Goal: Task Accomplishment & Management: Use online tool/utility

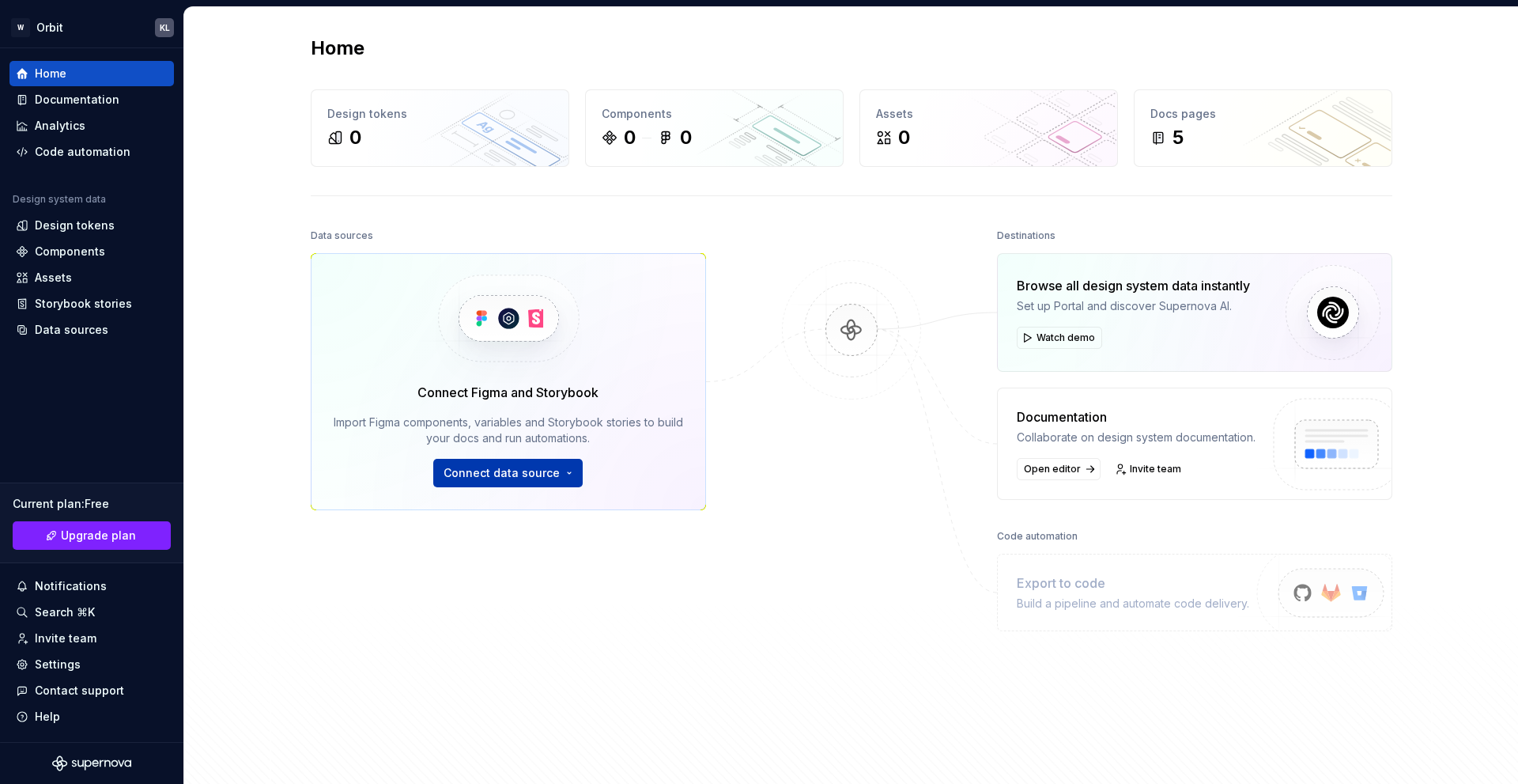
click at [520, 482] on button "Connect data source" at bounding box center [508, 472] width 149 height 29
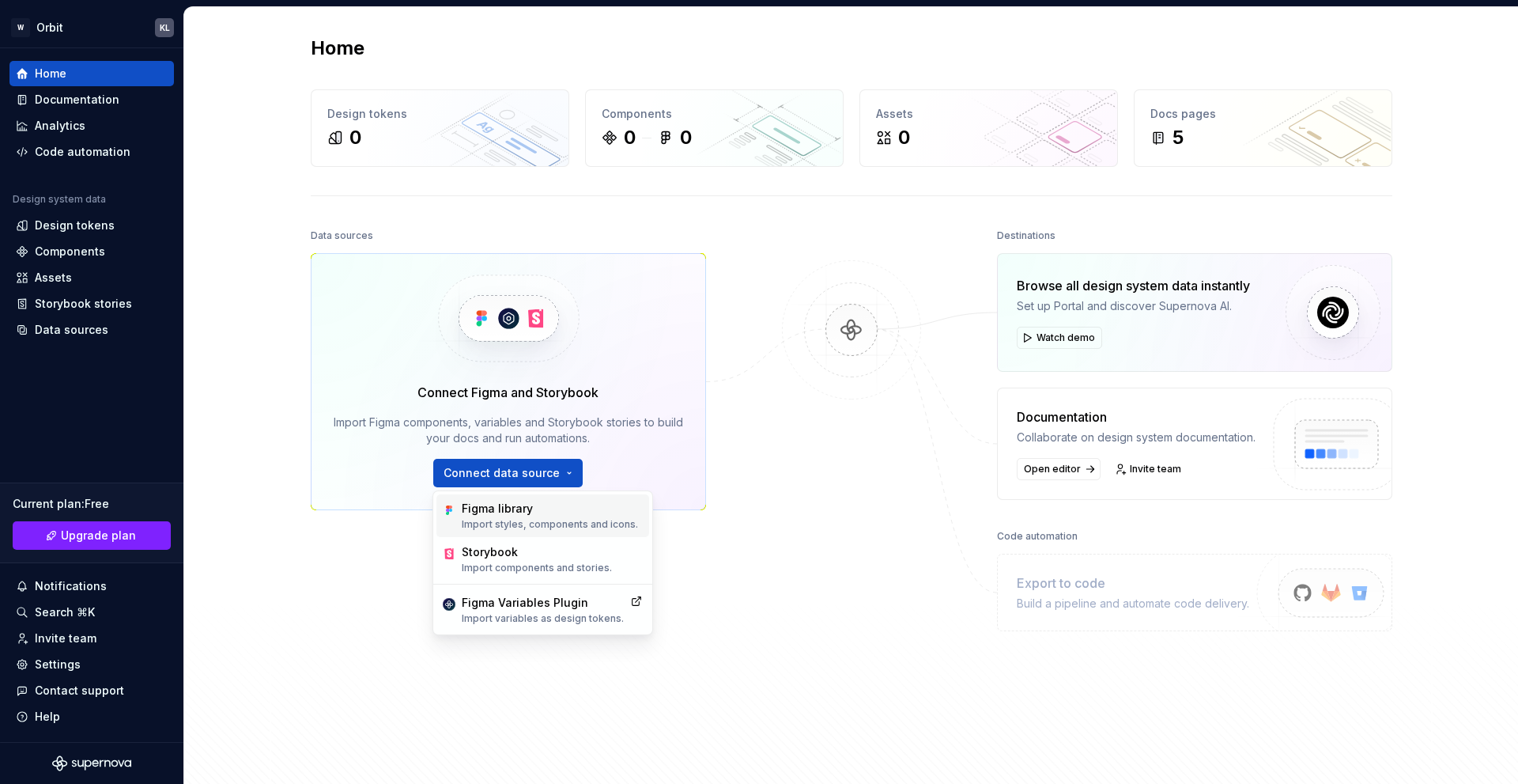
click at [532, 520] on p "Import styles, components and icons." at bounding box center [549, 524] width 176 height 12
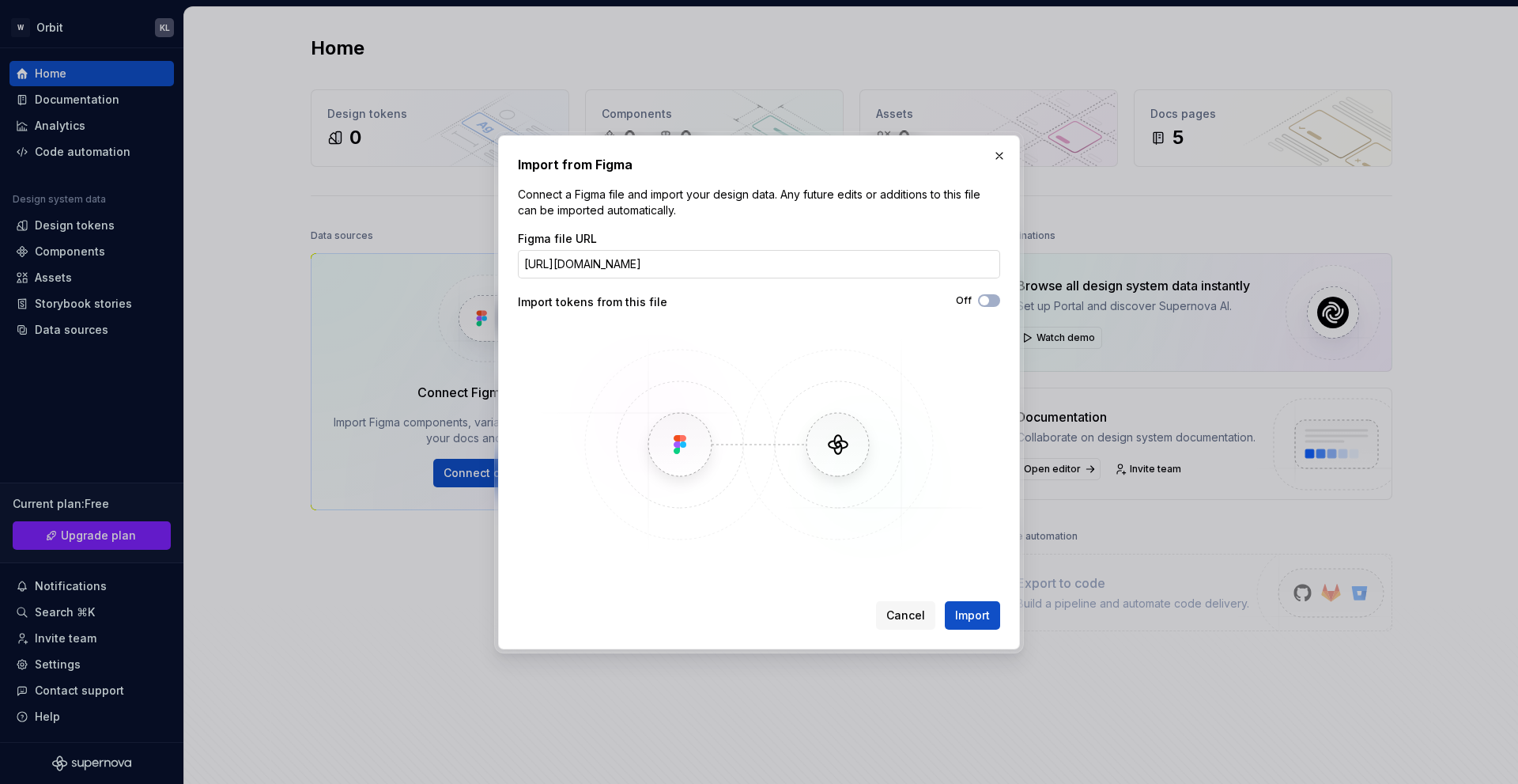
scroll to position [0, 224]
type input "https://www.figma.com/design/yrjVtakcGcLmDz28C3yNb6/-Orbit--Components?m=auto&n…"
click at [987, 304] on icon "button" at bounding box center [984, 301] width 12 height 10
click at [950, 607] on button "Import" at bounding box center [972, 615] width 55 height 29
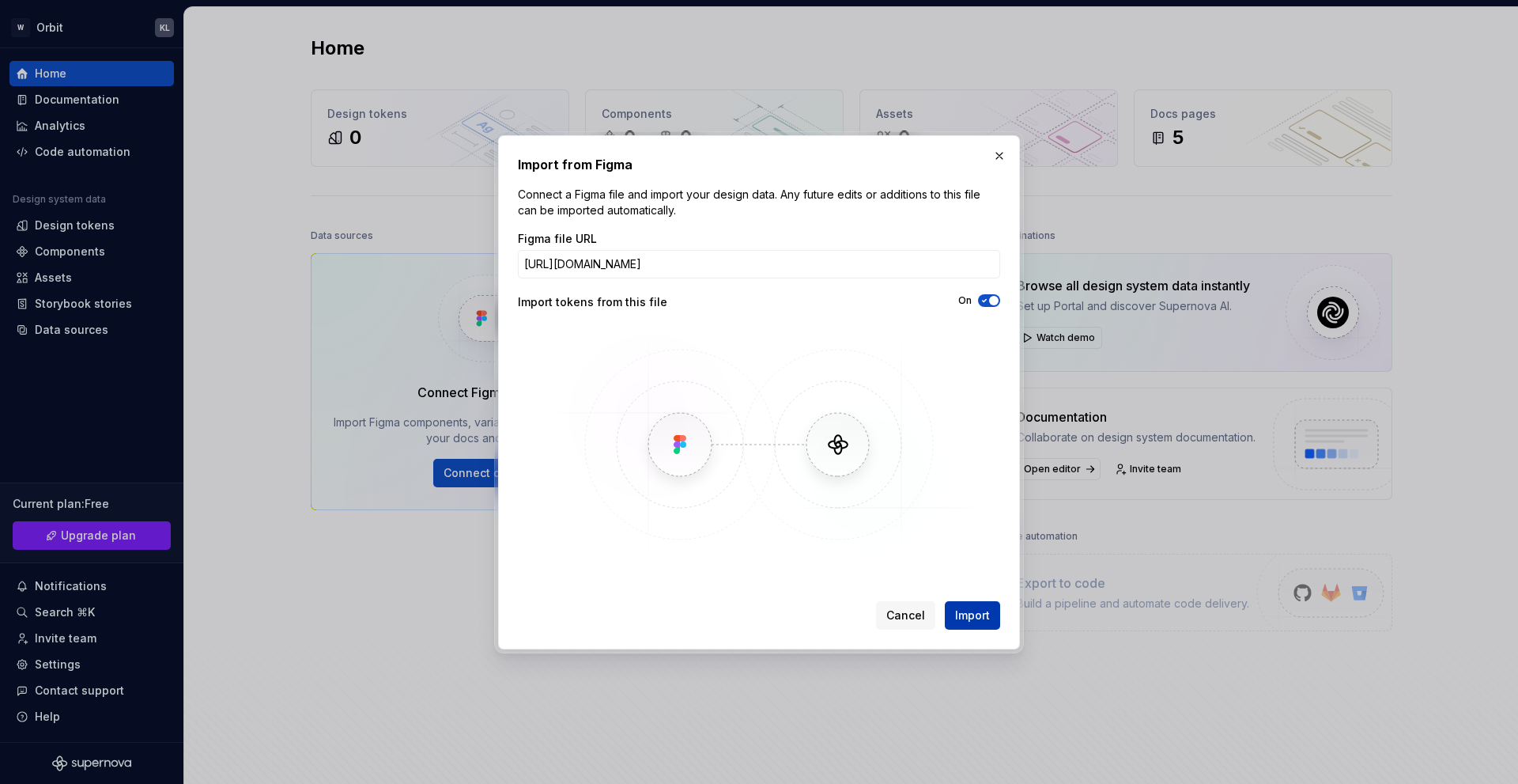
click at [967, 609] on span "Import" at bounding box center [973, 615] width 34 height 16
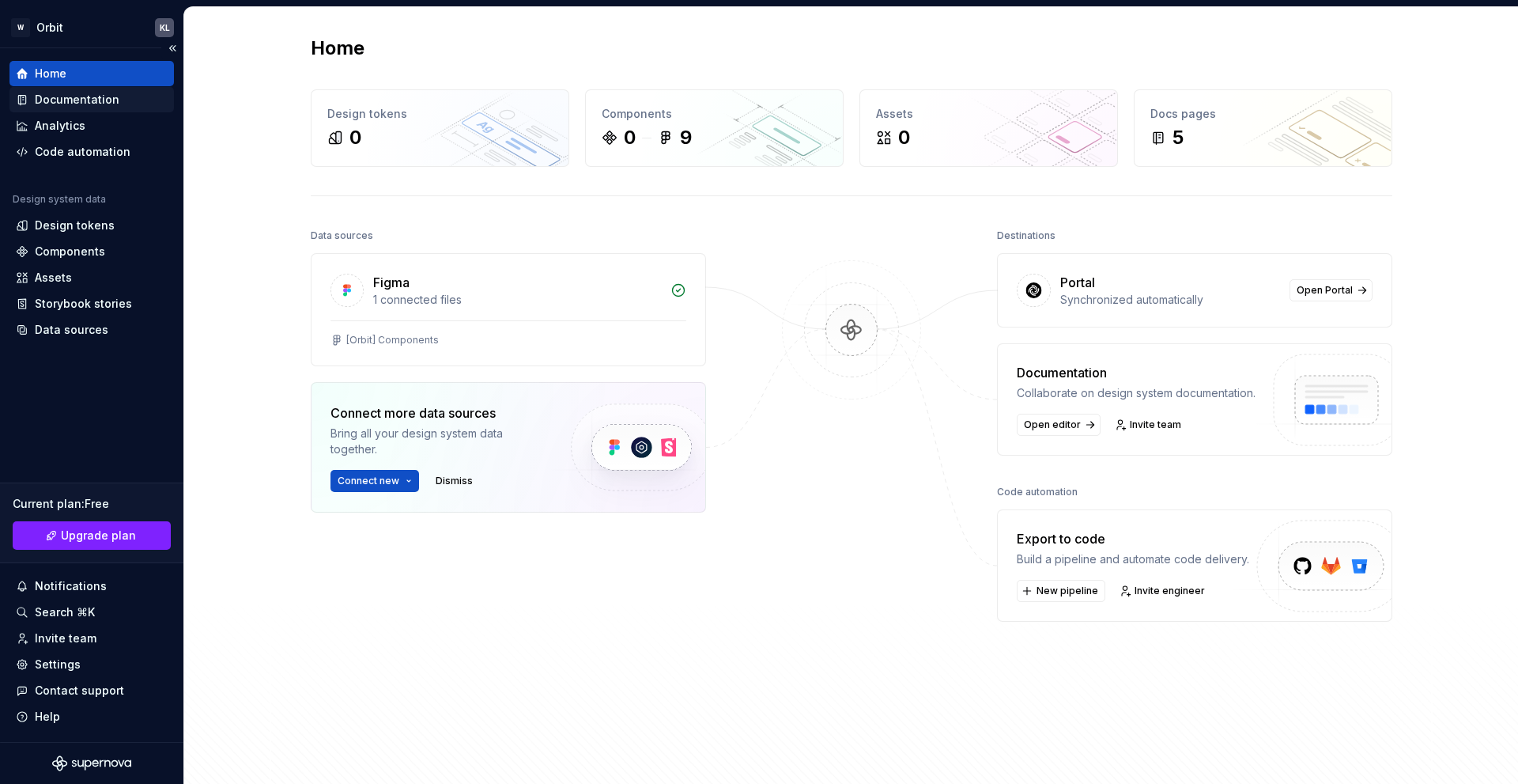
click at [80, 98] on div "Documentation" at bounding box center [76, 99] width 84 height 16
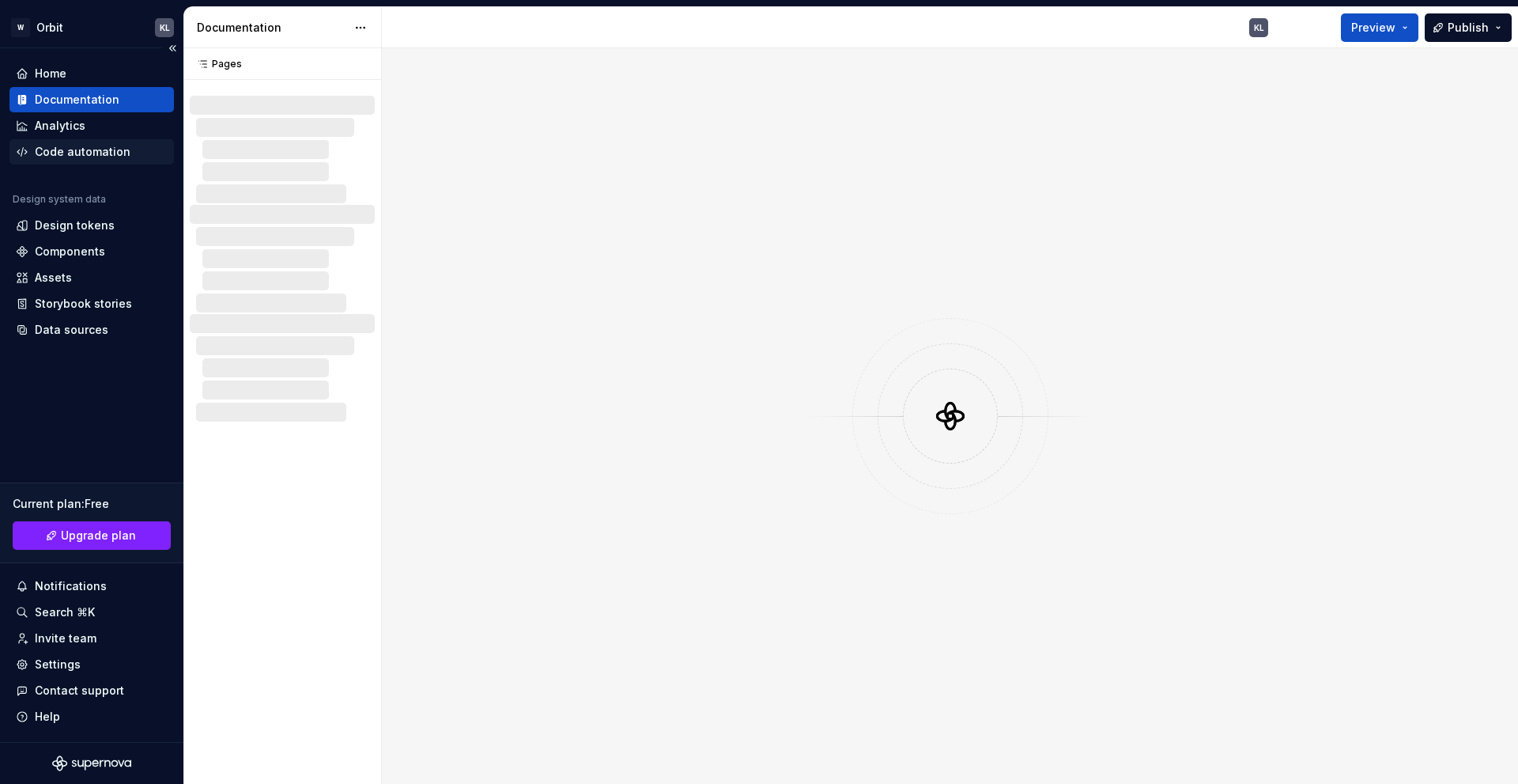
click at [67, 154] on div "Code automation" at bounding box center [82, 151] width 96 height 16
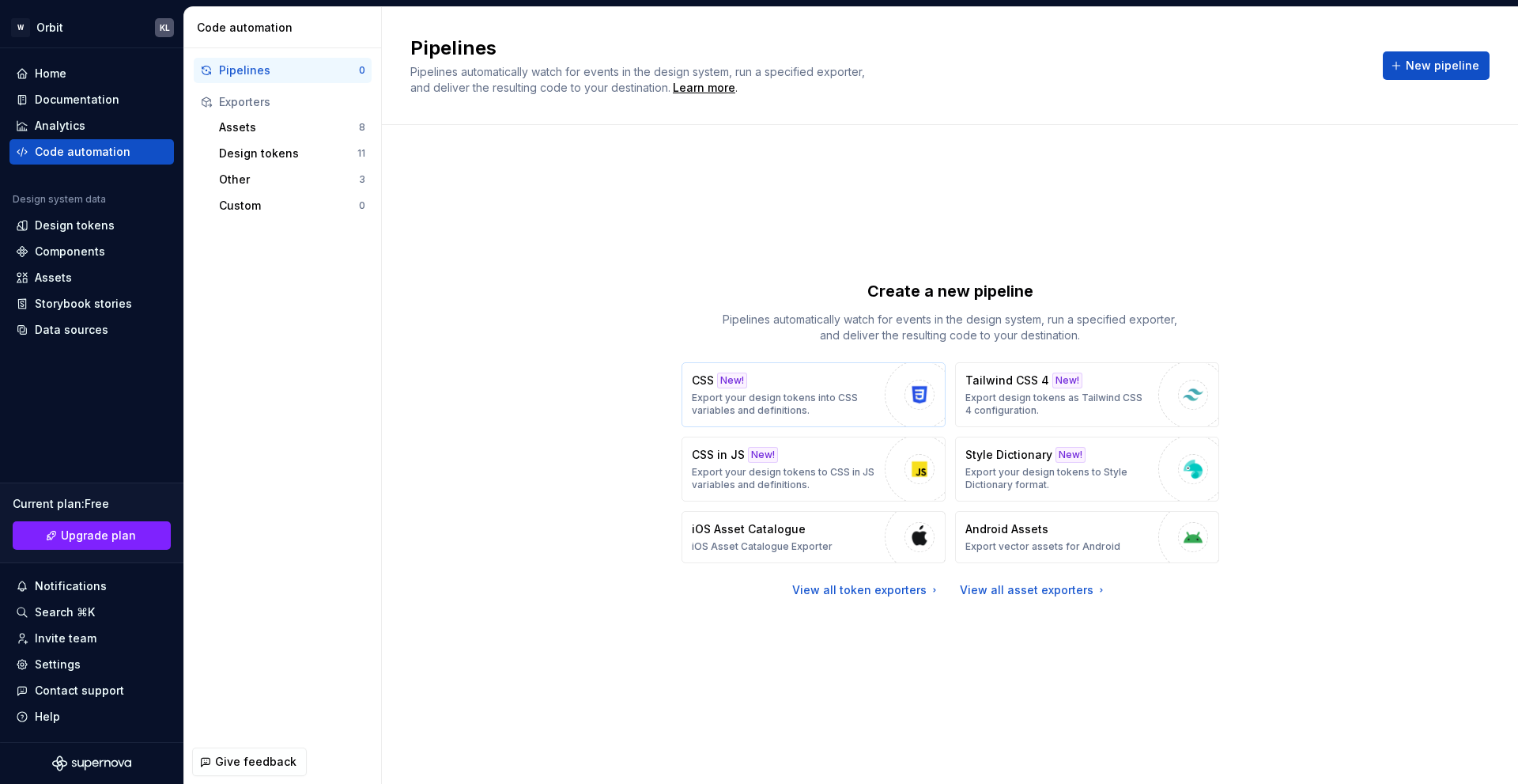
click at [764, 390] on div "CSS New! Export your design tokens into CSS variables and definitions." at bounding box center [785, 394] width 185 height 44
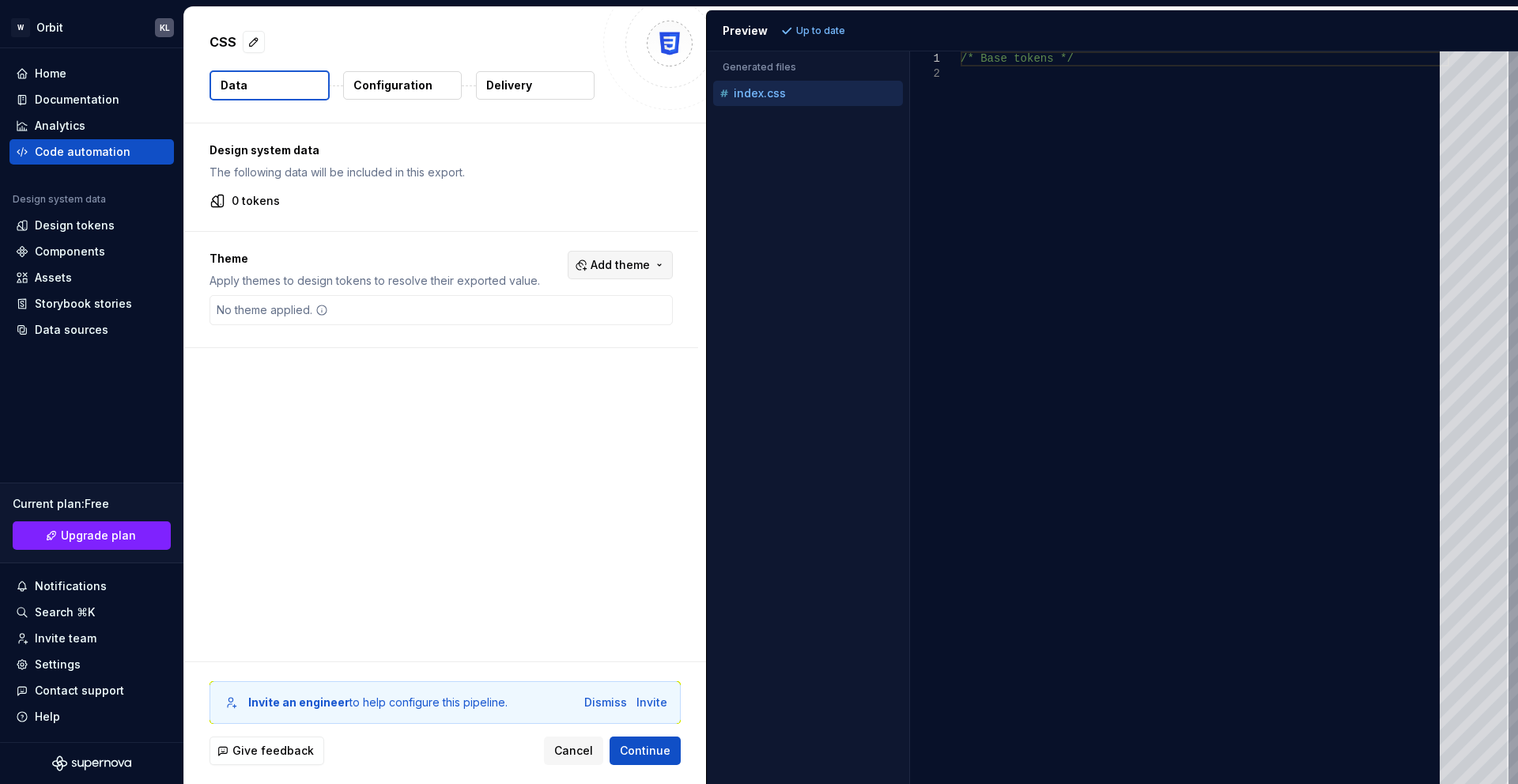
click at [619, 274] on button "Add theme" at bounding box center [620, 265] width 105 height 29
click at [488, 419] on html "W Orbit KL Home Documentation Analytics Code automation Design system data Desi…" at bounding box center [759, 392] width 1518 height 784
click at [410, 85] on p "Configuration" at bounding box center [393, 84] width 79 height 16
click at [523, 93] on p "Delivery" at bounding box center [509, 84] width 46 height 16
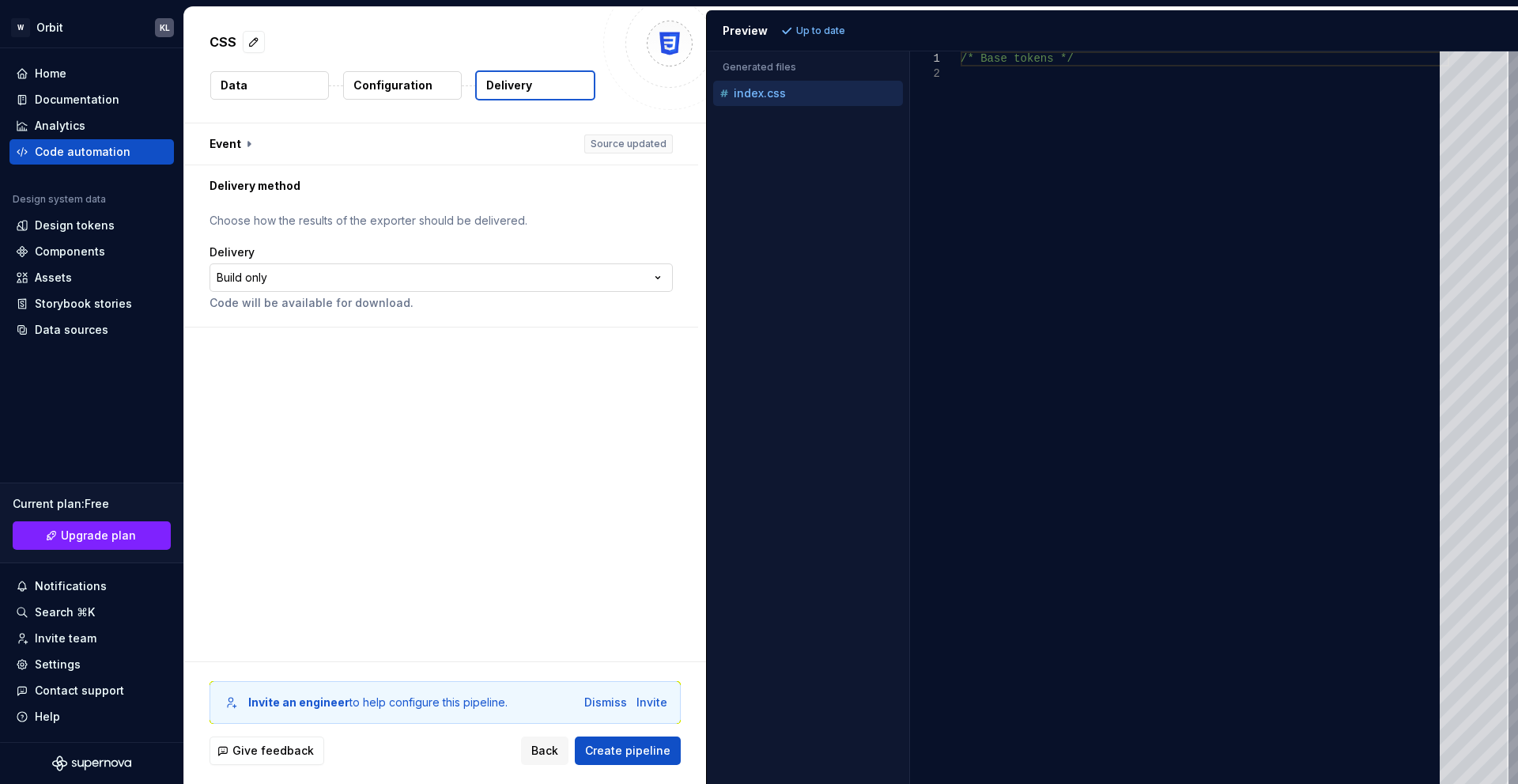
click at [475, 282] on html "**********" at bounding box center [759, 392] width 1518 height 784
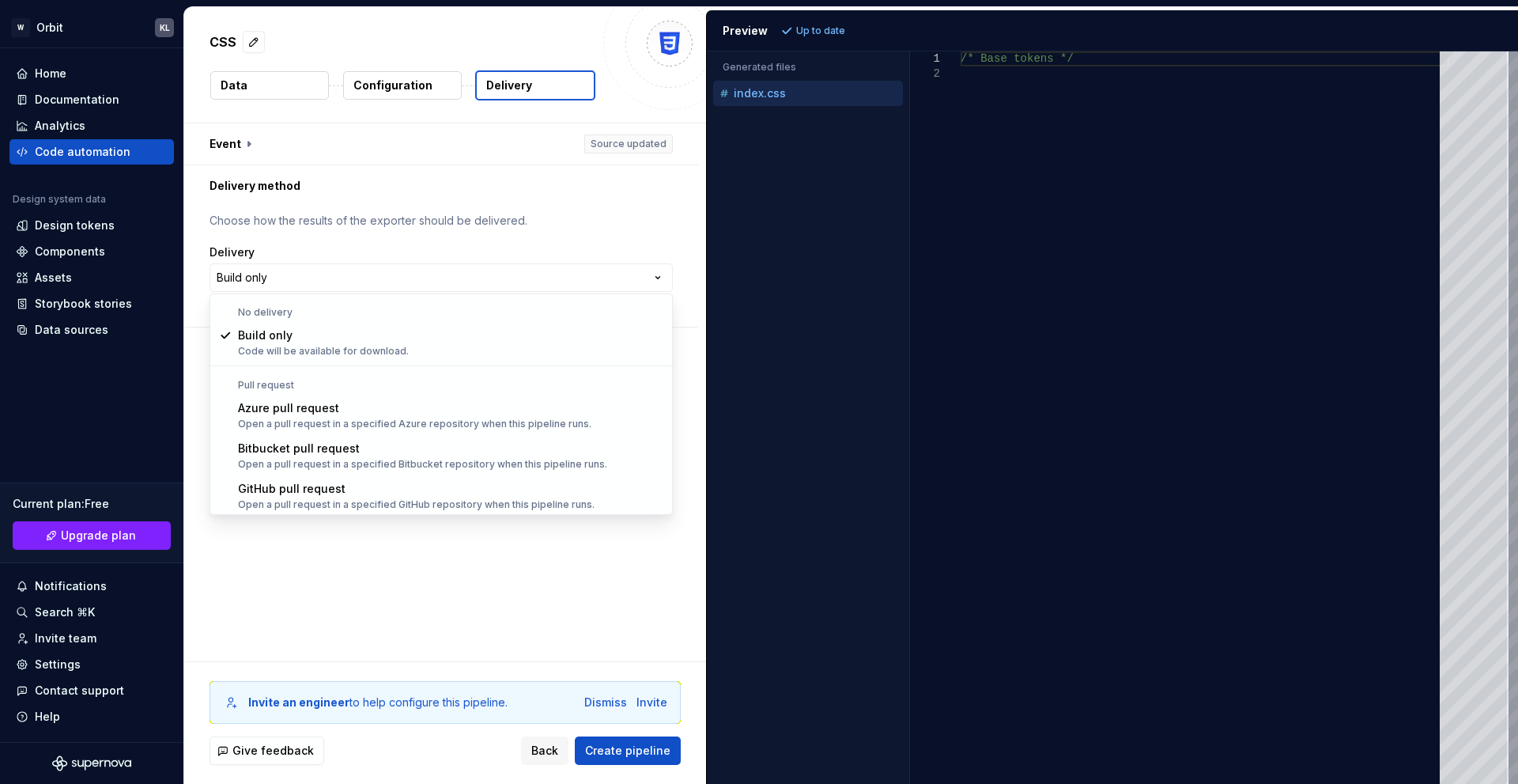
click at [271, 77] on html "**********" at bounding box center [759, 392] width 1518 height 784
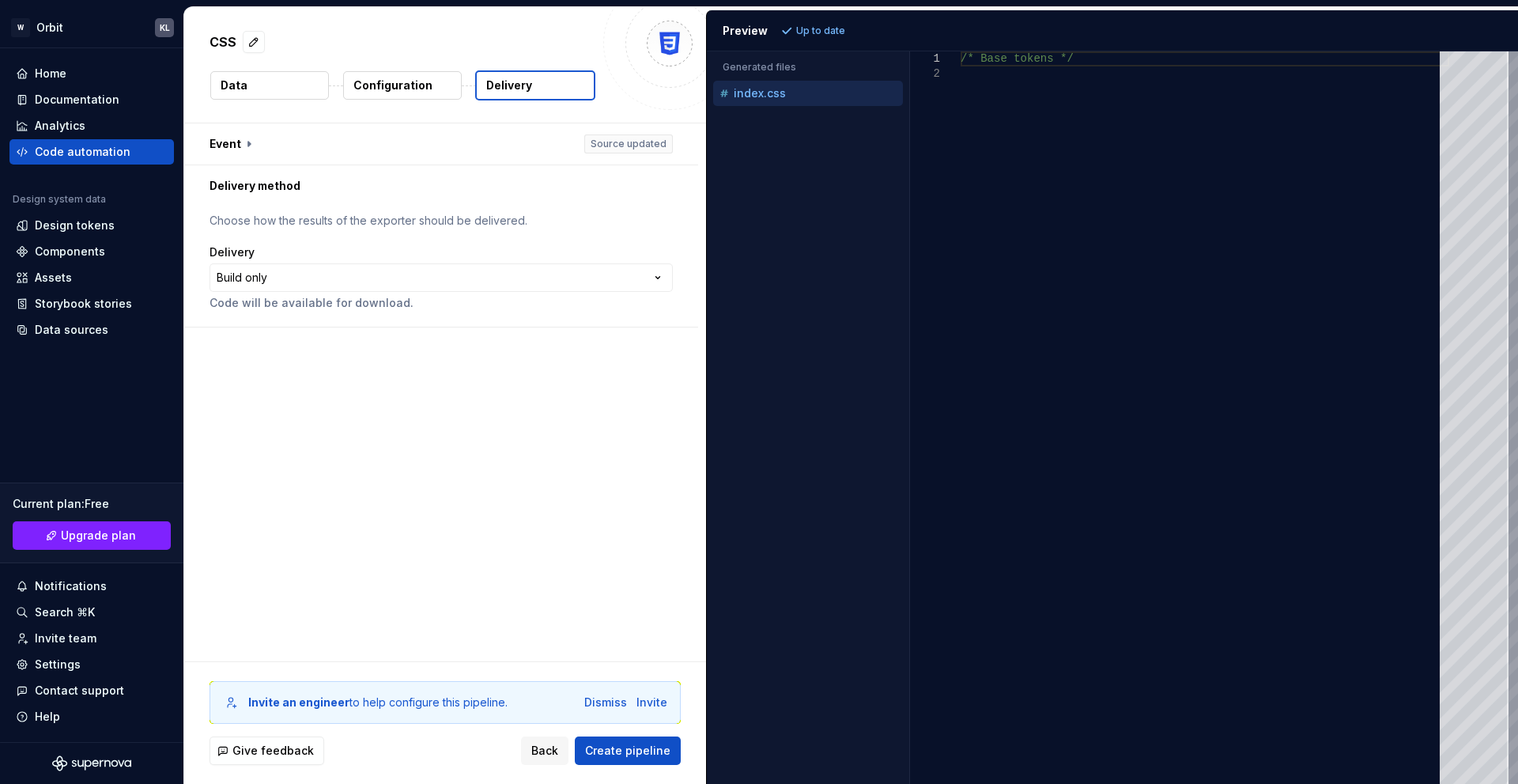
click at [260, 85] on button "Data" at bounding box center [269, 85] width 119 height 29
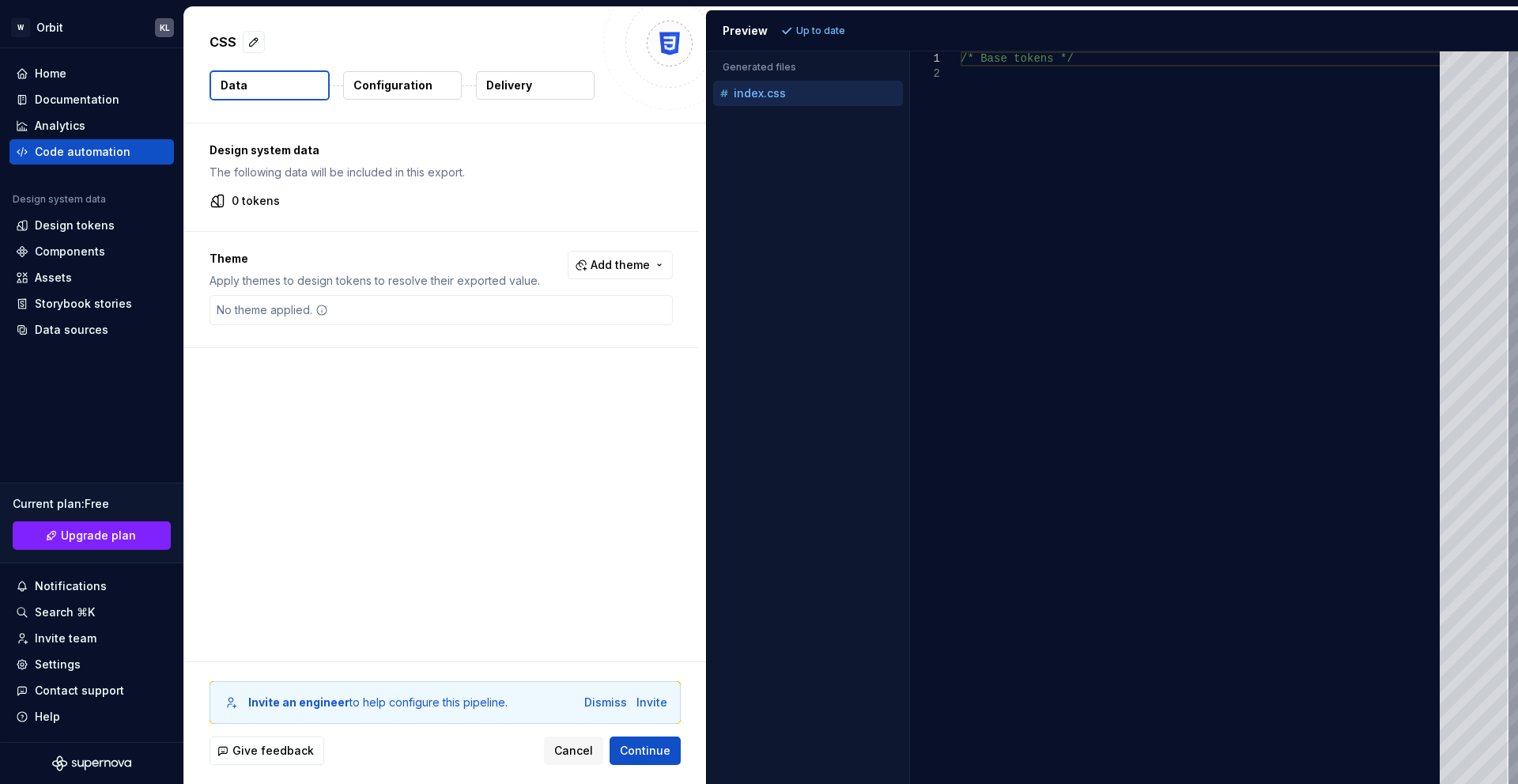
click at [281, 312] on div "No theme applied." at bounding box center [271, 310] width 124 height 29
click at [635, 271] on span "Add theme" at bounding box center [620, 264] width 59 height 16
click at [667, 232] on html "W Orbit KL Home Documentation Analytics Code automation Design system data Desi…" at bounding box center [759, 392] width 1518 height 784
click at [87, 223] on div "Design tokens" at bounding box center [74, 225] width 80 height 16
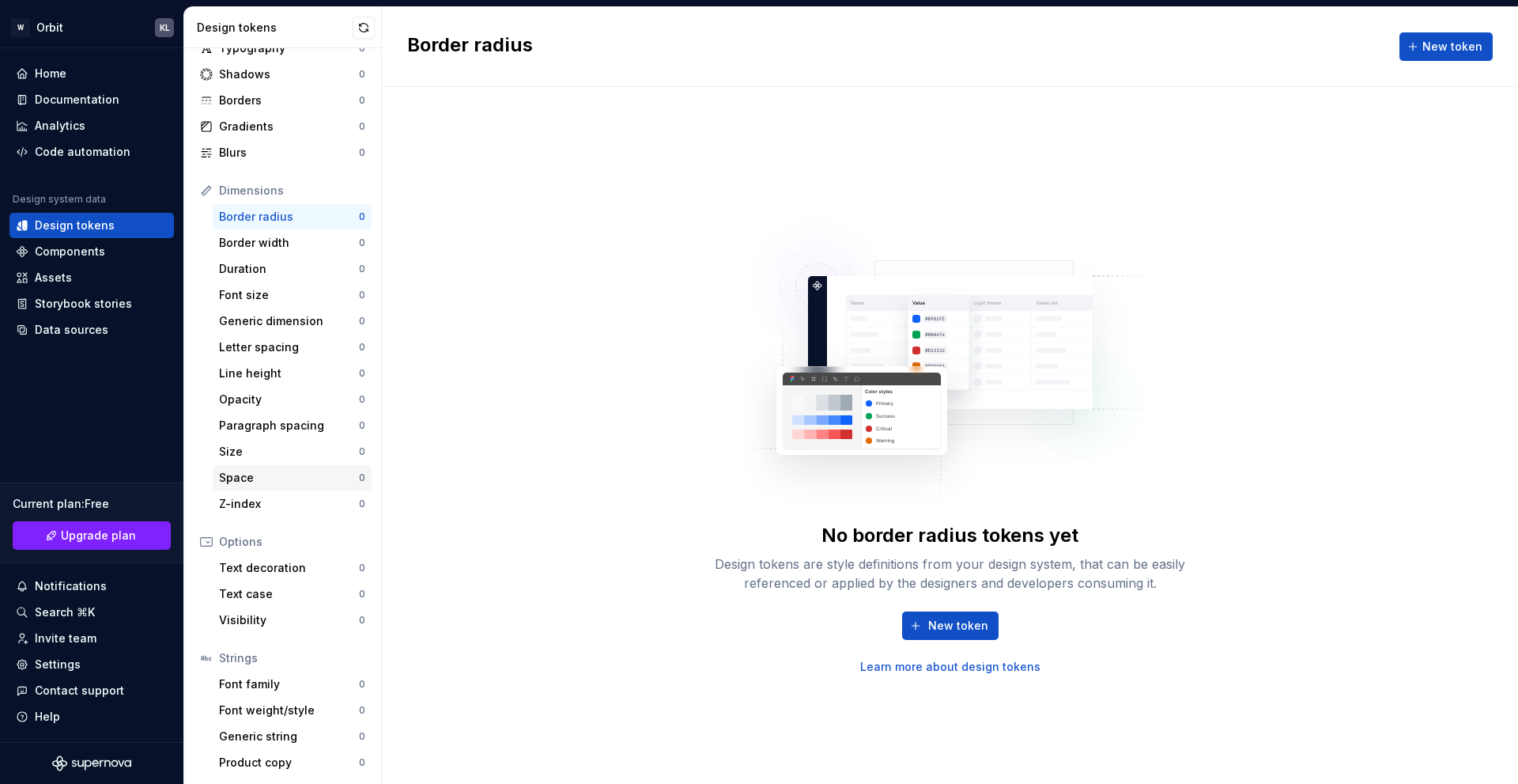
scroll to position [82, 0]
click at [82, 273] on div "Assets" at bounding box center [91, 277] width 152 height 16
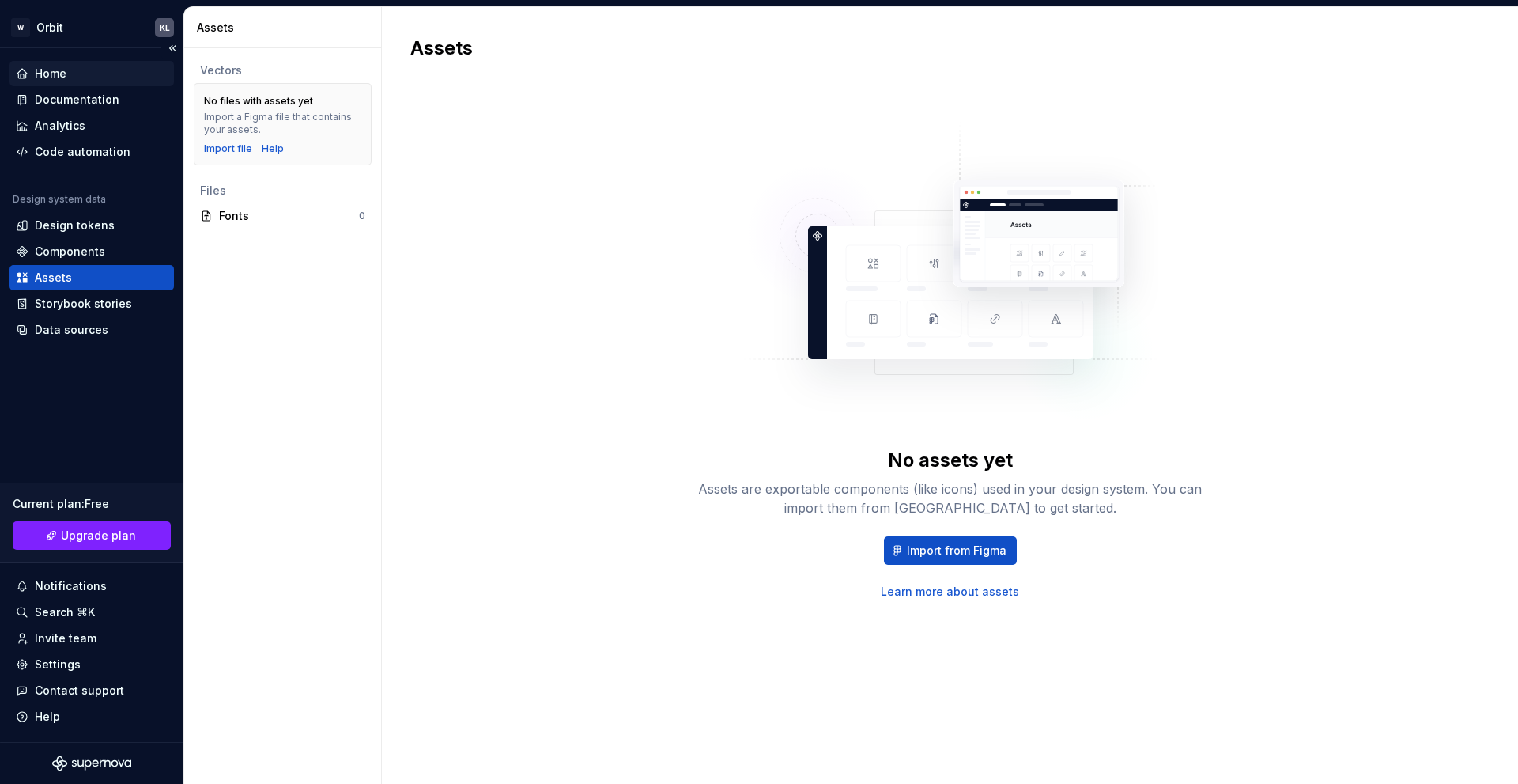
click at [76, 74] on div "Home" at bounding box center [91, 73] width 152 height 16
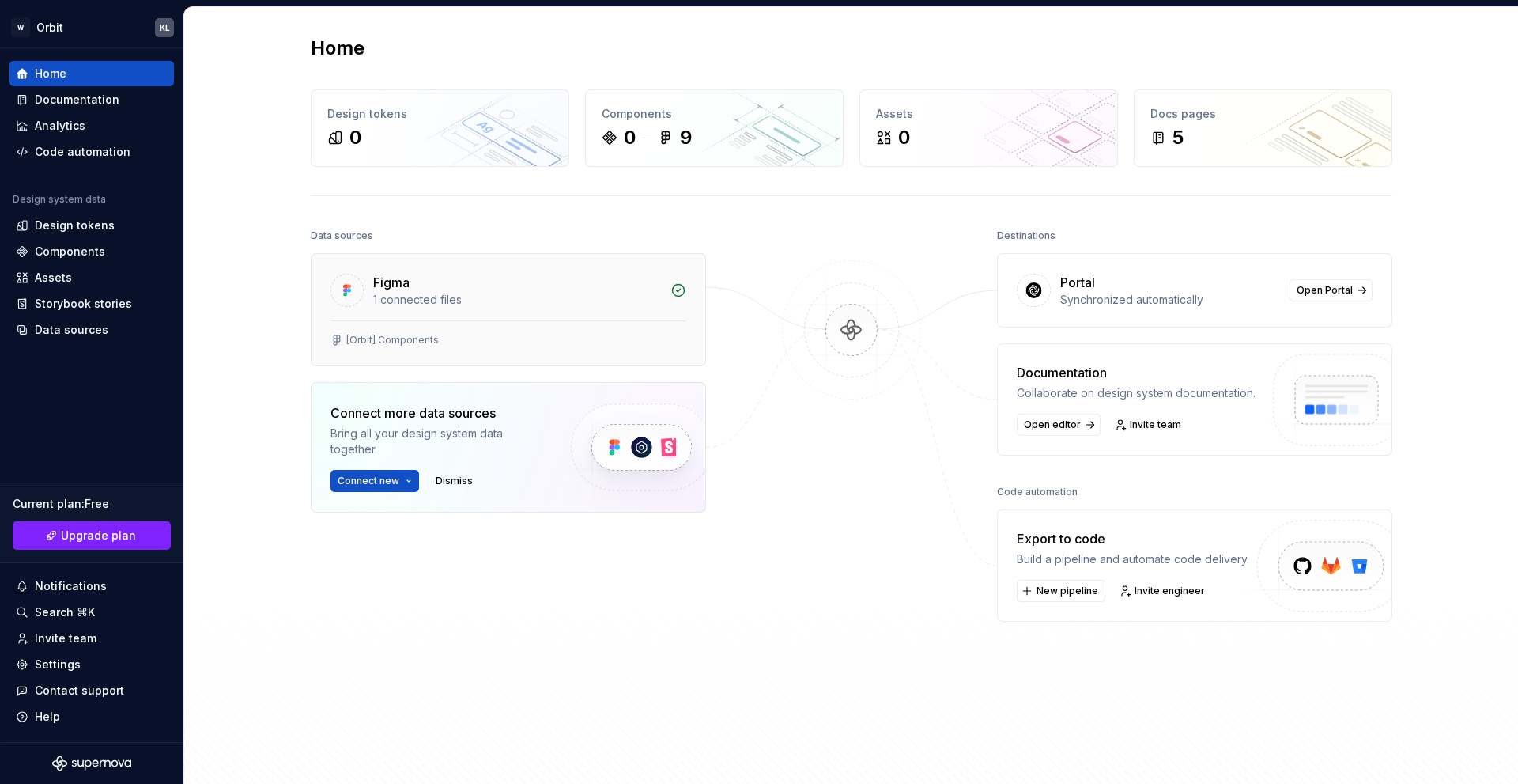
click at [429, 313] on div "Figma 1 connected files" at bounding box center [508, 287] width 394 height 66
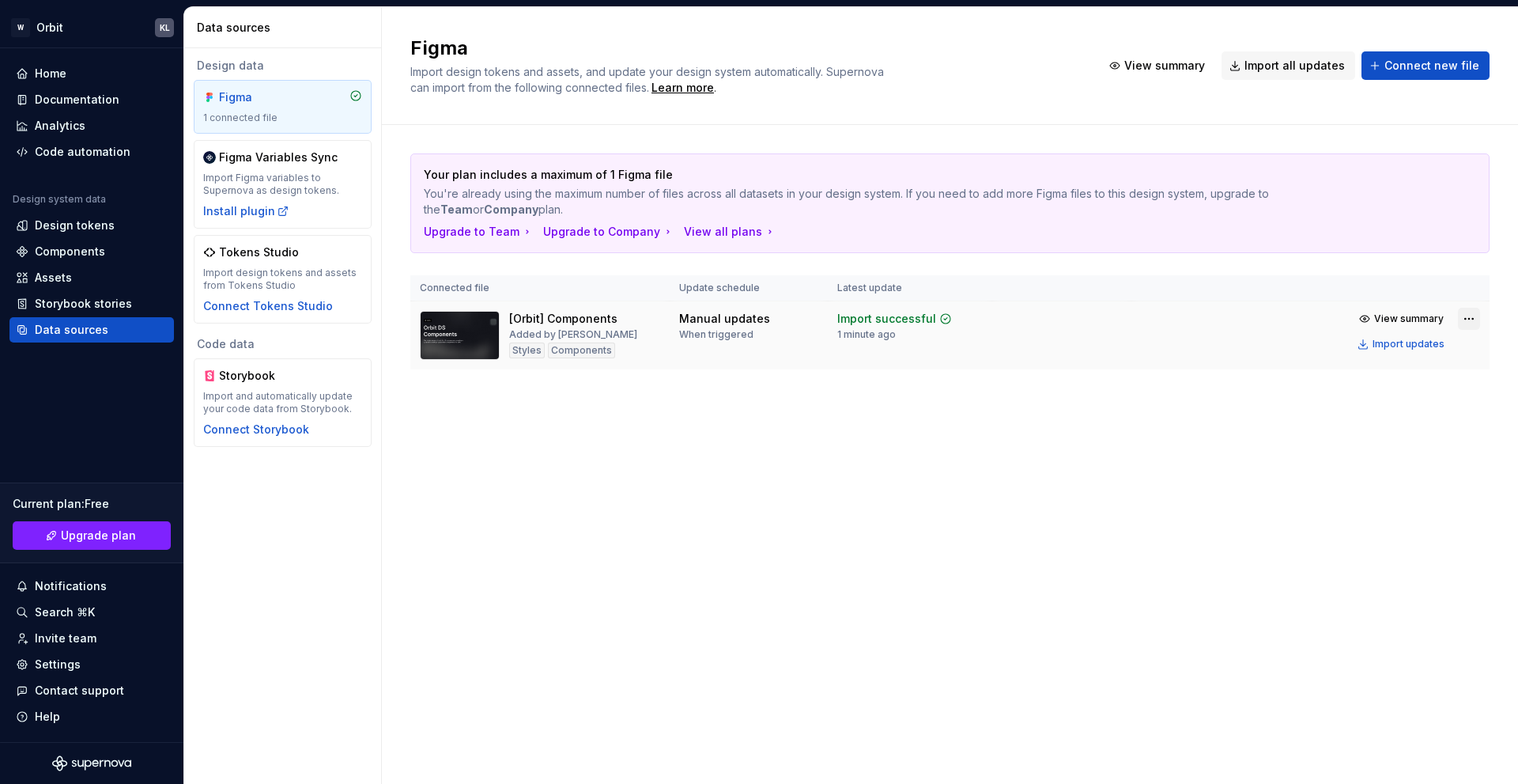
click at [1475, 315] on html "W Orbit KL Home Documentation Analytics Code automation Design system data Desi…" at bounding box center [759, 392] width 1518 height 784
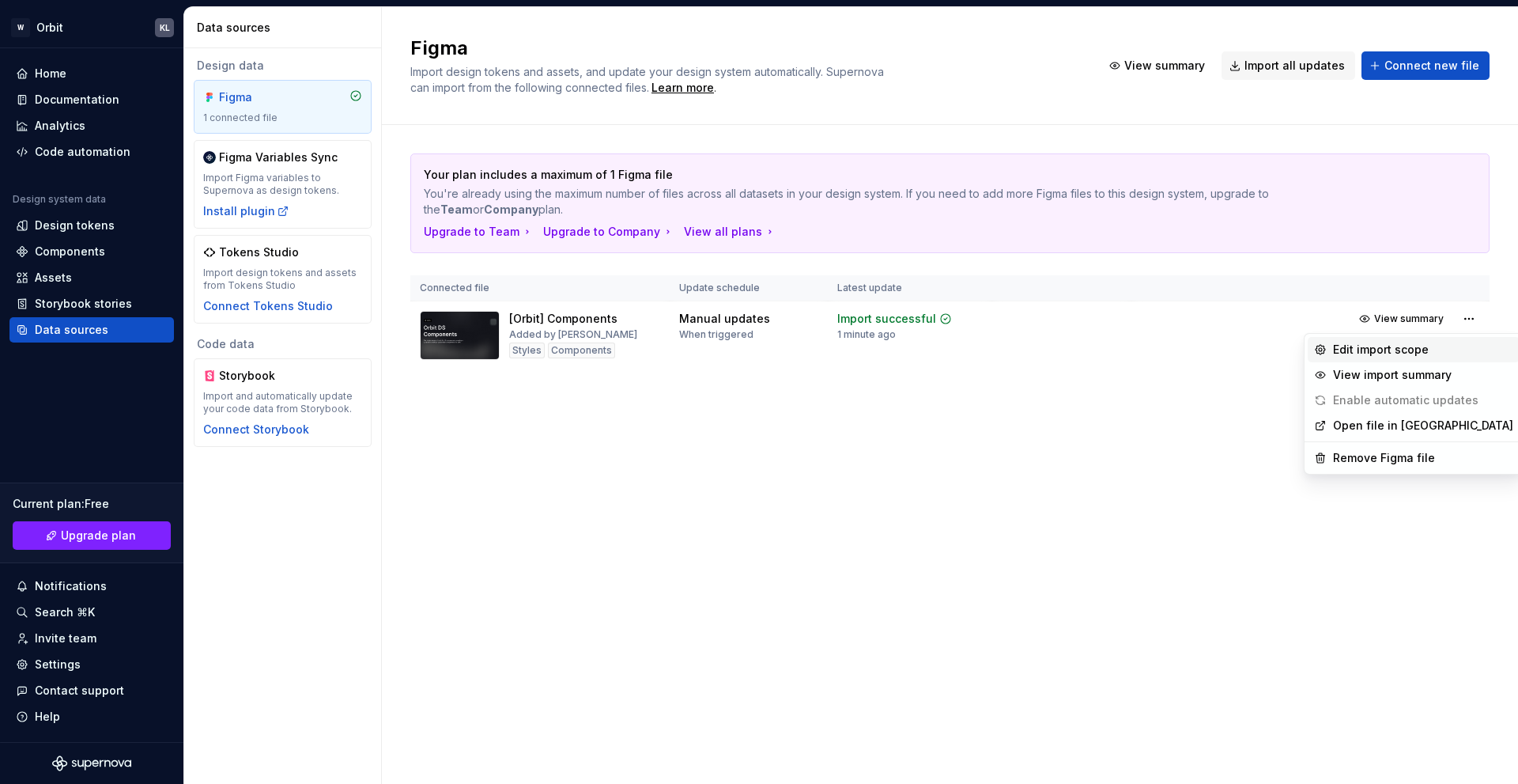
click at [1394, 350] on div "Edit import scope" at bounding box center [1424, 349] width 180 height 16
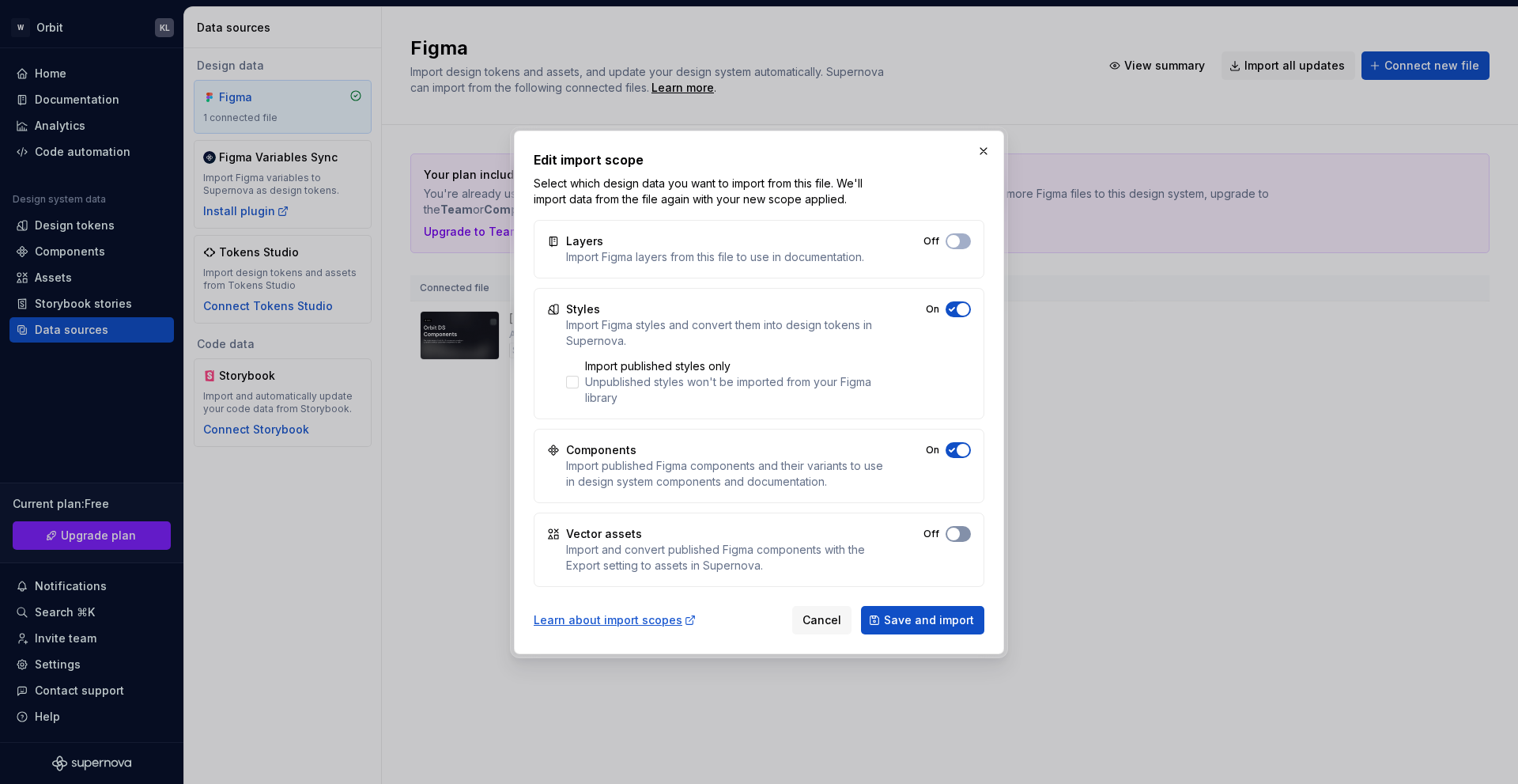
click at [955, 537] on span "button" at bounding box center [953, 533] width 12 height 12
click at [962, 243] on button "Off" at bounding box center [958, 240] width 25 height 16
click at [955, 608] on button "Save and import" at bounding box center [923, 620] width 123 height 29
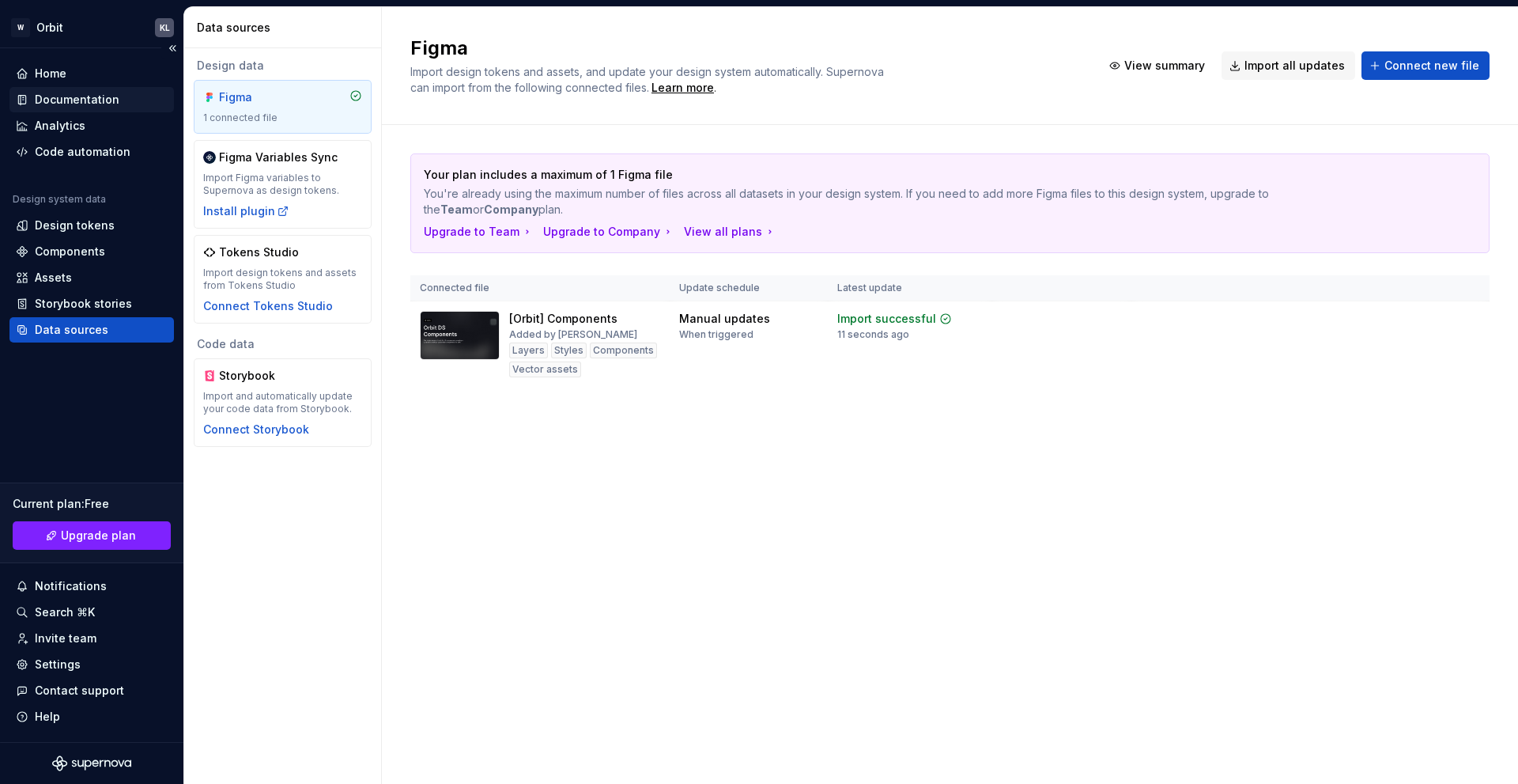
click at [87, 103] on div "Documentation" at bounding box center [76, 99] width 84 height 16
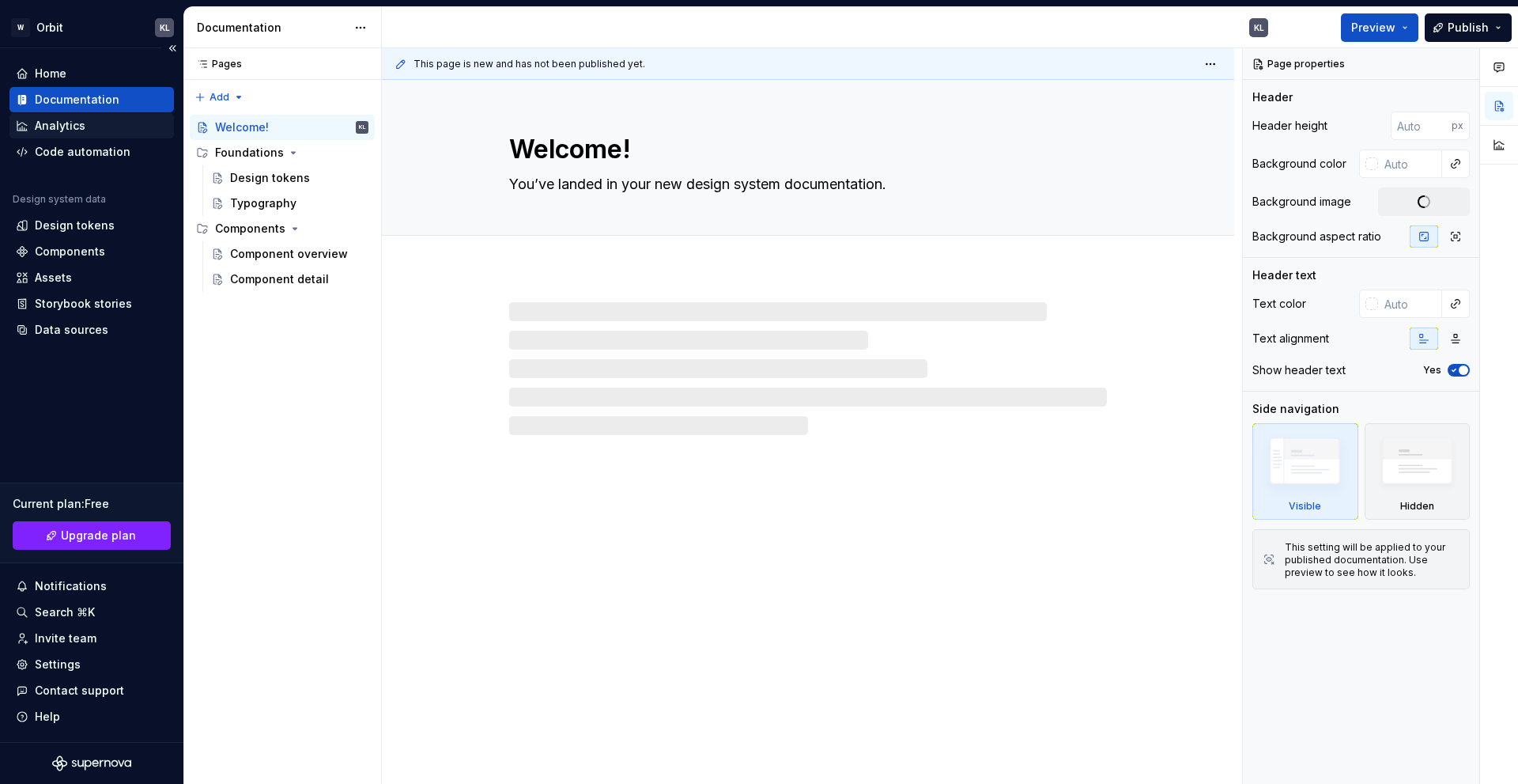
click at [81, 137] on div "Analytics" at bounding box center [92, 125] width 165 height 25
click at [86, 149] on div "Code automation" at bounding box center [82, 151] width 96 height 16
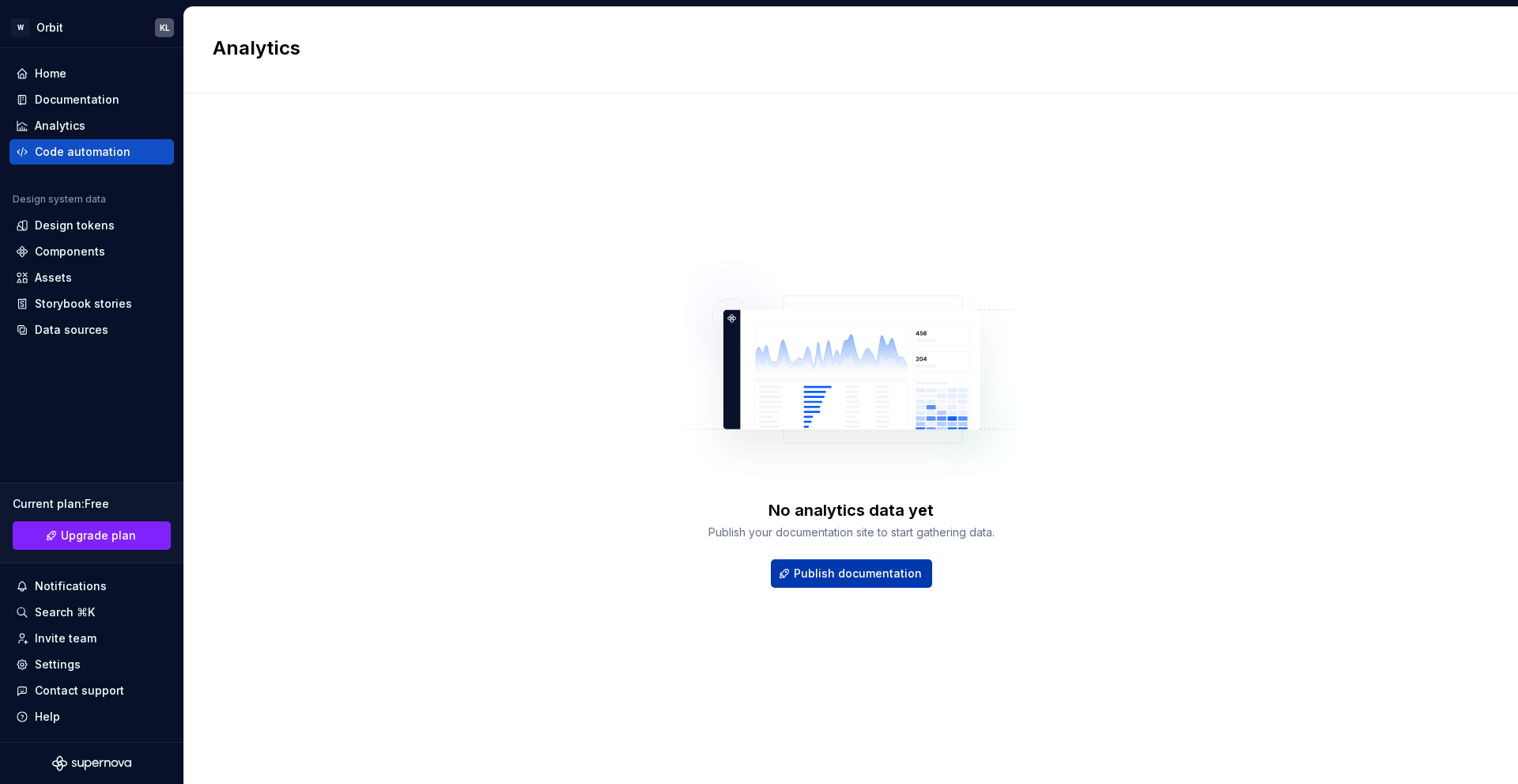
click at [814, 574] on span "Publish documentation" at bounding box center [858, 572] width 128 height 16
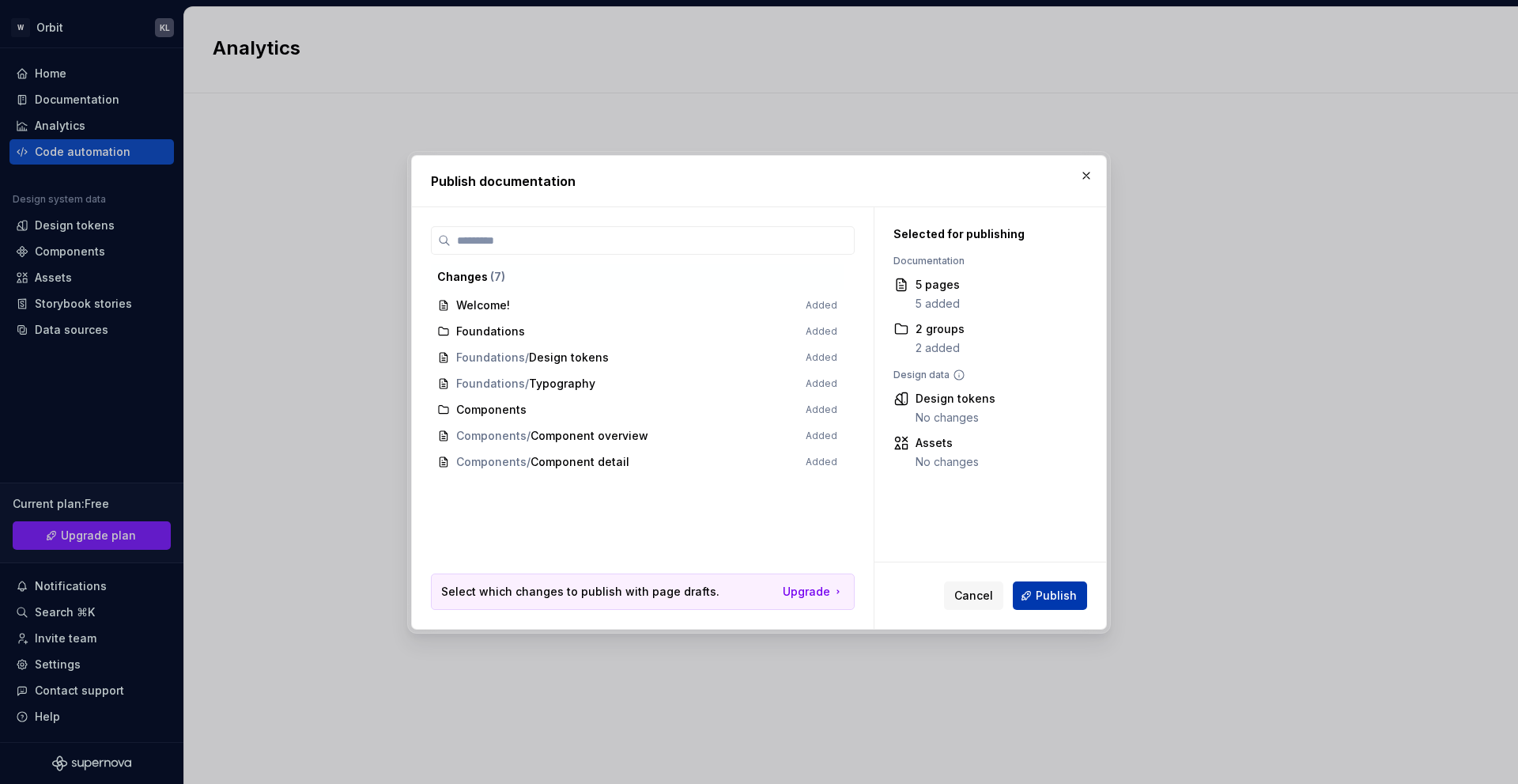
click at [1040, 599] on span "Publish" at bounding box center [1056, 595] width 41 height 16
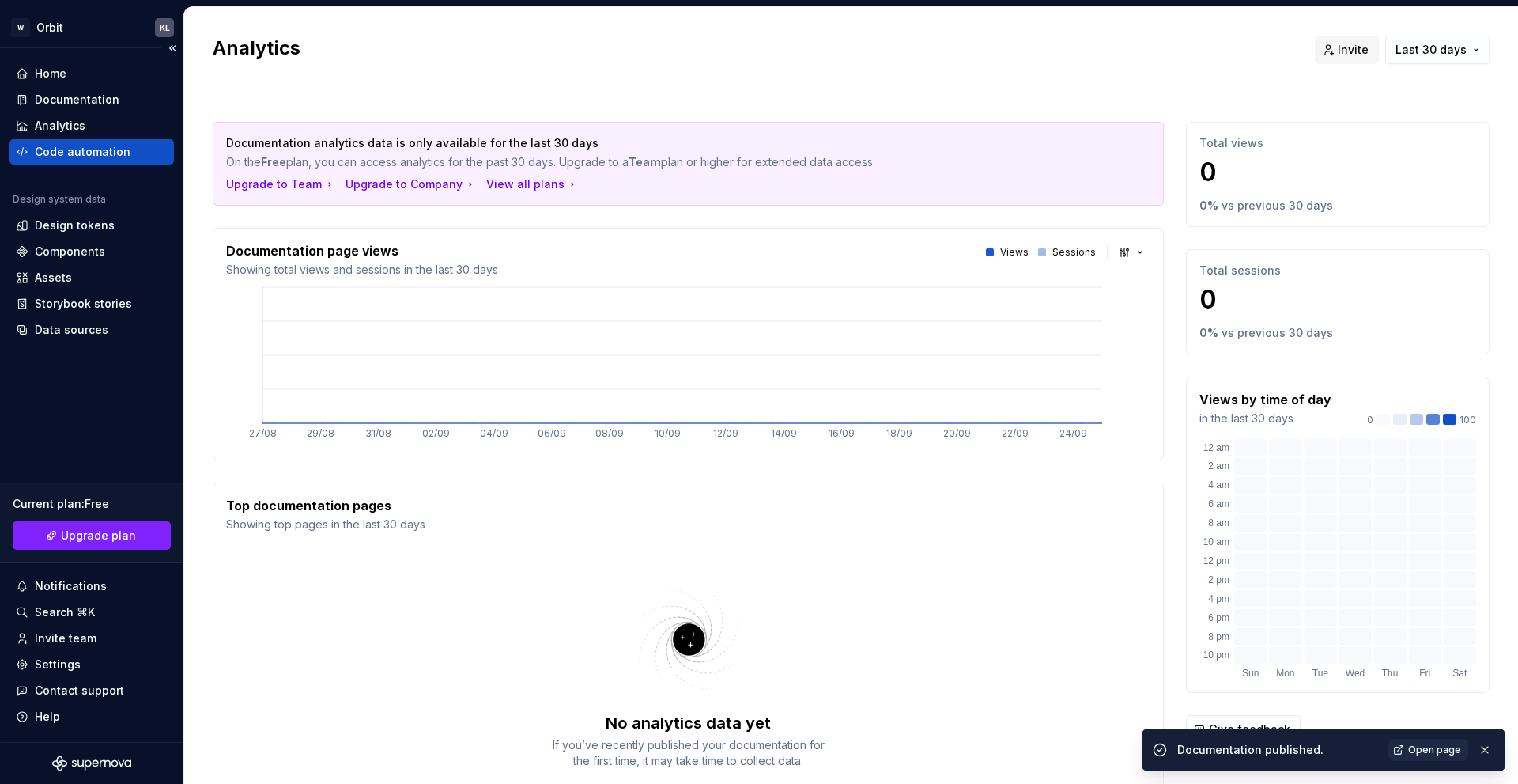
click at [106, 147] on div "Code automation" at bounding box center [82, 151] width 96 height 16
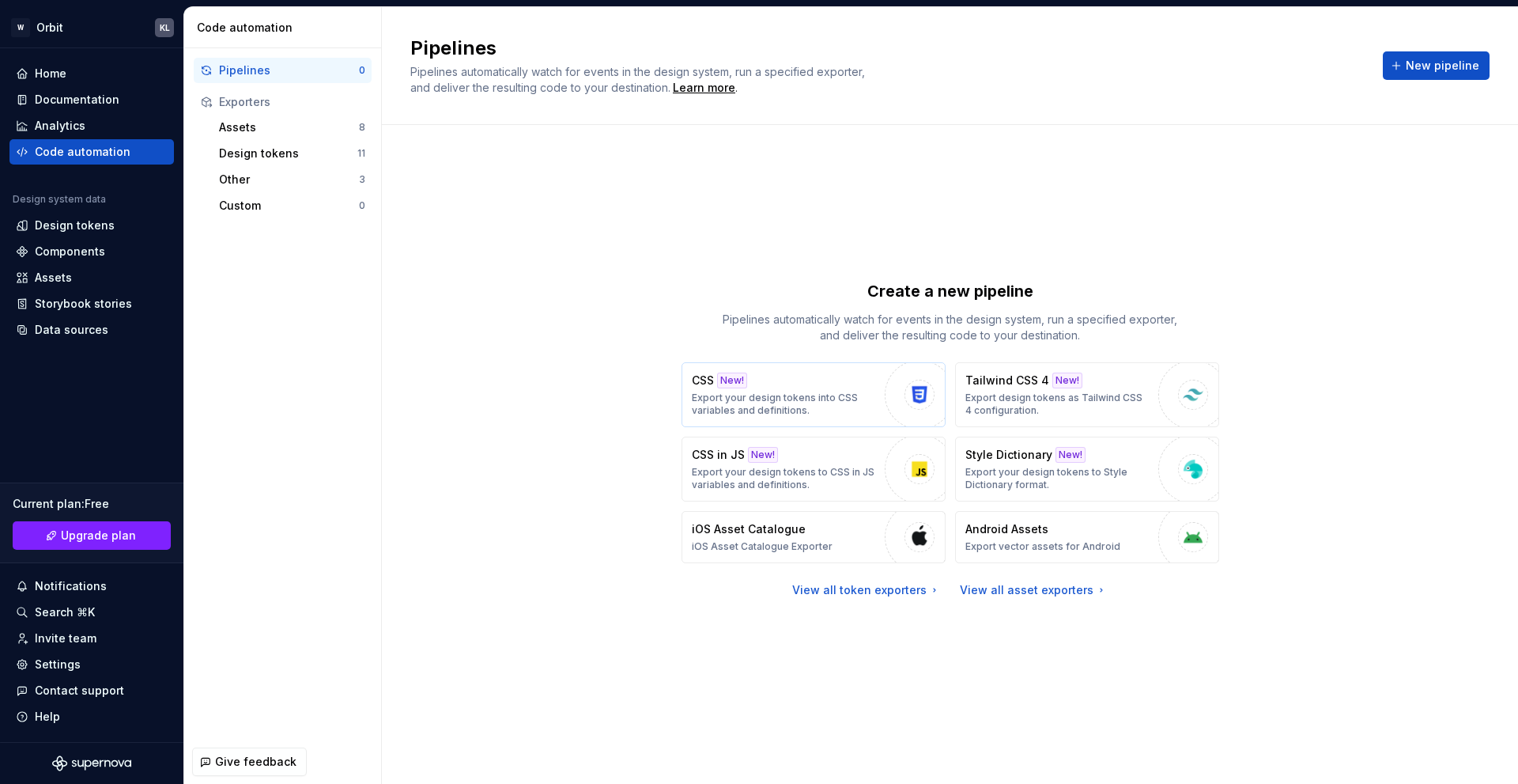
click at [762, 385] on div "CSS New! Export your design tokens into CSS variables and definitions." at bounding box center [785, 394] width 185 height 44
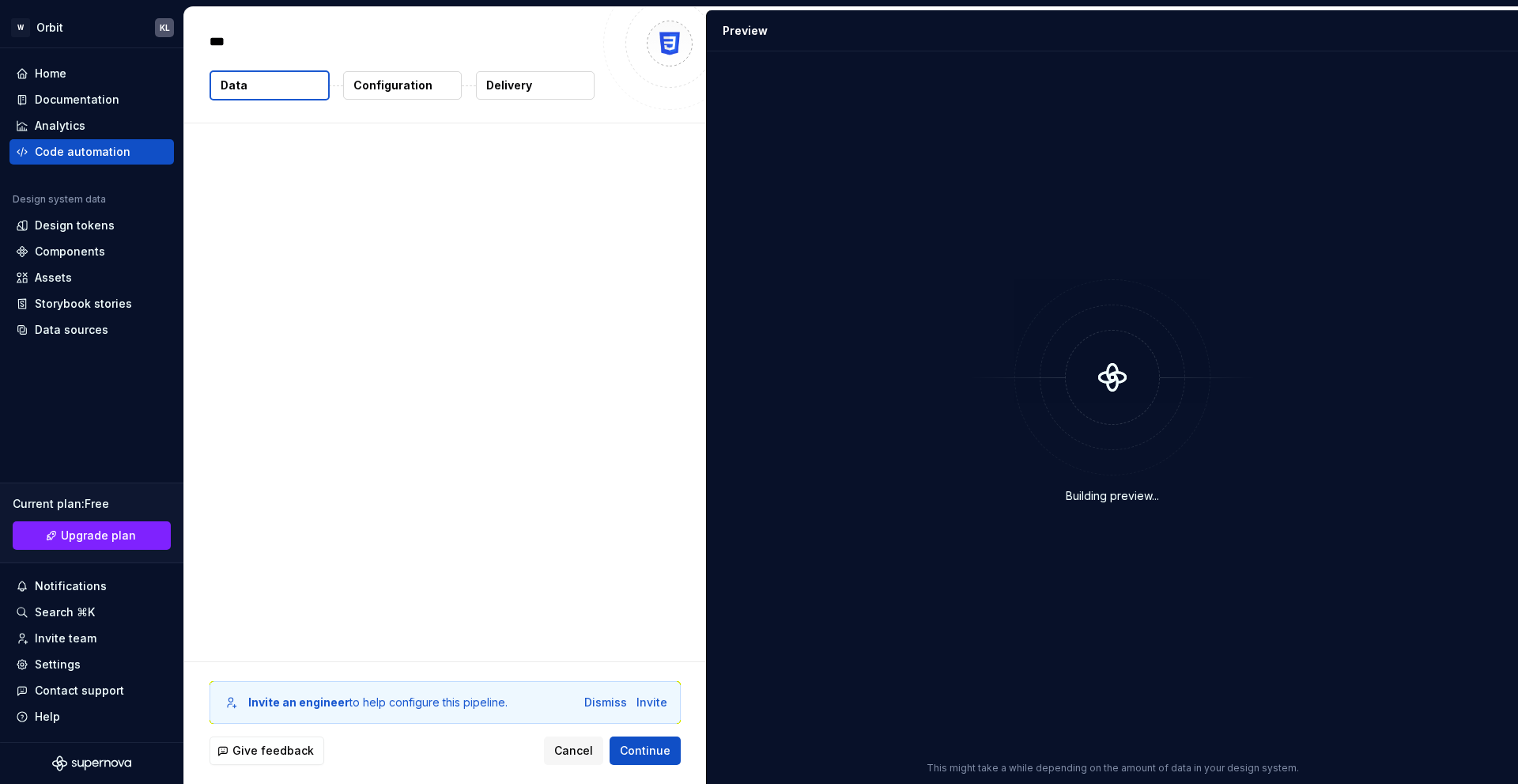
type textarea "*"
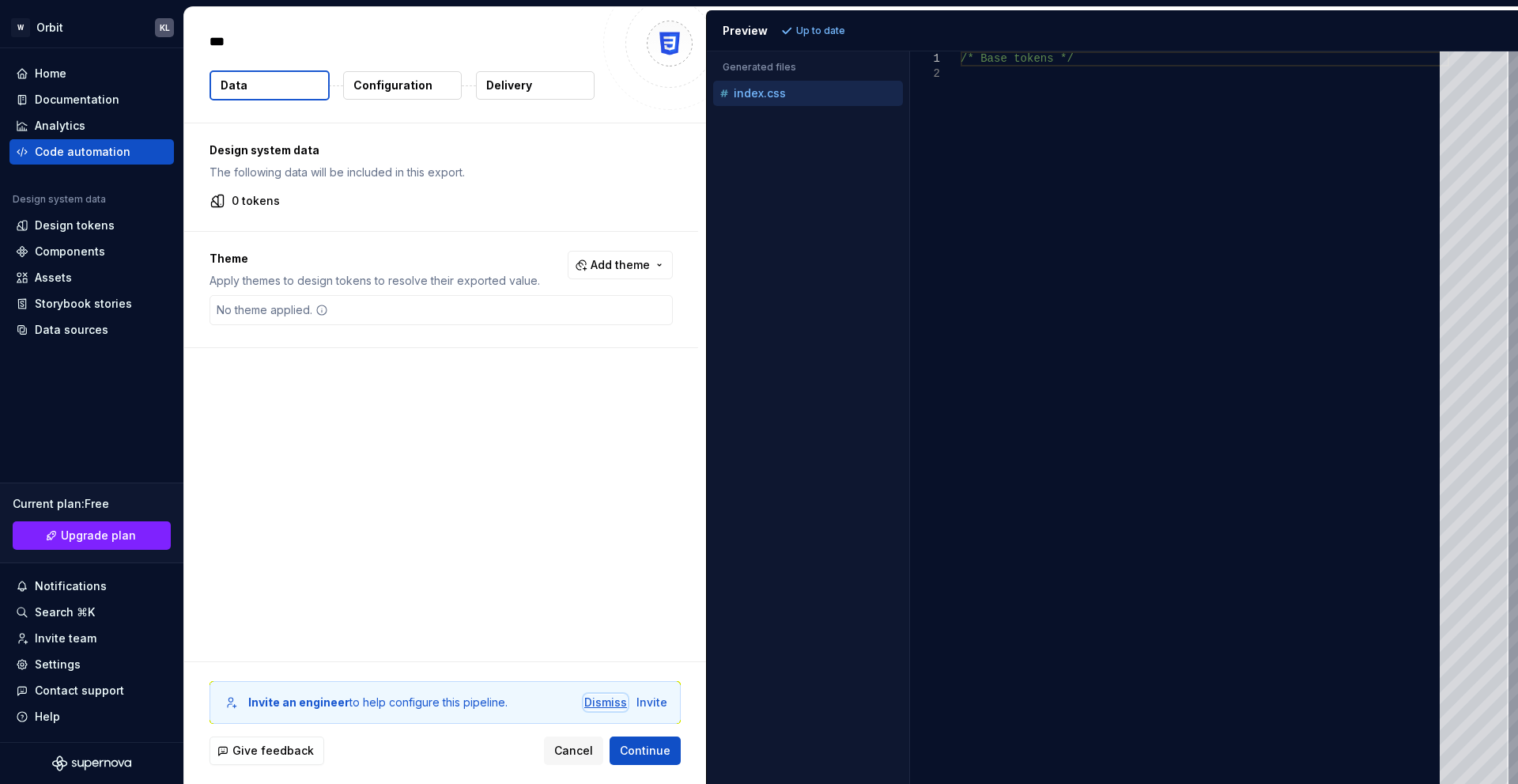
click at [608, 703] on div "Dismiss" at bounding box center [606, 702] width 43 height 16
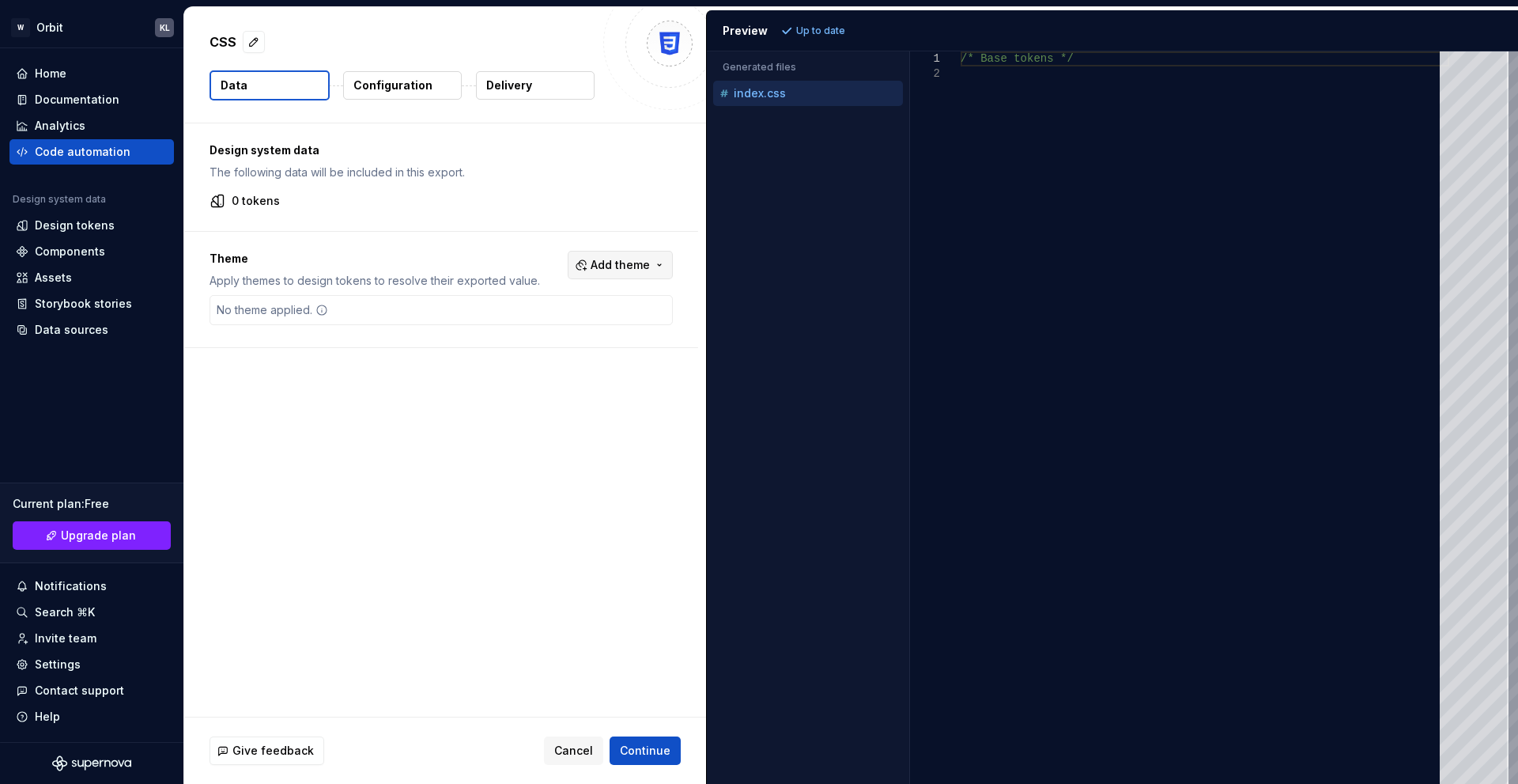
click at [617, 267] on span "Add theme" at bounding box center [620, 264] width 59 height 16
click at [580, 346] on html "W Orbit KL Home Documentation Analytics Code automation Design system data Desi…" at bounding box center [759, 392] width 1518 height 784
click at [618, 278] on button "Add theme" at bounding box center [620, 265] width 105 height 29
click at [609, 330] on div "Dark" at bounding box center [587, 328] width 150 height 16
click at [483, 377] on html "W Orbit KL Home Documentation Analytics Code automation Design system data Desi…" at bounding box center [759, 392] width 1518 height 784
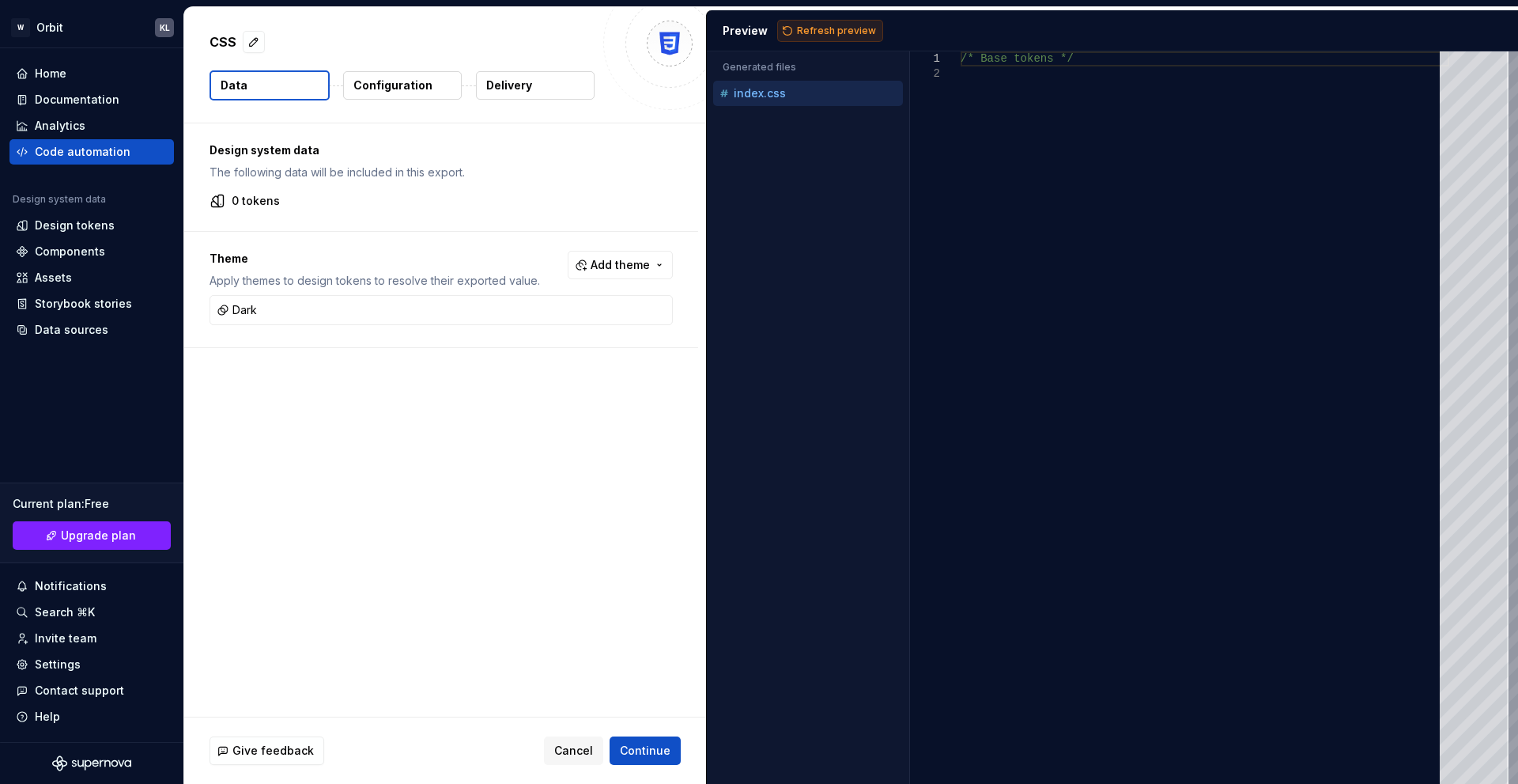
click at [813, 33] on span "Refresh preview" at bounding box center [836, 30] width 79 height 12
click at [281, 211] on div "Design system data The following data will be included in this export. 0 tokens" at bounding box center [441, 176] width 514 height 107
click at [125, 232] on div "Design tokens" at bounding box center [91, 225] width 152 height 16
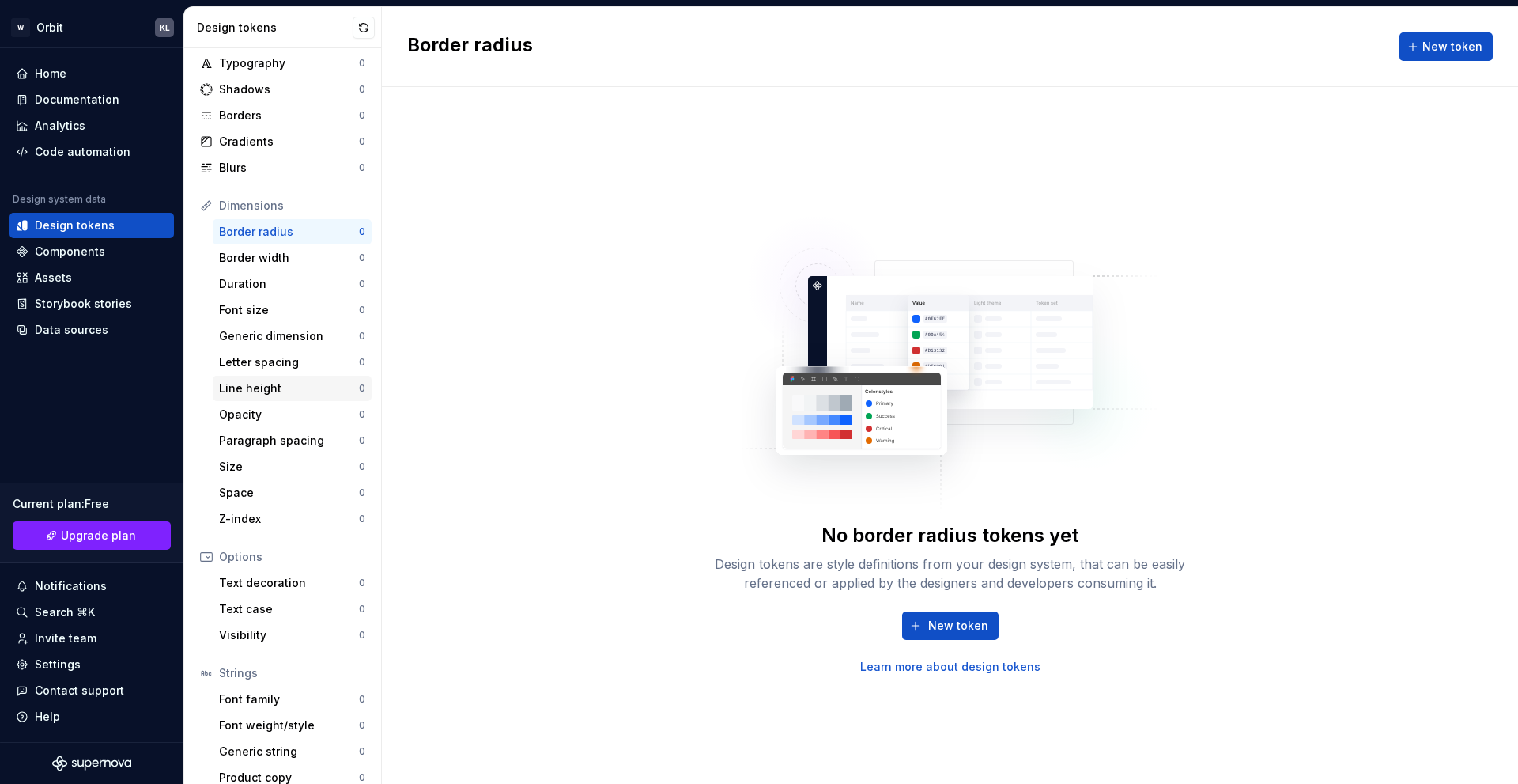
scroll to position [82, 0]
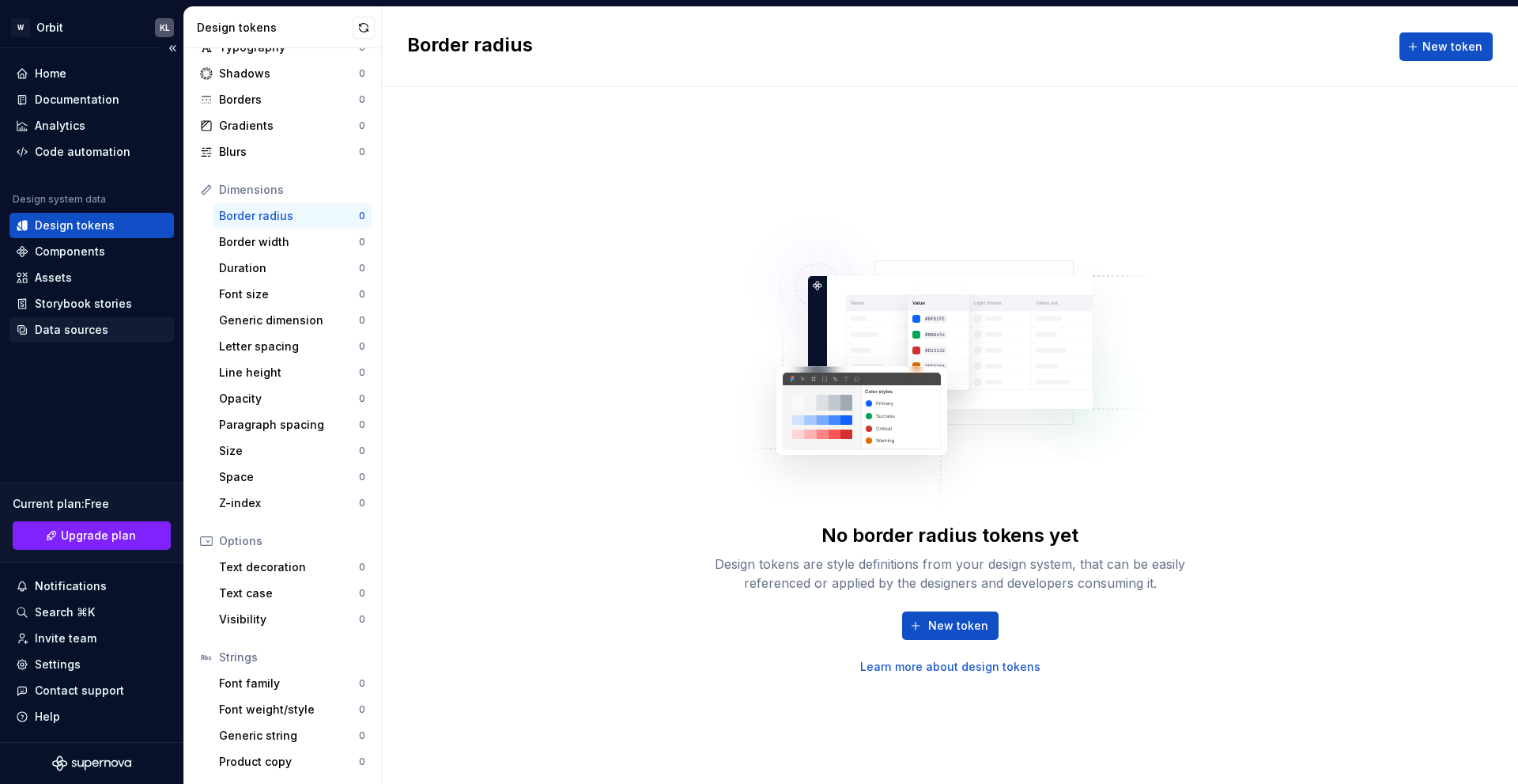
click at [98, 327] on div "Data sources" at bounding box center [71, 329] width 74 height 16
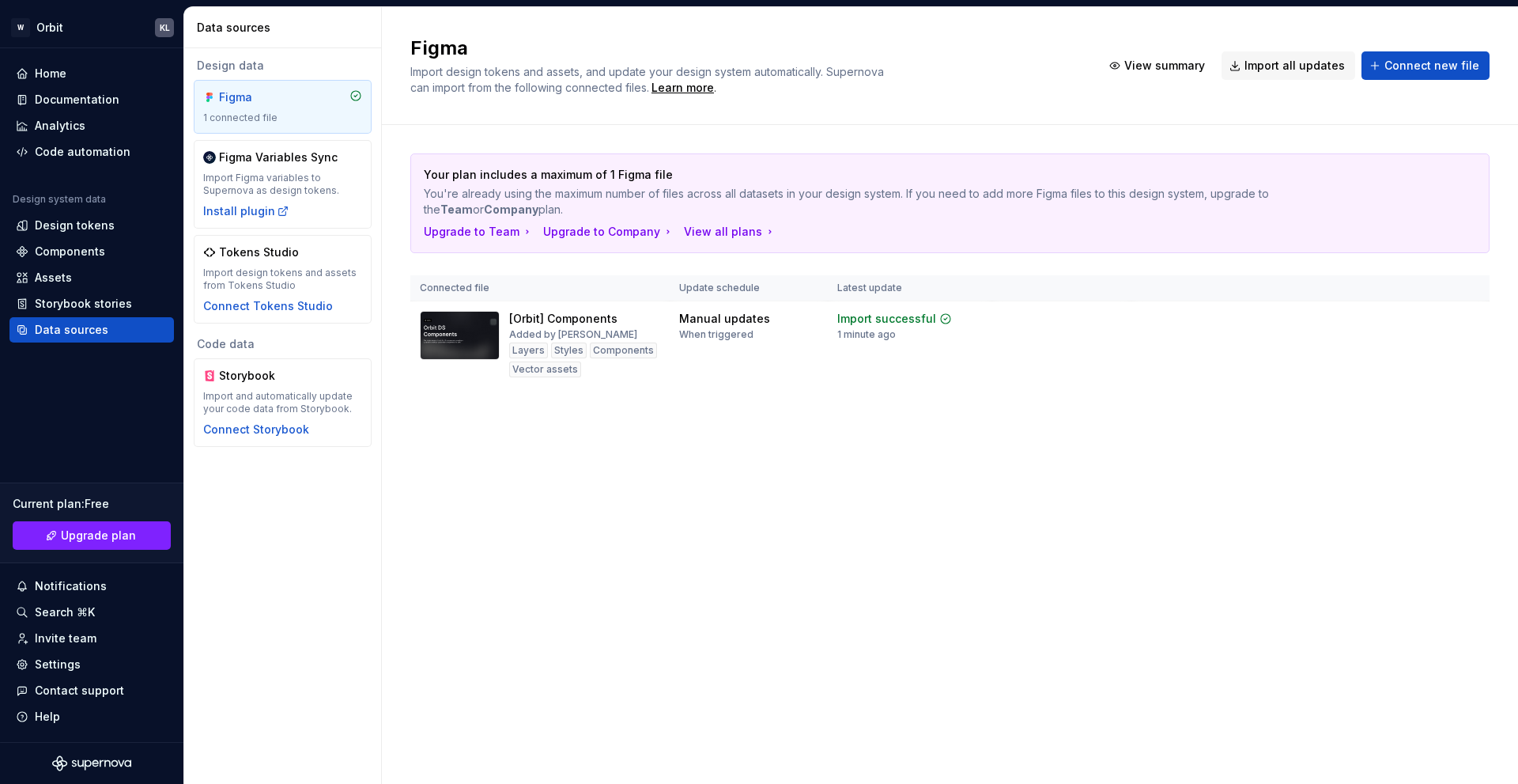
click at [272, 111] on div "Figma 1 connected file" at bounding box center [283, 107] width 159 height 34
click at [636, 369] on div "Layers Styles Components Vector assets" at bounding box center [585, 360] width 151 height 34
click at [657, 335] on div "[Orbit] Components Added by Katia Lisboa Layers Styles Components Vector assets" at bounding box center [585, 344] width 151 height 66
click at [1414, 321] on span "View summary" at bounding box center [1409, 318] width 70 height 12
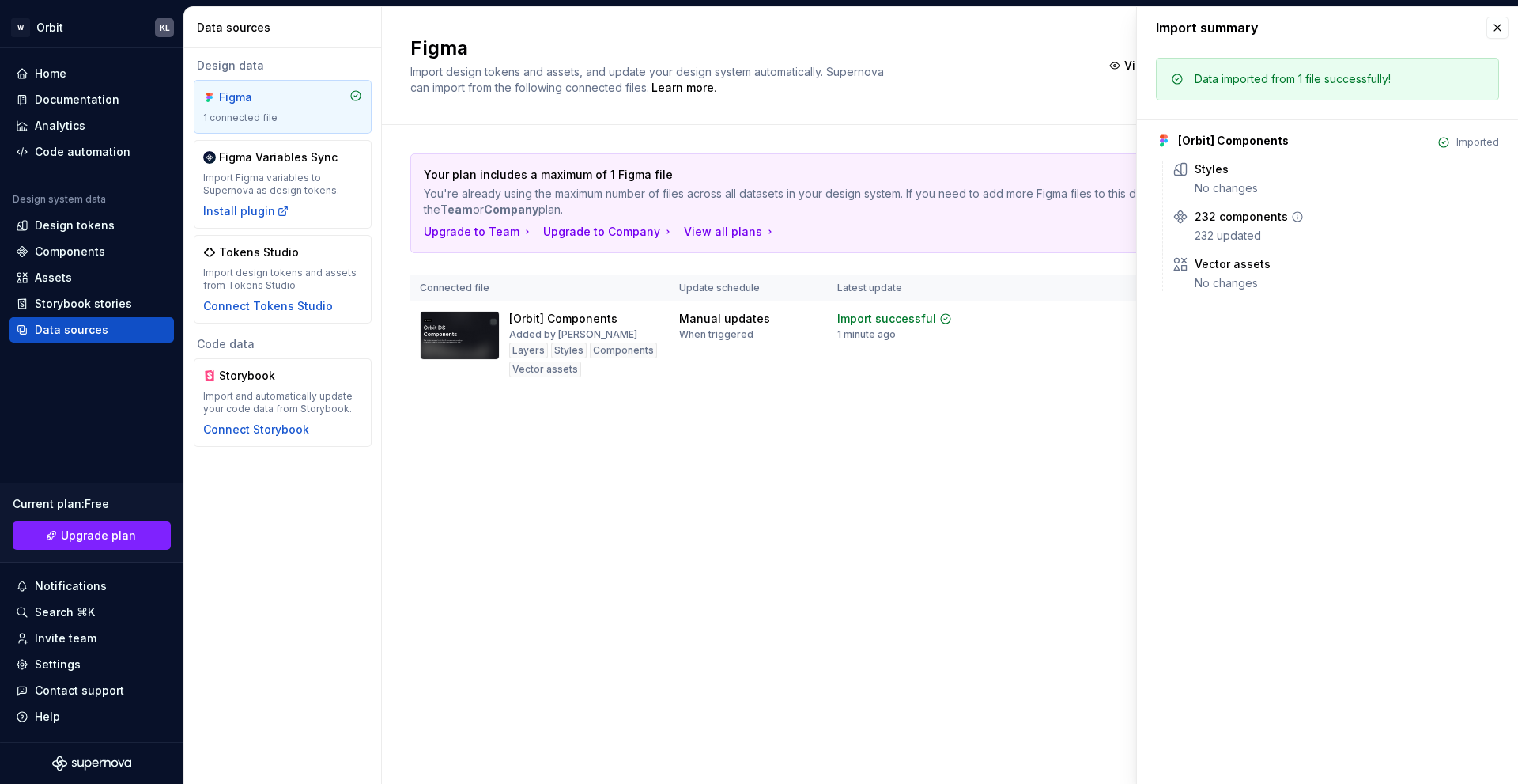
click at [1224, 221] on div "232 components" at bounding box center [1242, 217] width 93 height 16
click at [1221, 283] on div "No changes" at bounding box center [1347, 283] width 304 height 16
click at [1222, 200] on div "Styles No changes 232 components 232 updated Vector assets No changes" at bounding box center [1330, 226] width 337 height 130
click at [1201, 179] on div "Styles No changes" at bounding box center [1347, 179] width 304 height 34
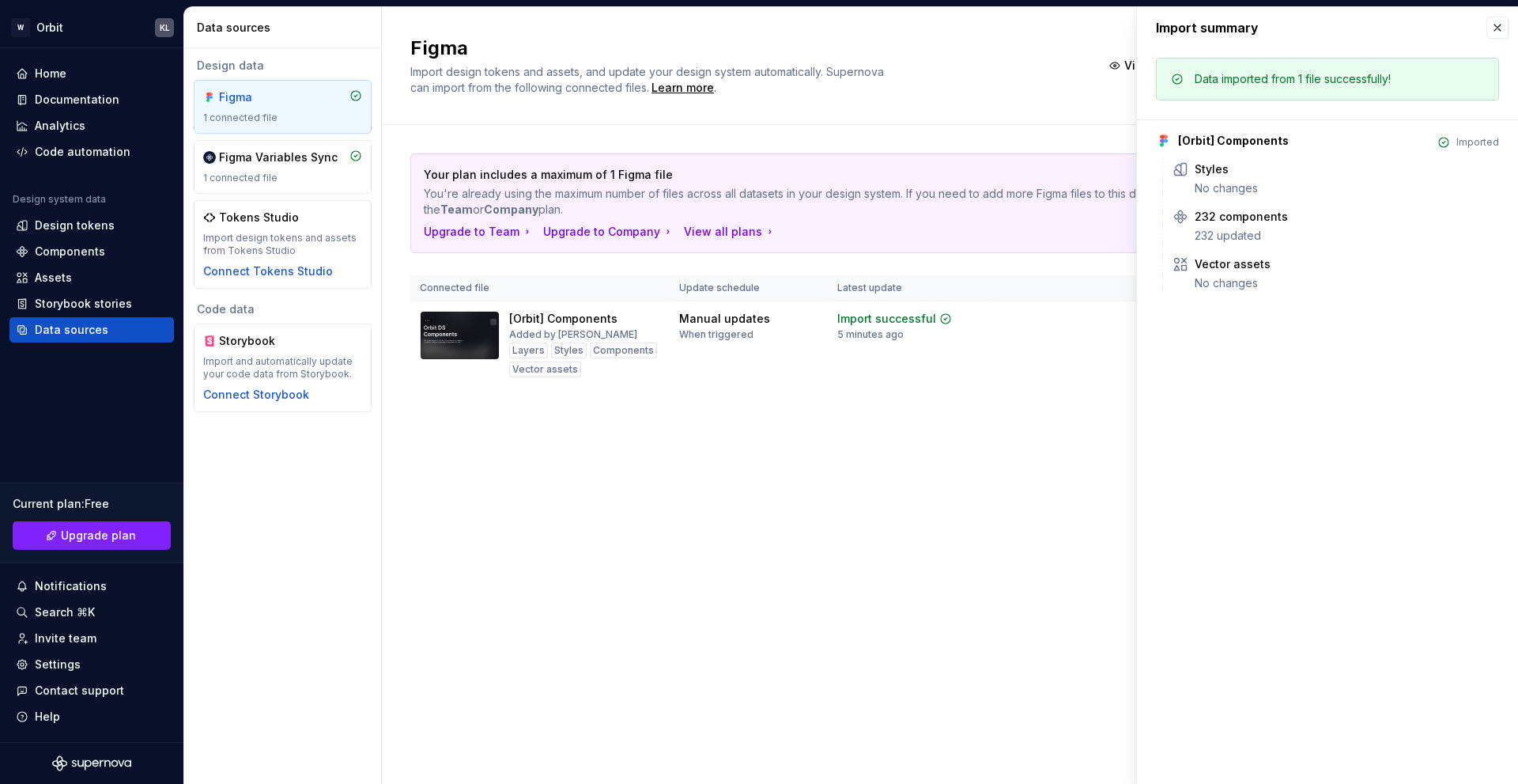
click at [367, 471] on div "Design data Figma 1 connected file Figma Variables Sync 1 connected file Tokens…" at bounding box center [283, 416] width 197 height 736
click at [1495, 38] on div "Import summary Import summary Data imported from 1 file successfully! [Orbit] C…" at bounding box center [1328, 395] width 382 height 777
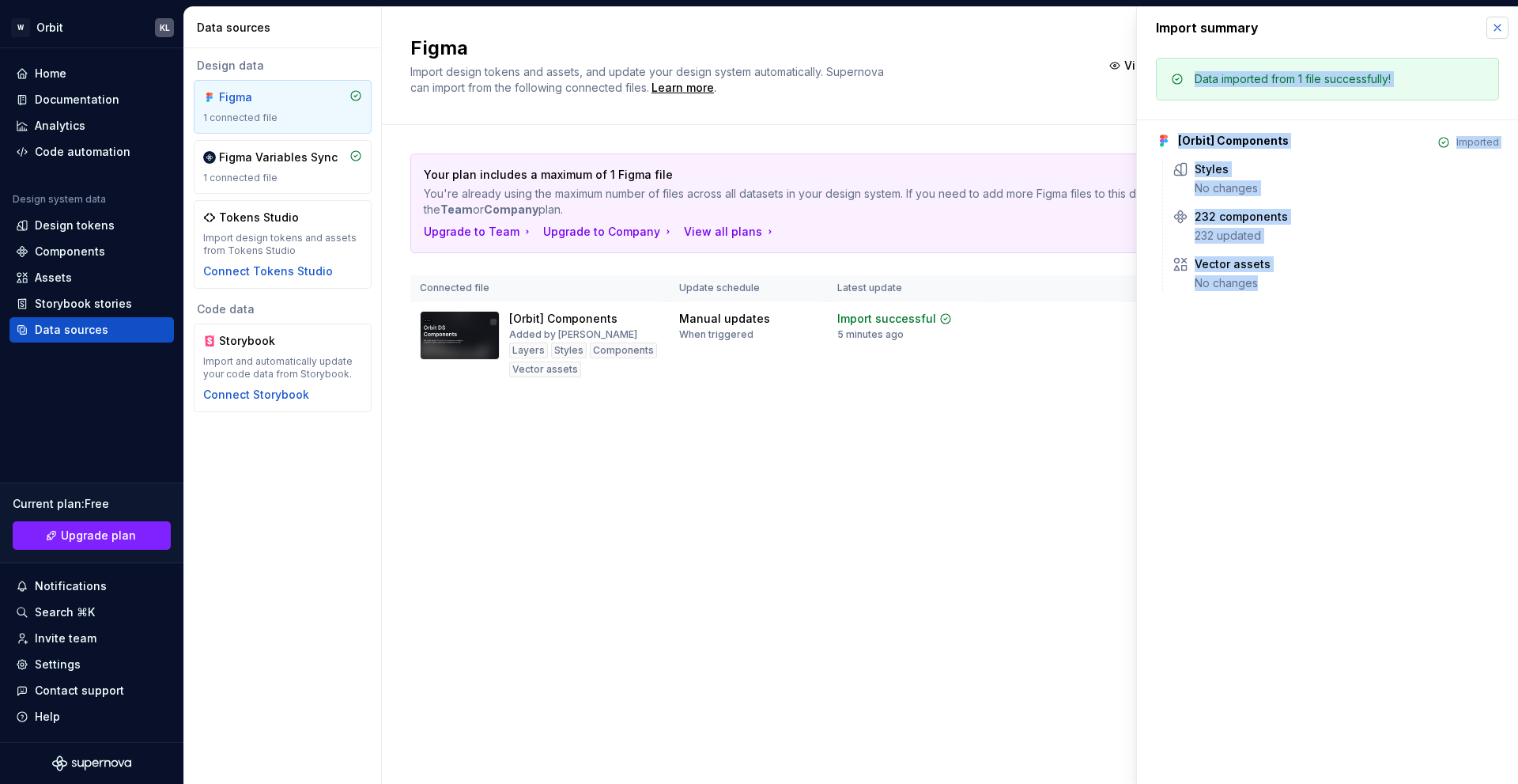
click at [1500, 25] on button "button" at bounding box center [1497, 27] width 22 height 22
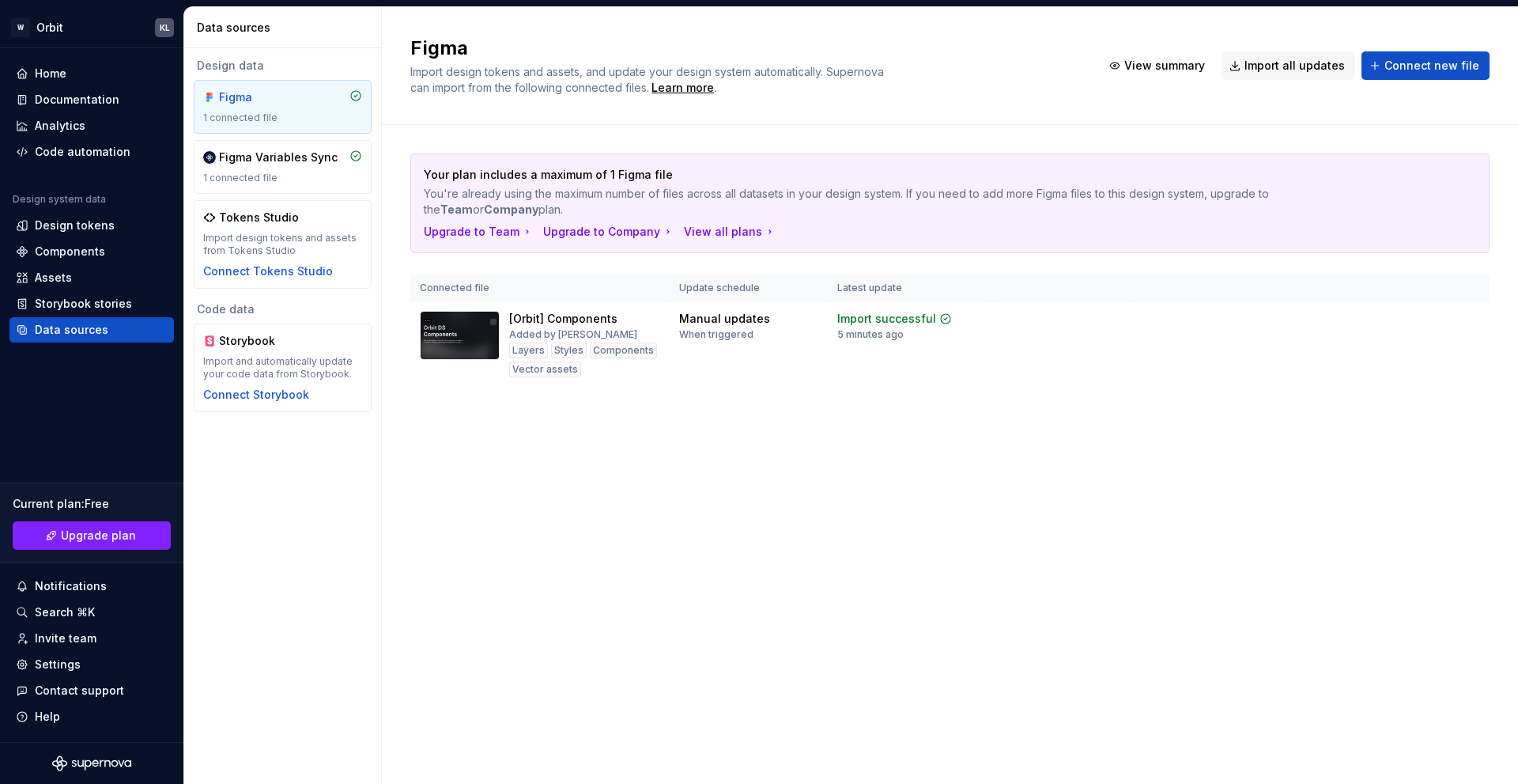
click at [570, 493] on div "Figma Import design tokens and assets, and update your design system automatica…" at bounding box center [950, 395] width 1137 height 777
click at [648, 326] on div "[Orbit] Components Added by Katia Lisboa Layers Styles Components Vector assets" at bounding box center [585, 344] width 151 height 66
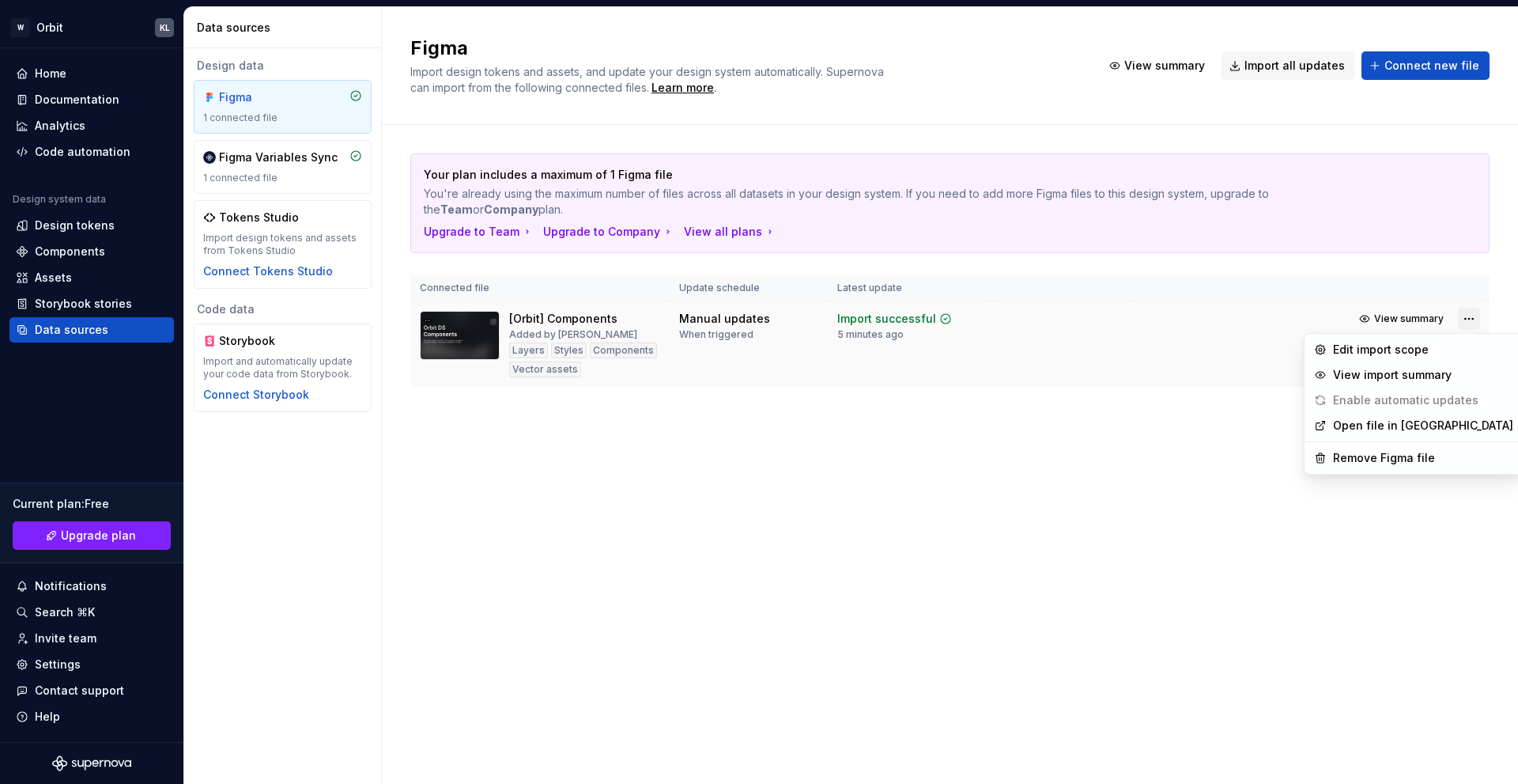
click at [1462, 316] on html "W Orbit KL Home Documentation Analytics Code automation Design system data Desi…" at bounding box center [759, 392] width 1518 height 784
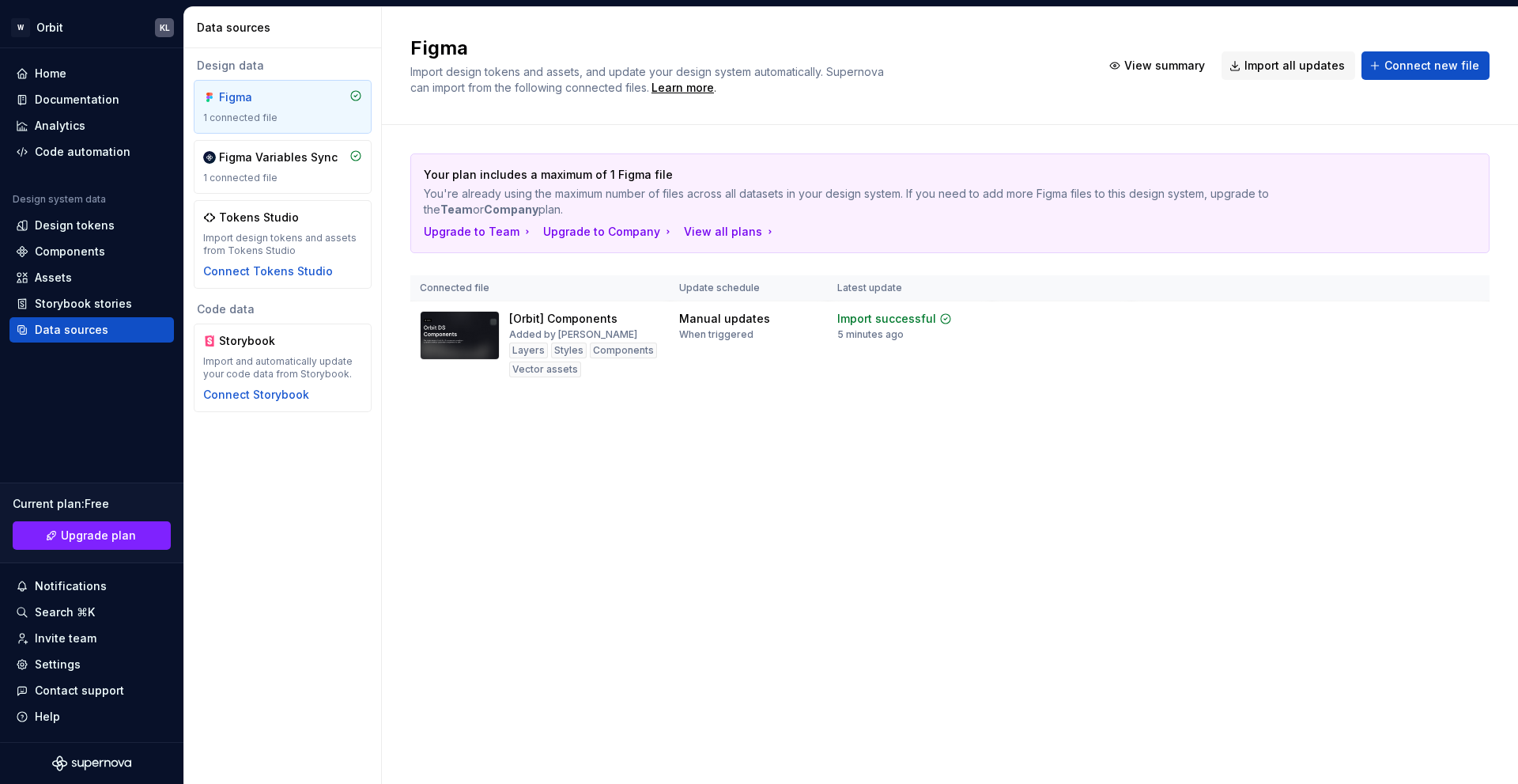
click at [1204, 308] on html "W Orbit KL Home Documentation Analytics Code automation Design system data Desi…" at bounding box center [759, 392] width 1518 height 784
click at [754, 448] on div "Figma Import design tokens and assets, and update your design system automatica…" at bounding box center [950, 395] width 1137 height 777
click at [1411, 74] on button "Connect new file" at bounding box center [1425, 66] width 128 height 29
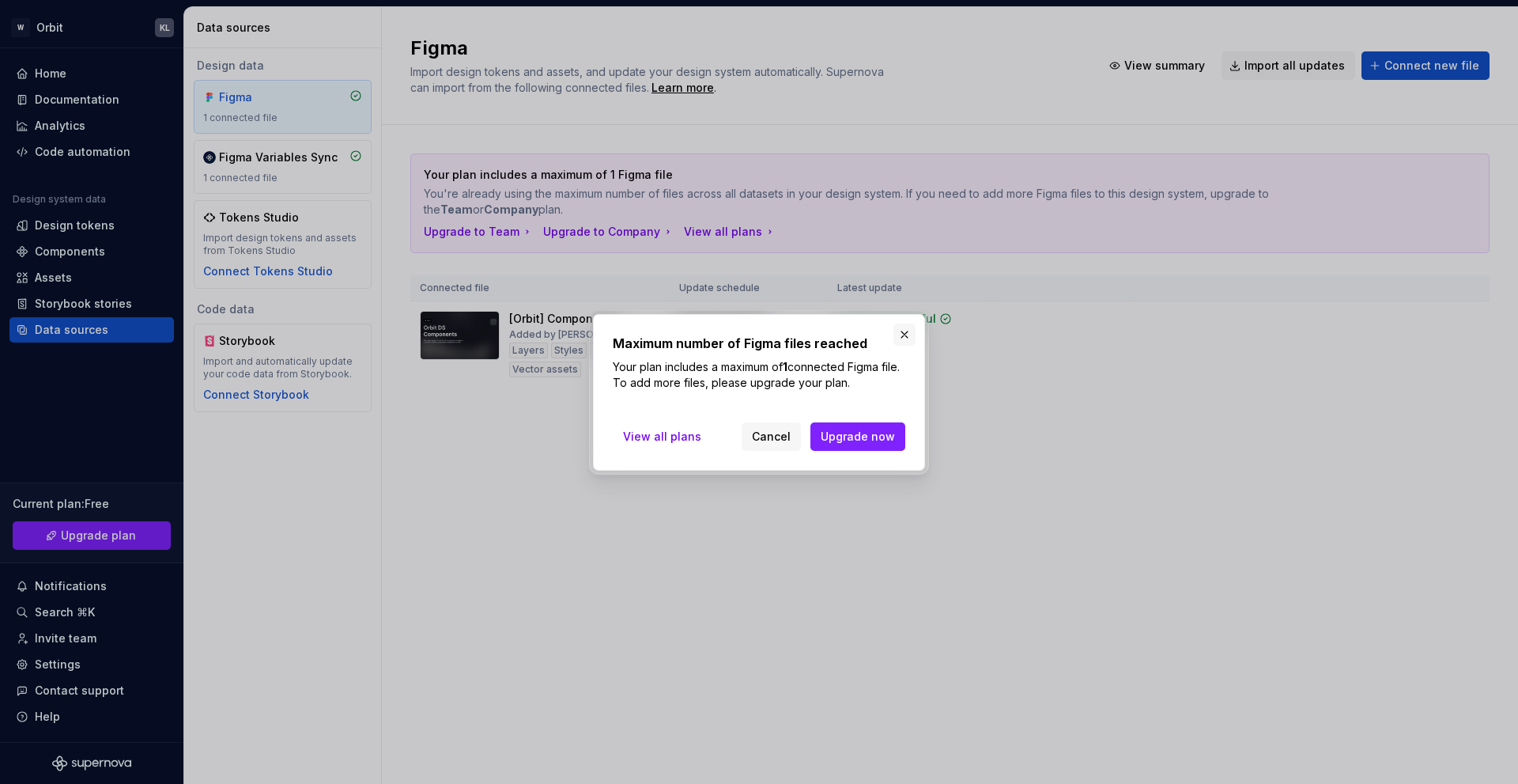
click at [911, 333] on button "button" at bounding box center [905, 334] width 22 height 22
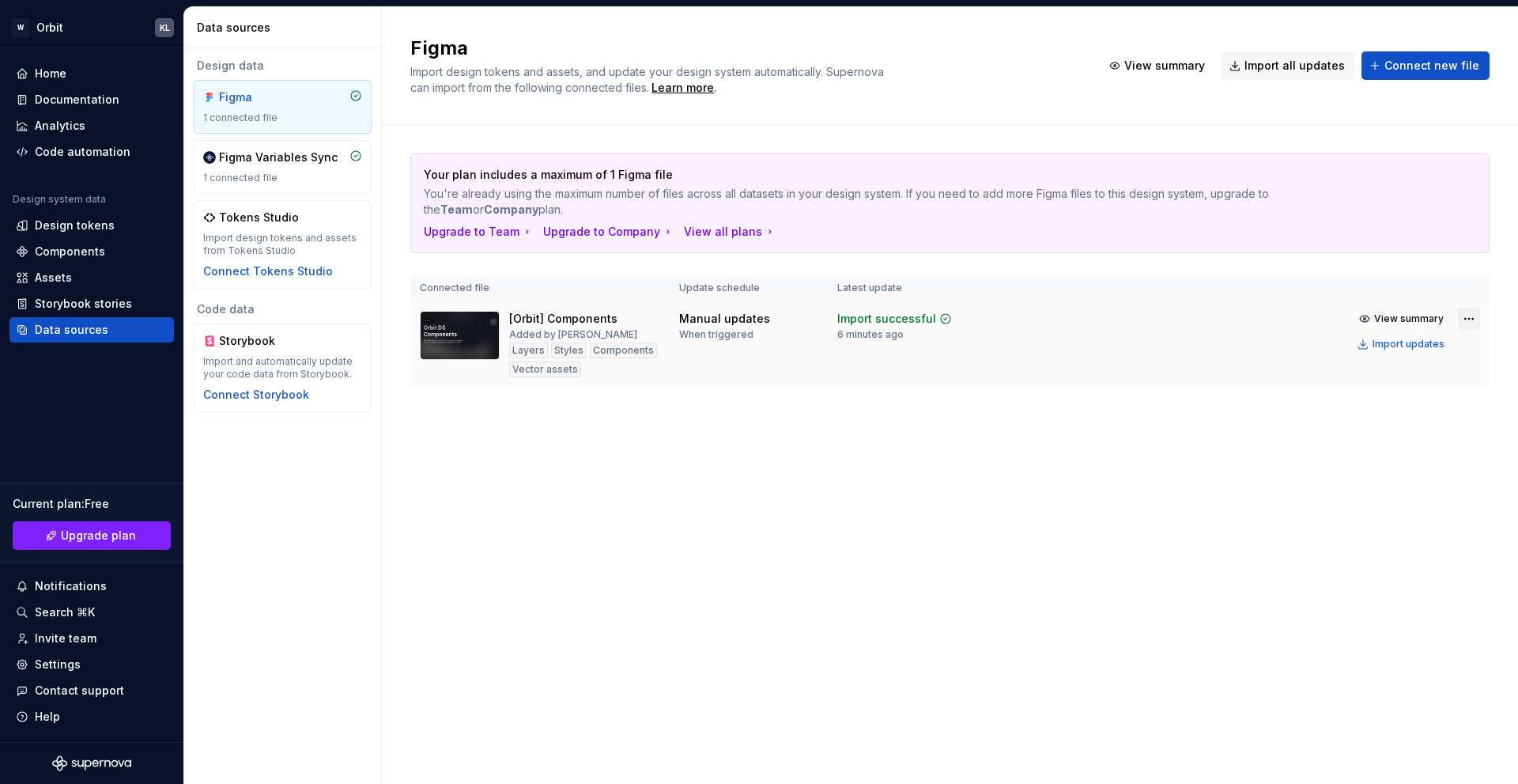
click at [1464, 321] on html "W Orbit KL Home Documentation Analytics Code automation Design system data Desi…" at bounding box center [759, 392] width 1518 height 784
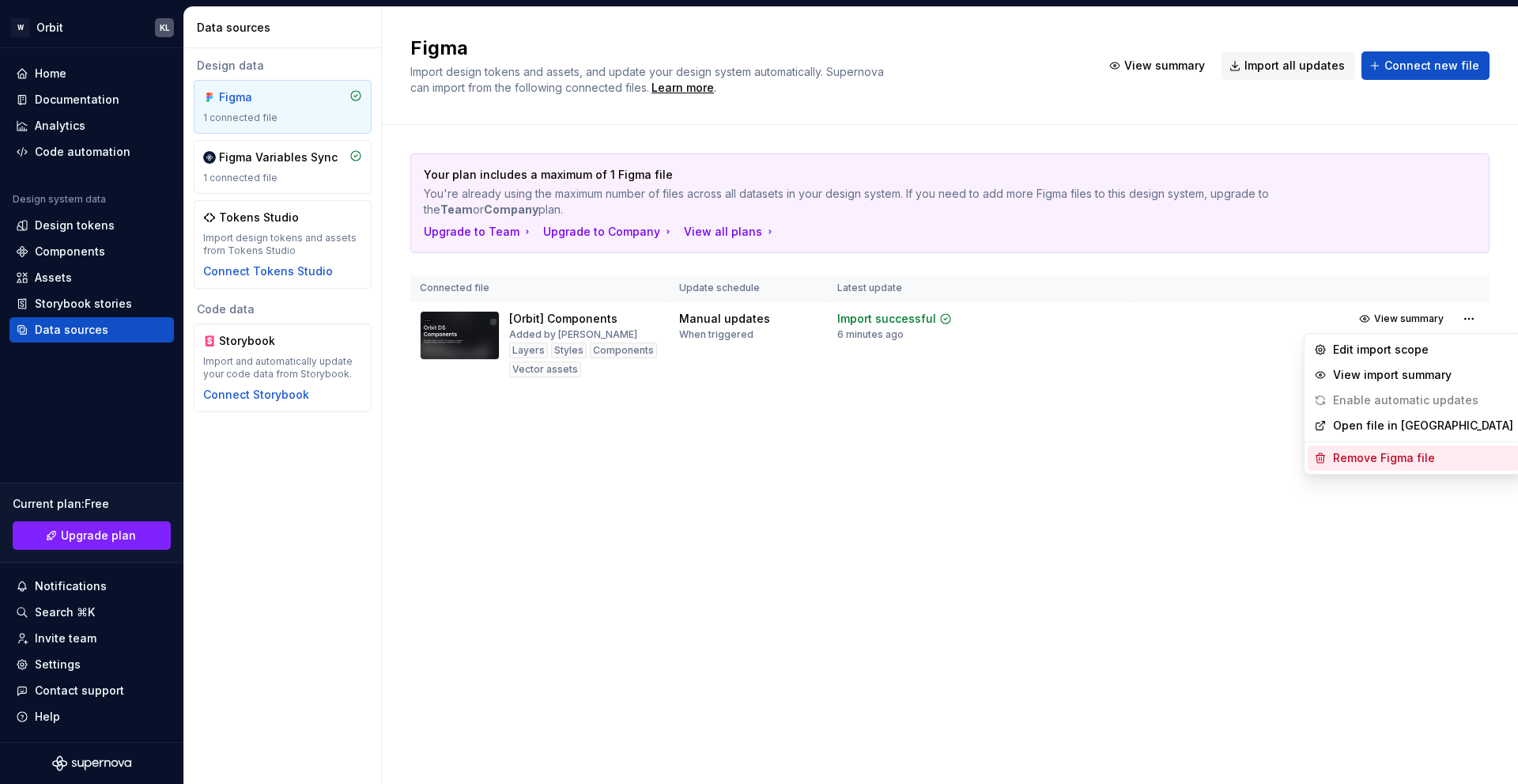
click at [1348, 448] on div "Remove Figma file" at bounding box center [1414, 458] width 212 height 25
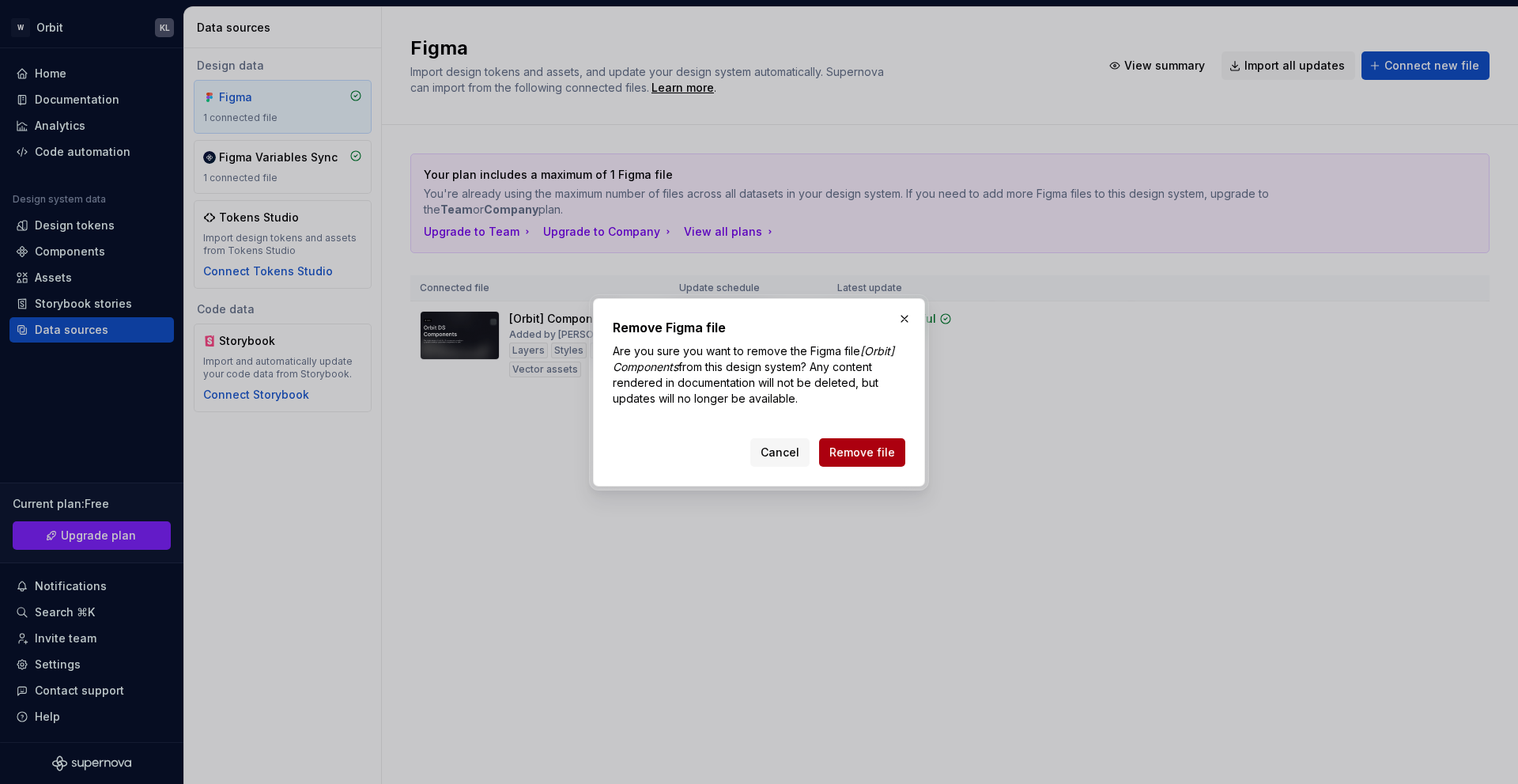
click at [869, 444] on span "Remove file" at bounding box center [862, 452] width 66 height 16
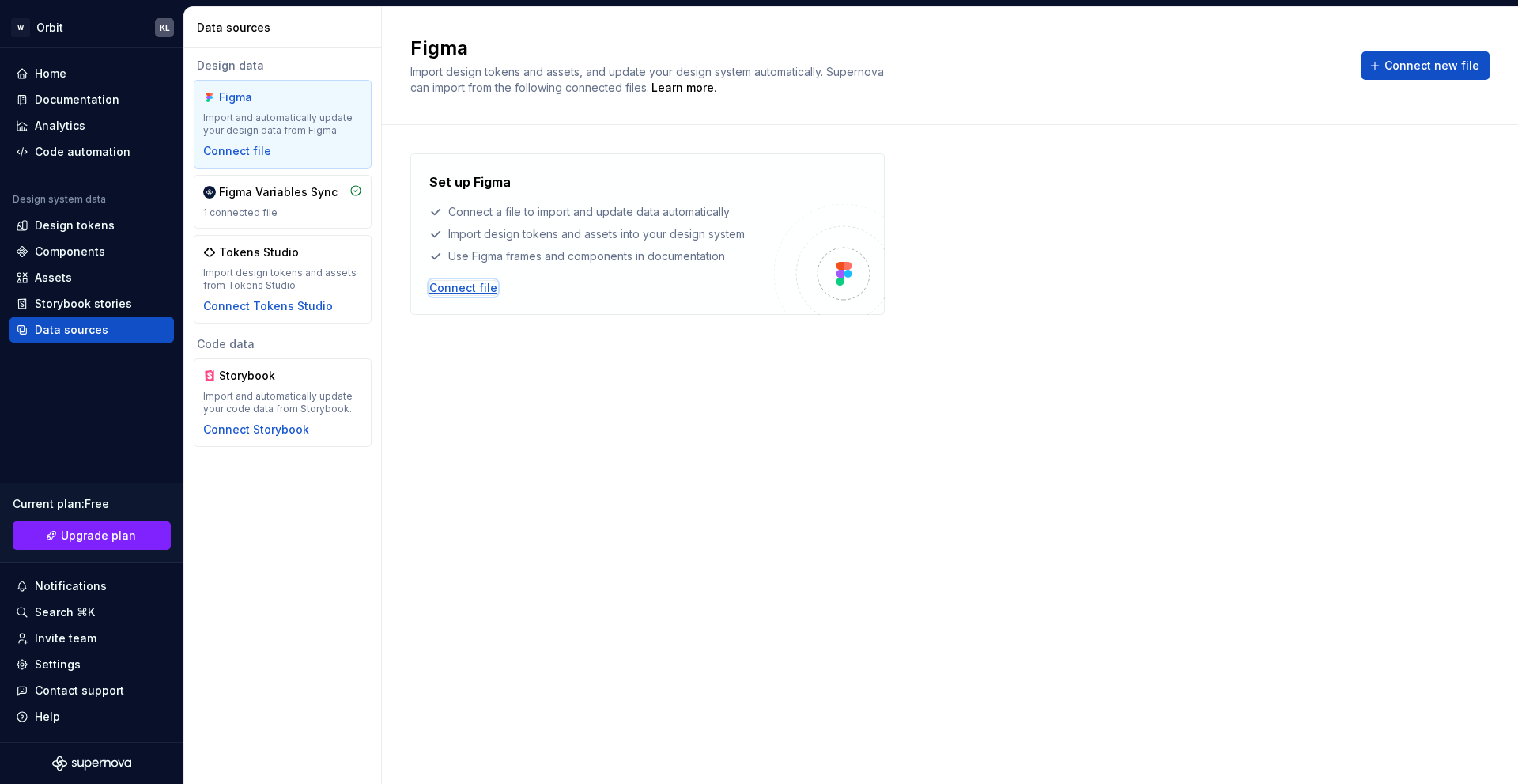
click at [463, 284] on div "Connect file" at bounding box center [463, 287] width 68 height 16
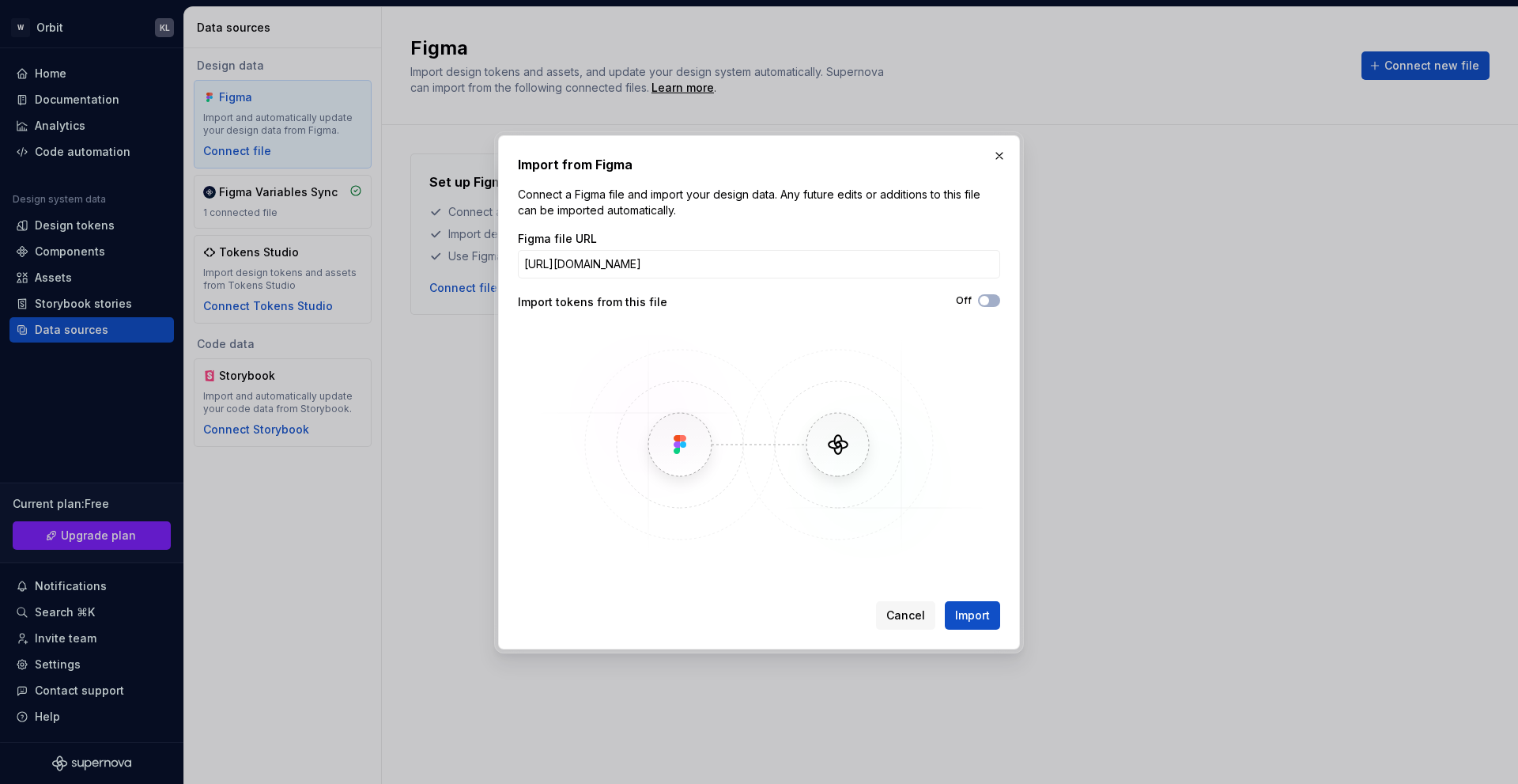
scroll to position [0, 184]
type input "https://www.figma.com/design/UQPicRm9voz0aNoVSIytgo/-Orbit--Tokens?m=auto&node-…"
click at [986, 294] on button "Off" at bounding box center [989, 300] width 22 height 12
click at [991, 613] on button "Import" at bounding box center [972, 615] width 55 height 29
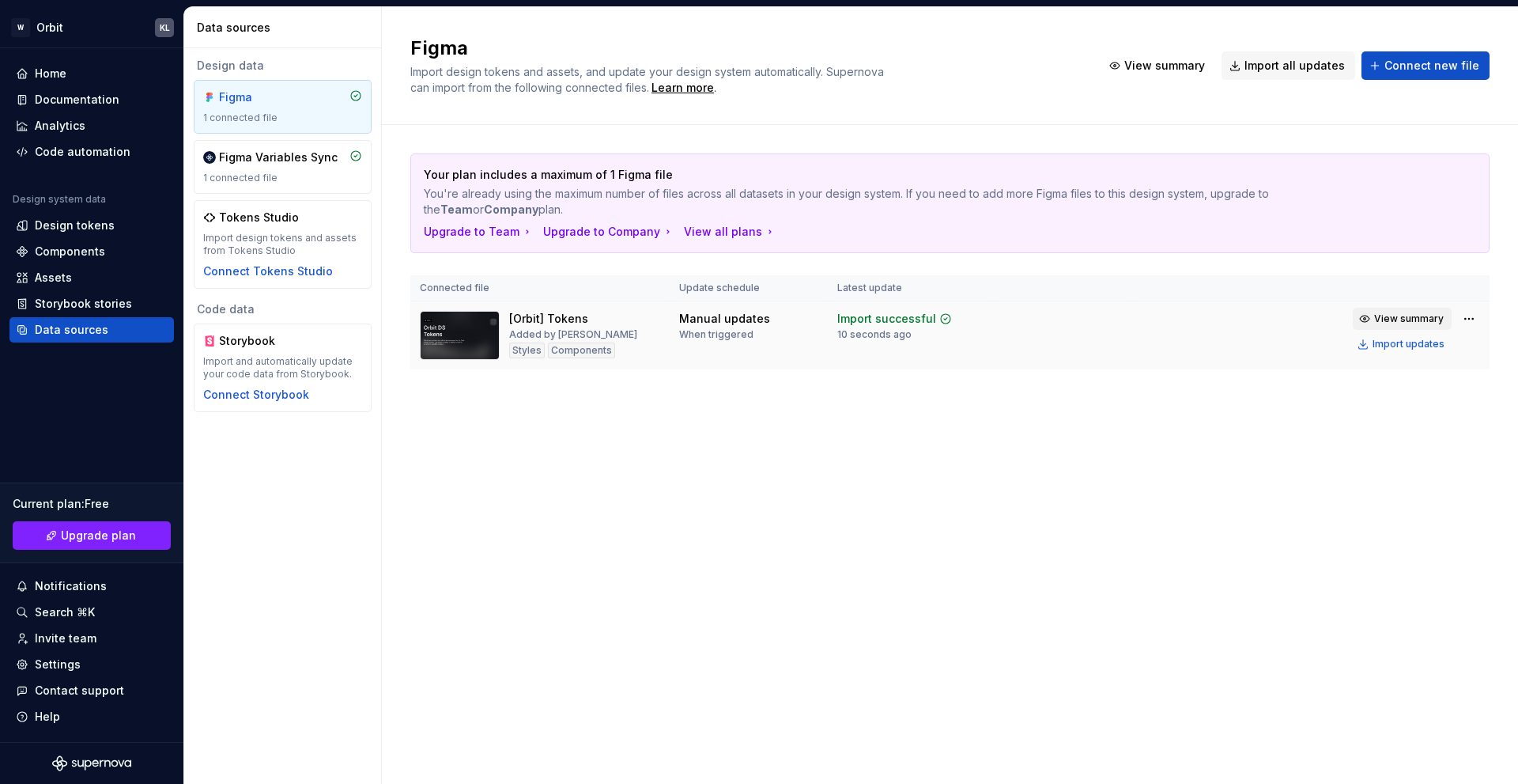
click at [1426, 321] on span "View summary" at bounding box center [1409, 318] width 70 height 12
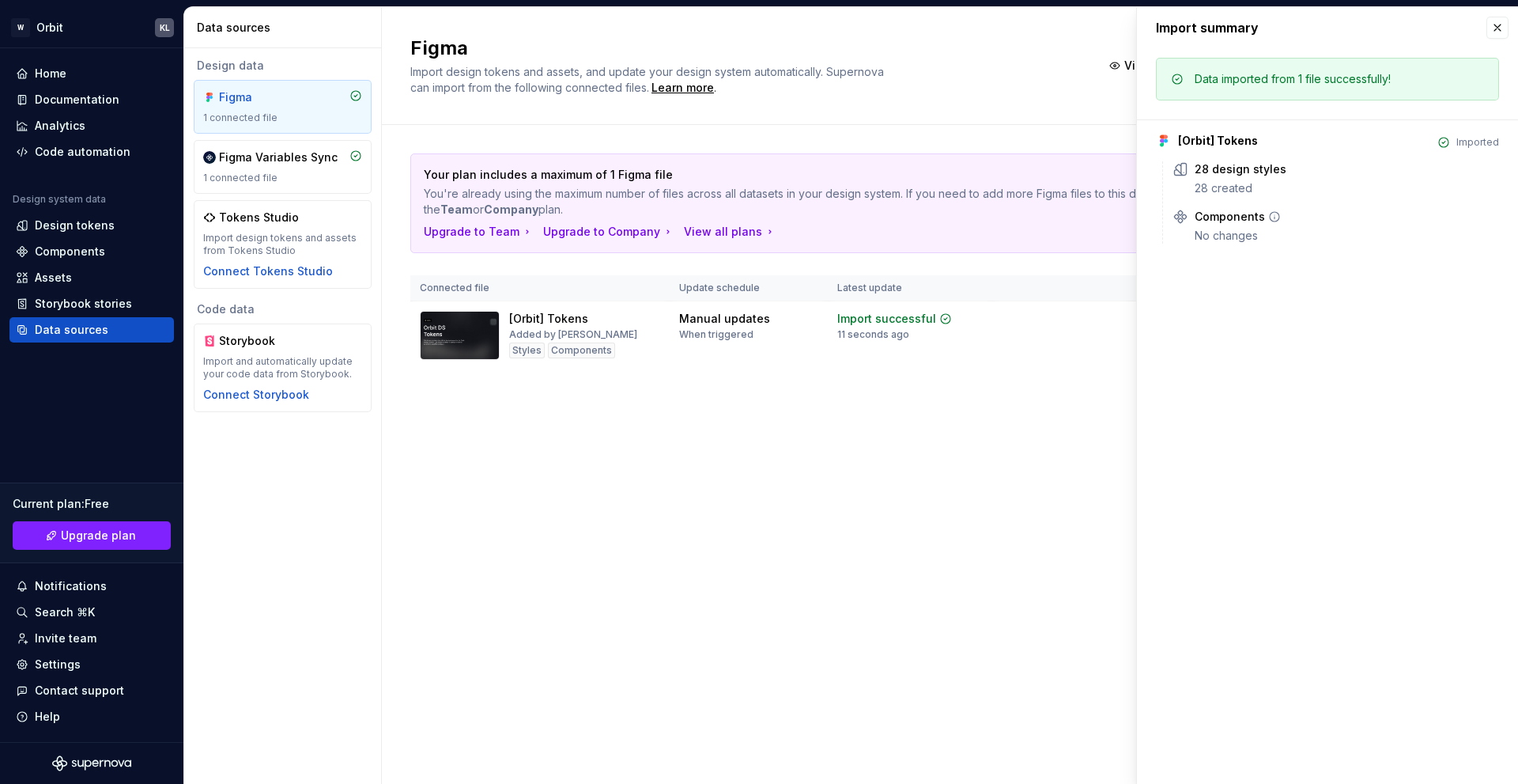
click at [1249, 230] on div "No changes" at bounding box center [1347, 235] width 304 height 16
click at [1247, 189] on div "28 created" at bounding box center [1347, 188] width 304 height 16
click at [806, 454] on div "Figma Import design tokens and assets, and update your design system automatica…" at bounding box center [950, 395] width 1137 height 777
click at [77, 229] on div "Design tokens" at bounding box center [74, 225] width 80 height 16
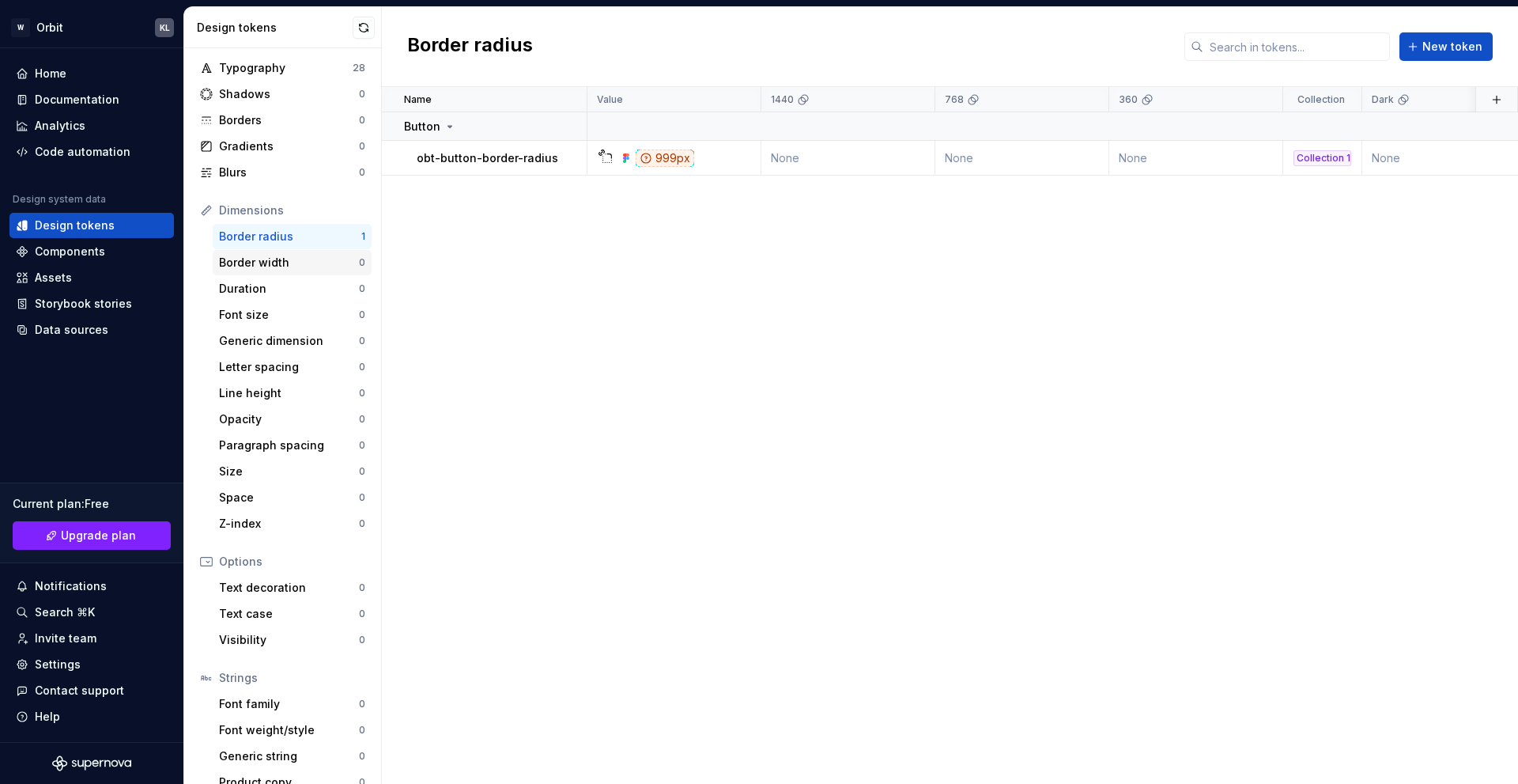
scroll to position [82, 0]
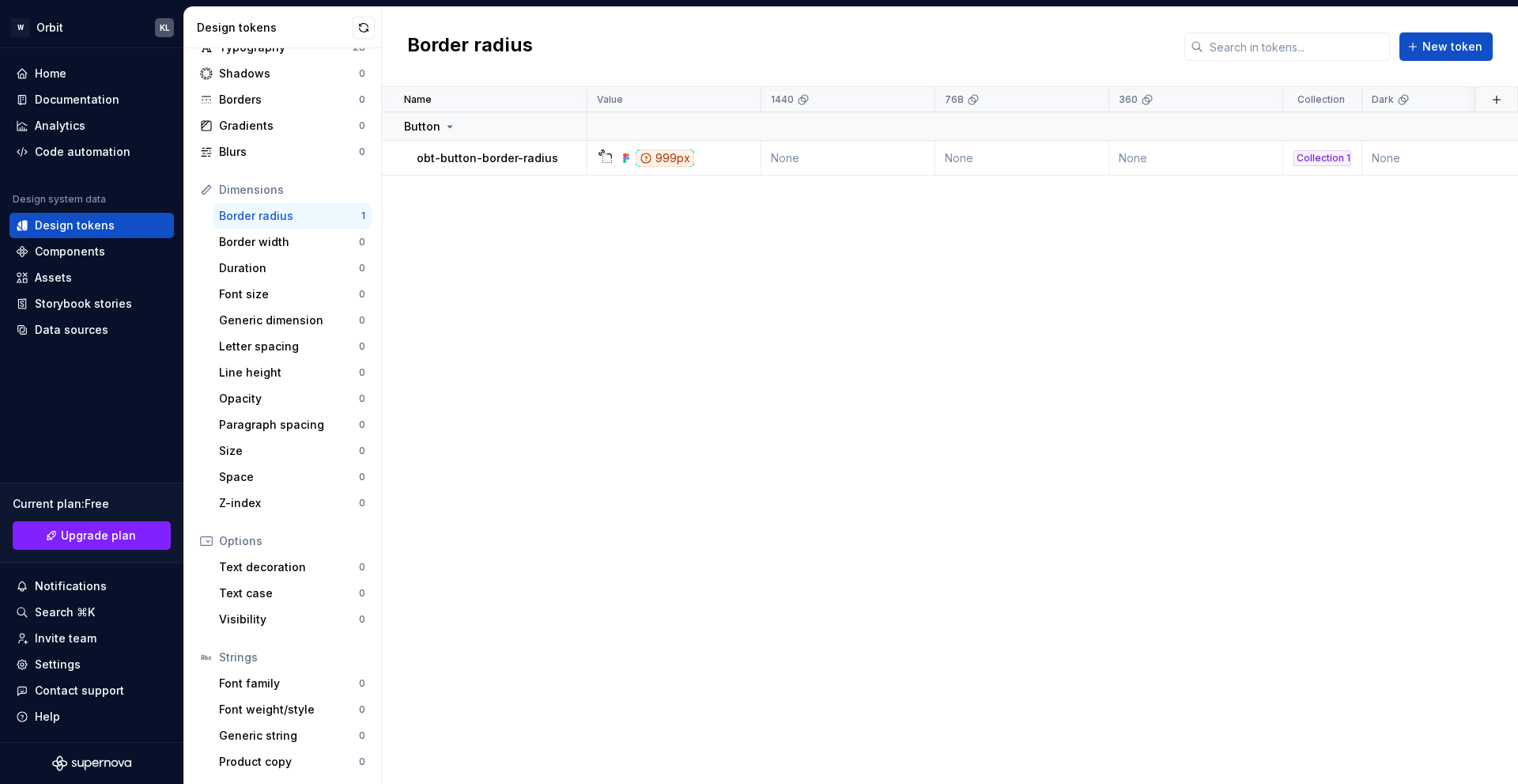
click at [754, 469] on div "Name Value 1440 768 360 Collection Dark Token set Description Last updated Butt…" at bounding box center [950, 435] width 1137 height 696
click at [822, 299] on div "Name Value 1440 768 360 Collection Dark Token set Description Last updated Butt…" at bounding box center [950, 435] width 1137 height 696
click at [97, 252] on div "Components" at bounding box center [70, 251] width 71 height 16
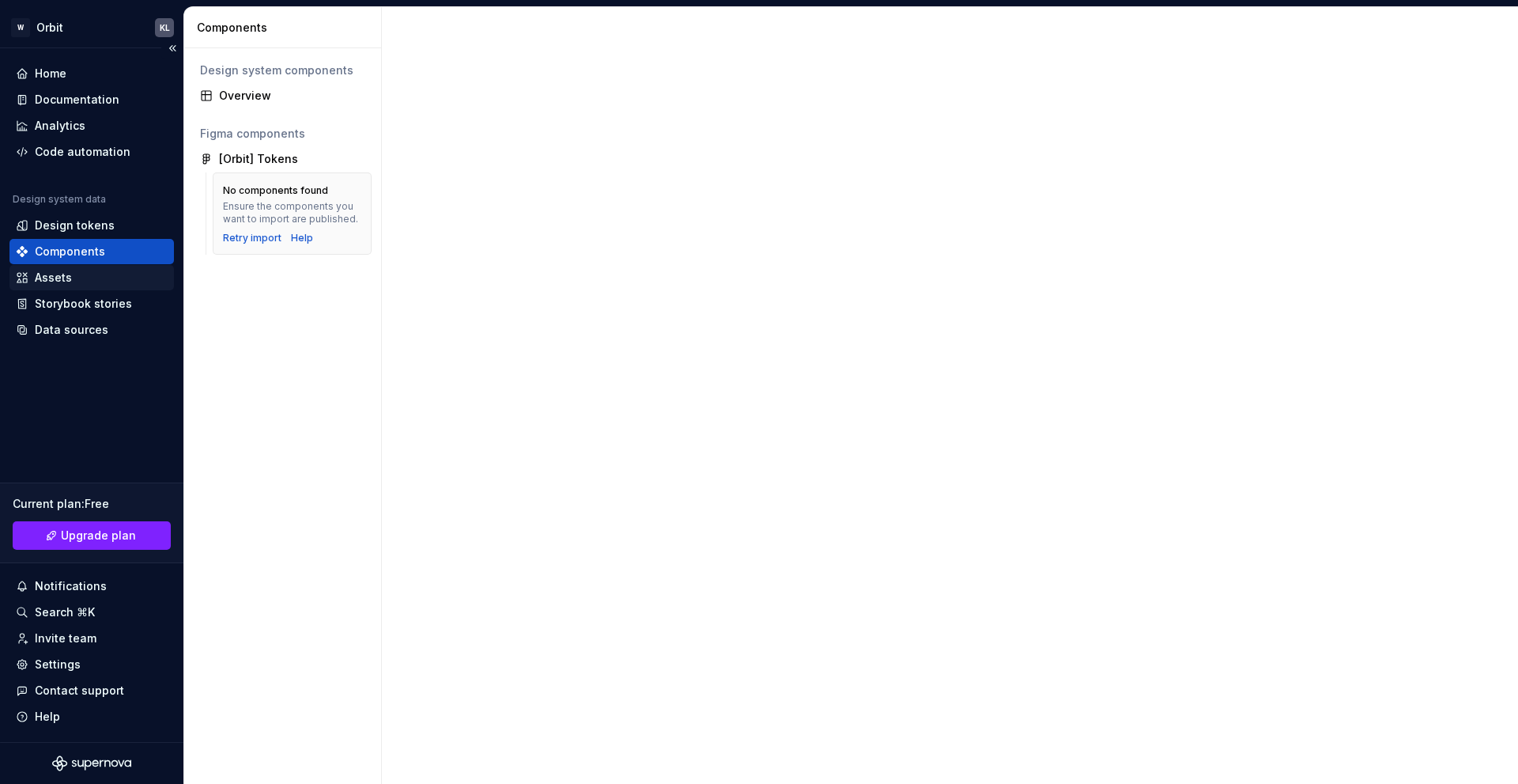
click at [57, 266] on div "Assets" at bounding box center [92, 277] width 165 height 25
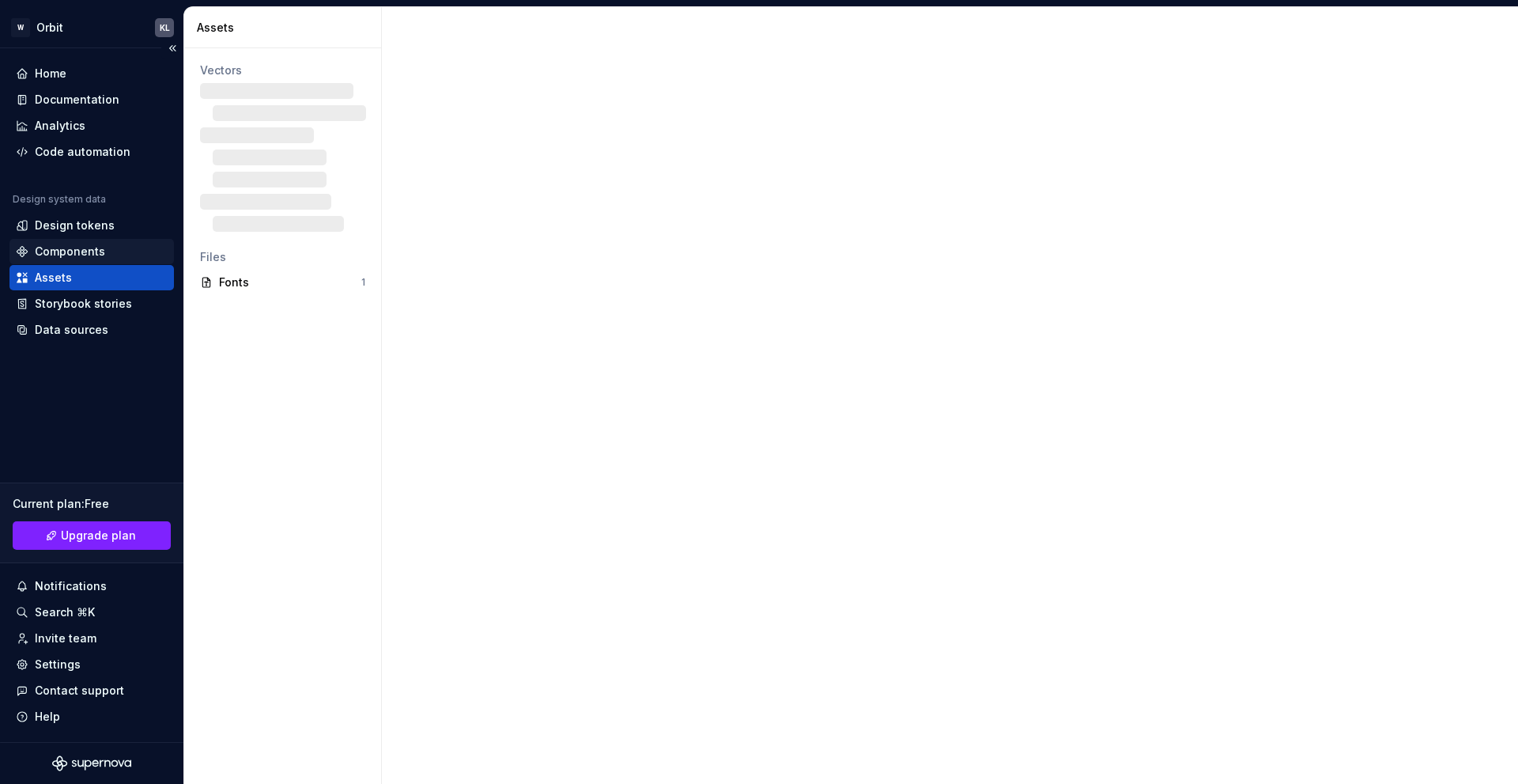
click at [65, 257] on div "Components" at bounding box center [70, 251] width 71 height 16
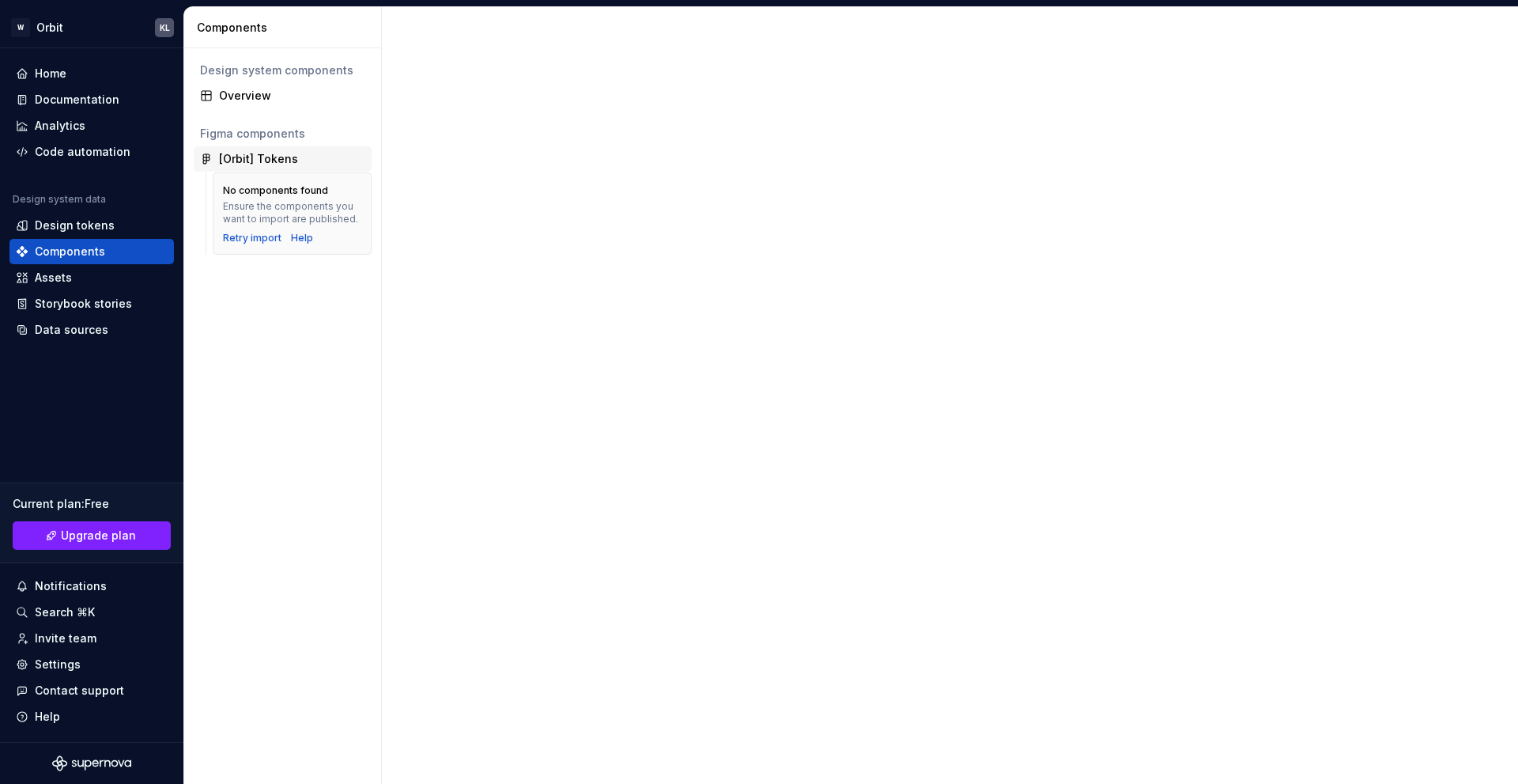
click at [240, 159] on div "[Orbit] Tokens" at bounding box center [258, 158] width 79 height 16
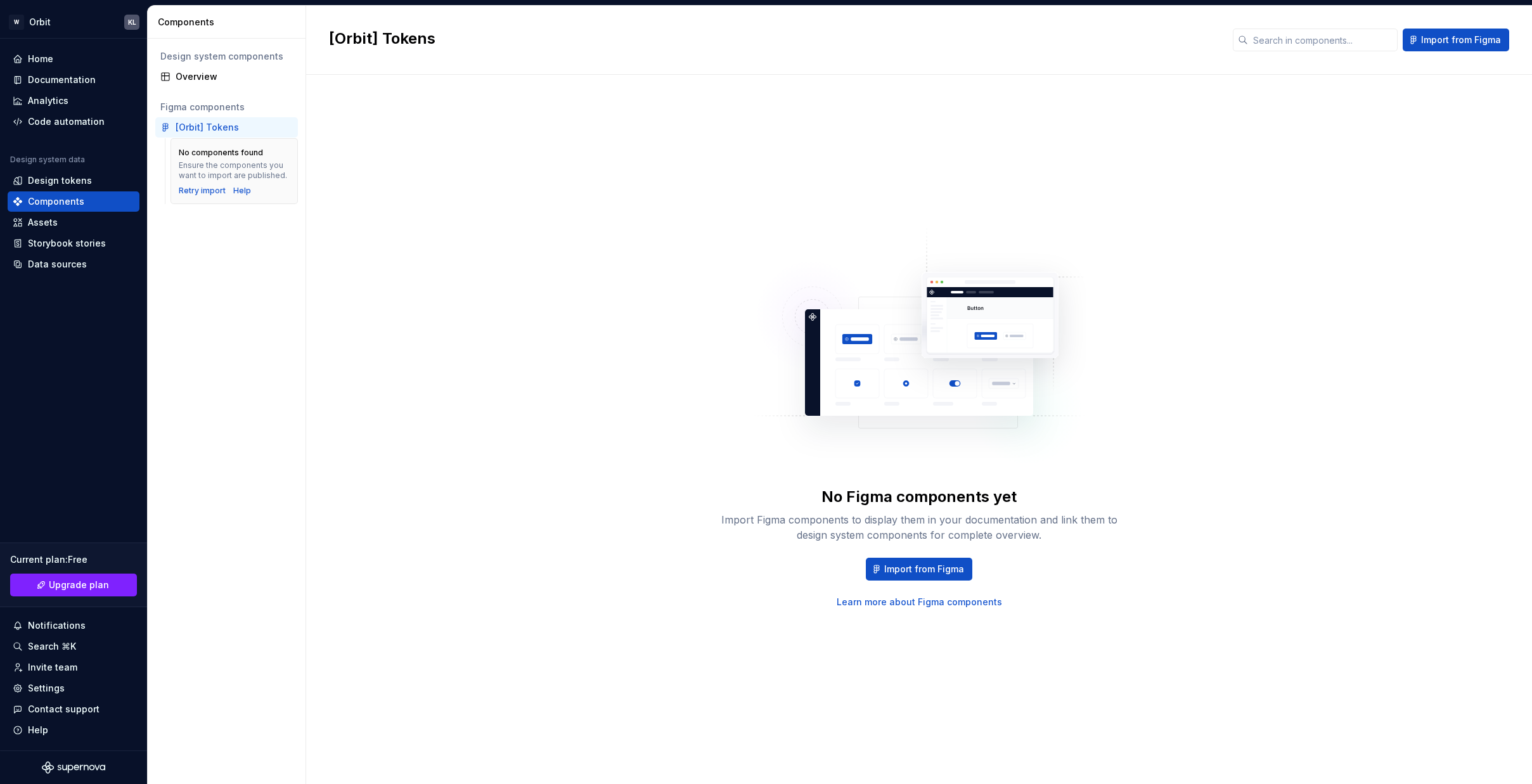
click at [285, 288] on div "Design system components Overview Figma components [Orbit] Tokens No components…" at bounding box center [227, 411] width 158 height 745
click at [97, 182] on div "Design tokens" at bounding box center [73, 180] width 122 height 12
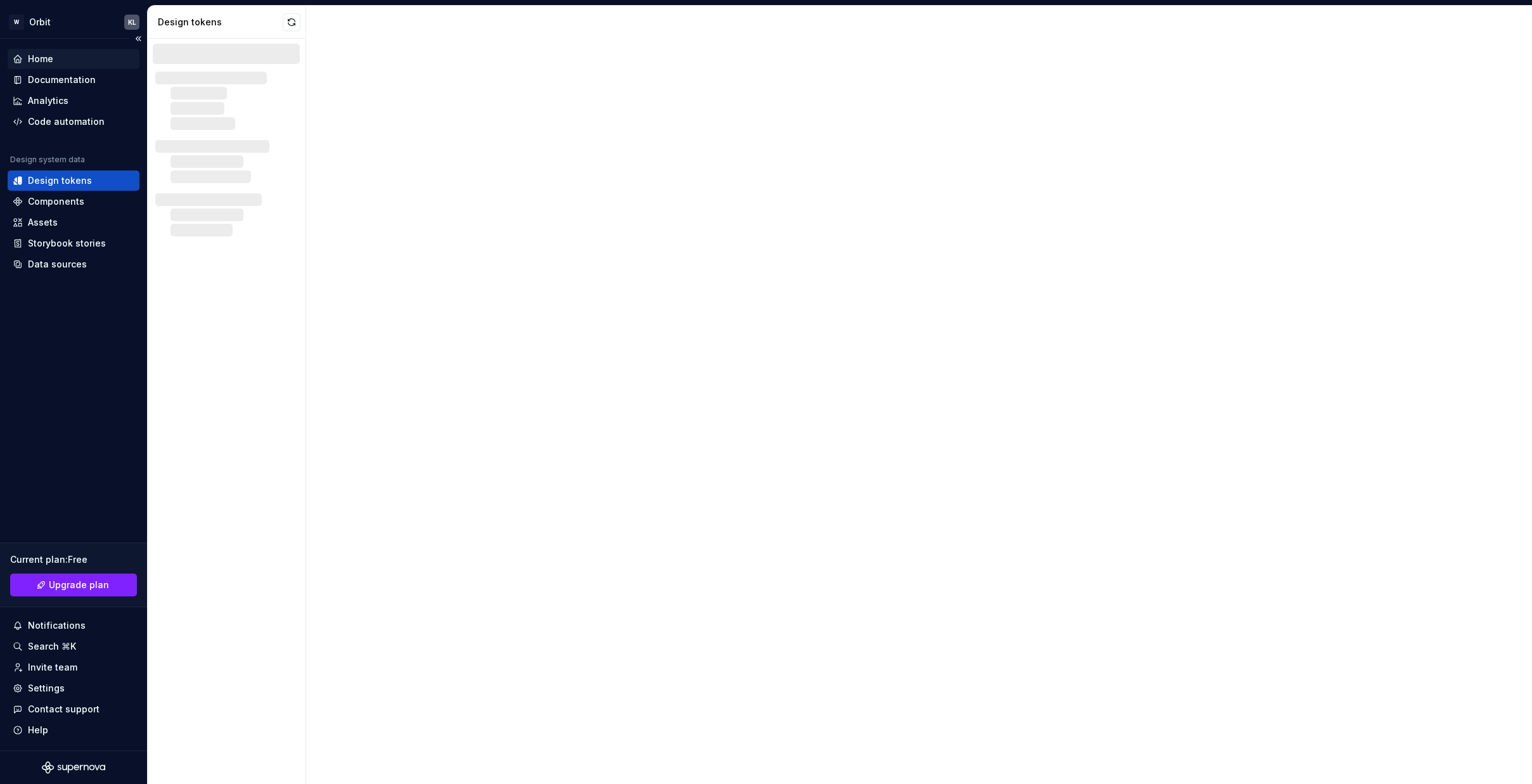
click at [78, 64] on div "Home" at bounding box center [73, 58] width 122 height 12
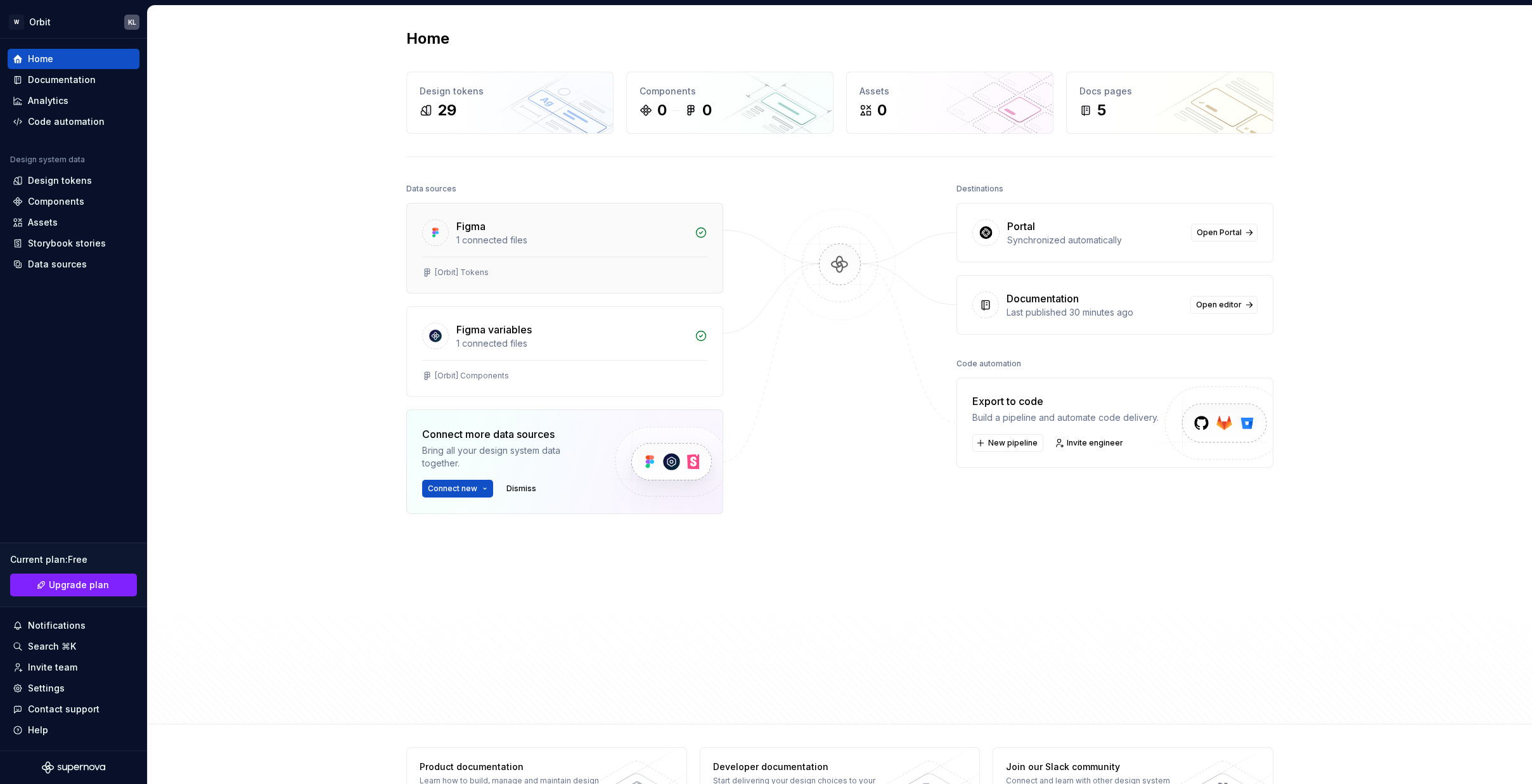
click at [640, 218] on div "Figma 1 connected files" at bounding box center [565, 230] width 315 height 53
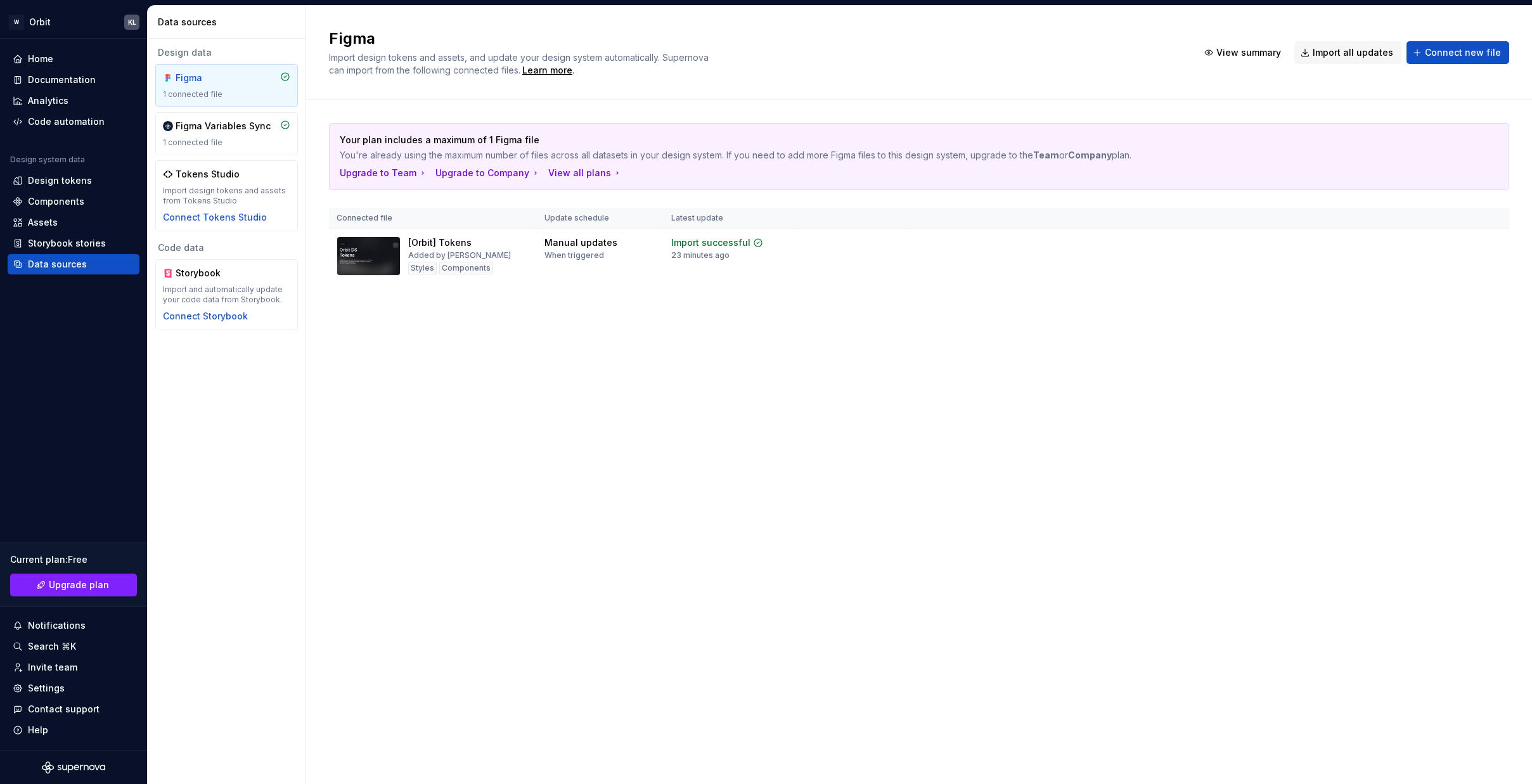
click at [994, 413] on div "Figma Import design tokens and assets, and update your design system automatica…" at bounding box center [919, 395] width 1226 height 778
click at [1216, 239] on html "W Orbit KL Home Documentation Analytics Code automation Design system data Desi…" at bounding box center [766, 392] width 1532 height 784
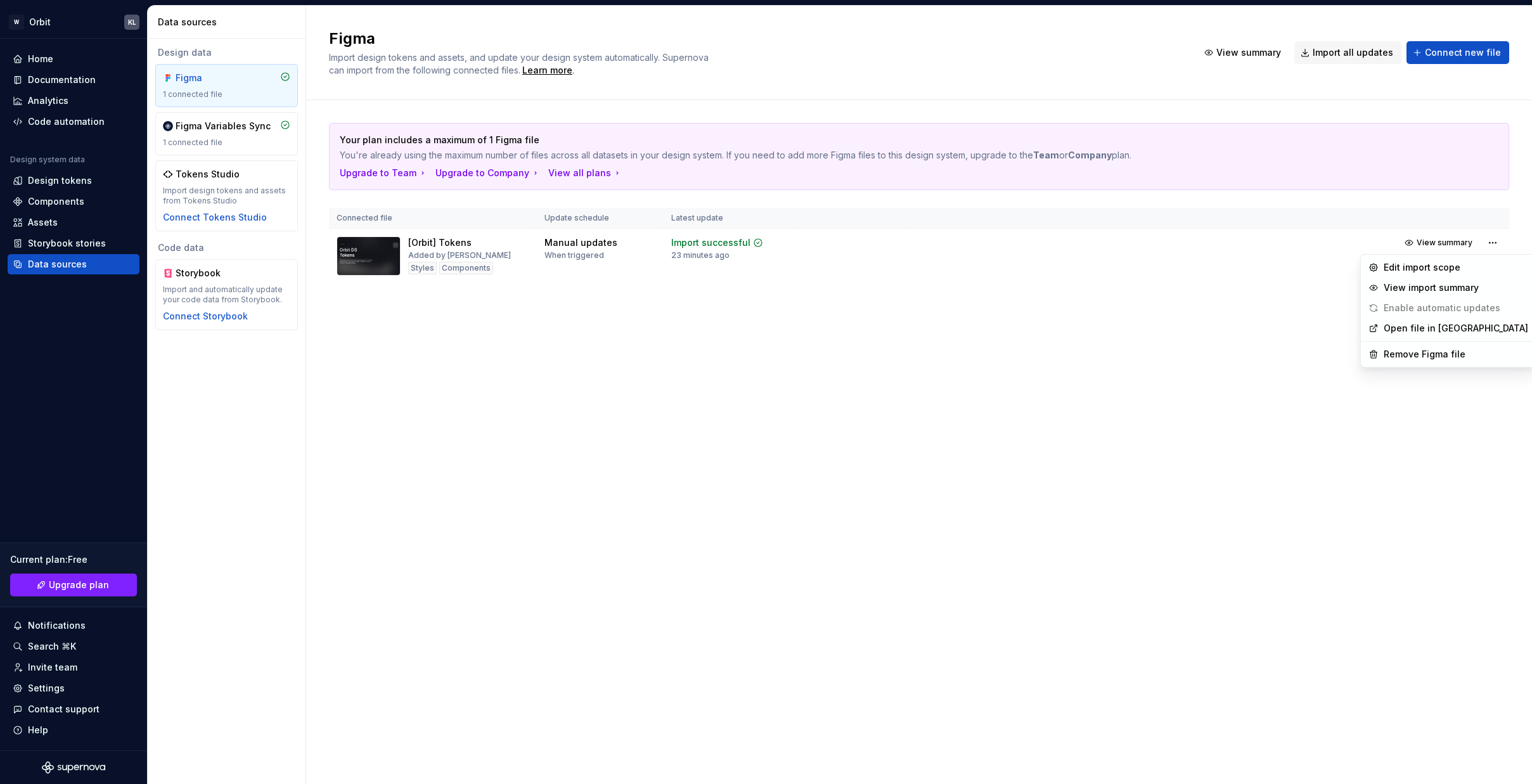
click at [873, 331] on html "W Orbit KL Home Documentation Analytics Code automation Design system data Desi…" at bounding box center [766, 392] width 1532 height 784
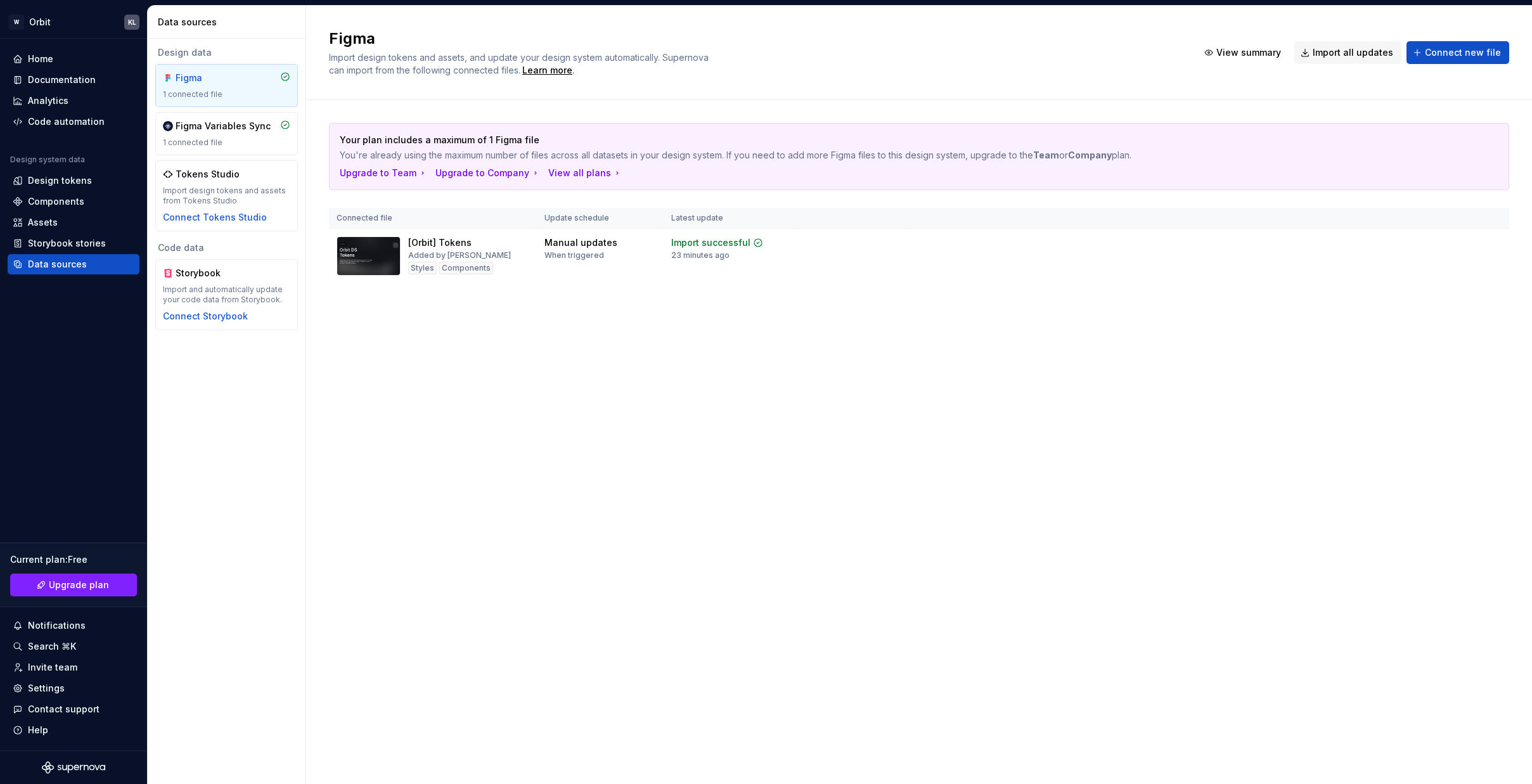
click at [551, 437] on div "Figma Import design tokens and assets, and update your design system automatica…" at bounding box center [919, 395] width 1226 height 778
click at [37, 62] on div "Home" at bounding box center [40, 58] width 26 height 12
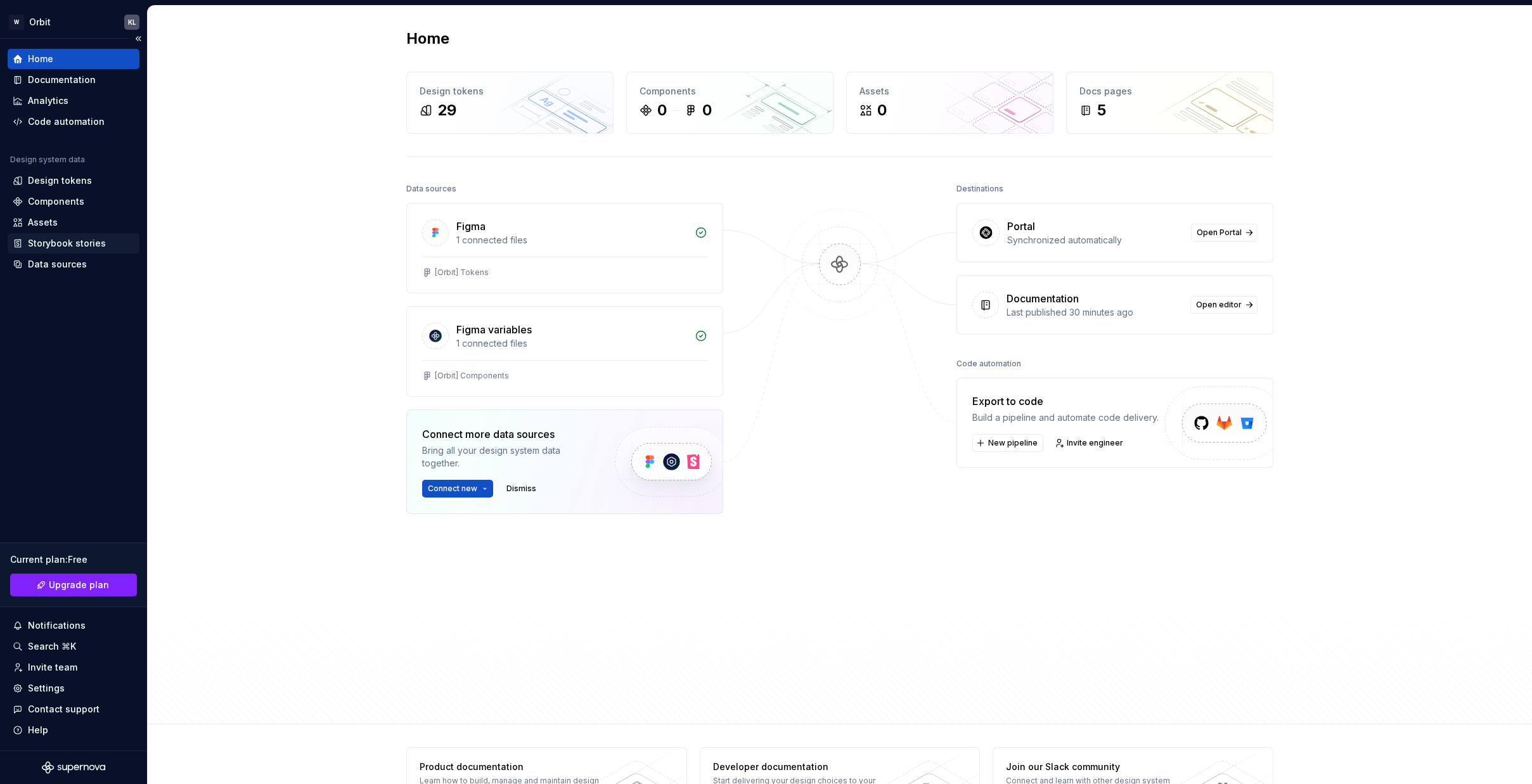
click at [40, 246] on div "Storybook stories" at bounding box center [66, 243] width 78 height 12
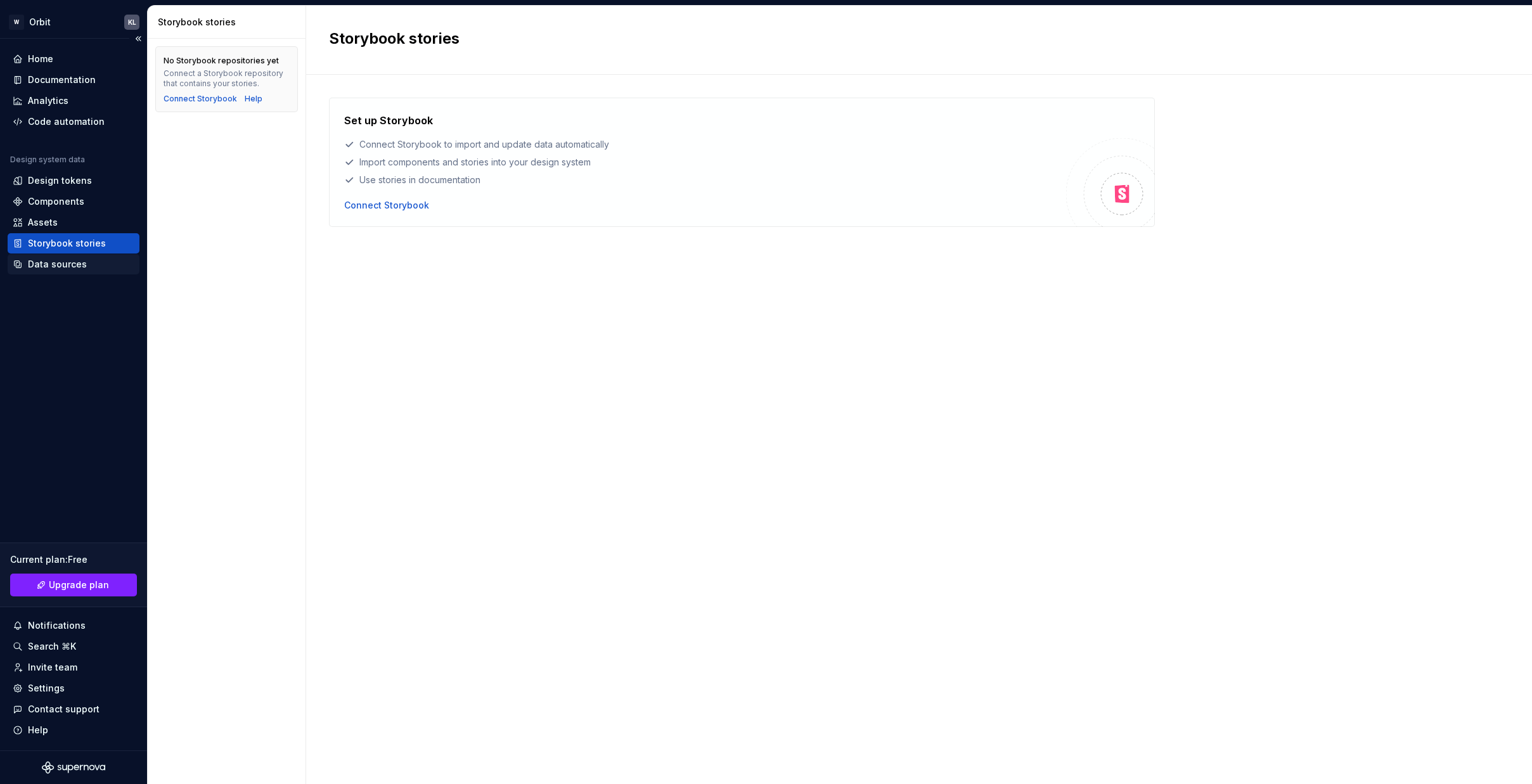
click at [38, 265] on div "Data sources" at bounding box center [57, 264] width 59 height 12
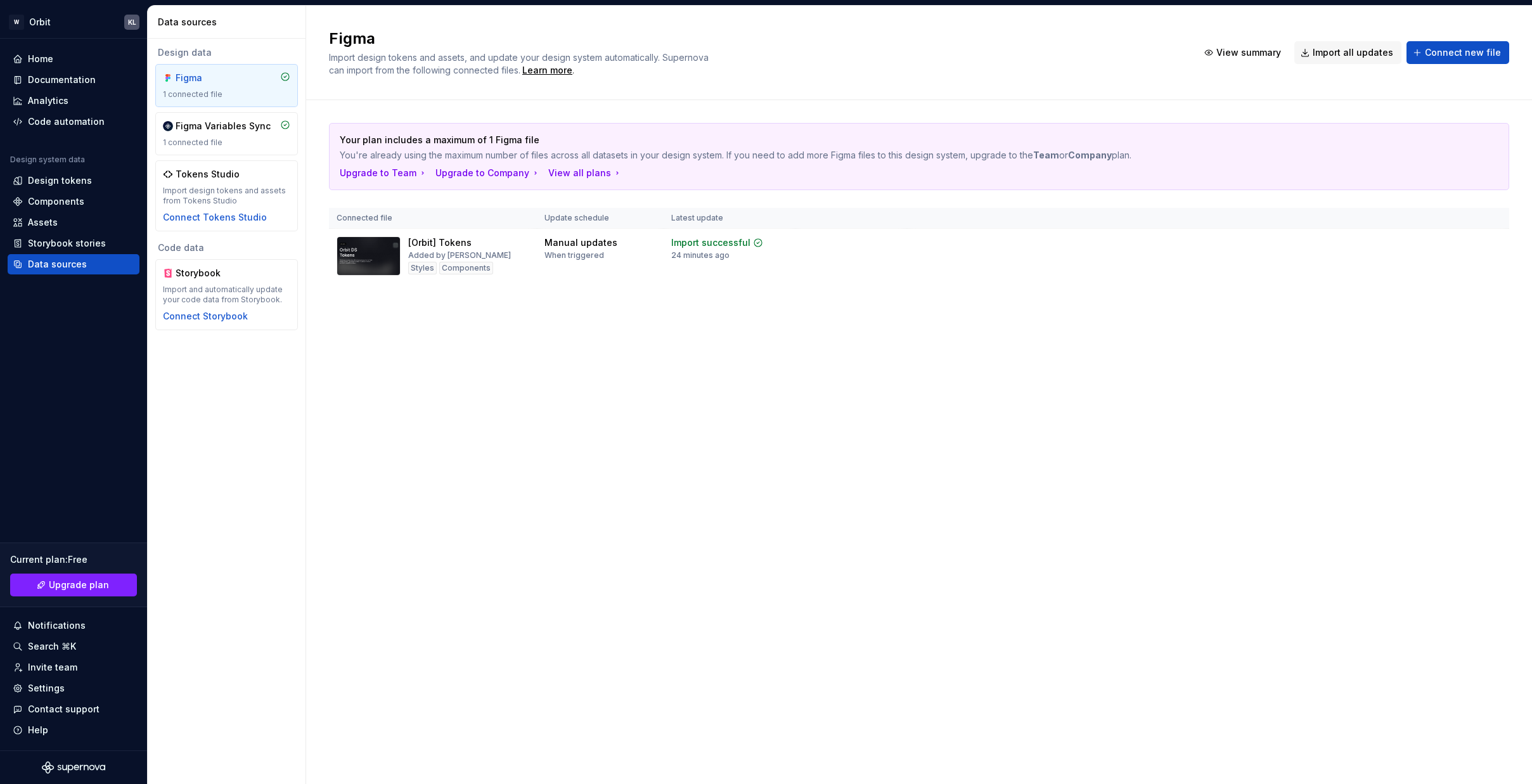
click at [411, 366] on div "Figma Import design tokens and assets, and update your design system automatica…" at bounding box center [919, 395] width 1226 height 778
click at [55, 123] on div "Code automation" at bounding box center [66, 121] width 77 height 12
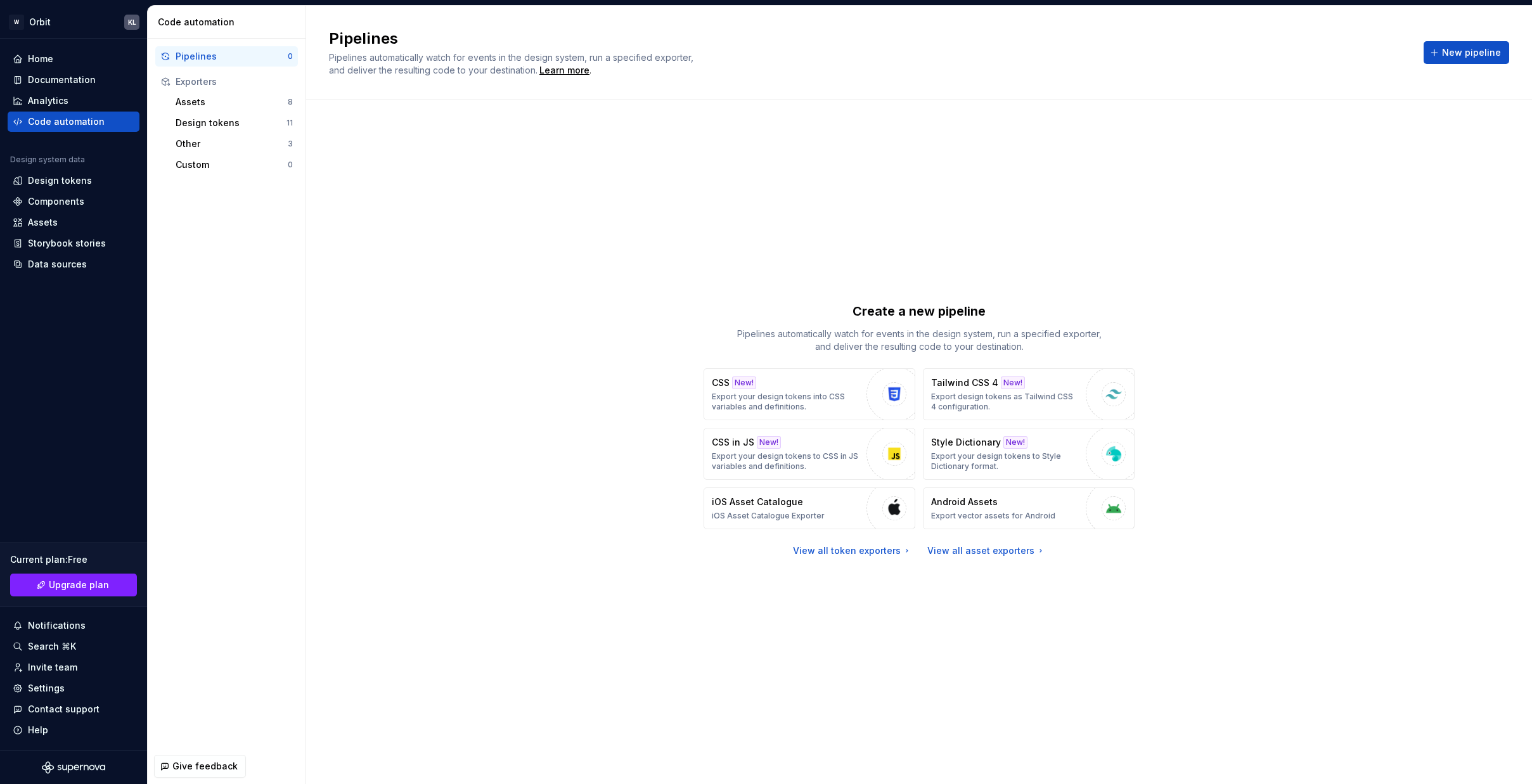
click at [618, 305] on div "Create a new pipeline Pipelines automatically watch for events in the design sy…" at bounding box center [918, 429] width 1180 height 612
click at [64, 103] on div "Analytics" at bounding box center [48, 101] width 41 height 12
click at [58, 69] on div "Home Documentation Analytics Code automation" at bounding box center [74, 90] width 132 height 83
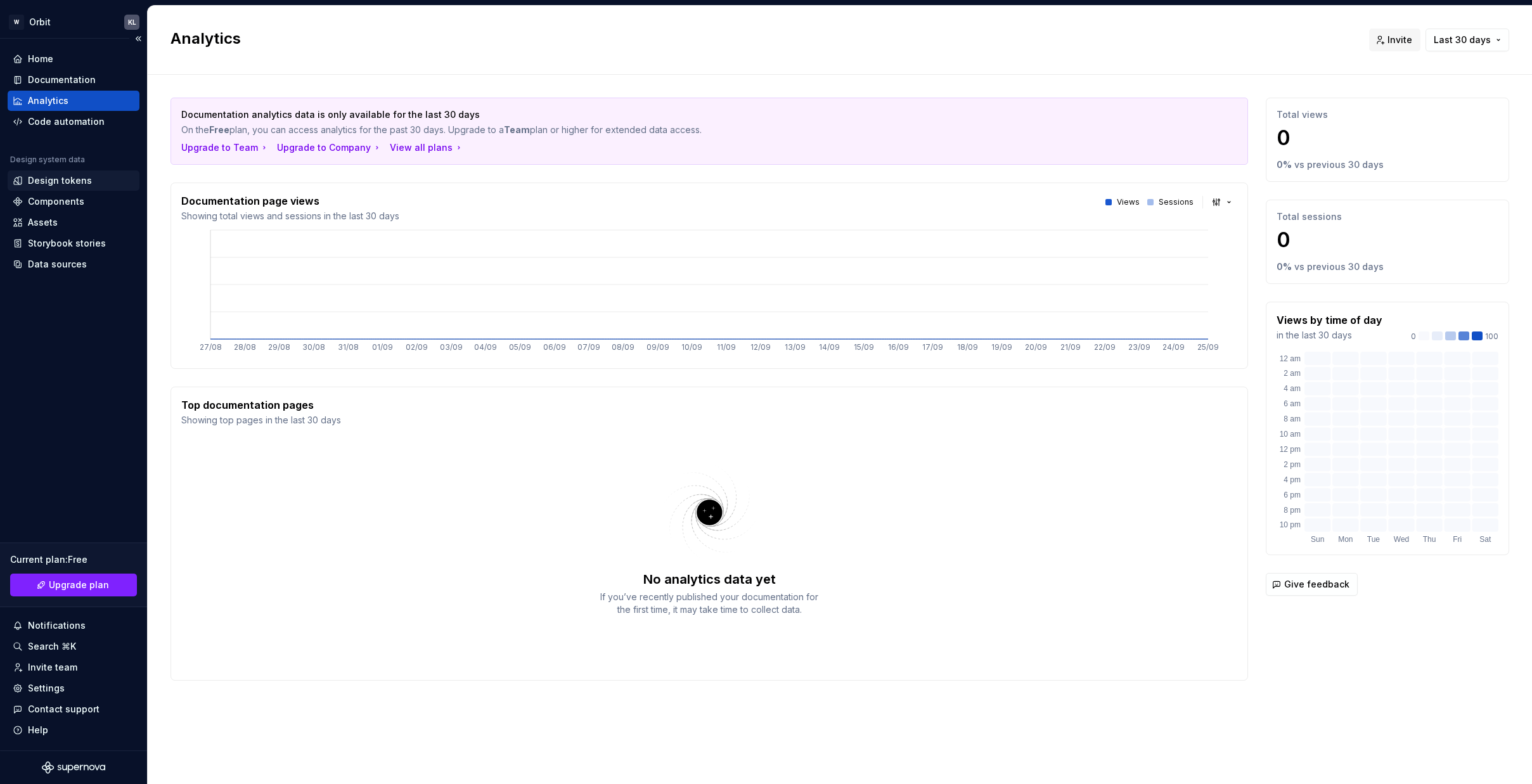
click at [47, 177] on div "Design tokens" at bounding box center [59, 180] width 64 height 12
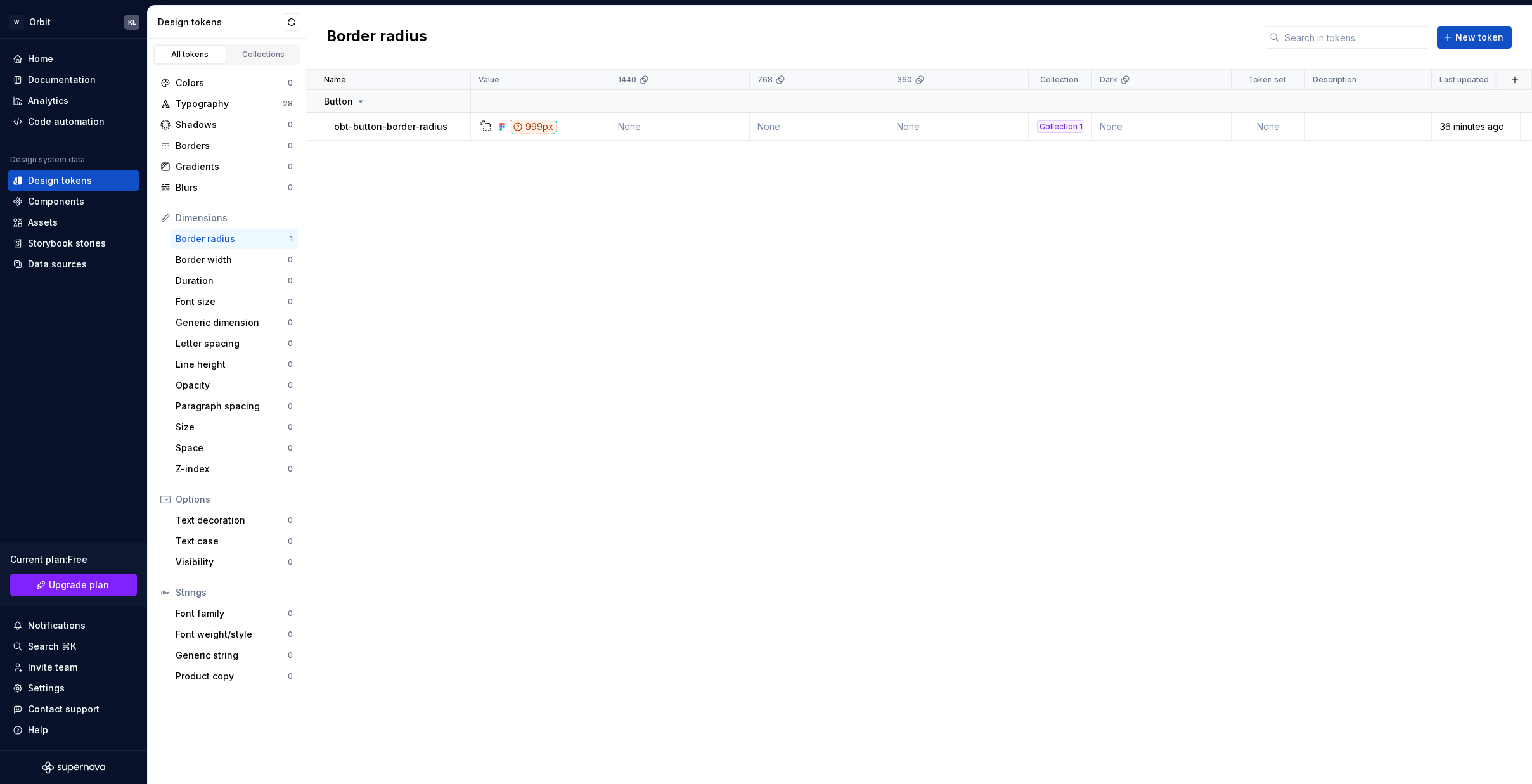
click at [514, 266] on div "Name Value 1440 768 360 Collection Dark Token set Description Last updated Butt…" at bounding box center [919, 427] width 1226 height 714
click at [76, 255] on div "Data sources" at bounding box center [74, 264] width 132 height 20
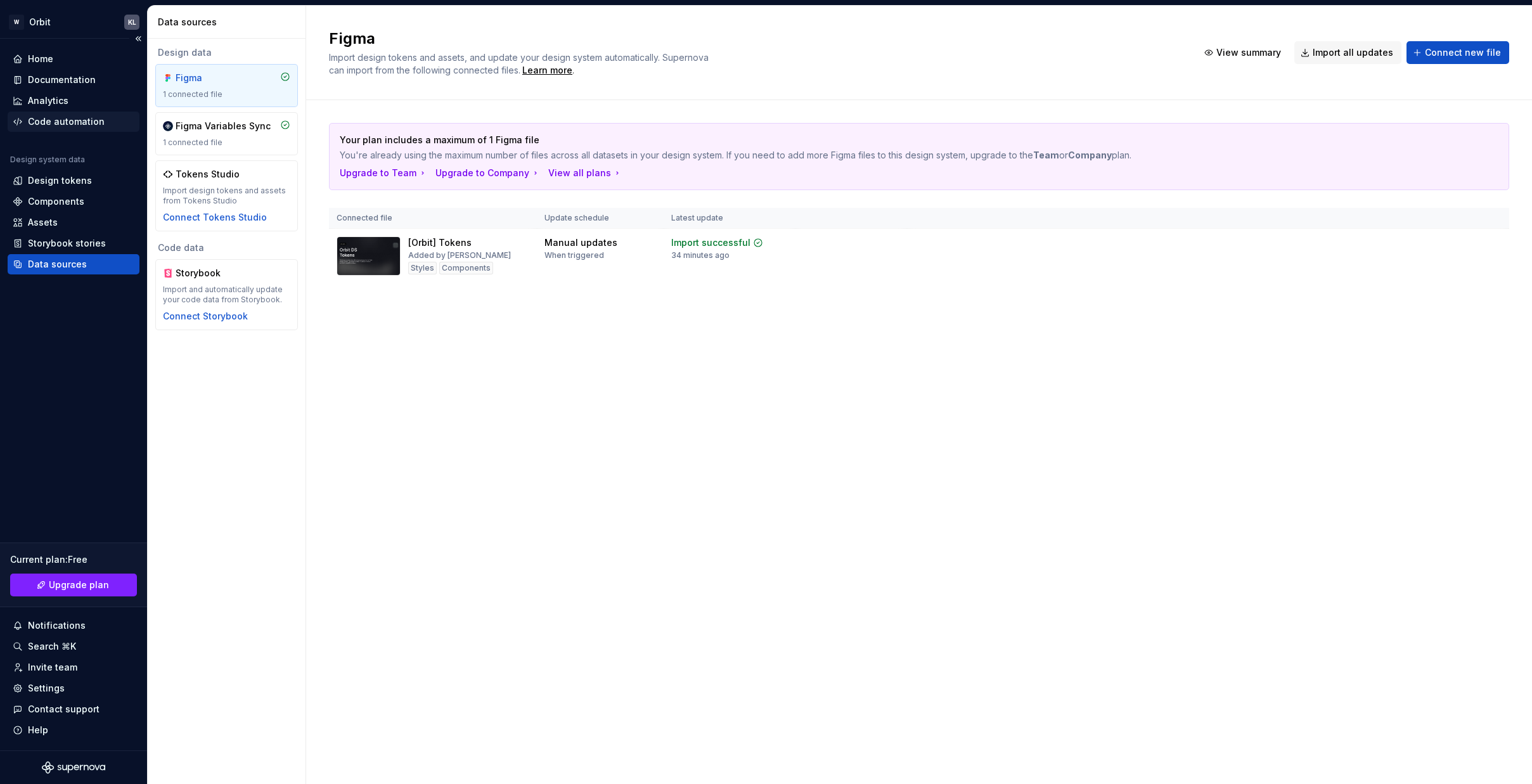
click at [62, 113] on div "Code automation" at bounding box center [74, 122] width 132 height 20
click at [64, 80] on div "Documentation" at bounding box center [61, 80] width 68 height 12
click at [65, 67] on div "Home" at bounding box center [74, 58] width 132 height 20
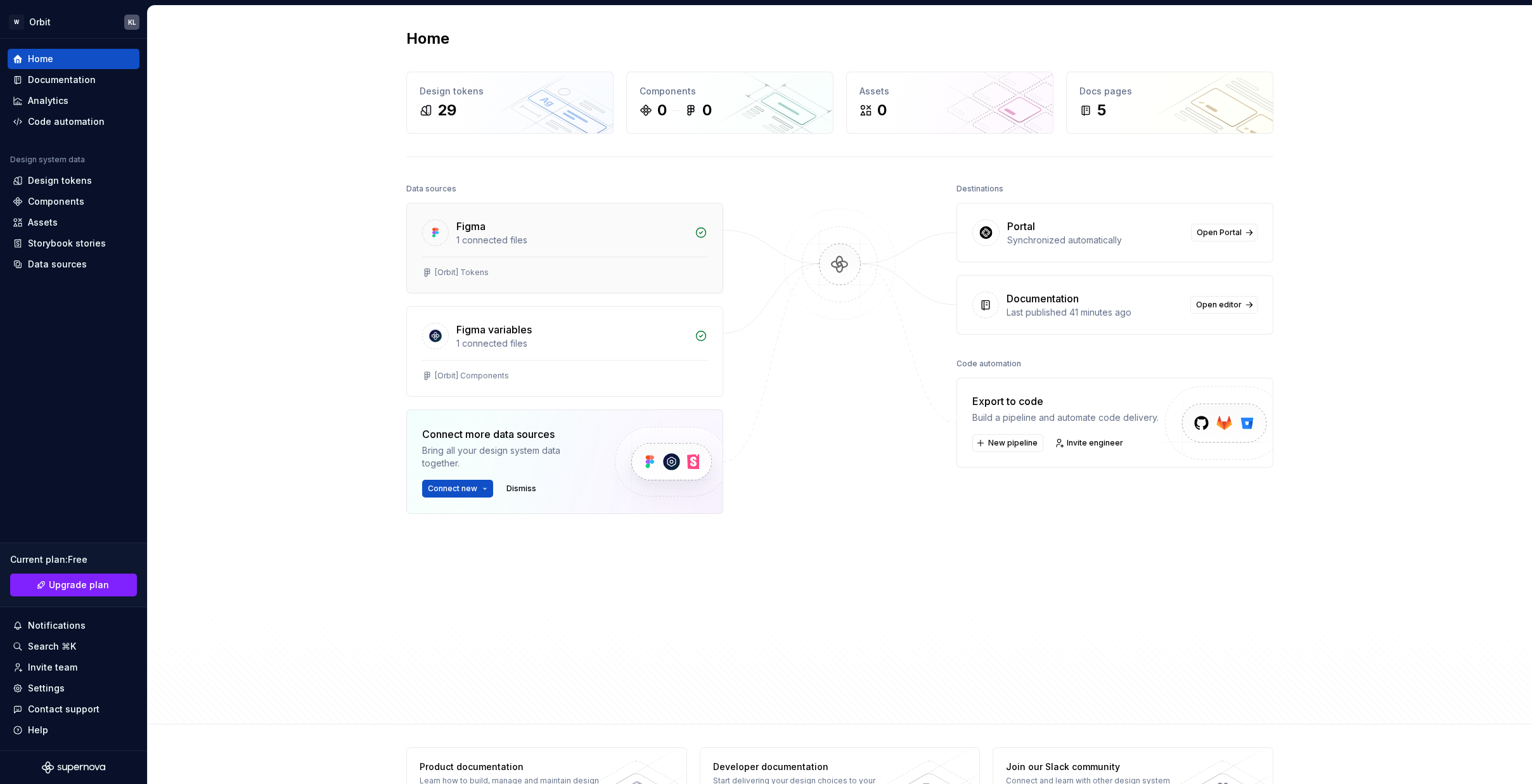
click at [625, 230] on div "Figma" at bounding box center [571, 226] width 231 height 15
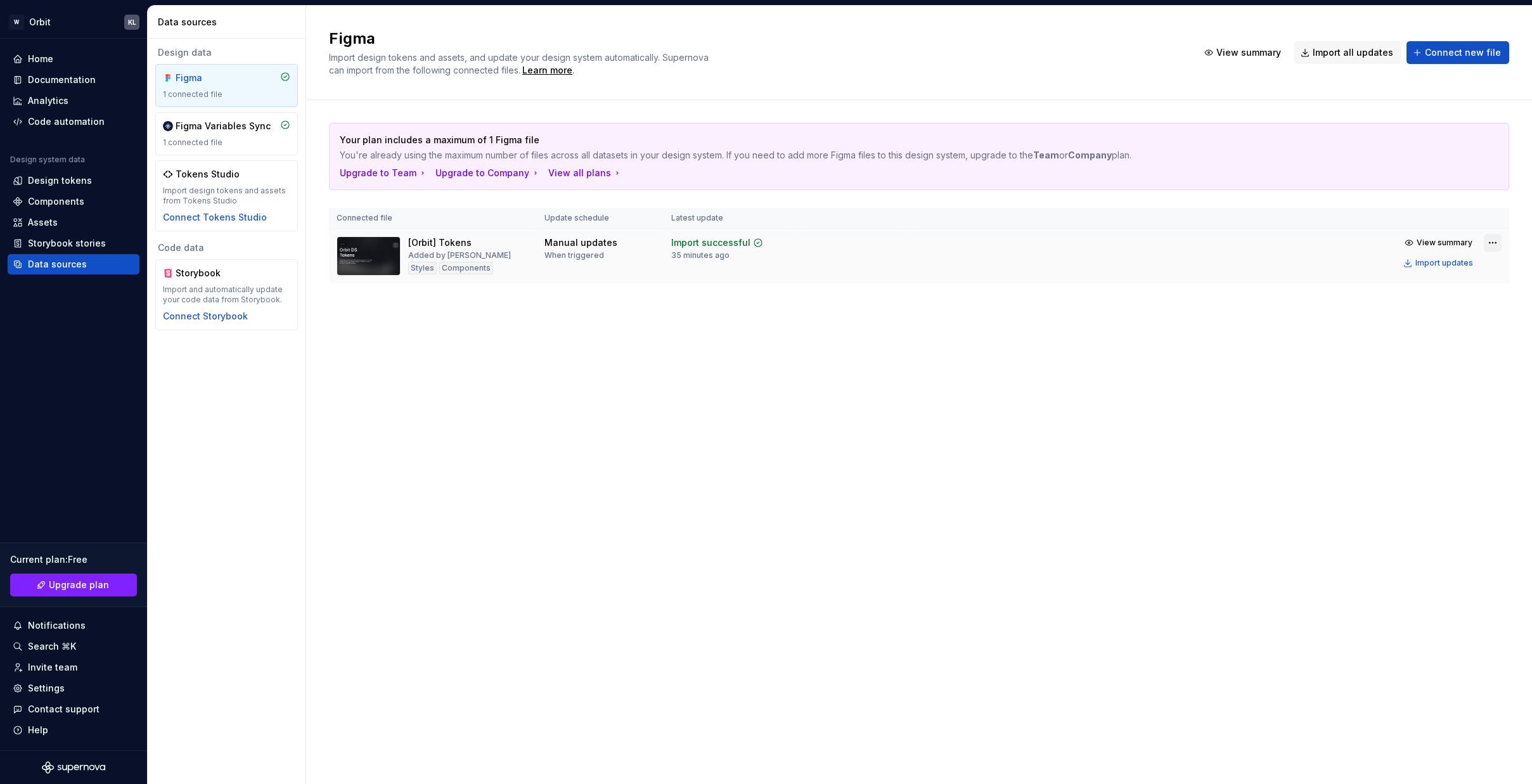
click at [1216, 237] on html "W Orbit KL Home Documentation Analytics Code automation Design system data Desi…" at bounding box center [766, 392] width 1532 height 784
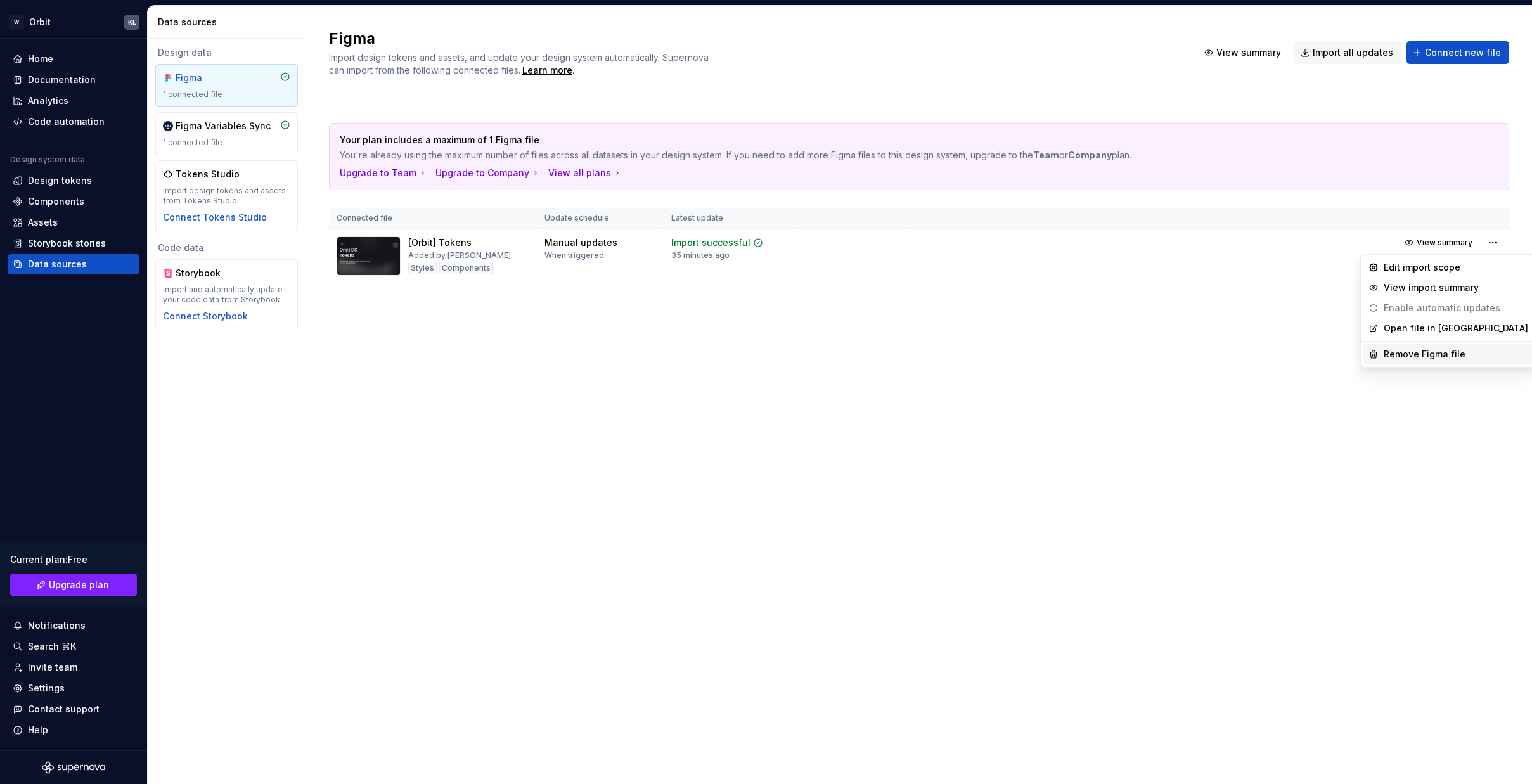
click at [1216, 350] on div "Remove Figma file" at bounding box center [1456, 354] width 145 height 12
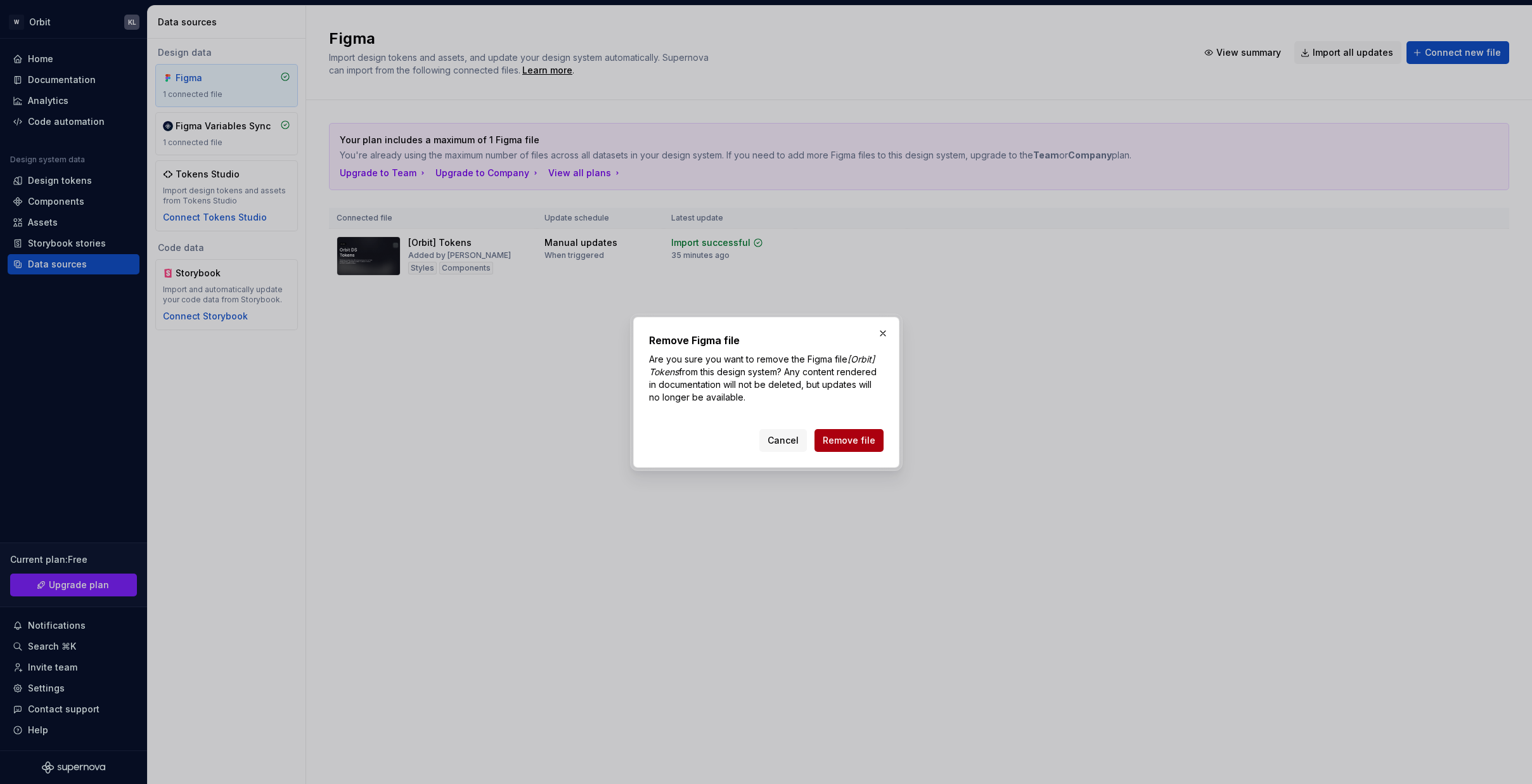
click at [841, 445] on span "Remove file" at bounding box center [849, 440] width 53 height 12
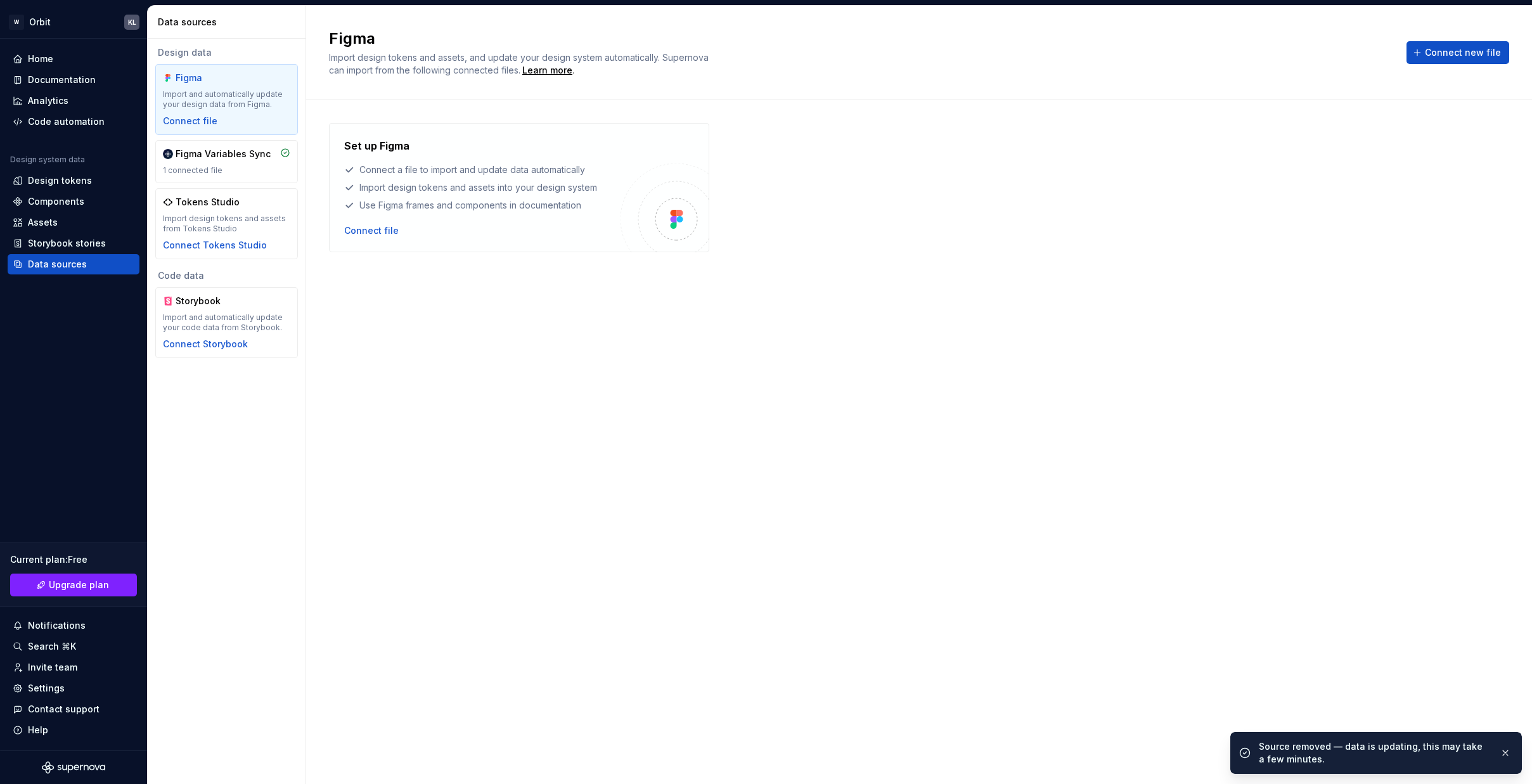
click at [920, 323] on div "Set up Figma Connect a file to import and update data automatically Import desi…" at bounding box center [918, 429] width 1180 height 612
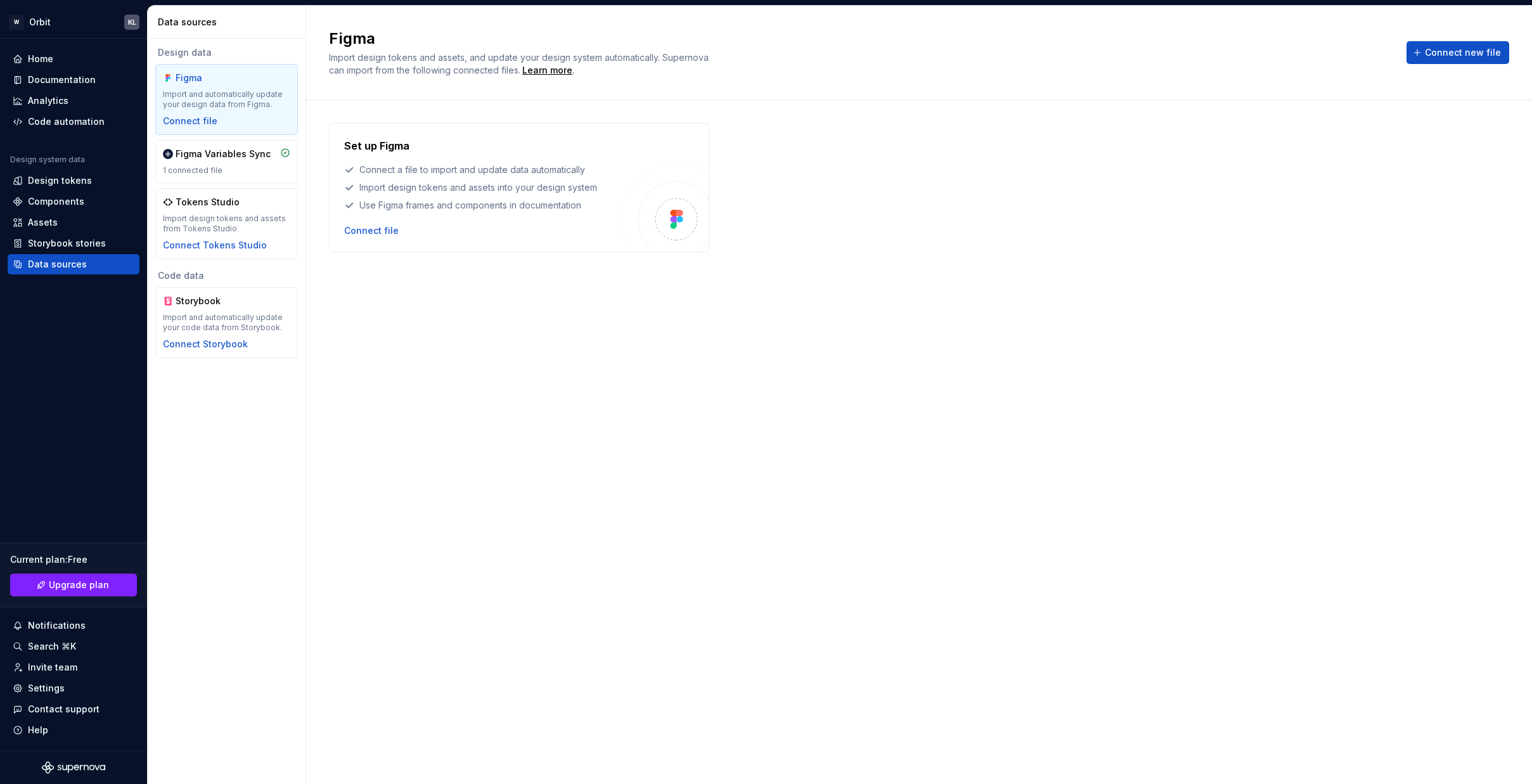
click at [153, 450] on div "Design data Figma Import and automatically update your design data from Figma. …" at bounding box center [227, 411] width 158 height 745
click at [356, 237] on div "Connect file" at bounding box center [371, 230] width 55 height 12
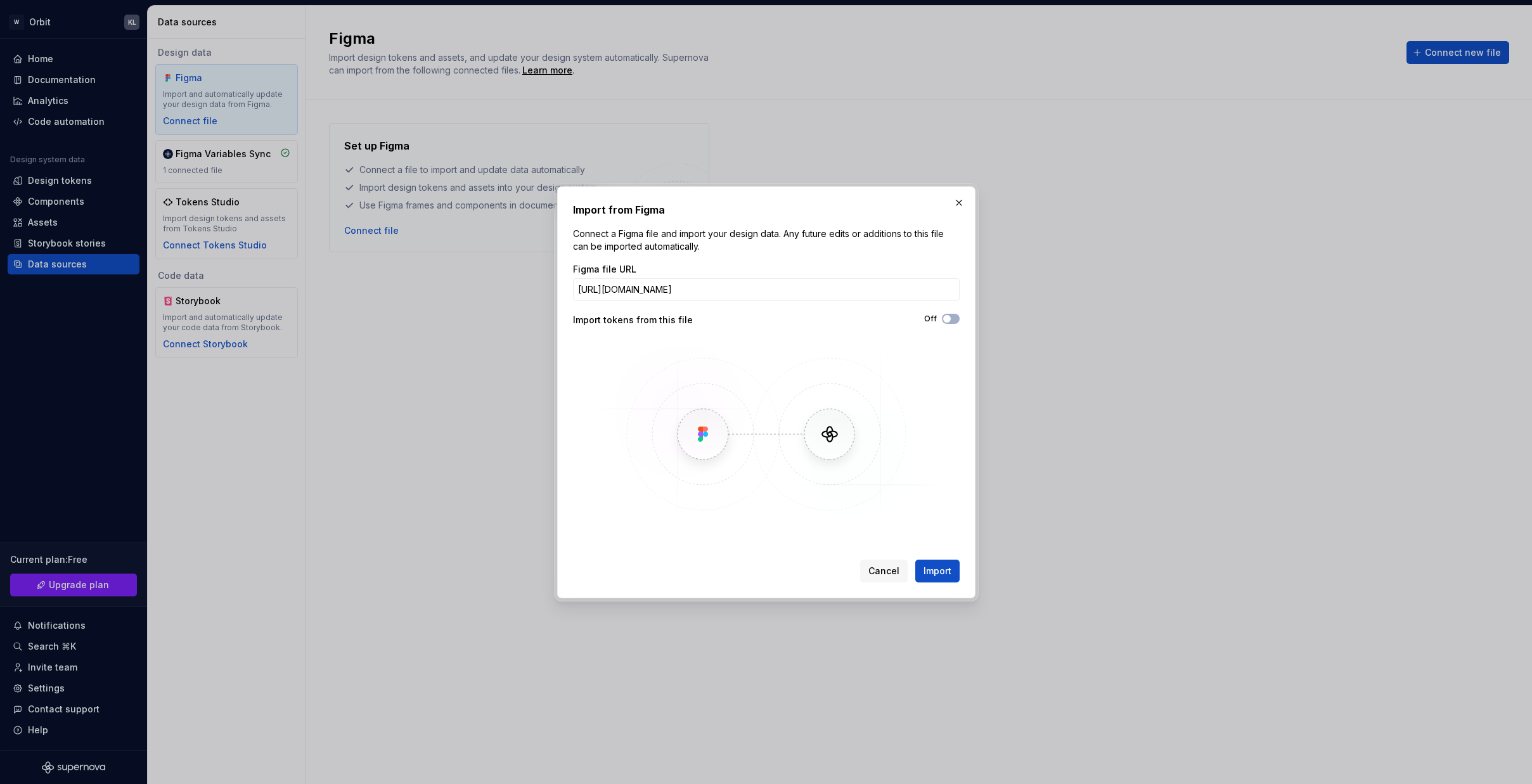
scroll to position [0, 180]
type input "https://www.figma.com/design/yrjVtakcGcLmDz28C3yNb6/-Orbit--Components?m=auto&n…"
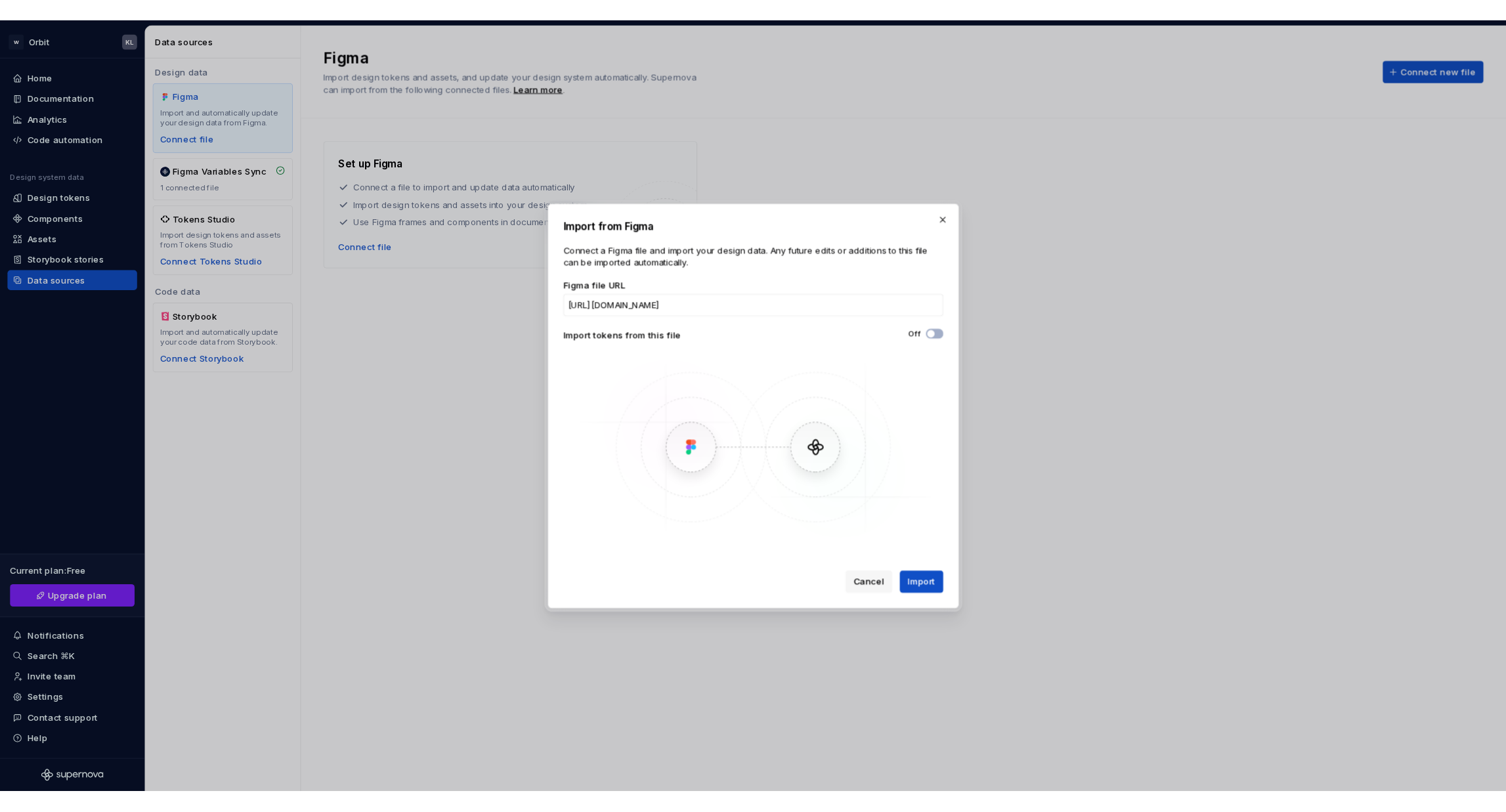
scroll to position [0, 0]
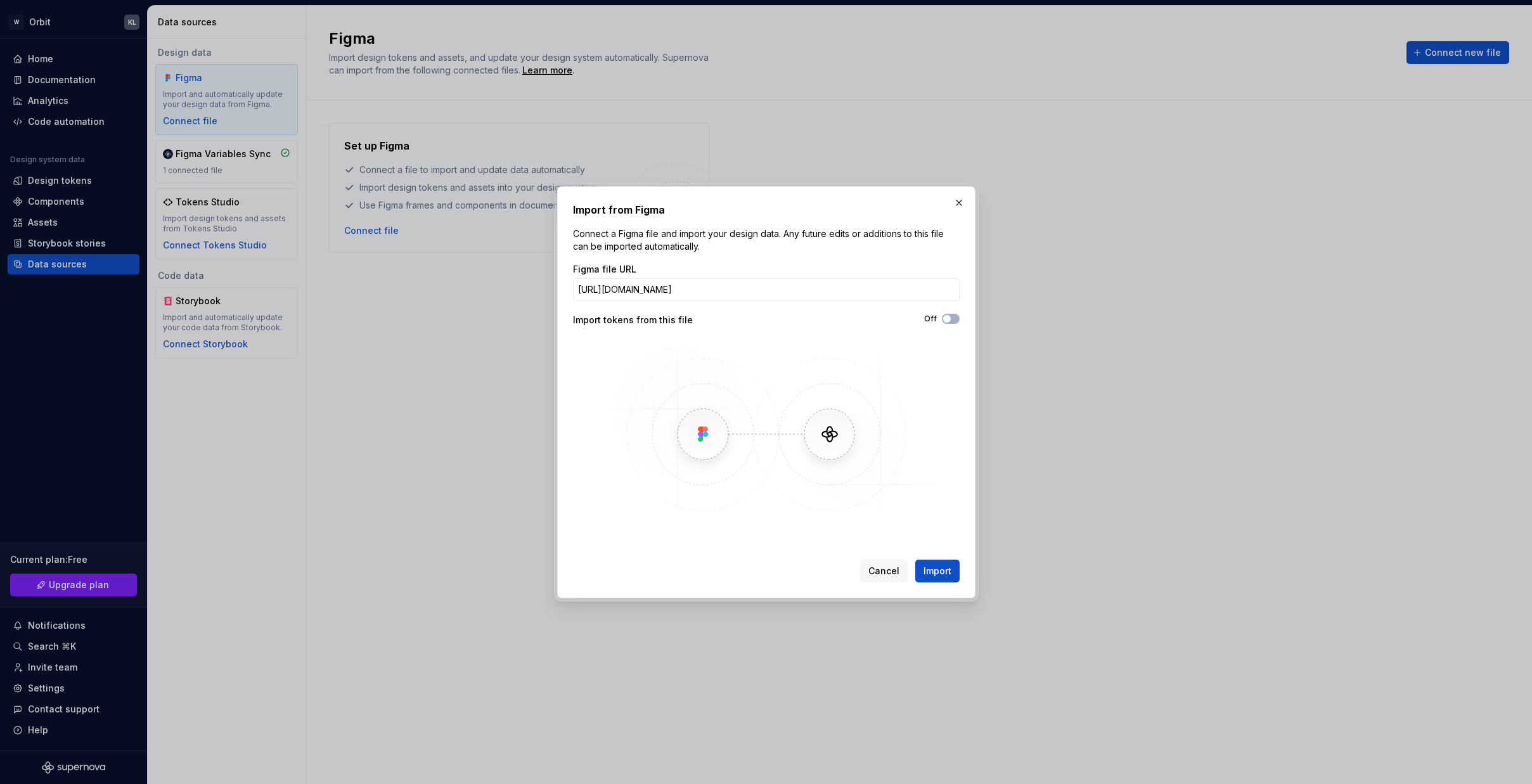
drag, startPoint x: 954, startPoint y: 323, endPoint x: 948, endPoint y: 328, distance: 7.8
click at [948, 328] on div "Figma file URL https://www.figma.com/design/yrjVtakcGcLmDz28C3yNb6/-Orbit--Comp…" at bounding box center [766, 396] width 386 height 266
click at [948, 321] on span "button" at bounding box center [947, 319] width 8 height 8
click at [940, 576] on span "Import" at bounding box center [937, 570] width 28 height 12
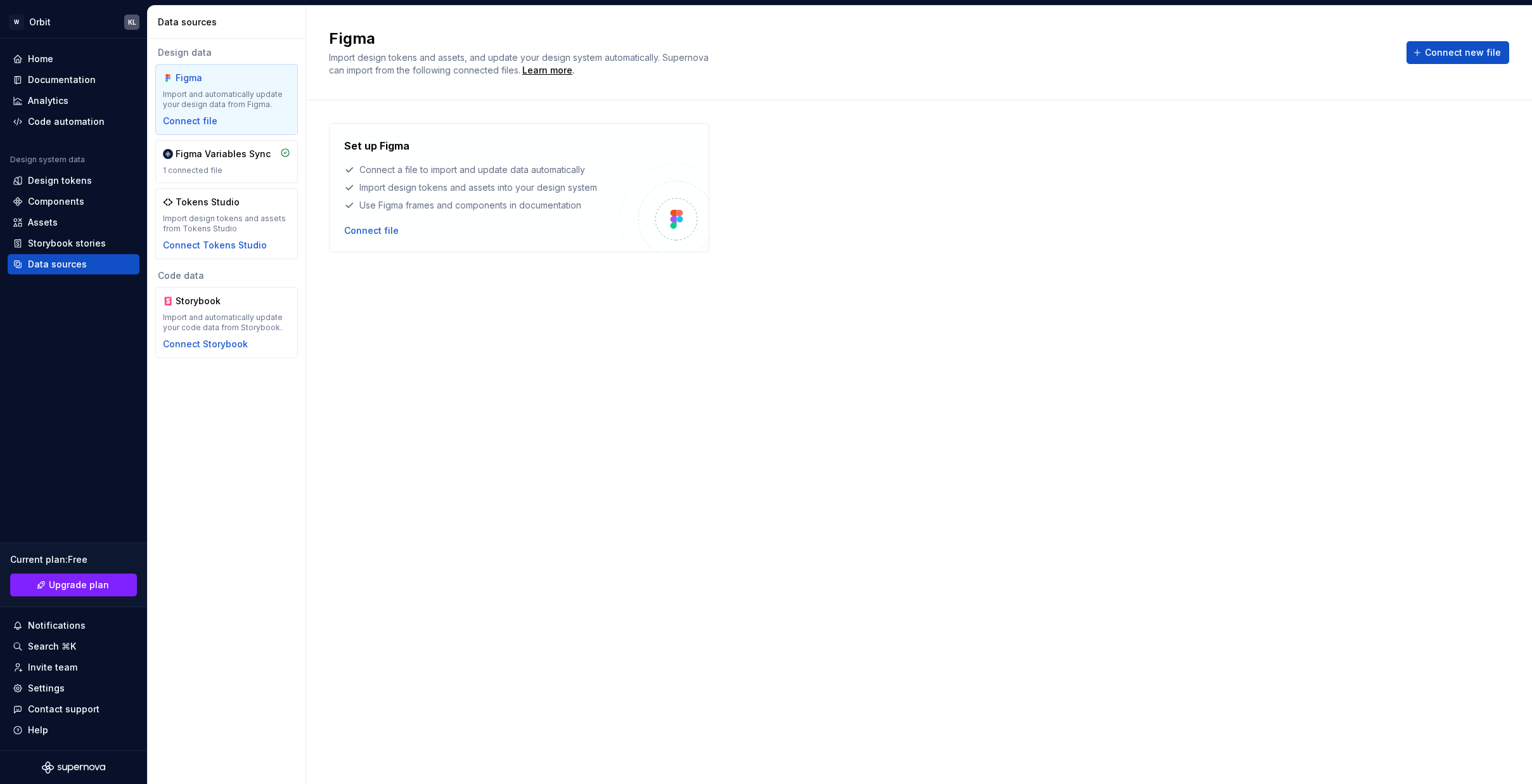
click at [380, 238] on div "Set up Figma Connect a file to import and update data automatically Import desi…" at bounding box center [519, 187] width 381 height 129
click at [392, 229] on div "Connect file" at bounding box center [371, 230] width 55 height 12
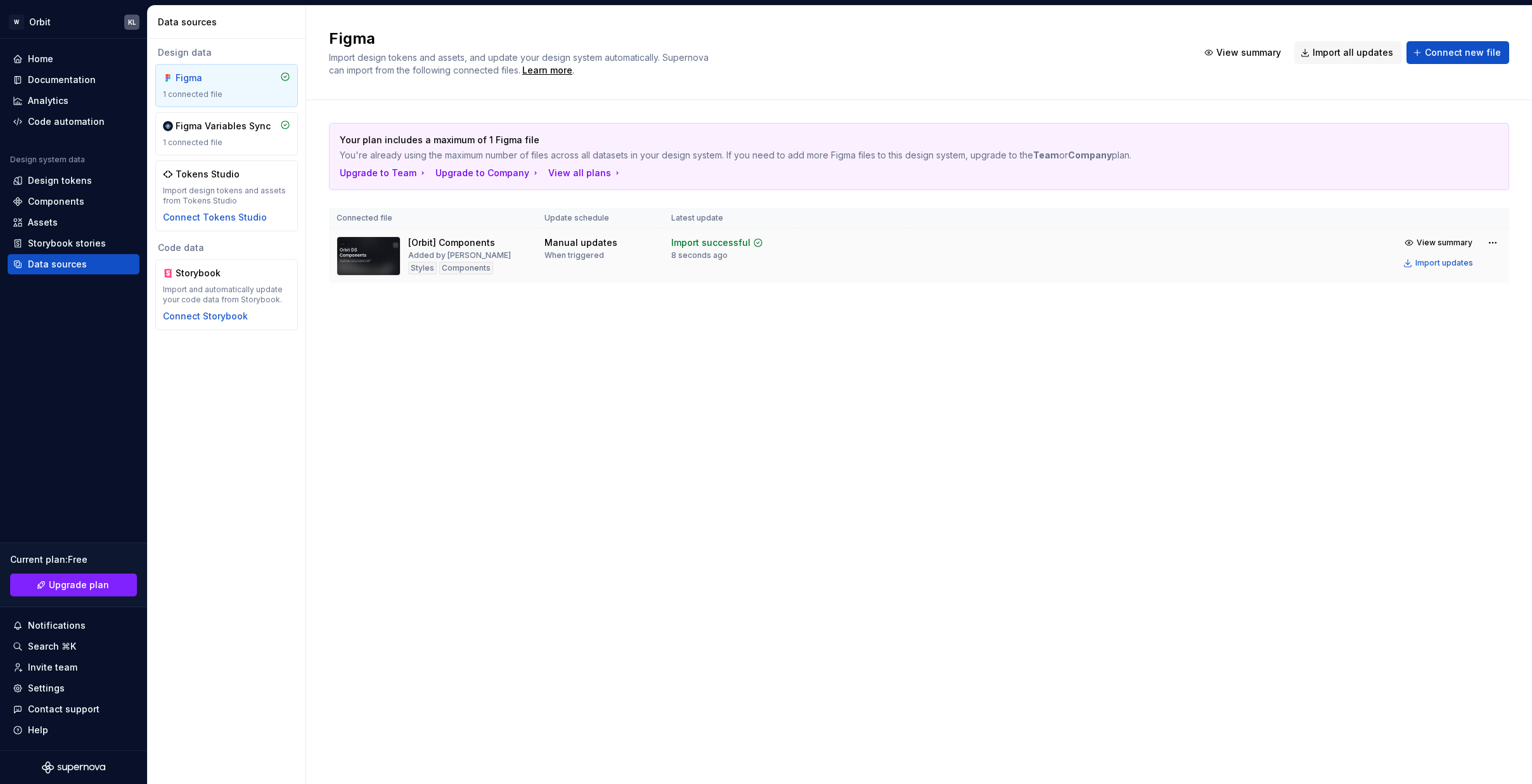
click at [1216, 229] on td "View summary Import updates" at bounding box center [1208, 252] width 602 height 48
click at [1216, 241] on span "View summary" at bounding box center [1444, 242] width 56 height 10
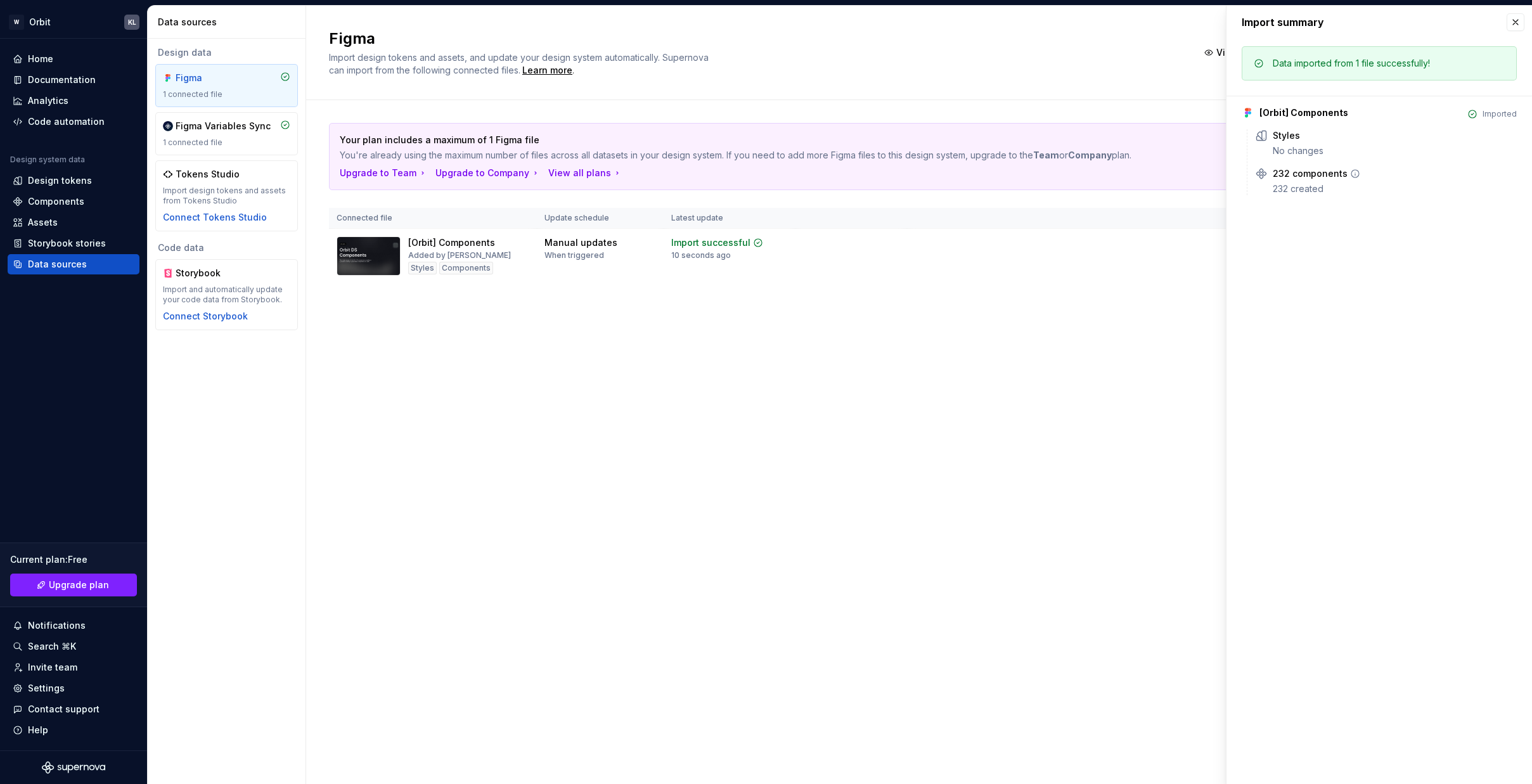
click at [1216, 180] on div "232 components 232 created" at bounding box center [1394, 181] width 244 height 28
click at [1216, 172] on icon at bounding box center [1355, 173] width 10 height 10
click at [1216, 245] on div "Import summary Import summary Data imported from 1 file successfully! [Orbit] C…" at bounding box center [1379, 395] width 306 height 778
click at [1216, 27] on button "button" at bounding box center [1515, 22] width 18 height 18
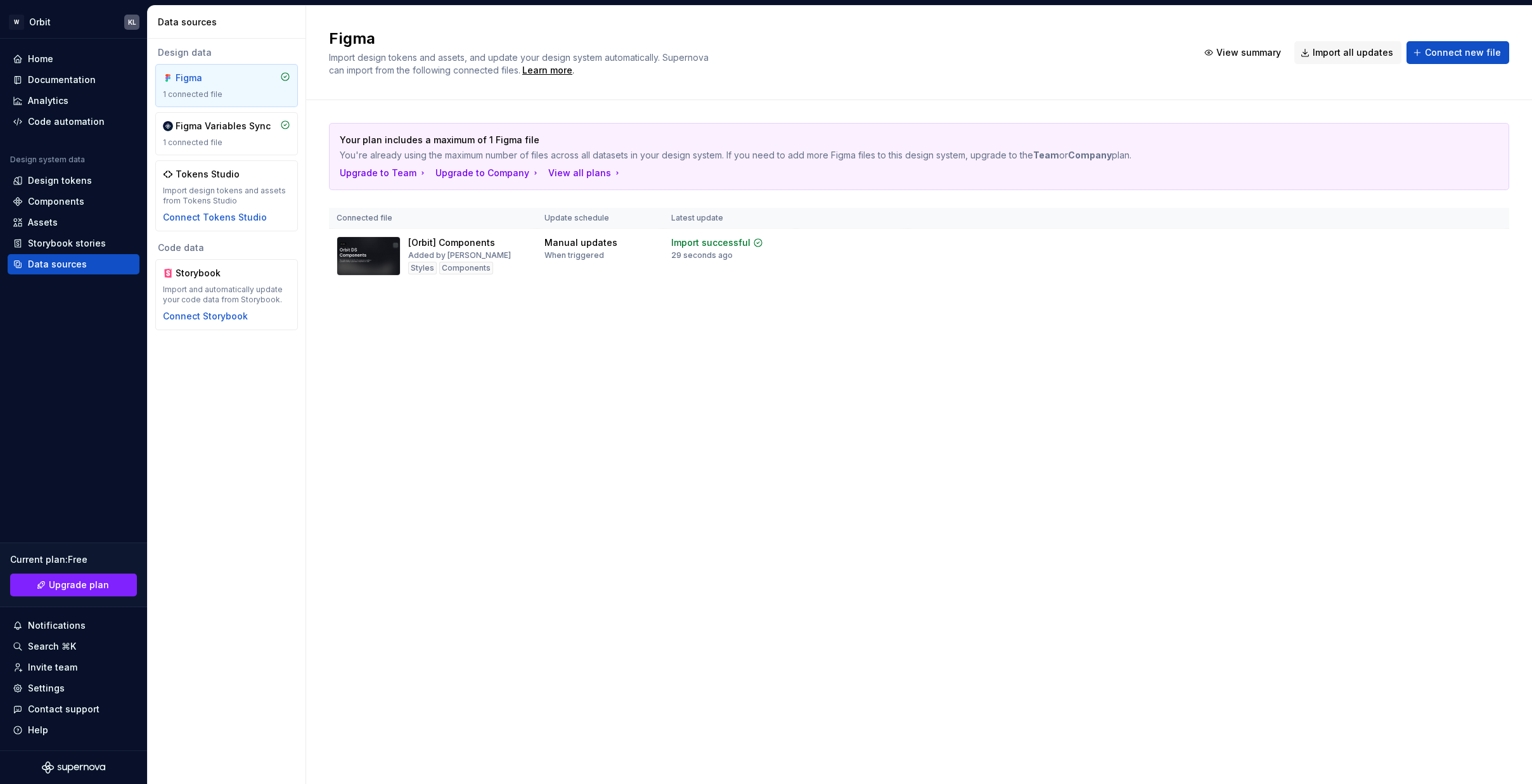
click at [679, 333] on div "Figma Import design tokens and assets, and update your design system automatica…" at bounding box center [919, 395] width 1226 height 778
click at [698, 398] on div "Figma Import design tokens and assets, and update your design system automatica…" at bounding box center [919, 395] width 1226 height 778
click at [728, 260] on div "29 seconds ago" at bounding box center [702, 255] width 62 height 10
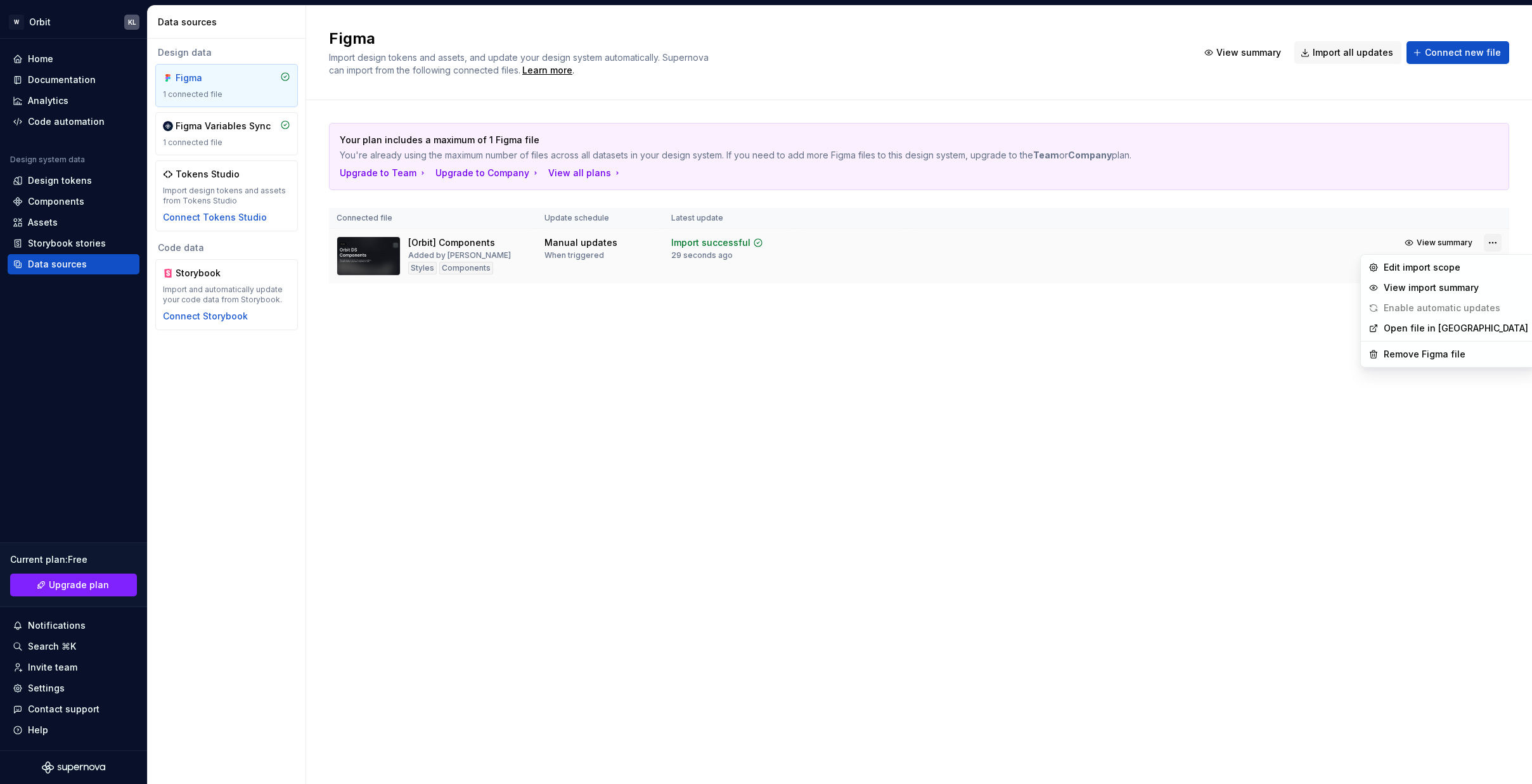
click at [1216, 242] on html "W Orbit KL Home Documentation Analytics Code automation Design system data Desi…" at bounding box center [766, 392] width 1532 height 784
click at [1182, 419] on html "W Orbit KL Home Documentation Analytics Code automation Design system data Desi…" at bounding box center [766, 392] width 1532 height 784
click at [1216, 242] on span "View summary" at bounding box center [1444, 242] width 56 height 10
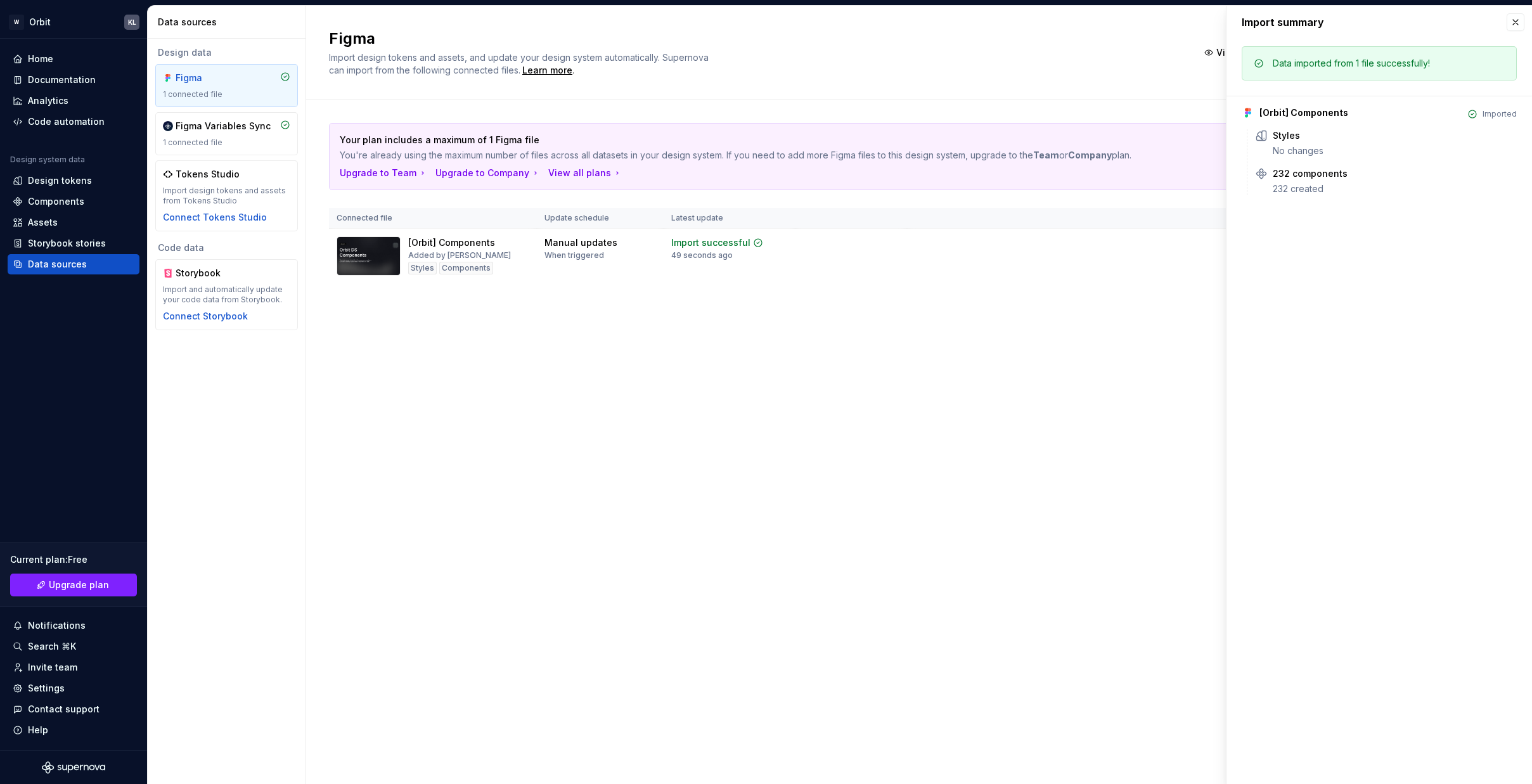
click at [1216, 154] on div "No changes" at bounding box center [1394, 150] width 244 height 12
click at [1216, 22] on button "button" at bounding box center [1515, 22] width 18 height 18
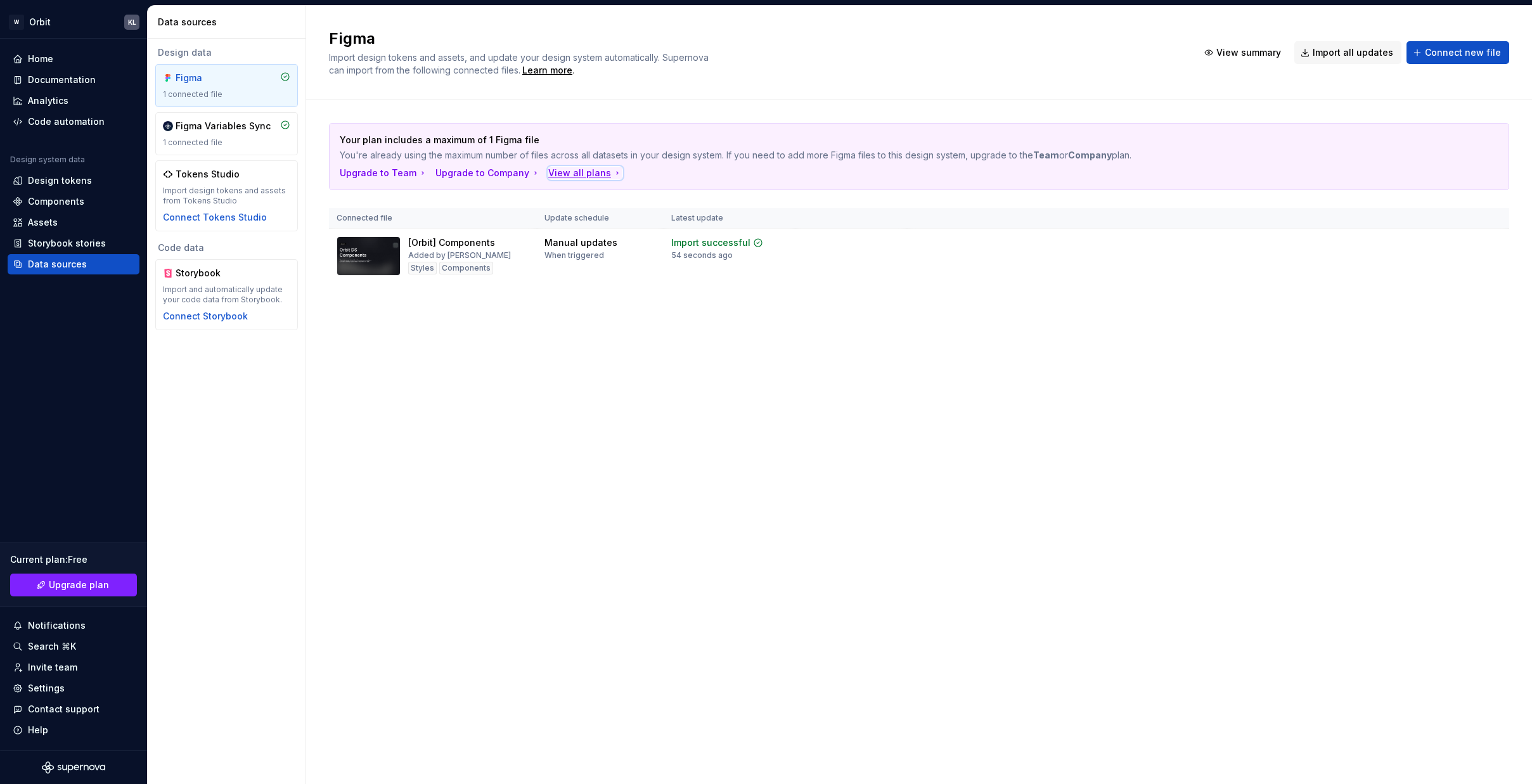
click at [592, 175] on div "View all plans" at bounding box center [585, 173] width 74 height 12
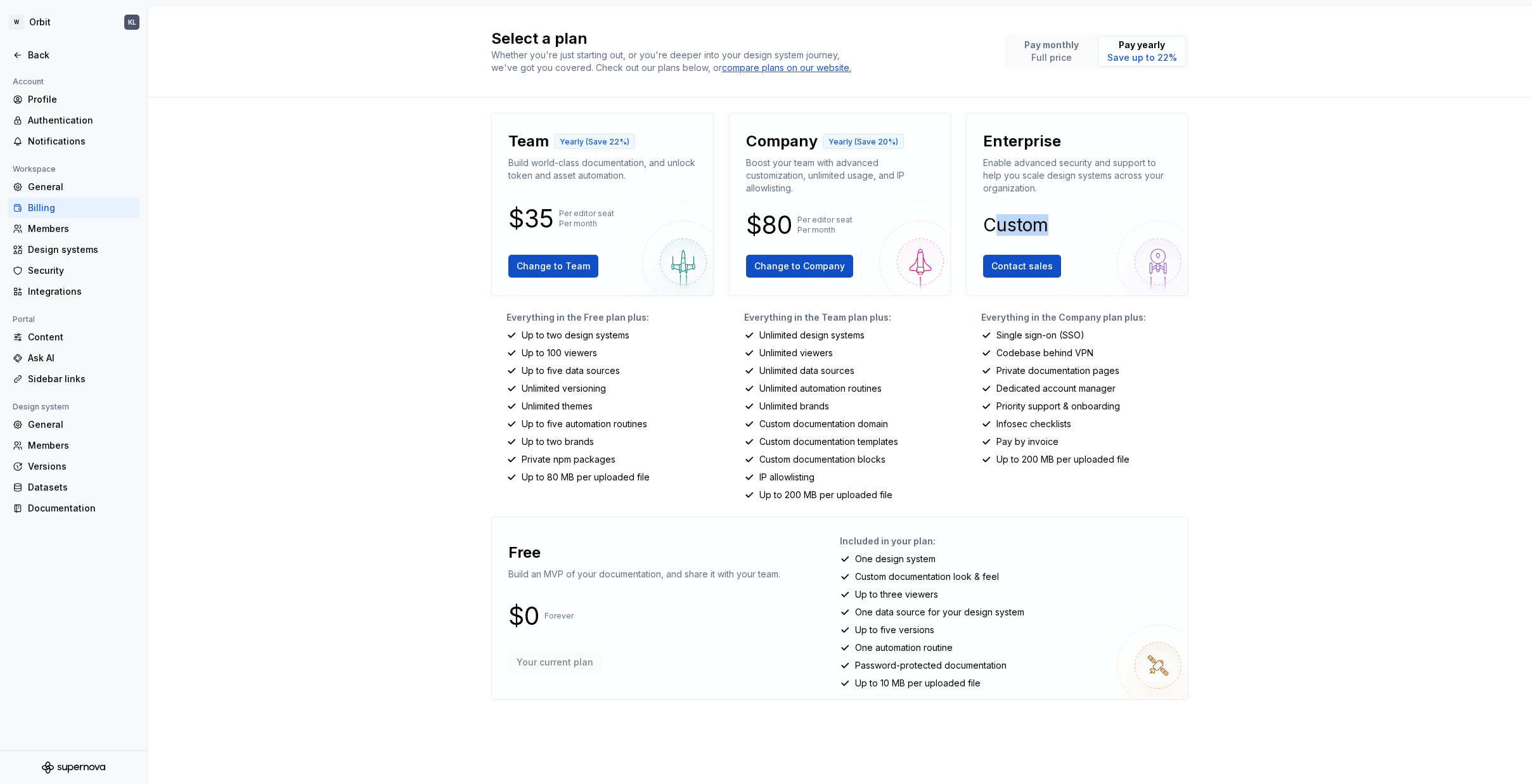
drag, startPoint x: 996, startPoint y: 229, endPoint x: 1090, endPoint y: 227, distance: 94.0
click at [1090, 227] on div "Custom" at bounding box center [1077, 225] width 188 height 15
click at [1015, 225] on p "Custom" at bounding box center [1015, 225] width 65 height 15
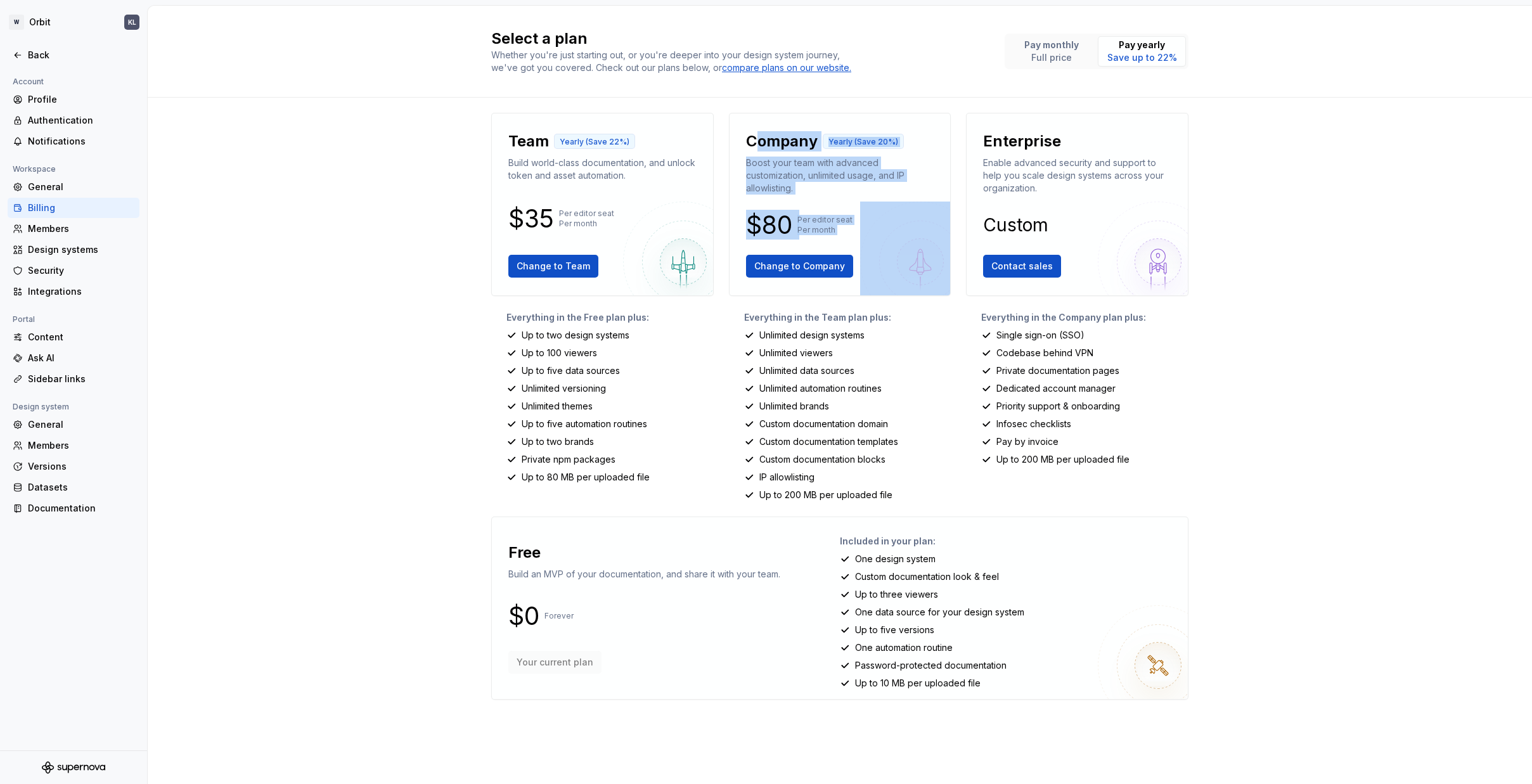
drag, startPoint x: 753, startPoint y: 140, endPoint x: 877, endPoint y: 237, distance: 157.4
click at [877, 237] on div "Company Yearly (Save 20%) Boost your team with advanced customization, unlimite…" at bounding box center [840, 204] width 201 height 162
click at [824, 225] on p "Per editor seat Per month" at bounding box center [825, 225] width 55 height 20
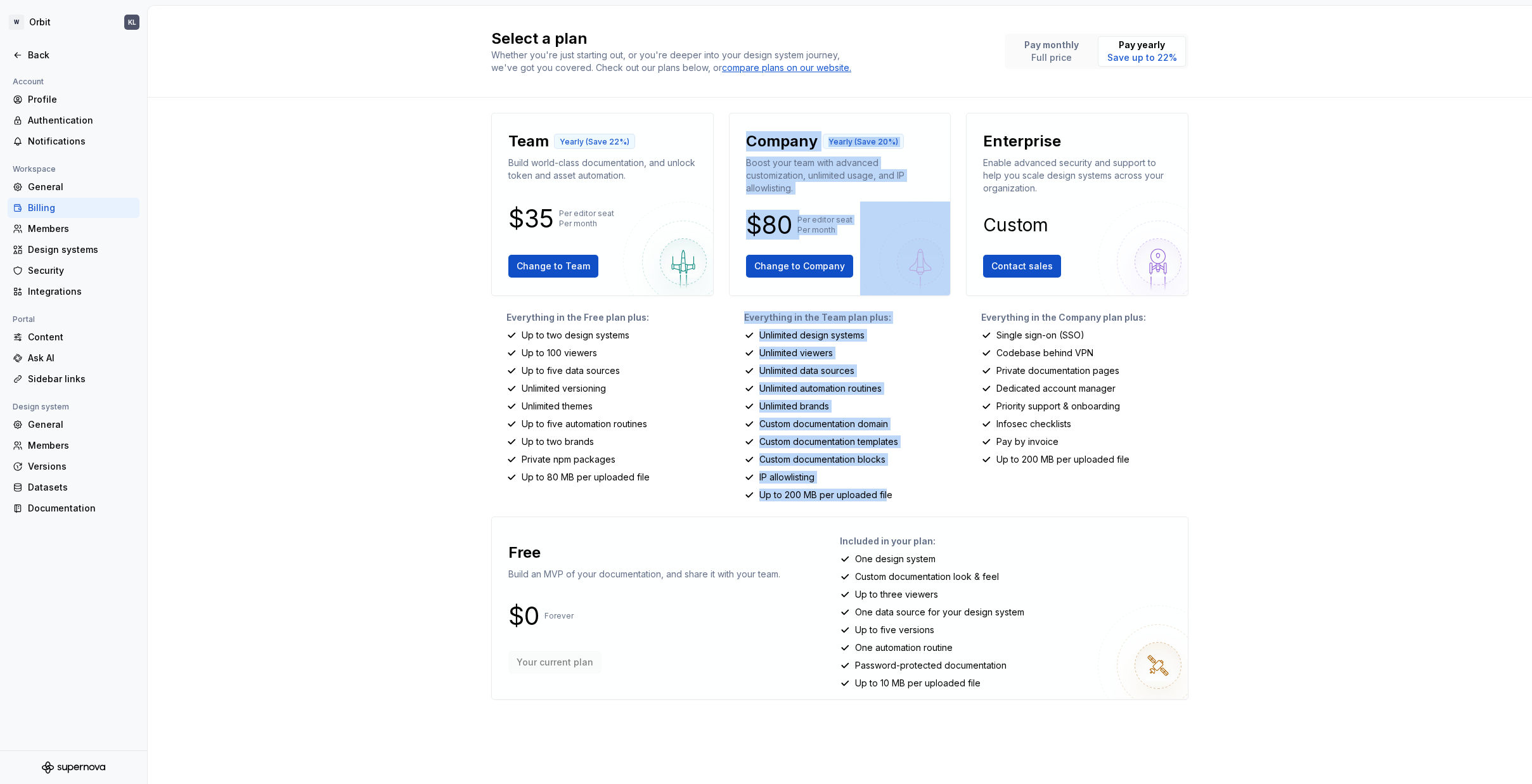
drag, startPoint x: 888, startPoint y: 498, endPoint x: 745, endPoint y: 138, distance: 387.4
click at [745, 138] on div "Company Yearly (Save 20%) Boost your team with advanced customization, unlimite…" at bounding box center [840, 307] width 222 height 388
click at [746, 138] on p "Company" at bounding box center [781, 141] width 72 height 20
drag, startPoint x: 745, startPoint y: 138, endPoint x: 894, endPoint y: 501, distance: 392.4
click at [894, 501] on div "Company Yearly (Save 20%) Boost your team with advanced customization, unlimite…" at bounding box center [840, 307] width 222 height 388
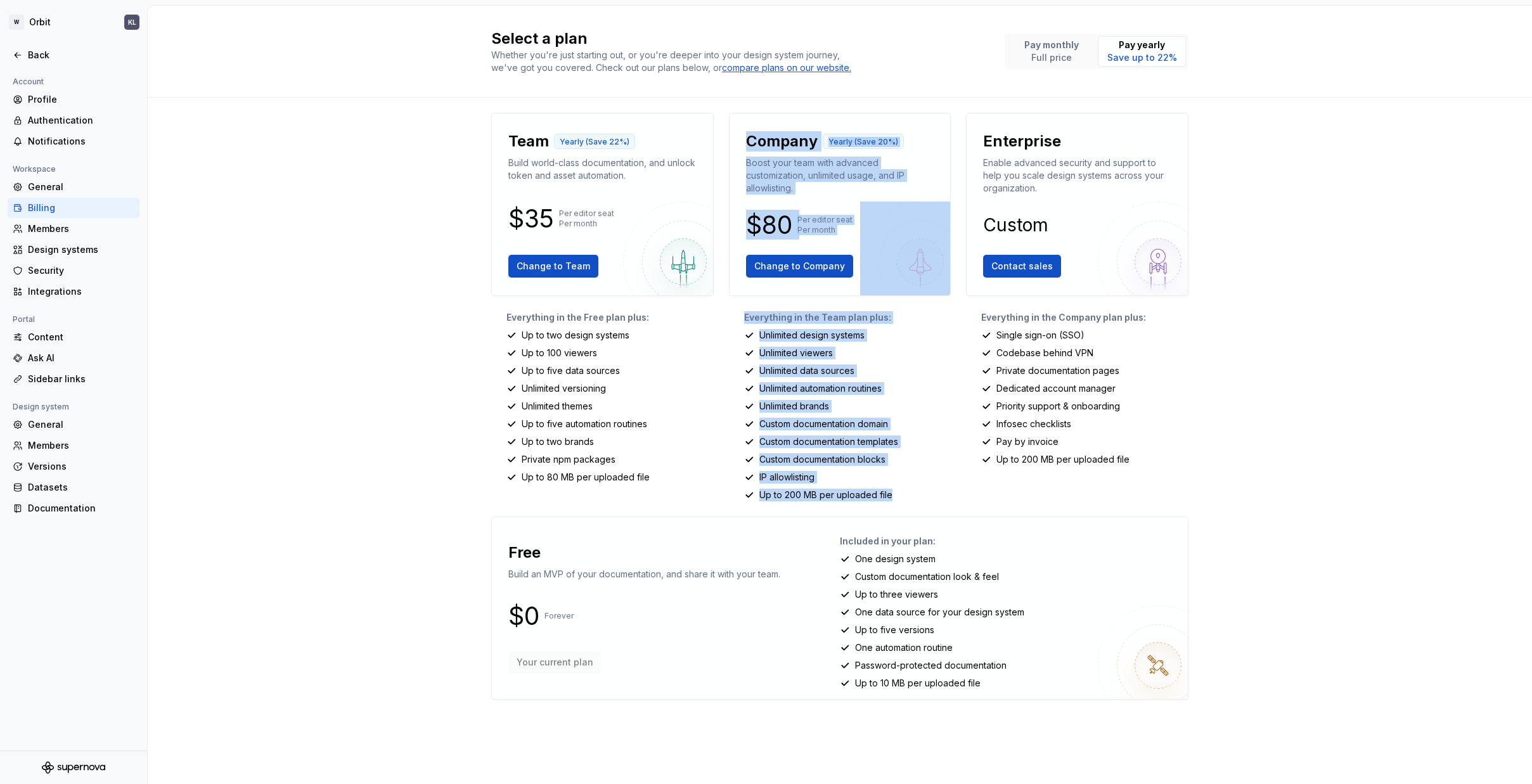
click at [894, 501] on div "Up to 200 MB per uploaded file" at bounding box center [847, 494] width 207 height 12
drag, startPoint x: 897, startPoint y: 497, endPoint x: 748, endPoint y: 143, distance: 384.1
click at [748, 143] on div "Company Yearly (Save 20%) Boost your team with advanced customization, unlimite…" at bounding box center [840, 307] width 222 height 388
click at [748, 143] on p "Company" at bounding box center [781, 141] width 72 height 20
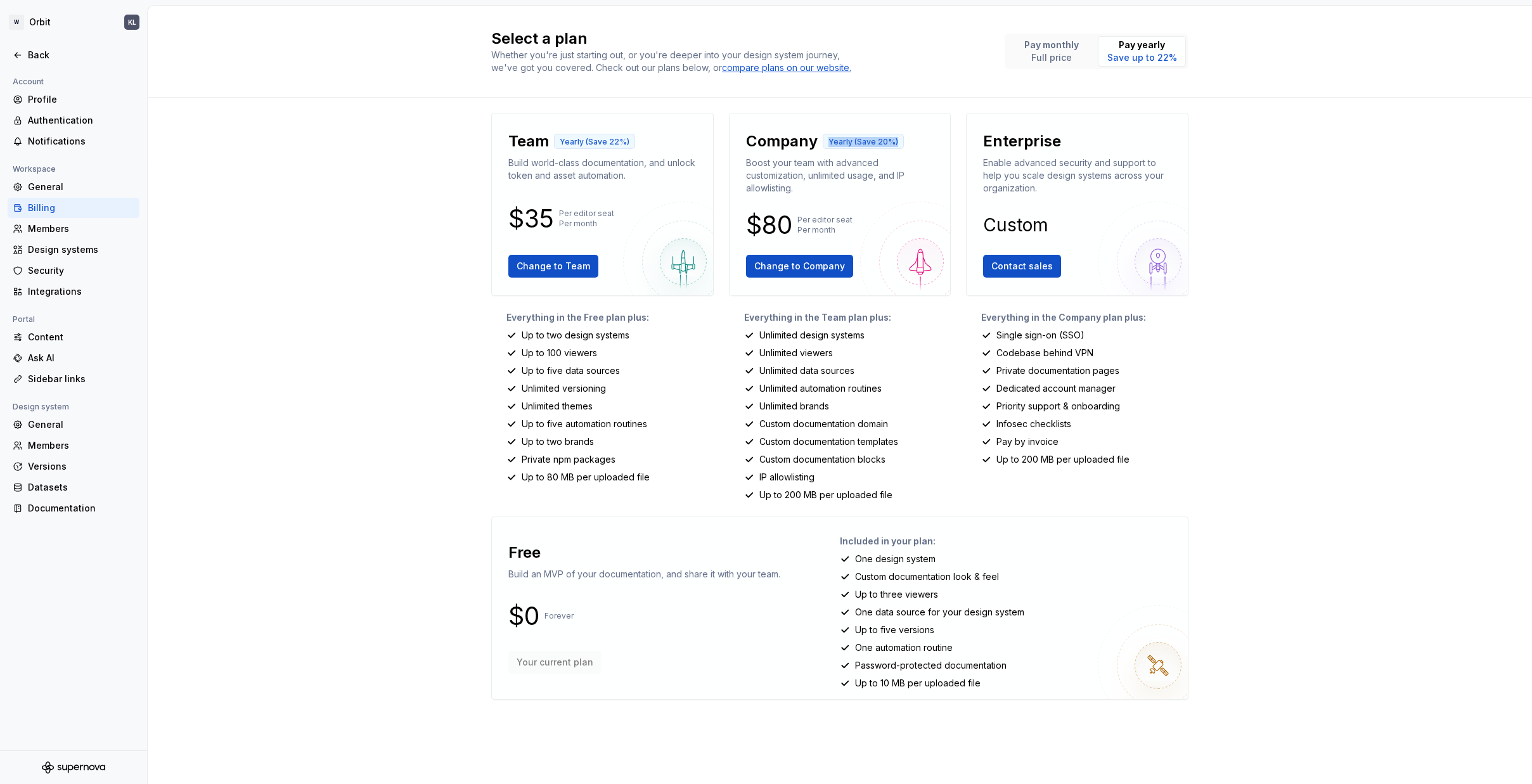
drag, startPoint x: 827, startPoint y: 137, endPoint x: 914, endPoint y: 145, distance: 87.4
click at [914, 145] on div "Company Yearly (Save 20%)" at bounding box center [840, 141] width 188 height 20
click at [916, 147] on div "Company Yearly (Save 20%)" at bounding box center [840, 141] width 188 height 20
click at [983, 141] on div "Enterprise Enable advanced security and support to help you scale design system…" at bounding box center [1077, 204] width 201 height 162
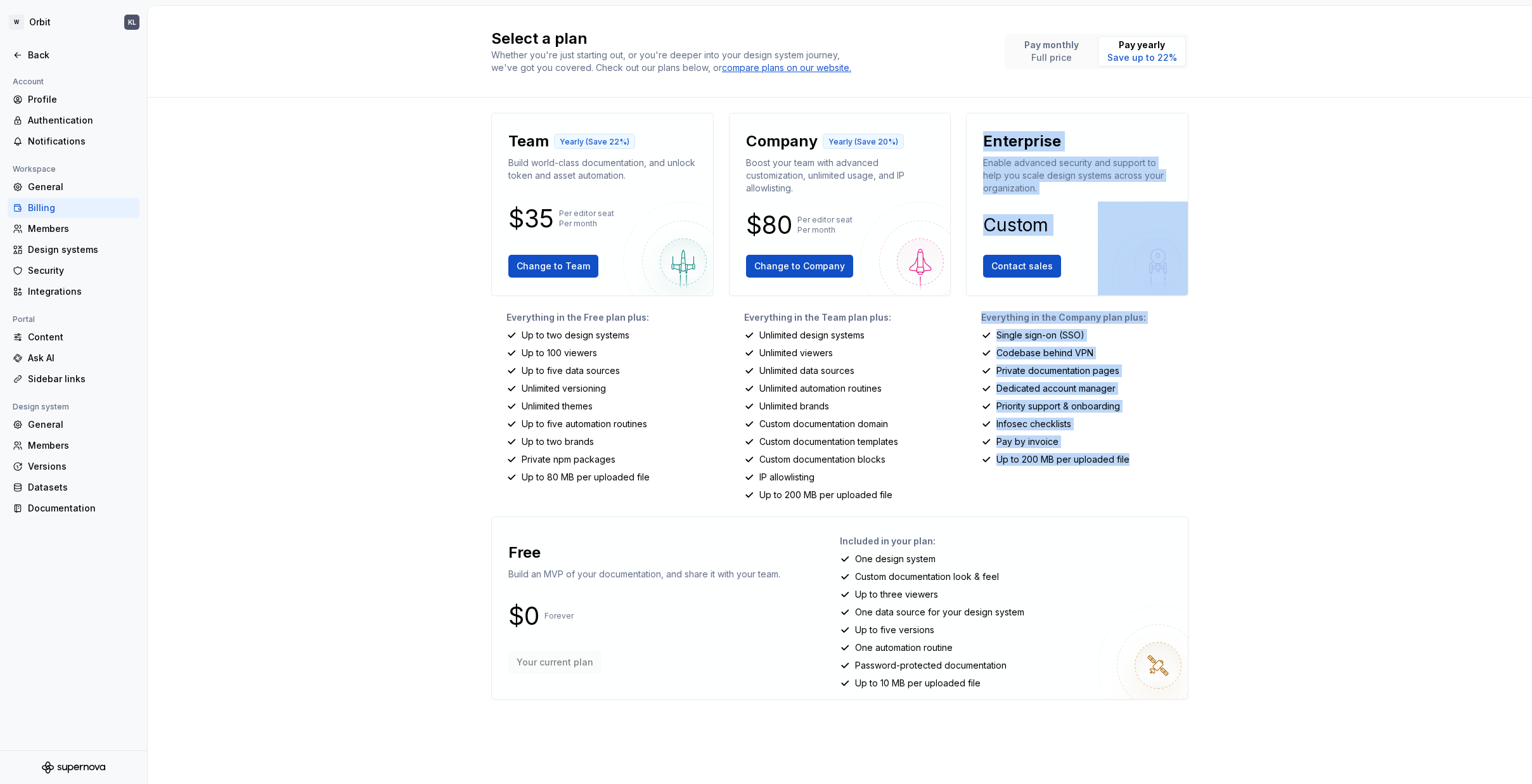
drag, startPoint x: 983, startPoint y: 147, endPoint x: 1134, endPoint y: 470, distance: 356.6
click at [1134, 470] on div "Enterprise Enable advanced security and support to help you scale design system…" at bounding box center [1077, 307] width 222 height 388
click at [1125, 463] on p "Up to 200 MB per uploaded file" at bounding box center [1063, 459] width 133 height 12
drag, startPoint x: 1128, startPoint y: 460, endPoint x: 988, endPoint y: 137, distance: 352.0
click at [988, 137] on div "Enterprise Enable advanced security and support to help you scale design system…" at bounding box center [1077, 307] width 222 height 388
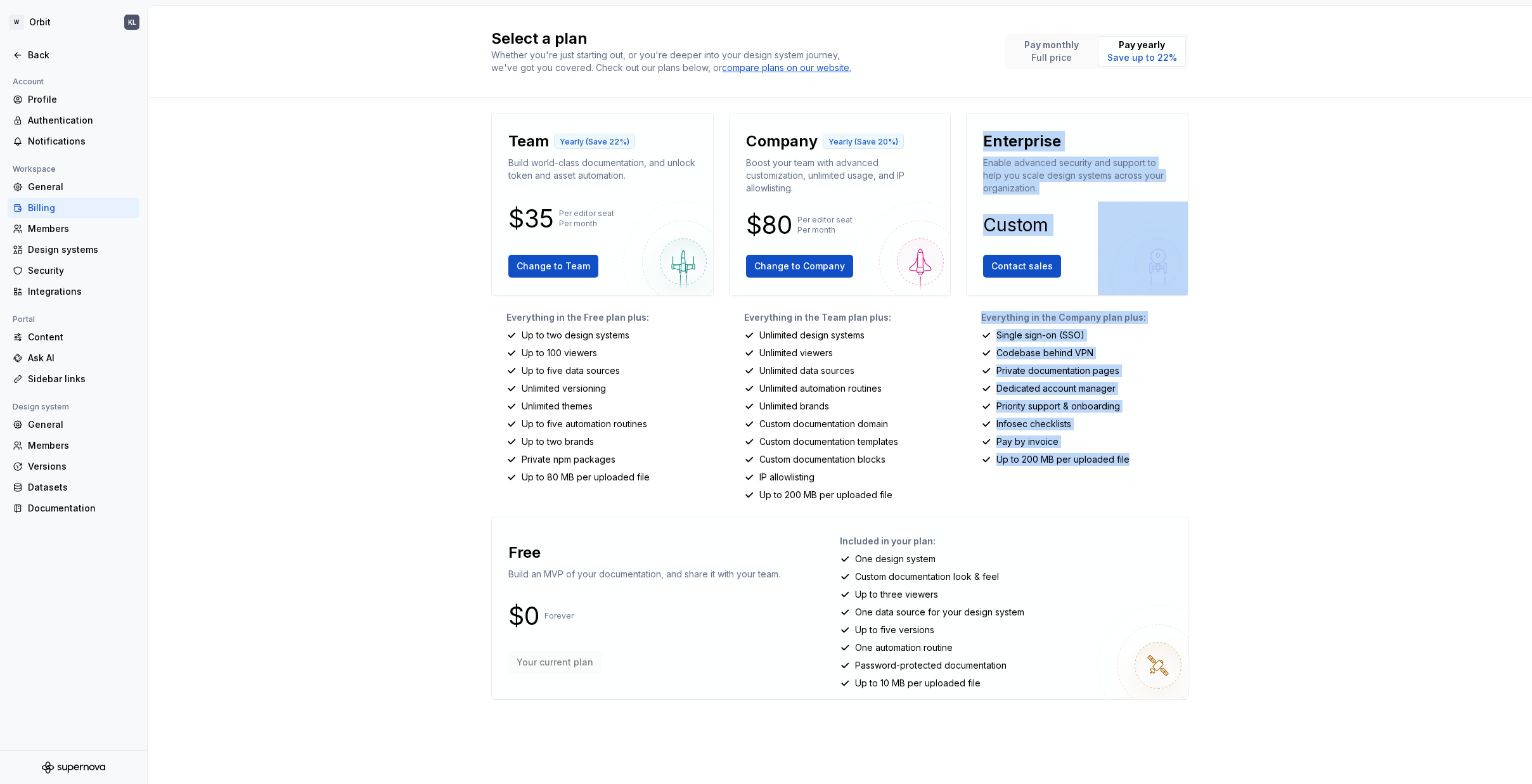
drag, startPoint x: 985, startPoint y: 137, endPoint x: 1134, endPoint y: 461, distance: 356.6
click at [1134, 461] on div "Enterprise Enable advanced security and support to help you scale design system…" at bounding box center [1077, 307] width 222 height 388
click at [1134, 461] on div "Up to 200 MB per uploaded file" at bounding box center [1084, 459] width 207 height 12
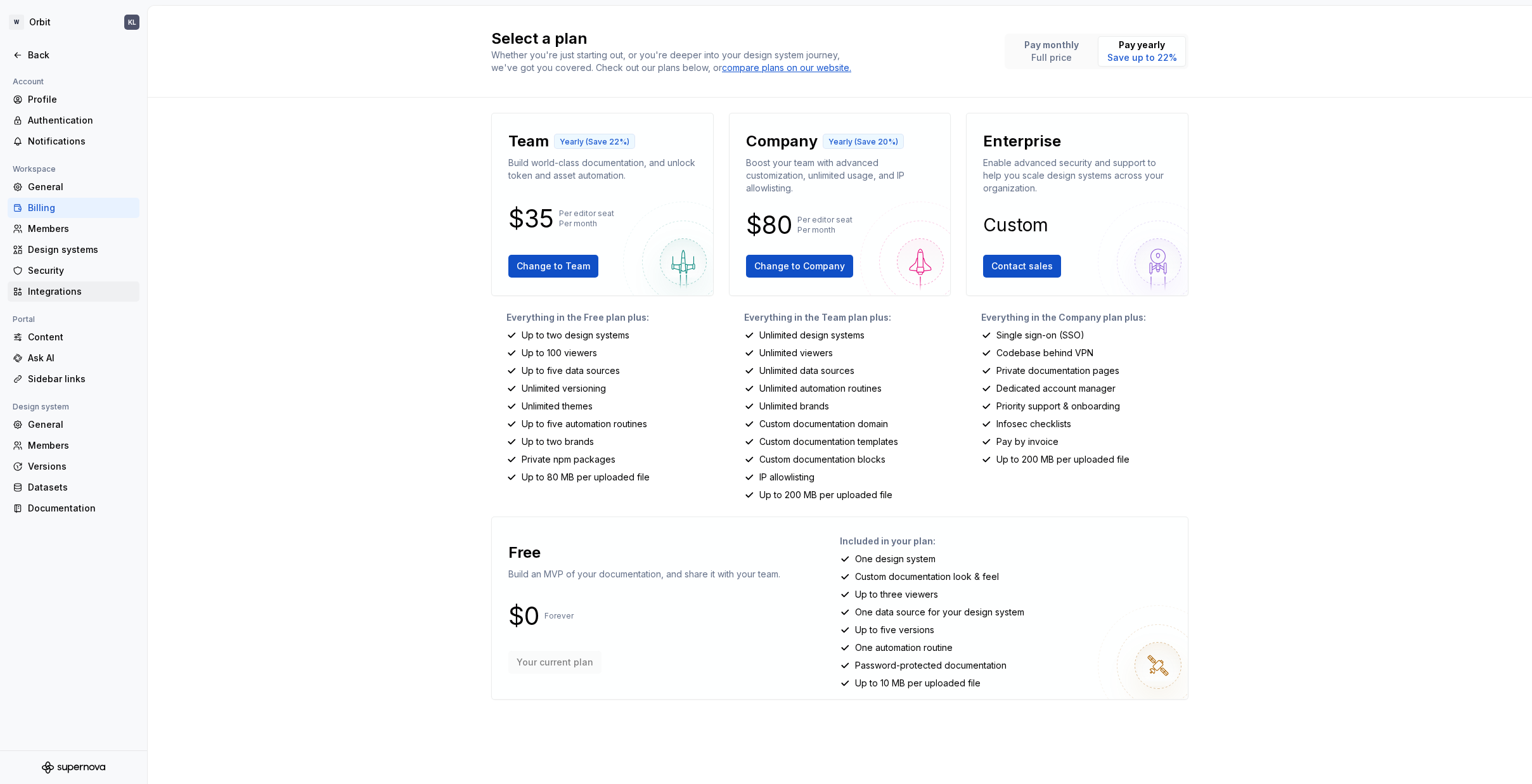
click at [55, 288] on div "Integrations" at bounding box center [81, 291] width 106 height 12
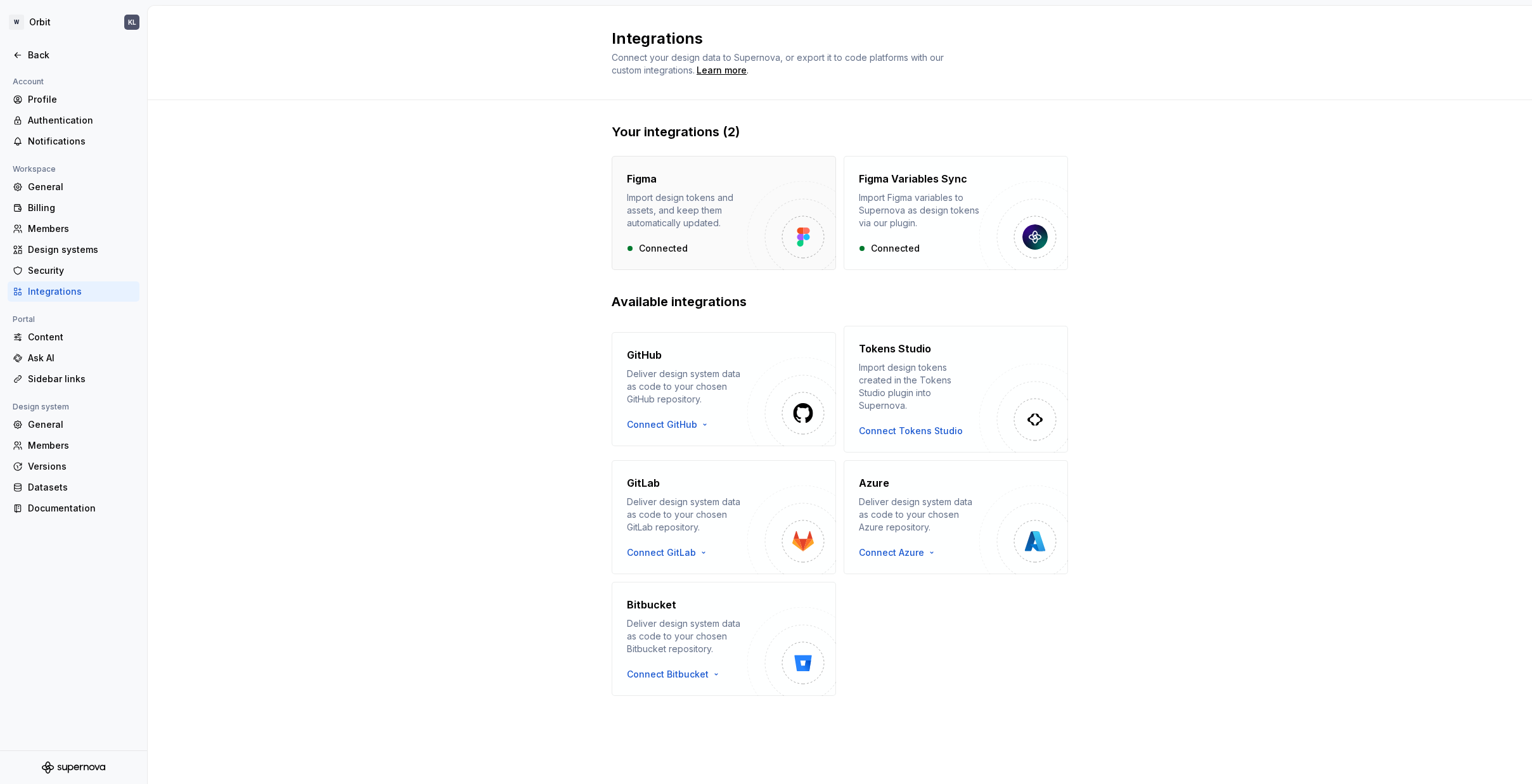
click at [702, 259] on div "Figma Import design tokens and assets, and keep them automatically updated. Con…" at bounding box center [723, 213] width 224 height 114
click at [695, 238] on div "Figma Import design tokens and assets, and keep them automatically updated. Con…" at bounding box center [687, 212] width 120 height 83
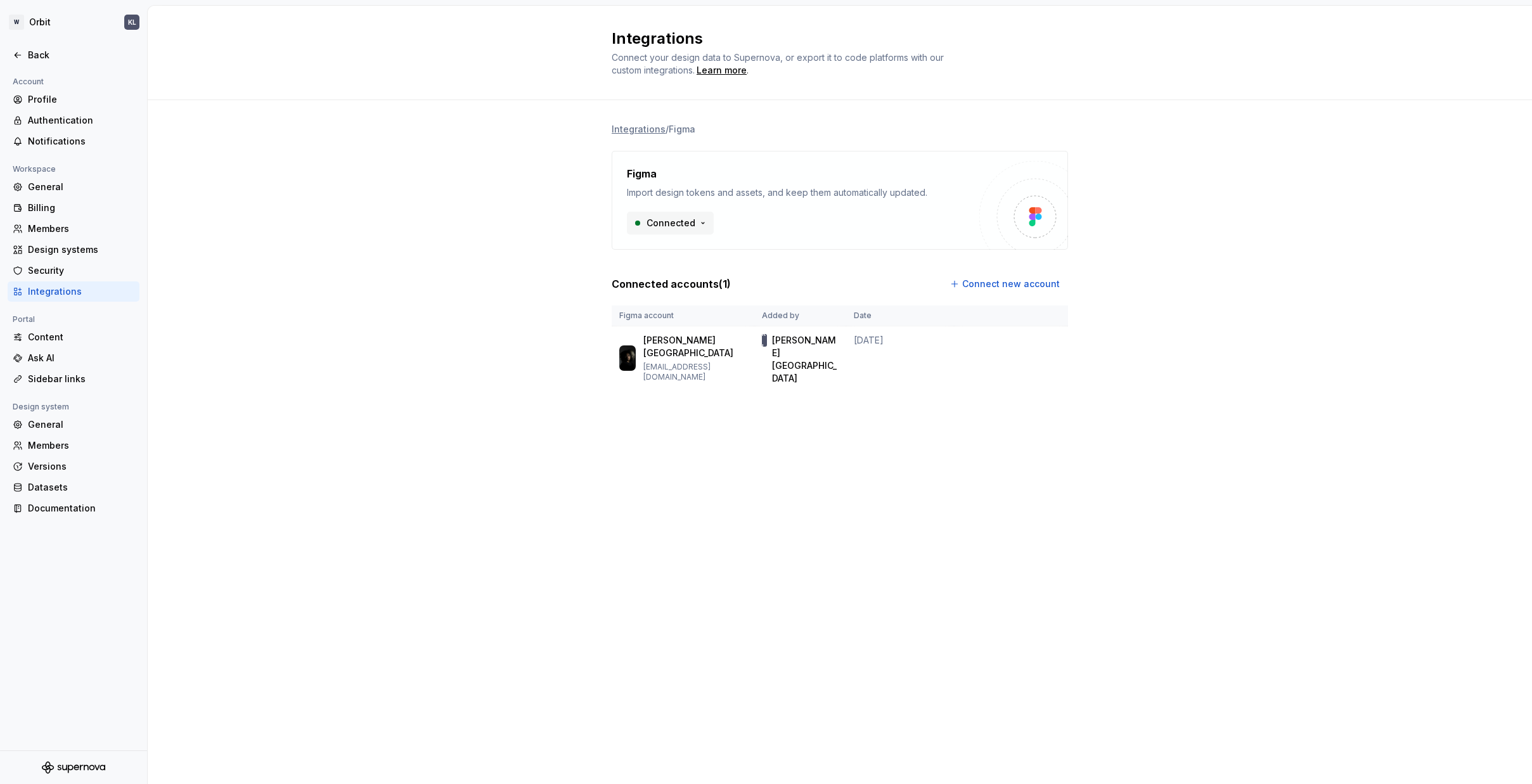
click at [698, 225] on html "W Orbit KL Back Account Profile Authentication Notifications Workspace General …" at bounding box center [766, 392] width 1532 height 784
click at [866, 229] on html "W Orbit KL Back Account Profile Authentication Notifications Workspace General …" at bounding box center [766, 392] width 1532 height 784
click at [1019, 283] on span "Connect new account" at bounding box center [1011, 283] width 97 height 12
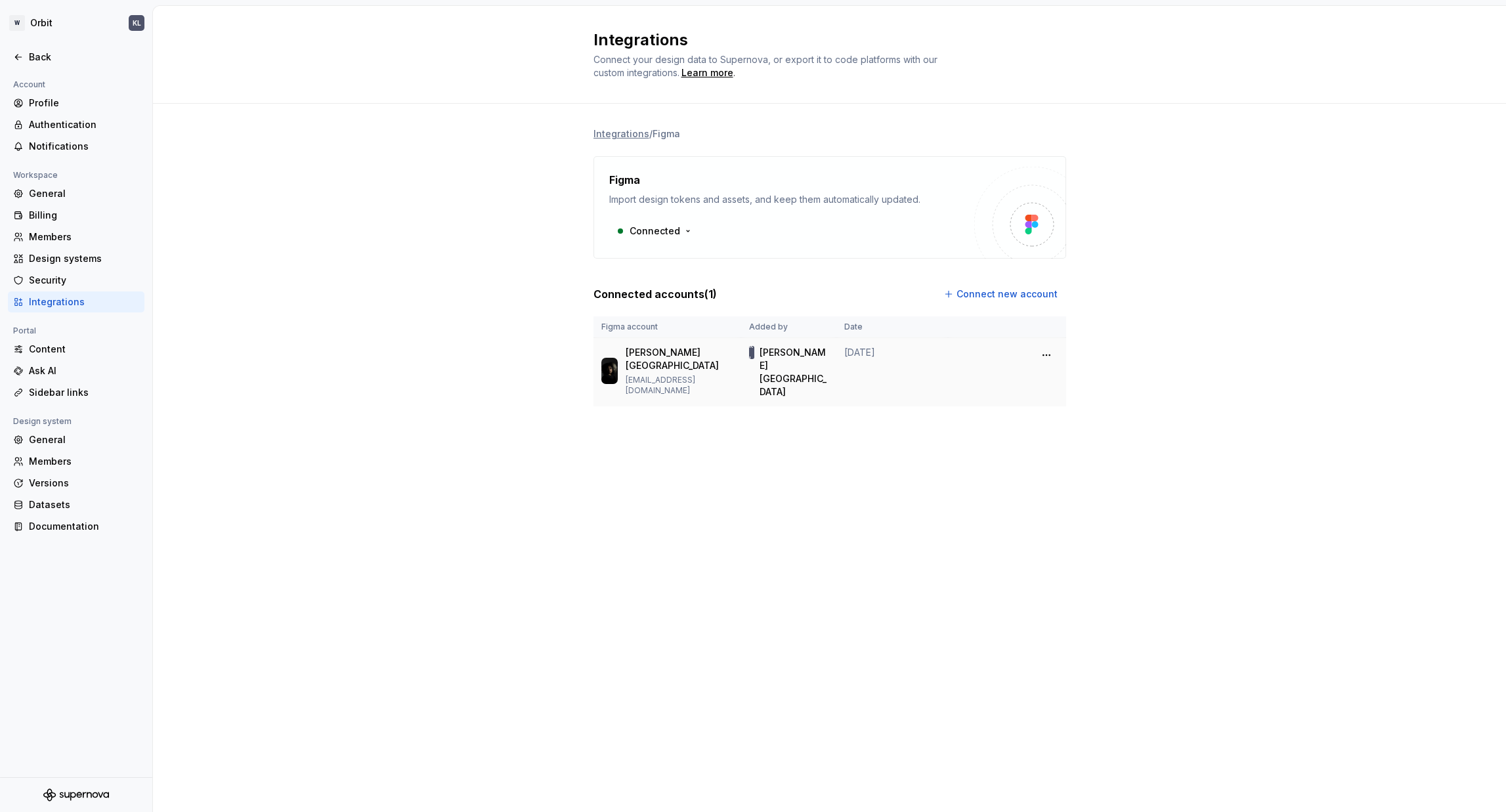
click at [646, 379] on p "katia_lisboa_jussi@whirlpool.com" at bounding box center [679, 385] width 107 height 21
click at [1046, 355] on html "W Orbit KL Back Account Profile Authentication Notifications Workspace General …" at bounding box center [753, 406] width 1506 height 812
click at [1129, 378] on div "Edit connection" at bounding box center [1104, 383] width 91 height 13
click at [32, 54] on div "Back" at bounding box center [84, 56] width 110 height 13
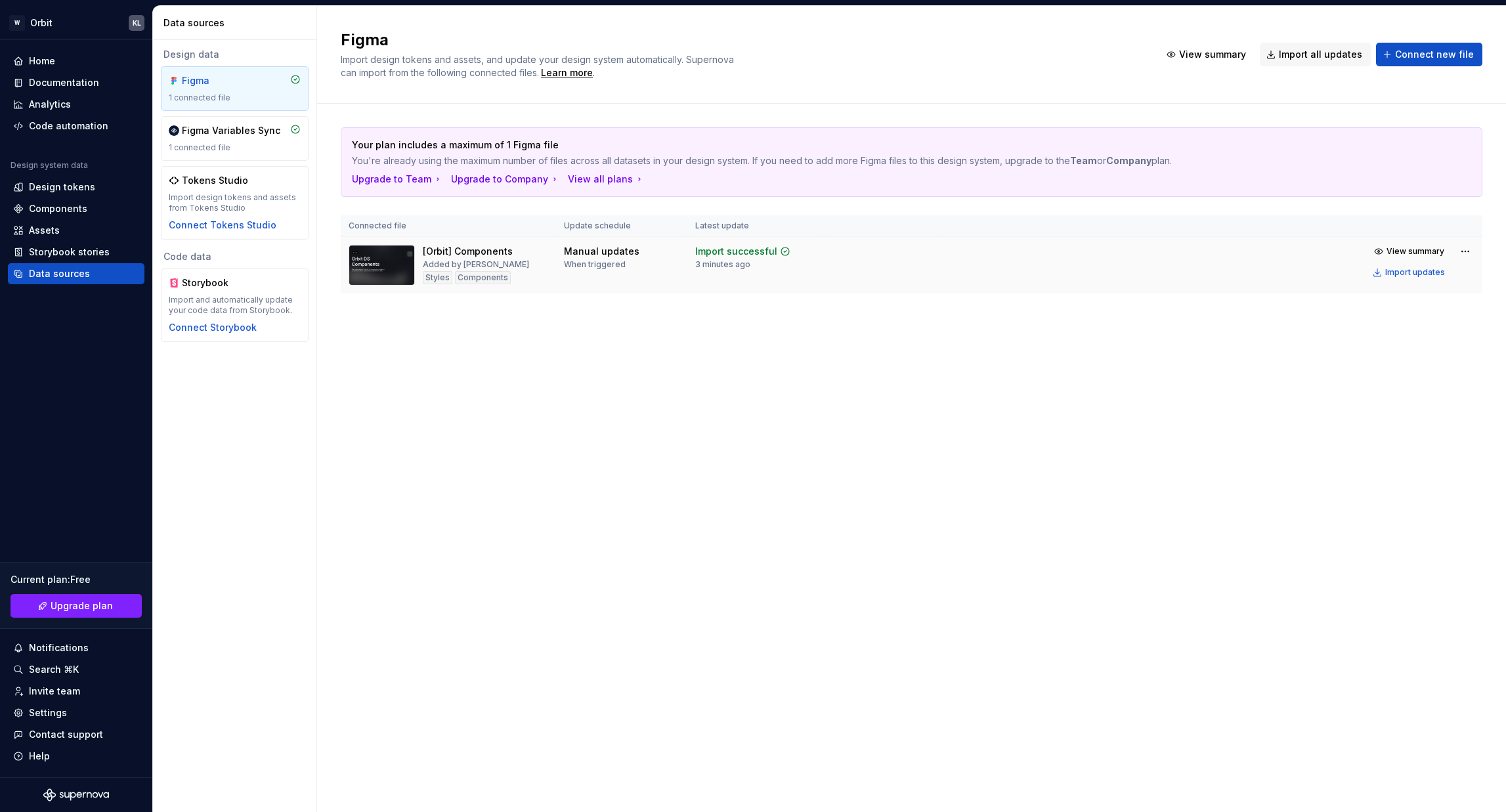
click at [863, 261] on td at bounding box center [882, 265] width 116 height 57
click at [1260, 253] on span "View summary" at bounding box center [1415, 251] width 58 height 10
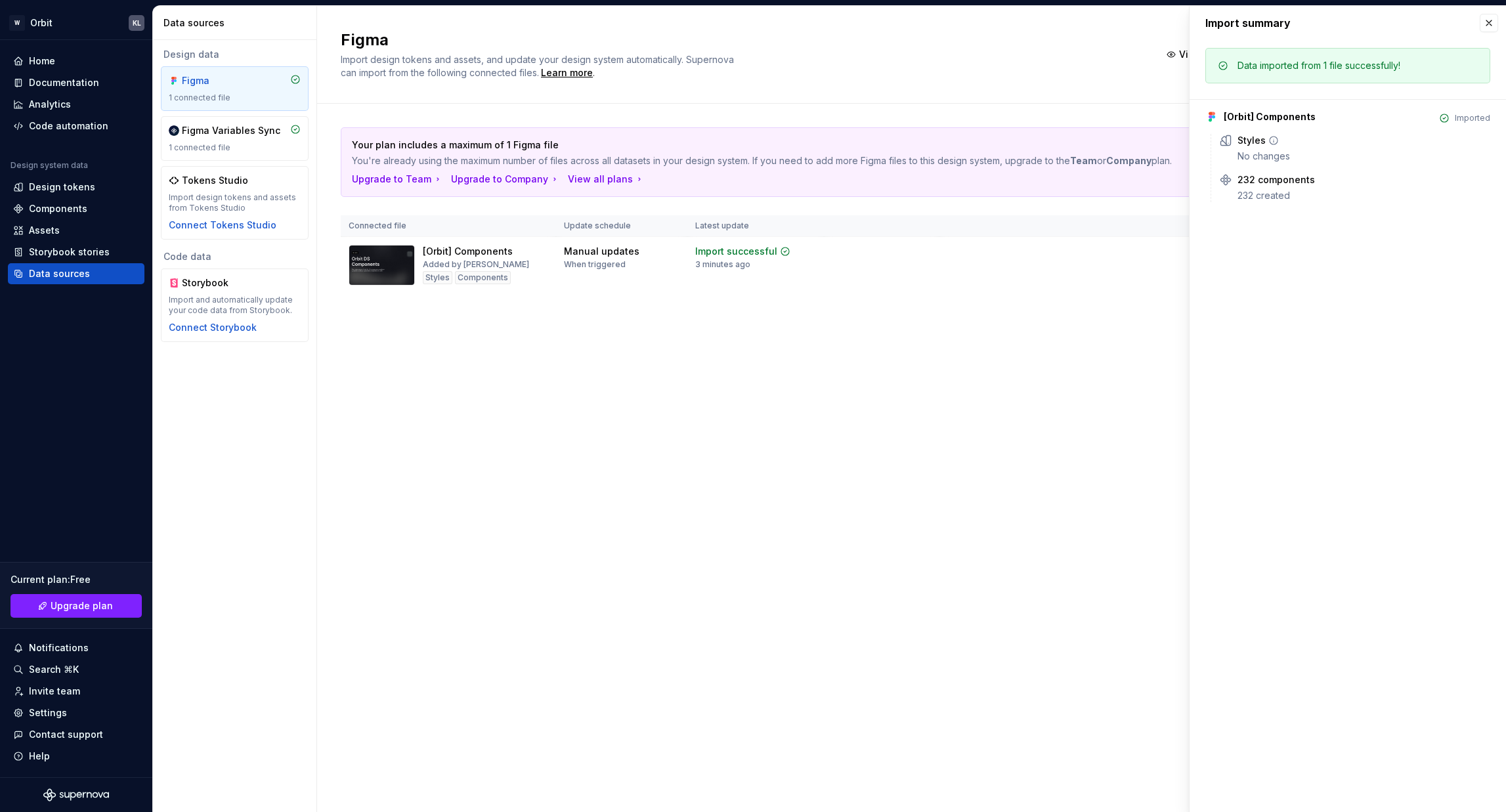
click at [1260, 144] on icon at bounding box center [1273, 140] width 10 height 10
click at [1260, 187] on div "232 components 232 created" at bounding box center [1364, 188] width 253 height 29
drag, startPoint x: 1251, startPoint y: 199, endPoint x: 1236, endPoint y: 199, distance: 15.0
click at [1245, 199] on div "232 created" at bounding box center [1364, 195] width 253 height 13
click at [1235, 199] on div "232 components 232 created" at bounding box center [1355, 188] width 271 height 29
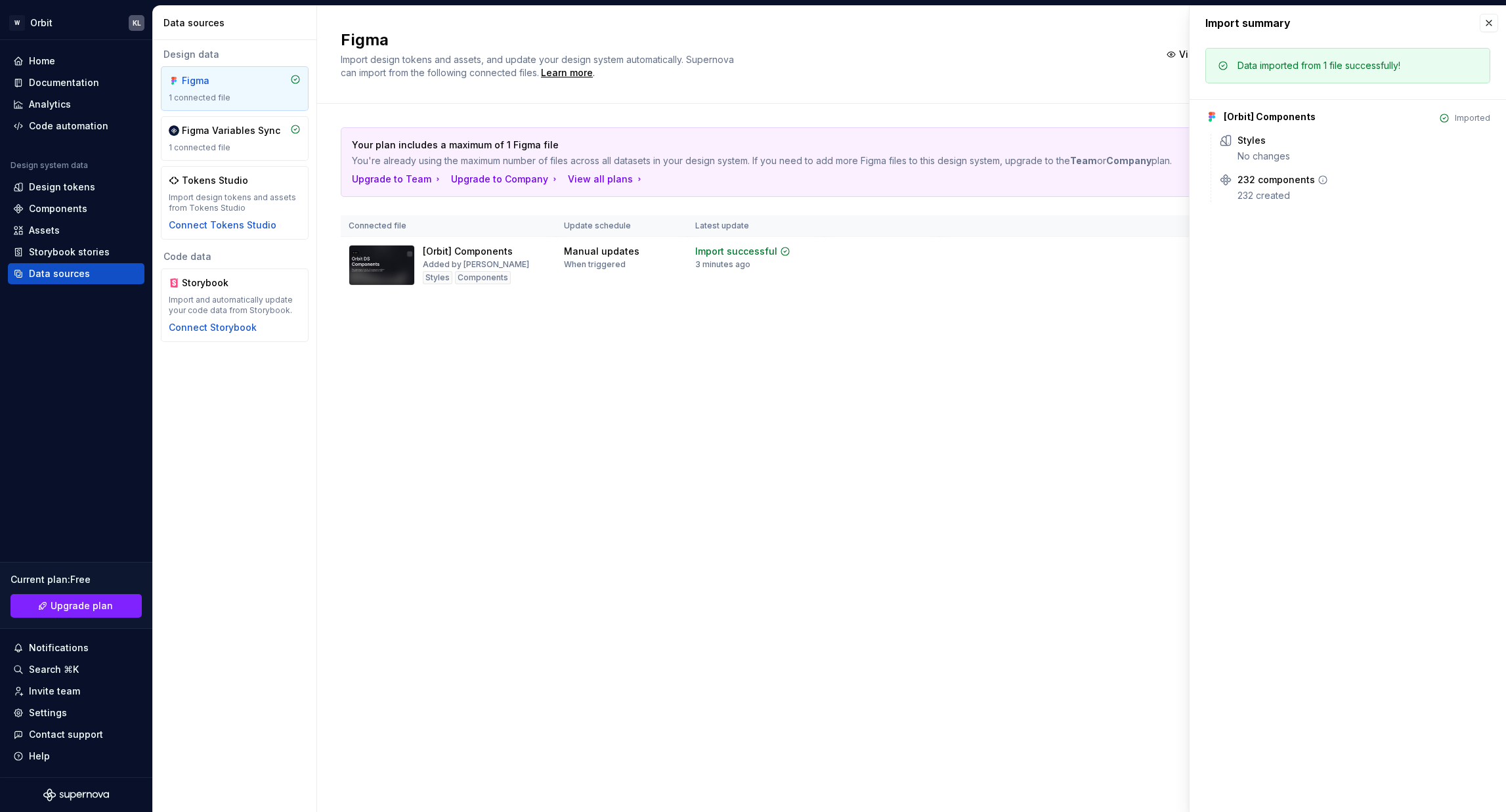
click at [1260, 192] on div "232 created" at bounding box center [1364, 195] width 253 height 13
click at [795, 461] on div "Figma Import design tokens and assets, and update your design system automatica…" at bounding box center [912, 409] width 1189 height 806
click at [46, 208] on div "Components" at bounding box center [58, 208] width 59 height 13
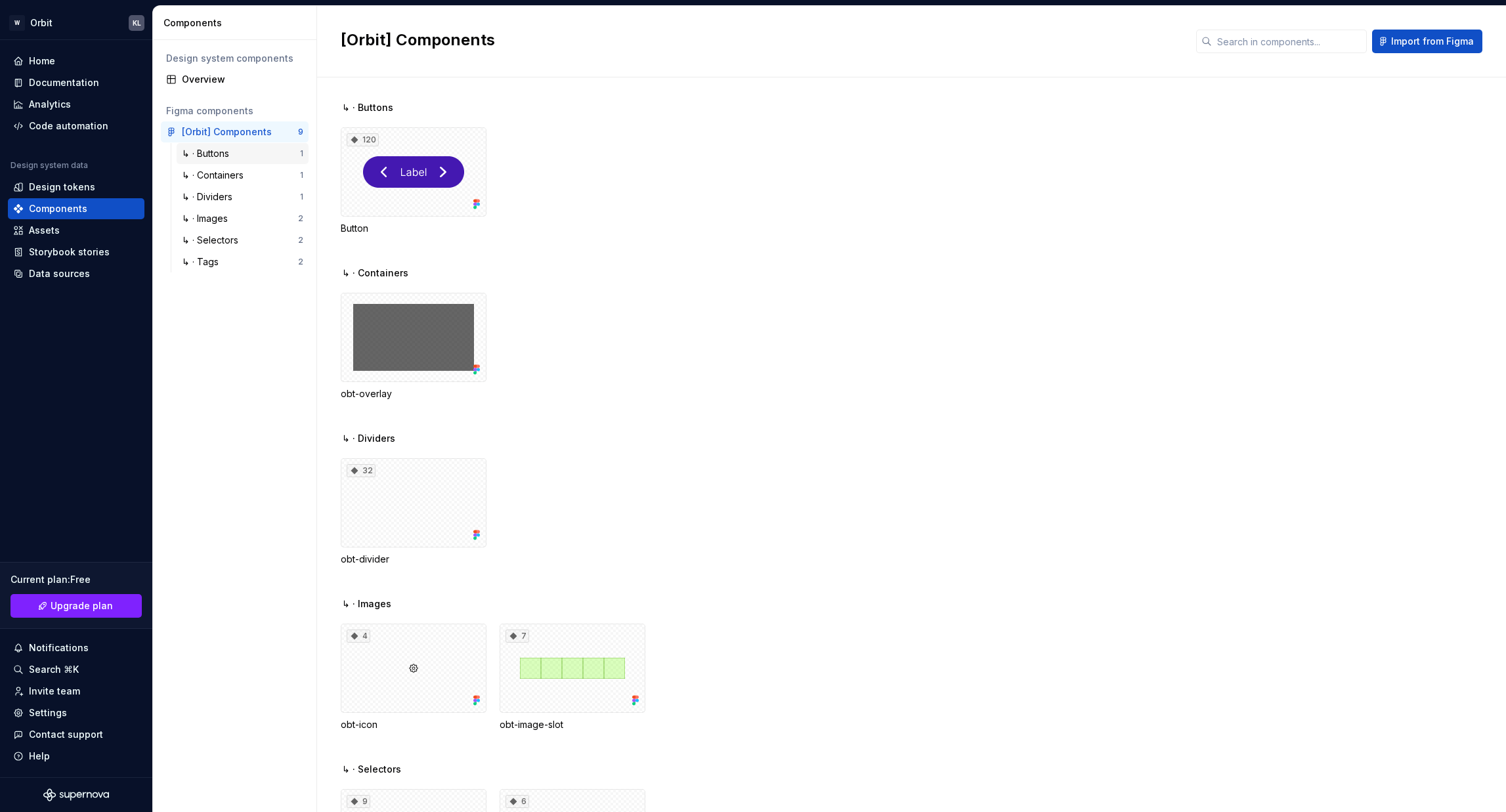
click at [234, 153] on div "↳ · Buttons" at bounding box center [241, 153] width 118 height 13
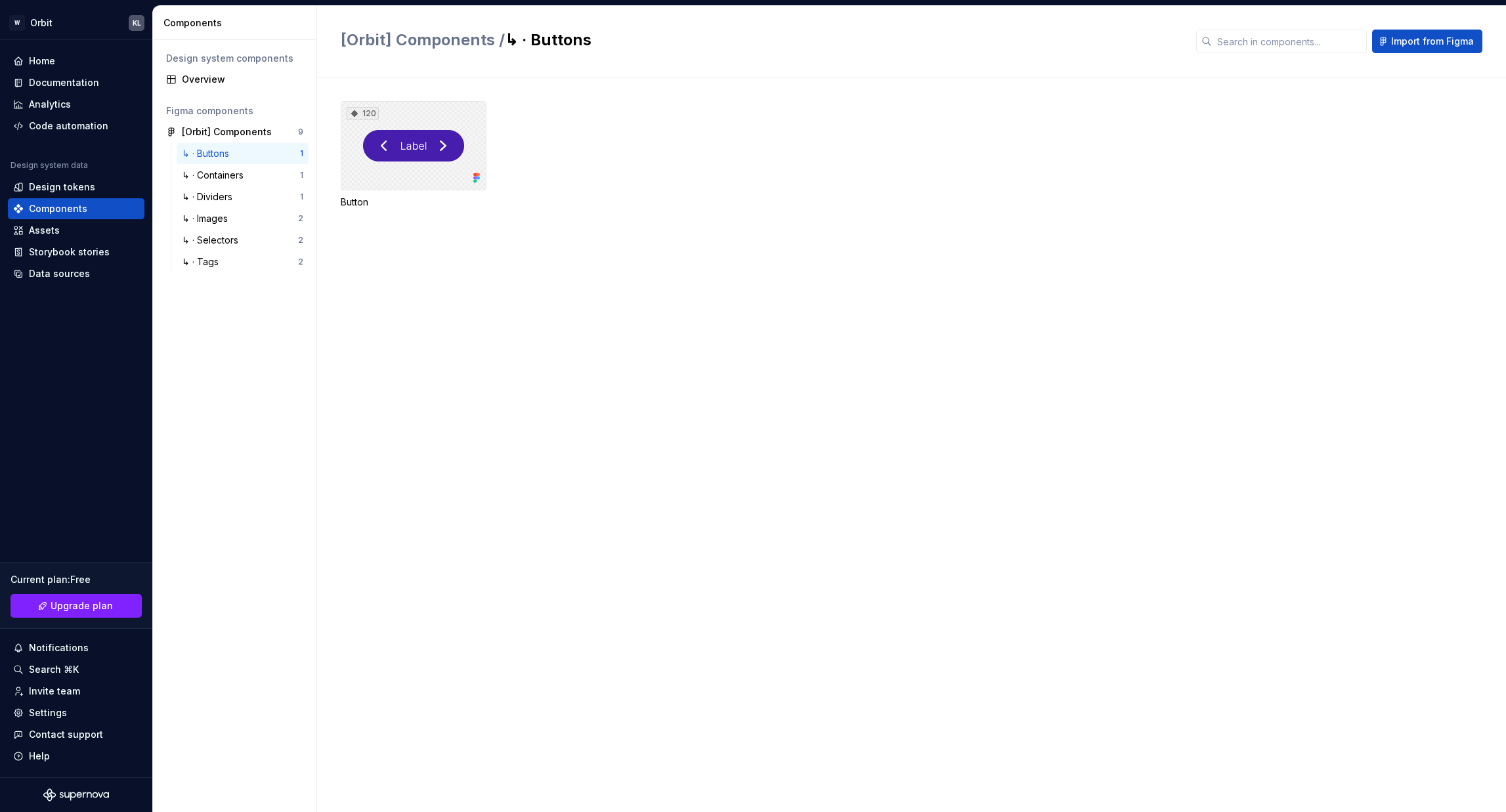
click at [394, 159] on div "120" at bounding box center [413, 145] width 146 height 89
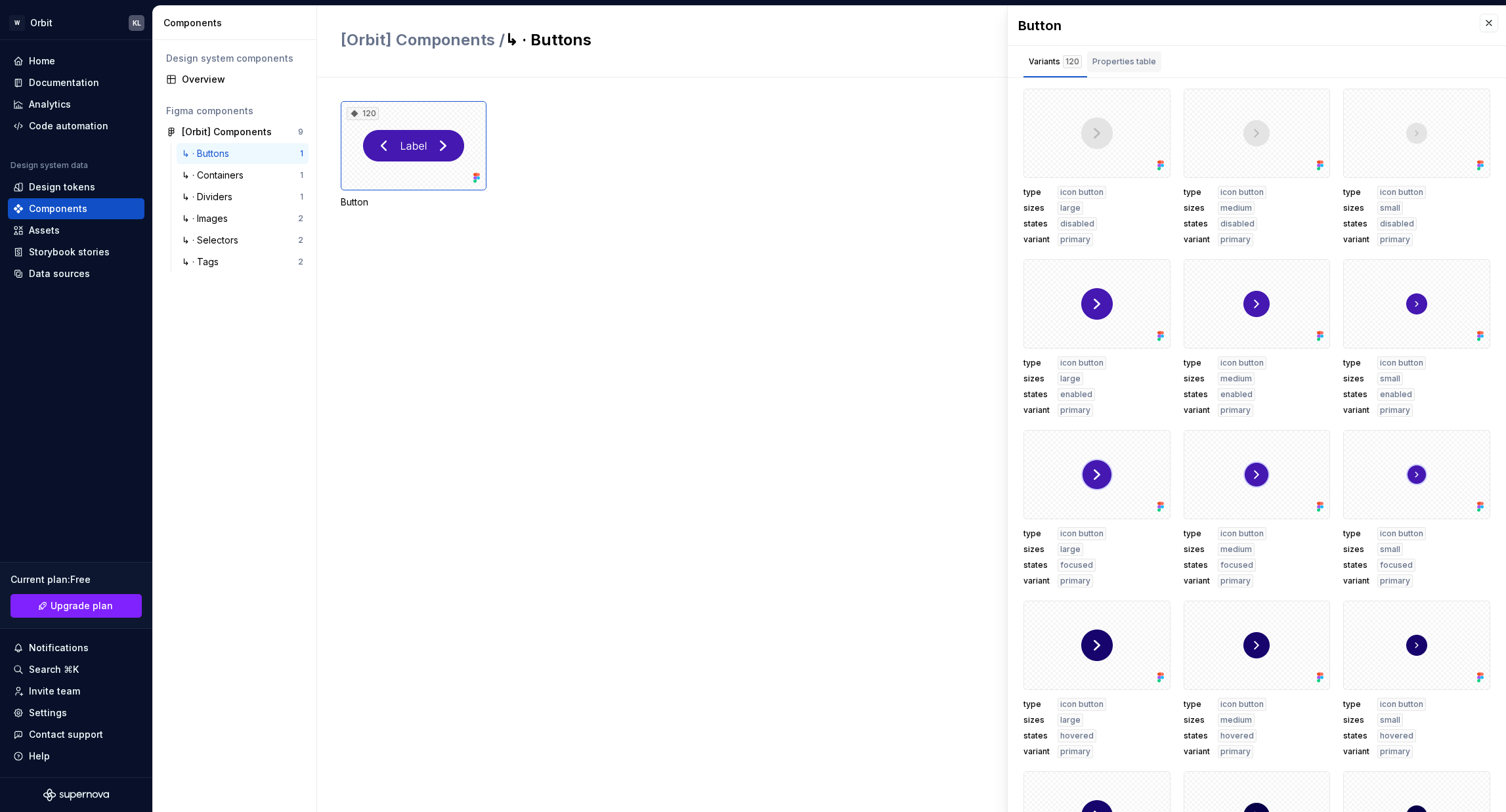
click at [1125, 64] on div "Properties table" at bounding box center [1124, 61] width 64 height 13
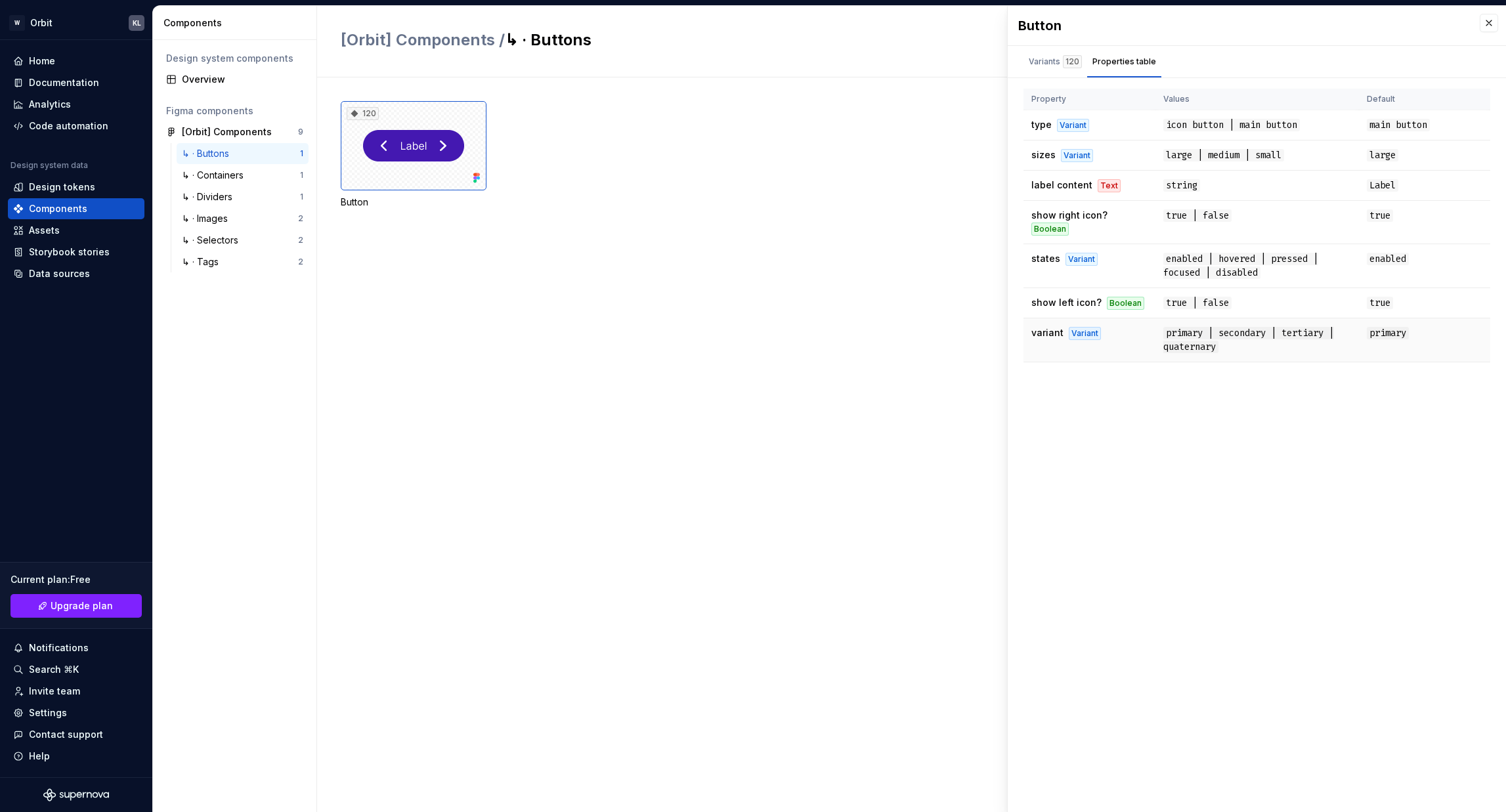
click at [1206, 327] on span "primary | secondary | tertiary | quaternary" at bounding box center [1249, 340] width 171 height 27
click at [1260, 454] on div "Button Variants 120 Properties table type icon button sizes large states disabl…" at bounding box center [1257, 409] width 498 height 806
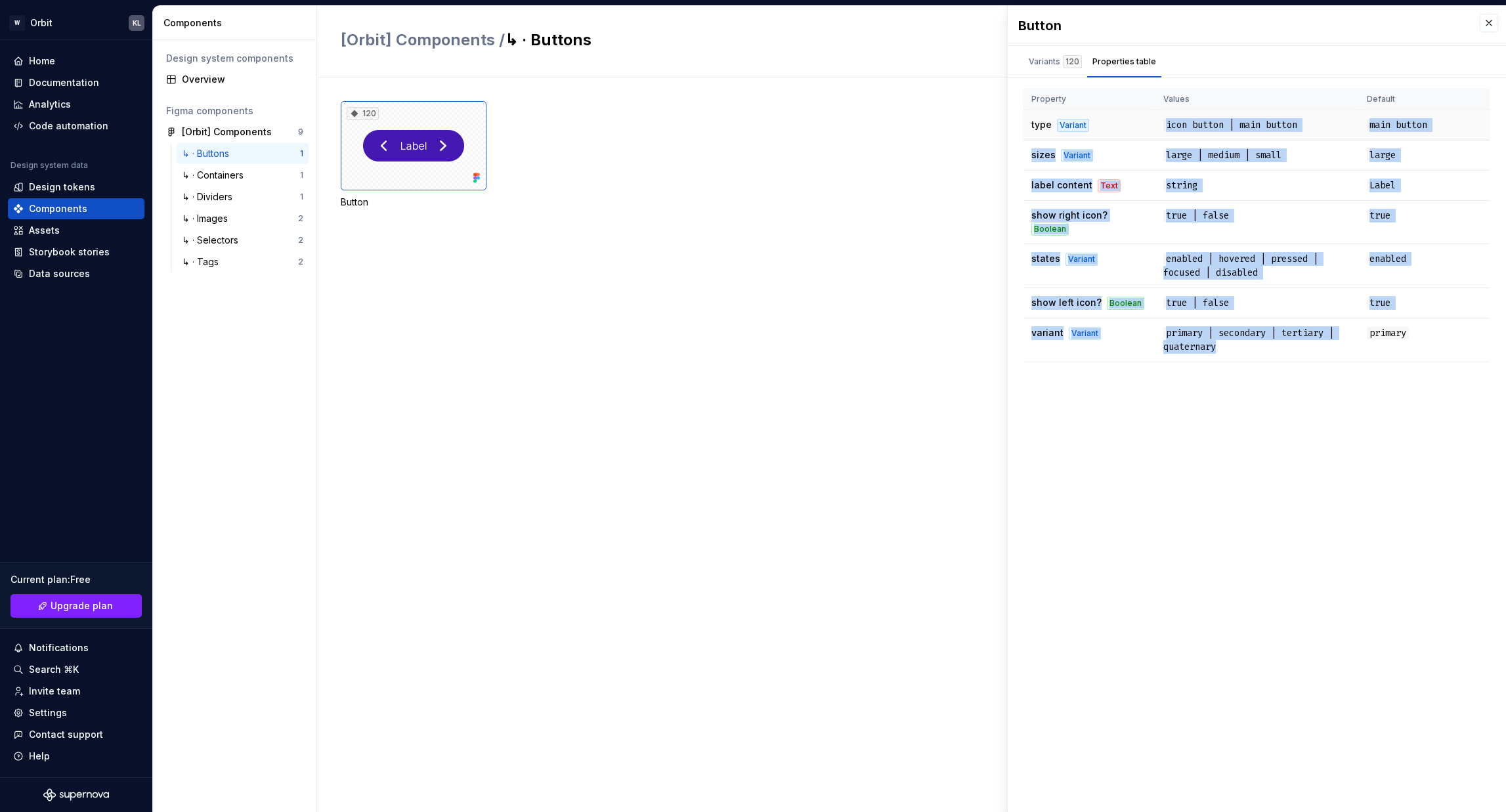
drag, startPoint x: 1246, startPoint y: 340, endPoint x: 1165, endPoint y: 112, distance: 242.0
click at [1165, 112] on tbody "type Variant icon button | main button main button sizes Variant large | medium…" at bounding box center [1257, 236] width 467 height 252
click at [1170, 128] on span "icon button | main button" at bounding box center [1232, 125] width 137 height 12
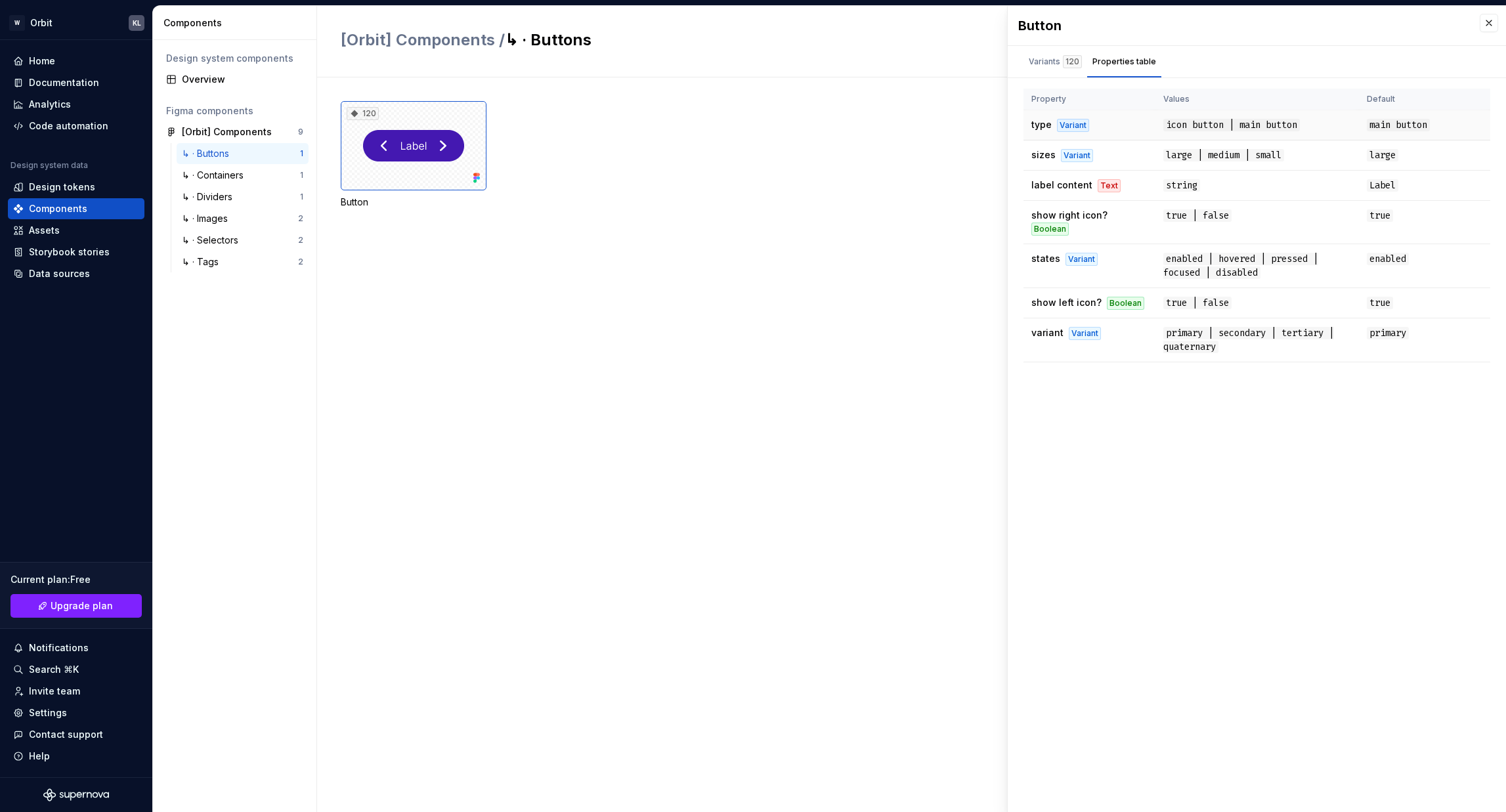
click at [1052, 131] on td "type Variant" at bounding box center [1089, 125] width 132 height 30
click at [1148, 449] on div "Button Variants 120 Properties table type icon button sizes large states disabl…" at bounding box center [1257, 409] width 498 height 806
click at [1070, 53] on div "Variants 120" at bounding box center [1055, 61] width 64 height 21
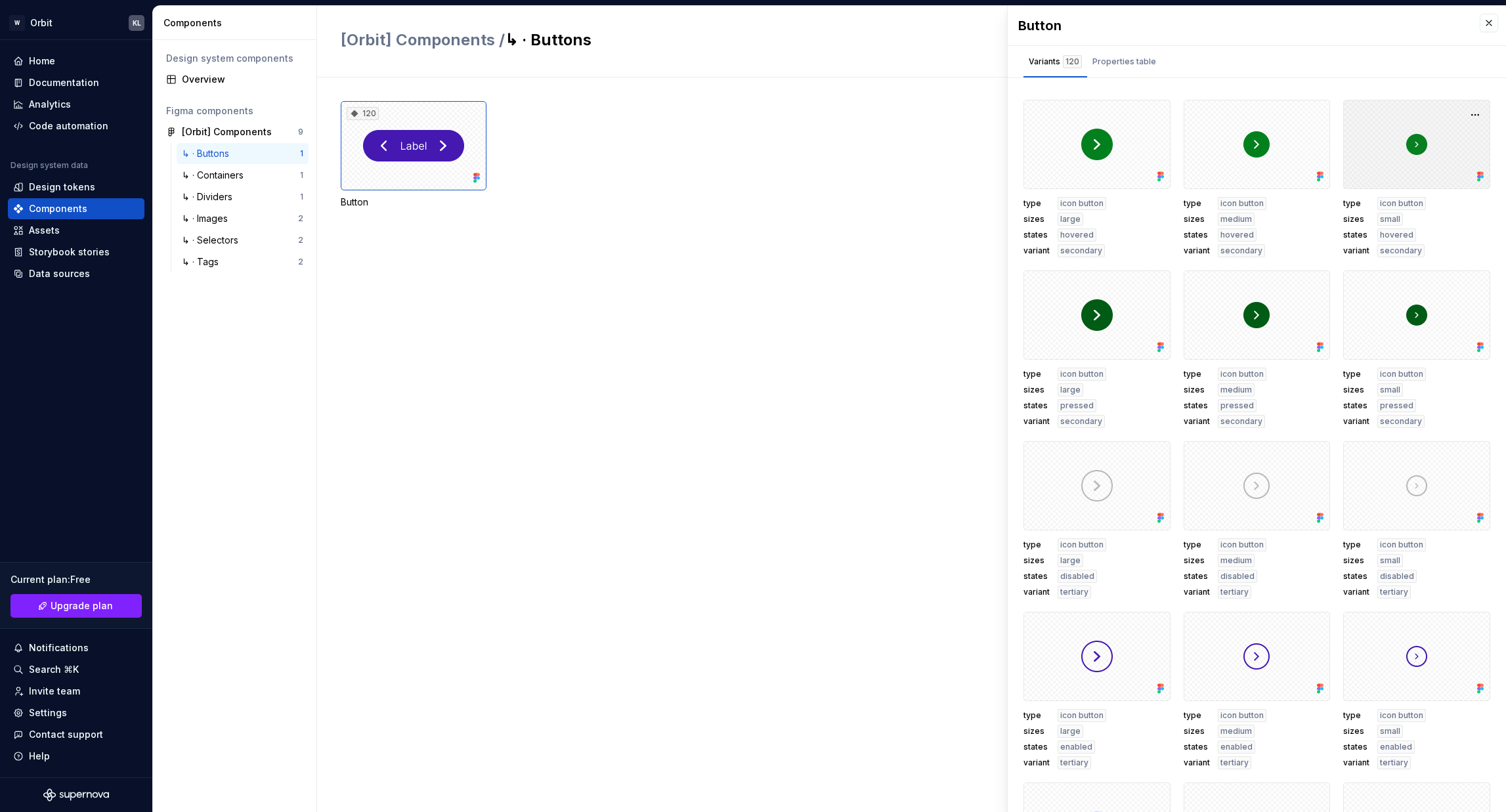
scroll to position [2429, 0]
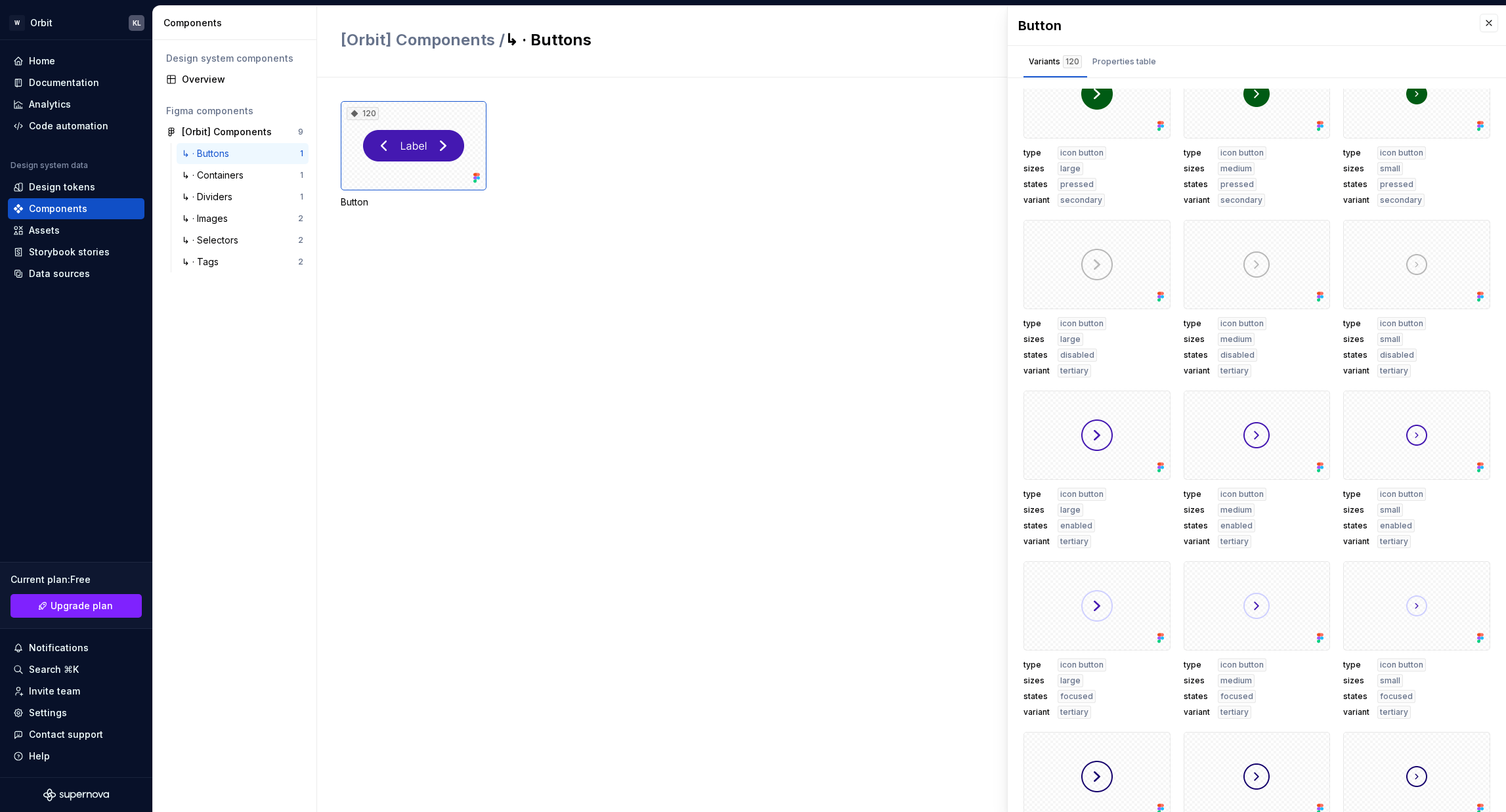
click at [643, 383] on div "120 Button" at bounding box center [923, 444] width 1166 height 734
click at [82, 207] on div "Components" at bounding box center [58, 208] width 59 height 13
click at [69, 176] on div "Design system data Design tokens Components Assets Storybook stories Data sourc…" at bounding box center [76, 222] width 137 height 124
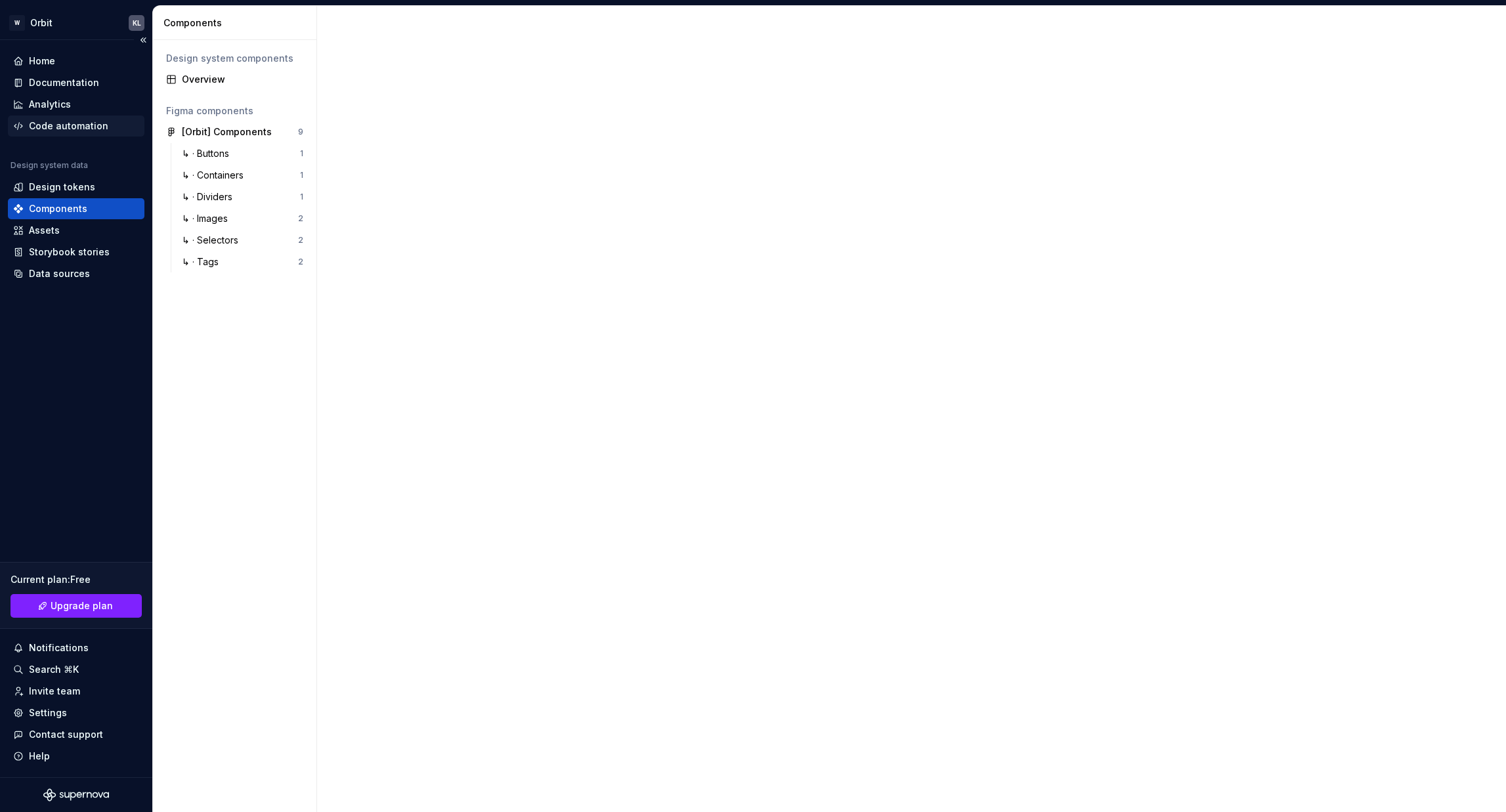
click at [65, 135] on div "Code automation" at bounding box center [76, 126] width 137 height 21
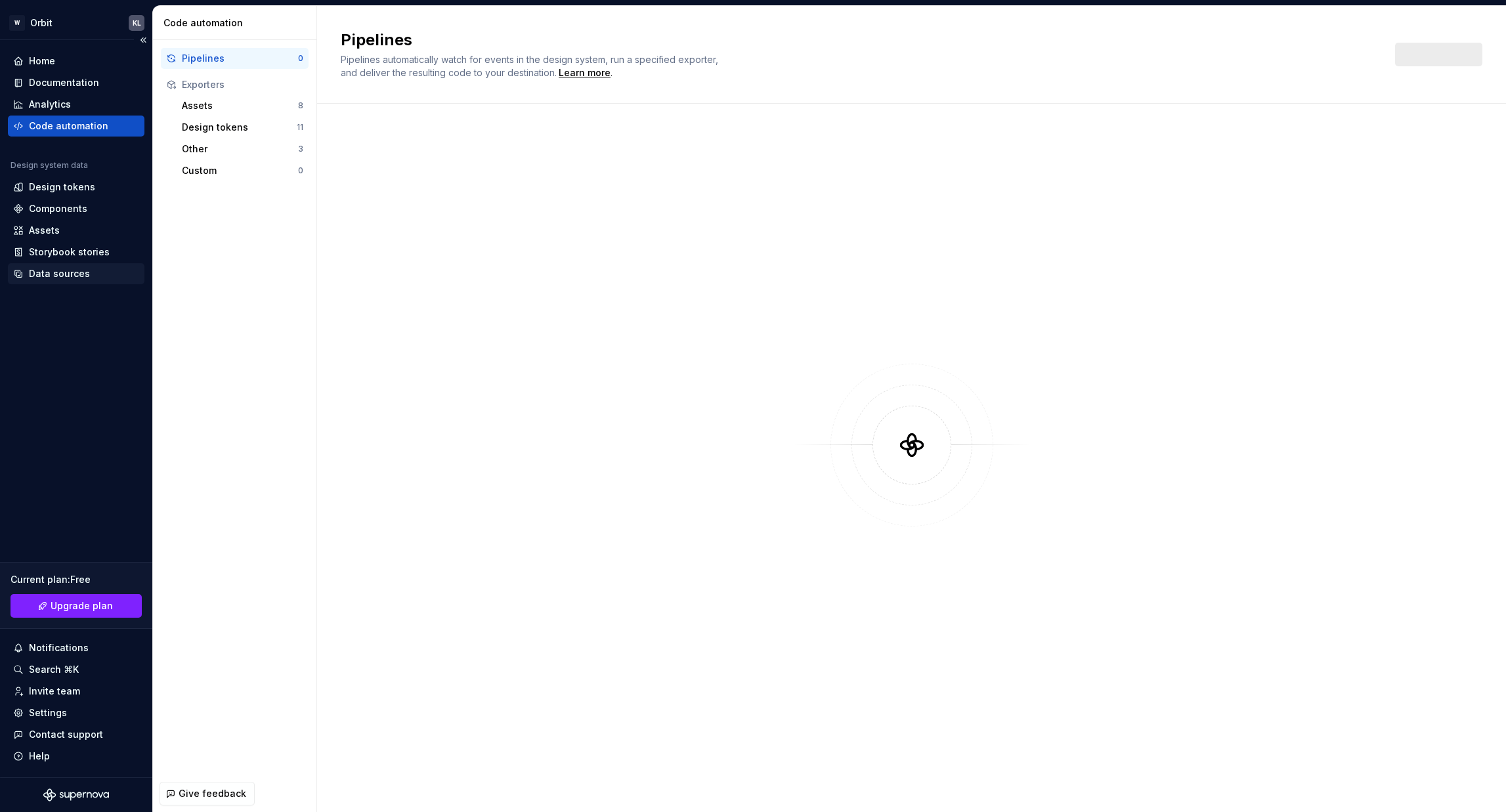
click at [103, 270] on div "Data sources" at bounding box center [76, 273] width 126 height 13
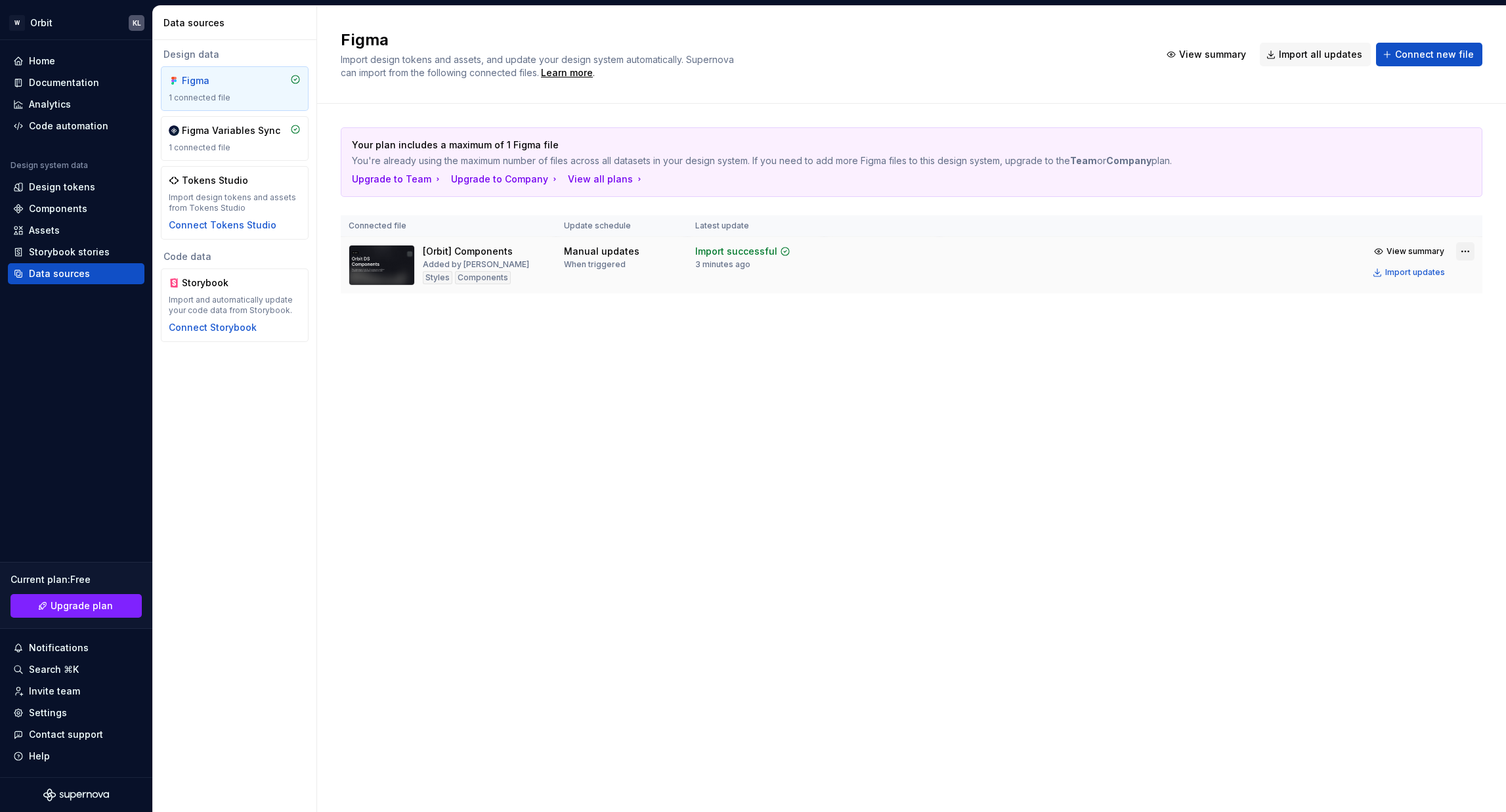
click at [1260, 249] on html "W Orbit KL Home Documentation Analytics Code automation Design system data Desi…" at bounding box center [753, 406] width 1506 height 812
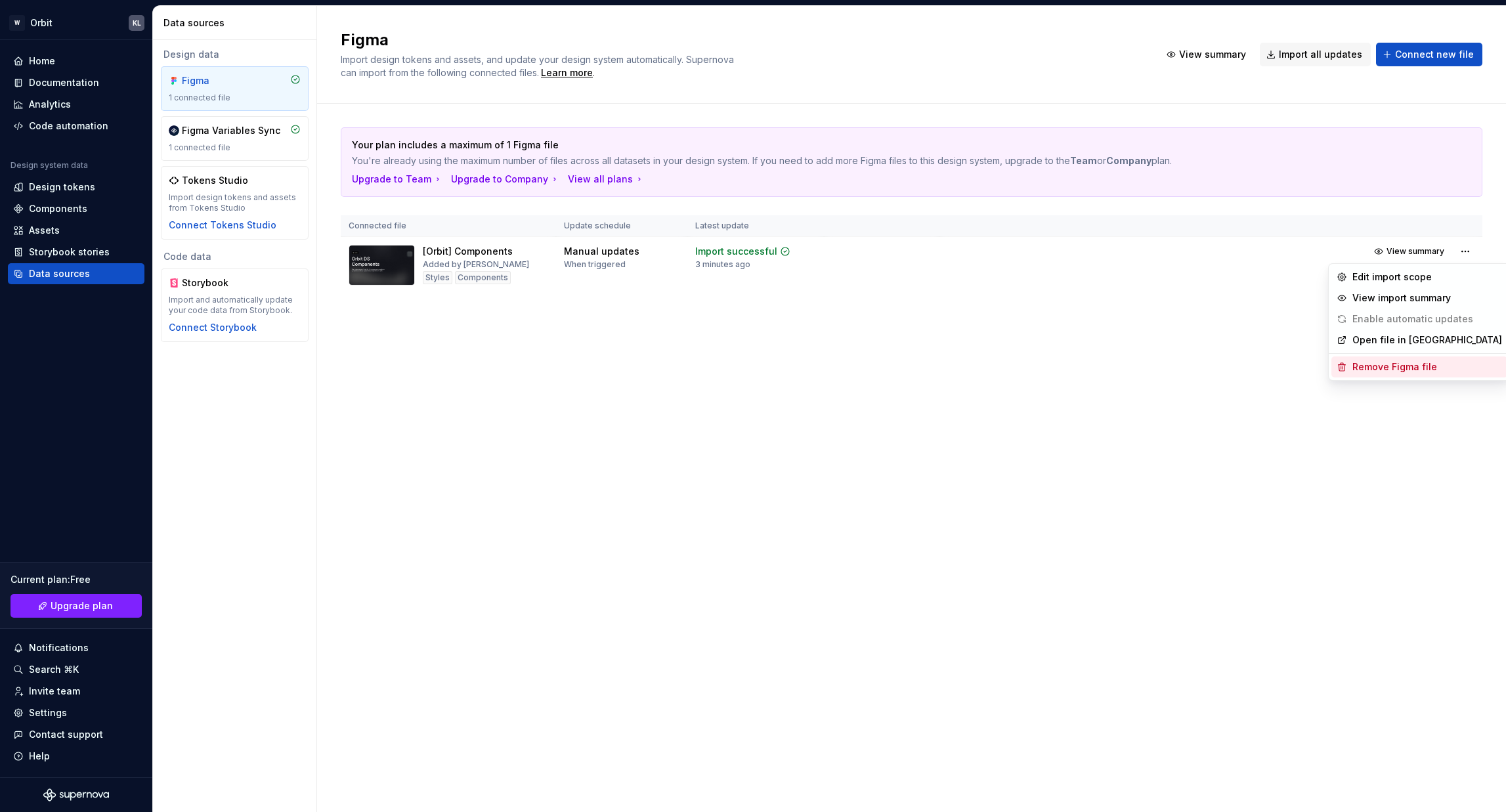
click at [1260, 372] on div "Remove Figma file" at bounding box center [1427, 366] width 150 height 13
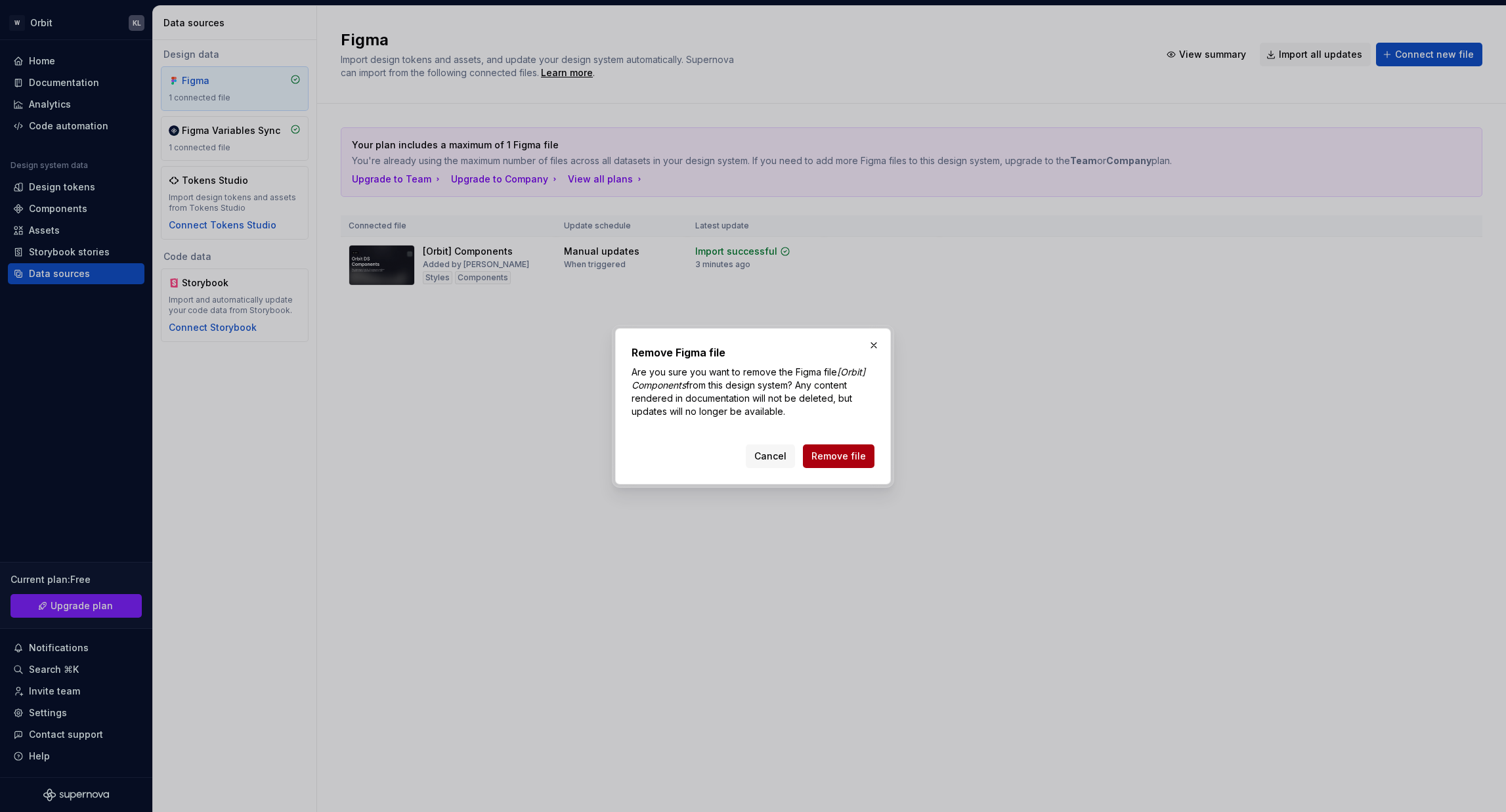
click at [847, 466] on button "Remove file" at bounding box center [838, 456] width 71 height 24
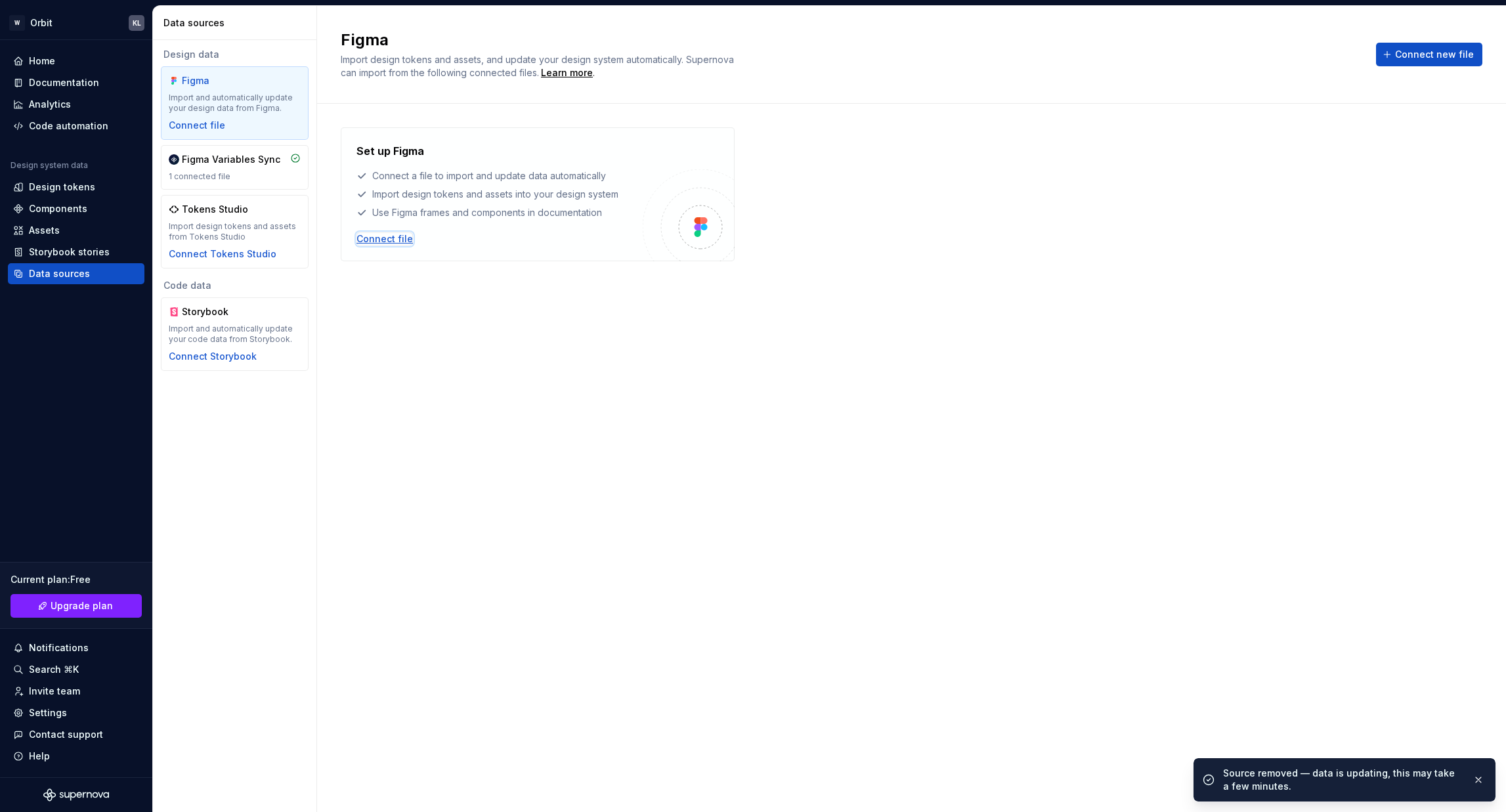
click at [402, 235] on div "Connect file" at bounding box center [385, 238] width 57 height 13
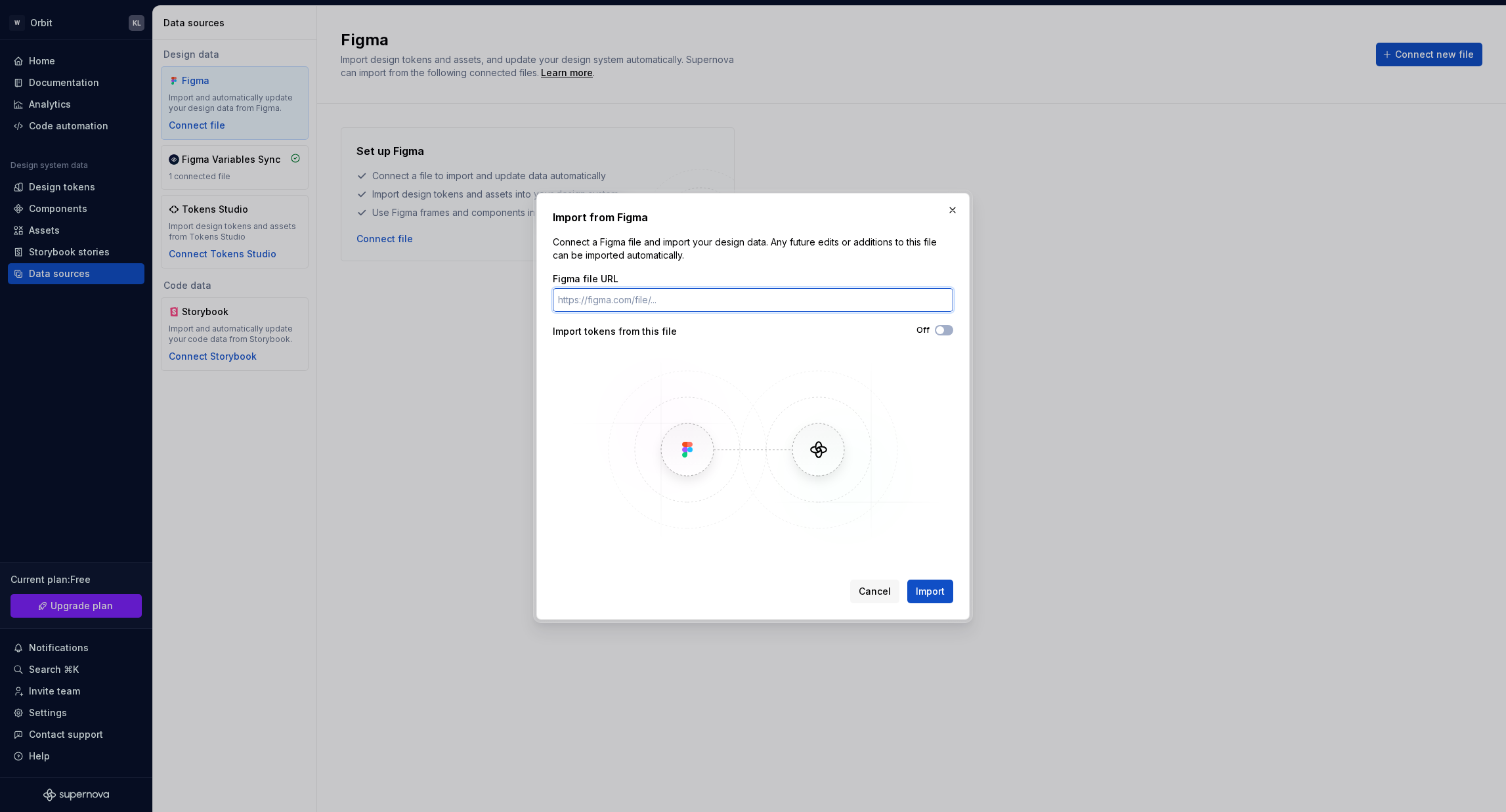
click at [722, 301] on input "Figma file URL" at bounding box center [753, 299] width 400 height 24
paste input "https://www.figma.com/design/UQPicRm9voz0aNoVSIytgo/-Orbit--Tokens?m=auto&node-…"
click at [946, 310] on input "https://www.figma.com/design/UQPicRm9voz0aNoVSIytgo/-Orbit--Tokens?m=auto&node-…" at bounding box center [753, 299] width 400 height 24
type input "https://www.figma.com/design/UQPicRm9voz0aNoVSIytgo/-Orbit--Tokens?m=auto&node-…"
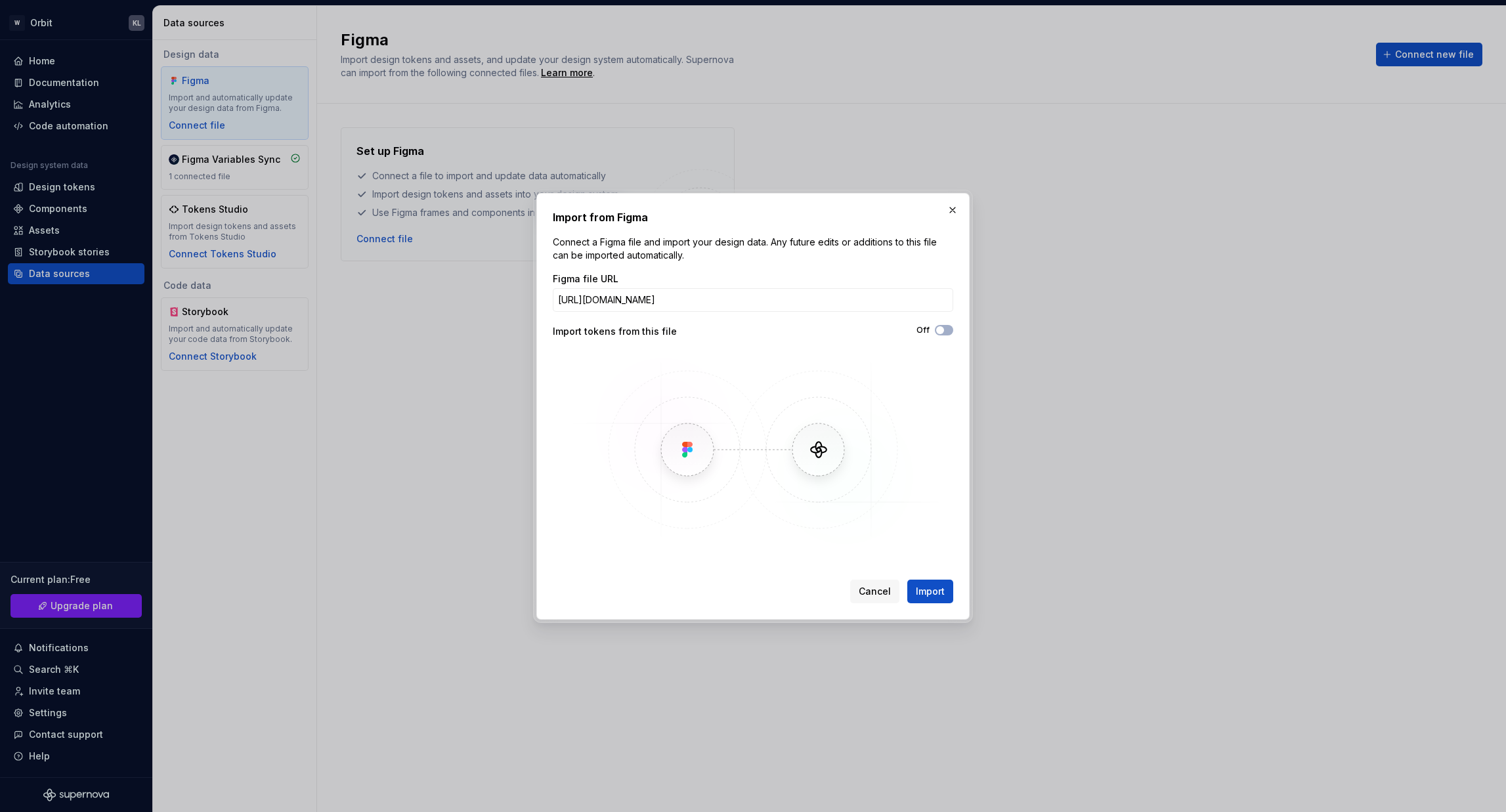
click at [944, 336] on div "Off" at bounding box center [853, 331] width 200 height 13
click at [943, 335] on button "Off" at bounding box center [944, 329] width 18 height 10
click at [918, 596] on span "Import" at bounding box center [930, 591] width 29 height 13
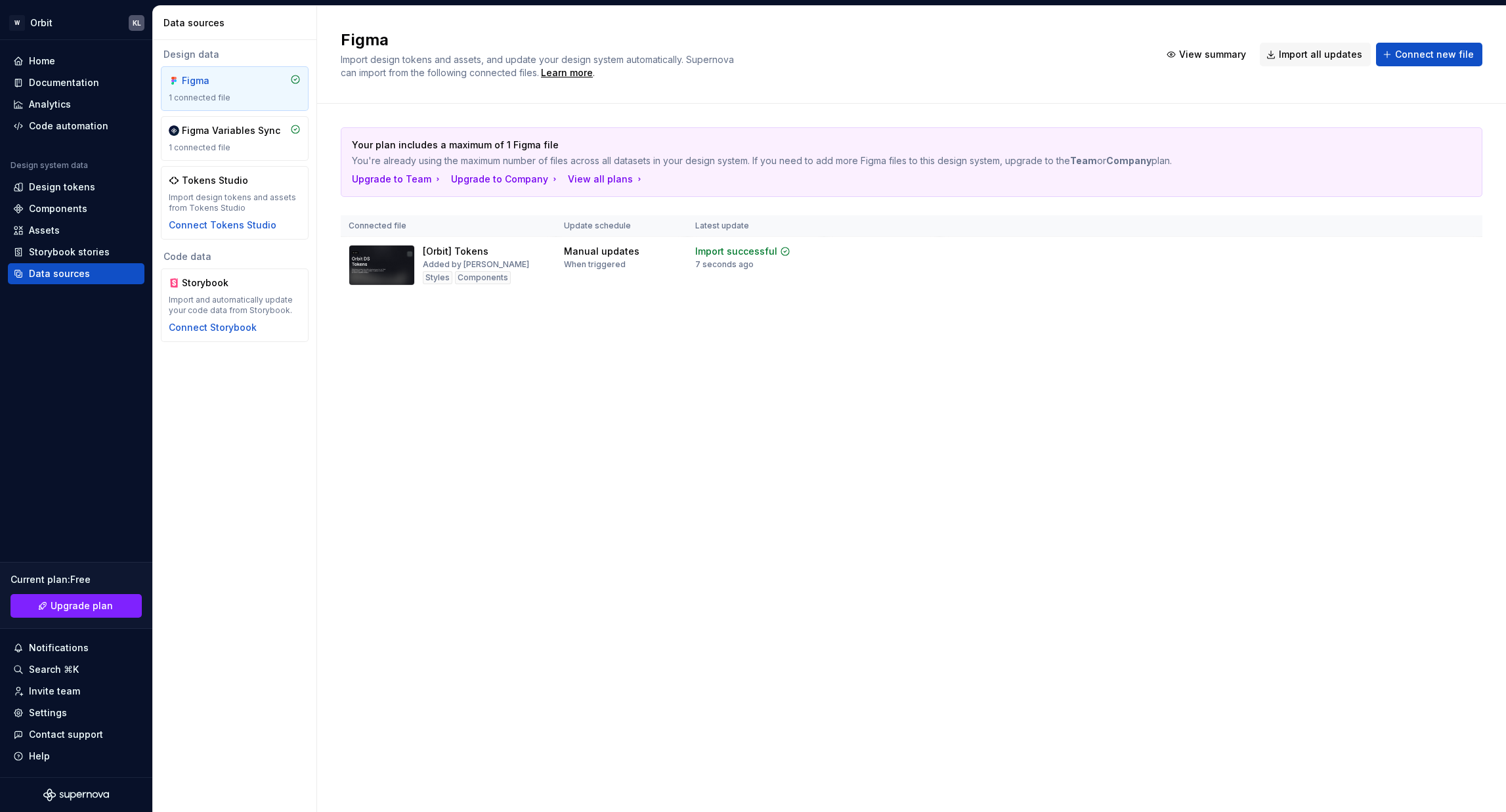
click at [179, 471] on div "Design data Figma 1 connected file Figma Variables Sync 1 connected file Tokens…" at bounding box center [235, 426] width 163 height 772
click at [923, 286] on td at bounding box center [882, 265] width 116 height 57
click at [1260, 255] on span "View summary" at bounding box center [1415, 251] width 58 height 10
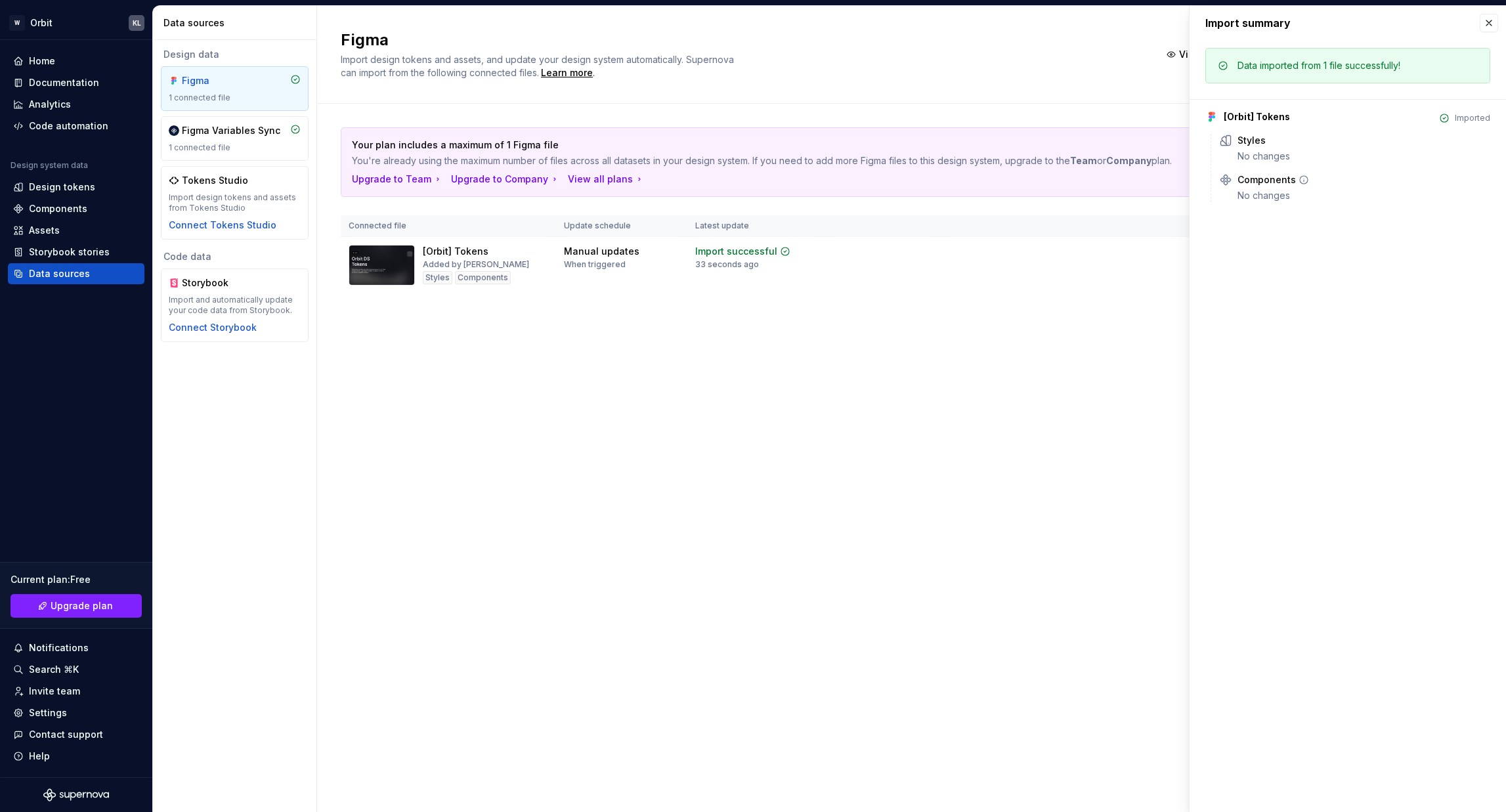
click at [1260, 193] on div "No changes" at bounding box center [1364, 195] width 253 height 13
click at [1234, 149] on div "Styles No changes" at bounding box center [1355, 148] width 271 height 29
click at [780, 406] on div "Figma Import design tokens and assets, and update your design system automatica…" at bounding box center [912, 409] width 1189 height 806
click at [63, 182] on div "Design tokens" at bounding box center [61, 186] width 66 height 13
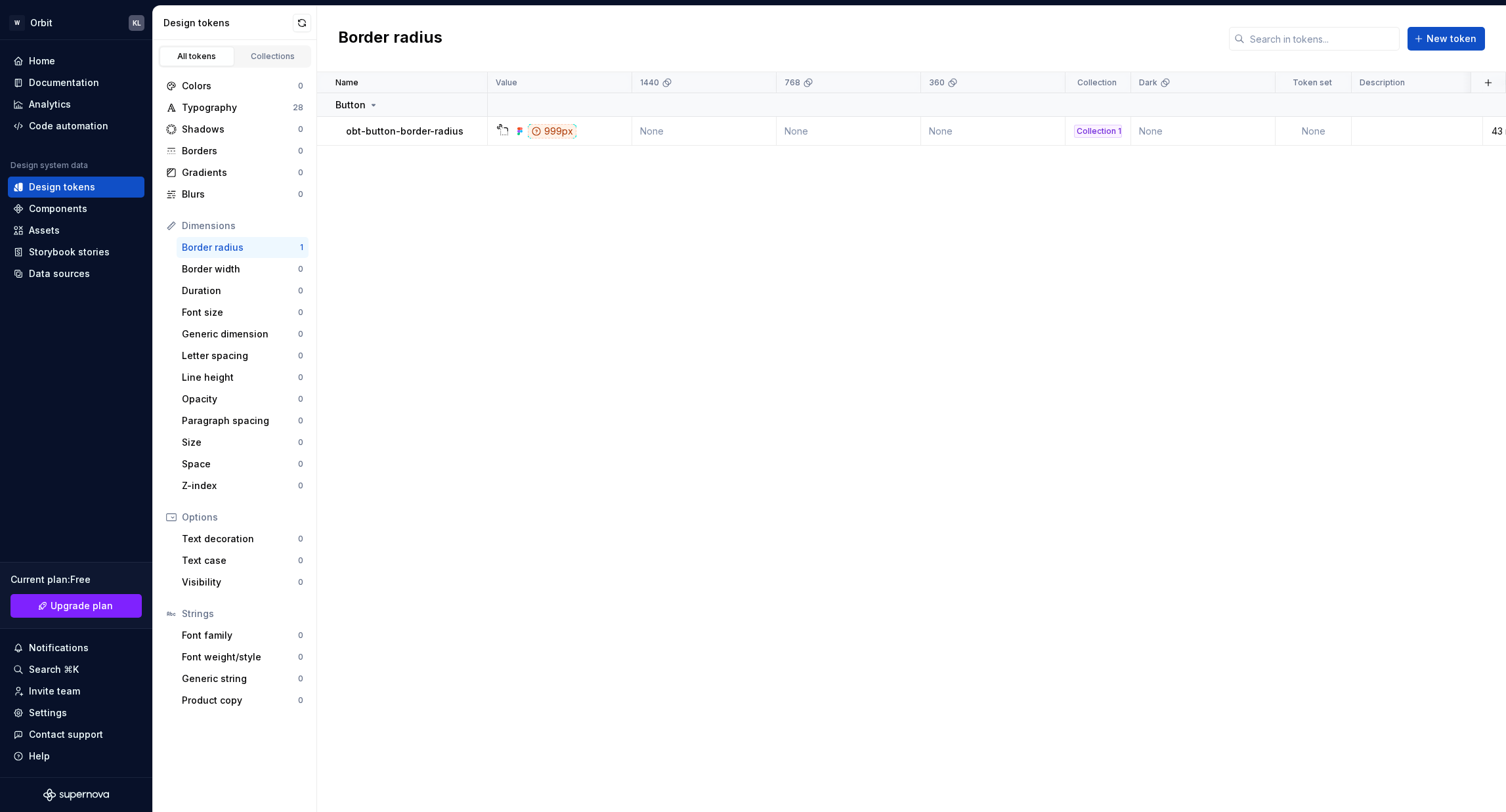
click at [392, 147] on div "Name Value 1440 768 360 Collection Dark Token set Description Last updated Butt…" at bounding box center [912, 442] width 1189 height 740
click at [391, 134] on p "obt-button-border-radius" at bounding box center [404, 131] width 118 height 13
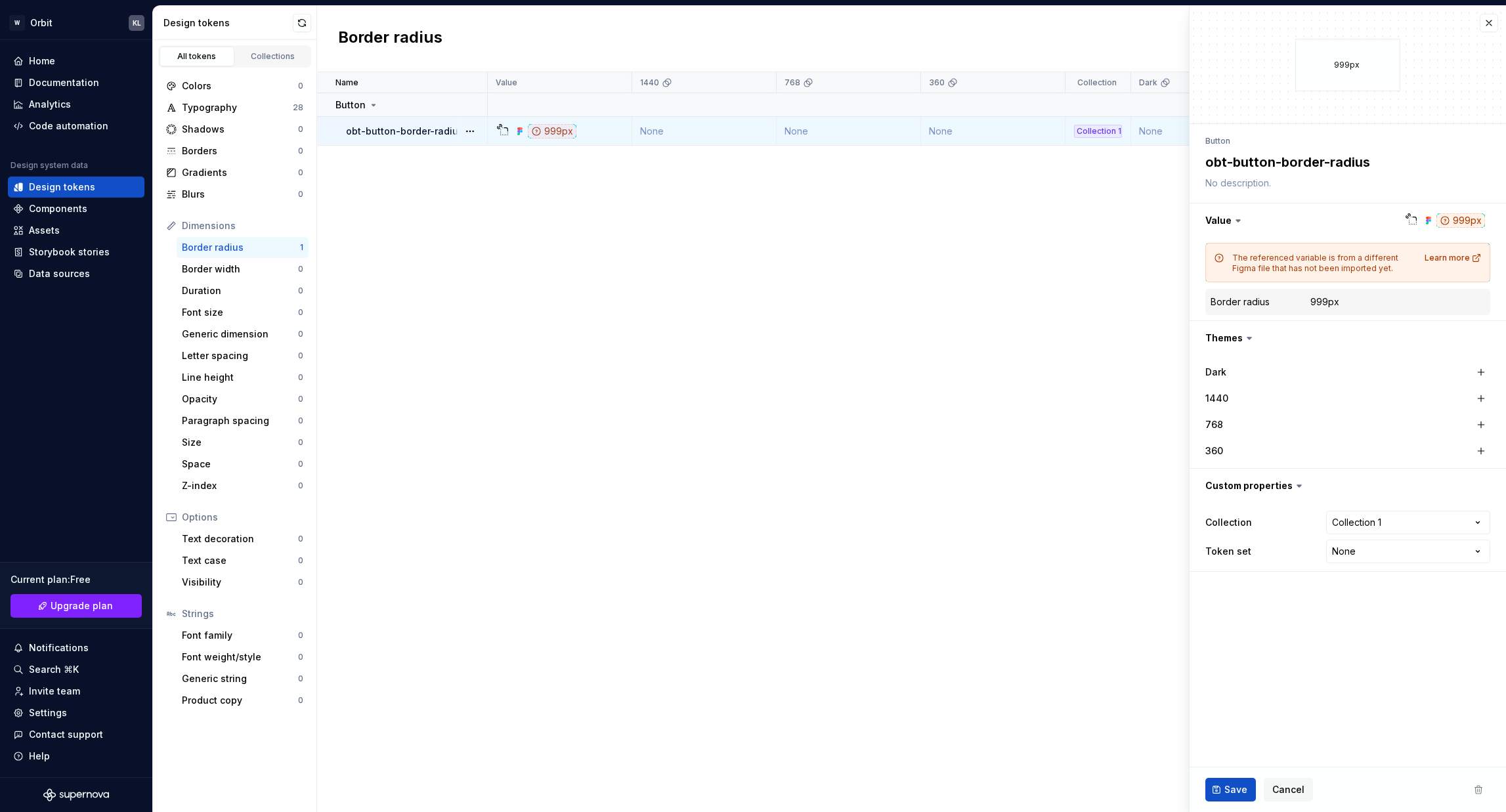
click at [399, 130] on p "obt-button-border-radius" at bounding box center [404, 131] width 118 height 13
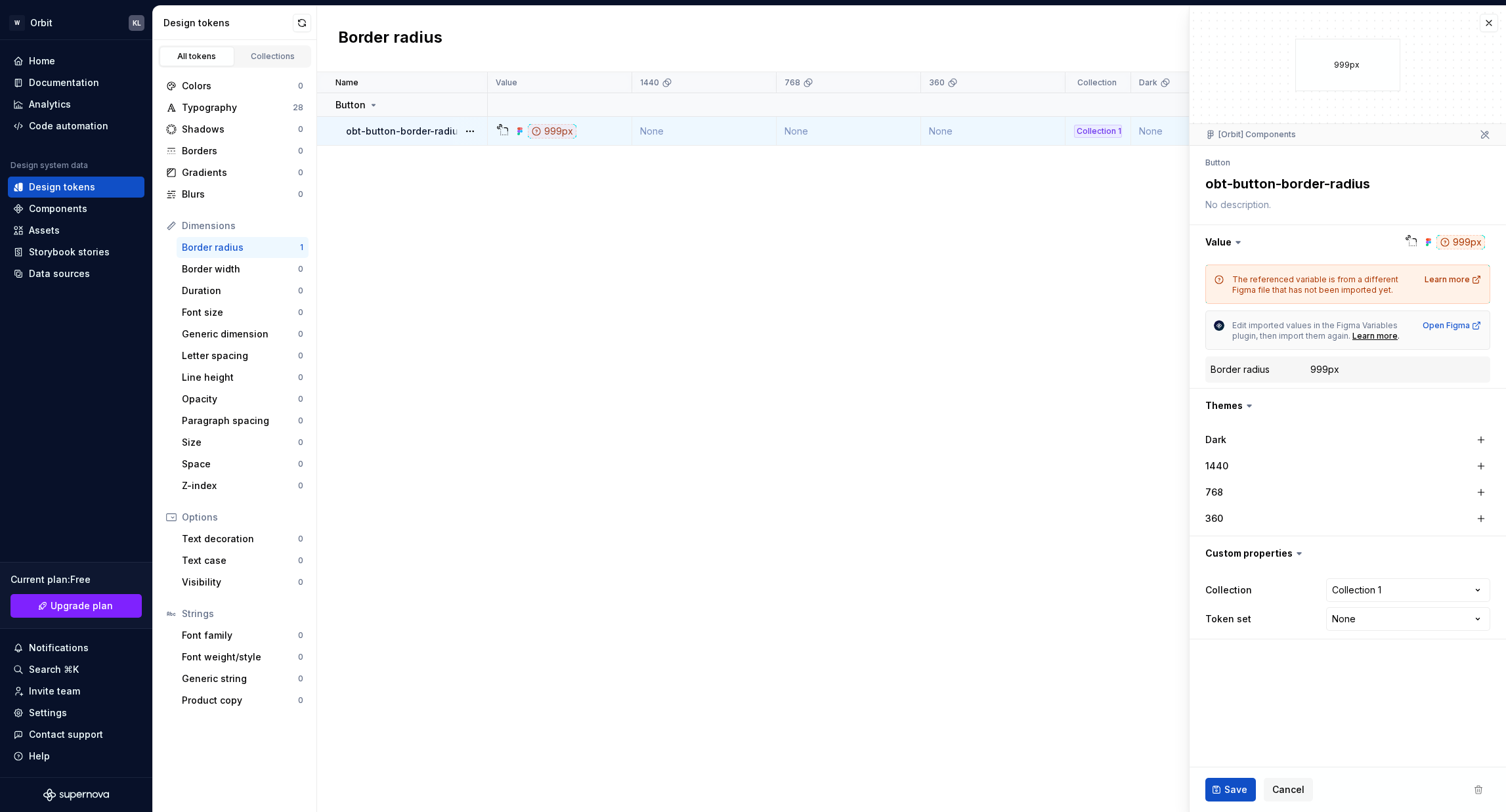
click at [1260, 291] on div "The referenced variable is from a different Figma file that has not been import…" at bounding box center [1324, 285] width 185 height 21
click at [1260, 325] on span "Edit imported values in the Figma Variables plugin, then import them again." at bounding box center [1316, 331] width 167 height 20
click at [1229, 316] on div "Edit imported values in the Figma Variables plugin, then import them again. Lea…" at bounding box center [1347, 330] width 285 height 39
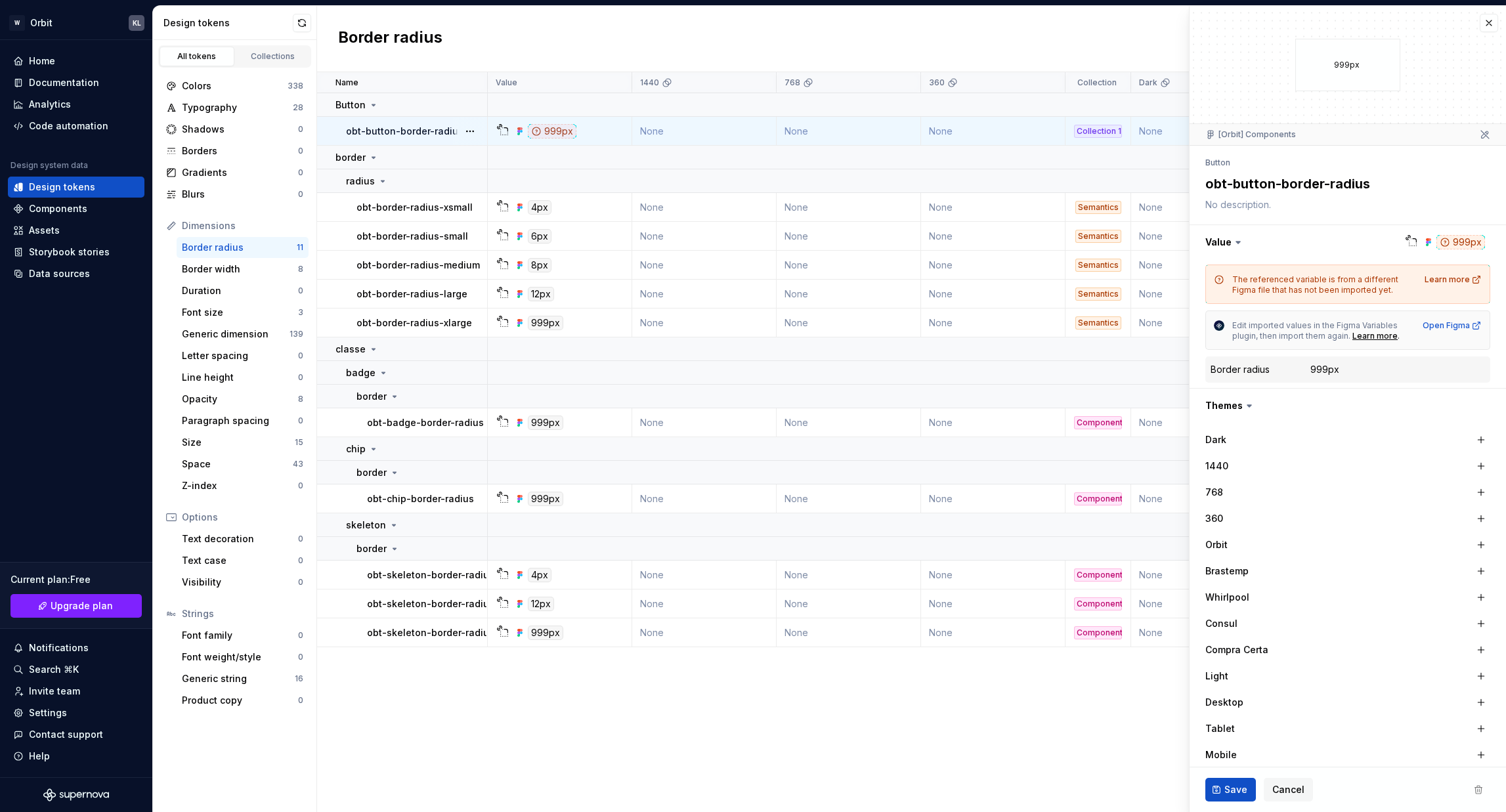
click at [884, 650] on div "Name Value 1440 768 360 Collection Dark Token set Description Last updated Butt…" at bounding box center [912, 442] width 1189 height 740
click at [1260, 24] on button "button" at bounding box center [1488, 22] width 18 height 18
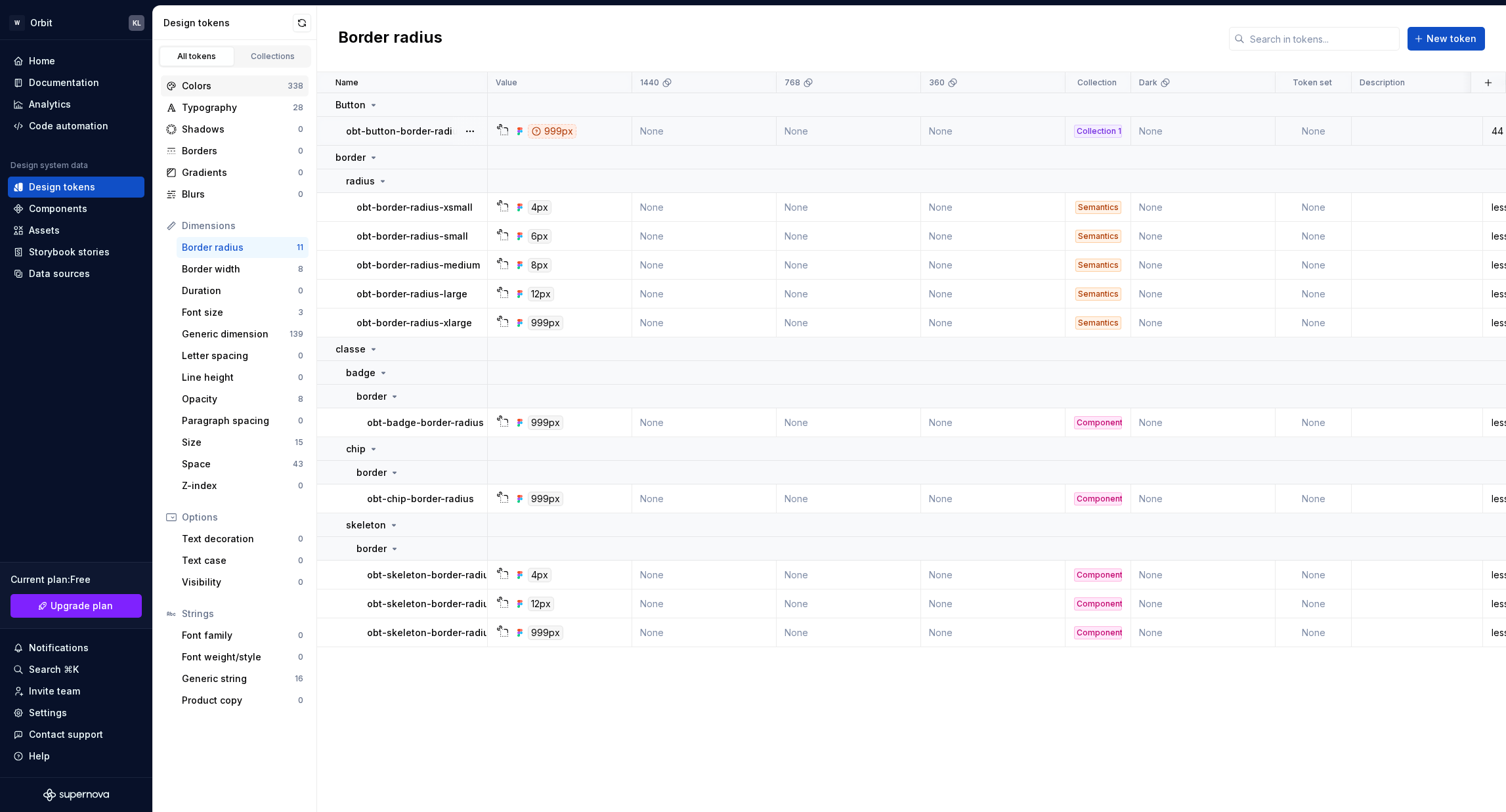
click at [225, 79] on div "Colors 338" at bounding box center [234, 86] width 148 height 21
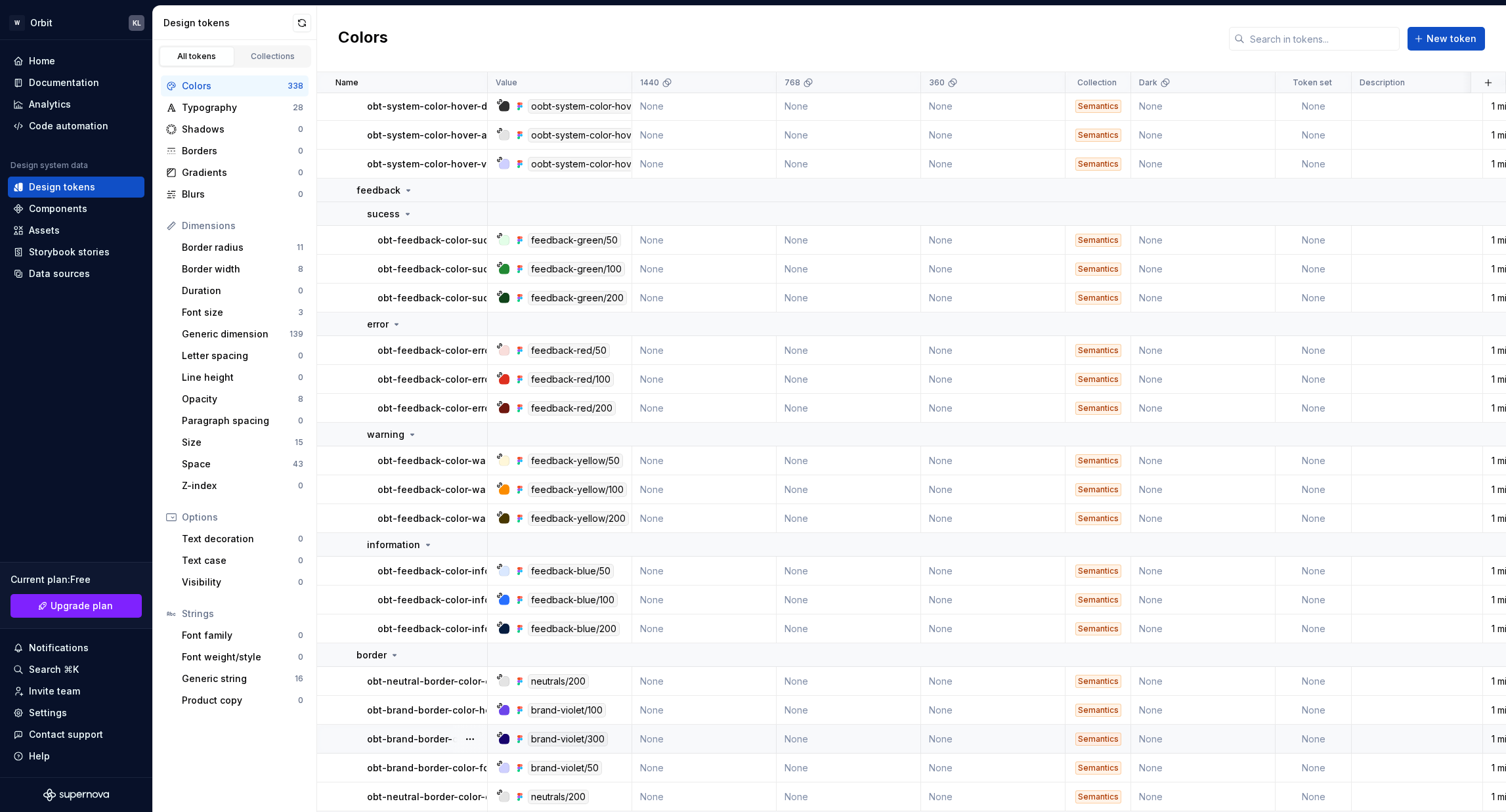
scroll to position [2362, 0]
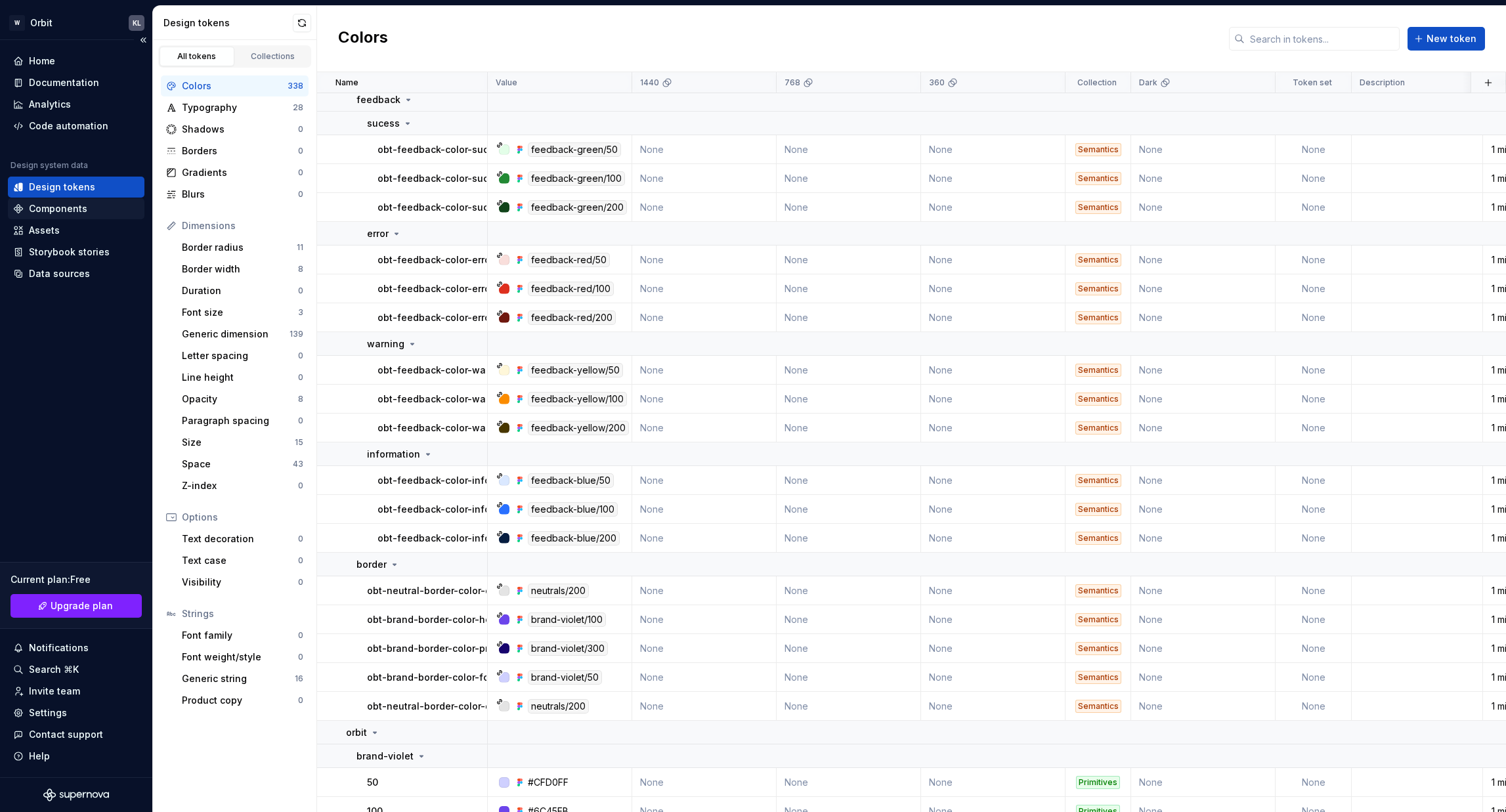
click at [67, 205] on div "Components" at bounding box center [58, 208] width 59 height 13
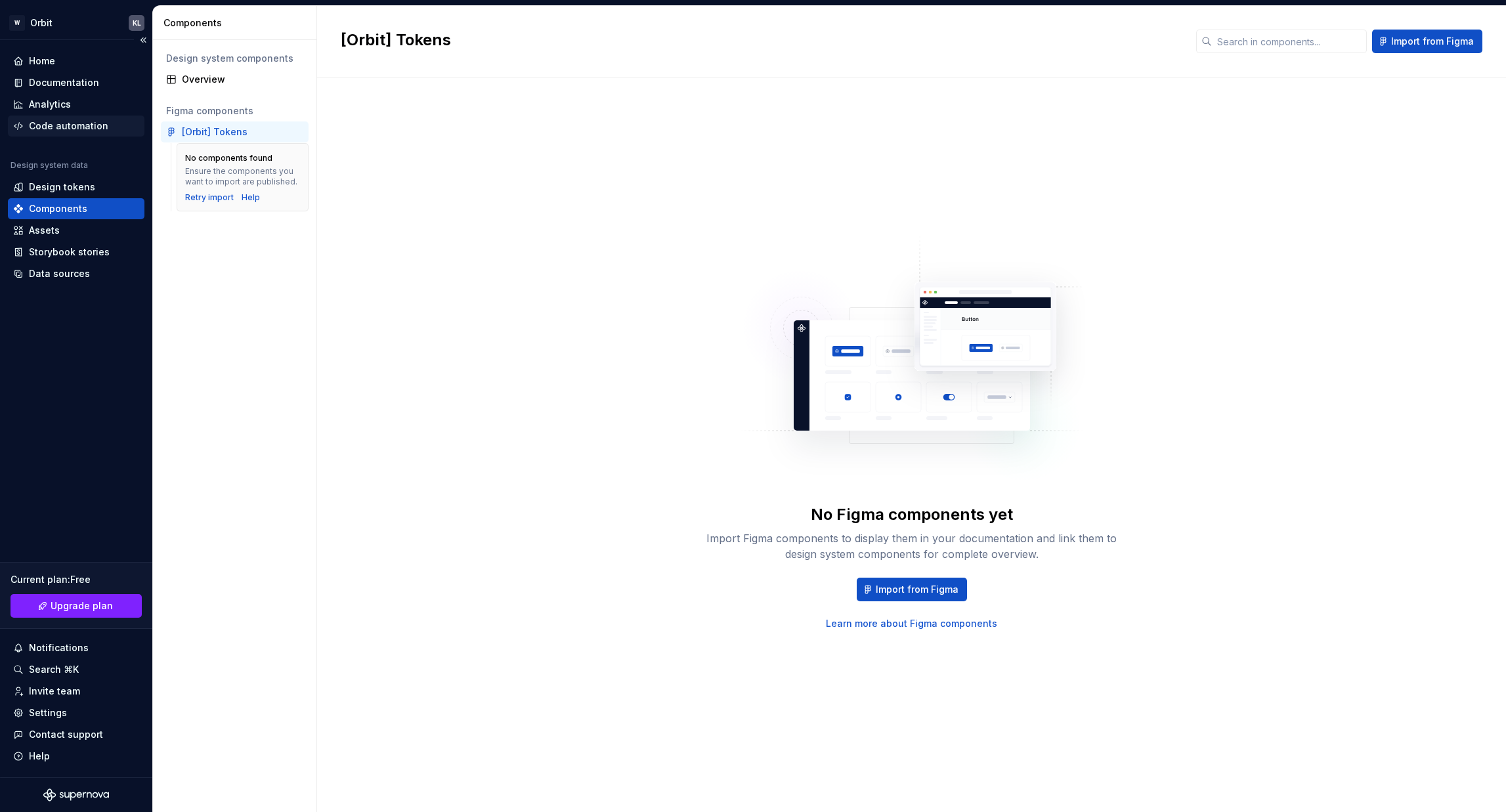
click at [82, 120] on div "Code automation" at bounding box center [68, 125] width 80 height 13
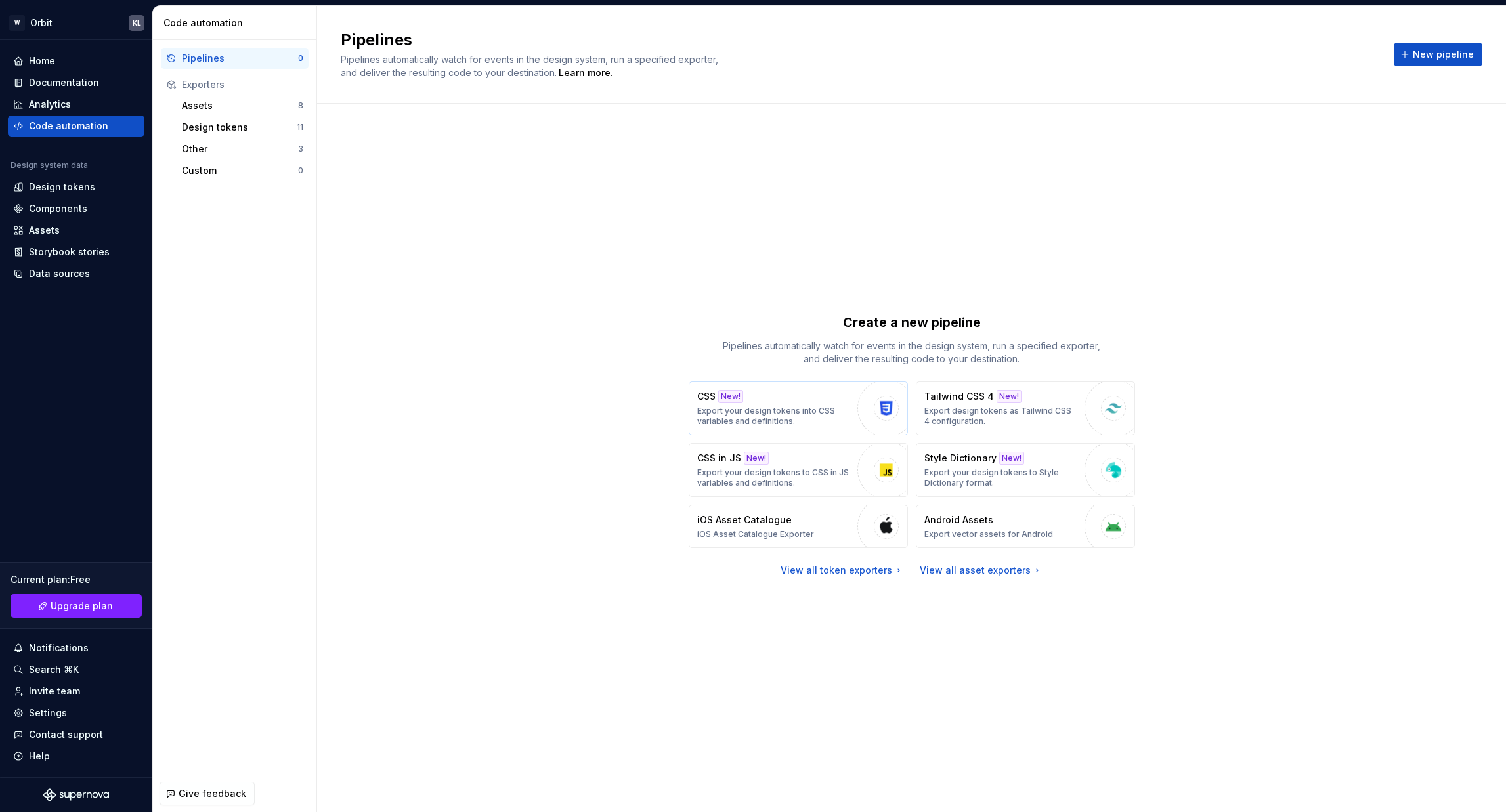
click at [765, 412] on p "Export your design tokens into CSS variables and definitions." at bounding box center [774, 416] width 154 height 21
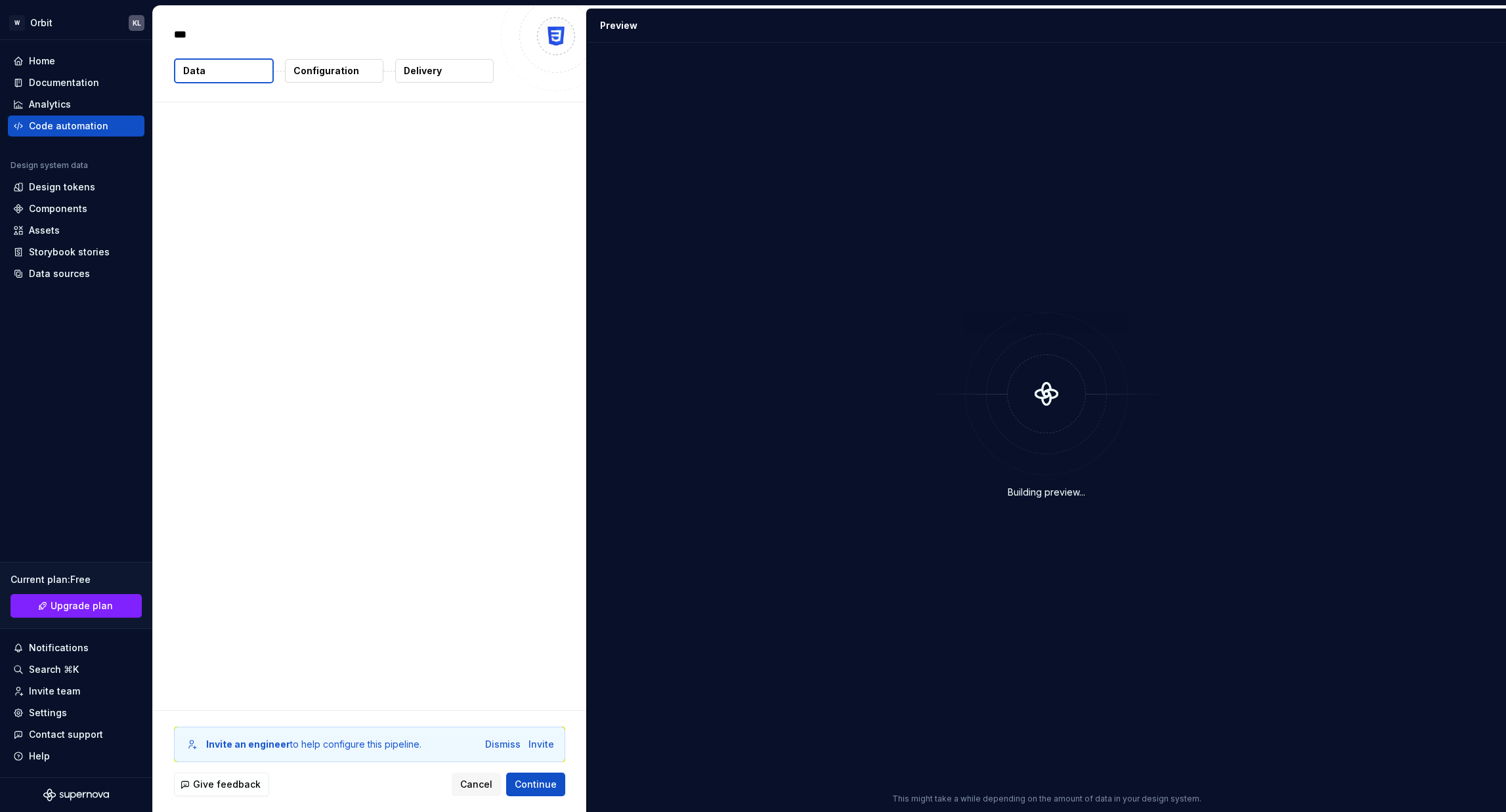
type textarea "*"
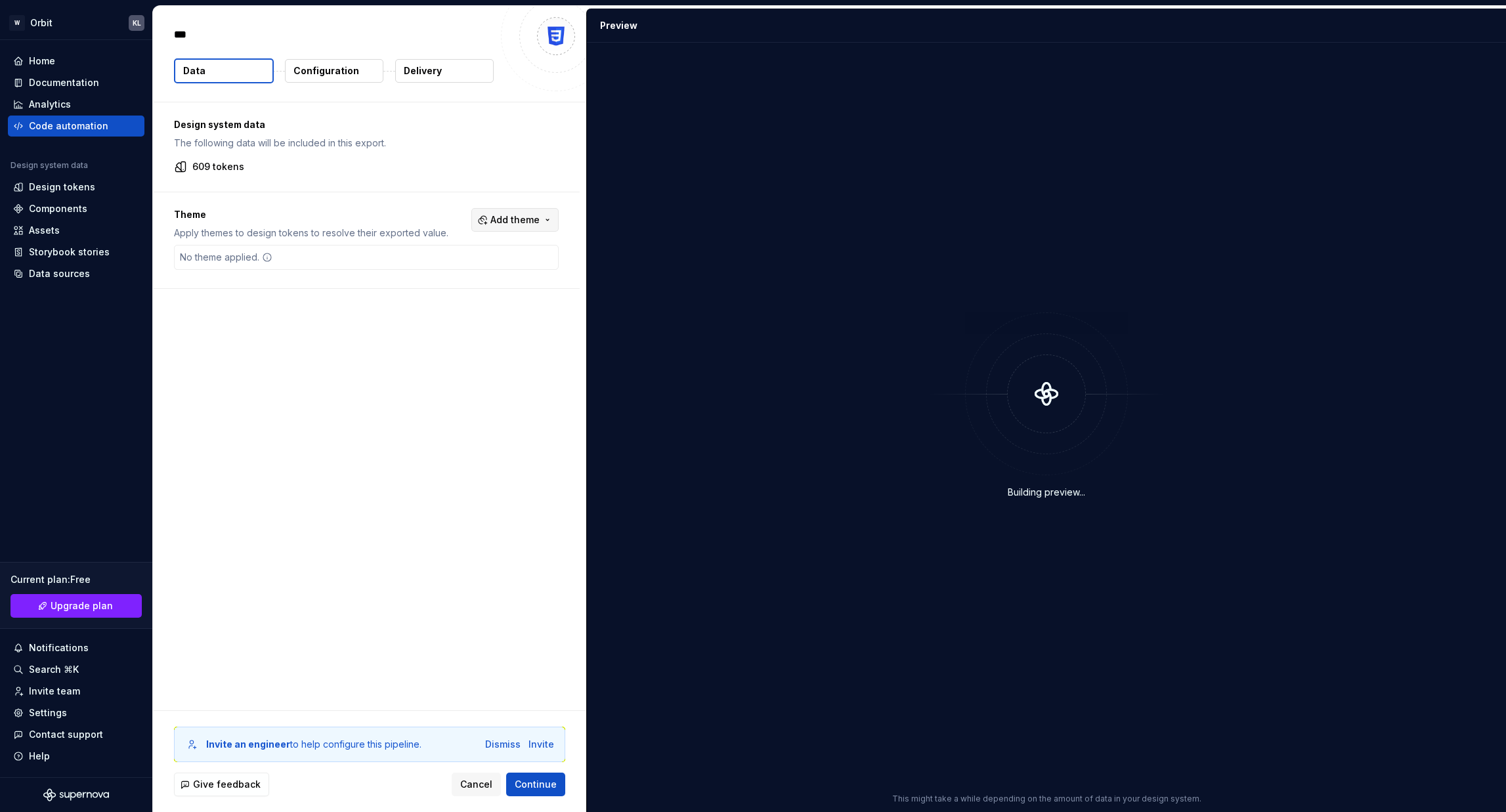
click at [526, 216] on span "Add theme" at bounding box center [515, 219] width 49 height 13
click at [413, 460] on div "Suggestions" at bounding box center [415, 457] width 10 height 10
click at [417, 438] on div "Suggestions" at bounding box center [415, 436] width 10 height 10
click at [417, 415] on div "Suggestions" at bounding box center [415, 416] width 10 height 10
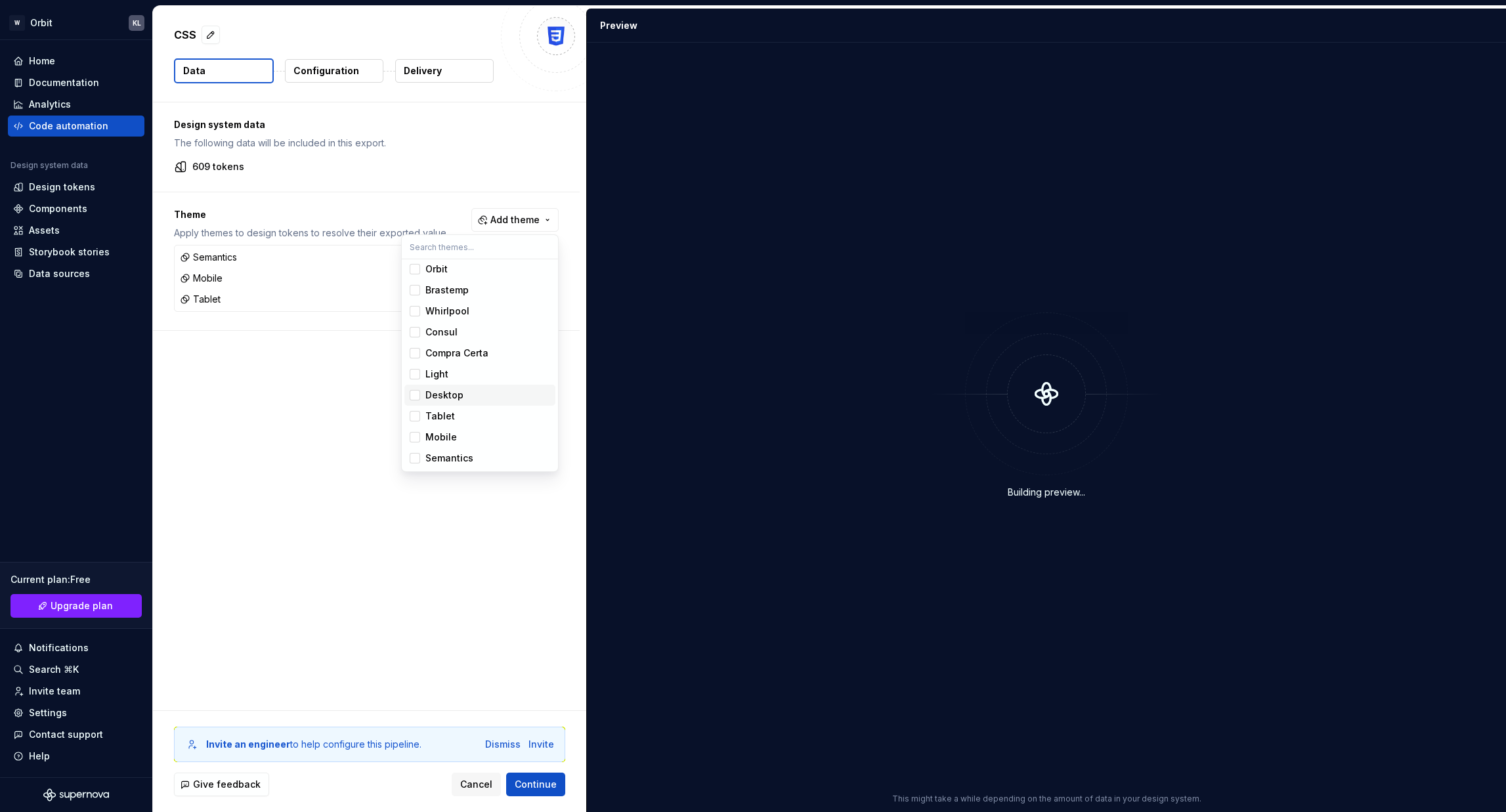
click at [417, 395] on div "Suggestions" at bounding box center [415, 395] width 10 height 10
click at [415, 375] on div "Suggestions" at bounding box center [415, 374] width 10 height 10
click at [415, 357] on div "Suggestions" at bounding box center [415, 353] width 10 height 10
click at [415, 335] on div "Suggestions" at bounding box center [415, 331] width 10 height 10
click at [415, 312] on div "Suggestions" at bounding box center [415, 310] width 10 height 10
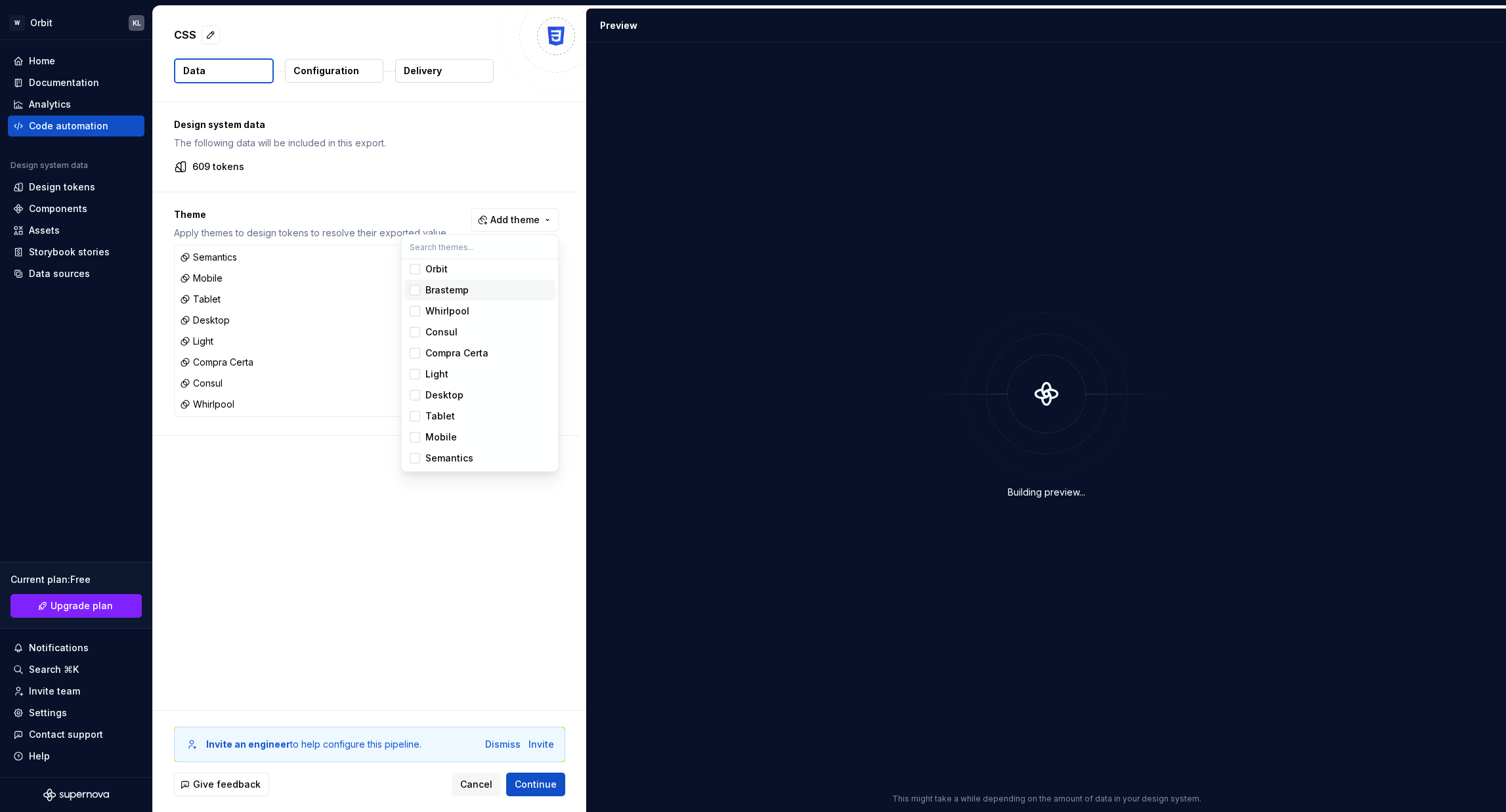
click at [413, 293] on div "Suggestions" at bounding box center [415, 289] width 10 height 10
click at [415, 272] on div "Suggestions" at bounding box center [415, 269] width 10 height 10
click at [419, 336] on div "Suggestions" at bounding box center [415, 335] width 10 height 10
click at [417, 304] on span "768" at bounding box center [480, 314] width 151 height 21
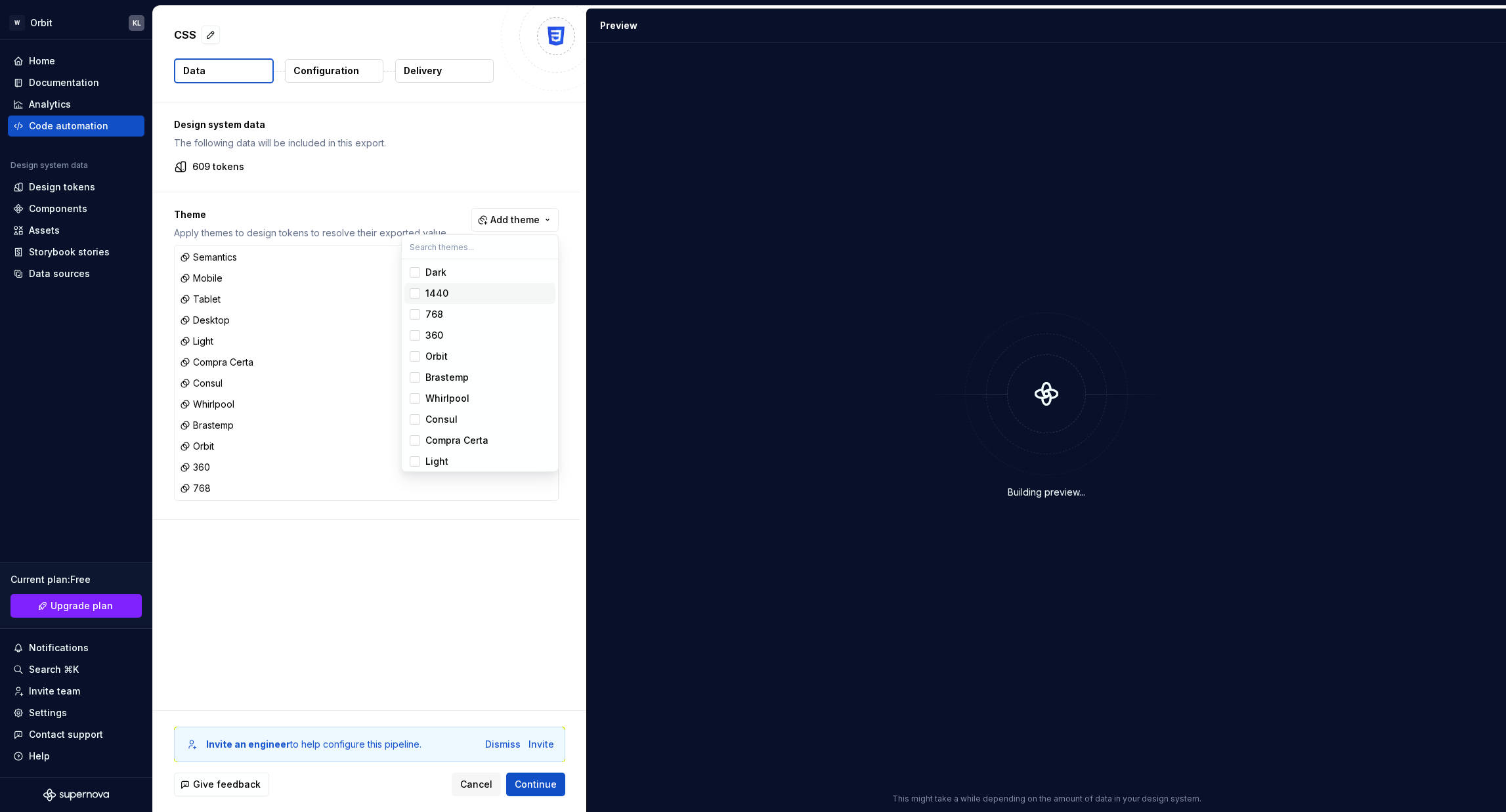
click at [417, 281] on span "Dark" at bounding box center [480, 272] width 151 height 21
click at [417, 266] on span "Dark" at bounding box center [480, 272] width 151 height 21
click at [407, 298] on span "1440" at bounding box center [480, 293] width 151 height 21
click at [423, 271] on span "Dark" at bounding box center [480, 272] width 151 height 21
click at [511, 611] on html "W Orbit KL Home Documentation Analytics Code automation Design system data Desi…" at bounding box center [753, 406] width 1506 height 812
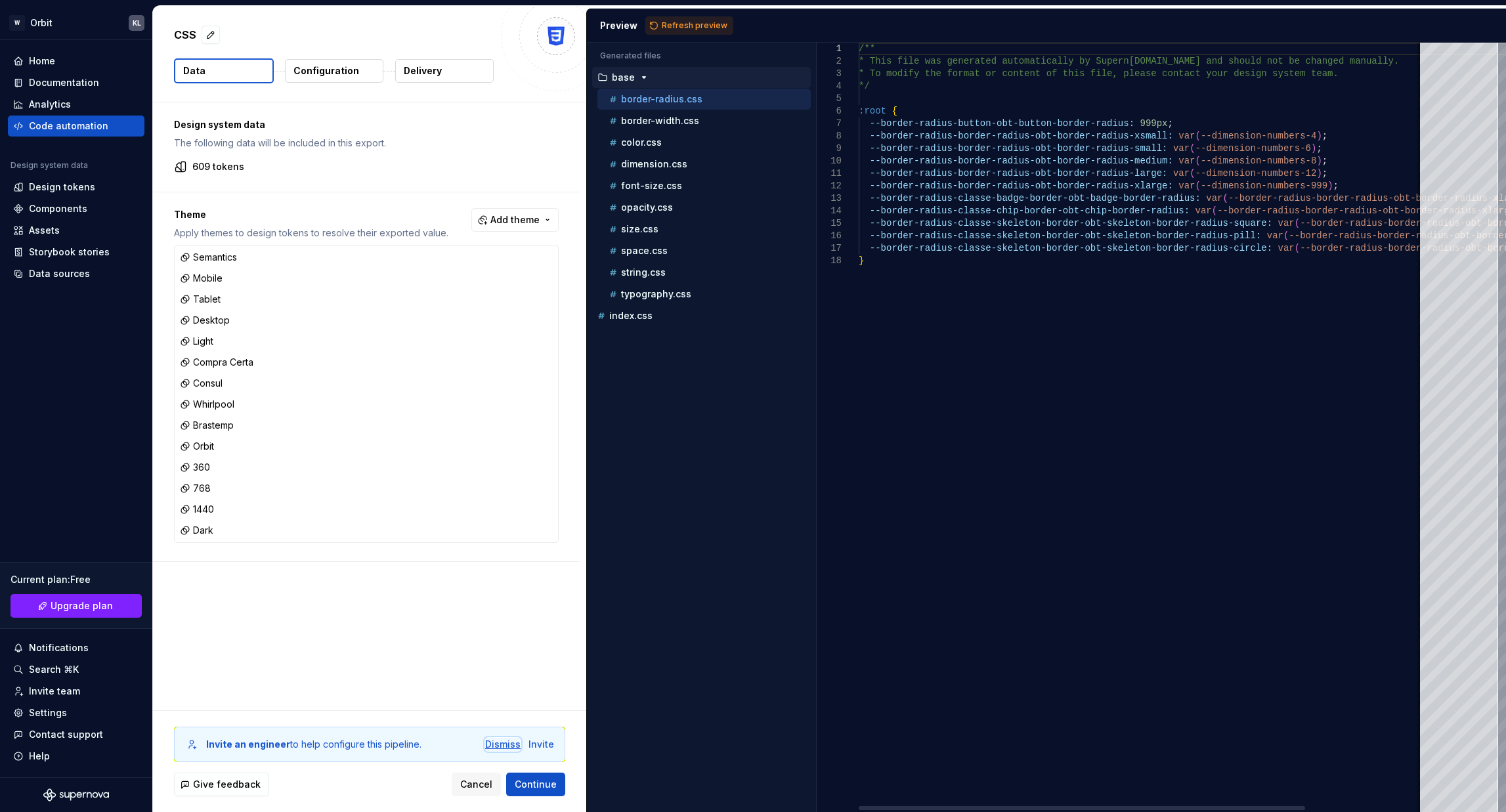
click at [499, 650] on div "Dismiss" at bounding box center [503, 744] width 35 height 13
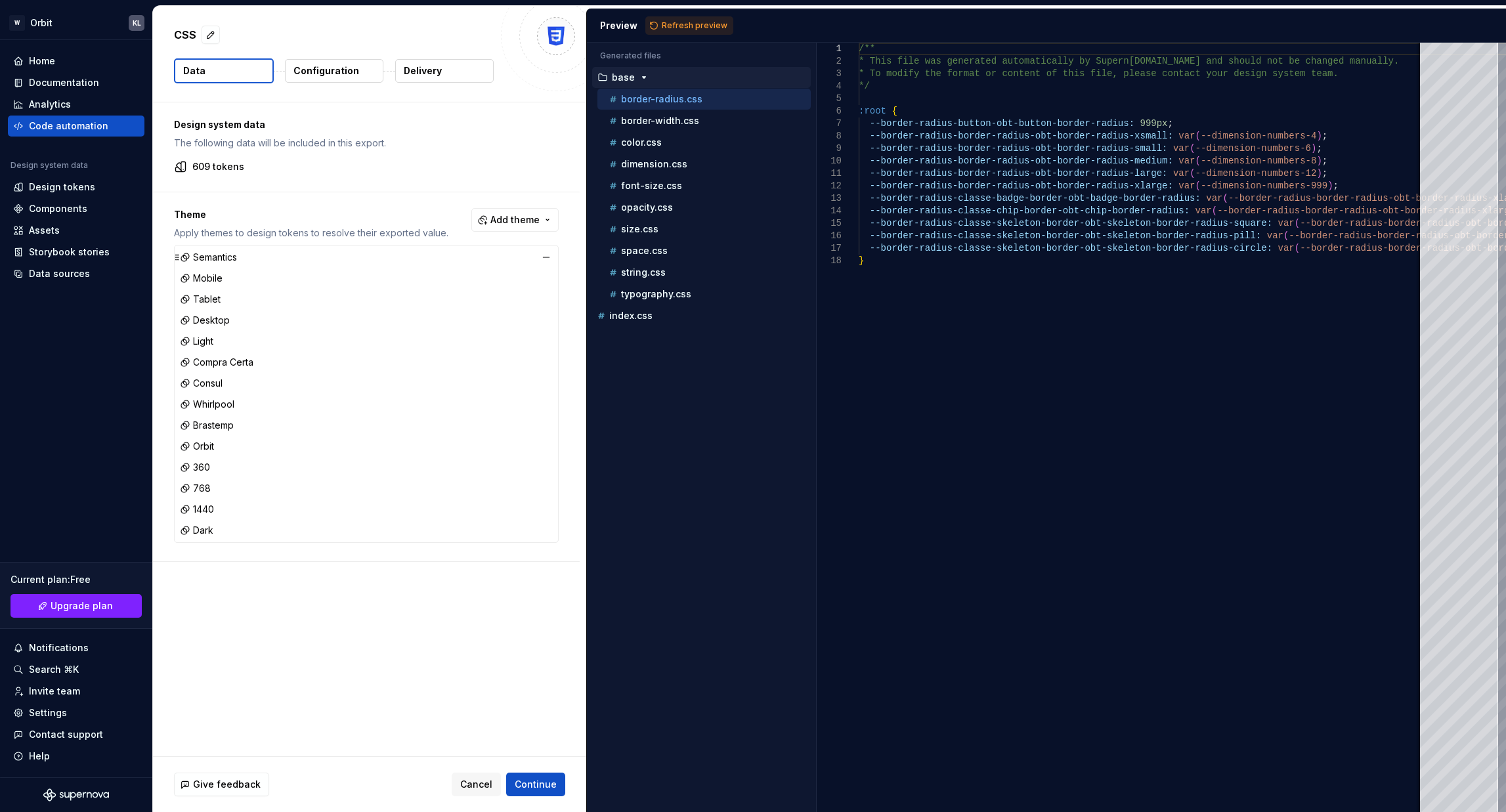
click at [239, 253] on div "Semantics" at bounding box center [366, 257] width 378 height 18
click at [1161, 321] on div "/** * This file was generated automatically by Supern ova.io and should not be …" at bounding box center [1216, 427] width 715 height 769
click at [667, 129] on div "border-width.css" at bounding box center [703, 120] width 213 height 21
click at [669, 145] on div "color.css" at bounding box center [709, 142] width 204 height 13
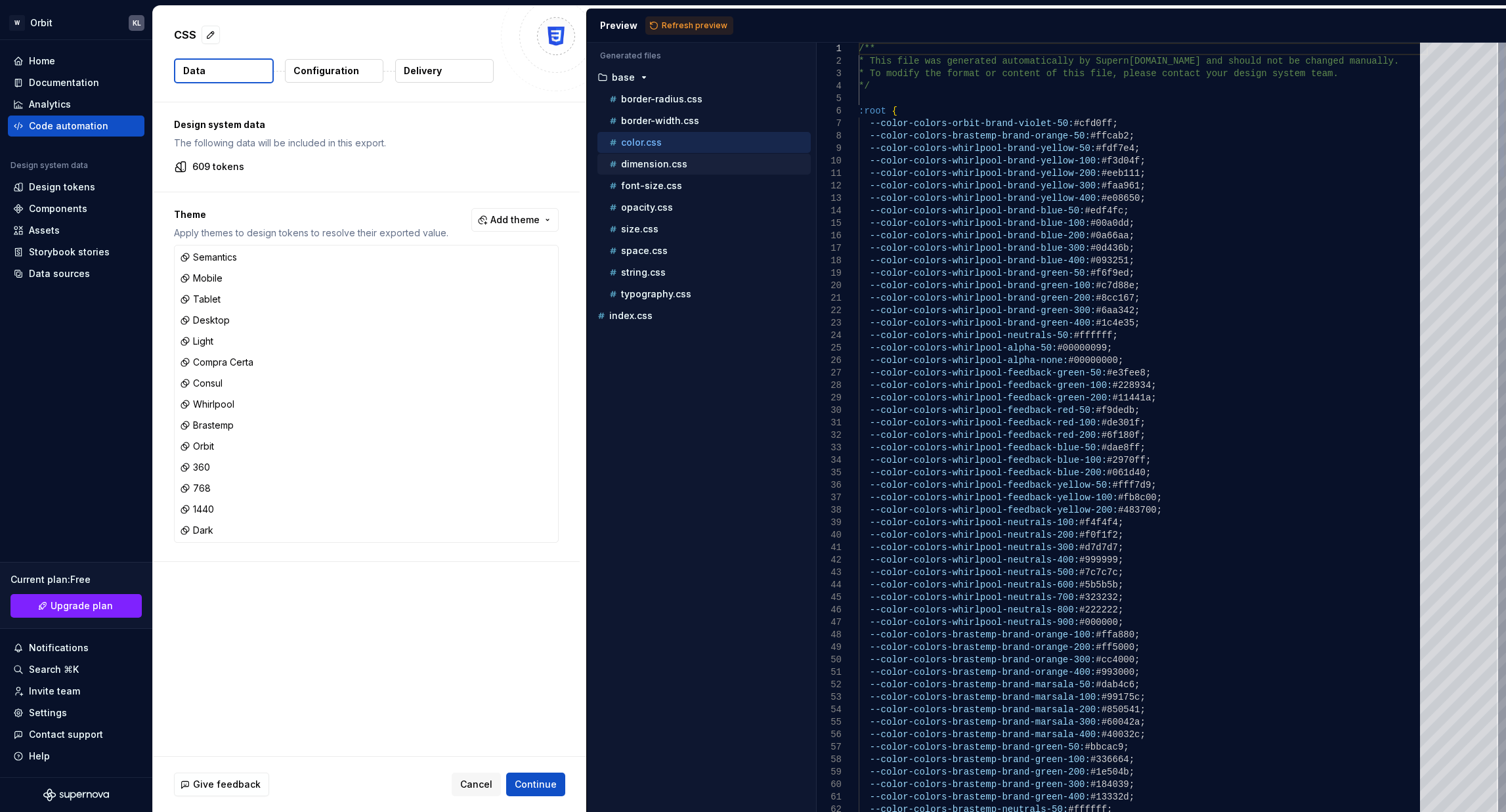
click at [670, 165] on p "dimension.css" at bounding box center [654, 163] width 66 height 10
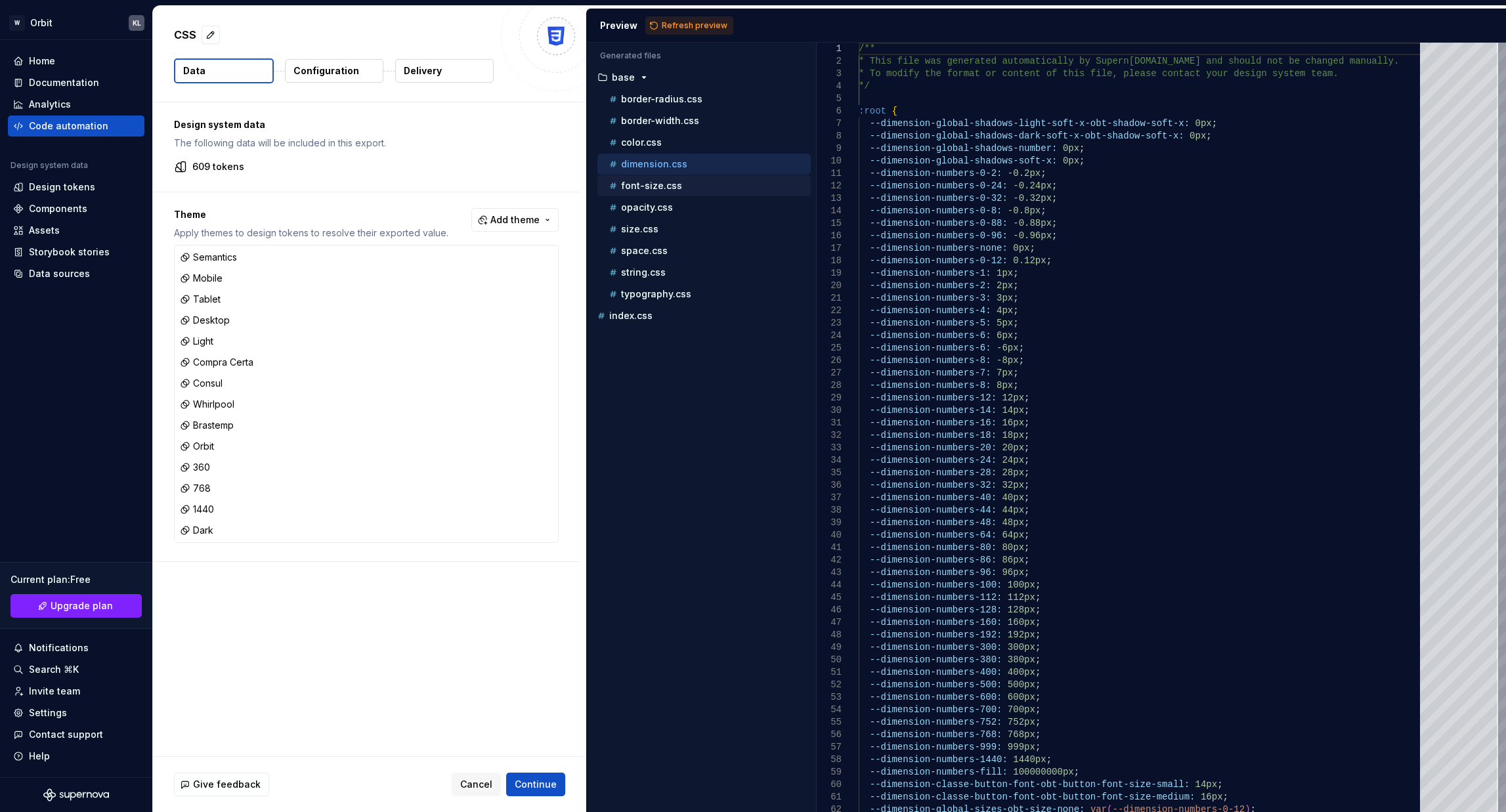
click at [670, 193] on div "font-size.css" at bounding box center [703, 185] width 213 height 21
click at [667, 212] on p "opacity.css" at bounding box center [647, 207] width 52 height 10
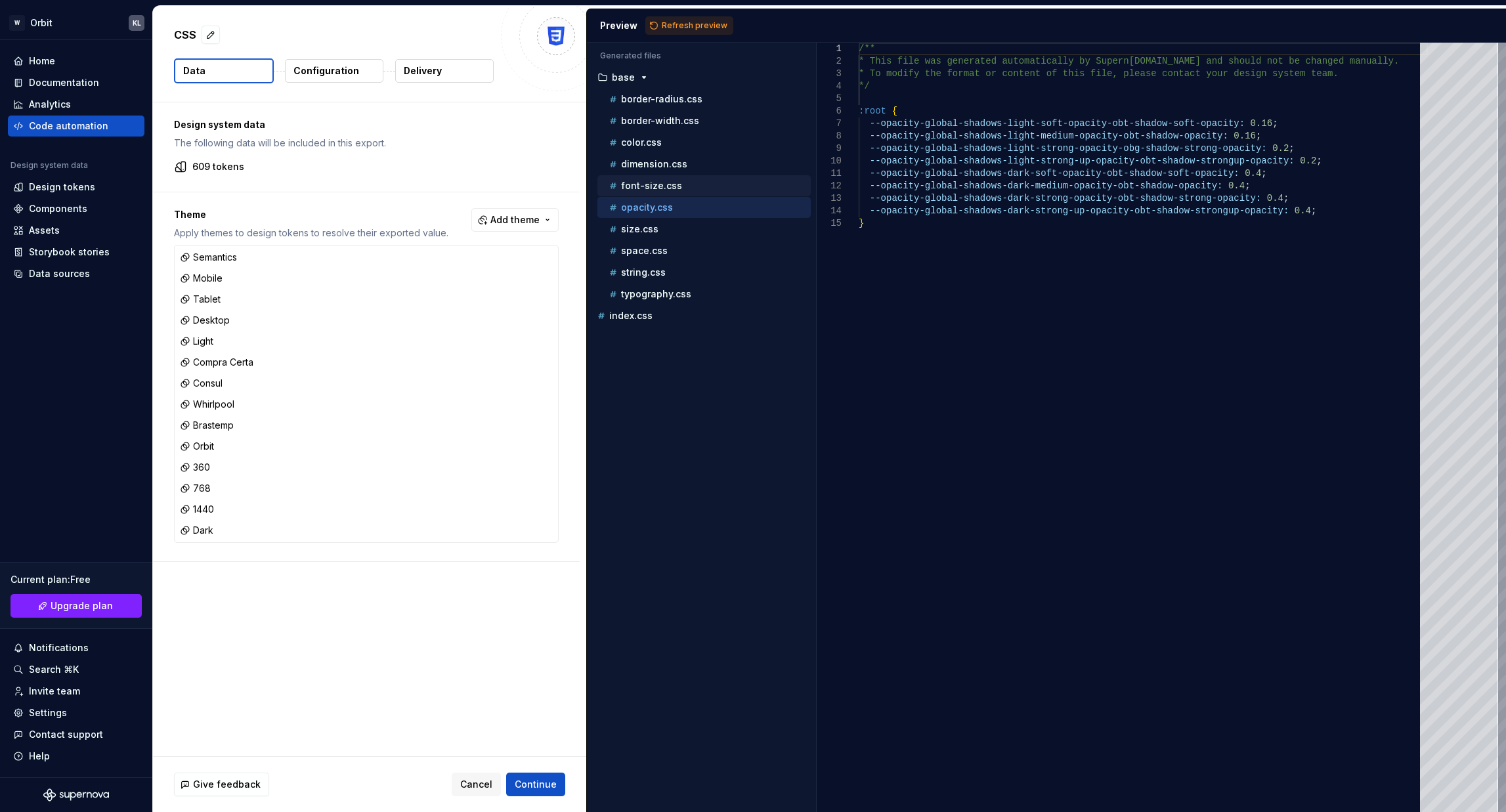
click at [664, 184] on p "font-size.css" at bounding box center [652, 185] width 61 height 10
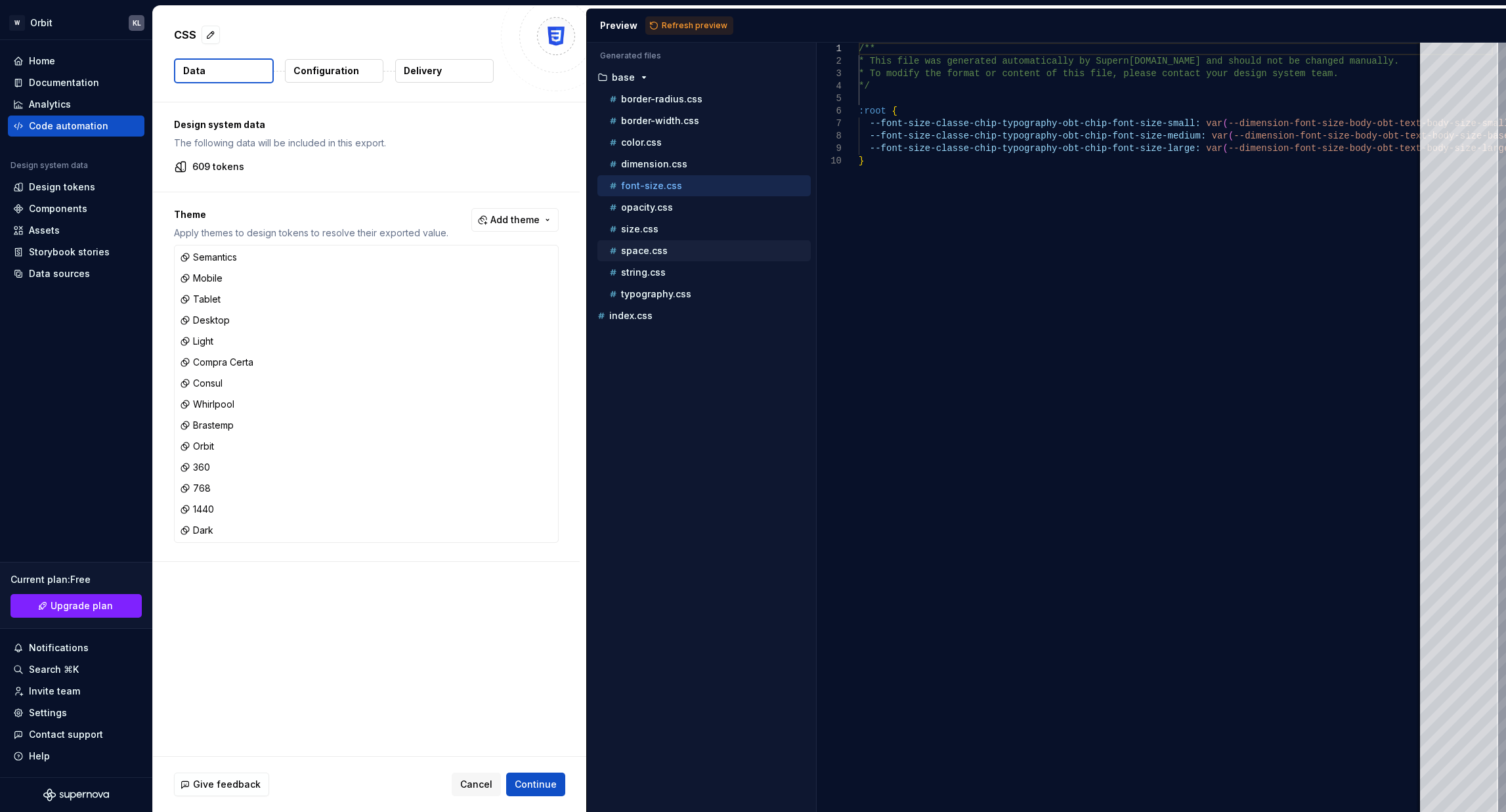
click at [656, 247] on p "space.css" at bounding box center [644, 250] width 46 height 10
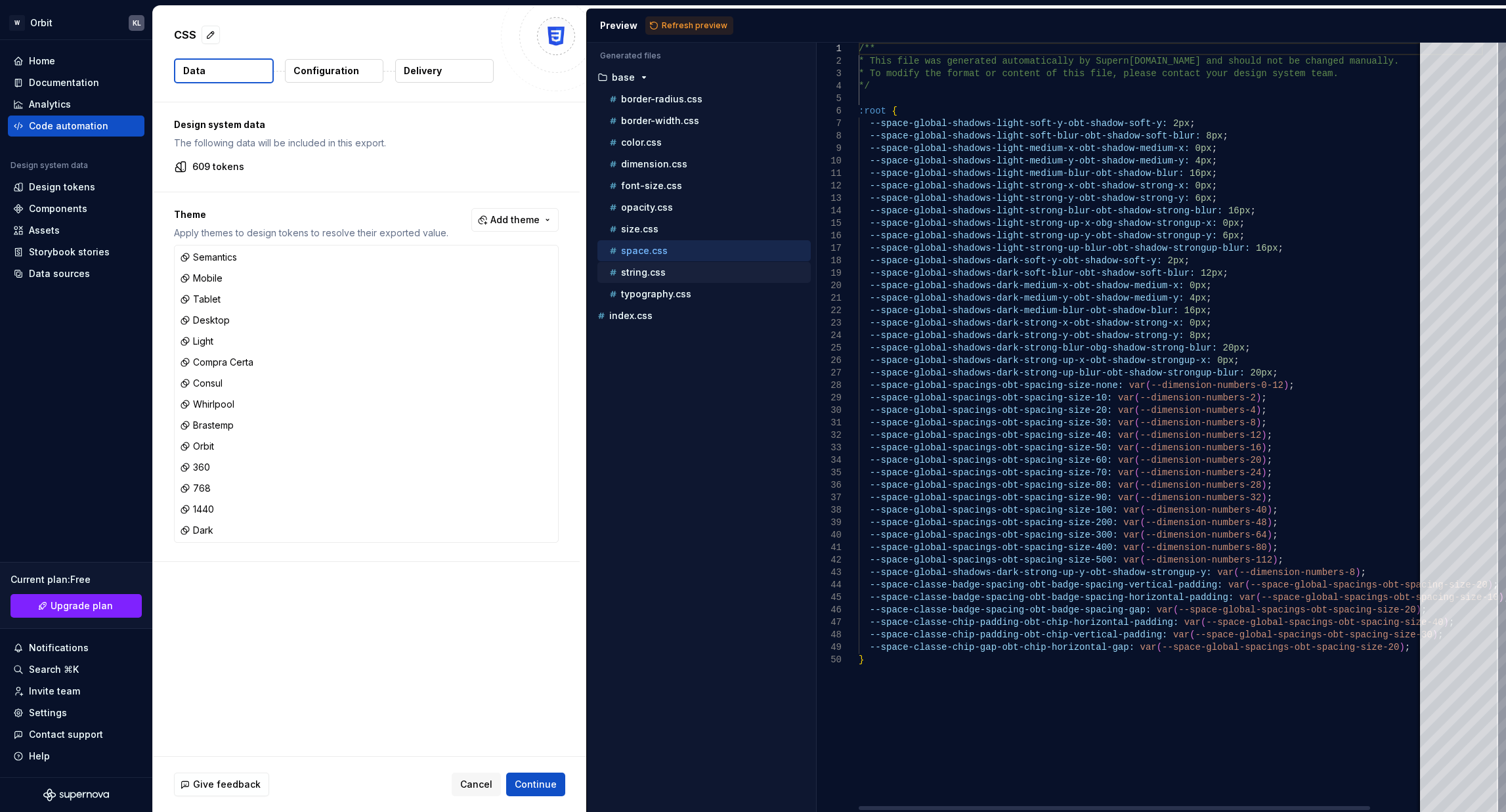
click at [658, 281] on div "string.css" at bounding box center [703, 272] width 213 height 21
click at [661, 297] on p "typography.css" at bounding box center [656, 293] width 70 height 10
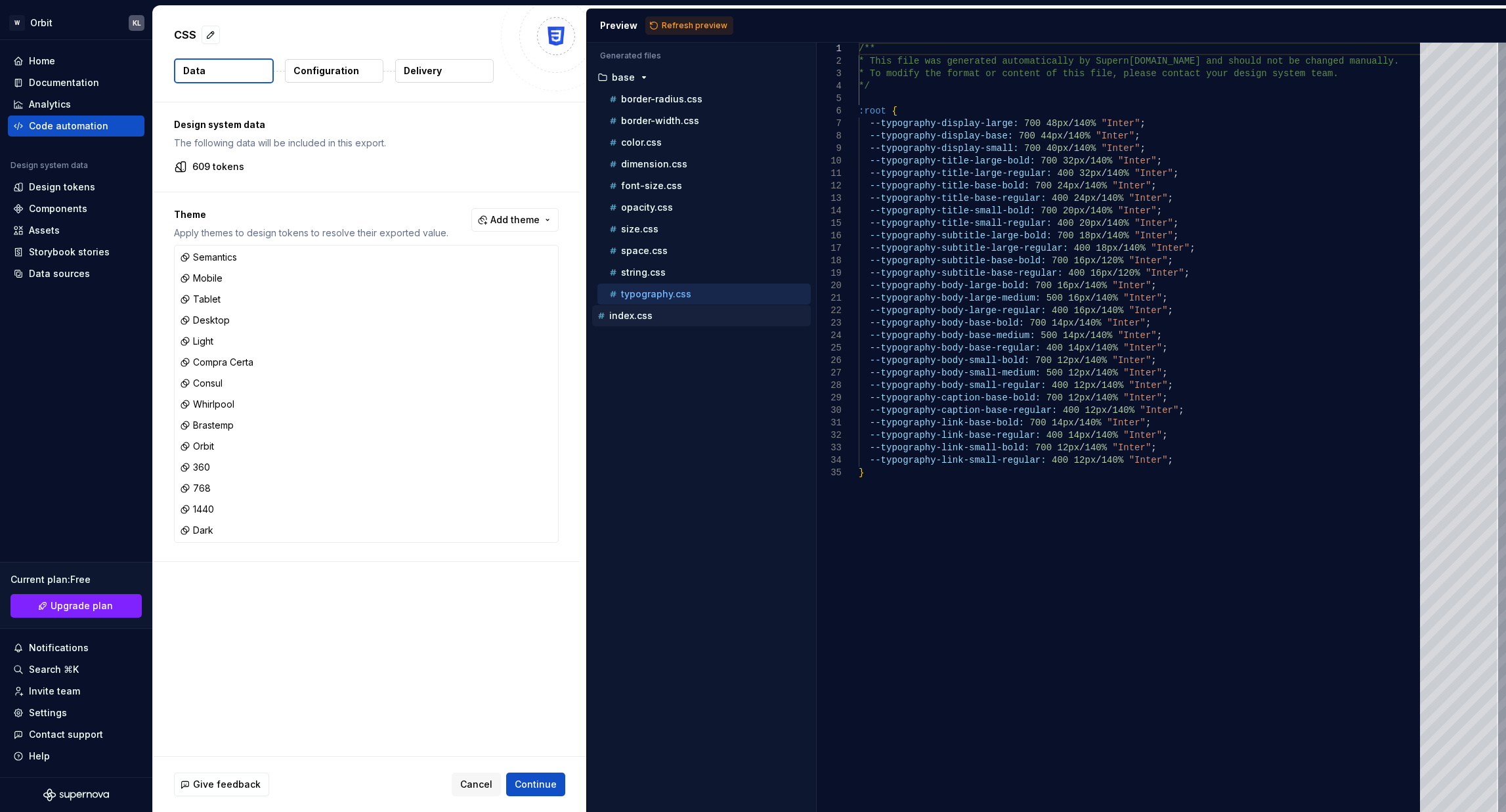
click at [643, 317] on p "index.css" at bounding box center [631, 315] width 44 height 10
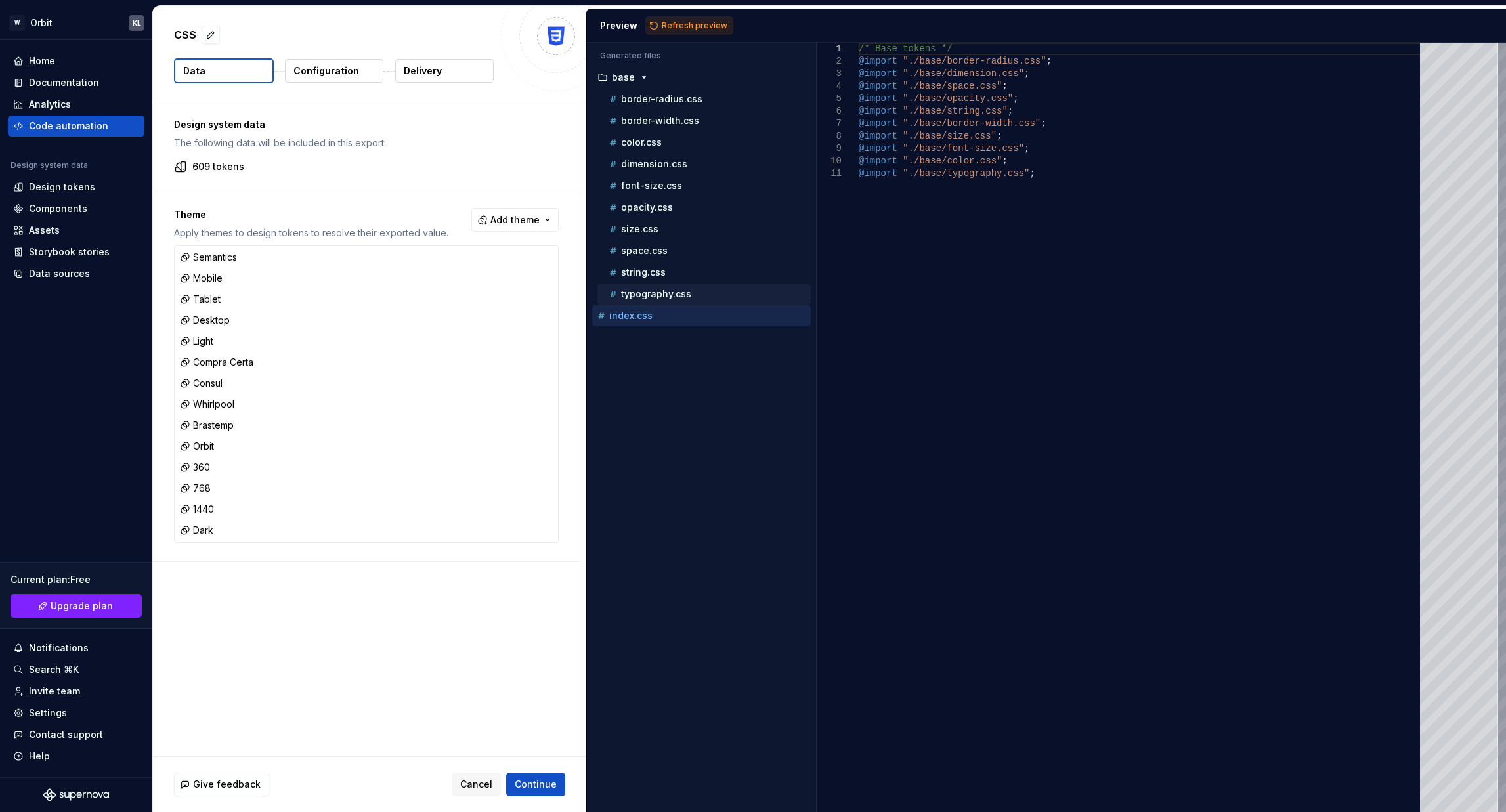
click at [646, 297] on p "typography.css" at bounding box center [656, 293] width 70 height 10
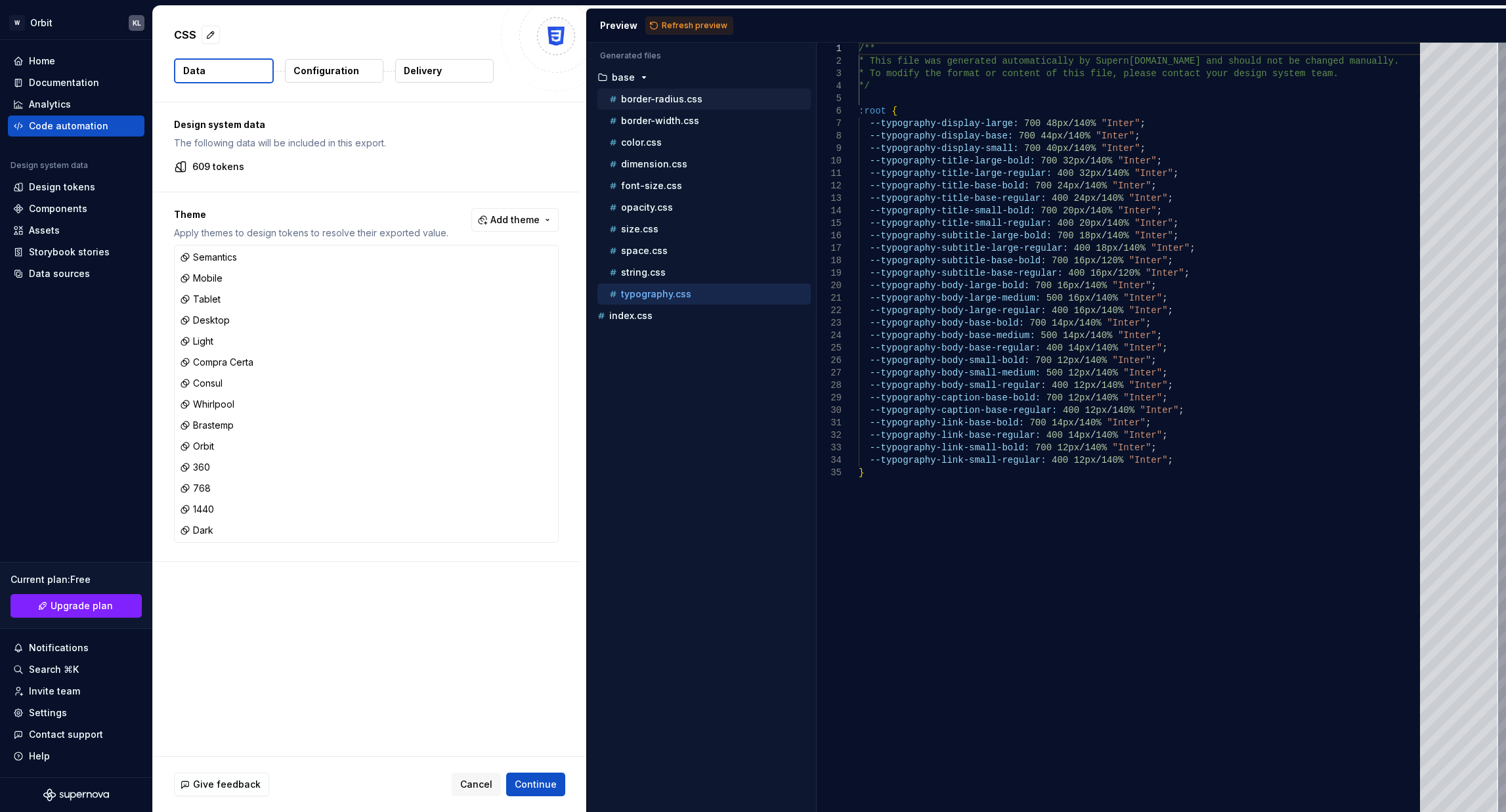
click at [669, 101] on p "border-radius.css" at bounding box center [662, 99] width 82 height 10
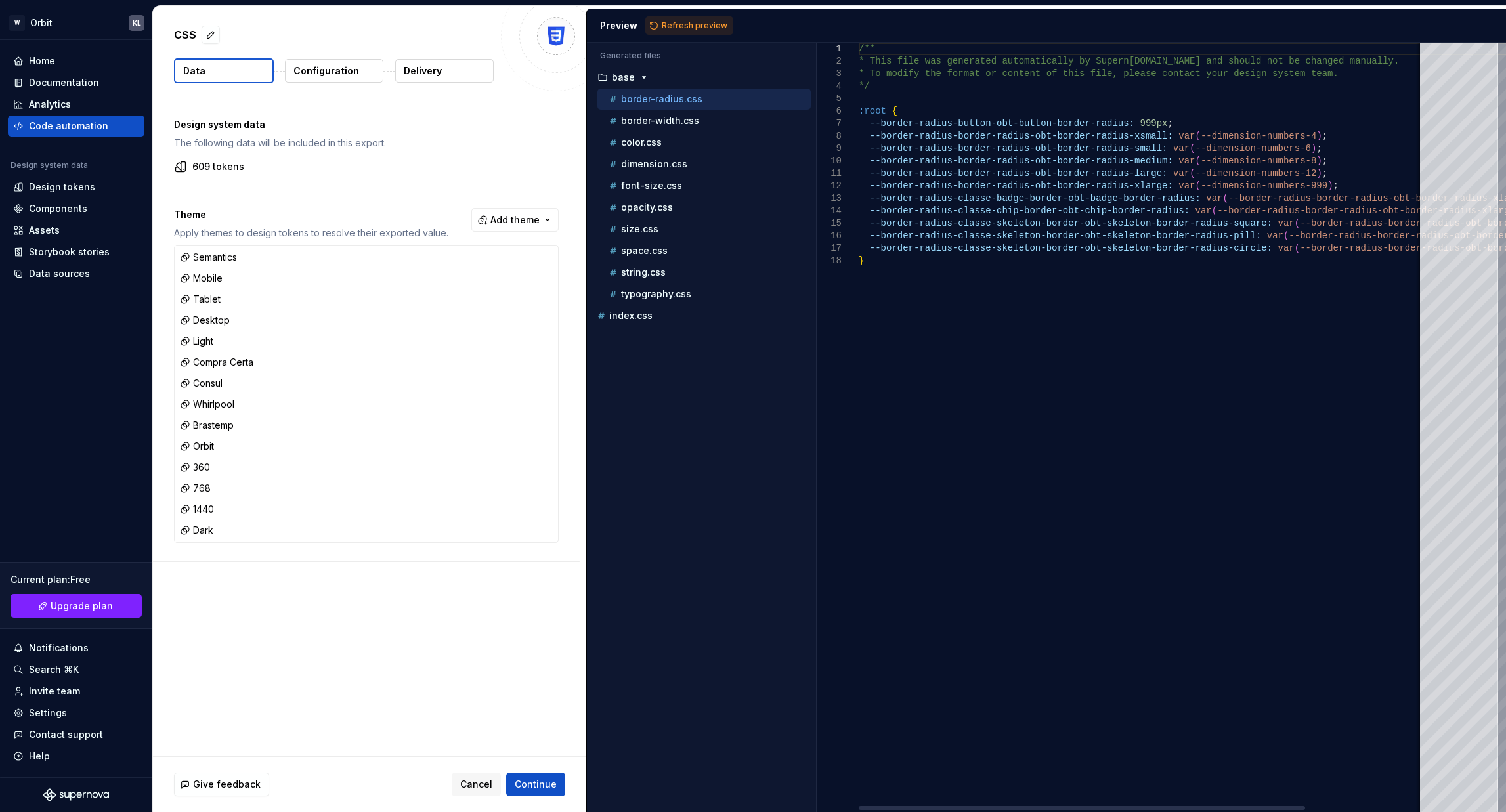
click at [871, 650] on div at bounding box center [1082, 808] width 447 height 4
type textarea "**********"
click at [903, 453] on div "/** * This file was generated automatically by Supern ova.io and should not be …" at bounding box center [1216, 427] width 715 height 769
click at [417, 636] on div "Design system data The following data will be included in this export. 609 toke…" at bounding box center [370, 429] width 433 height 653
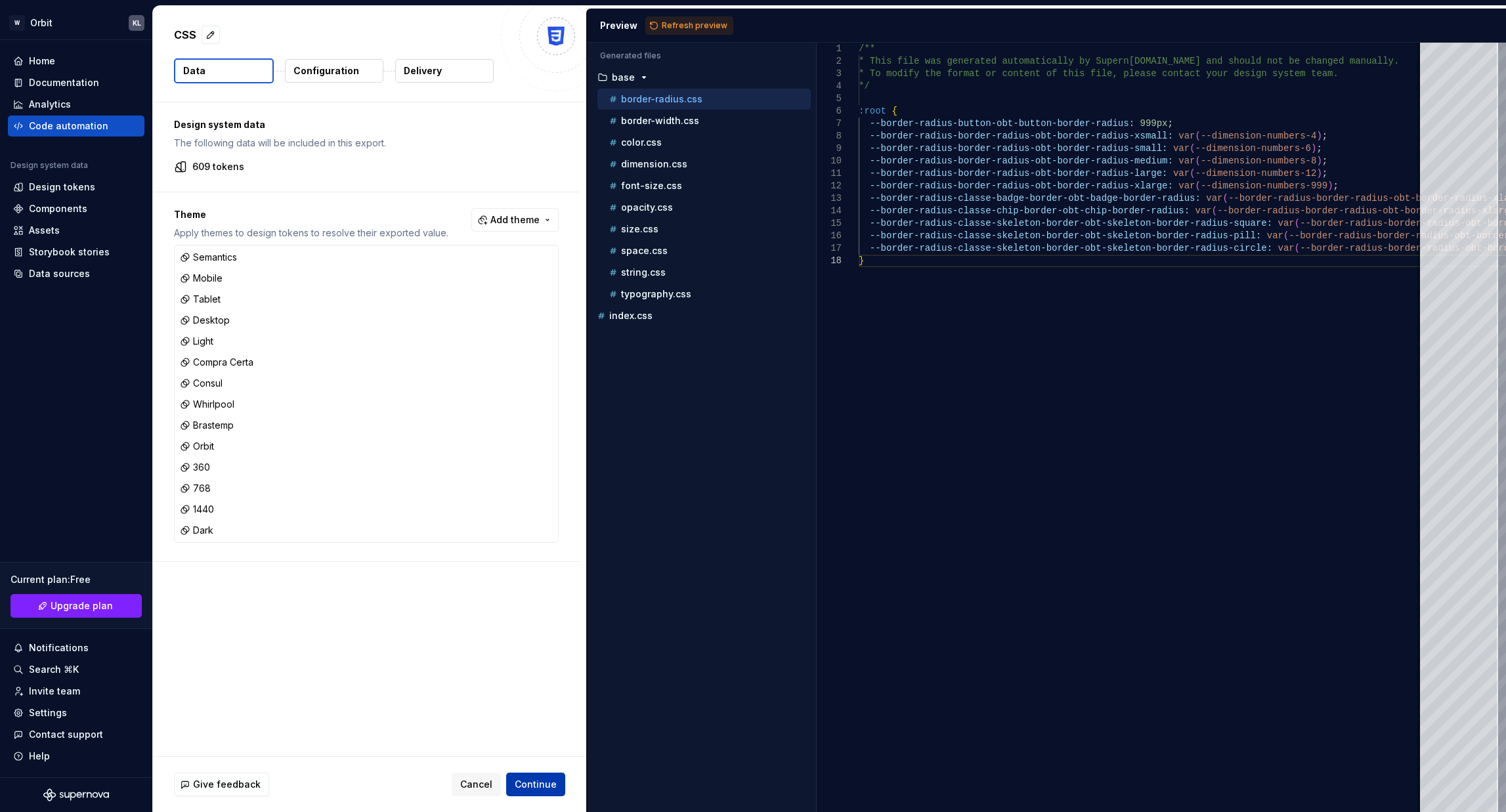
click at [541, 650] on span "Continue" at bounding box center [536, 784] width 42 height 13
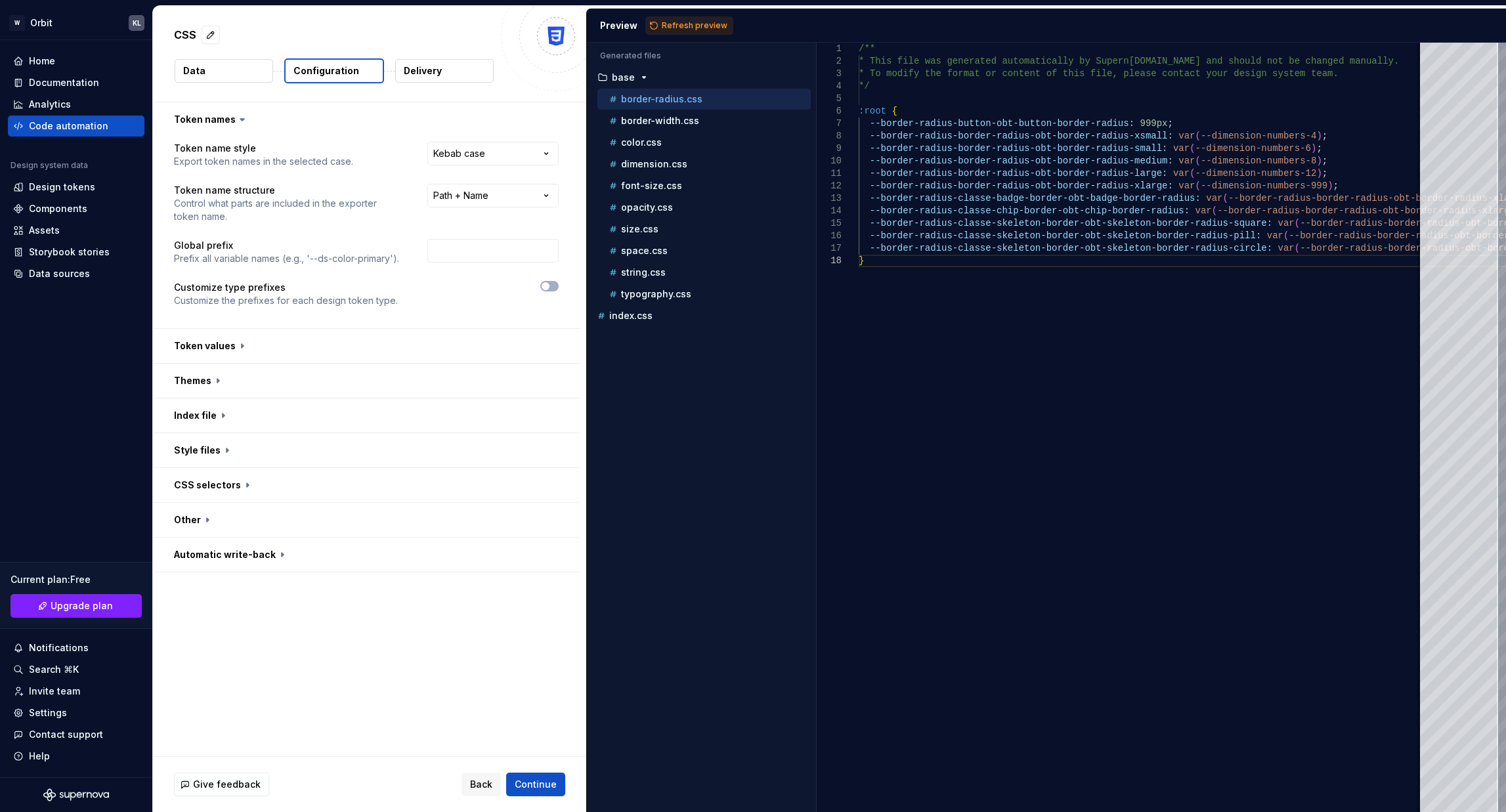
click at [221, 78] on button "Data" at bounding box center [223, 71] width 99 height 24
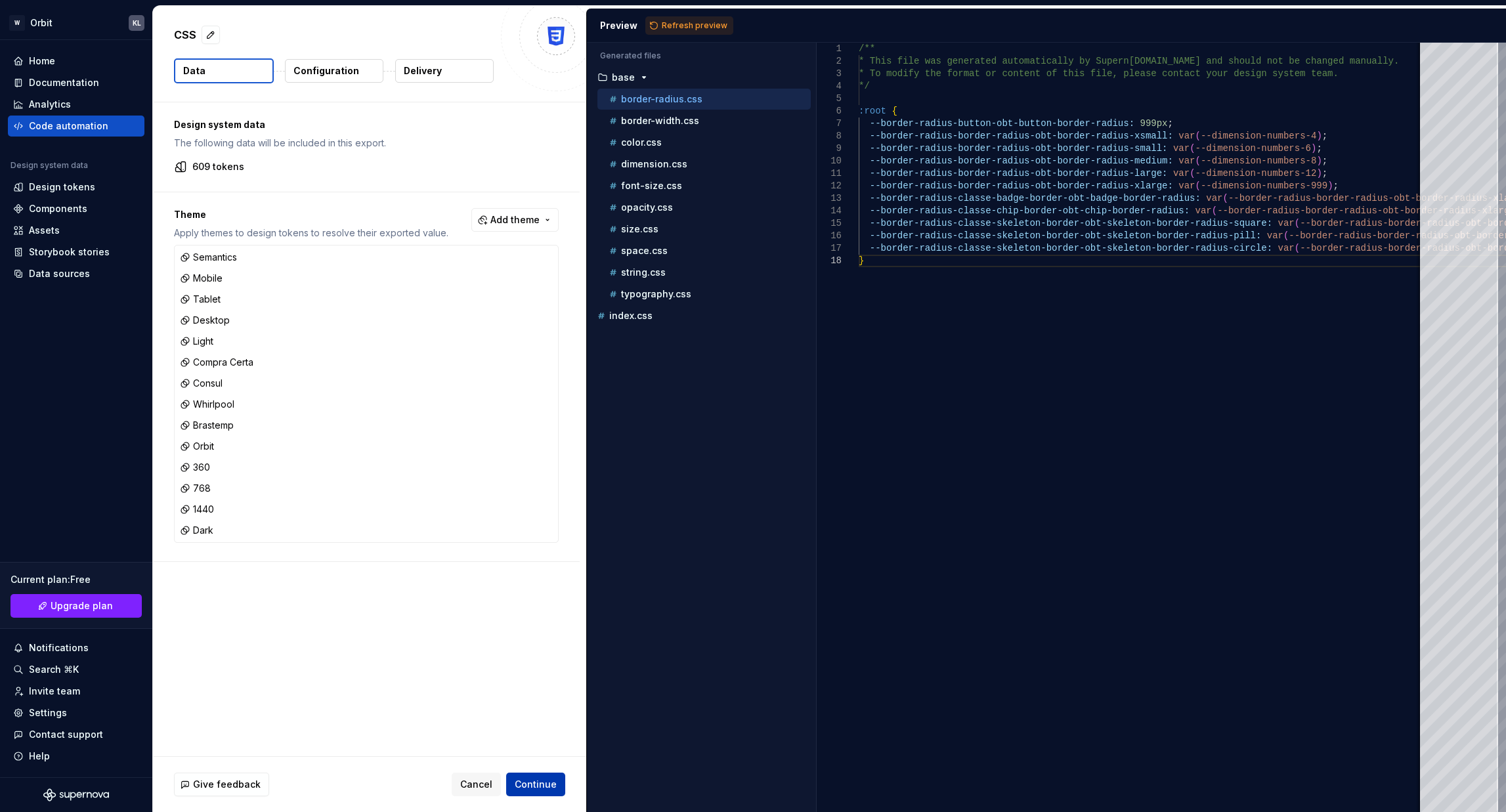
click at [530, 650] on span "Continue" at bounding box center [536, 784] width 42 height 13
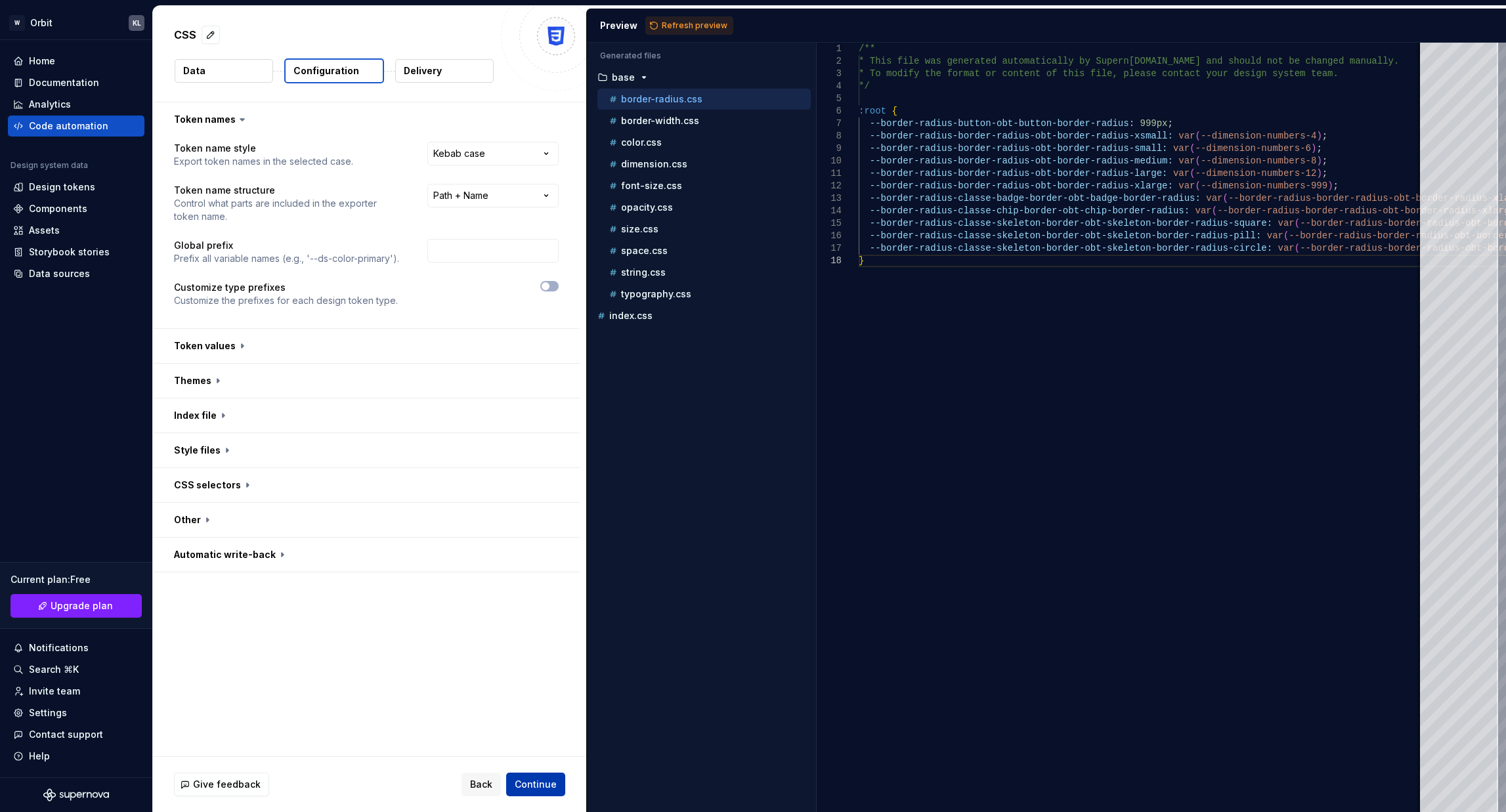
click at [536, 650] on span "Continue" at bounding box center [536, 784] width 42 height 13
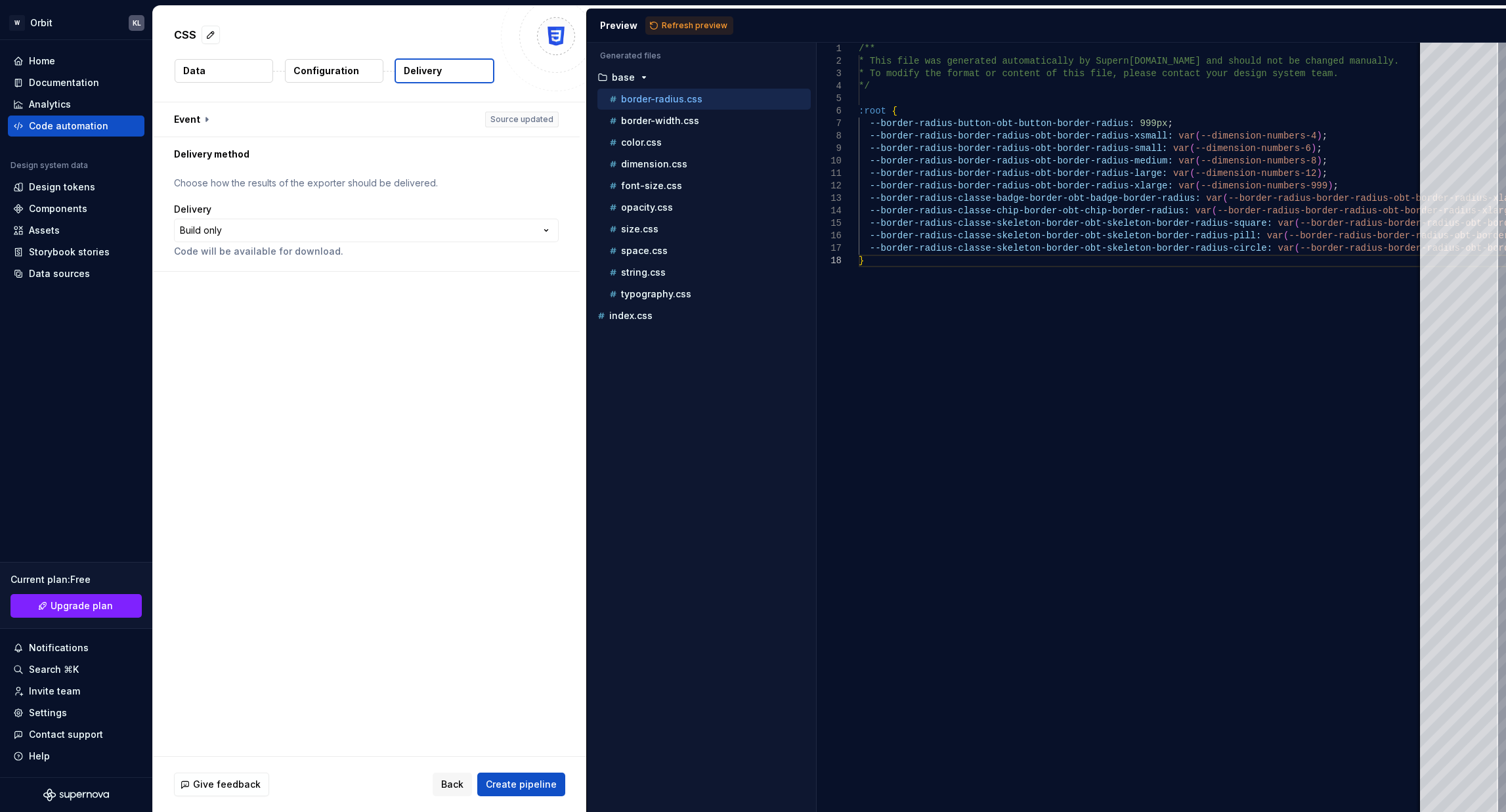
click at [541, 231] on html "**********" at bounding box center [753, 406] width 1506 height 812
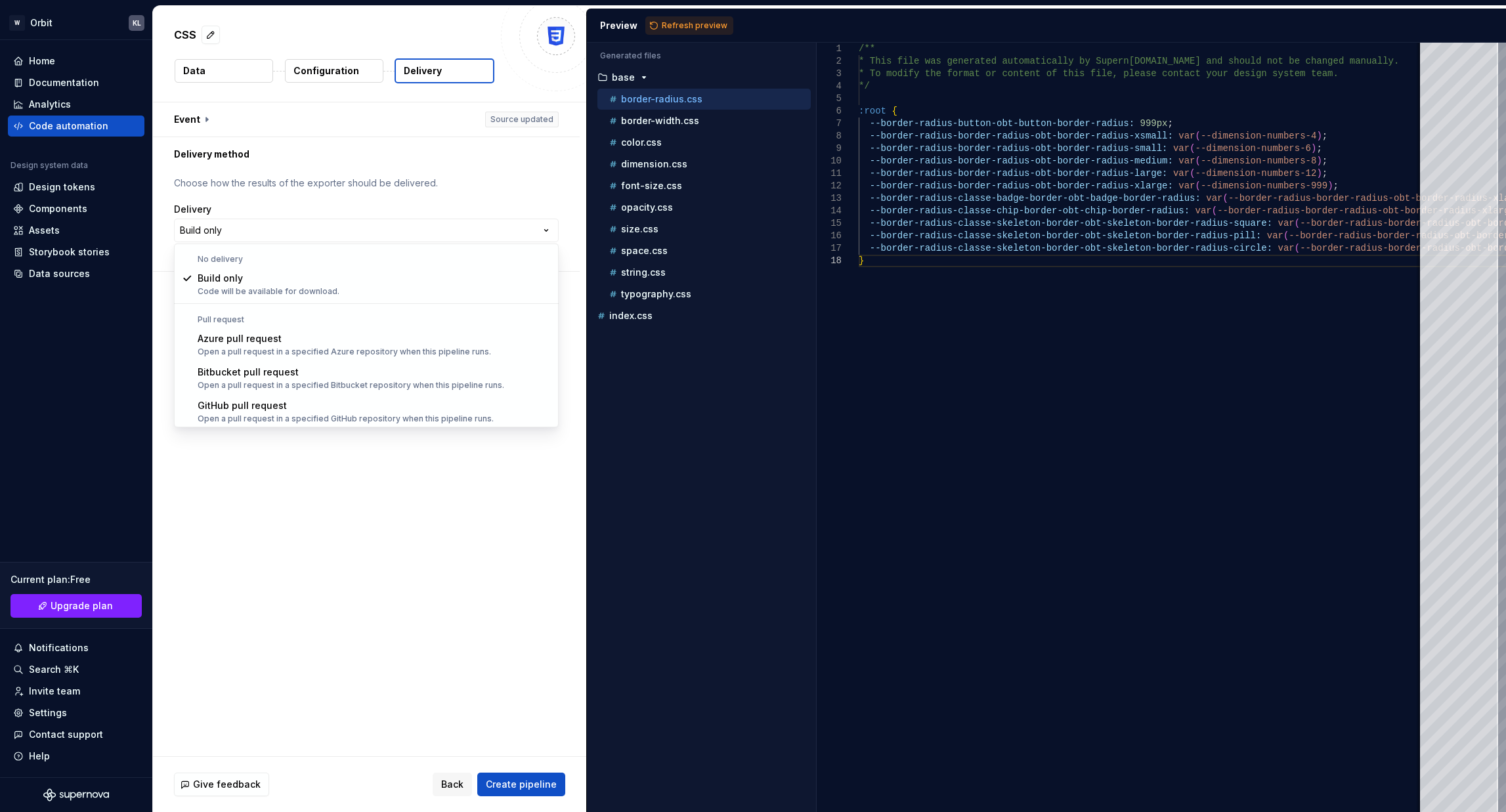
click at [541, 231] on html "**********" at bounding box center [753, 406] width 1506 height 812
click at [511, 229] on html "**********" at bounding box center [753, 406] width 1506 height 812
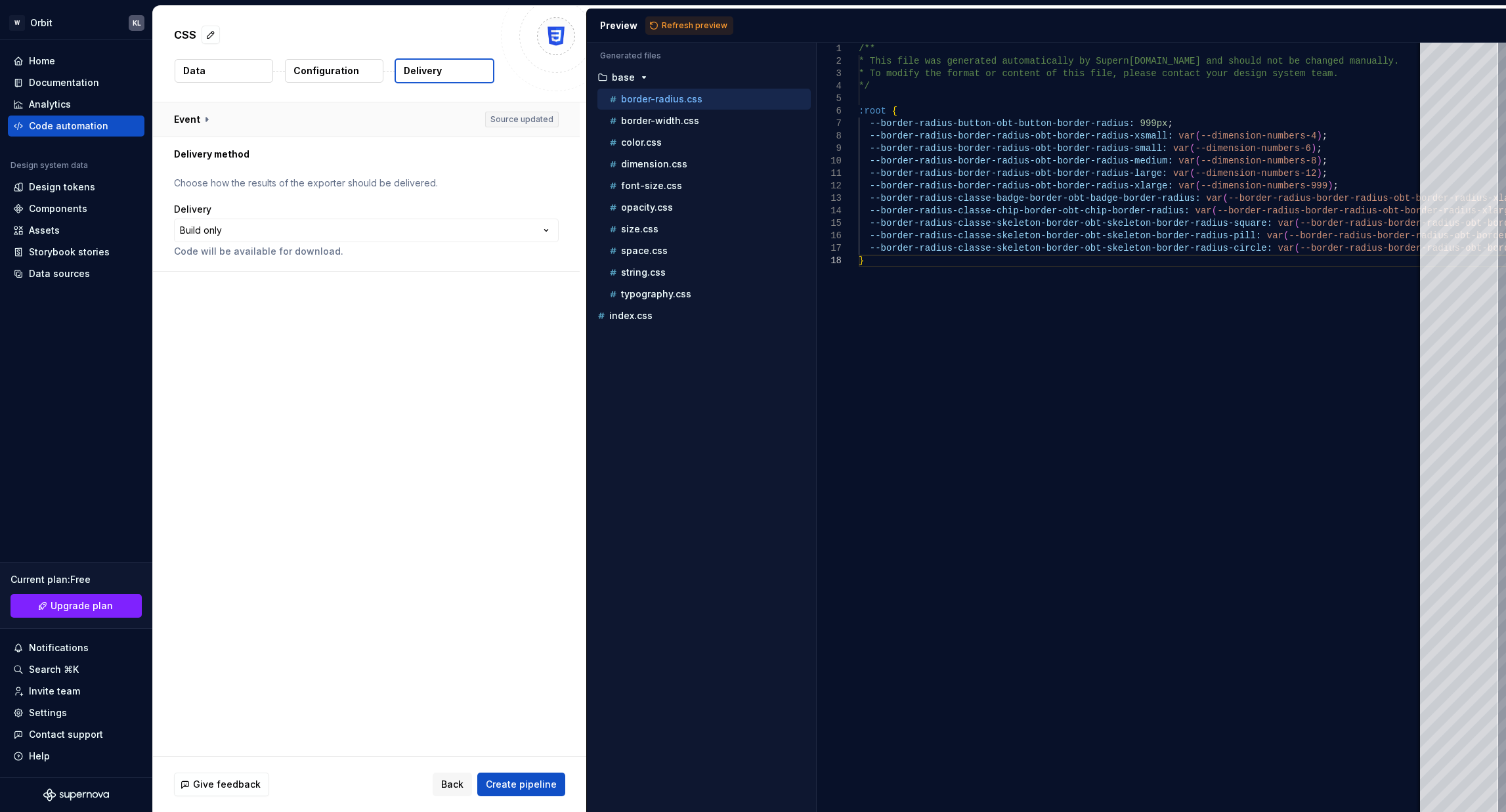
click at [219, 122] on button "button" at bounding box center [366, 119] width 427 height 34
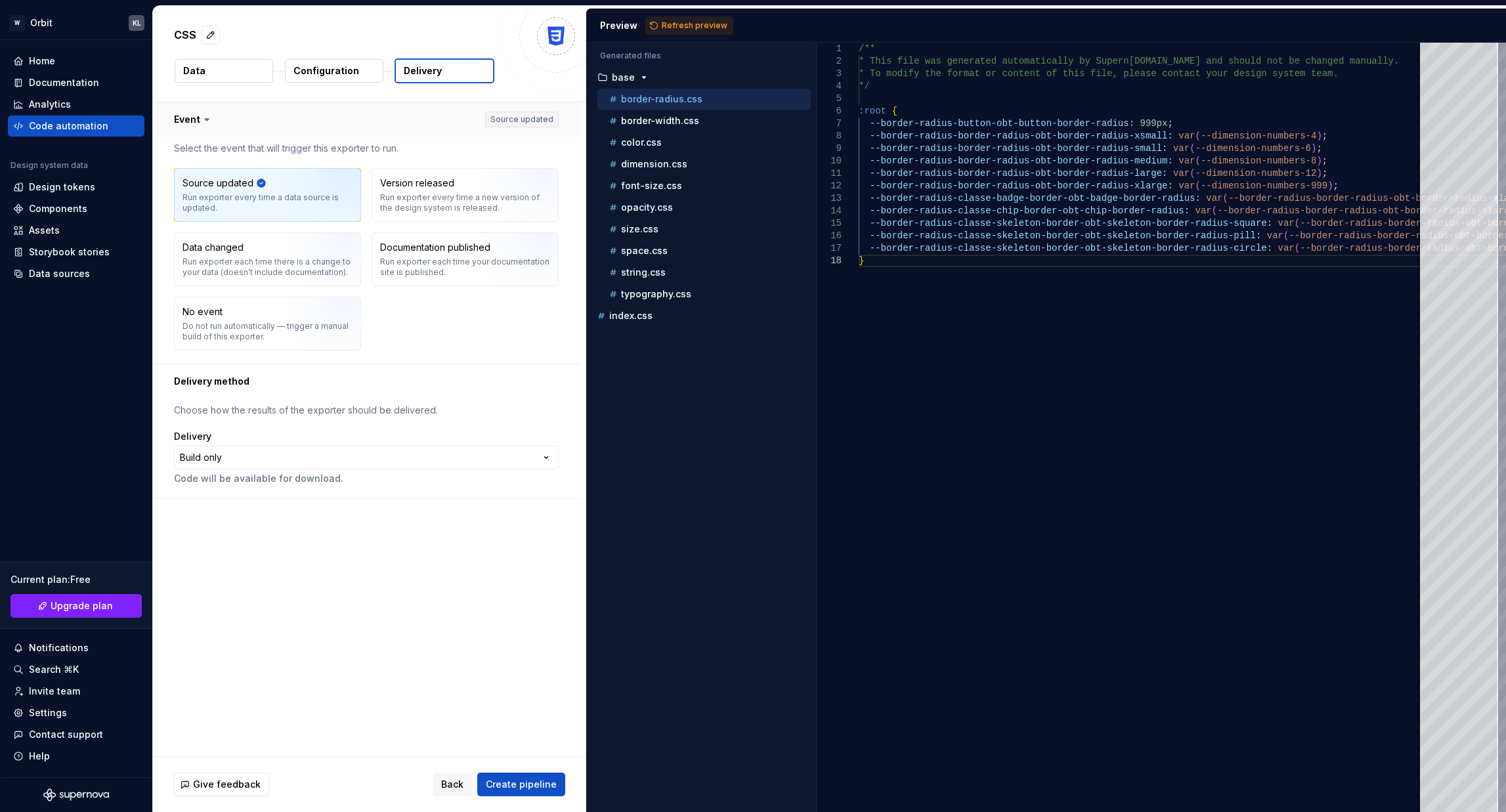
click at [219, 122] on button "button" at bounding box center [366, 119] width 427 height 34
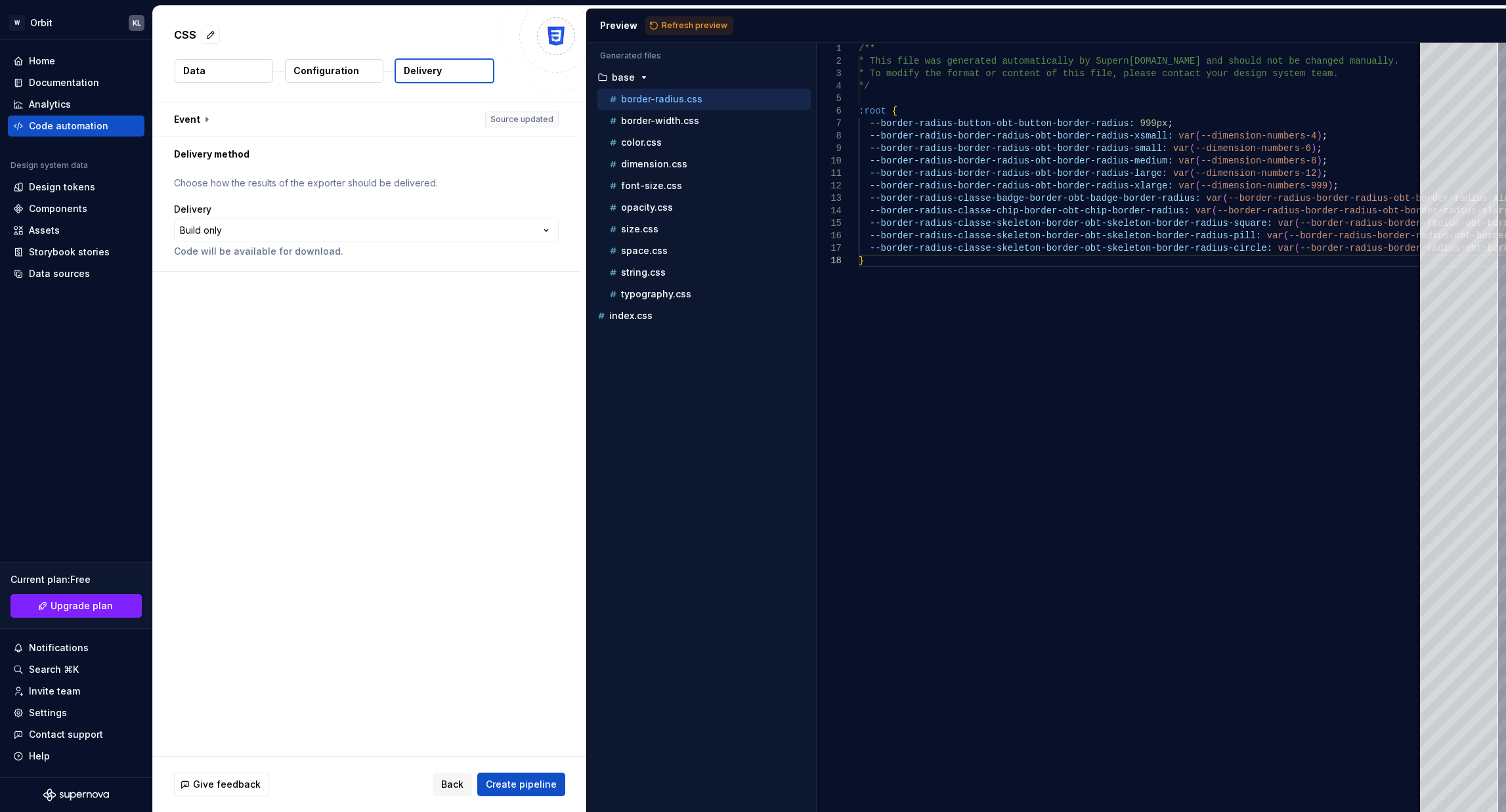
click at [500, 650] on span "Create pipeline" at bounding box center [522, 784] width 71 height 13
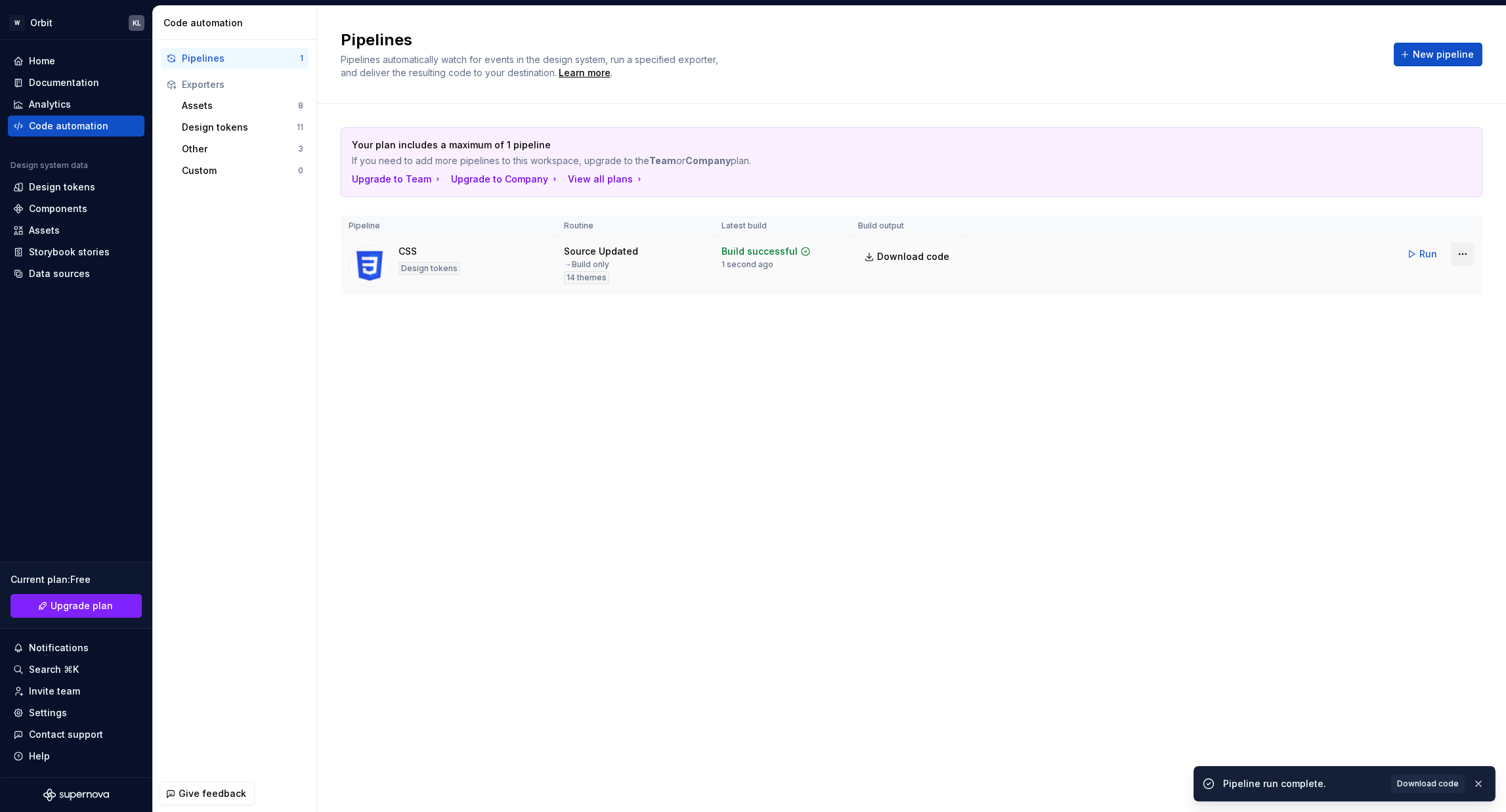
click at [1260, 252] on html "W Orbit KL Home Documentation Analytics Code automation Design system data Desi…" at bounding box center [753, 406] width 1506 height 812
click at [1260, 348] on link "Download code" at bounding box center [1445, 345] width 112 height 13
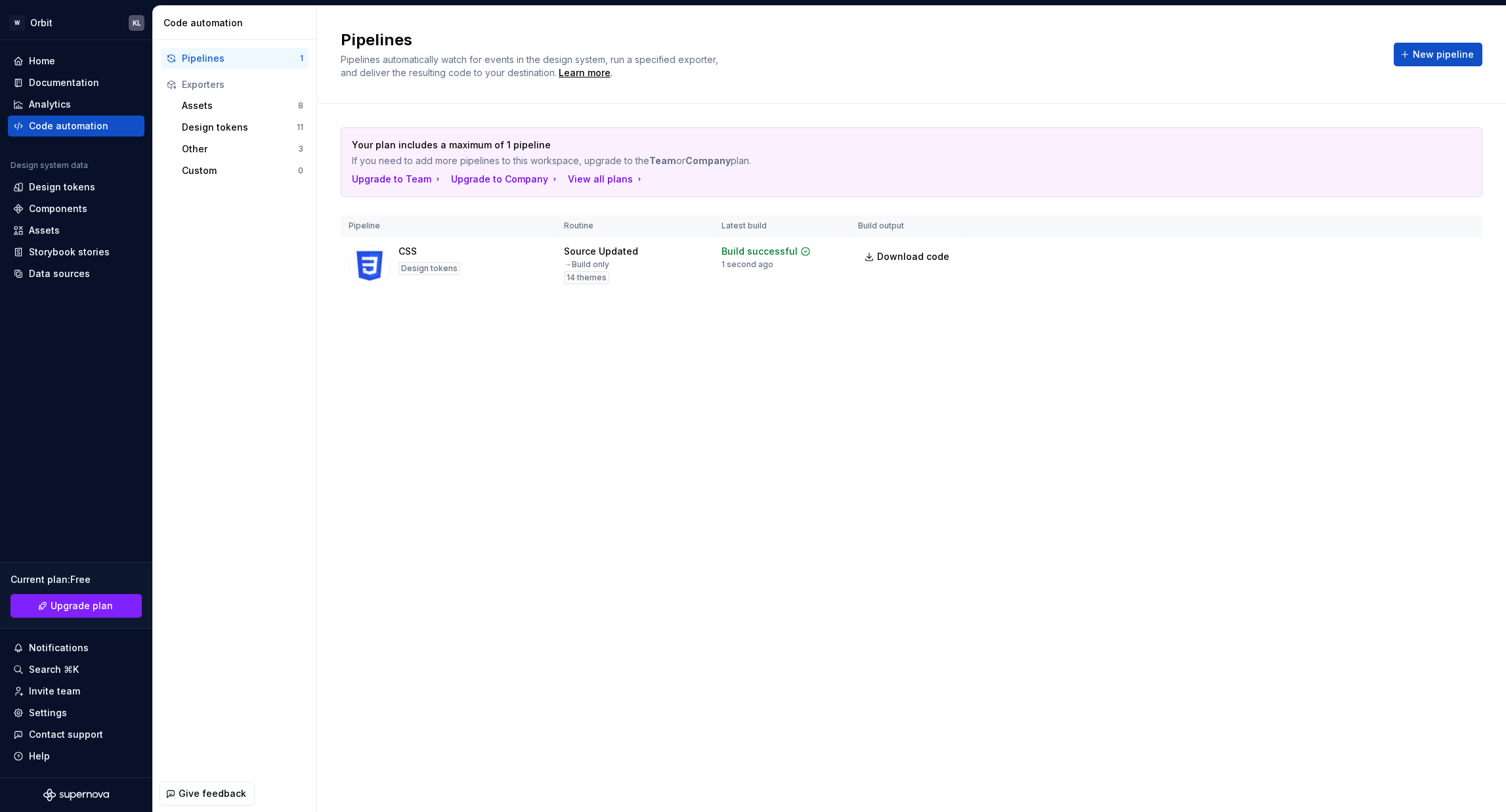
click at [440, 427] on div "Pipelines Pipelines automatically watch for events in the design system, run a …" at bounding box center [912, 409] width 1189 height 806
click at [1260, 257] on html "W Orbit KL Home Documentation Analytics Code automation Design system data Desi…" at bounding box center [753, 406] width 1506 height 812
click at [1260, 393] on div "Delete pipeline" at bounding box center [1445, 393] width 112 height 13
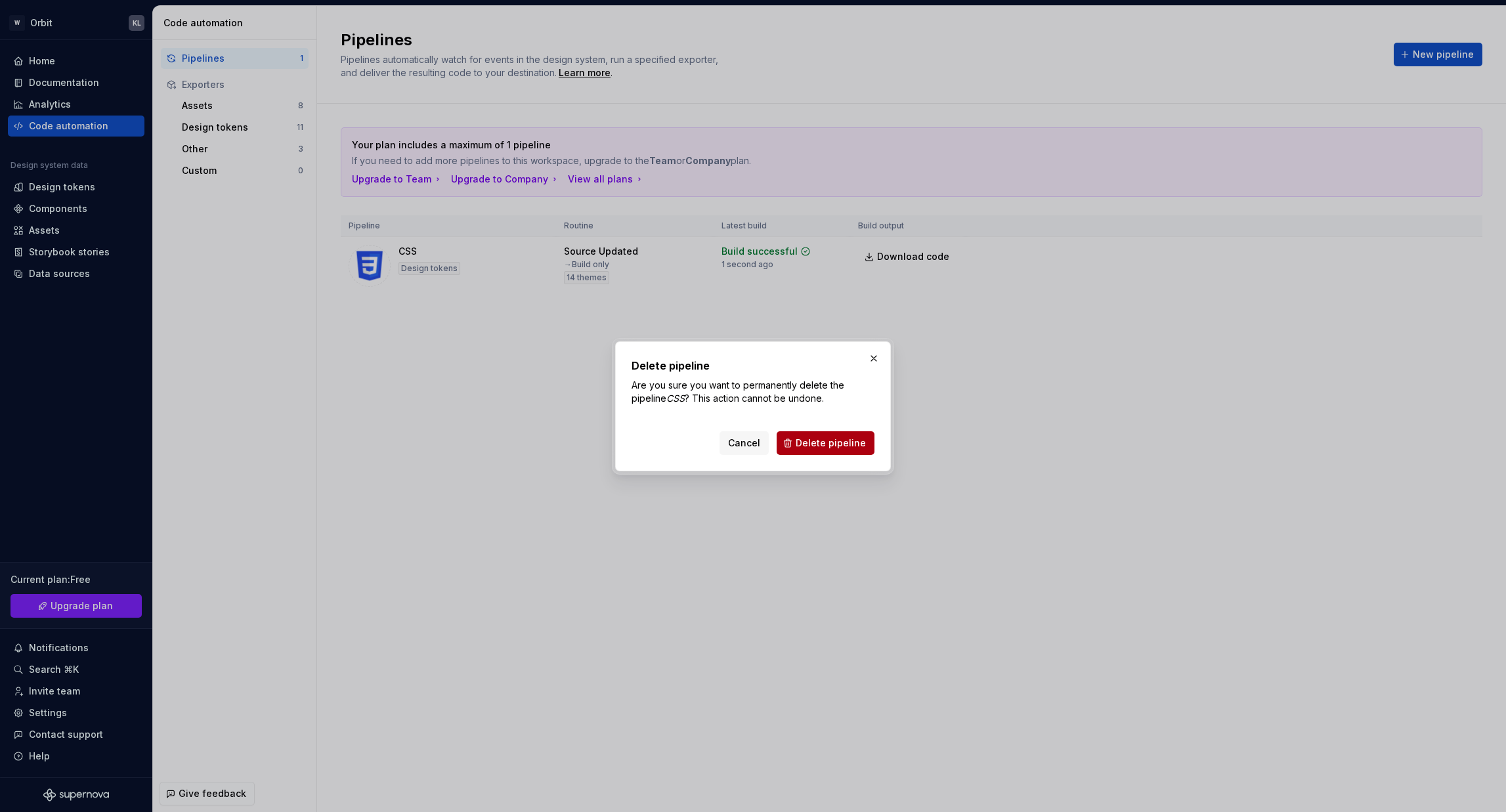
click at [829, 450] on button "Delete pipeline" at bounding box center [826, 443] width 98 height 24
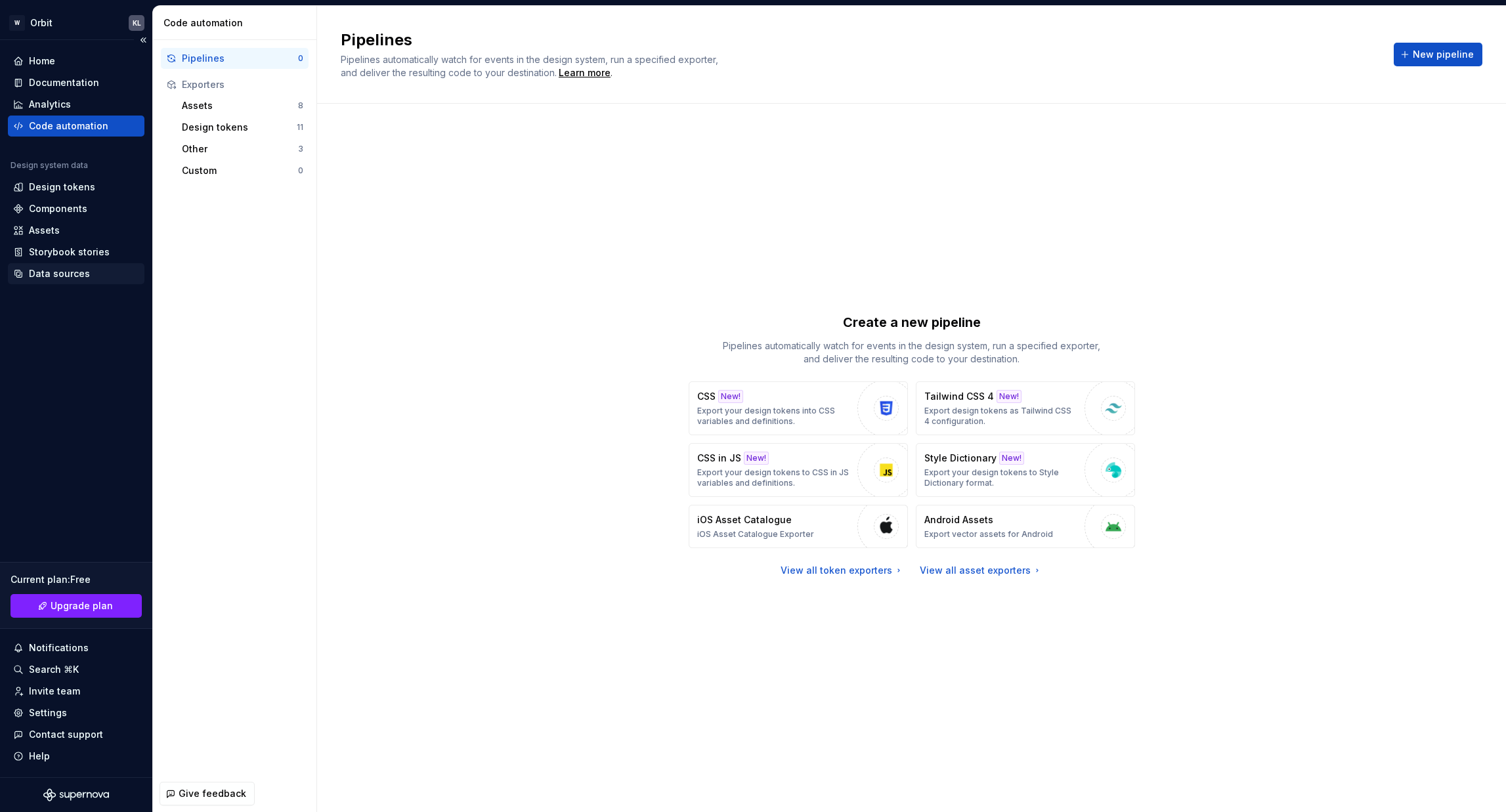
click at [73, 275] on div "Data sources" at bounding box center [59, 273] width 61 height 13
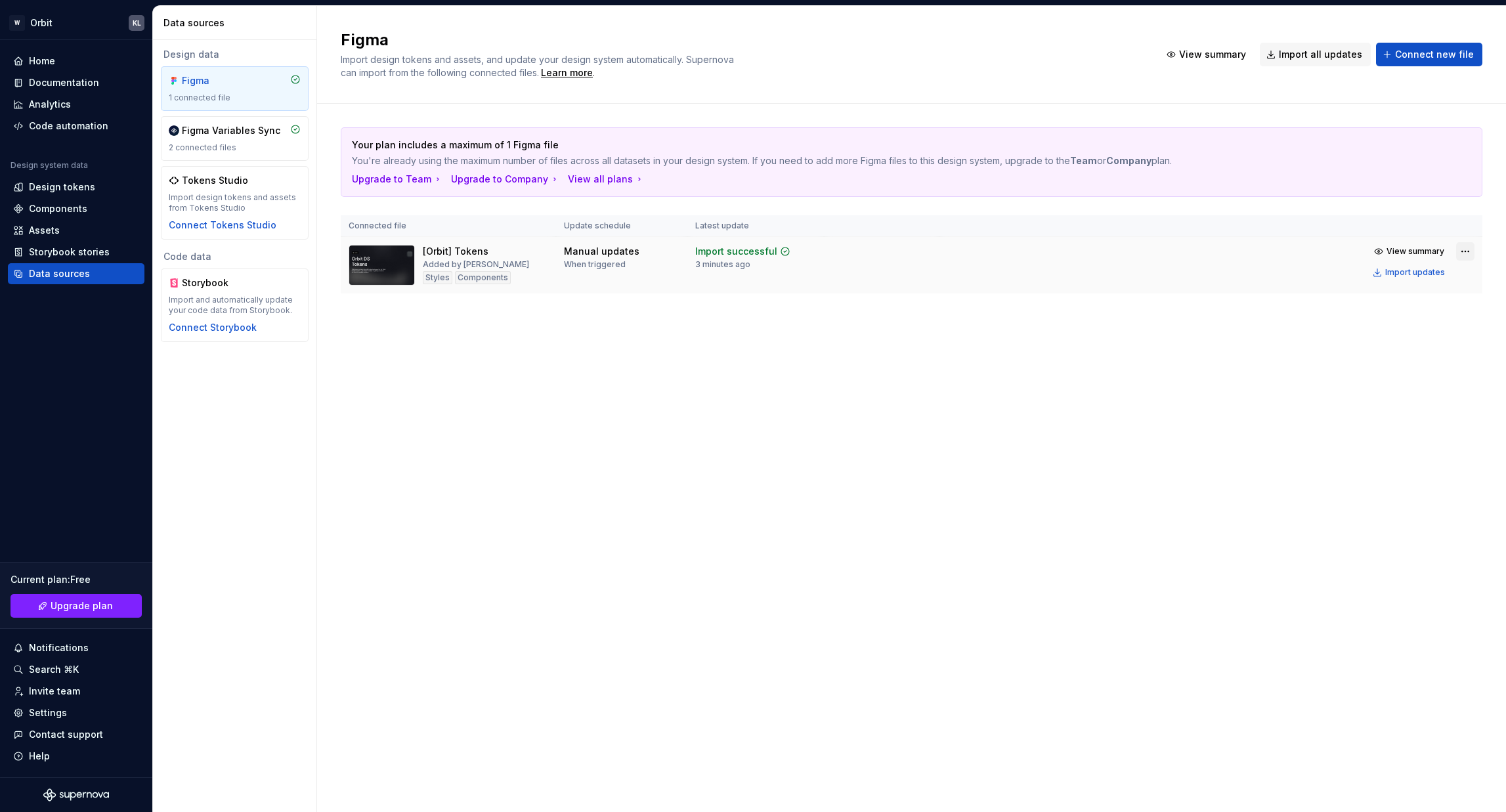
click at [1260, 255] on html "W Orbit KL Home Documentation Analytics Code automation Design system data Desi…" at bounding box center [753, 406] width 1506 height 812
click at [1260, 280] on div "Edit import scope" at bounding box center [1427, 276] width 150 height 13
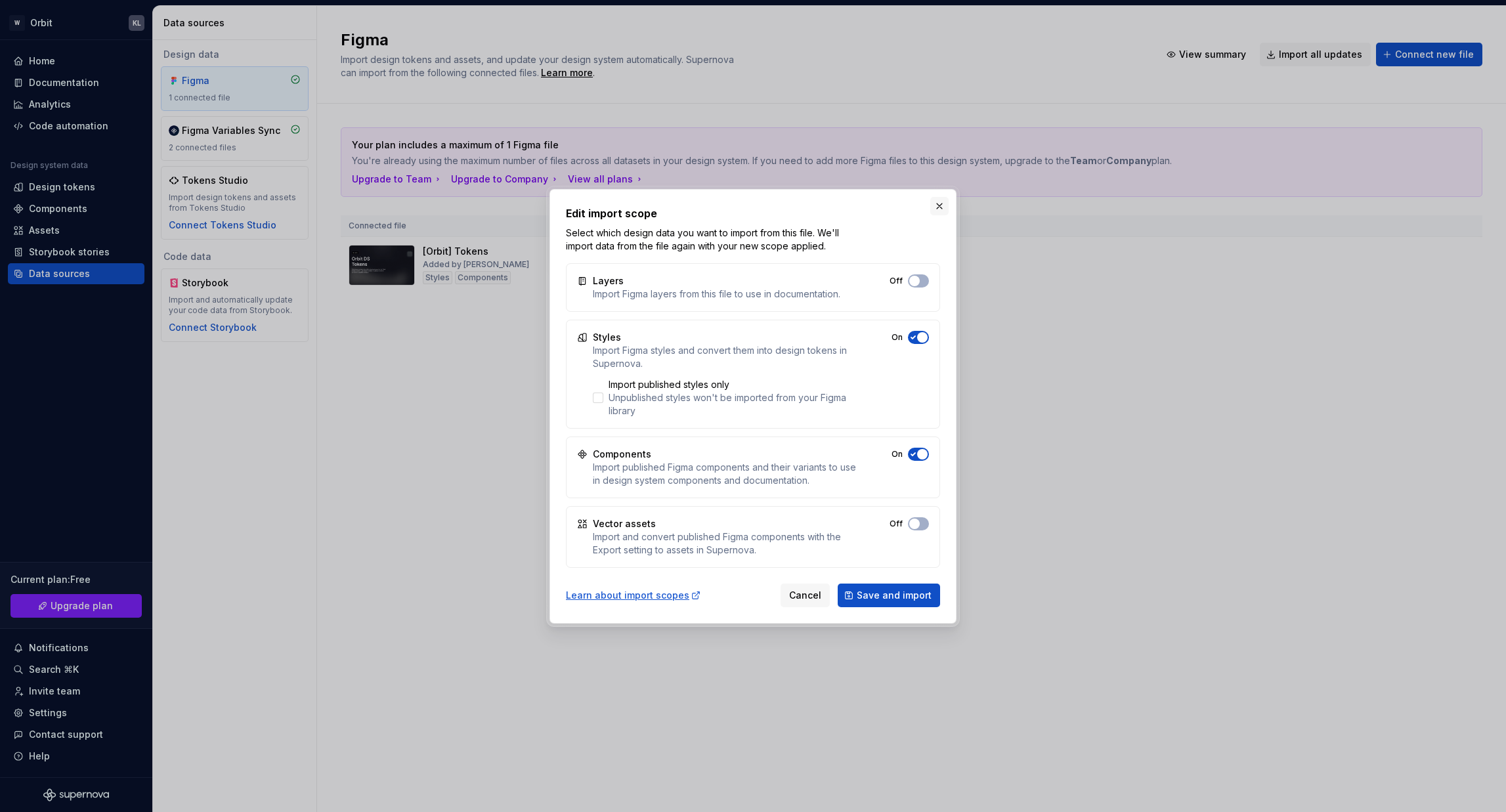
click at [943, 200] on button "button" at bounding box center [939, 206] width 18 height 18
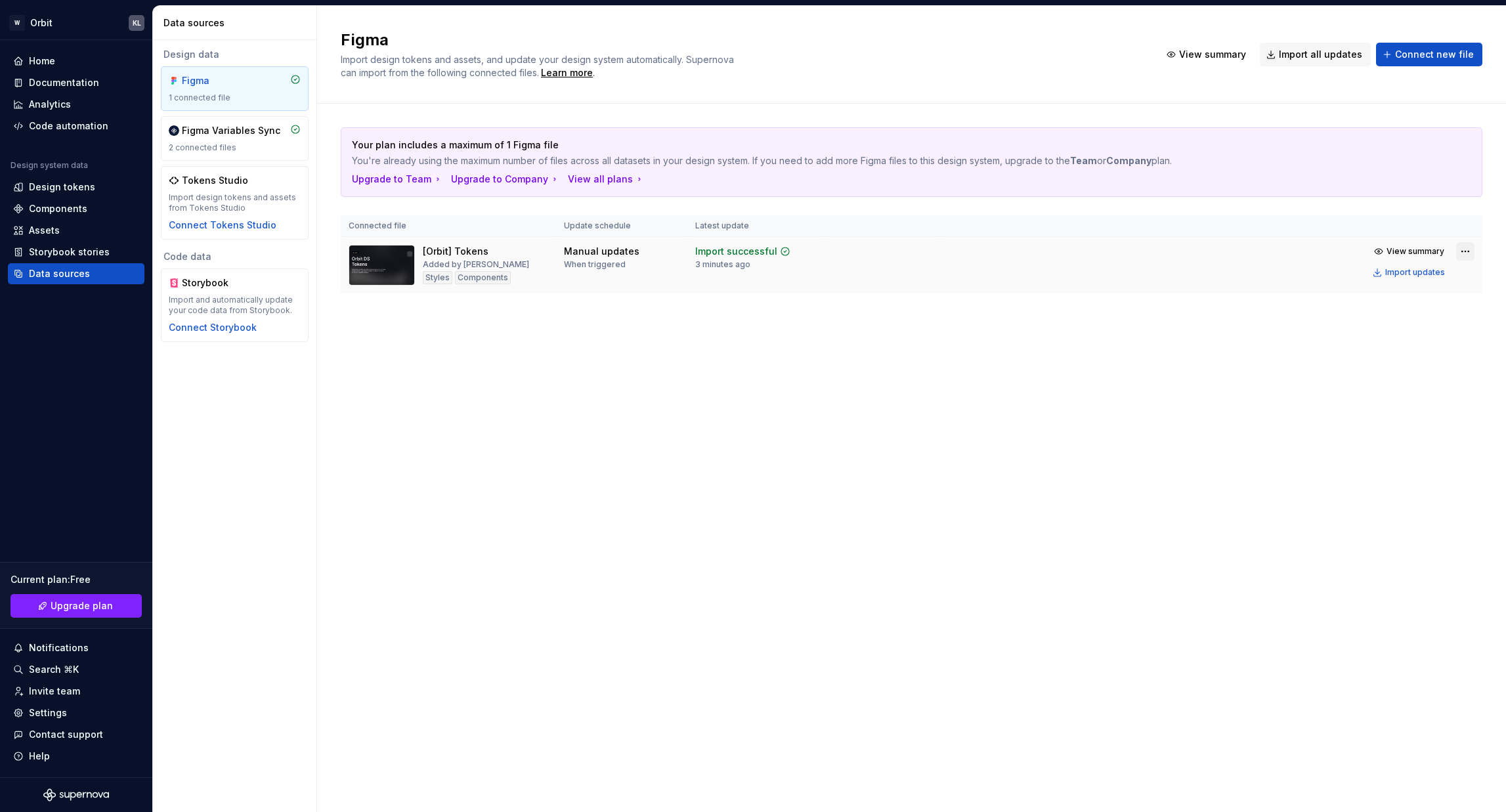
click at [1260, 254] on html "W Orbit KL Home Documentation Analytics Code automation Design system data Desi…" at bounding box center [753, 406] width 1506 height 812
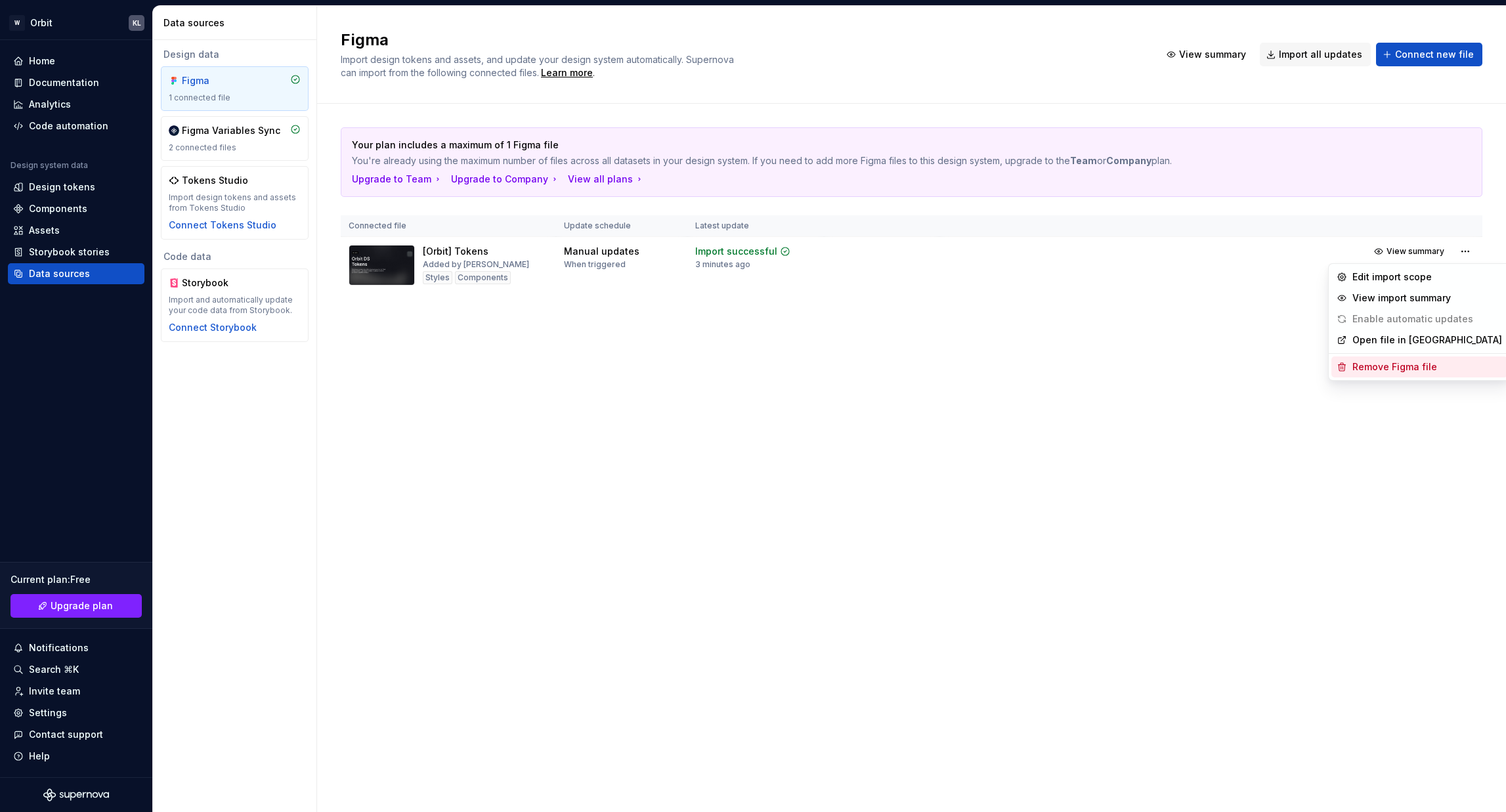
click at [1260, 371] on div "Remove Figma file" at bounding box center [1427, 366] width 150 height 13
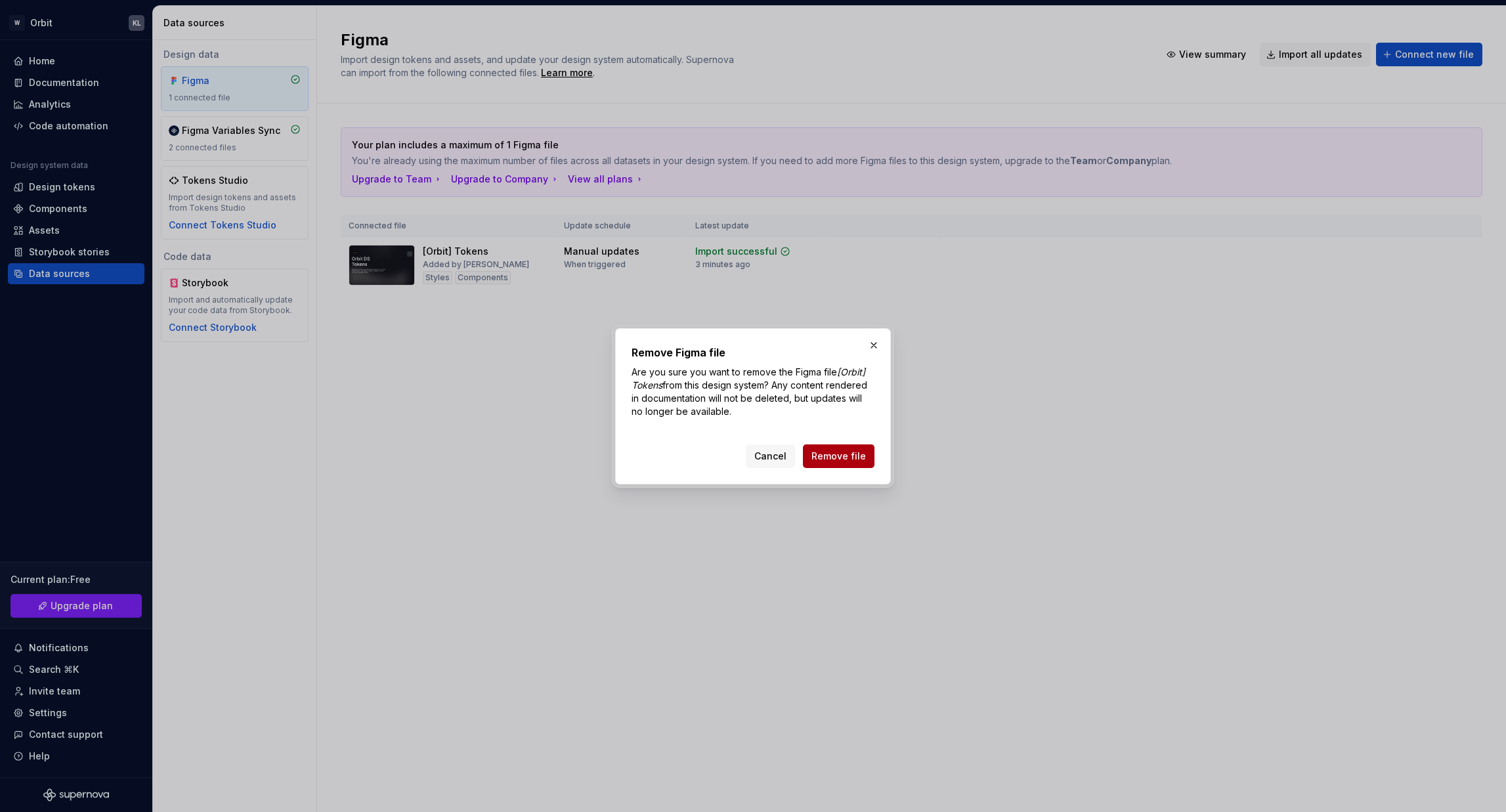
click at [845, 461] on span "Remove file" at bounding box center [839, 455] width 54 height 13
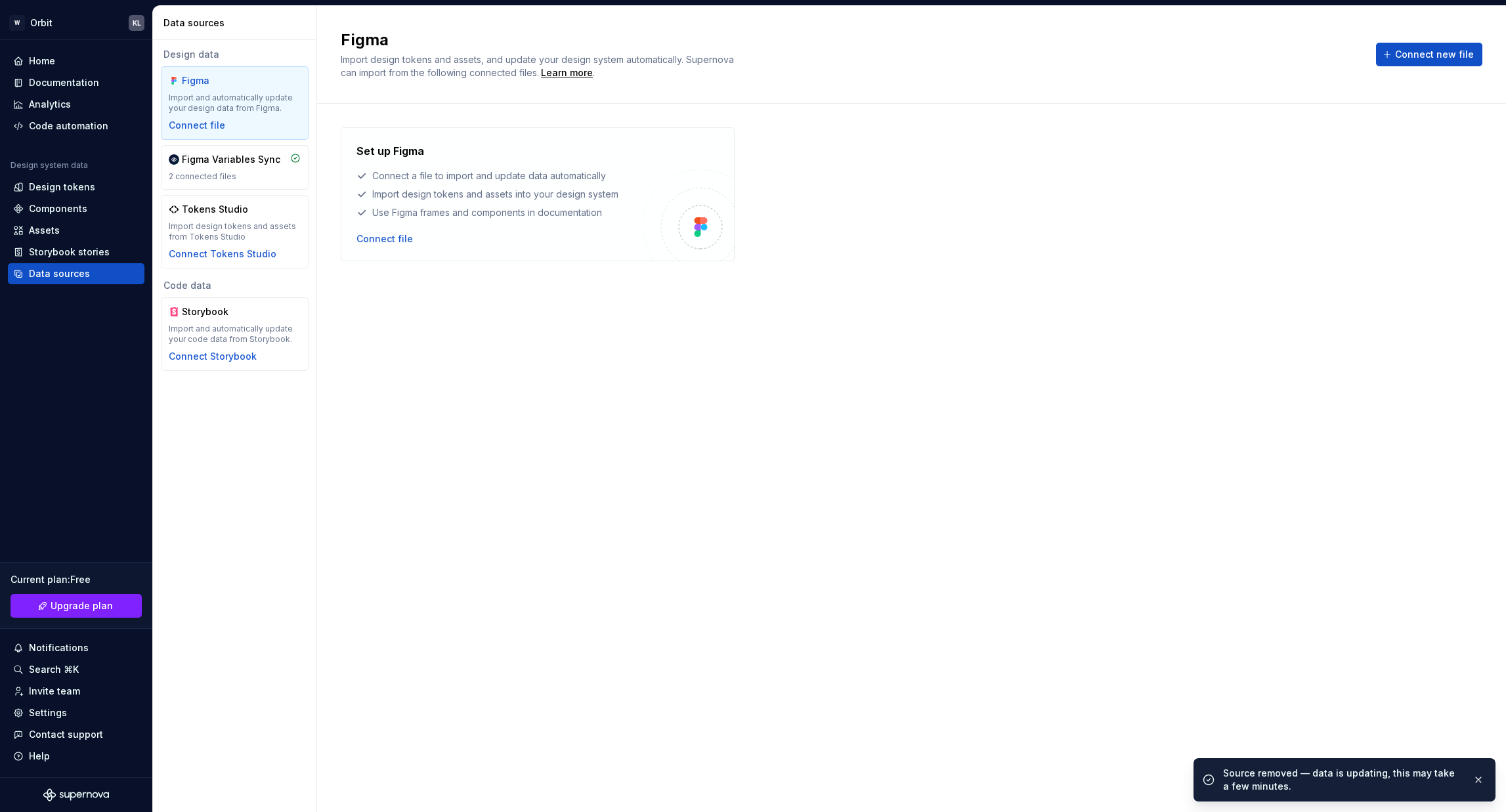
click at [1086, 294] on div "Set up Figma Connect a file to import and update data automatically Import desi…" at bounding box center [911, 444] width 1142 height 634
click at [402, 236] on div "Connect file" at bounding box center [385, 238] width 57 height 13
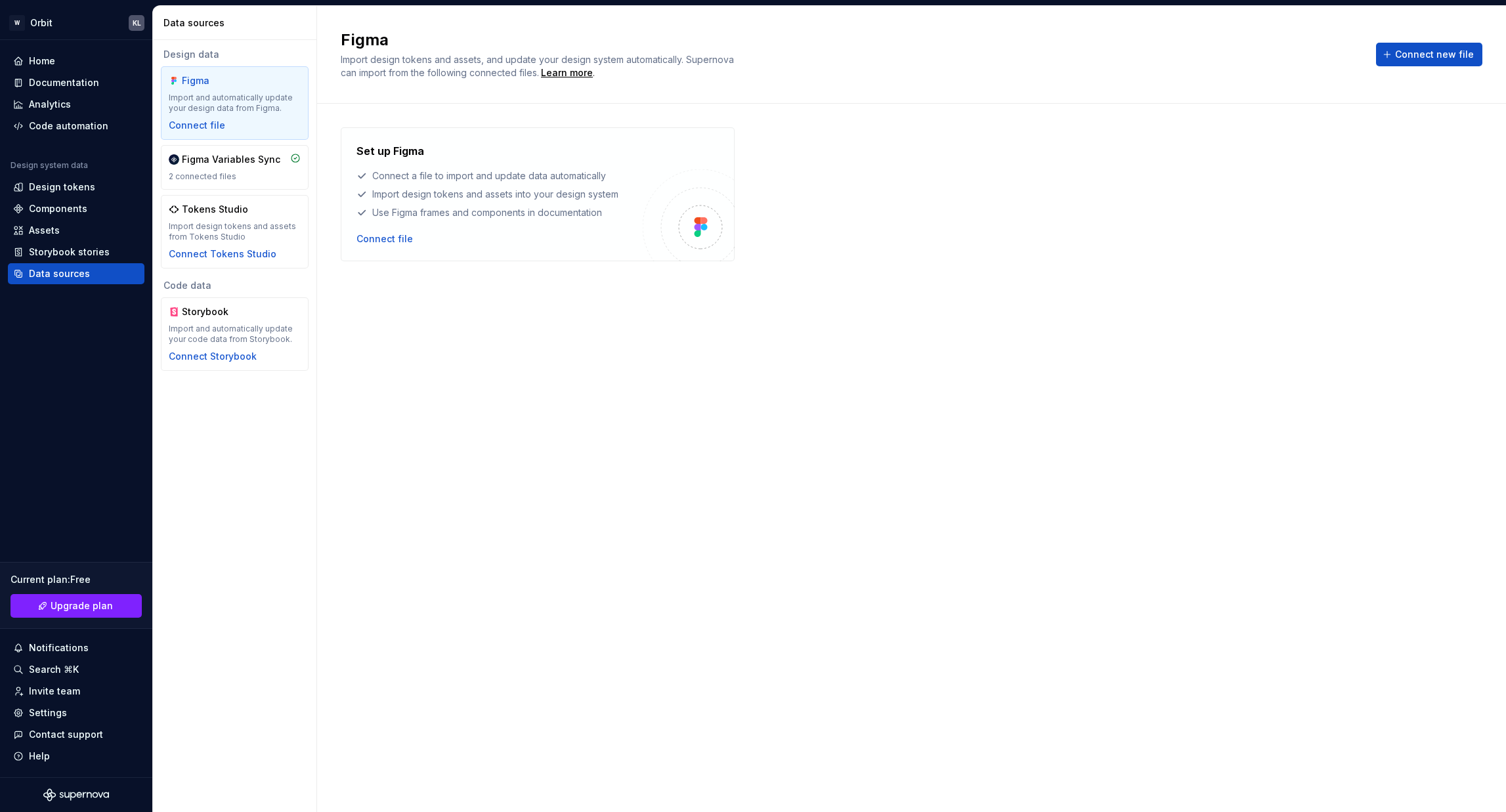
click at [714, 336] on div "Set up Figma Connect a file to import and update data automatically Import desi…" at bounding box center [911, 444] width 1142 height 634
click at [379, 244] on div "Connect file" at bounding box center [385, 238] width 57 height 13
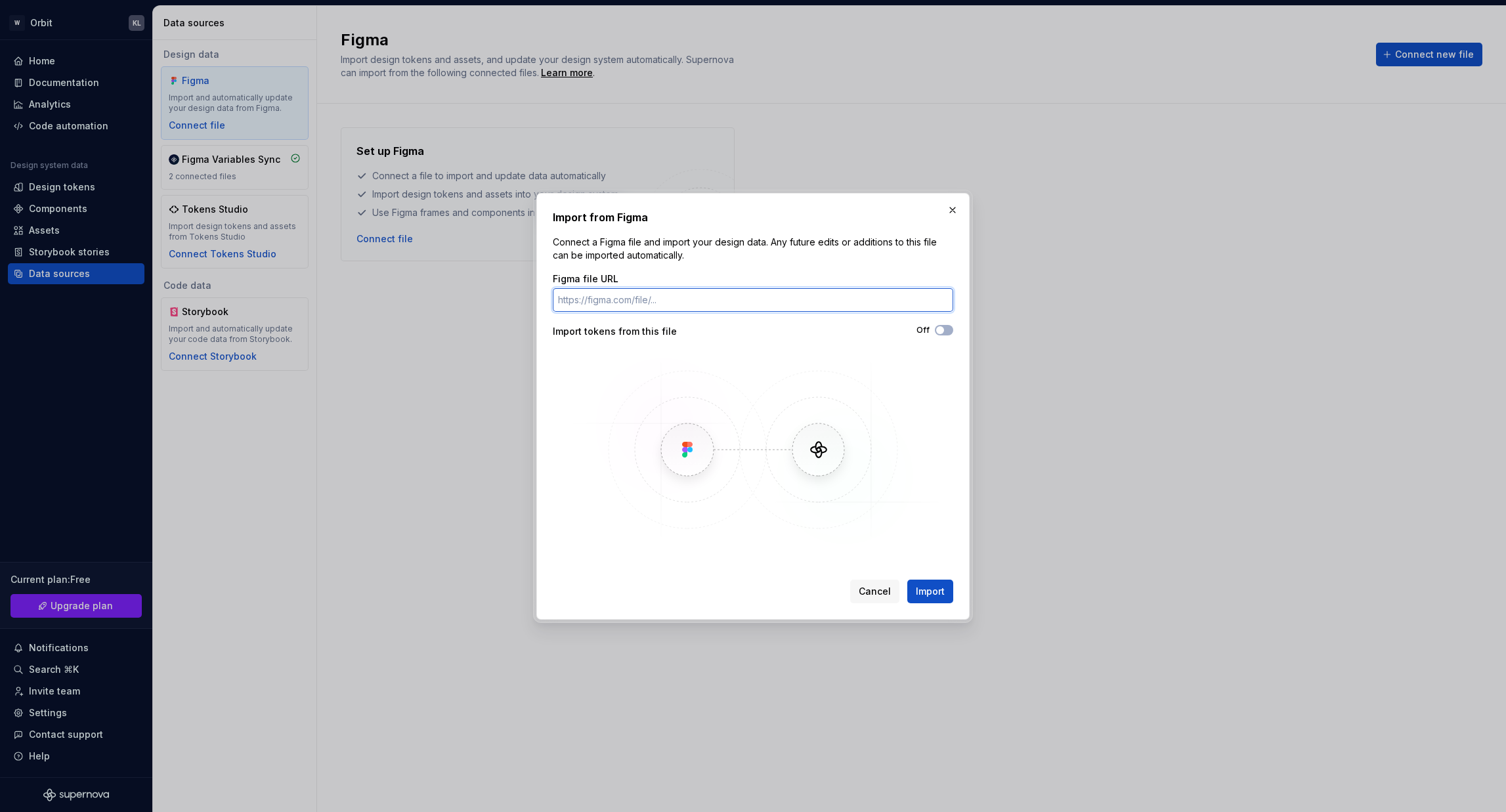
click at [833, 287] on div "Figma file URL" at bounding box center [753, 292] width 400 height 39
paste input "[URL][DOMAIN_NAME]"
type input "[URL][DOMAIN_NAME]"
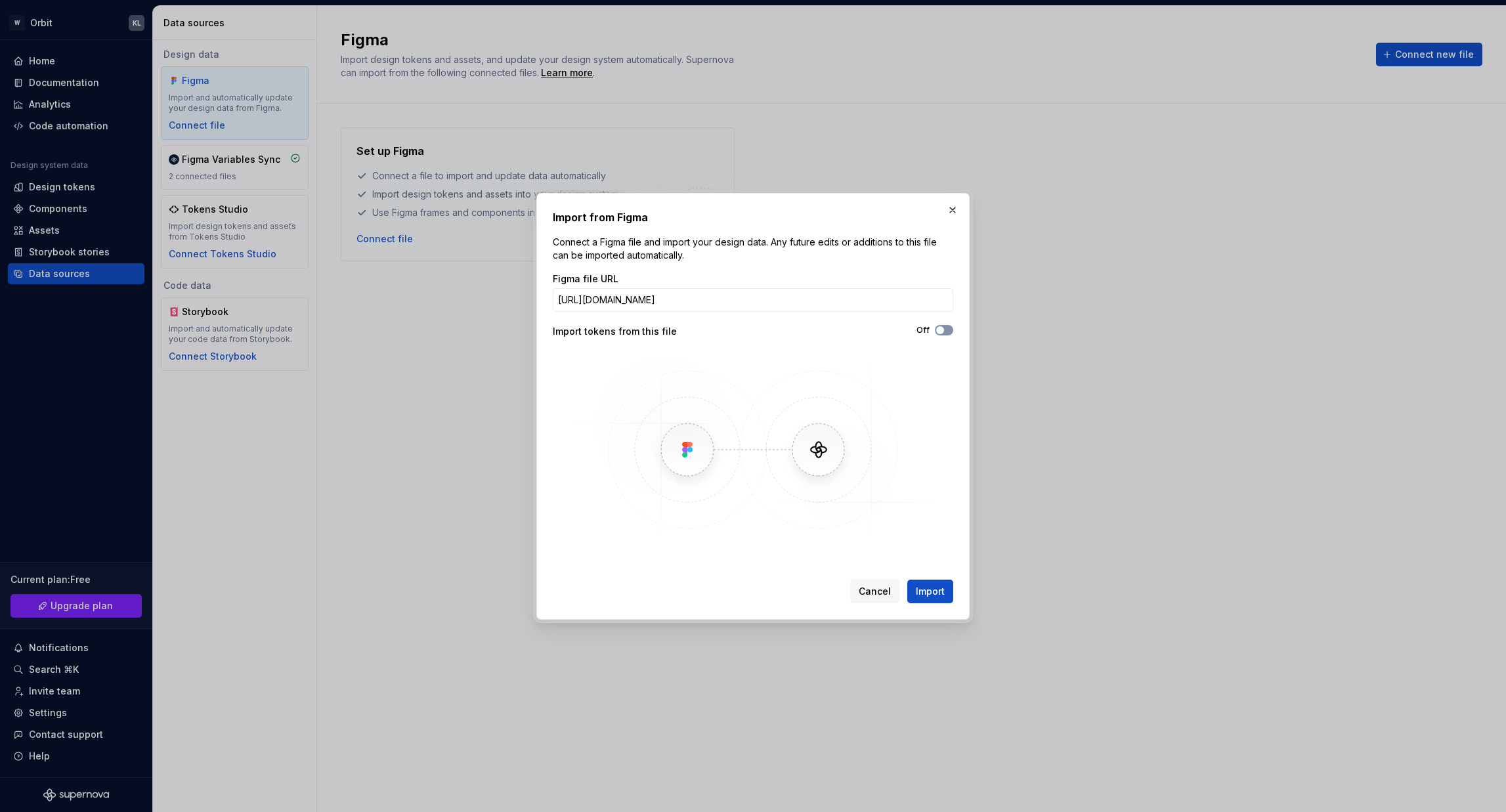
click at [942, 331] on span "button" at bounding box center [940, 330] width 8 height 8
click at [942, 600] on button "Import" at bounding box center [930, 591] width 46 height 24
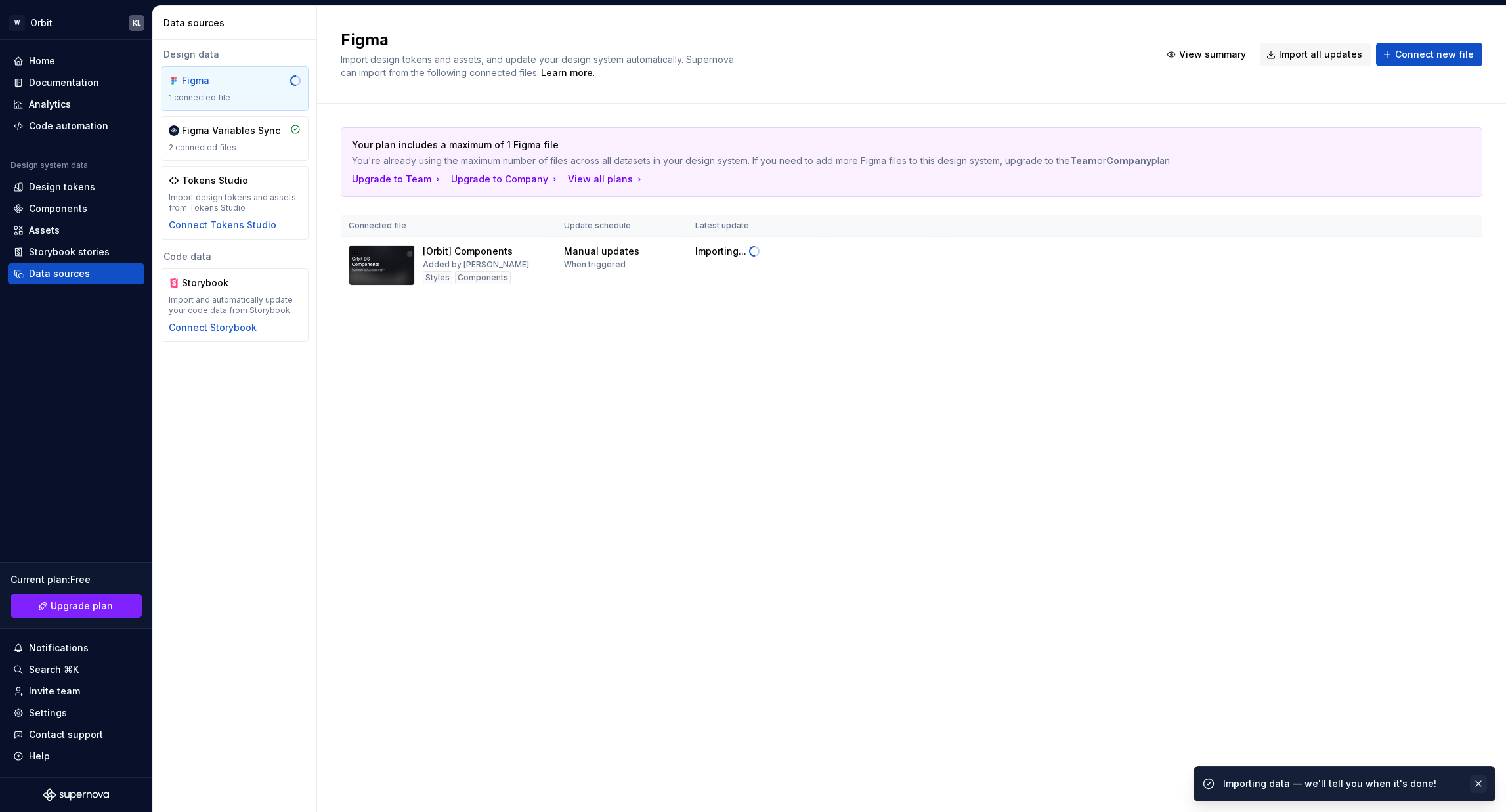
click at [1481, 781] on button "button" at bounding box center [1478, 783] width 17 height 18
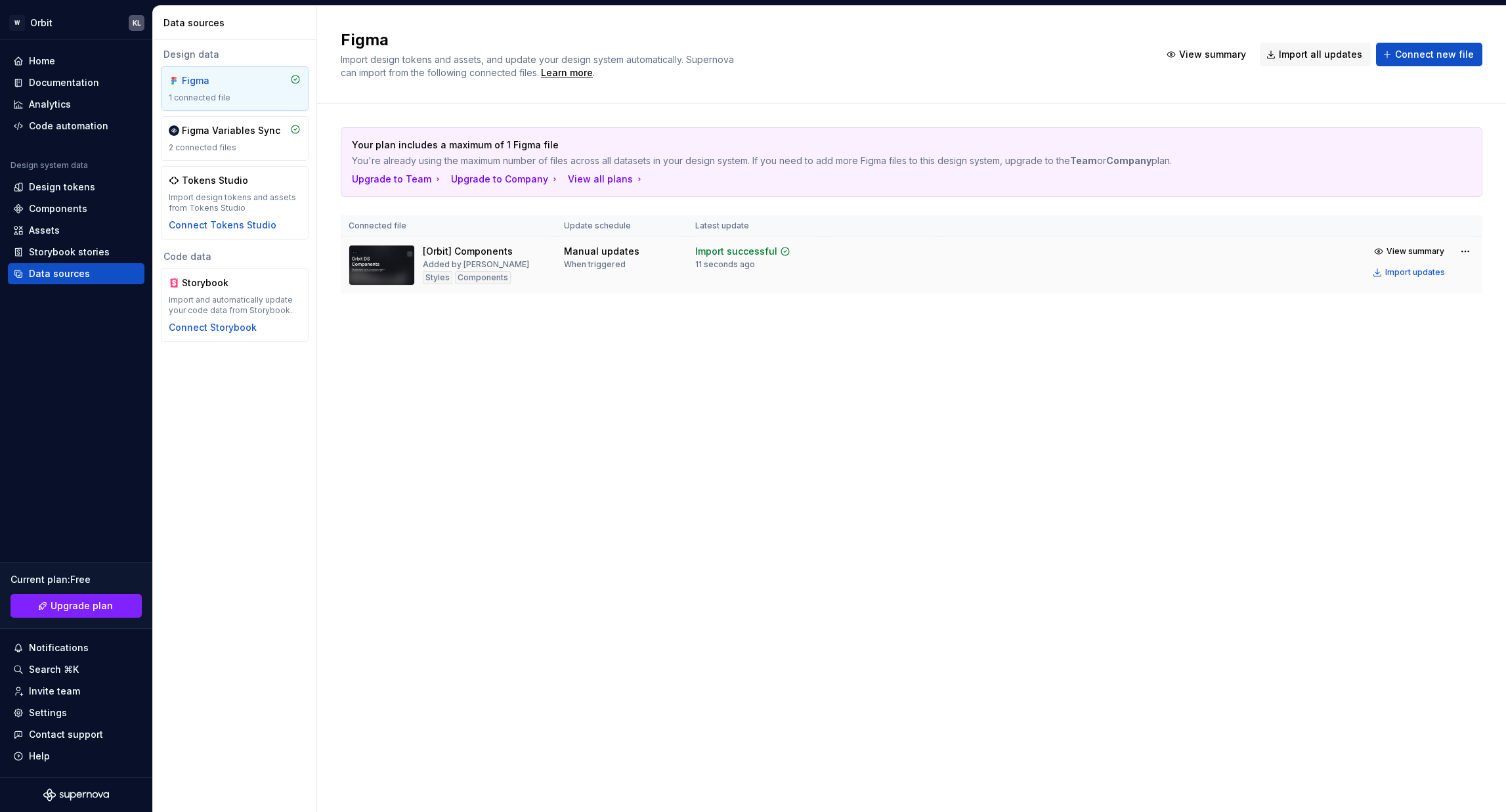
click at [1347, 280] on td "View summary Import updates" at bounding box center [1211, 261] width 543 height 50
click at [1464, 248] on html "W Orbit KL Home Documentation Analytics Code automation Design system data Desi…" at bounding box center [753, 406] width 1506 height 812
click at [1194, 294] on html "W Orbit KL Home Documentation Analytics Code automation Design system data Desi…" at bounding box center [753, 406] width 1506 height 812
click at [580, 261] on div "When triggered" at bounding box center [594, 264] width 62 height 10
click at [264, 397] on div "Design data Figma 1 connected file Figma Variables Sync 2 connected files Token…" at bounding box center [235, 426] width 163 height 772
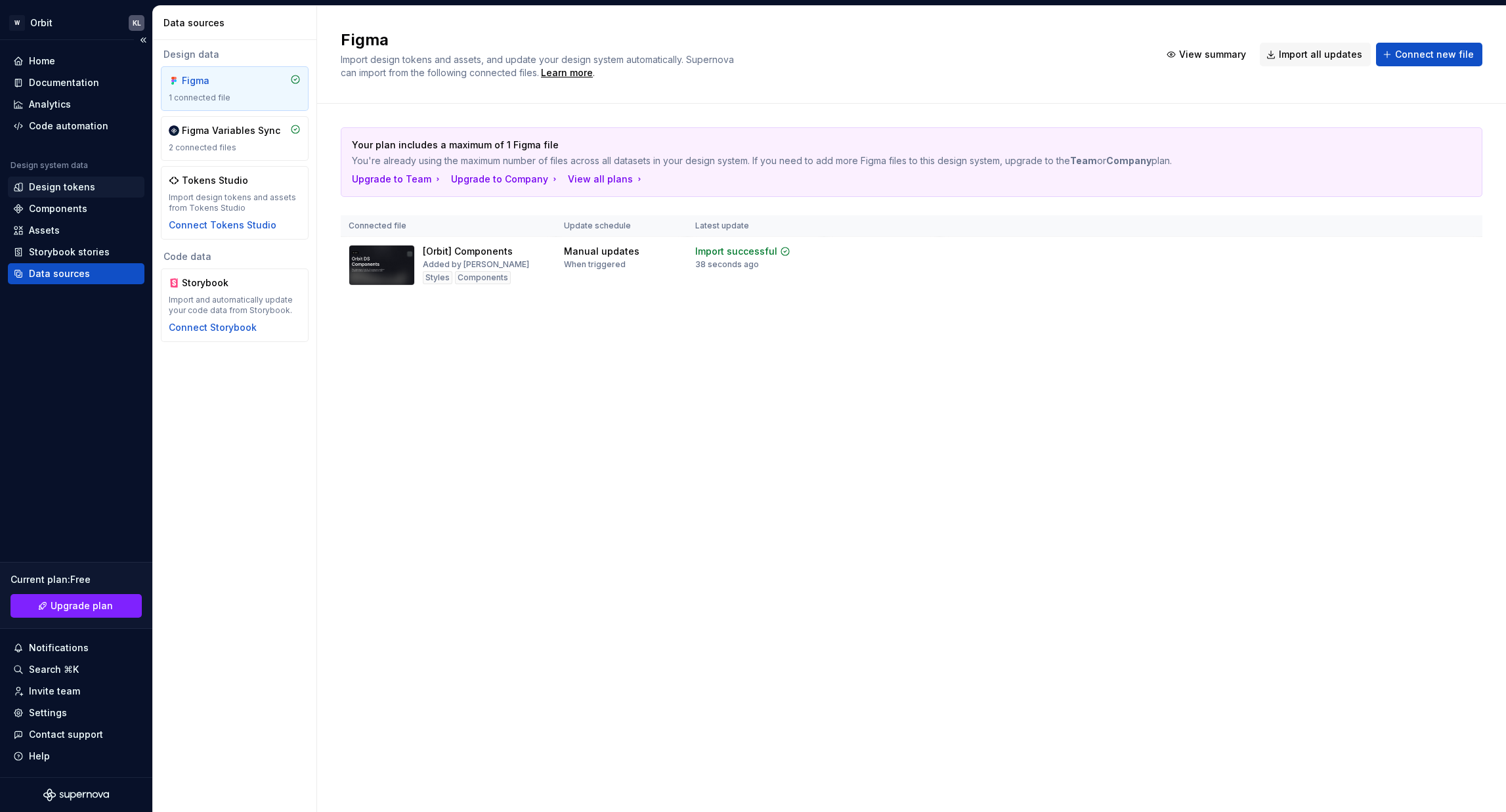
click at [53, 186] on div "Design tokens" at bounding box center [61, 186] width 66 height 13
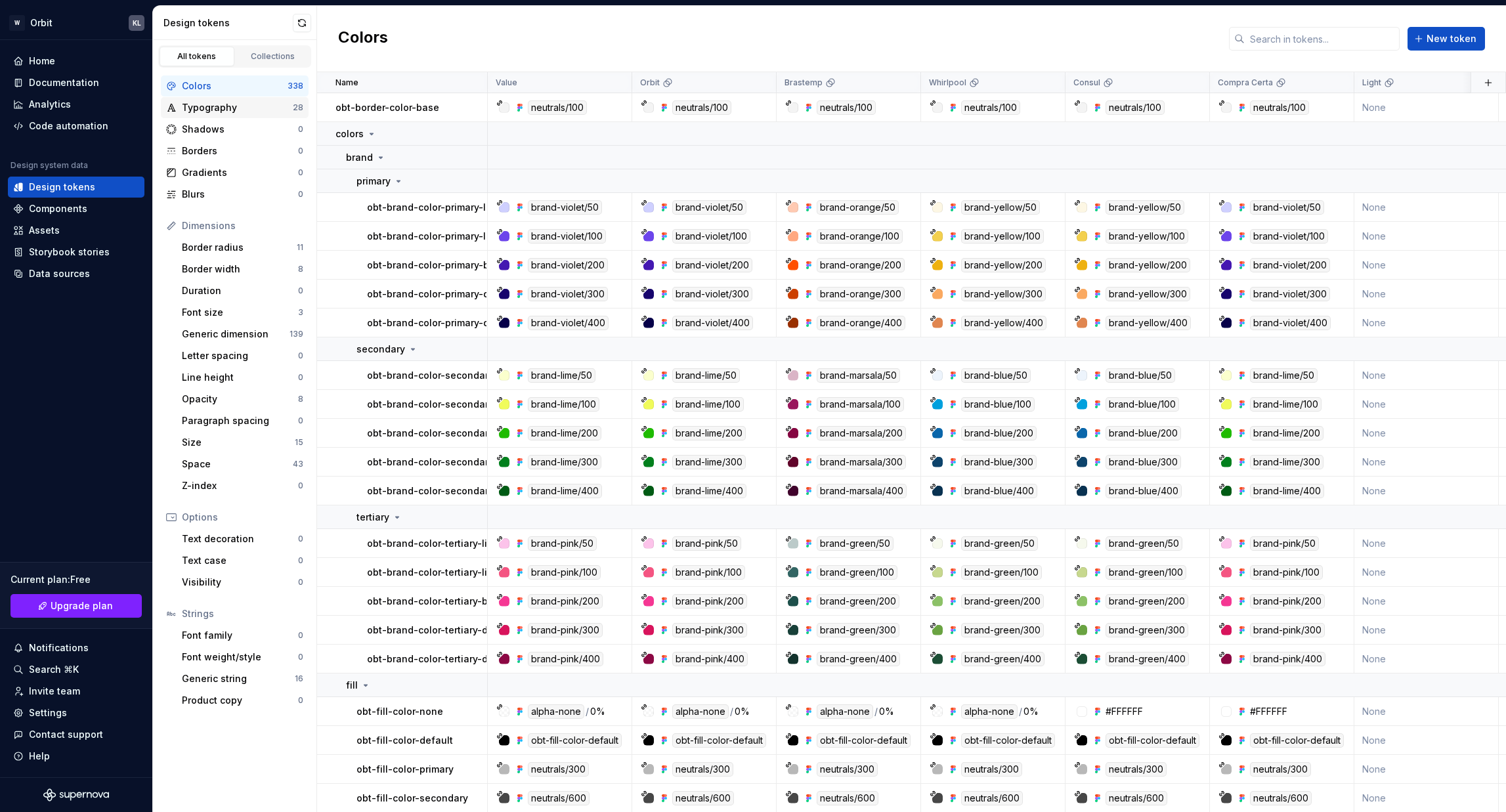
click at [248, 114] on div "Typography 28" at bounding box center [234, 108] width 148 height 21
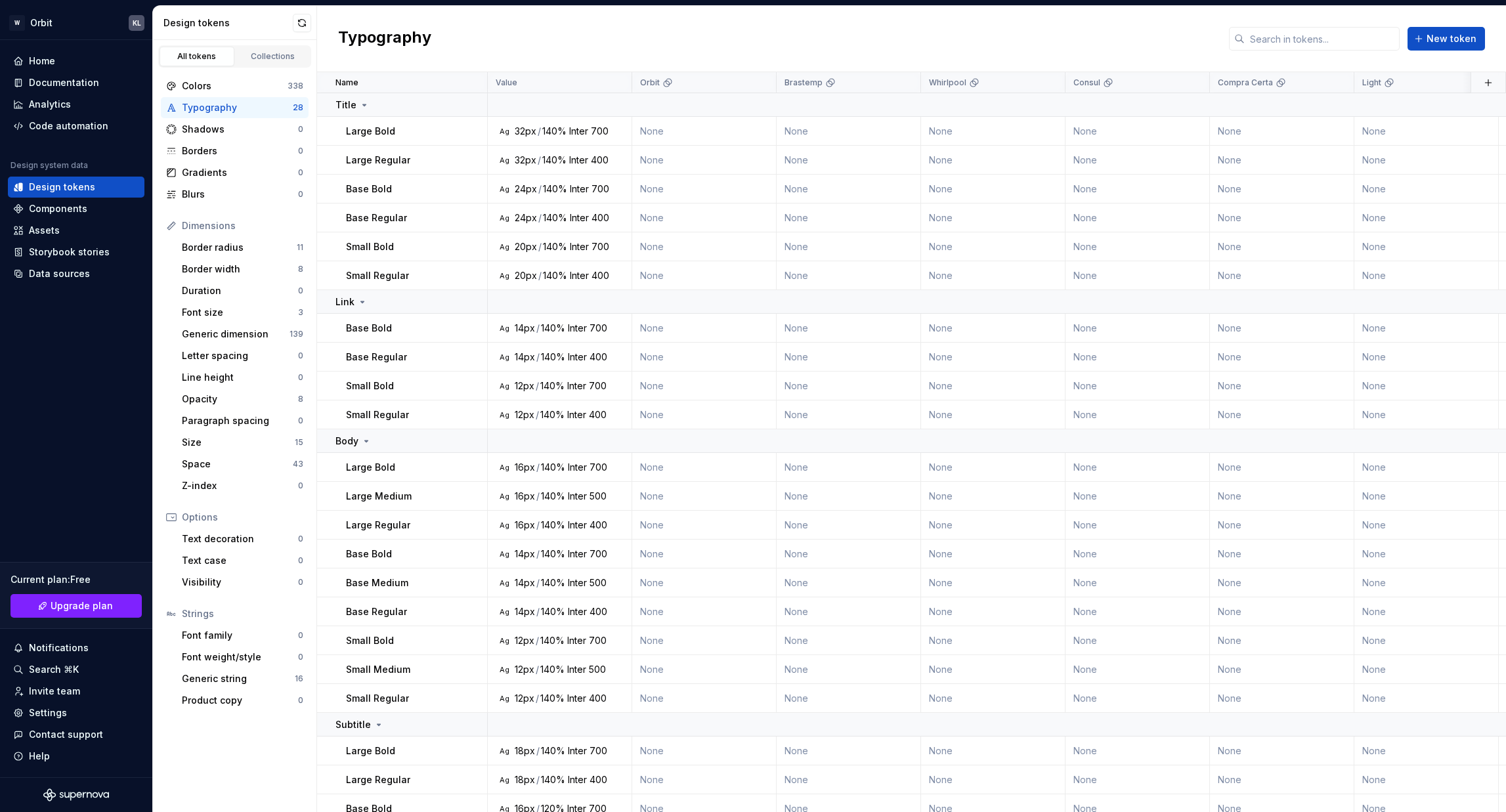
click at [257, 101] on div "Typography" at bounding box center [237, 107] width 111 height 13
click at [270, 86] on div "Colors" at bounding box center [234, 86] width 106 height 13
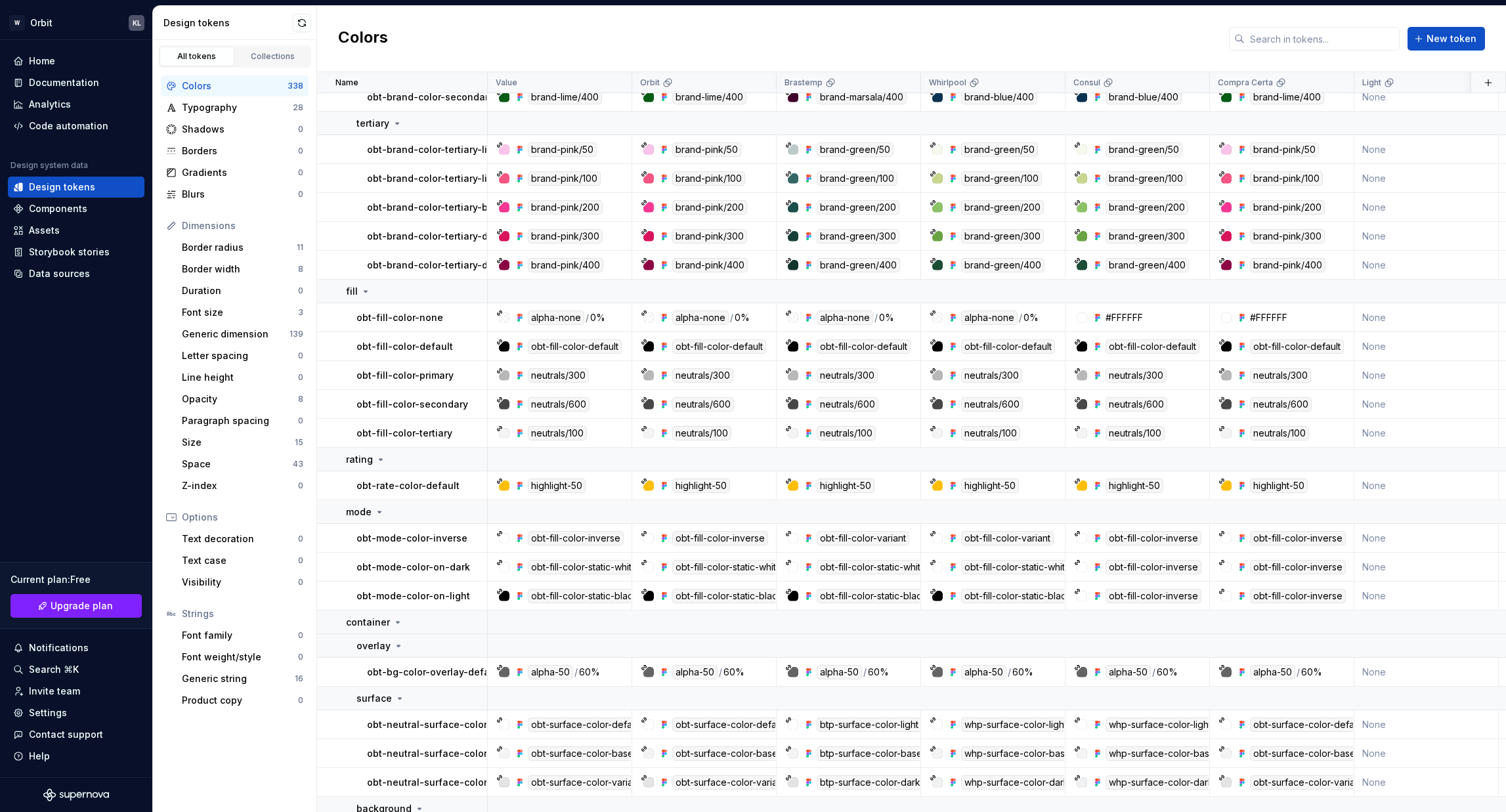
scroll to position [591, 0]
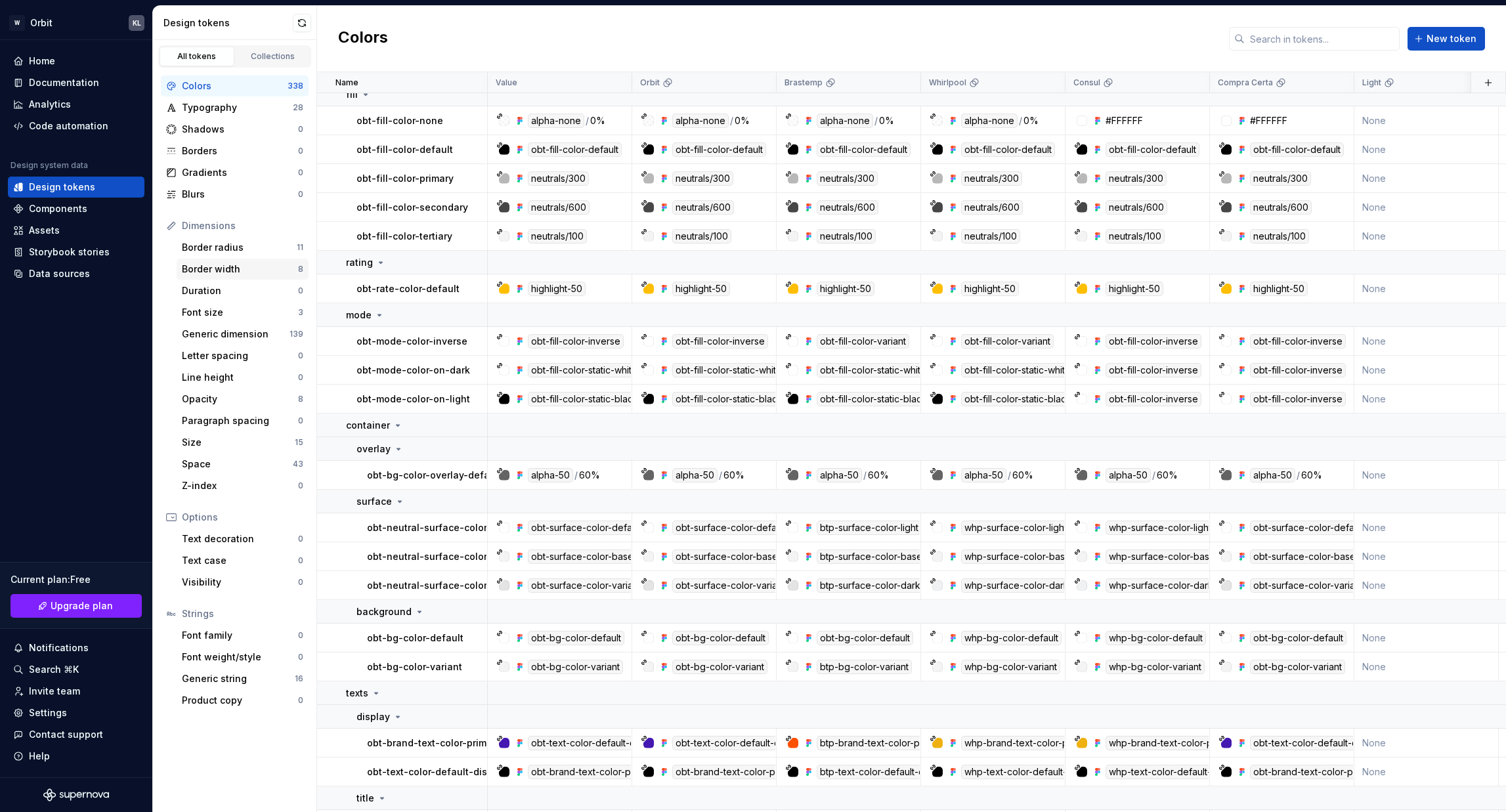
click at [270, 261] on div "Border width 8" at bounding box center [242, 269] width 132 height 21
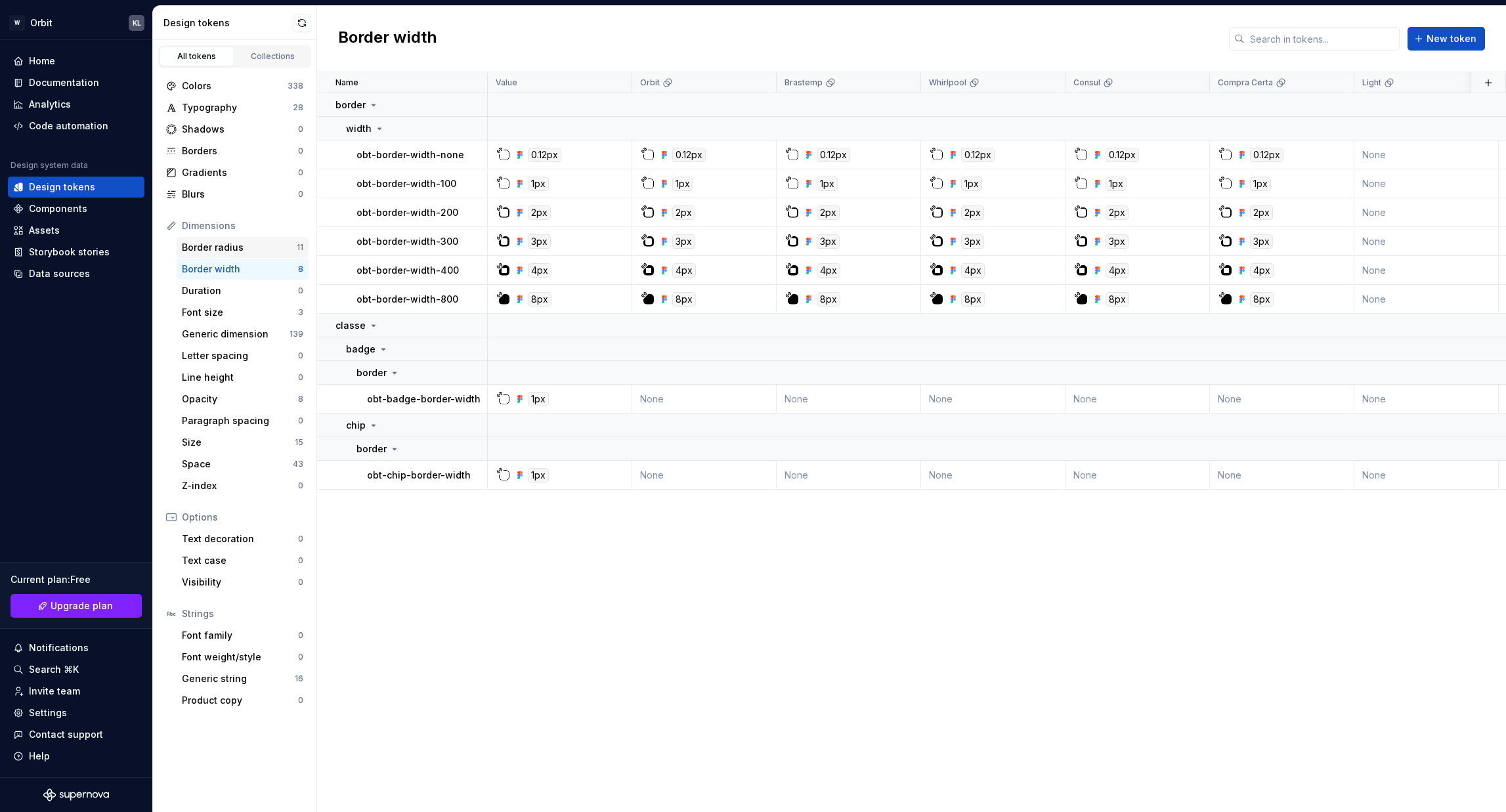
click at [270, 248] on div "Border radius" at bounding box center [239, 247] width 115 height 13
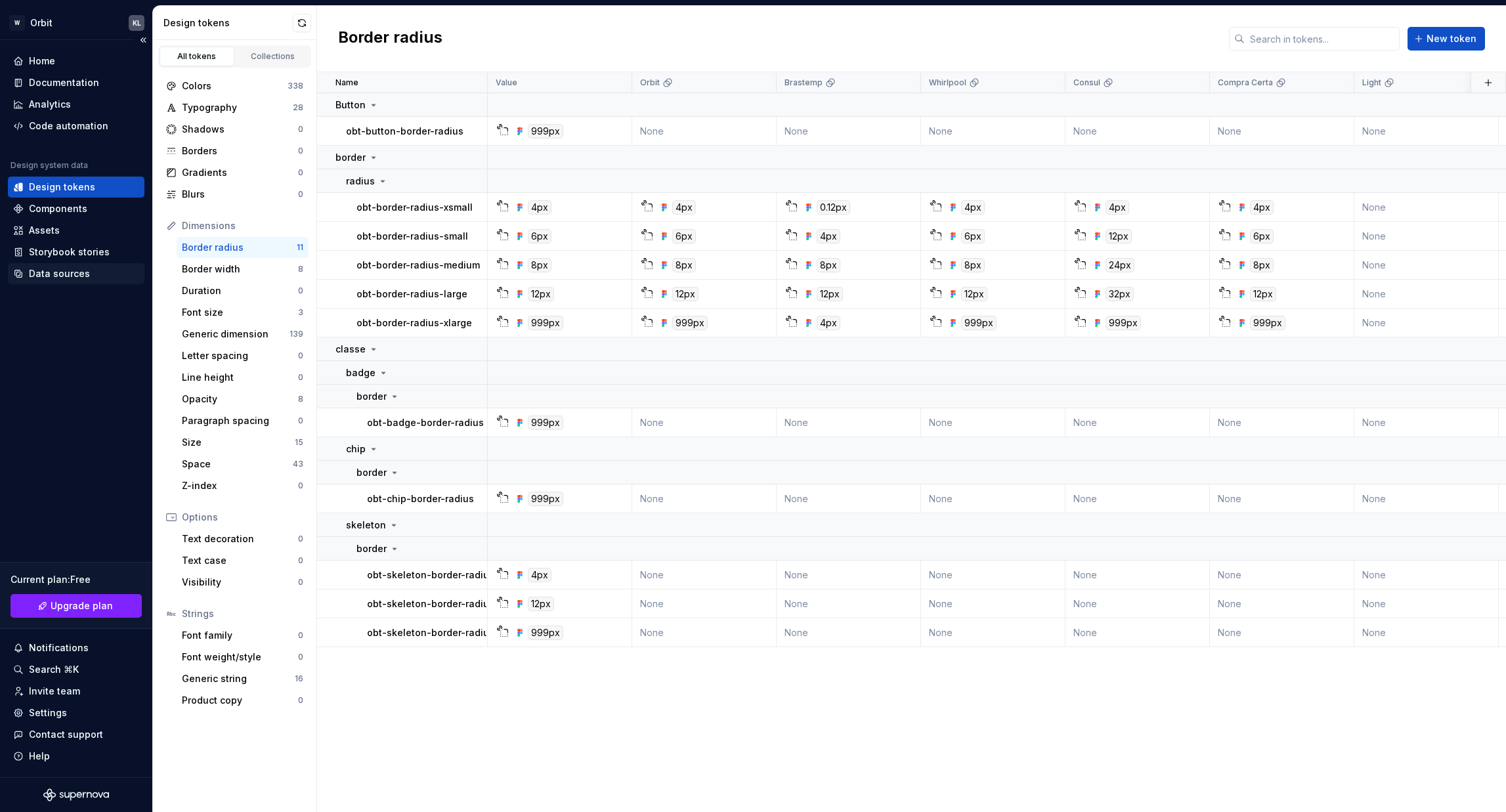
click at [95, 278] on div "Data sources" at bounding box center [76, 273] width 126 height 13
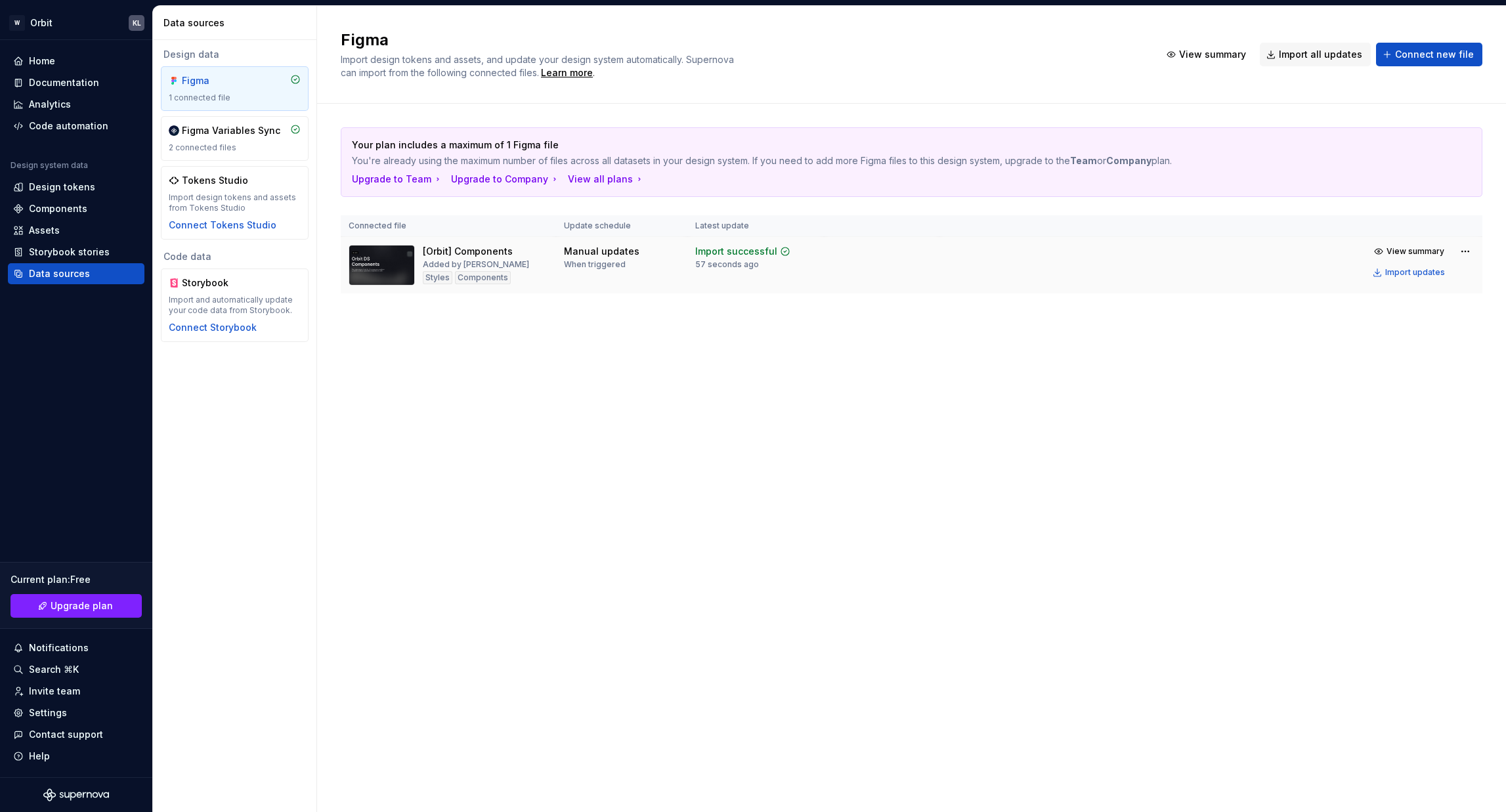
drag, startPoint x: 485, startPoint y: 248, endPoint x: 468, endPoint y: 248, distance: 17.0
click at [485, 247] on div "[Orbit] Components" at bounding box center [468, 251] width 90 height 13
click at [82, 180] on div "Design tokens" at bounding box center [61, 186] width 66 height 13
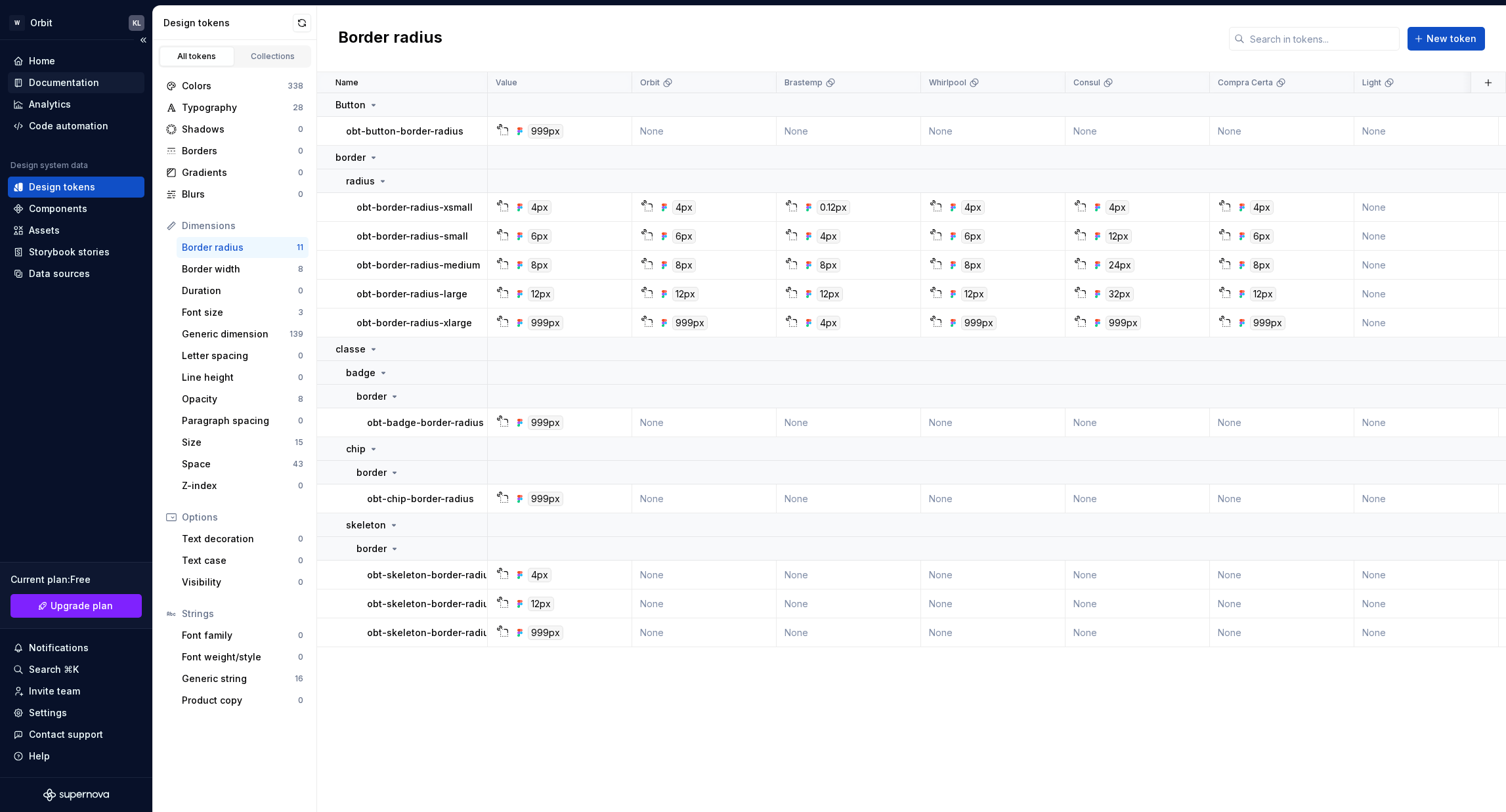
click at [68, 81] on div "Documentation" at bounding box center [63, 82] width 70 height 13
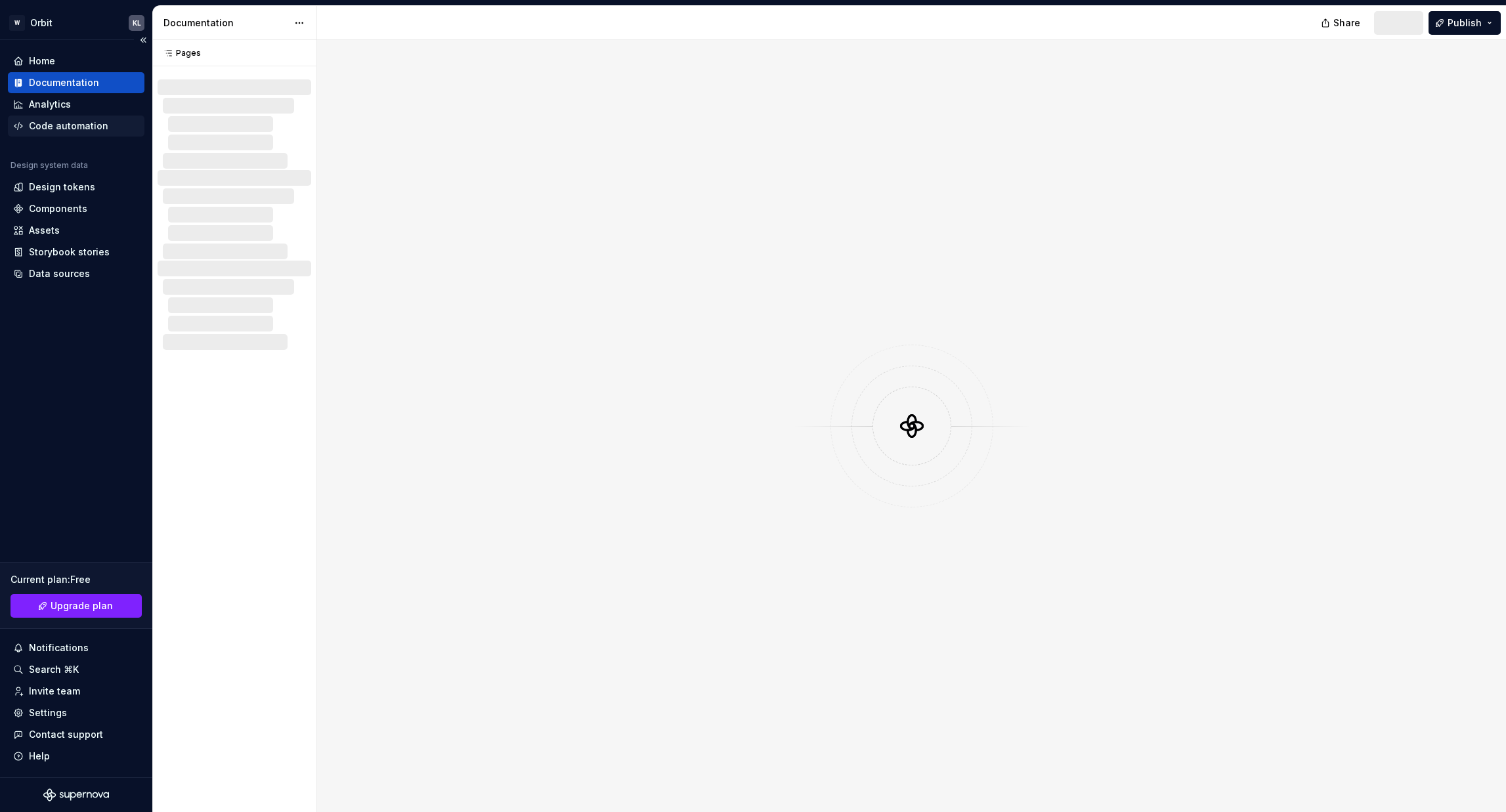
click at [68, 124] on div "Code automation" at bounding box center [68, 125] width 80 height 13
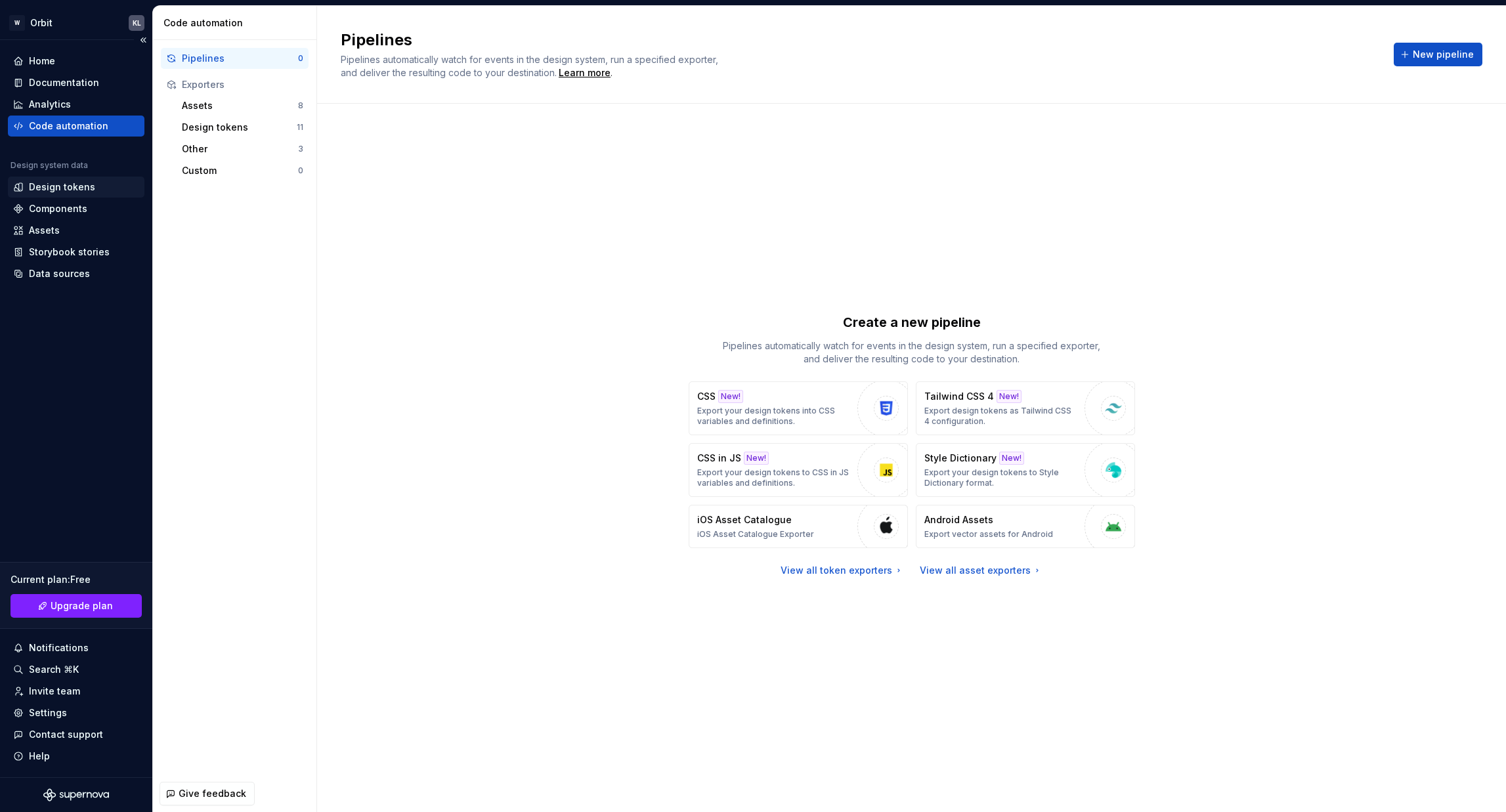
click at [67, 185] on div "Design tokens" at bounding box center [61, 186] width 66 height 13
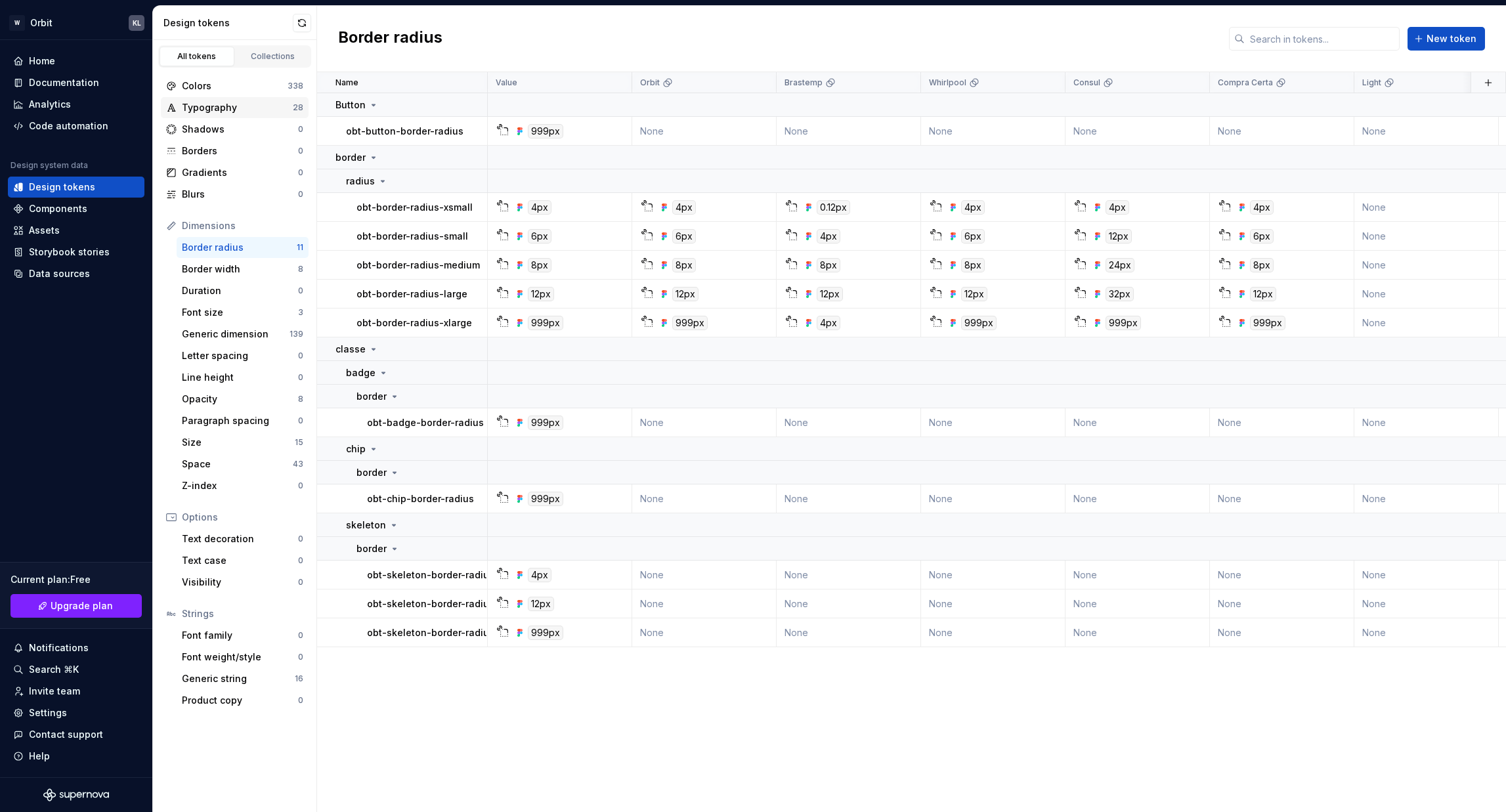
click at [248, 108] on div "Typography" at bounding box center [237, 107] width 111 height 13
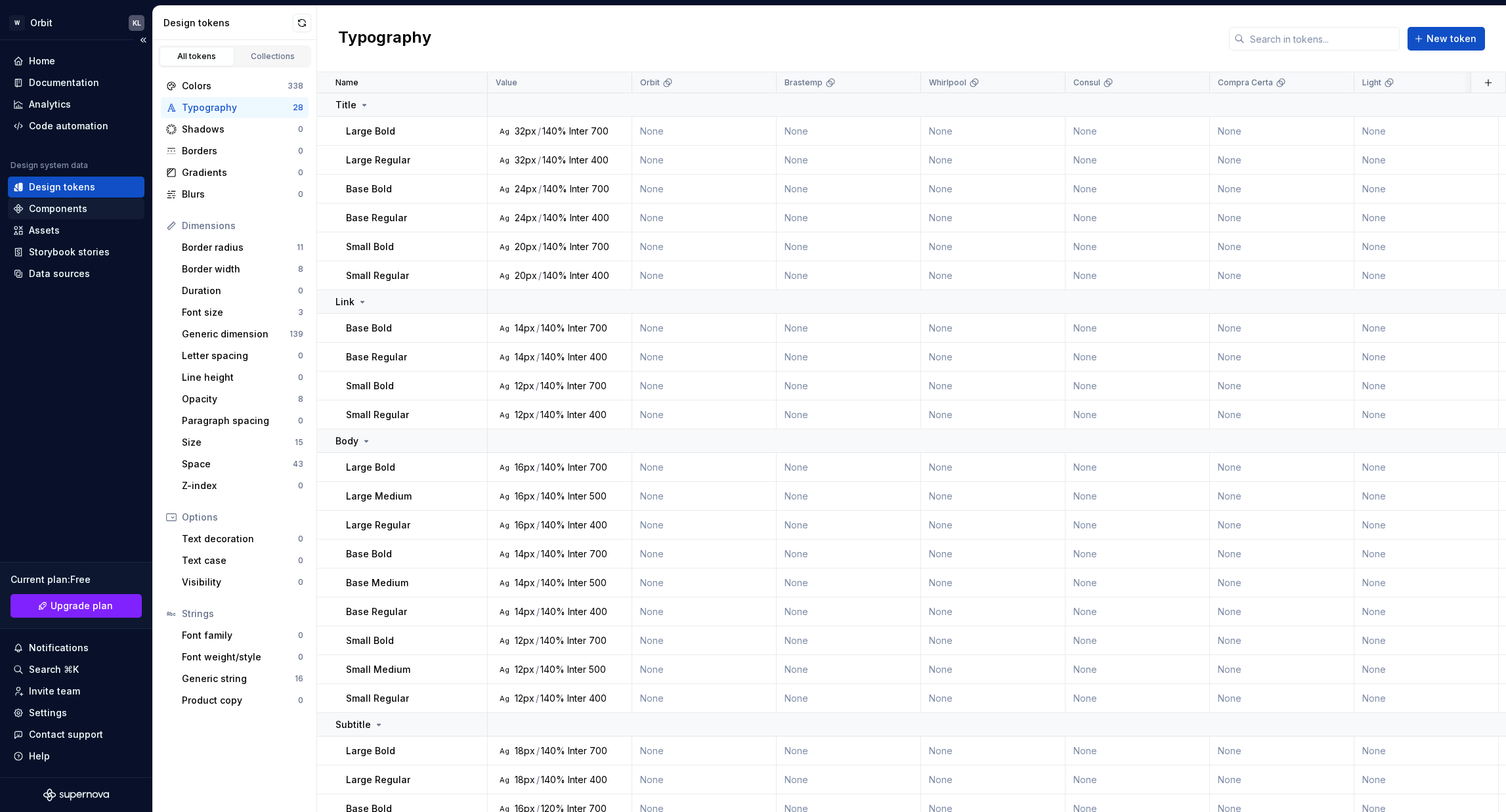
click at [84, 216] on div "Components" at bounding box center [76, 208] width 137 height 21
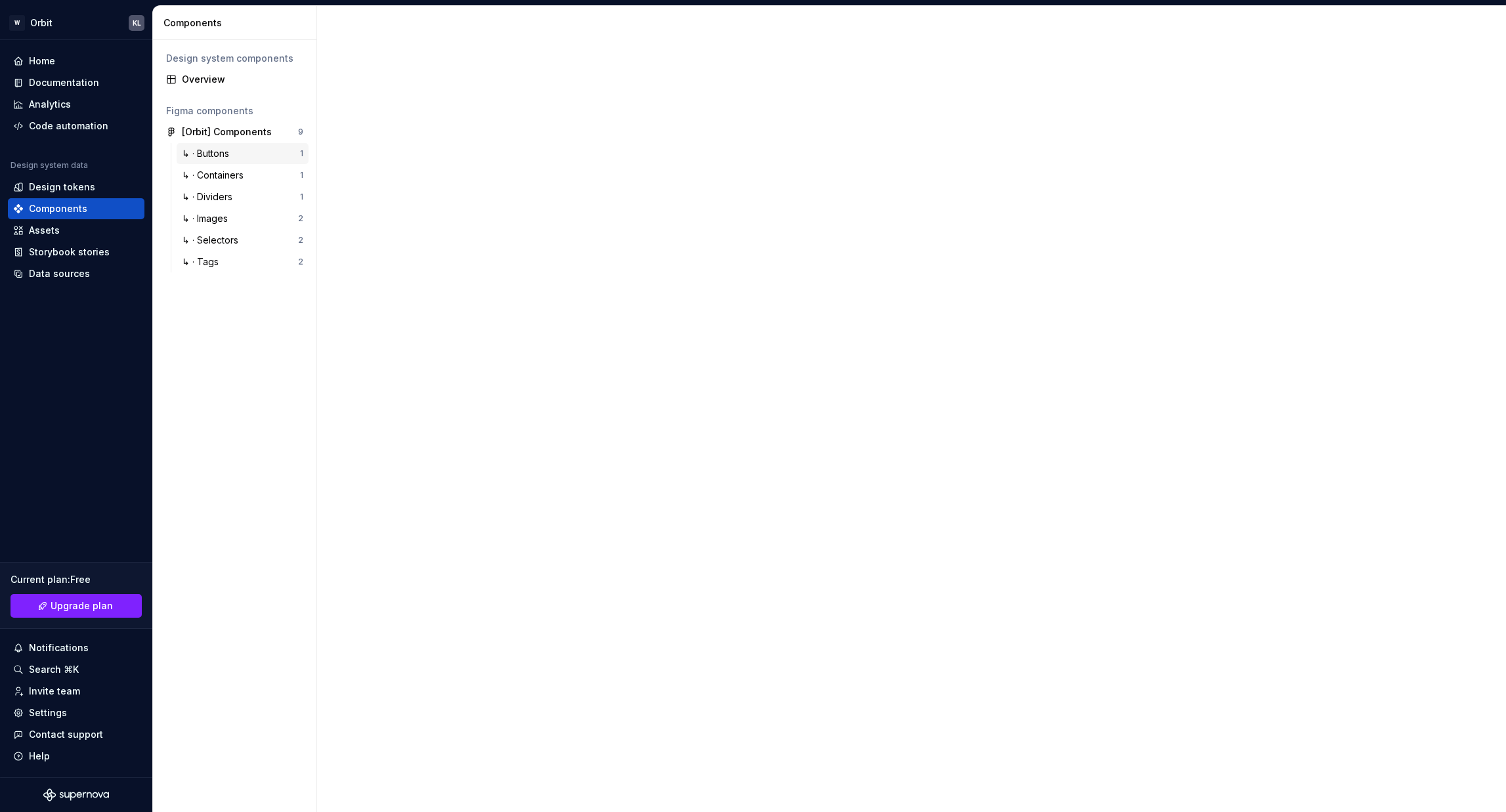
click at [223, 150] on div "↳ · Buttons" at bounding box center [208, 153] width 52 height 13
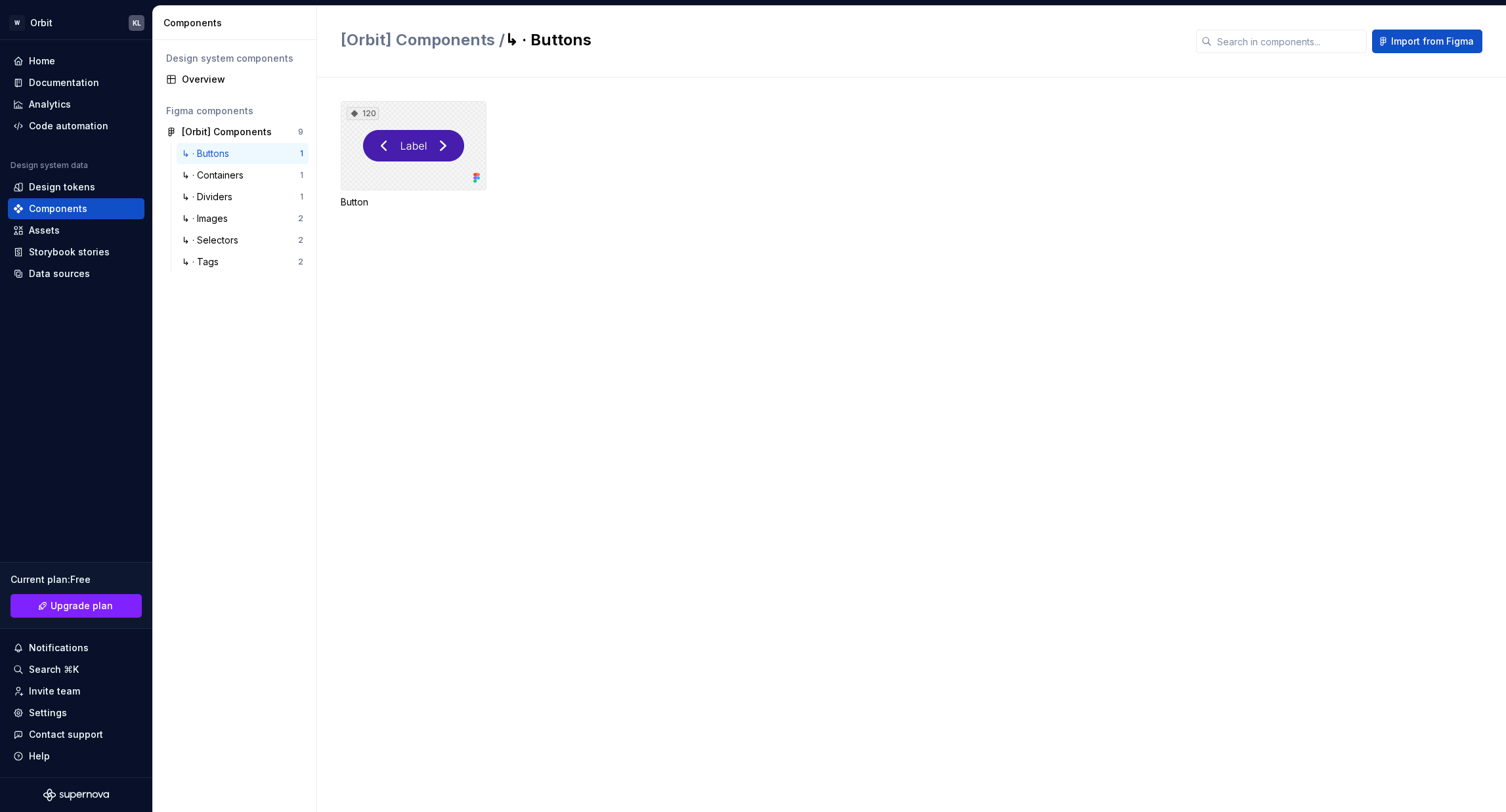
click at [422, 177] on div "120" at bounding box center [413, 145] width 146 height 89
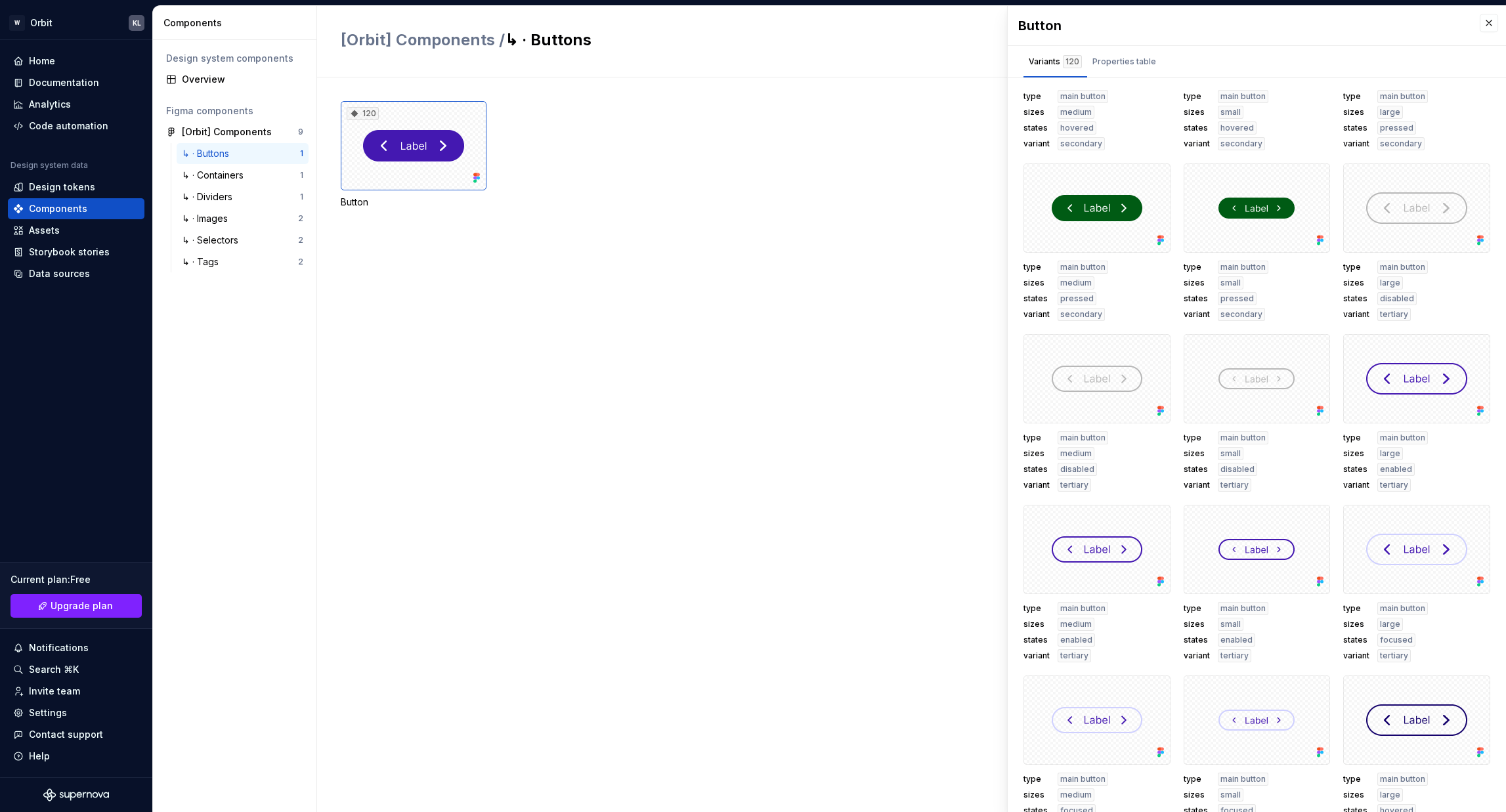
scroll to position [1378, 0]
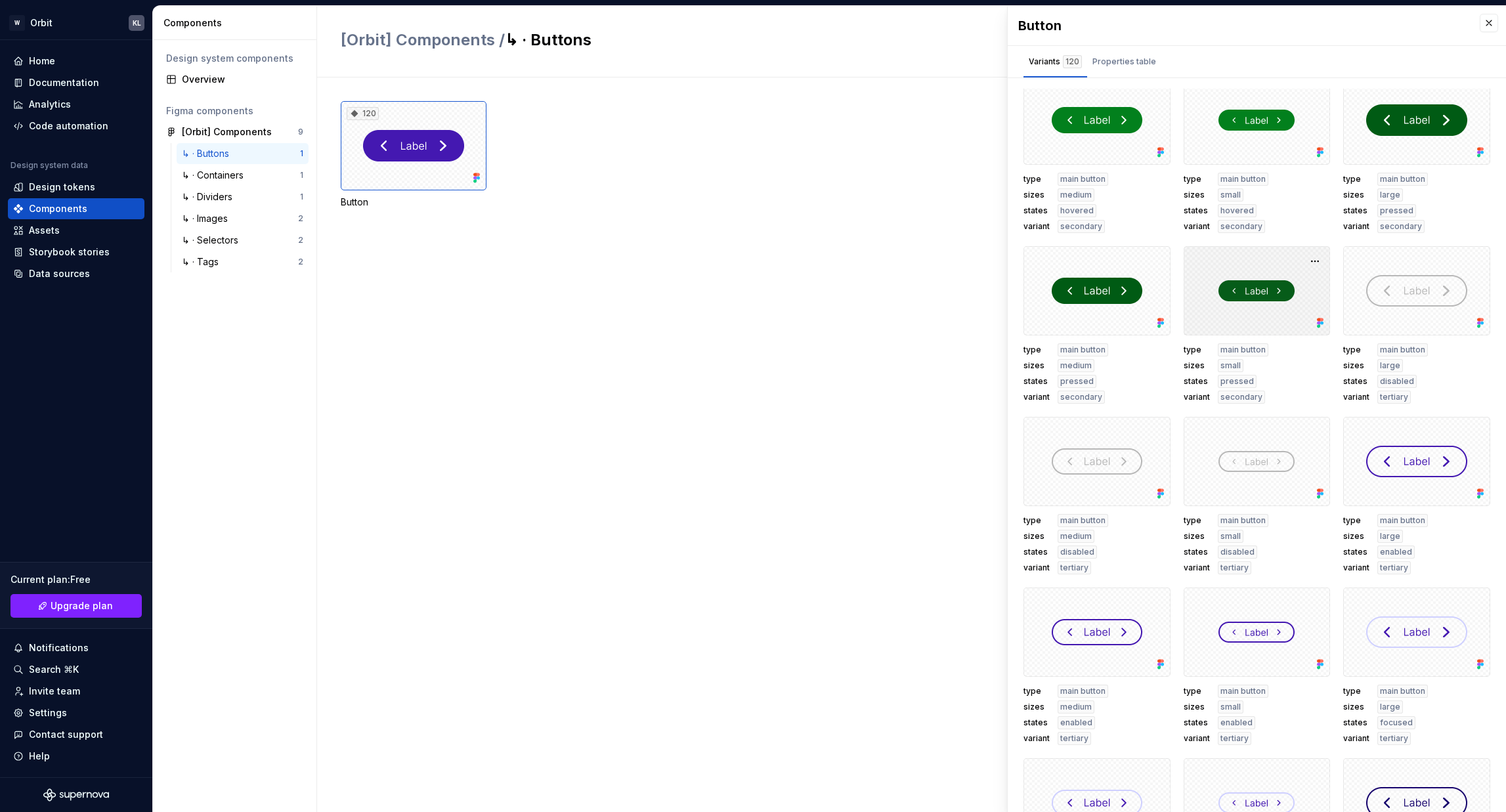
click at [1276, 304] on div at bounding box center [1257, 291] width 147 height 89
click at [1240, 283] on div at bounding box center [1257, 291] width 147 height 89
click at [1121, 315] on div at bounding box center [1097, 291] width 147 height 89
click at [1147, 259] on button "button" at bounding box center [1155, 261] width 18 height 18
click at [1302, 292] on div at bounding box center [1257, 291] width 147 height 89
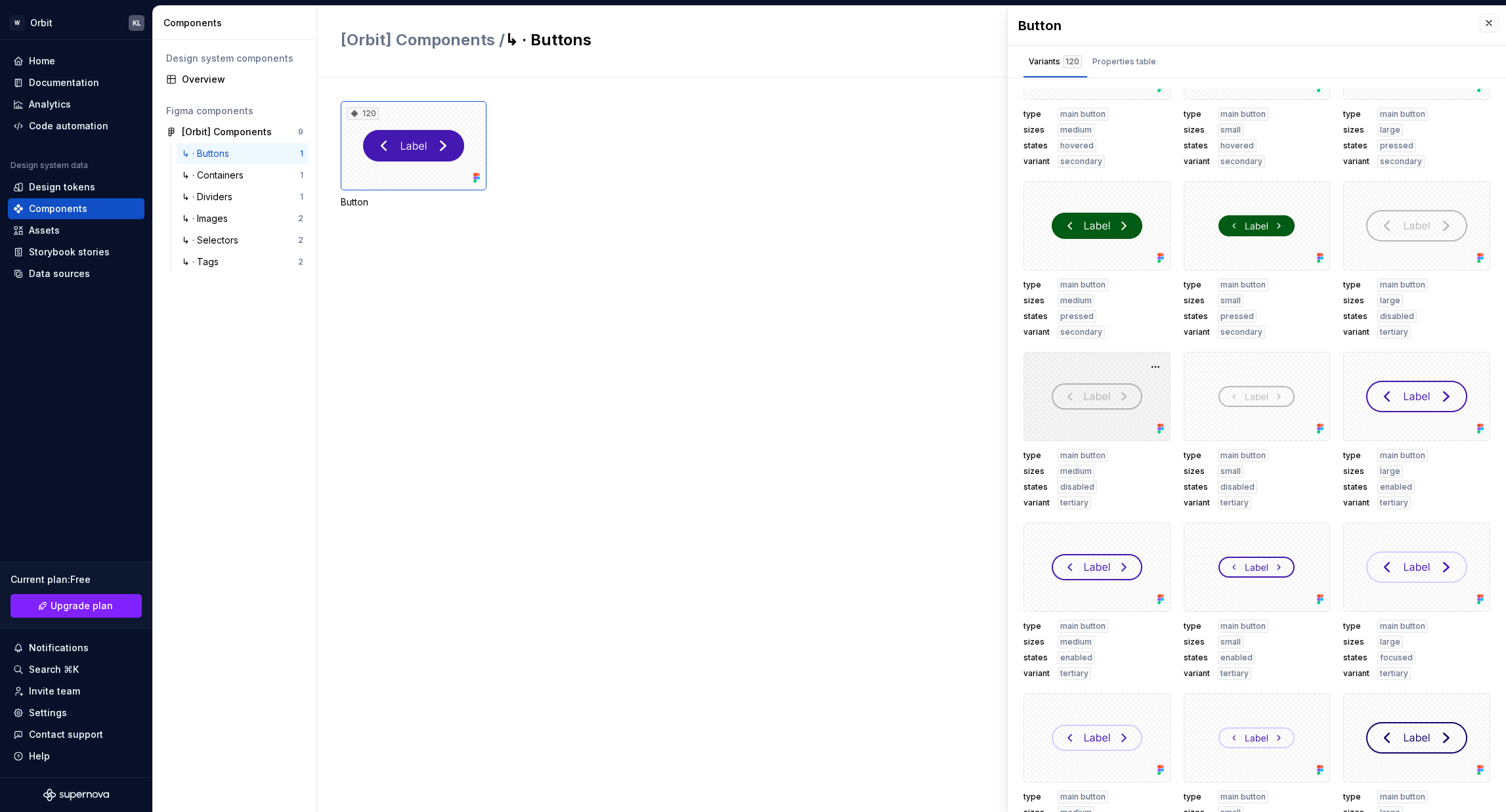
scroll to position [1444, 0]
click at [246, 186] on div "↳ · Dividers 1" at bounding box center [242, 197] width 132 height 21
click at [249, 182] on div "↳ · Containers 1" at bounding box center [242, 175] width 132 height 21
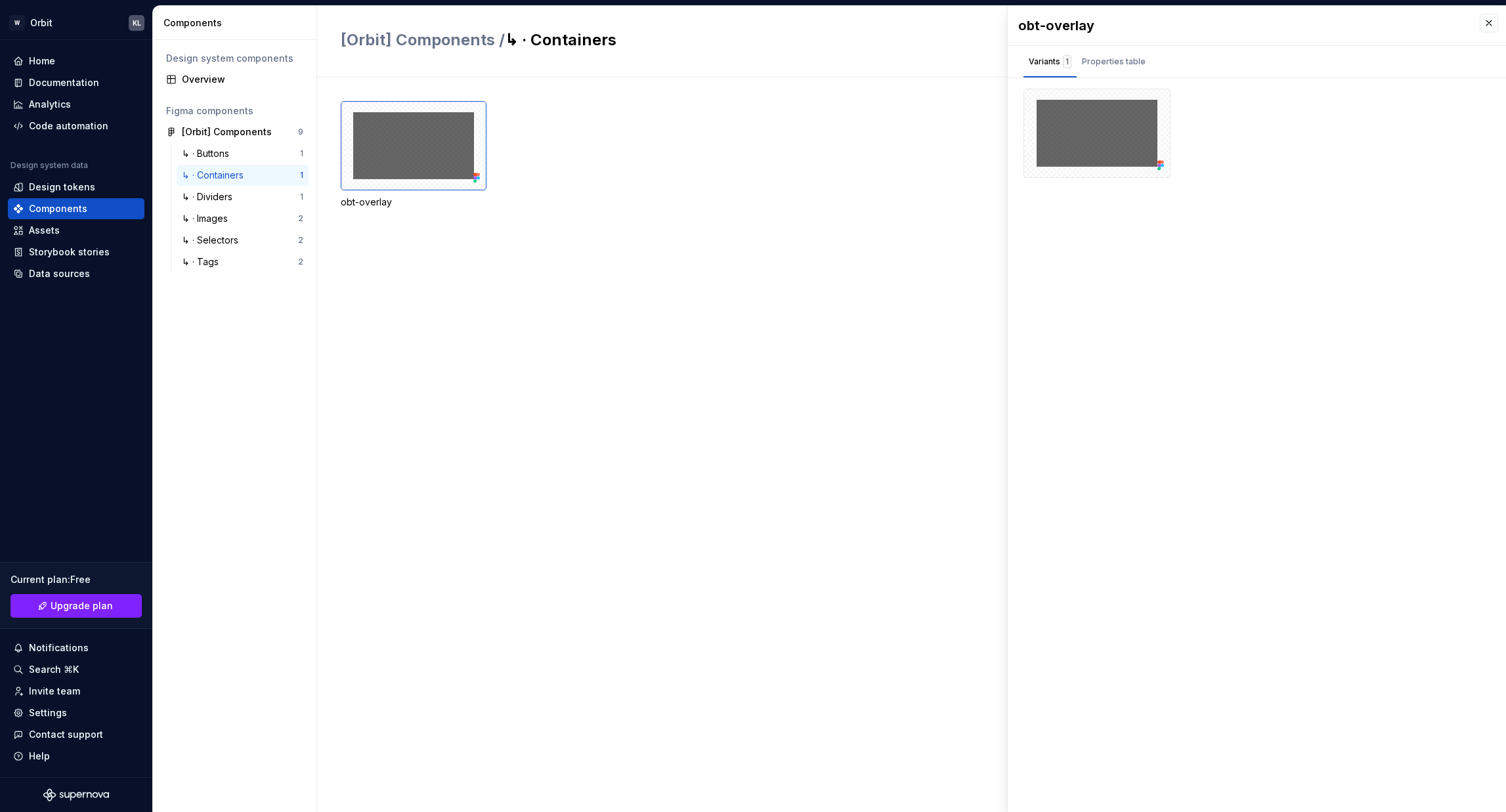
click at [1146, 276] on div "obt-overlay Variants 1 Properties table Property Values Default FigmaComponentP…" at bounding box center [1257, 409] width 498 height 806
click at [237, 197] on div "↳ · Dividers" at bounding box center [241, 197] width 118 height 13
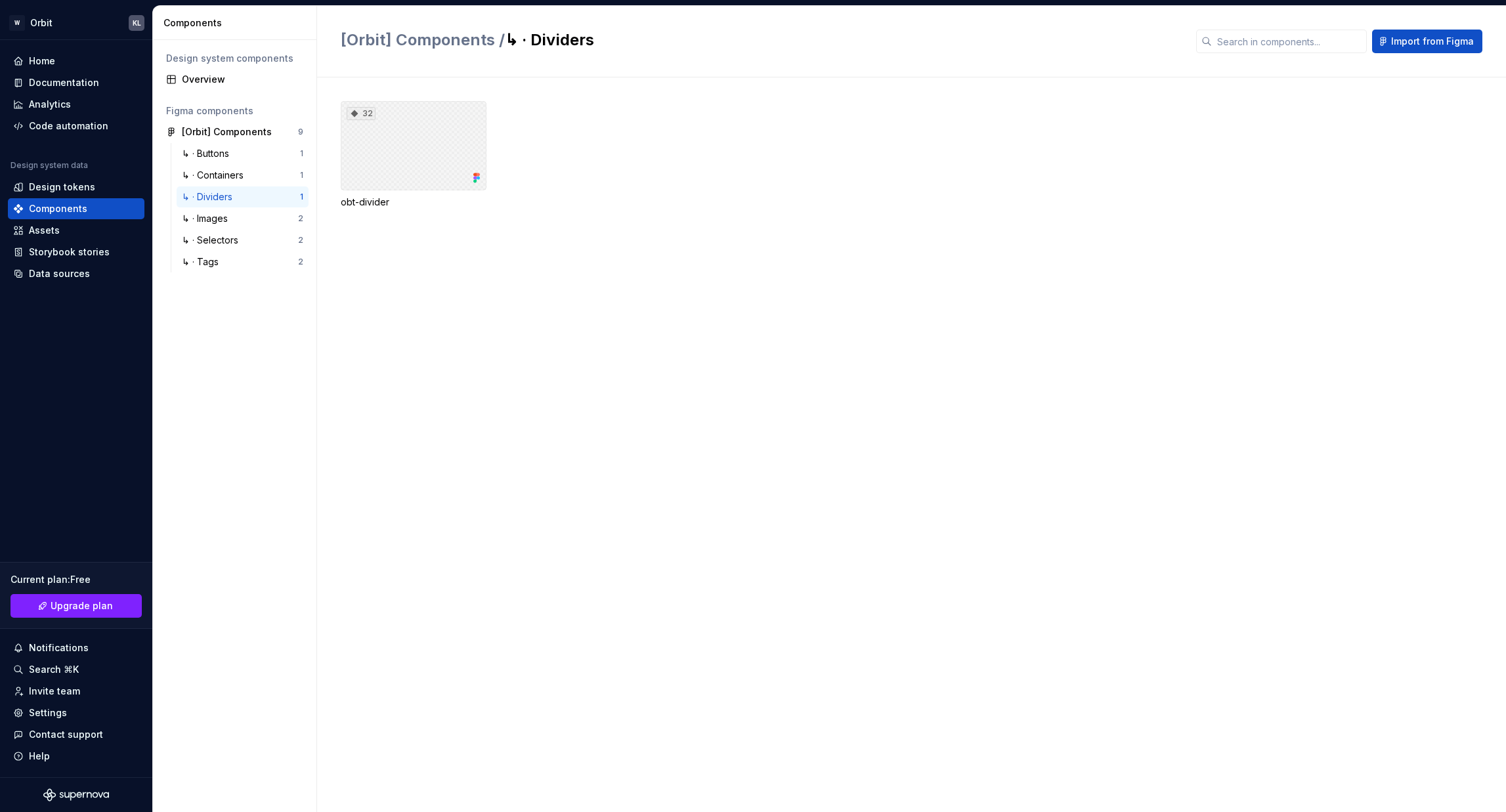
click at [414, 161] on div "32" at bounding box center [413, 145] width 146 height 89
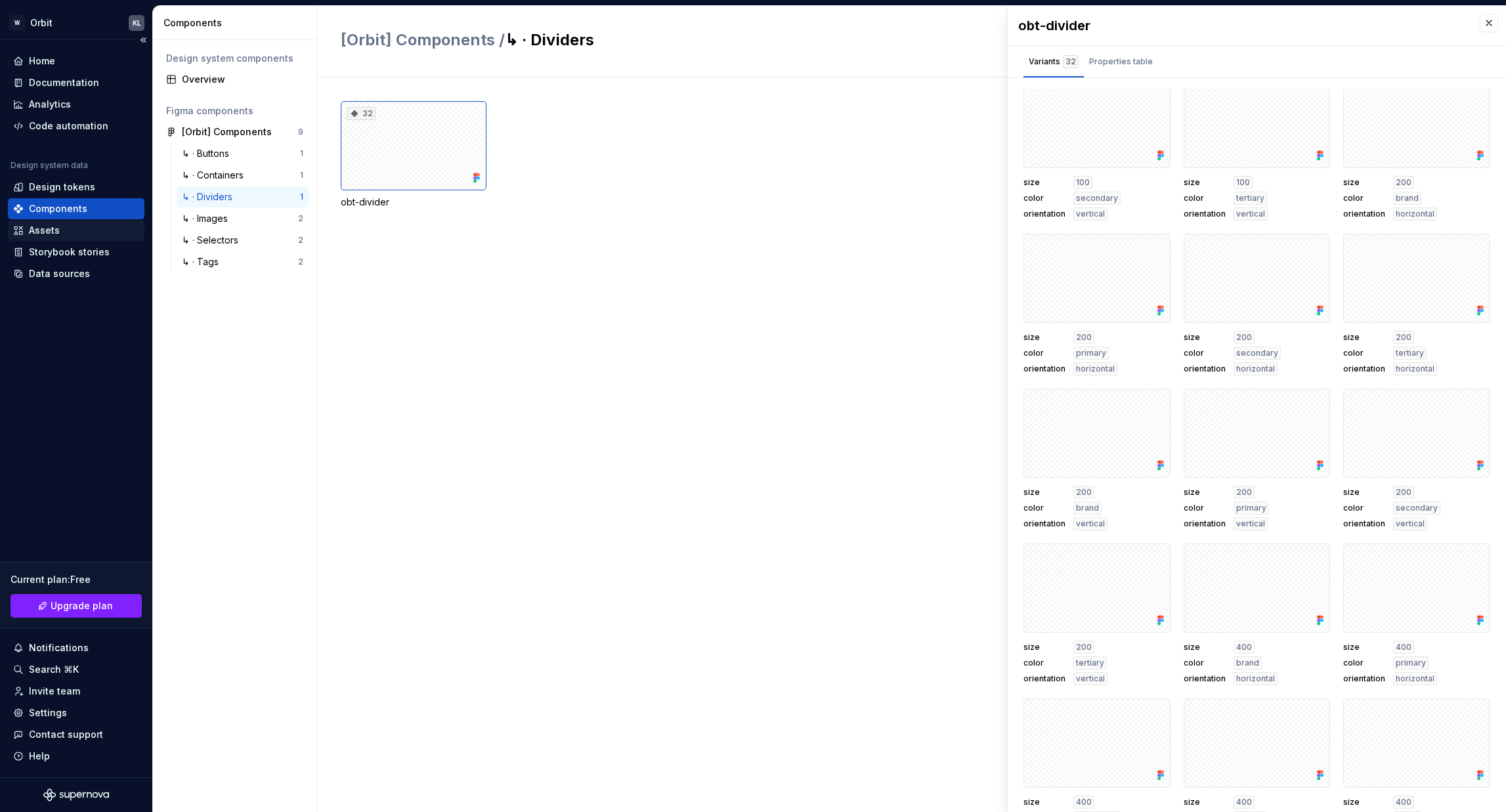
scroll to position [328, 0]
click at [72, 98] on div "Analytics" at bounding box center [76, 104] width 126 height 13
click at [80, 85] on div "Documentation" at bounding box center [63, 82] width 70 height 13
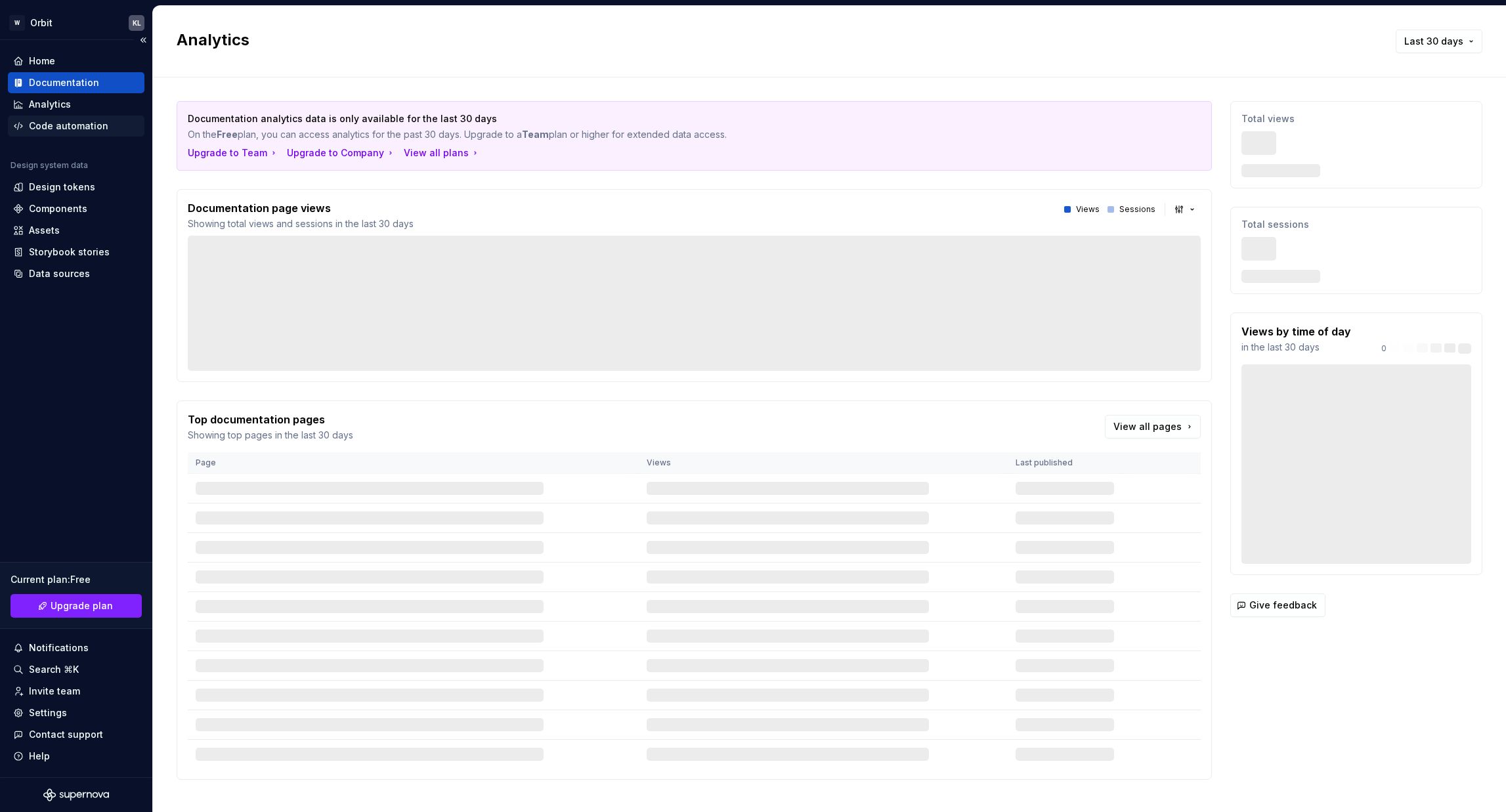
click at [86, 125] on div "Code automation" at bounding box center [68, 125] width 80 height 13
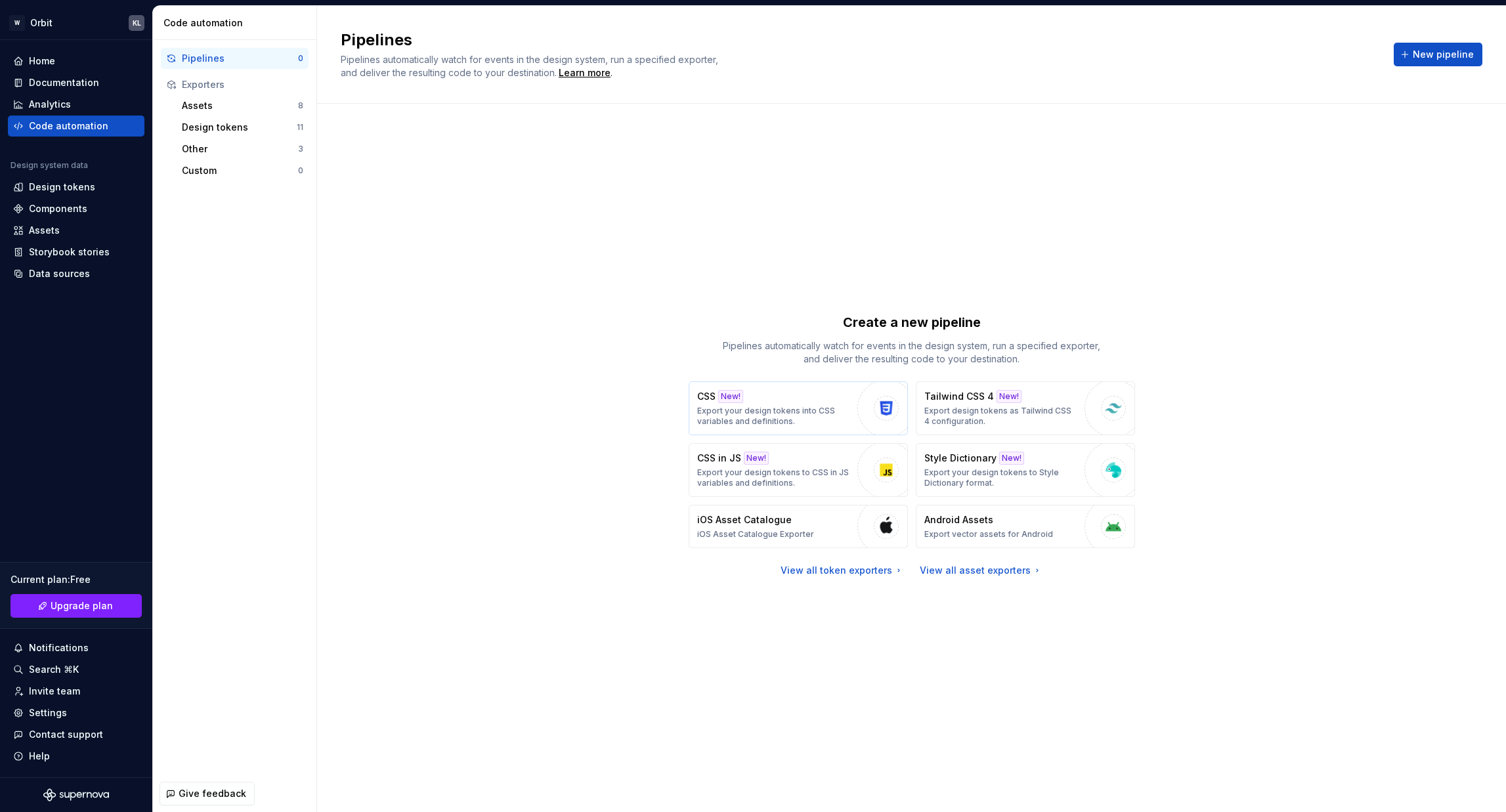
click at [794, 409] on p "Export your design tokens into CSS variables and definitions." at bounding box center [774, 416] width 154 height 21
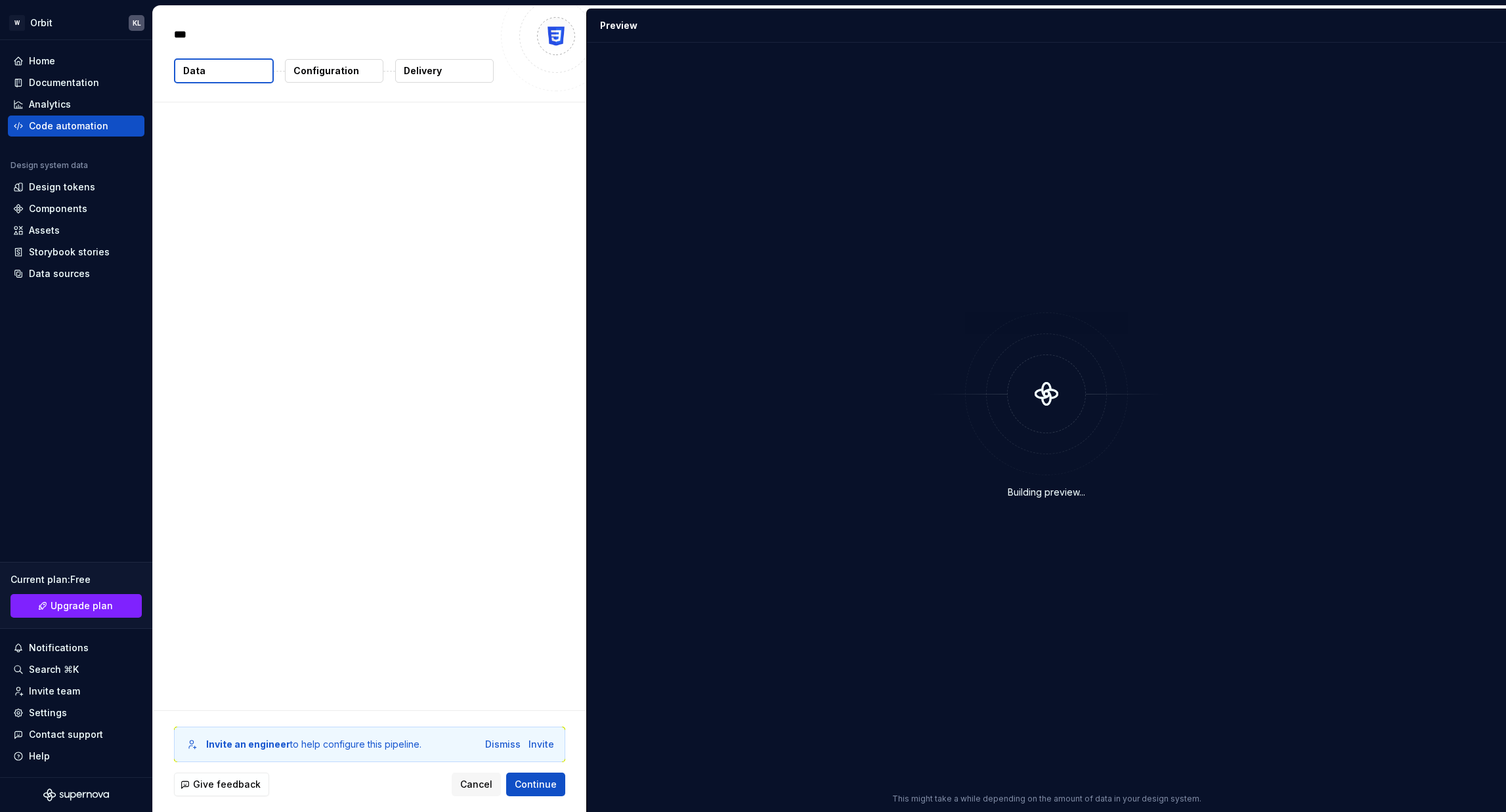
type textarea "*"
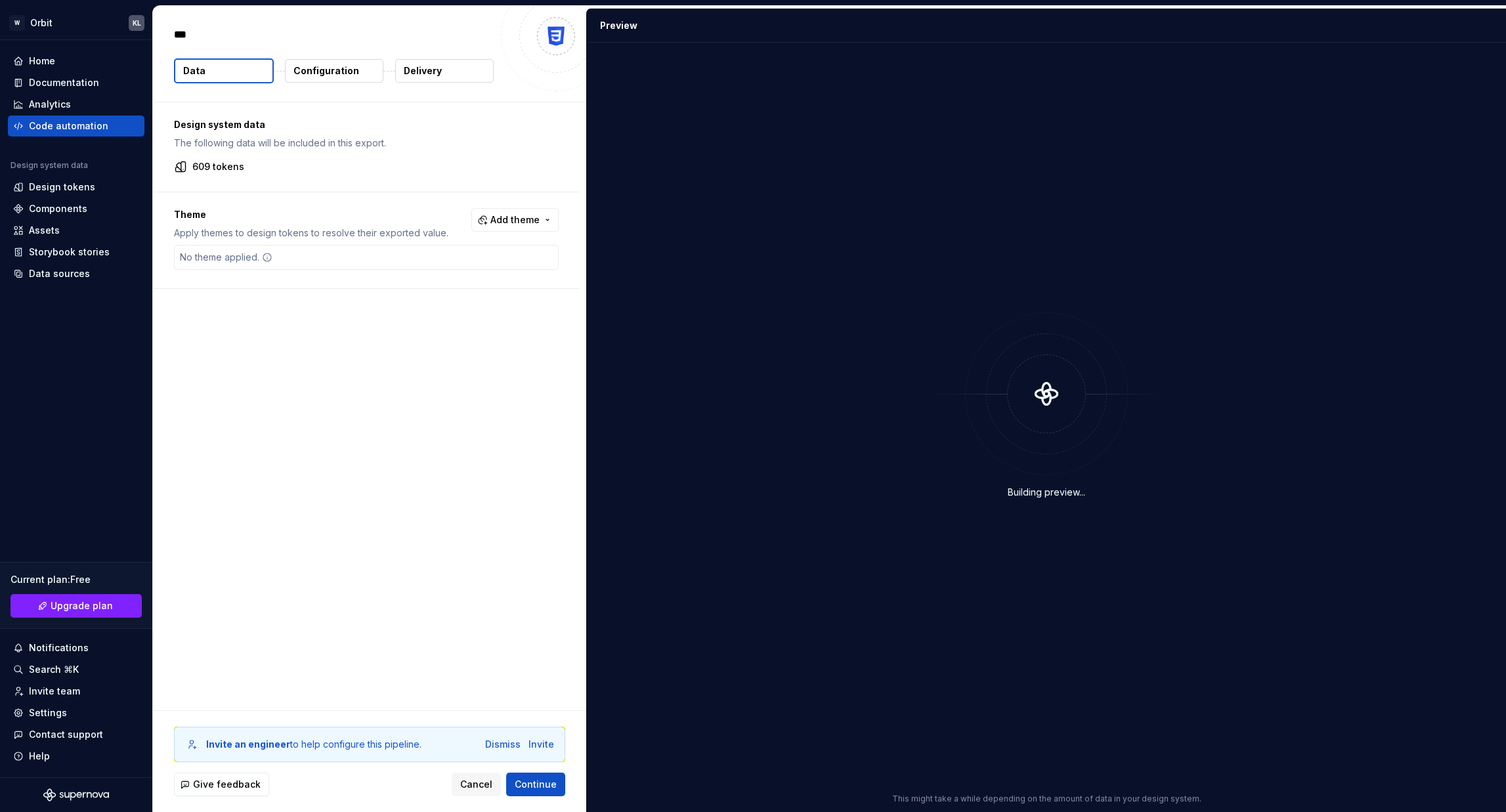
click at [480, 257] on div "No theme applied." at bounding box center [366, 257] width 385 height 25
click at [525, 223] on span "Add theme" at bounding box center [515, 219] width 49 height 13
click at [449, 278] on div "Dark" at bounding box center [487, 272] width 125 height 13
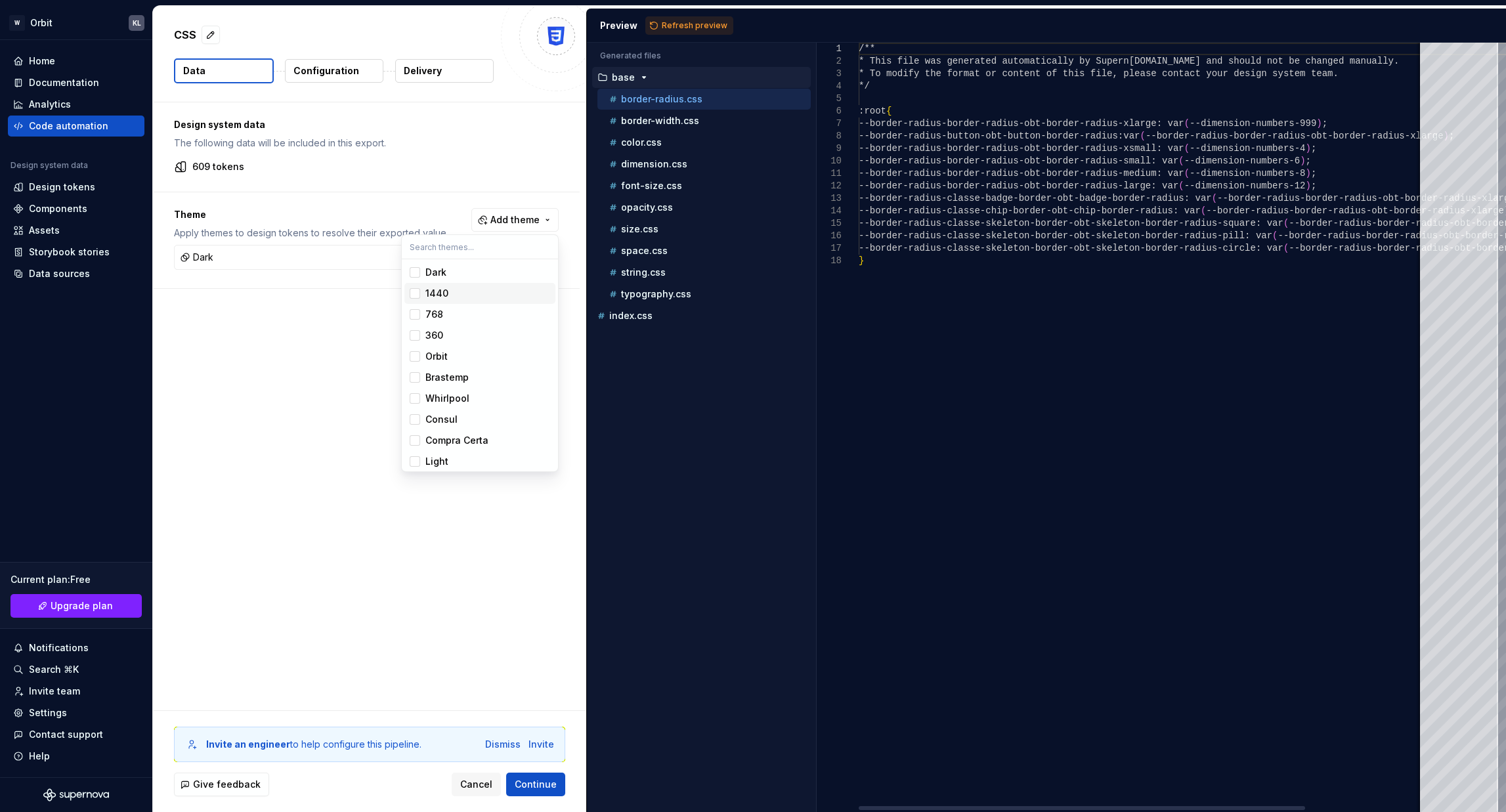
click at [437, 295] on div "1440" at bounding box center [437, 293] width 23 height 13
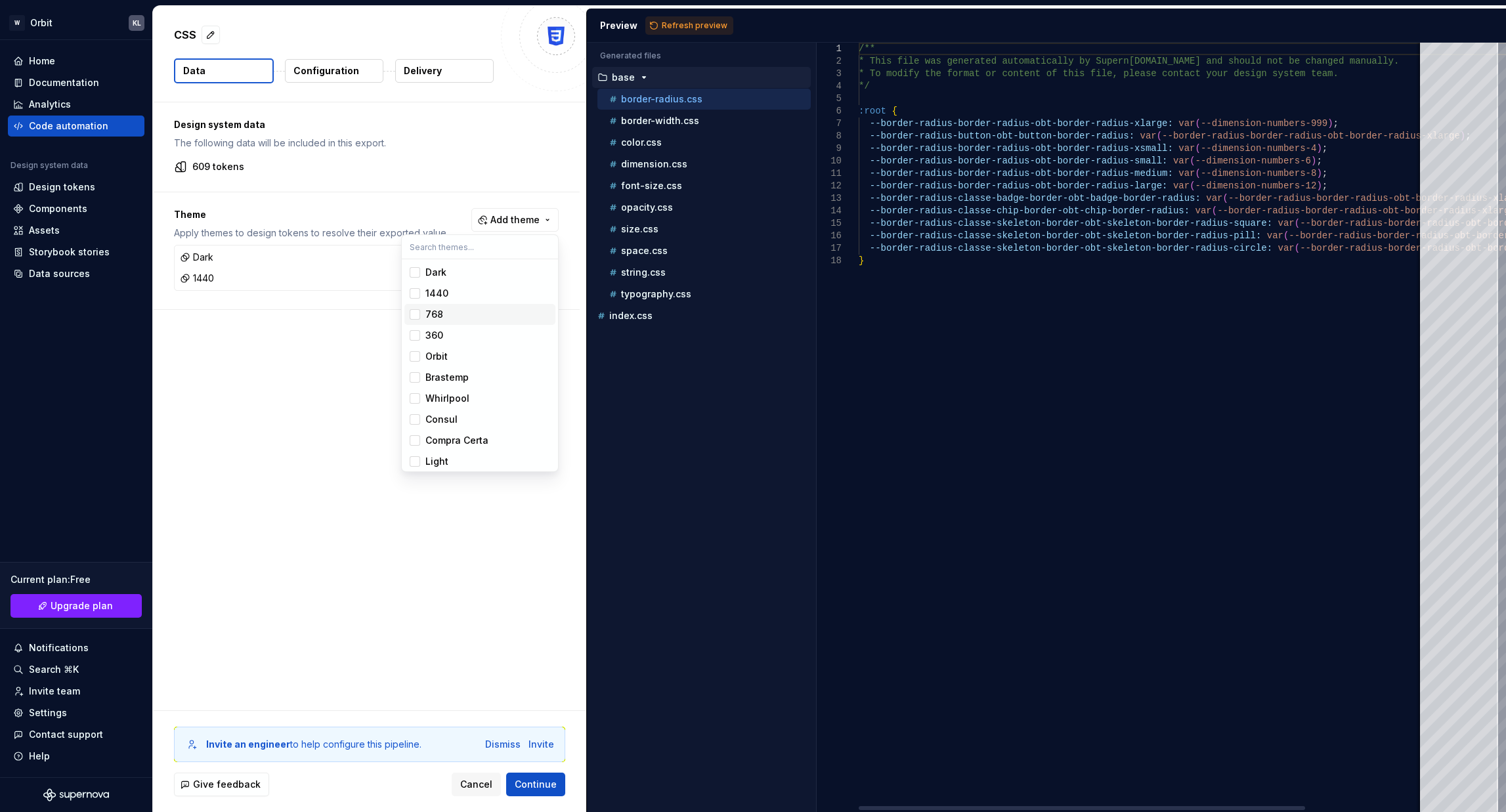
click at [427, 316] on div "768" at bounding box center [434, 314] width 18 height 13
click at [419, 335] on div "Suggestions" at bounding box center [415, 335] width 10 height 10
click at [416, 355] on div "Suggestions" at bounding box center [415, 356] width 10 height 10
click at [415, 375] on div "Suggestions" at bounding box center [415, 377] width 10 height 10
click at [413, 393] on span "Whirlpool" at bounding box center [480, 398] width 151 height 21
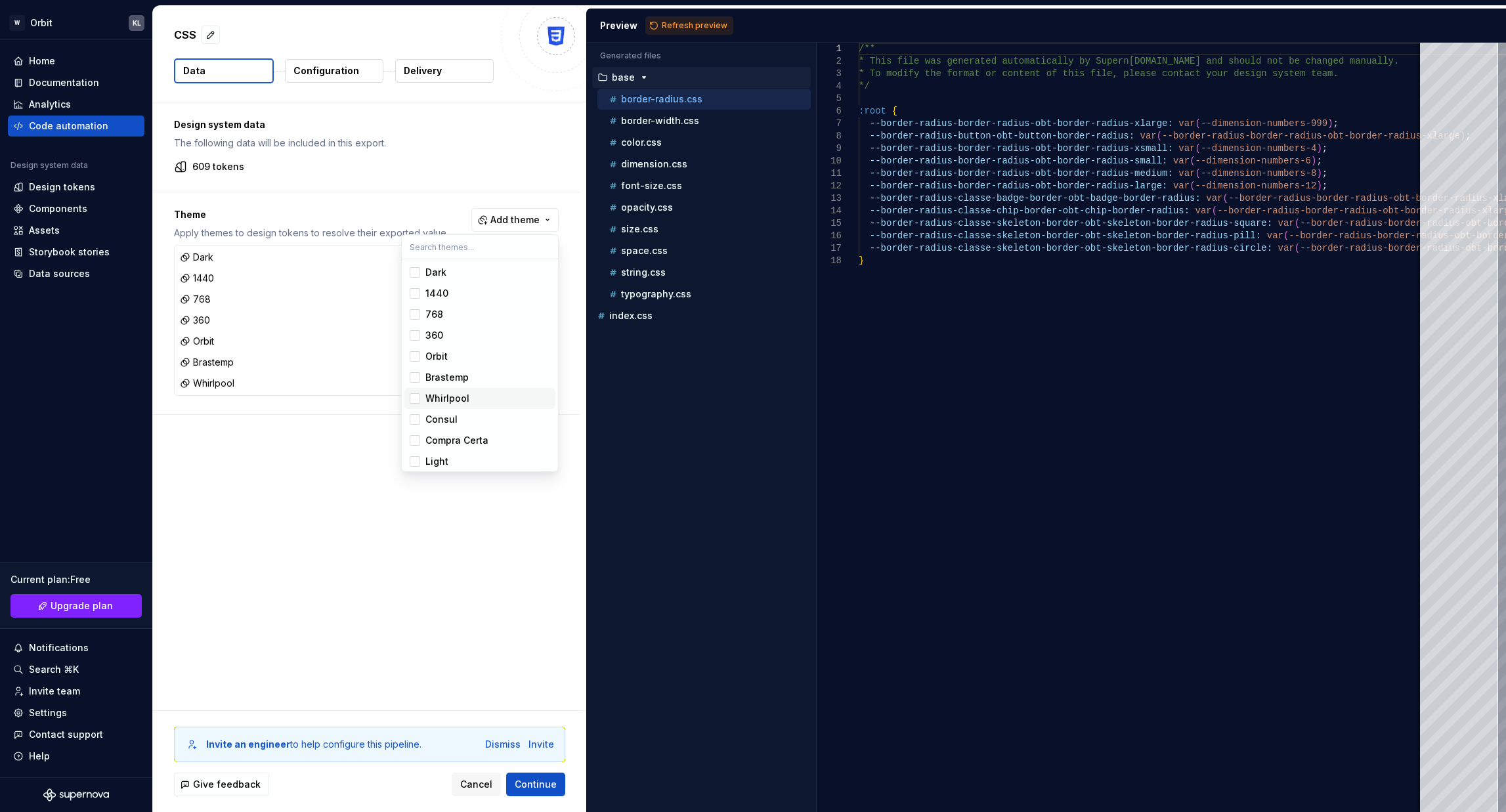
drag, startPoint x: 415, startPoint y: 406, endPoint x: 414, endPoint y: 423, distance: 17.0
click at [415, 406] on span "Whirlpool" at bounding box center [480, 398] width 151 height 21
click at [413, 425] on span "Consul" at bounding box center [480, 419] width 151 height 21
click at [416, 407] on span "Whirlpool" at bounding box center [480, 398] width 151 height 21
click at [432, 437] on div "Compra Certa" at bounding box center [457, 440] width 63 height 13
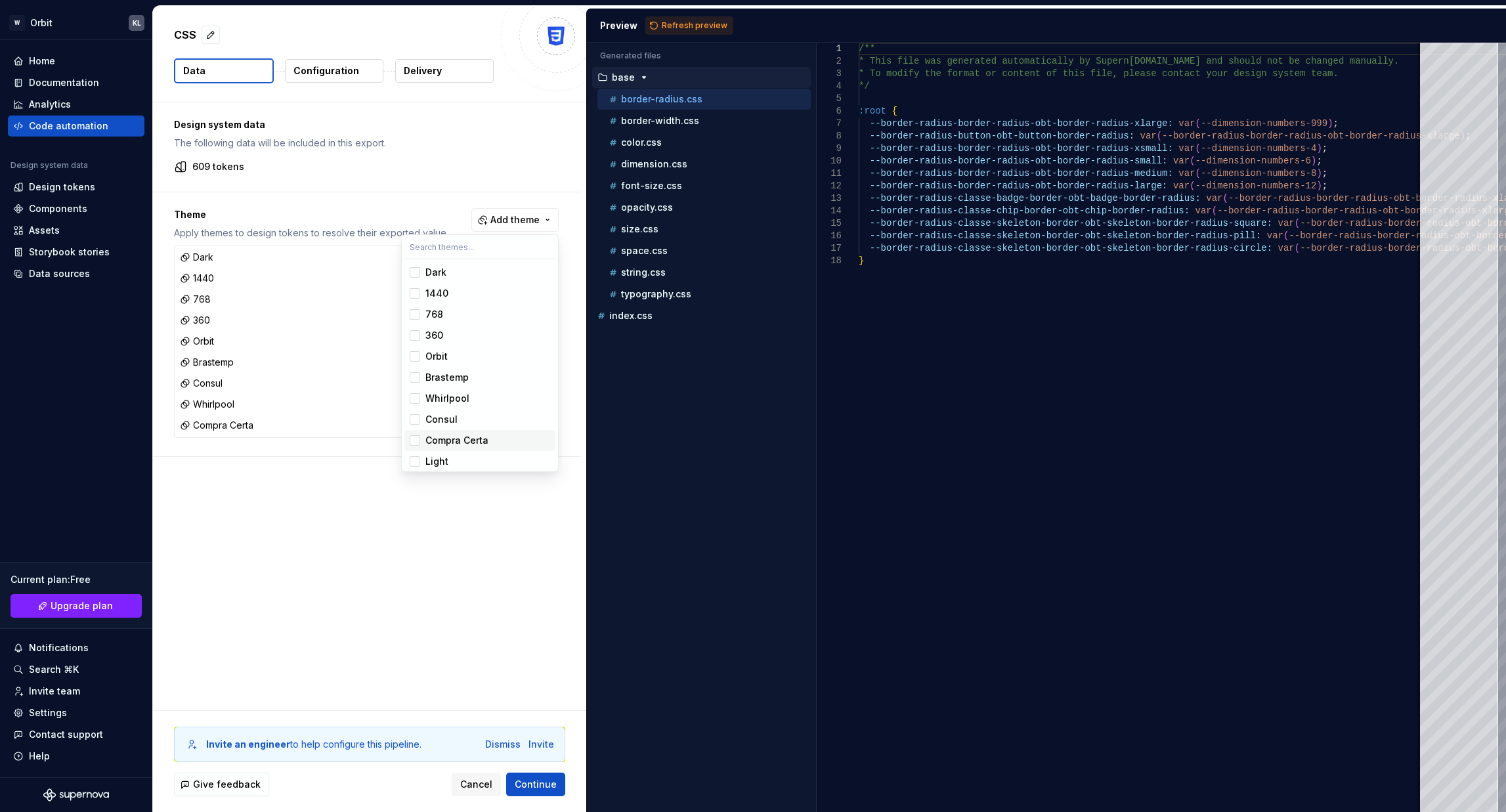
click at [419, 453] on span "Light" at bounding box center [480, 461] width 151 height 21
click at [417, 396] on div "Suggestions" at bounding box center [415, 395] width 10 height 10
click at [417, 425] on span "Tablet" at bounding box center [480, 416] width 151 height 21
click at [417, 438] on div "Suggestions" at bounding box center [415, 436] width 10 height 10
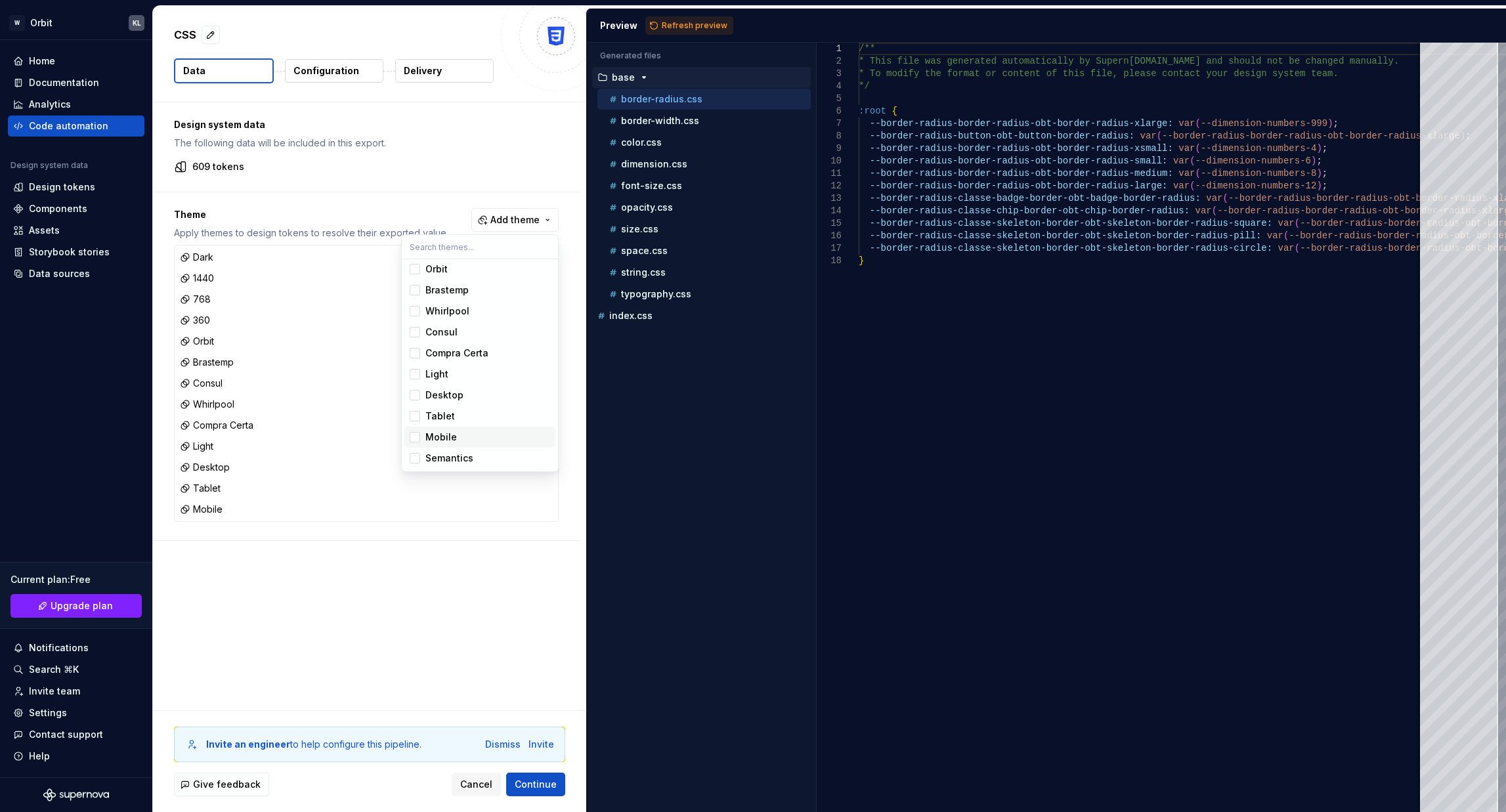
click at [419, 461] on div "Suggestions" at bounding box center [415, 457] width 10 height 10
click at [474, 625] on html "W Orbit KL Home Documentation Analytics Code automation Design system data Desi…" at bounding box center [753, 406] width 1506 height 812
click at [496, 736] on div "Invite an engineer to help configure this pipeline. Dismiss Invite" at bounding box center [370, 744] width 391 height 35
click at [504, 738] on div "Dismiss" at bounding box center [503, 744] width 35 height 13
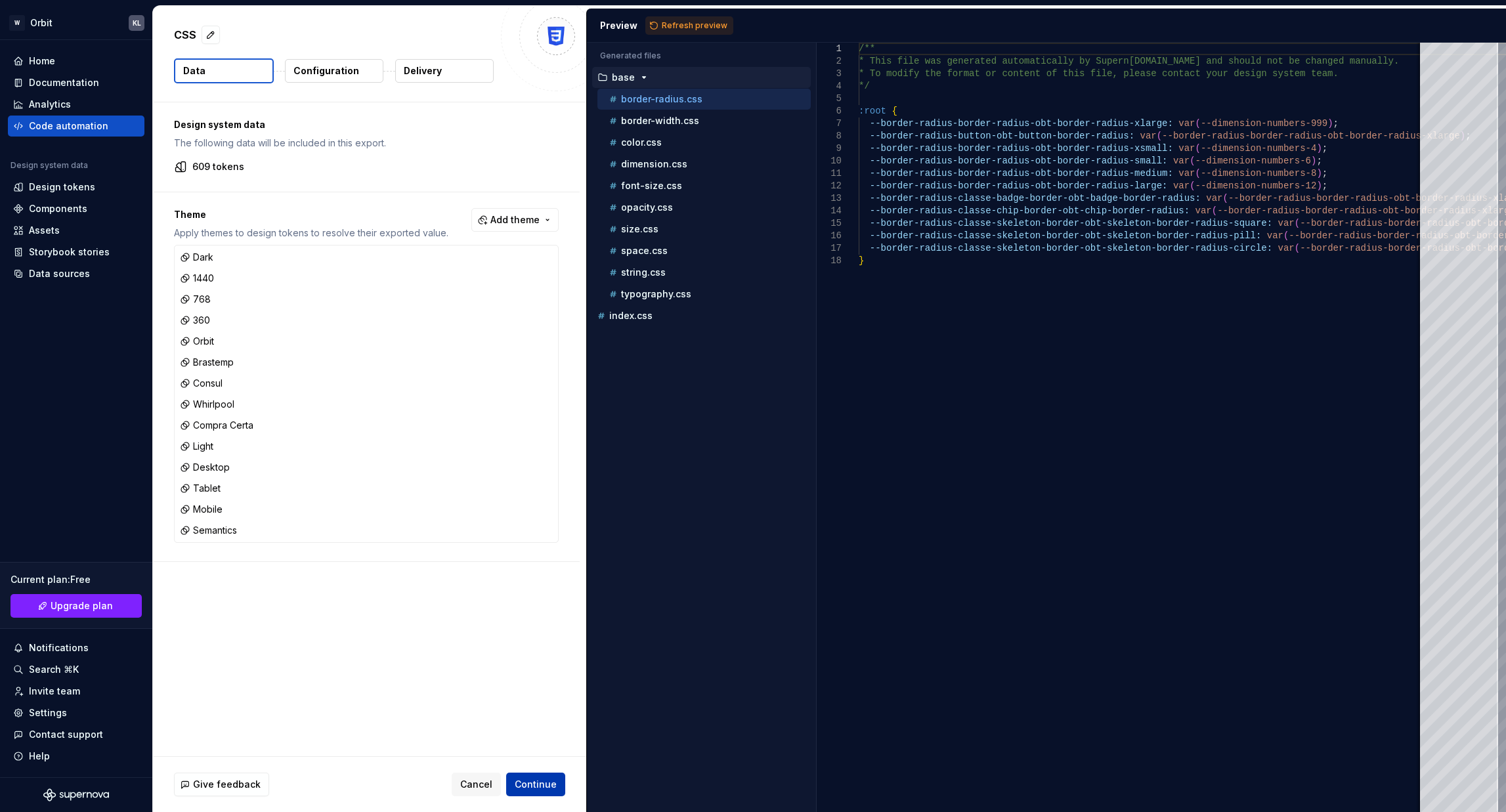
click at [536, 774] on button "Continue" at bounding box center [535, 784] width 59 height 24
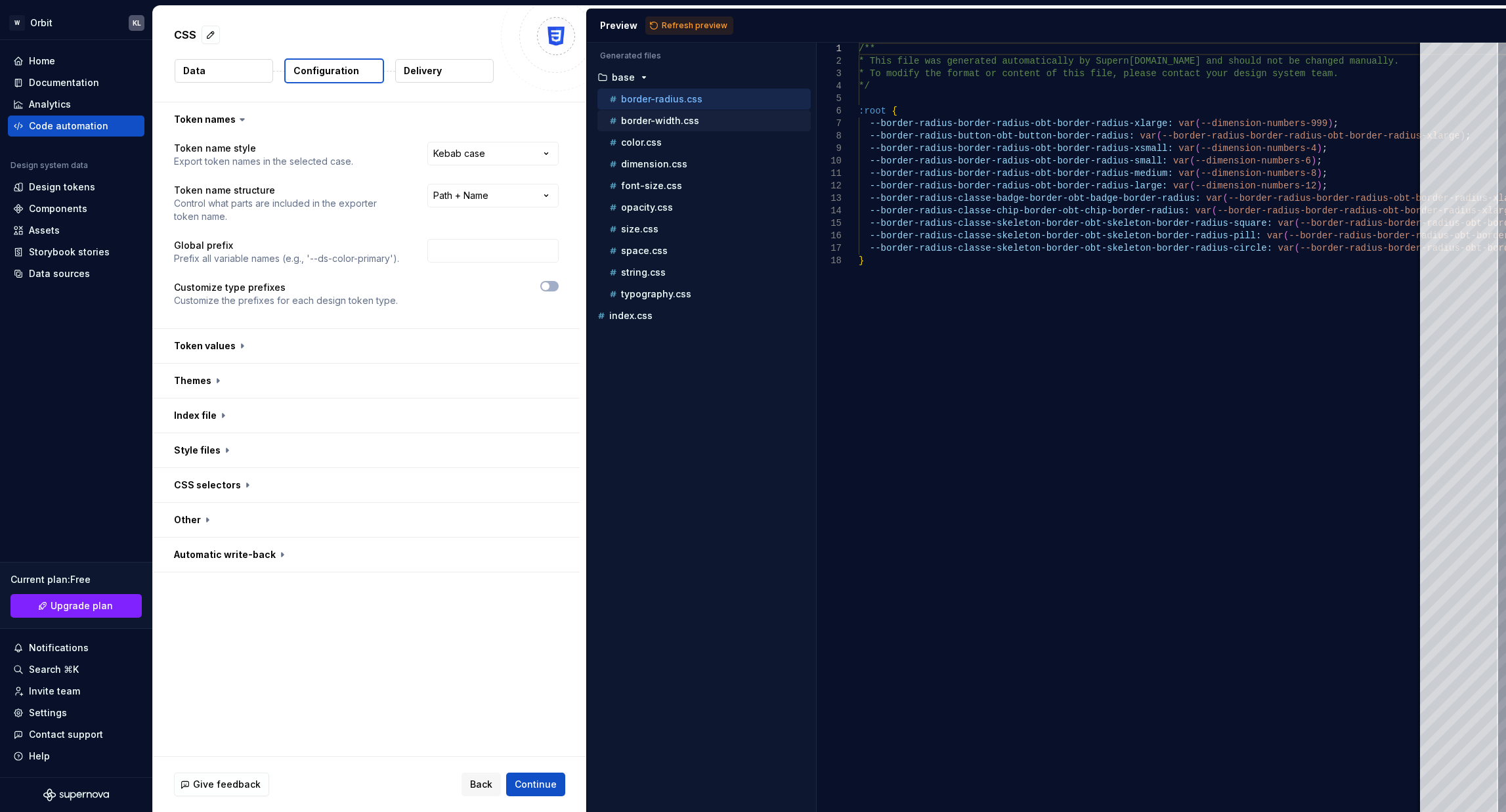
click at [647, 126] on div "border-width.css" at bounding box center [709, 120] width 204 height 13
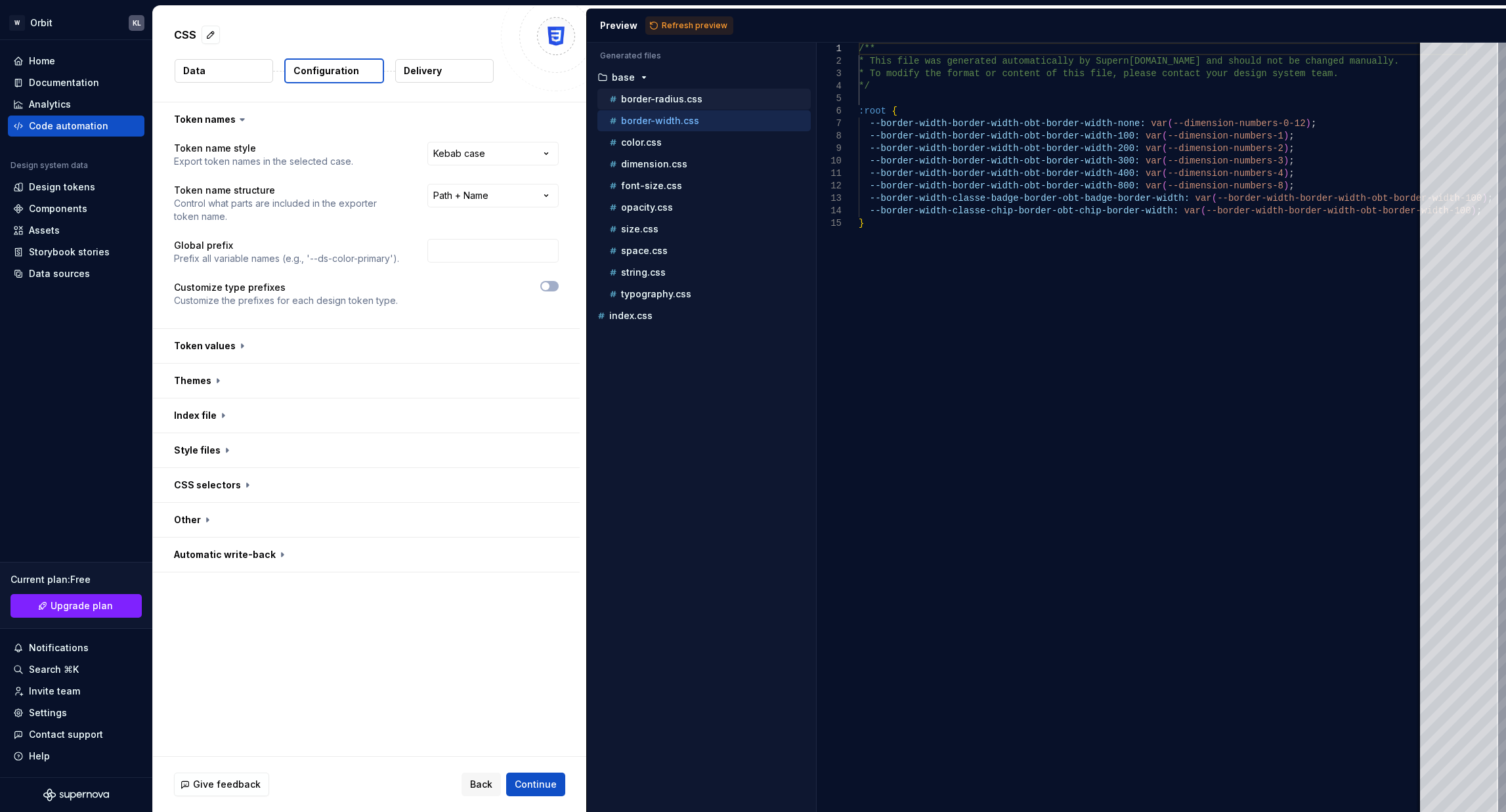
click at [662, 101] on p "border-radius.css" at bounding box center [662, 99] width 82 height 10
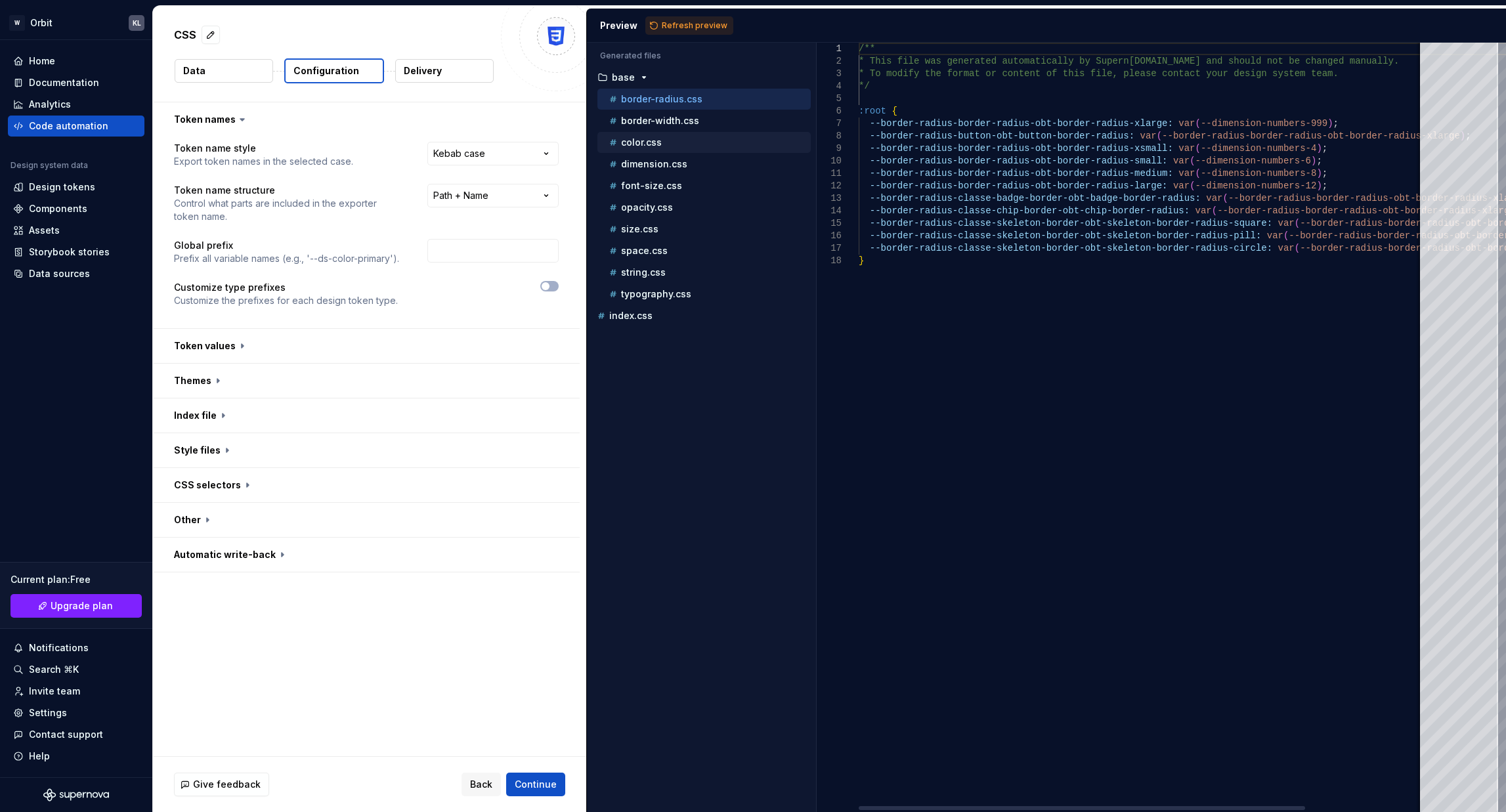
click at [649, 138] on p "color.css" at bounding box center [641, 142] width 41 height 10
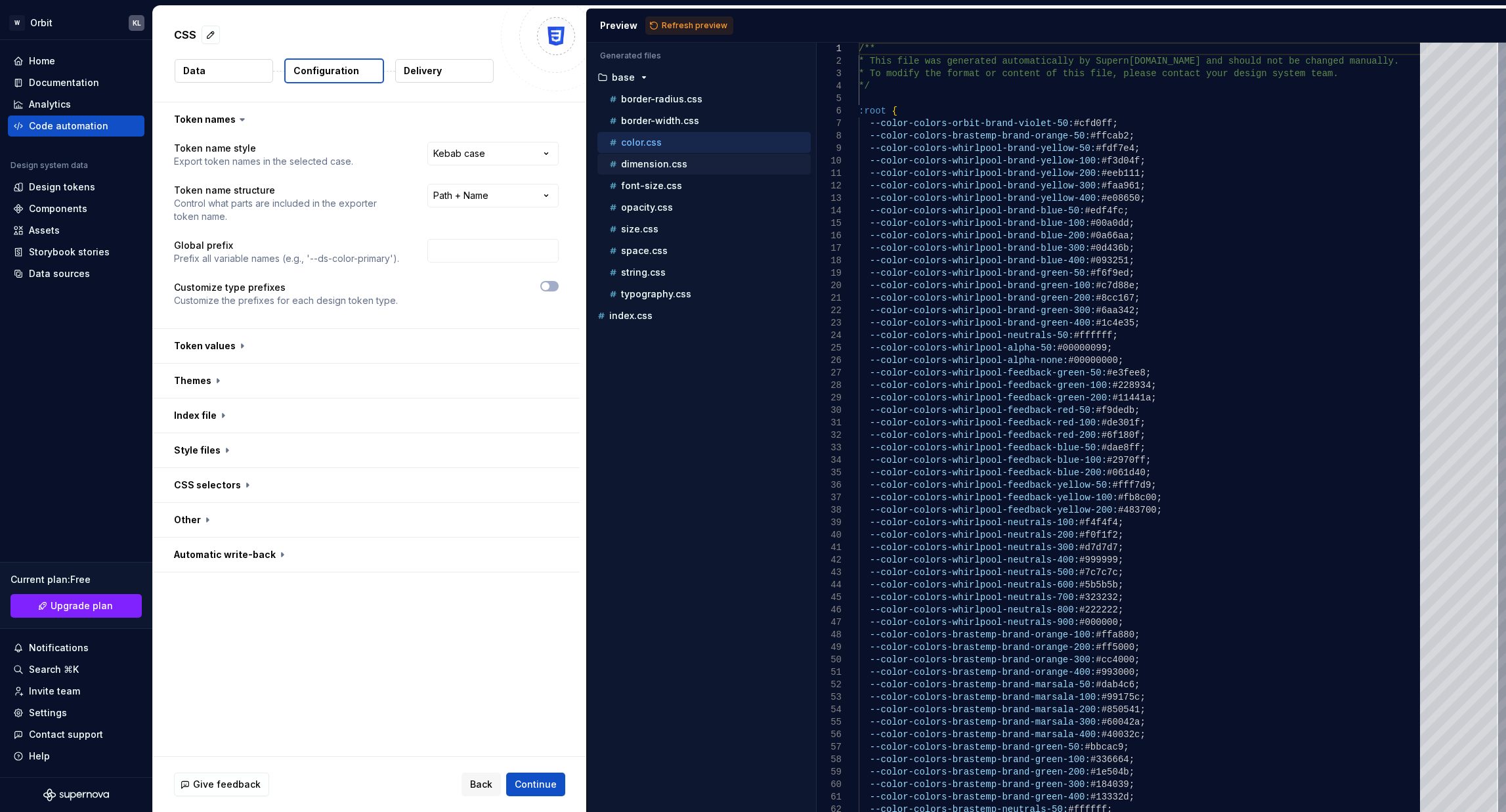
click at [652, 163] on p "dimension.css" at bounding box center [654, 163] width 66 height 10
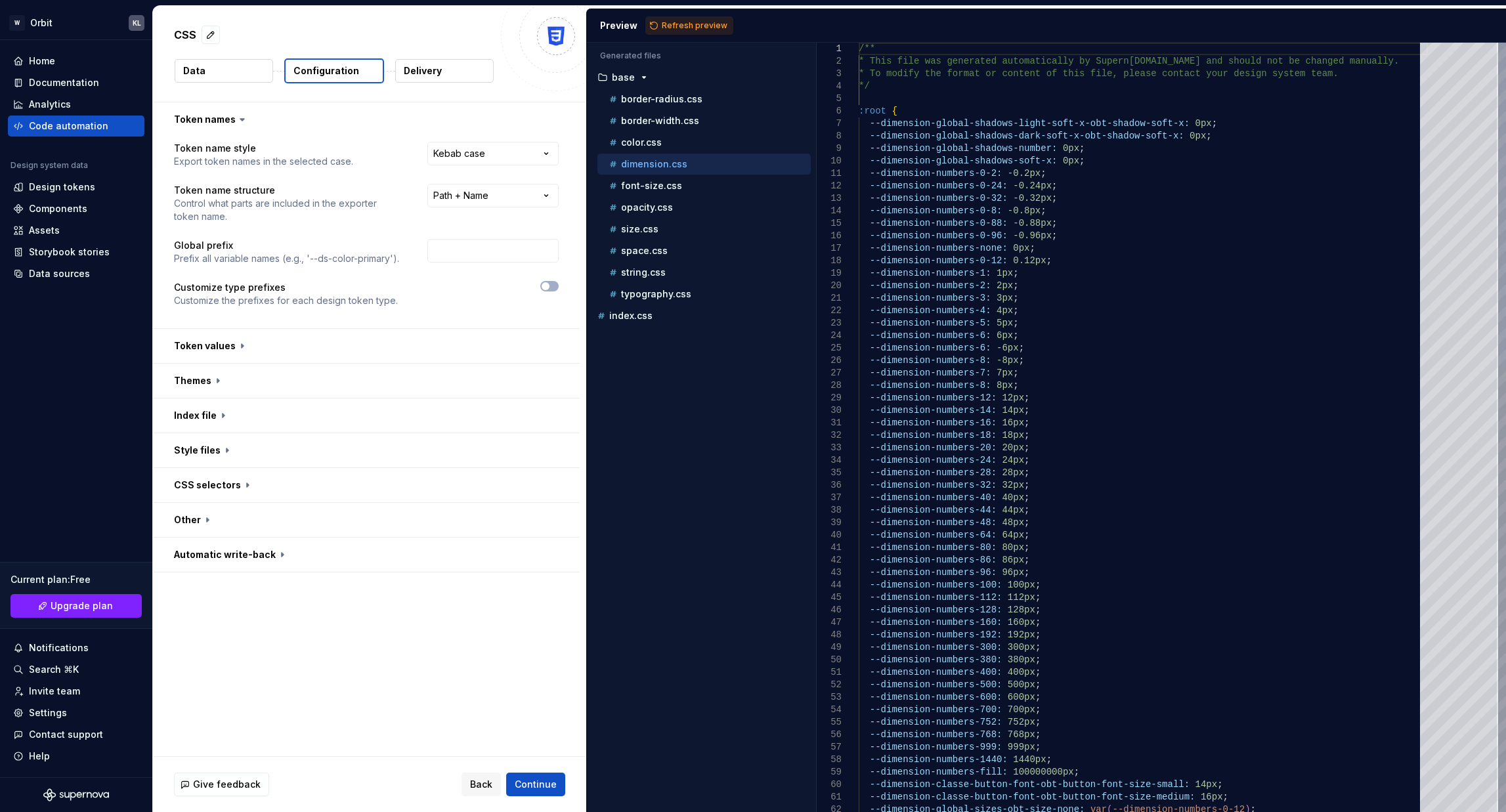
click at [652, 196] on ul "border-radius.css border-width.css color.css dimension.css font-size.css opacit…" at bounding box center [701, 196] width 219 height 216
click at [652, 291] on p "typography.css" at bounding box center [656, 293] width 70 height 10
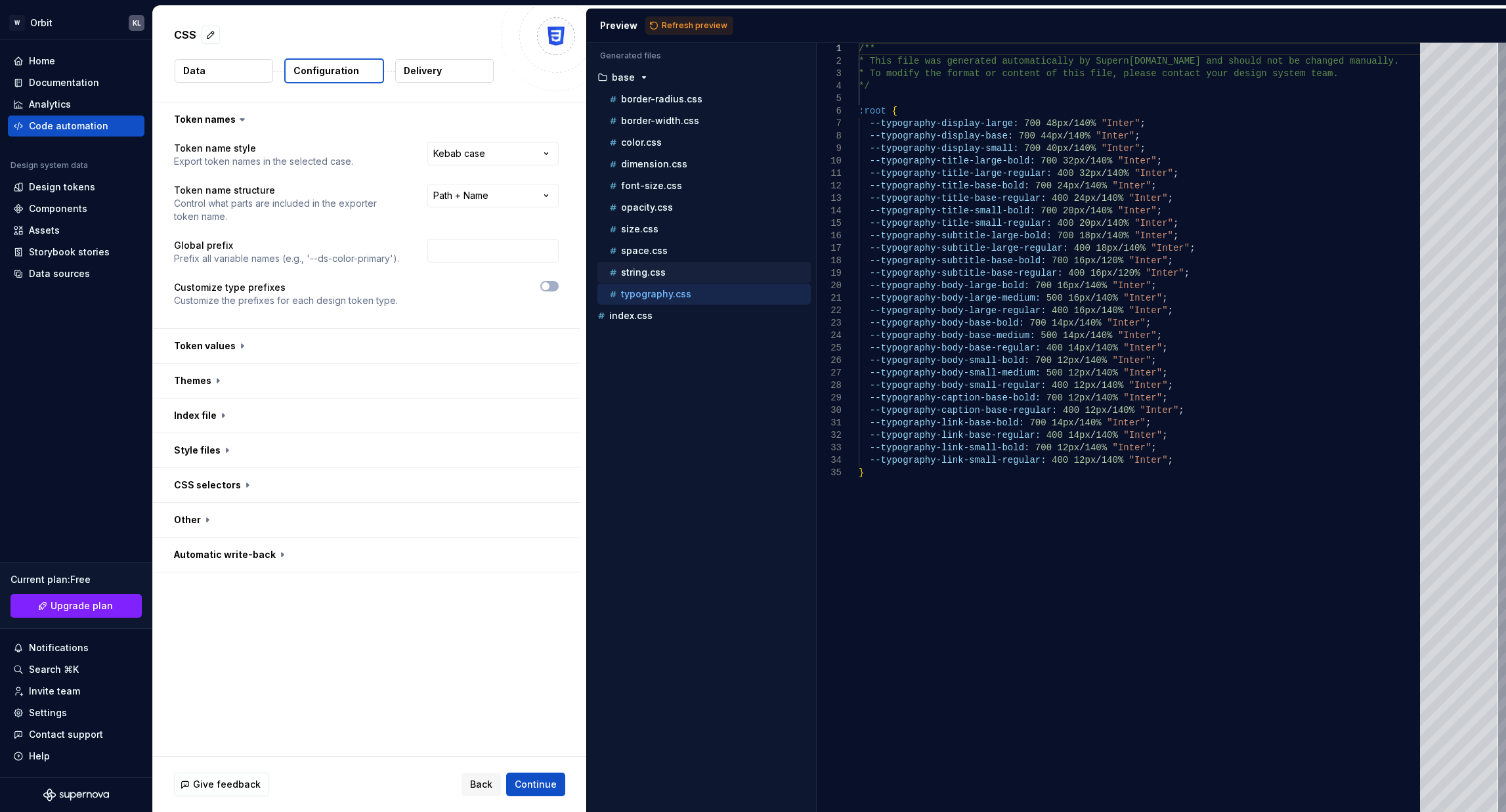
click at [647, 273] on p "string.css" at bounding box center [643, 272] width 45 height 10
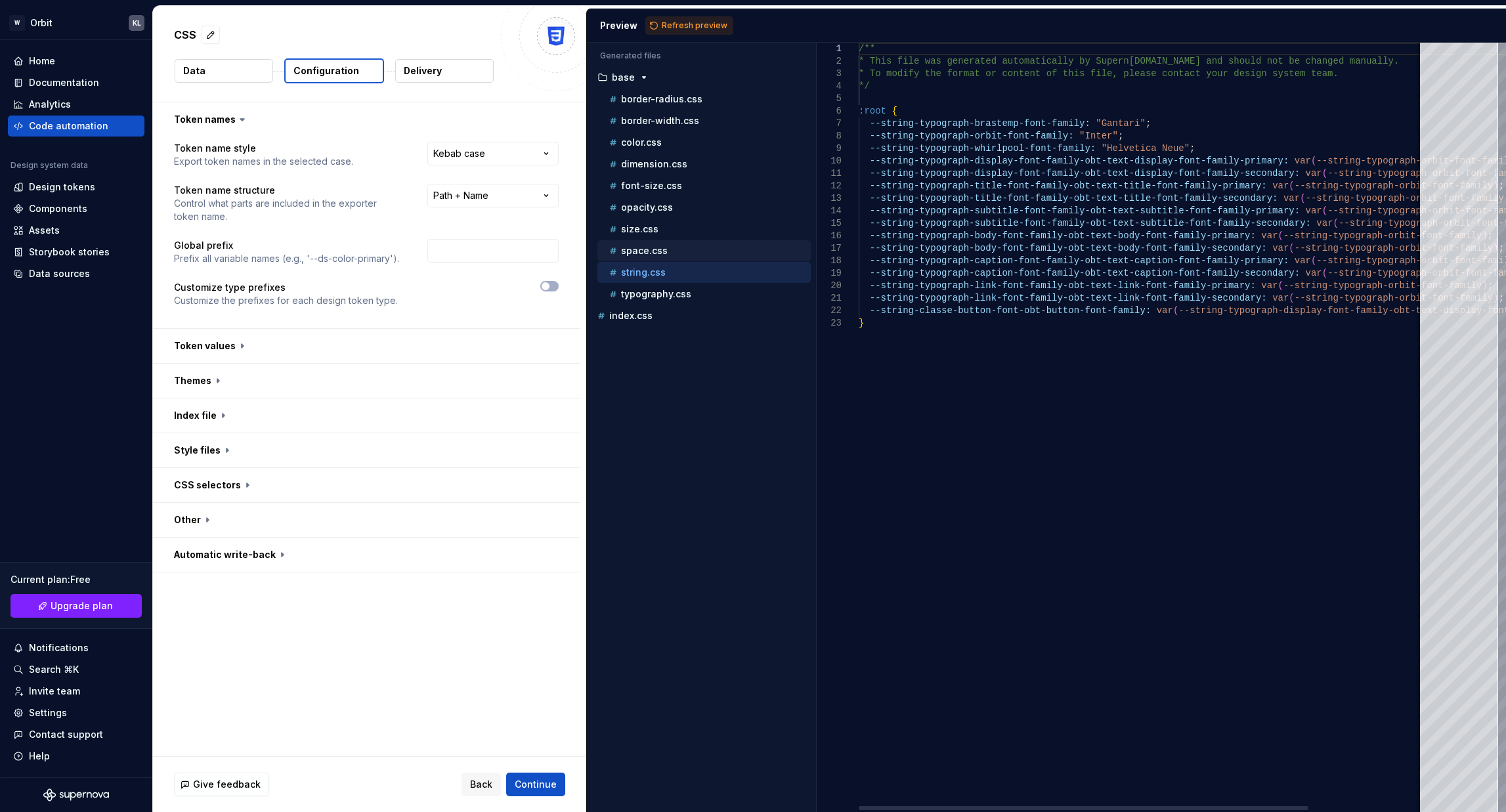
click at [647, 248] on p "space.css" at bounding box center [644, 250] width 46 height 10
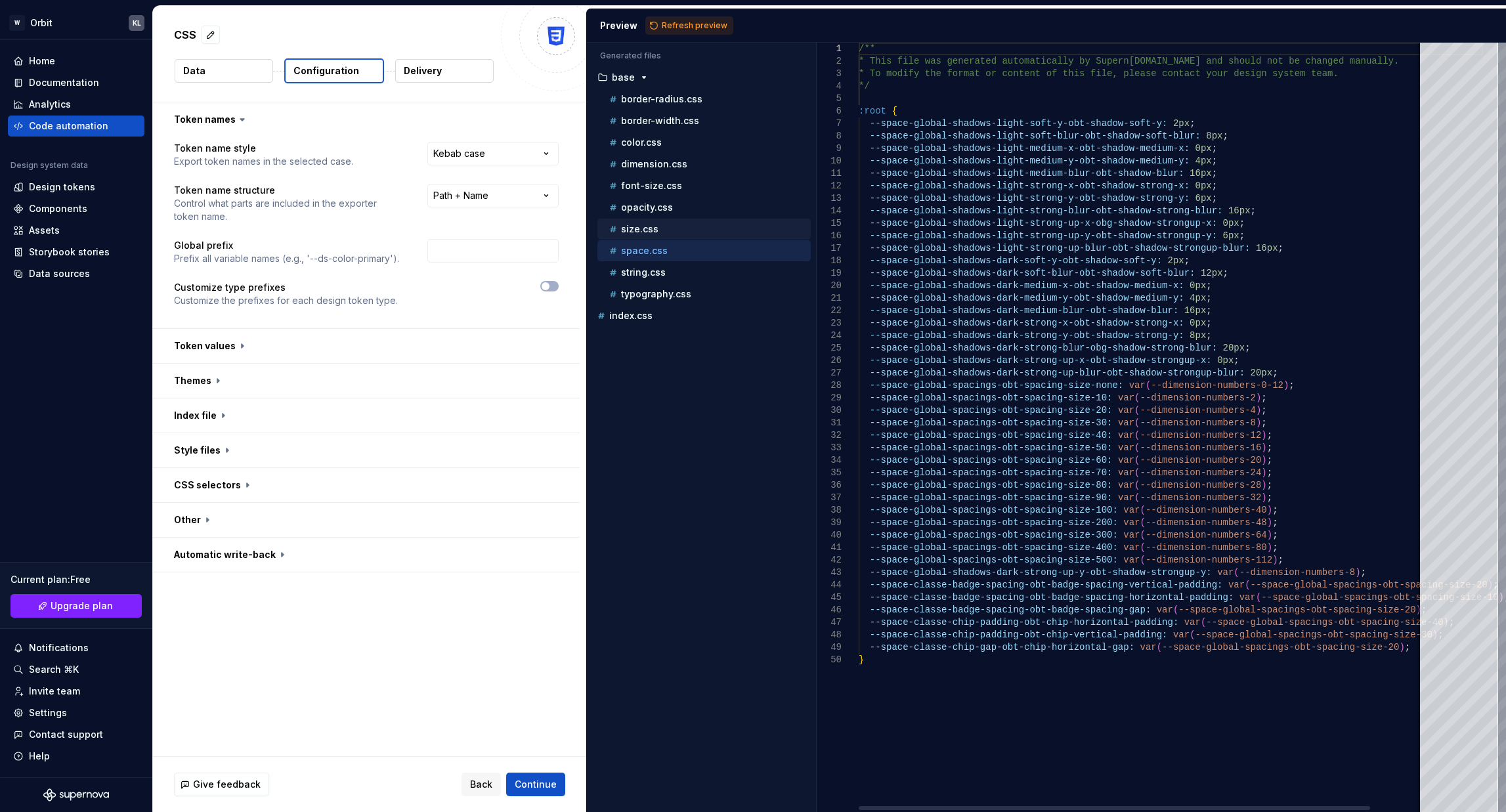
click at [647, 235] on div "size.css" at bounding box center [709, 229] width 204 height 13
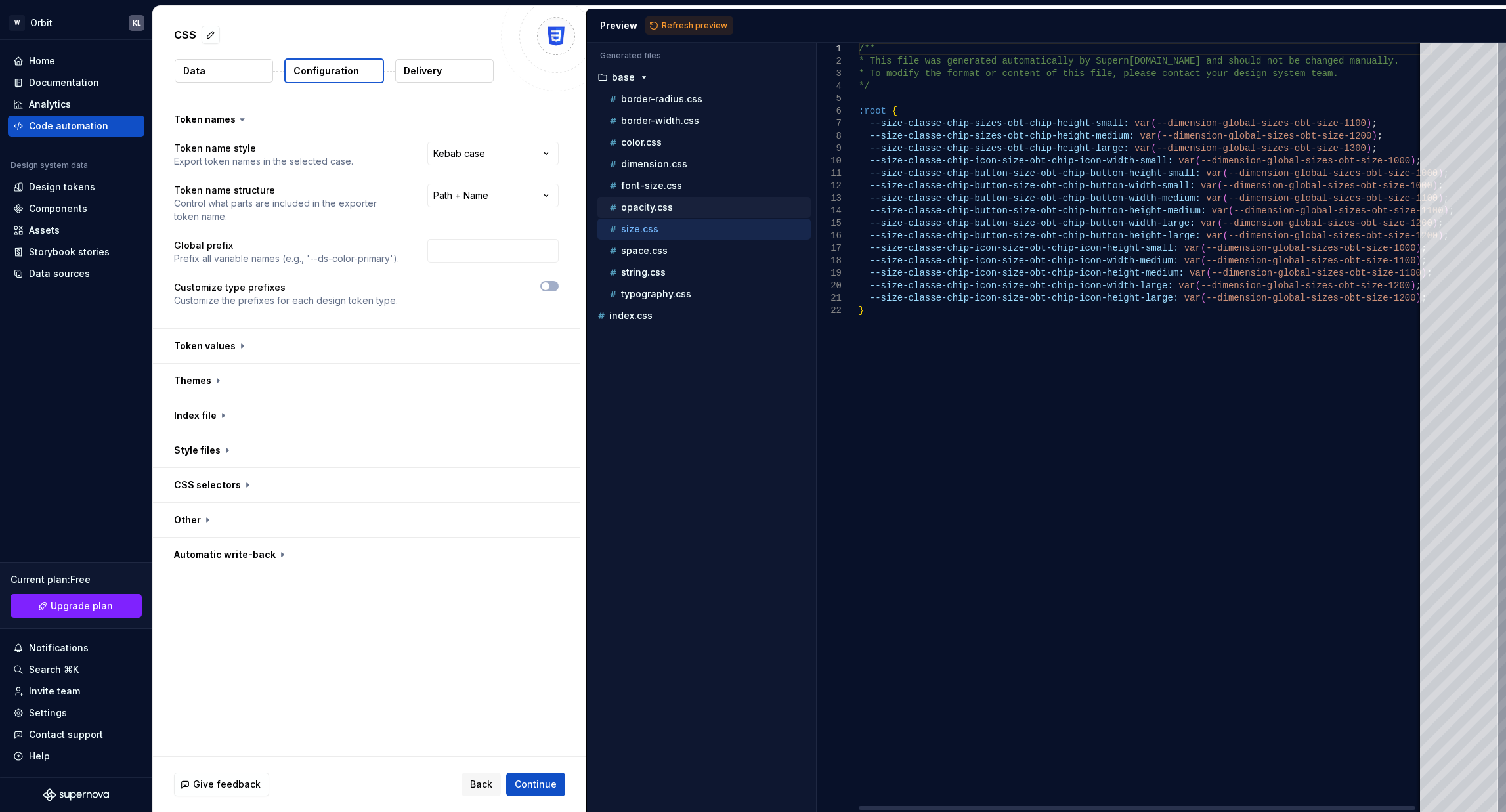
click at [647, 211] on p "opacity.css" at bounding box center [647, 207] width 52 height 10
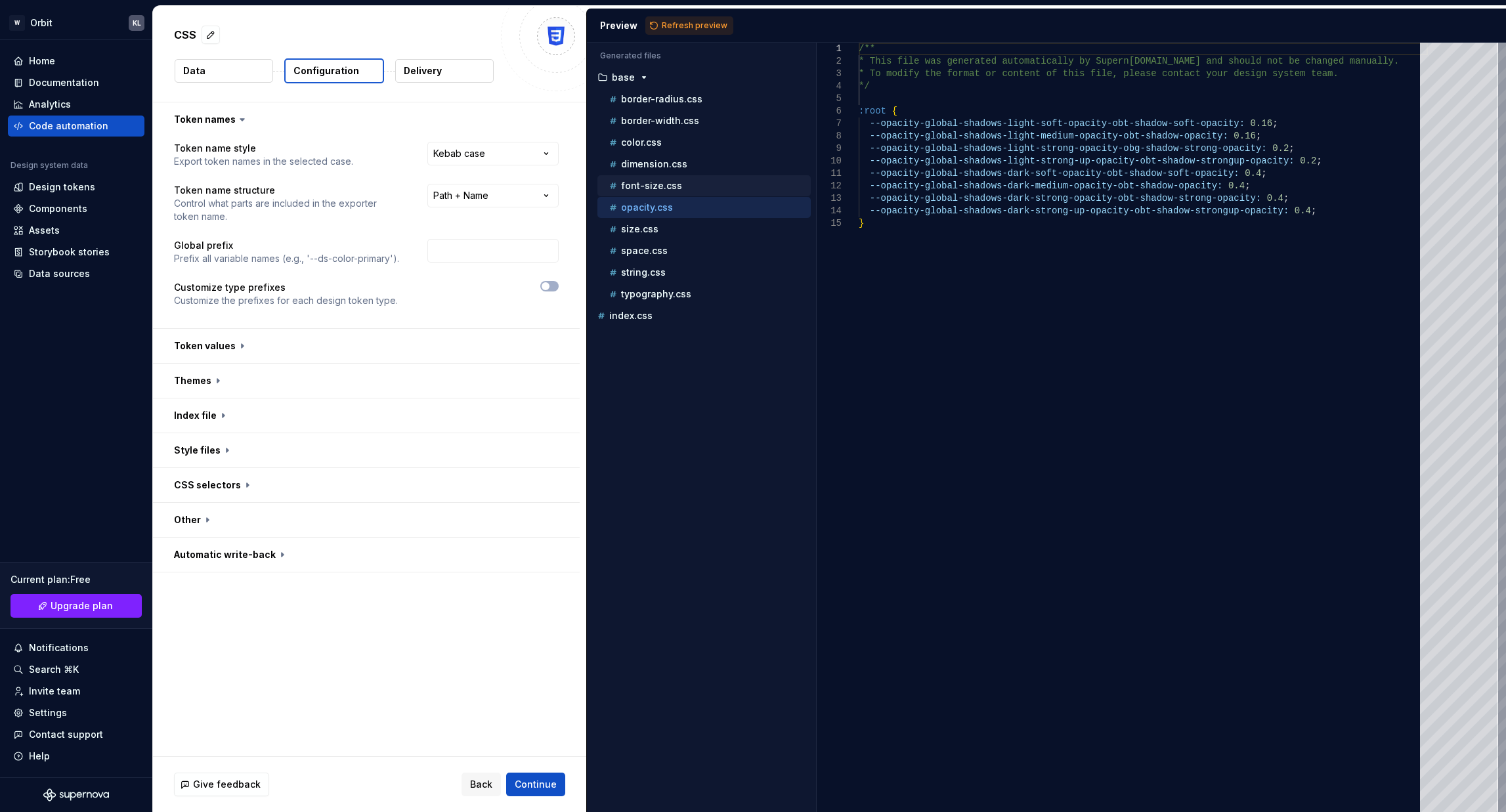
click at [647, 193] on div "font-size.css" at bounding box center [703, 185] width 213 height 21
click at [648, 182] on p "font-size.css" at bounding box center [652, 185] width 61 height 10
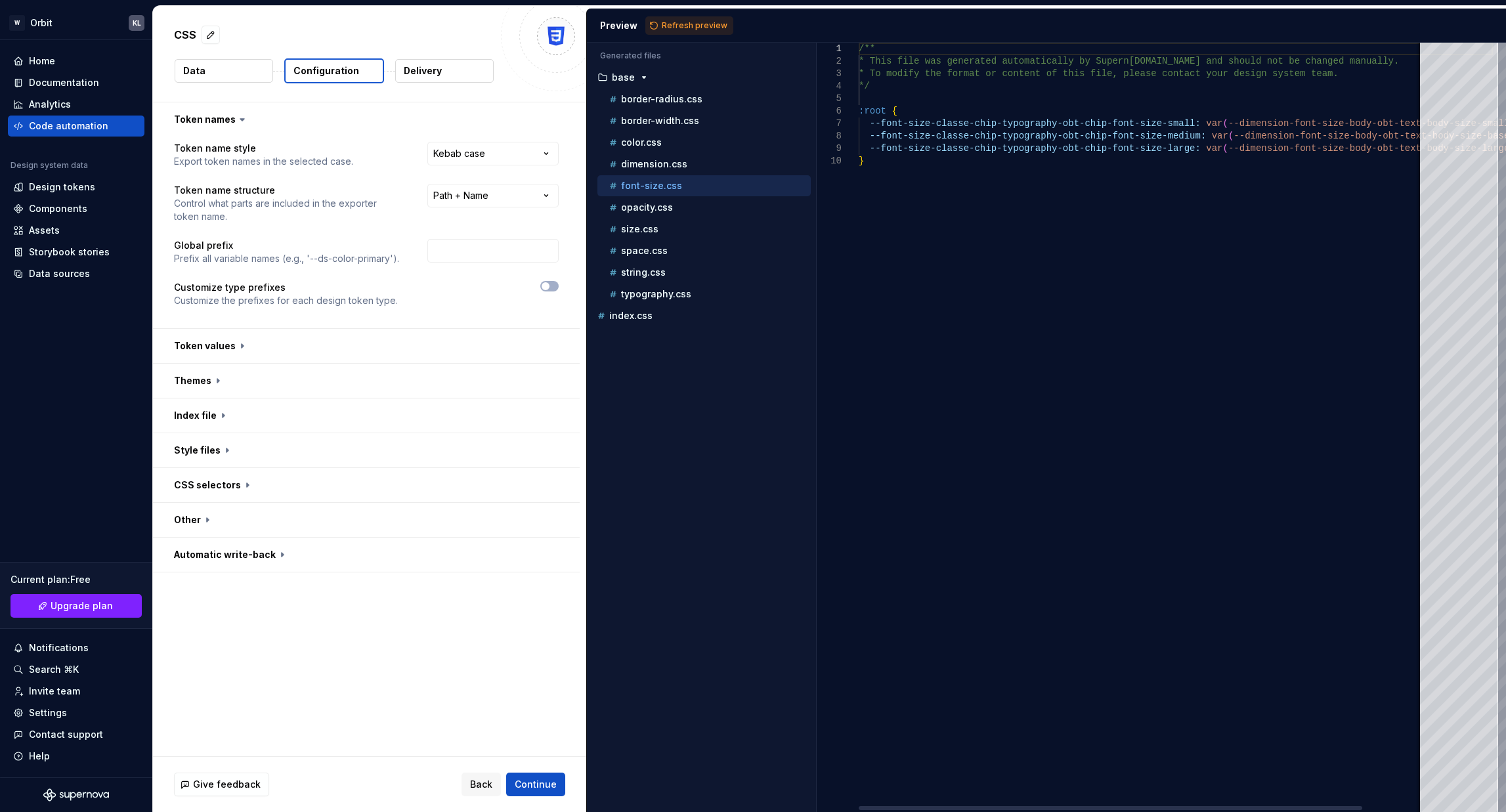
scroll to position [0, 292]
drag, startPoint x: 964, startPoint y: 120, endPoint x: 1172, endPoint y: 130, distance: 208.2
click at [1172, 130] on div "/** * This file was generated automatically by Supern [DOMAIN_NAME] and should …" at bounding box center [1175, 427] width 634 height 769
drag, startPoint x: 883, startPoint y: 137, endPoint x: 1172, endPoint y: 135, distance: 289.0
click at [1172, 135] on div "/** * This file was generated automatically by Supern [DOMAIN_NAME] and should …" at bounding box center [1175, 427] width 634 height 769
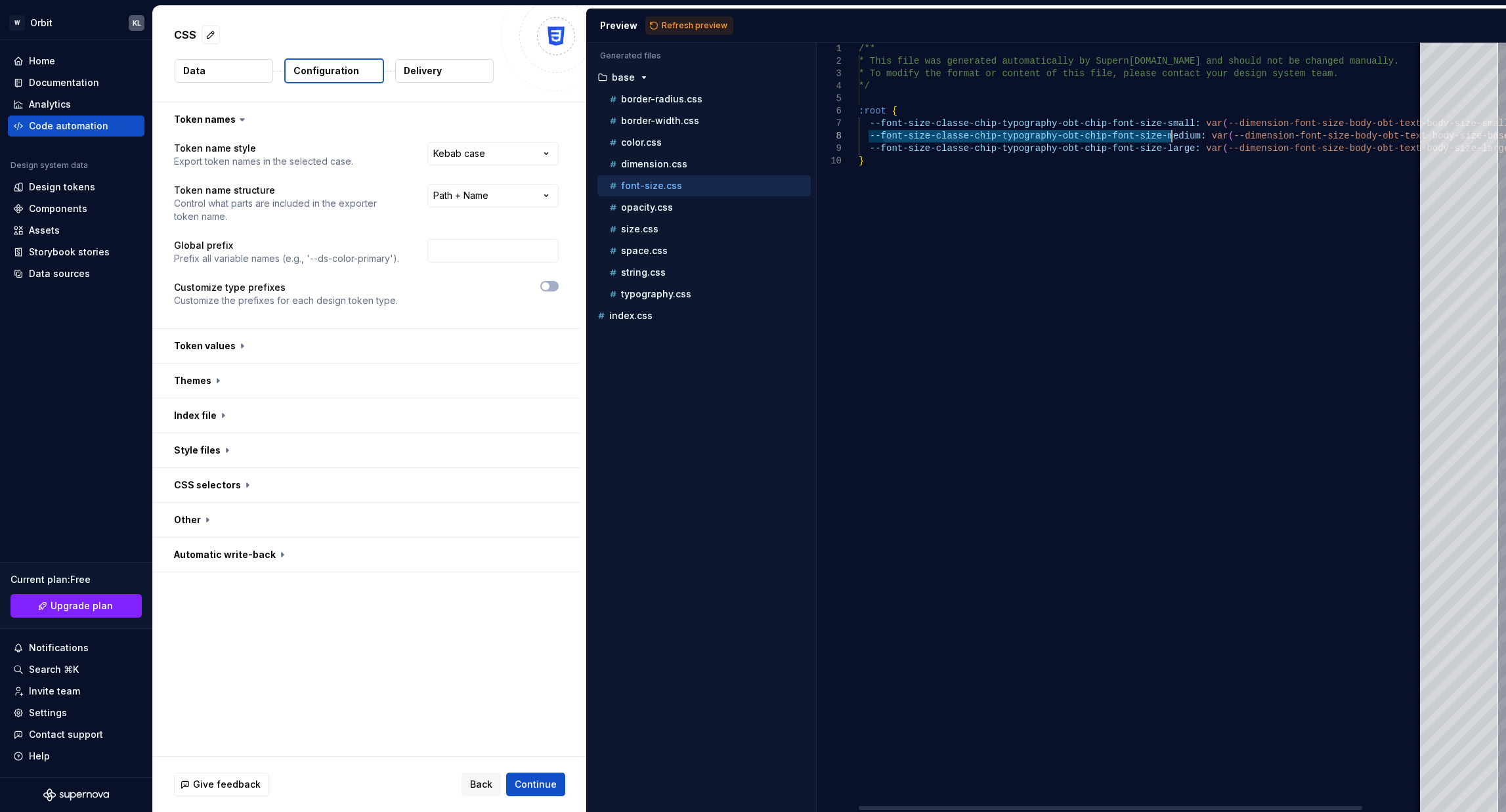
type textarea "**********"
click at [1083, 256] on div "/** * This file was generated automatically by Supern [DOMAIN_NAME] and should …" at bounding box center [1175, 427] width 634 height 769
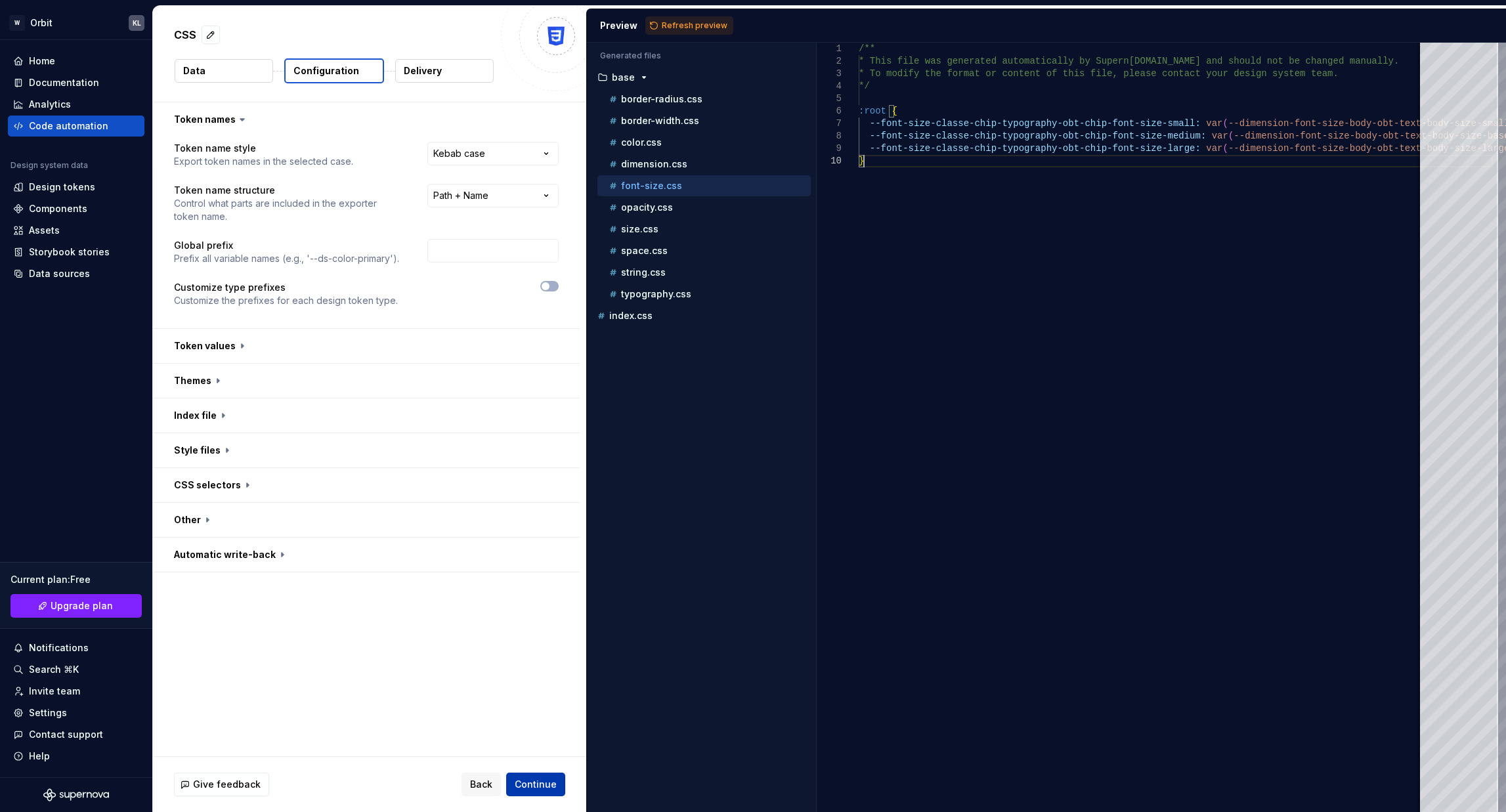
click at [530, 775] on button "Continue" at bounding box center [535, 784] width 59 height 24
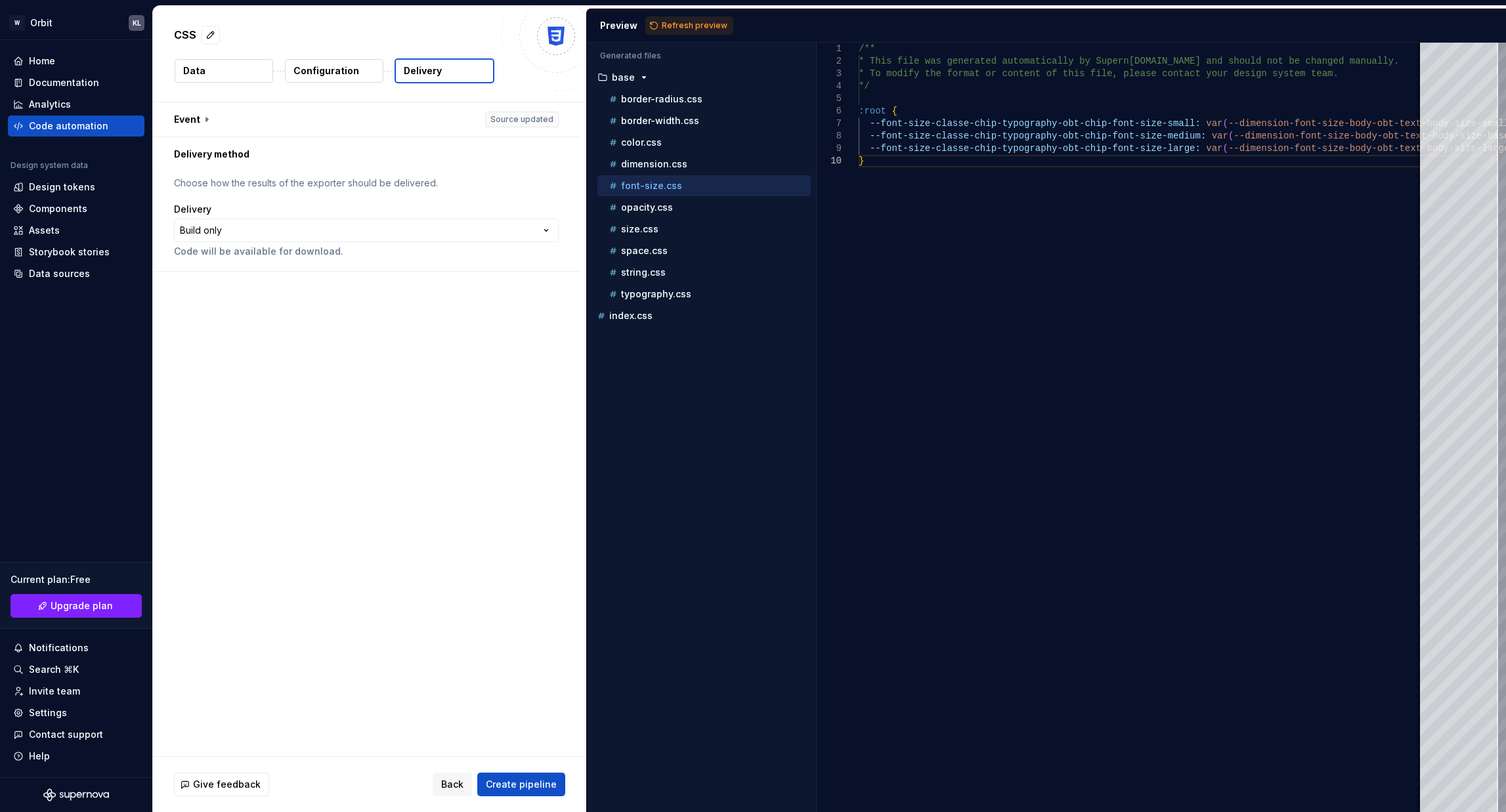
click at [523, 770] on div "Give feedback Back Create pipeline" at bounding box center [370, 784] width 433 height 55
click at [520, 779] on span "Create pipeline" at bounding box center [522, 784] width 71 height 13
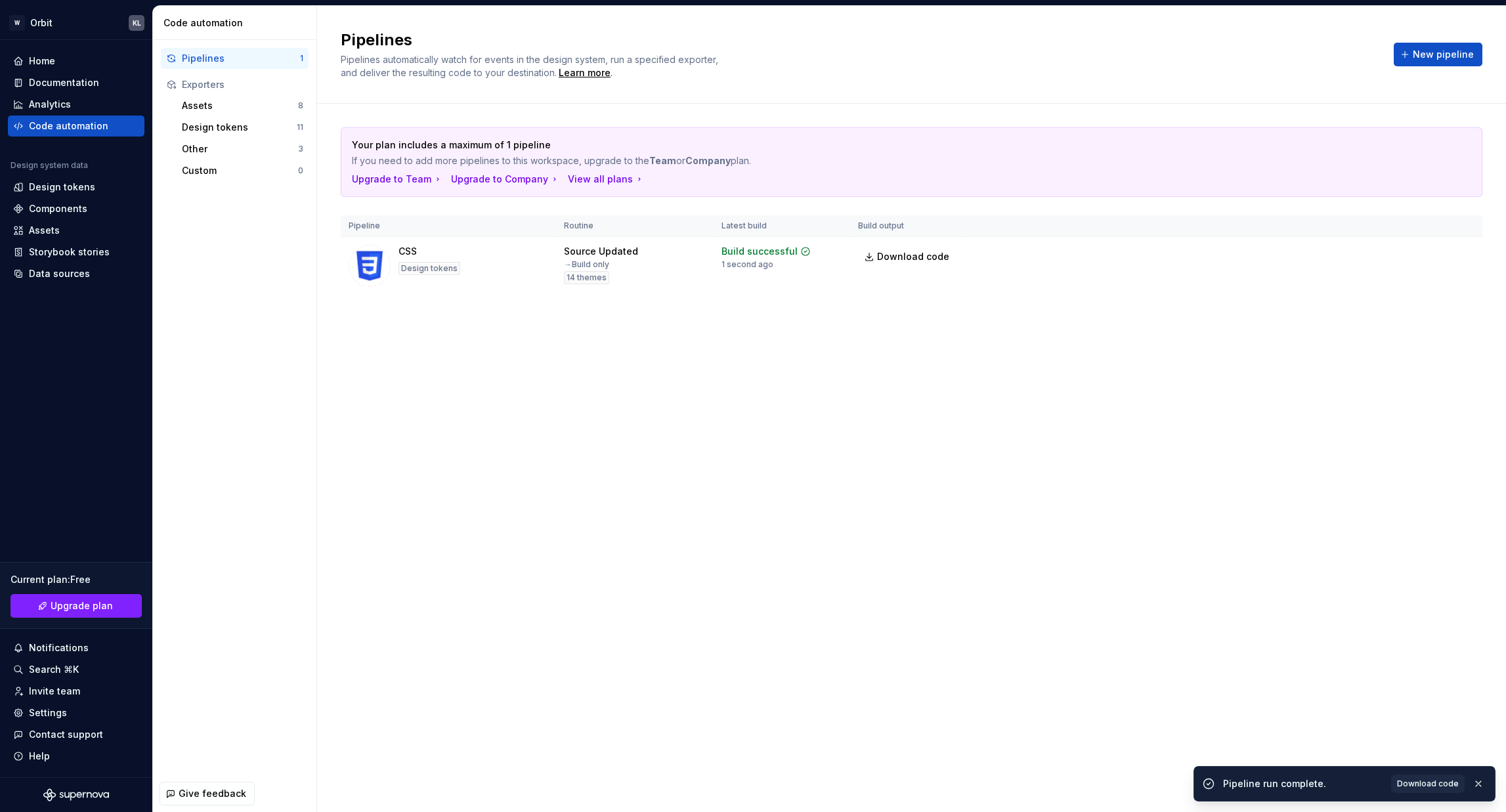
drag, startPoint x: 1485, startPoint y: 784, endPoint x: 1467, endPoint y: 668, distance: 117.4
click at [1482, 784] on button "button" at bounding box center [1478, 783] width 17 height 18
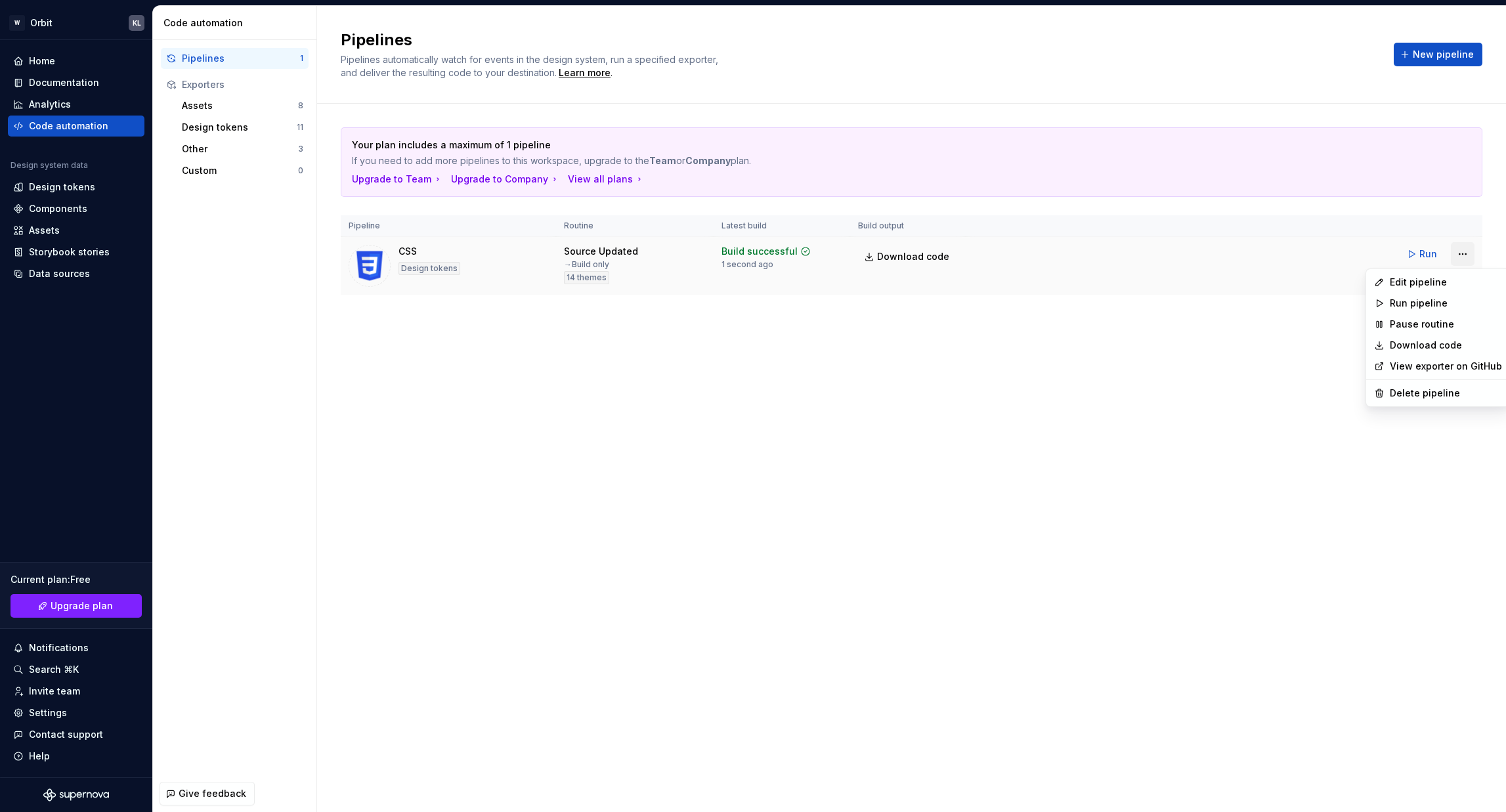
click at [1459, 253] on html "W Orbit KL Home Documentation Analytics Code automation Design system data Desi…" at bounding box center [753, 406] width 1506 height 812
click at [1426, 338] on div "Download code" at bounding box center [1437, 345] width 138 height 21
click at [1464, 261] on html "W Orbit KL Home Documentation Analytics Code automation Design system data Desi…" at bounding box center [753, 406] width 1506 height 812
click at [1419, 351] on link "Download code" at bounding box center [1445, 345] width 112 height 13
drag, startPoint x: 1261, startPoint y: 351, endPoint x: 1255, endPoint y: 354, distance: 6.7
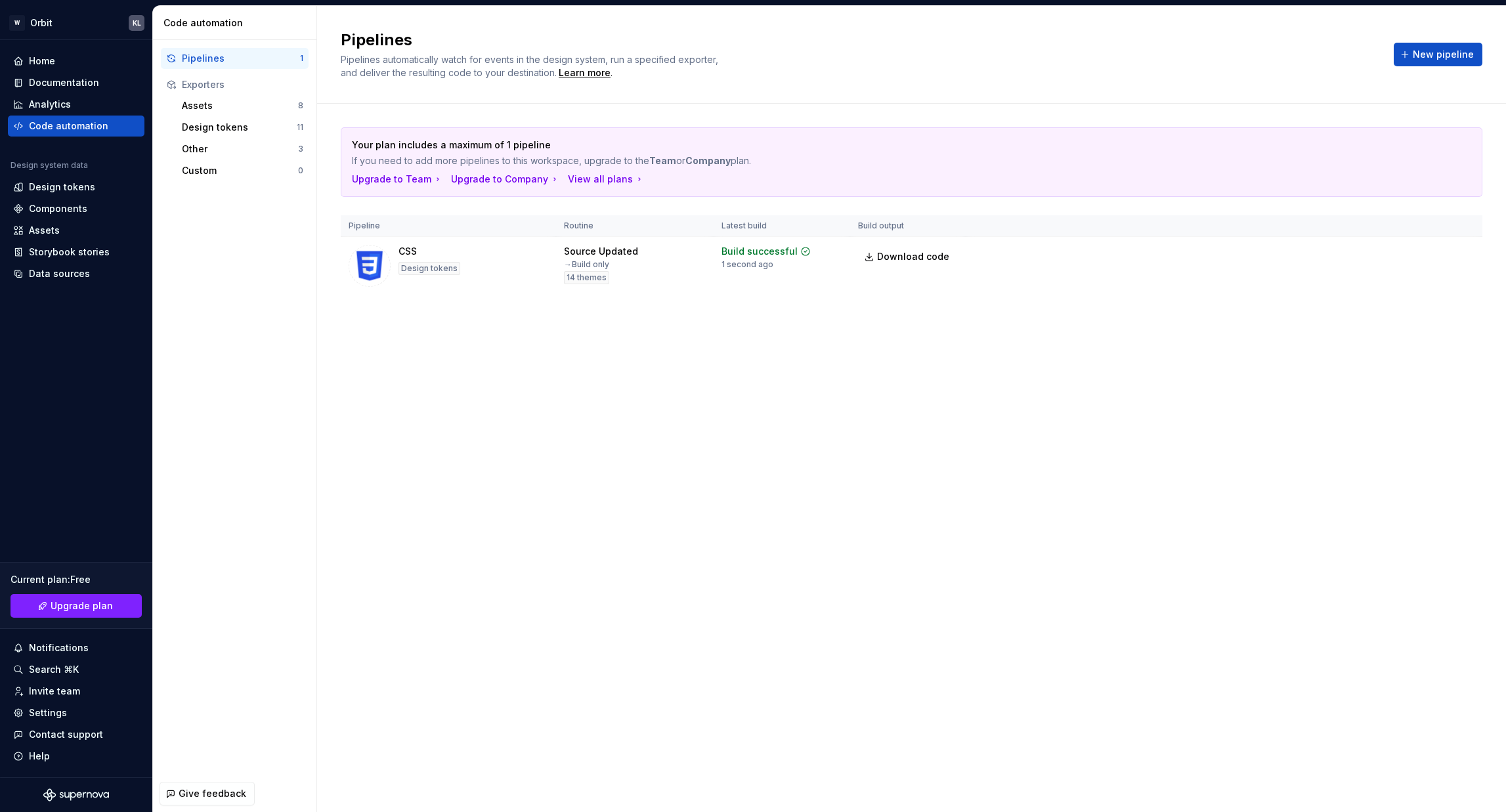
click at [1261, 352] on div "Pipelines Pipelines automatically watch for events in the design system, run a …" at bounding box center [912, 409] width 1189 height 806
click at [1462, 259] on html "W Orbit KL Home Documentation Analytics Code automation Design system data Desi…" at bounding box center [753, 406] width 1506 height 812
click at [1170, 413] on html "W Orbit KL Home Documentation Analytics Code automation Design system data Desi…" at bounding box center [753, 406] width 1506 height 812
click at [1463, 250] on html "W Orbit KL Home Documentation Analytics Code automation Design system data Desi…" at bounding box center [753, 406] width 1506 height 812
click at [1430, 399] on div "Delete pipeline" at bounding box center [1445, 393] width 112 height 13
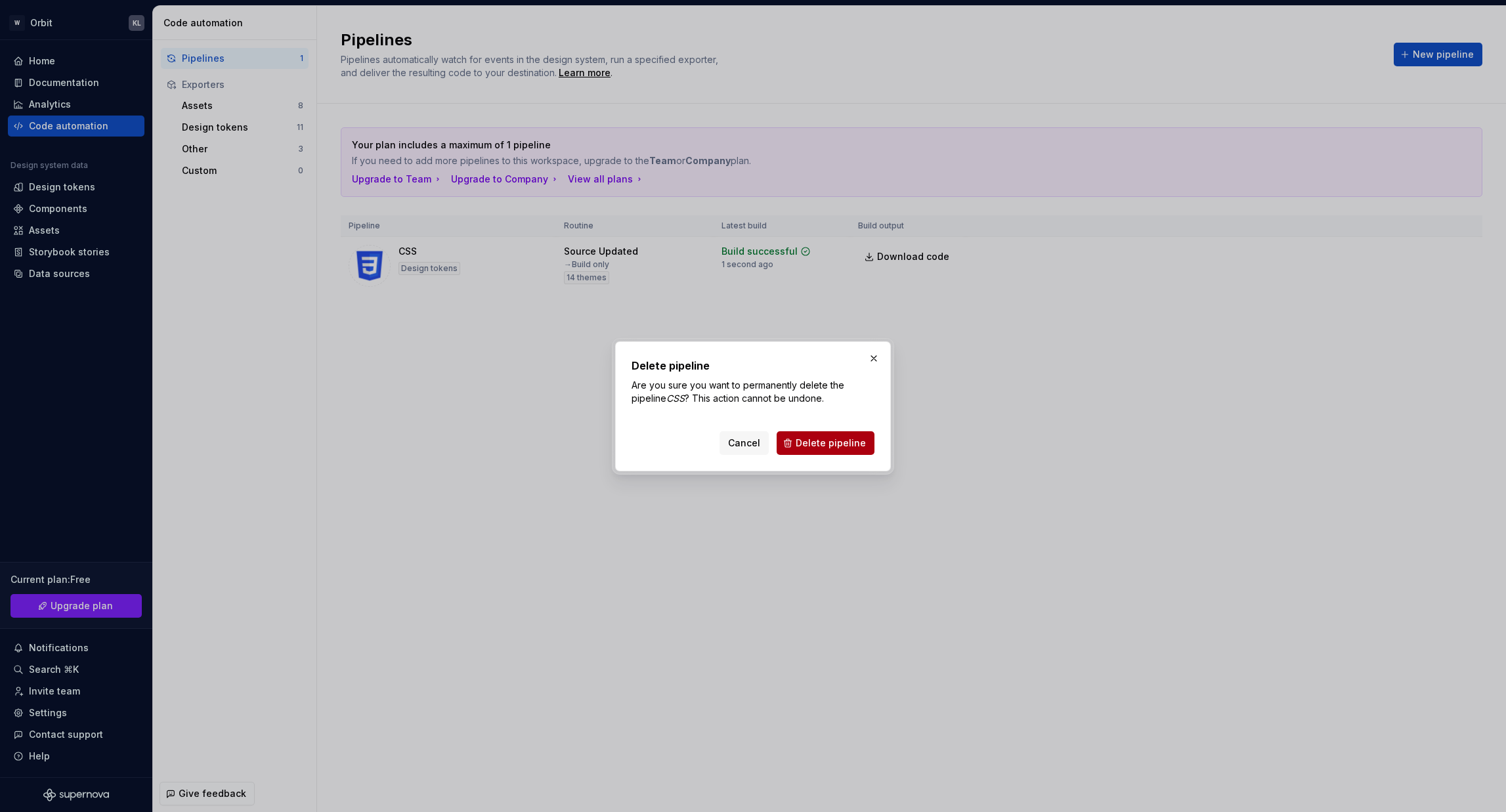
click at [850, 440] on span "Delete pipeline" at bounding box center [831, 442] width 70 height 13
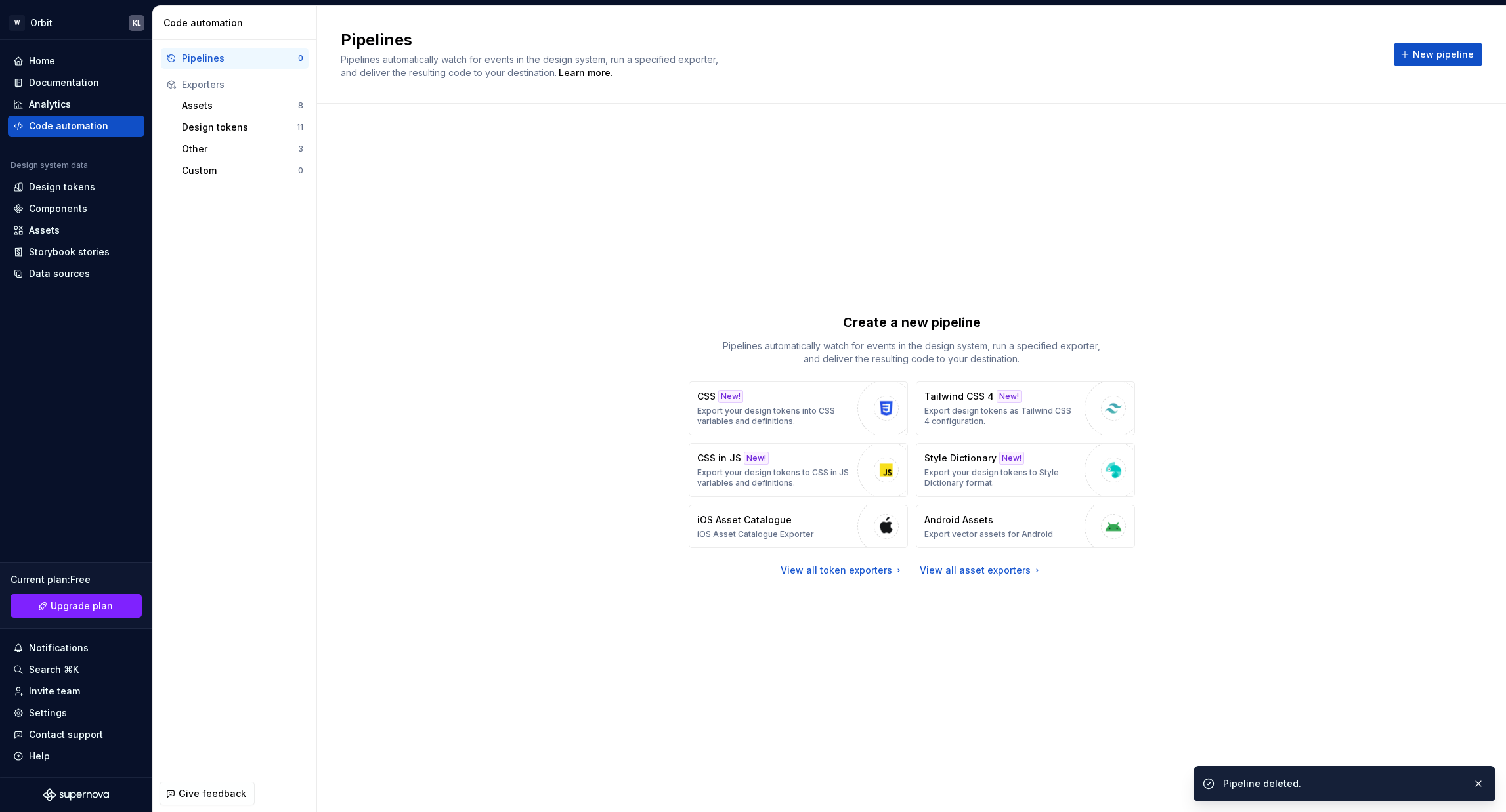
click at [428, 359] on div "Create a new pipeline Pipelines automatically watch for events in the design sy…" at bounding box center [911, 444] width 1142 height 634
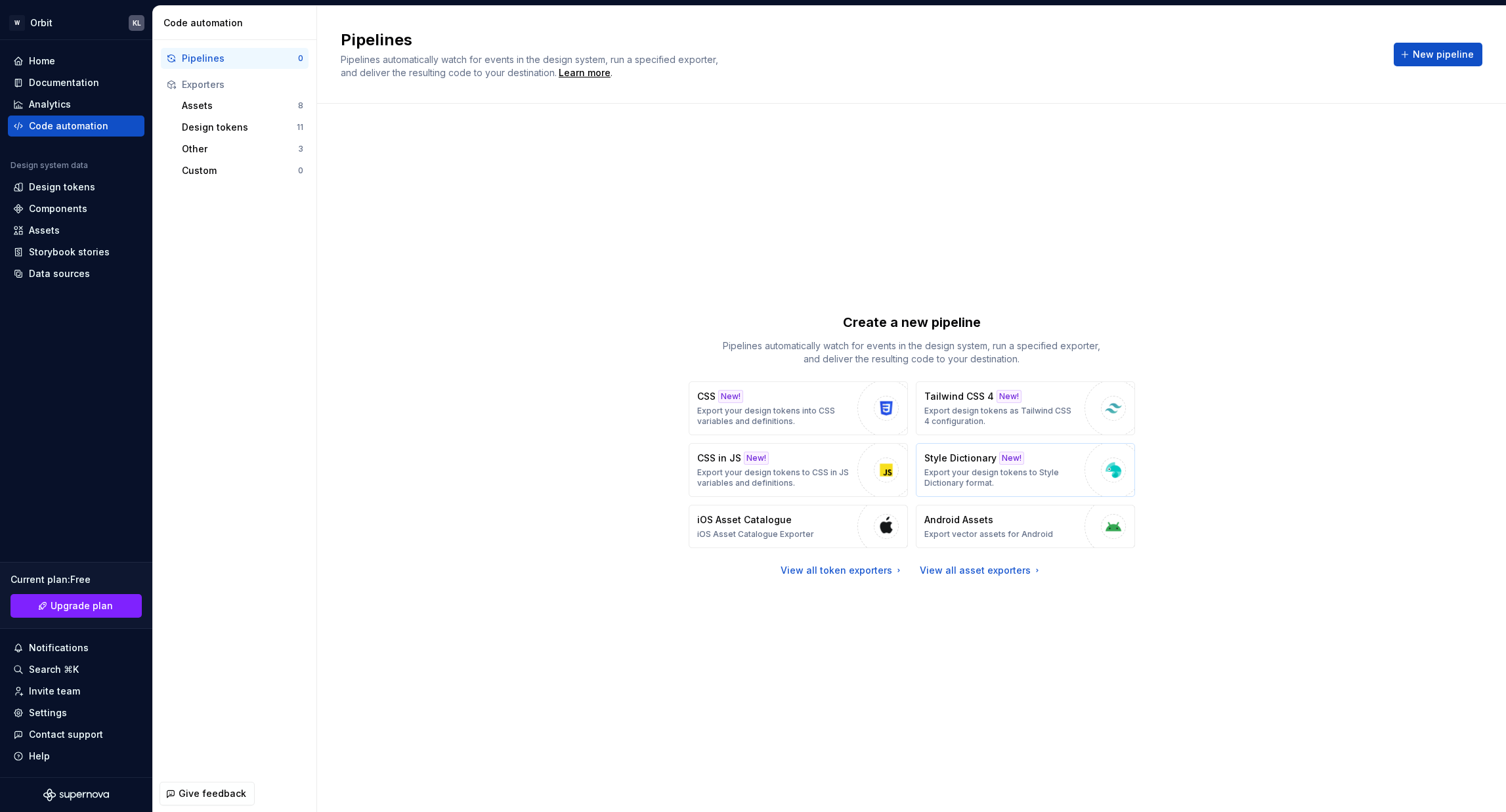
click at [1031, 464] on div "Style Dictionary New! Export your design tokens to Style Dictionary format." at bounding box center [1002, 470] width 154 height 37
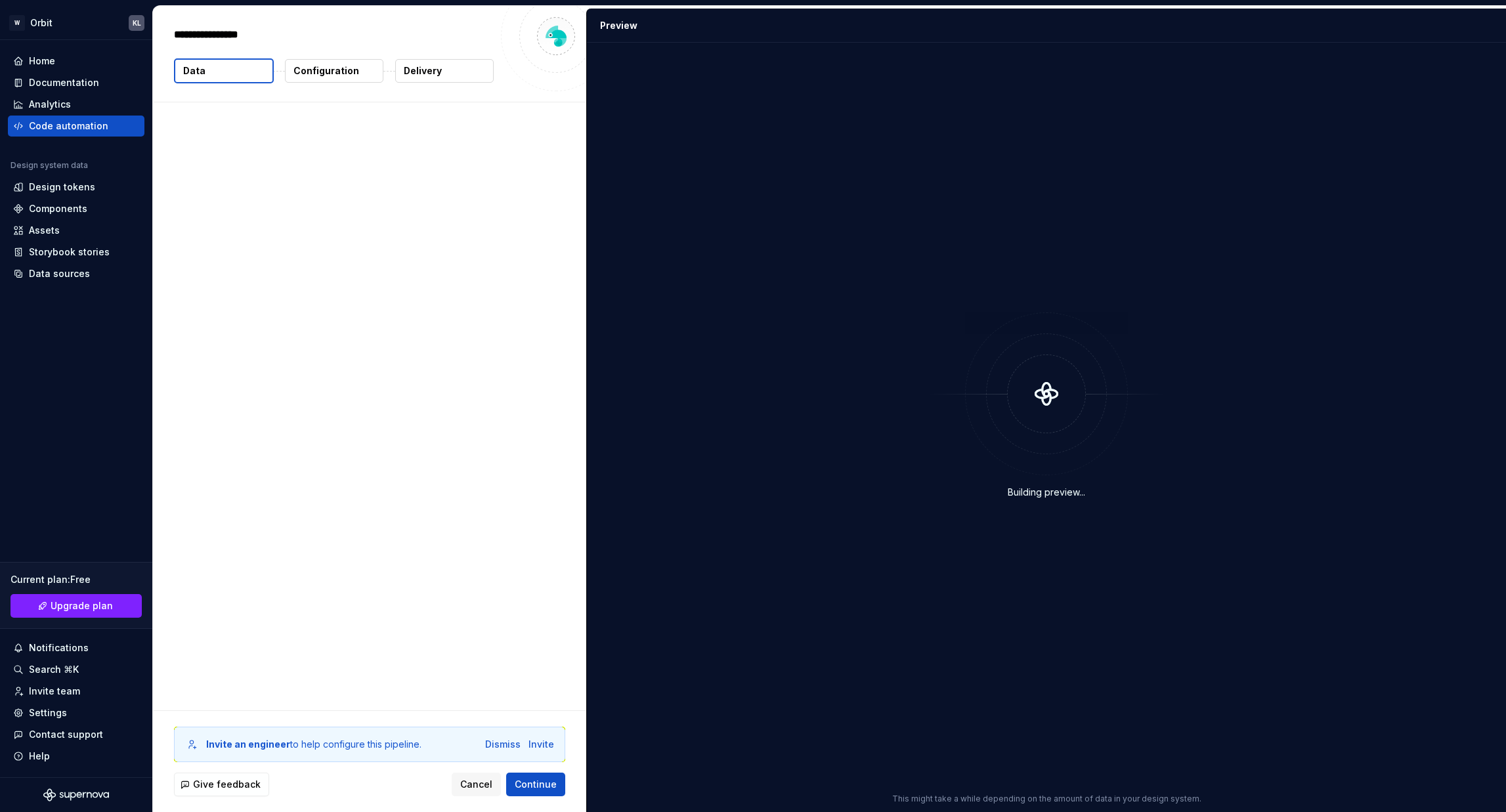
type textarea "*"
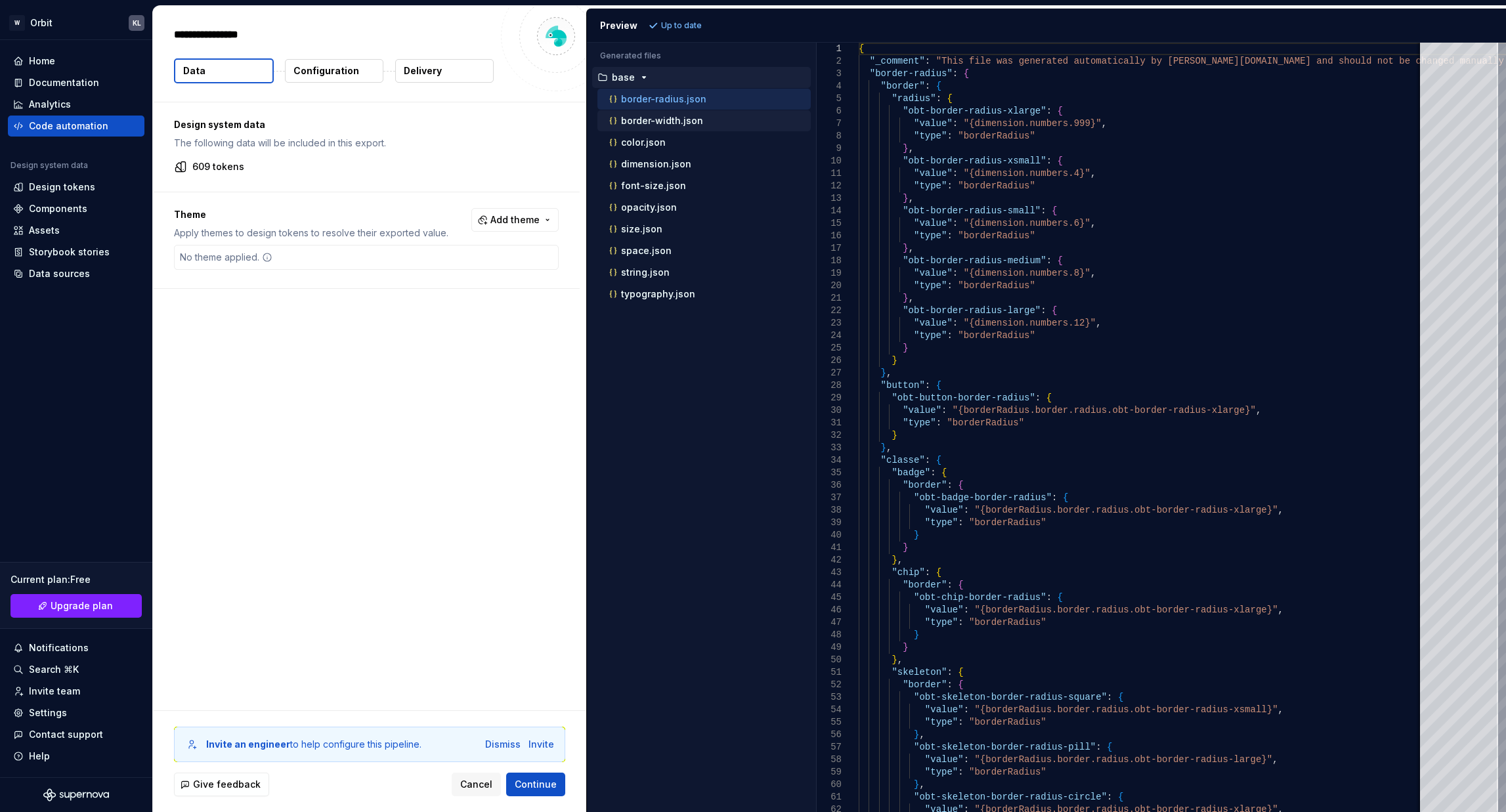
click at [683, 112] on div "border-width.json" at bounding box center [703, 120] width 213 height 21
click at [673, 126] on div "border-width.json" at bounding box center [709, 120] width 204 height 13
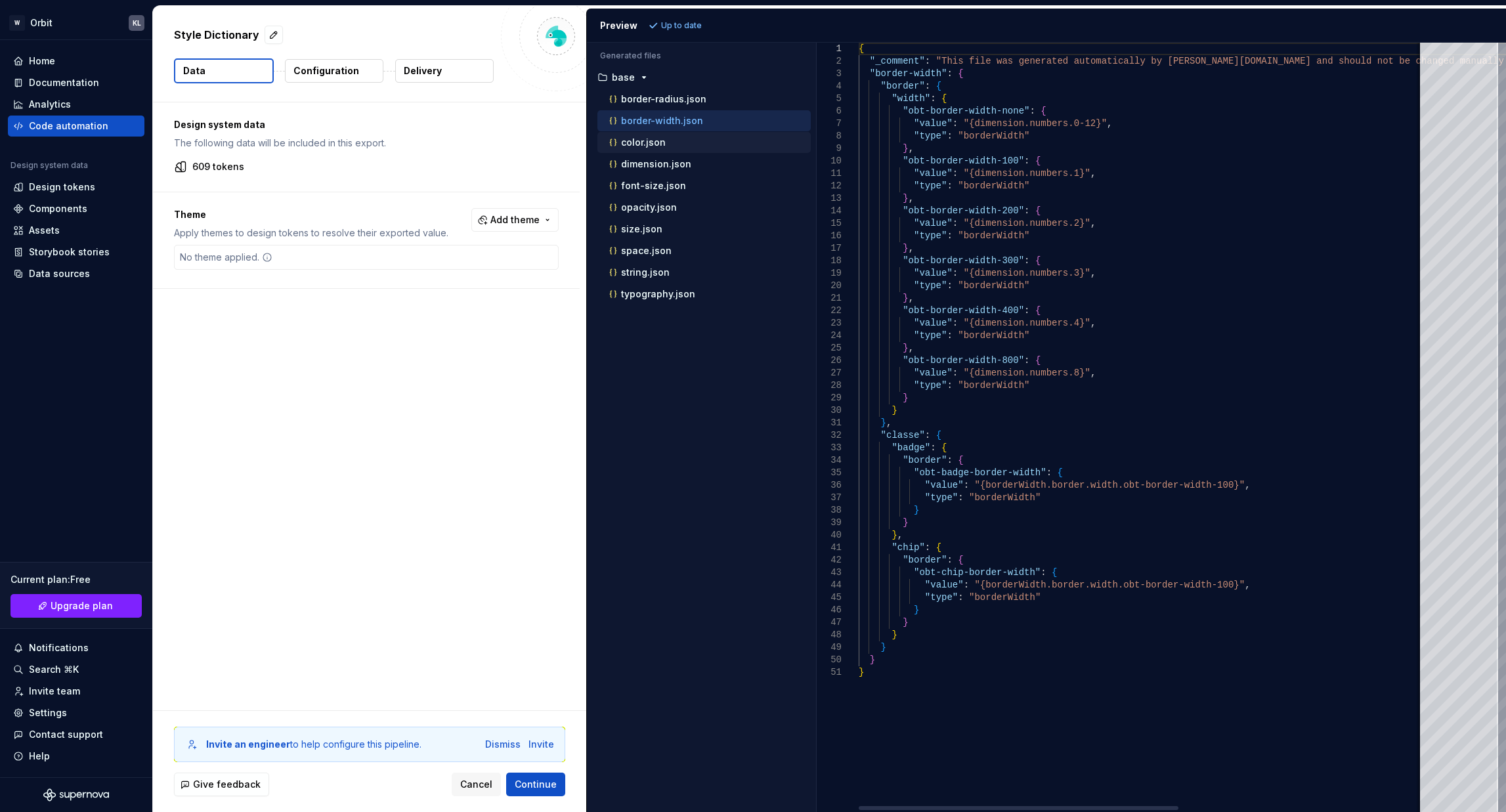
click at [656, 137] on p "color.json" at bounding box center [643, 142] width 45 height 10
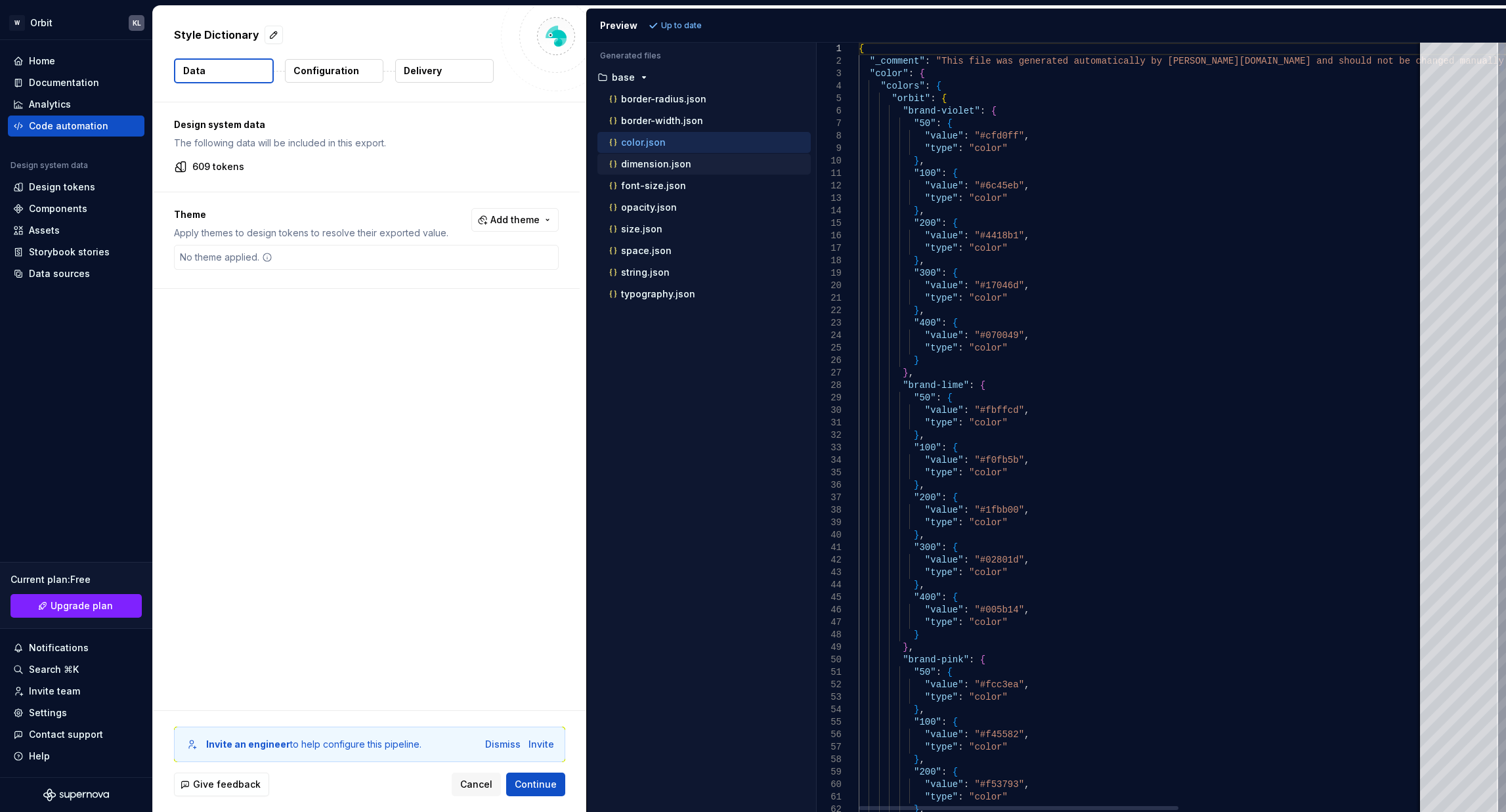
click at [659, 165] on p "dimension.json" at bounding box center [656, 163] width 70 height 10
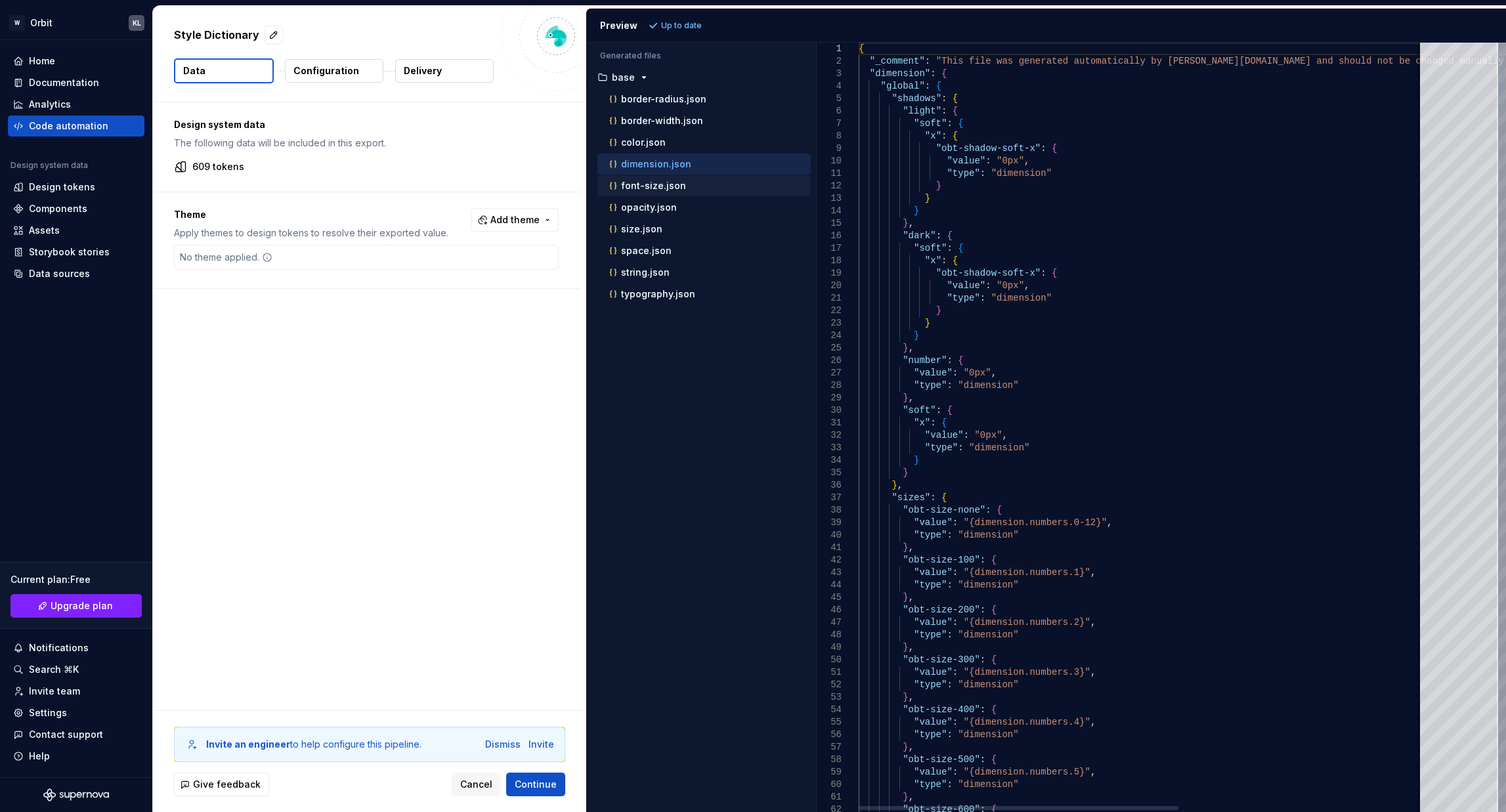
click at [659, 191] on p "font-size.json" at bounding box center [653, 185] width 65 height 10
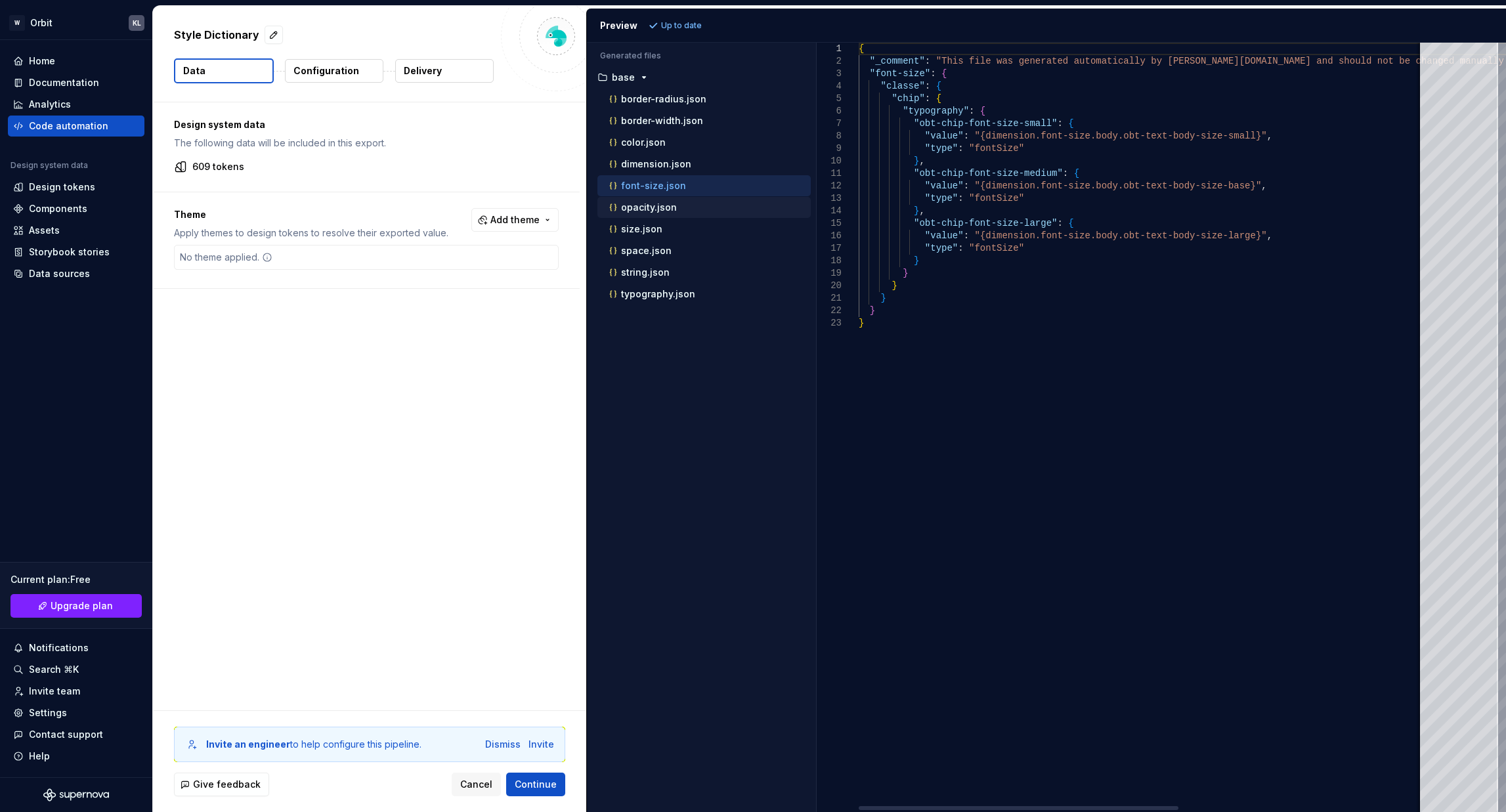
click at [660, 208] on p "opacity.json" at bounding box center [649, 207] width 56 height 10
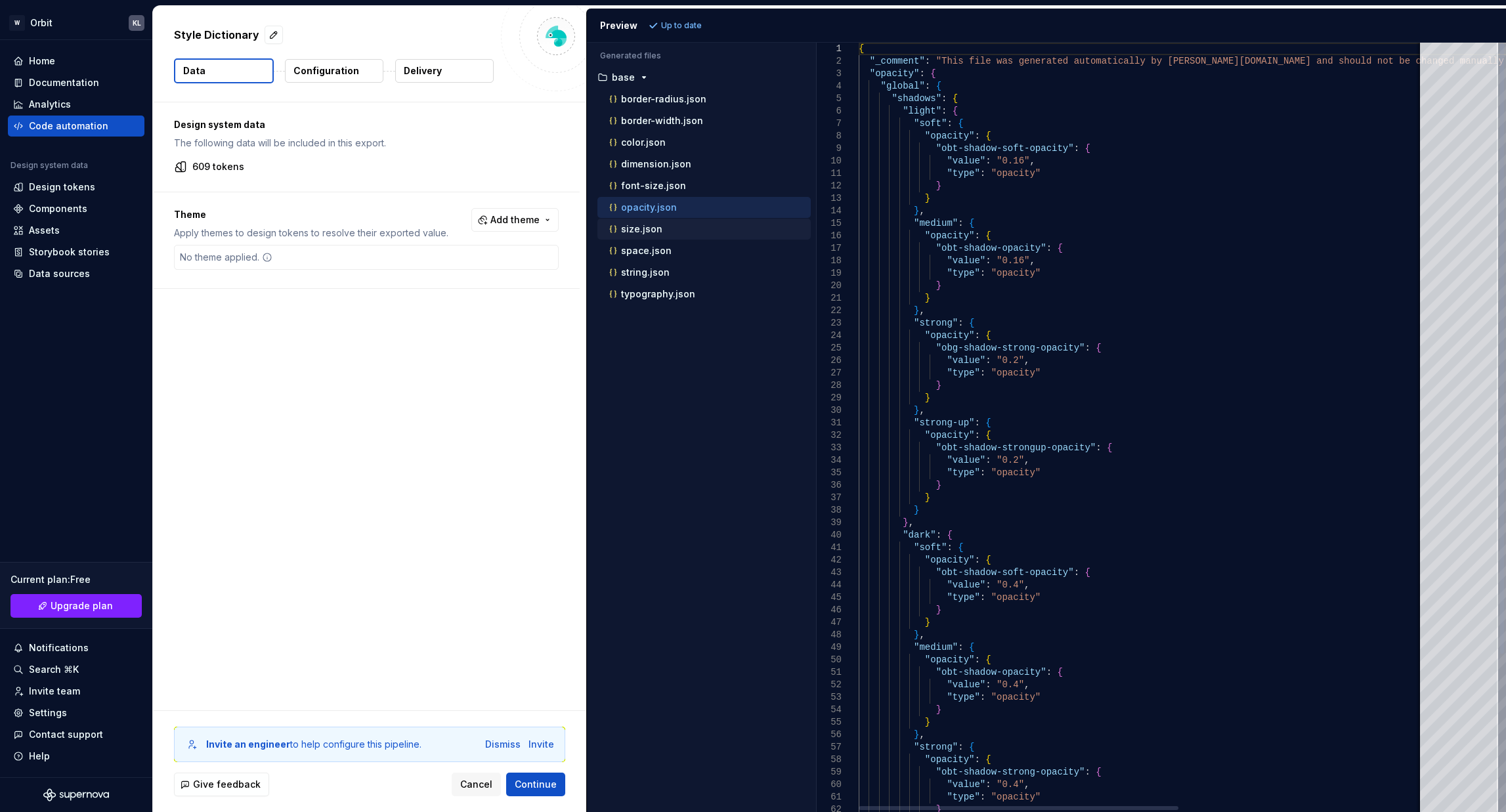
click at [661, 235] on div "size.json" at bounding box center [709, 229] width 204 height 13
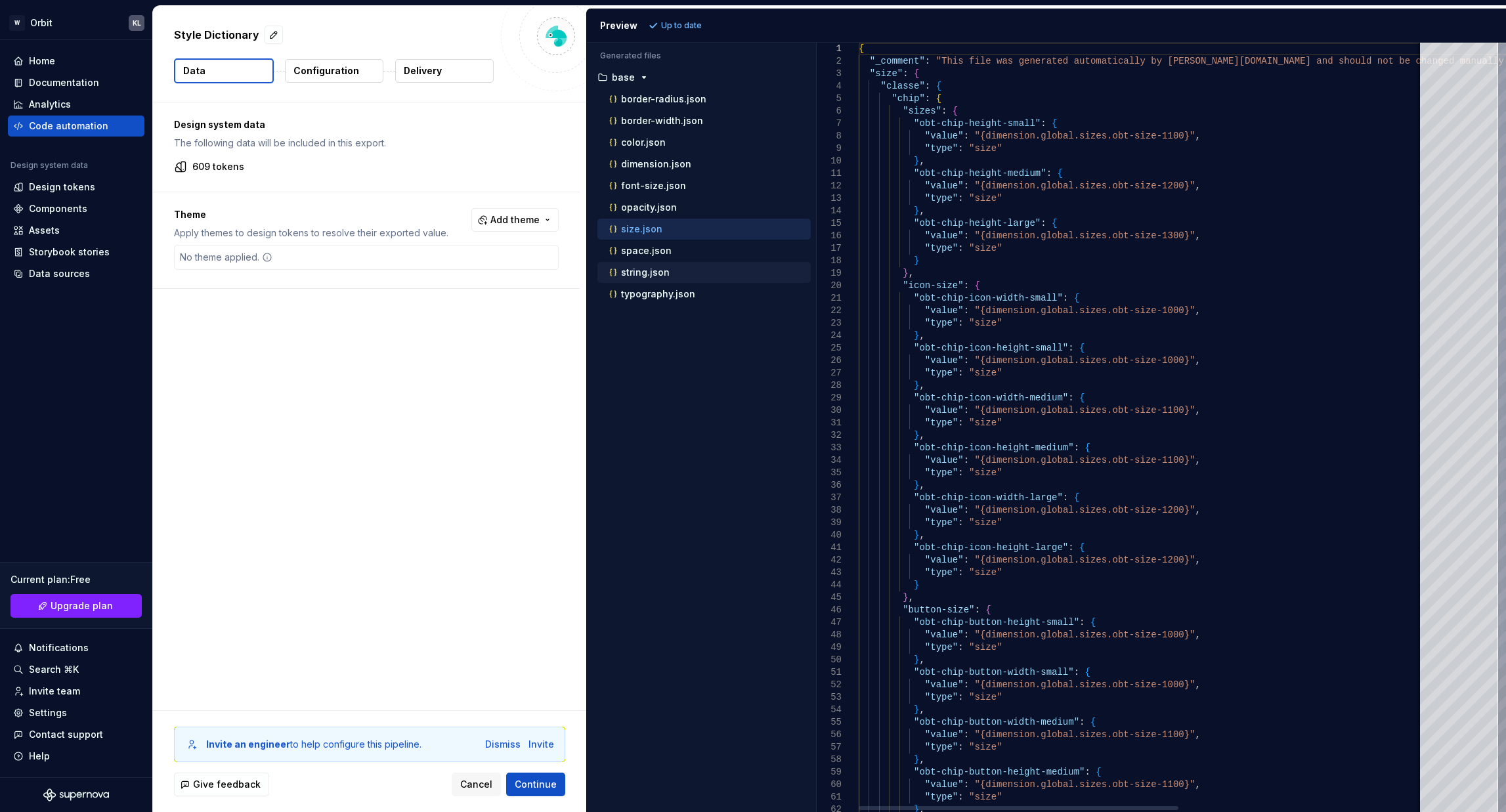
click at [664, 262] on div "string.json" at bounding box center [703, 272] width 213 height 21
click at [666, 299] on p "typography.json" at bounding box center [658, 293] width 74 height 10
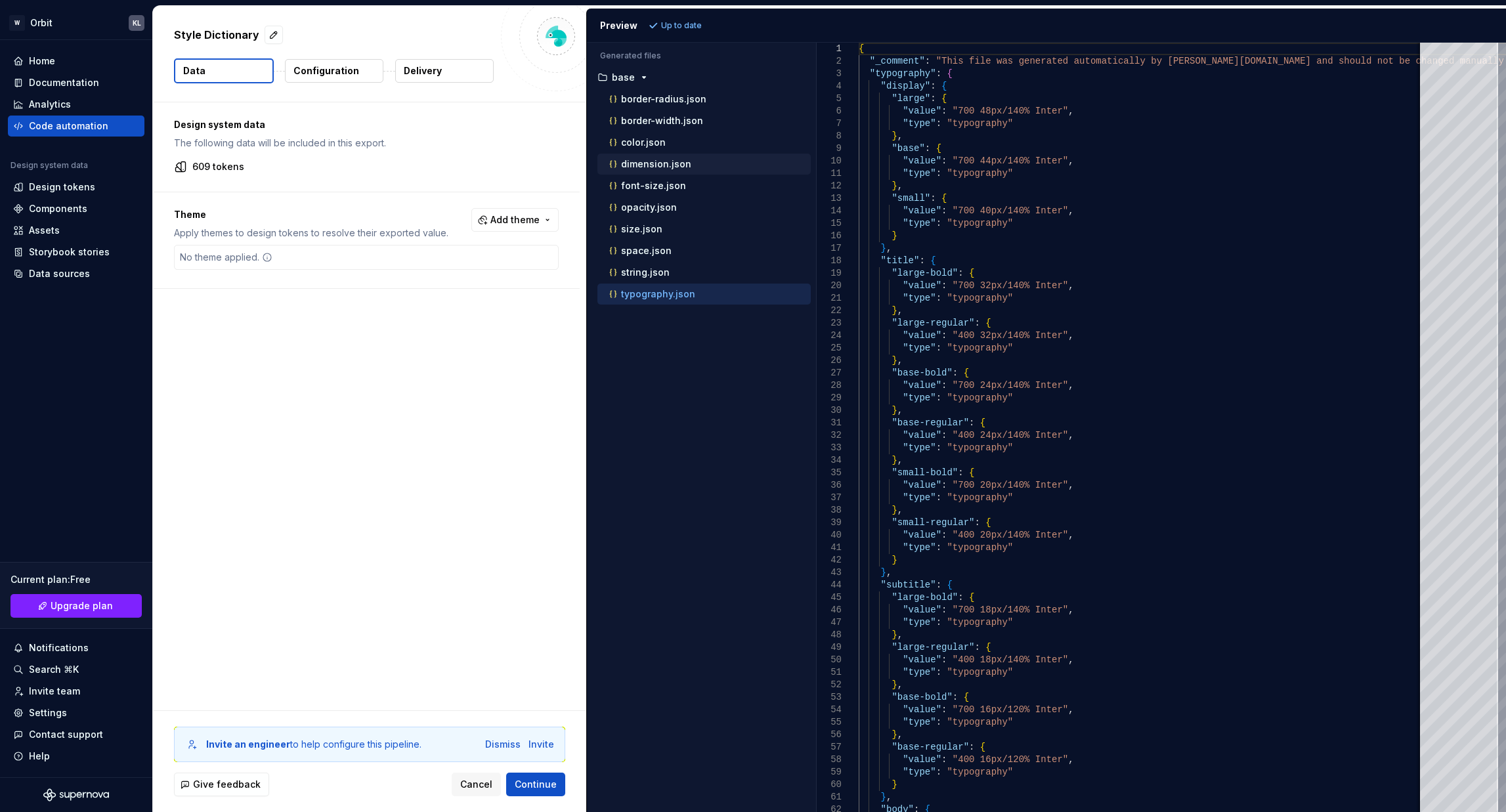
click at [660, 171] on button "dimension.json" at bounding box center [703, 163] width 213 height 14
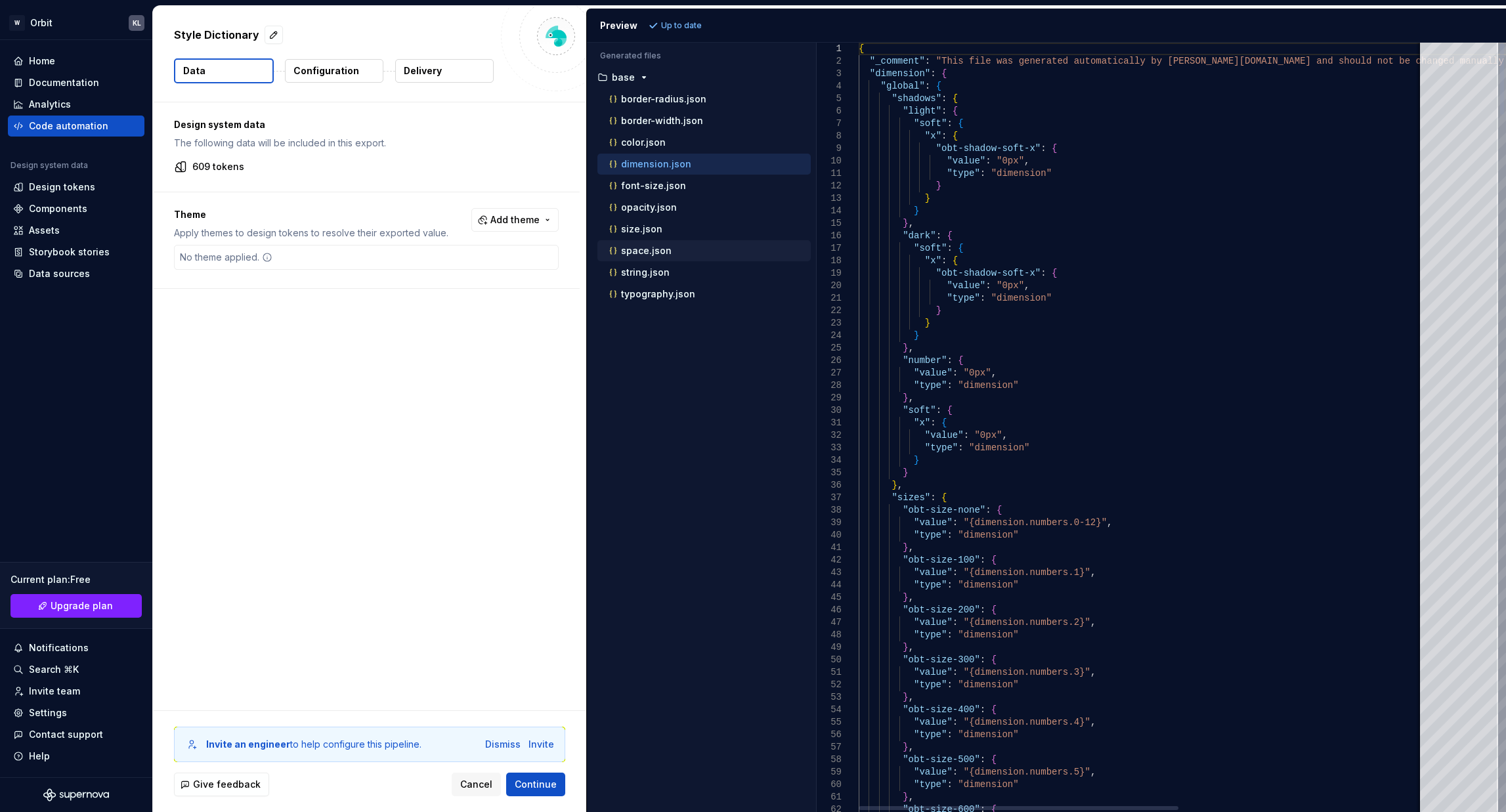
click at [654, 256] on div "space.json" at bounding box center [709, 250] width 204 height 13
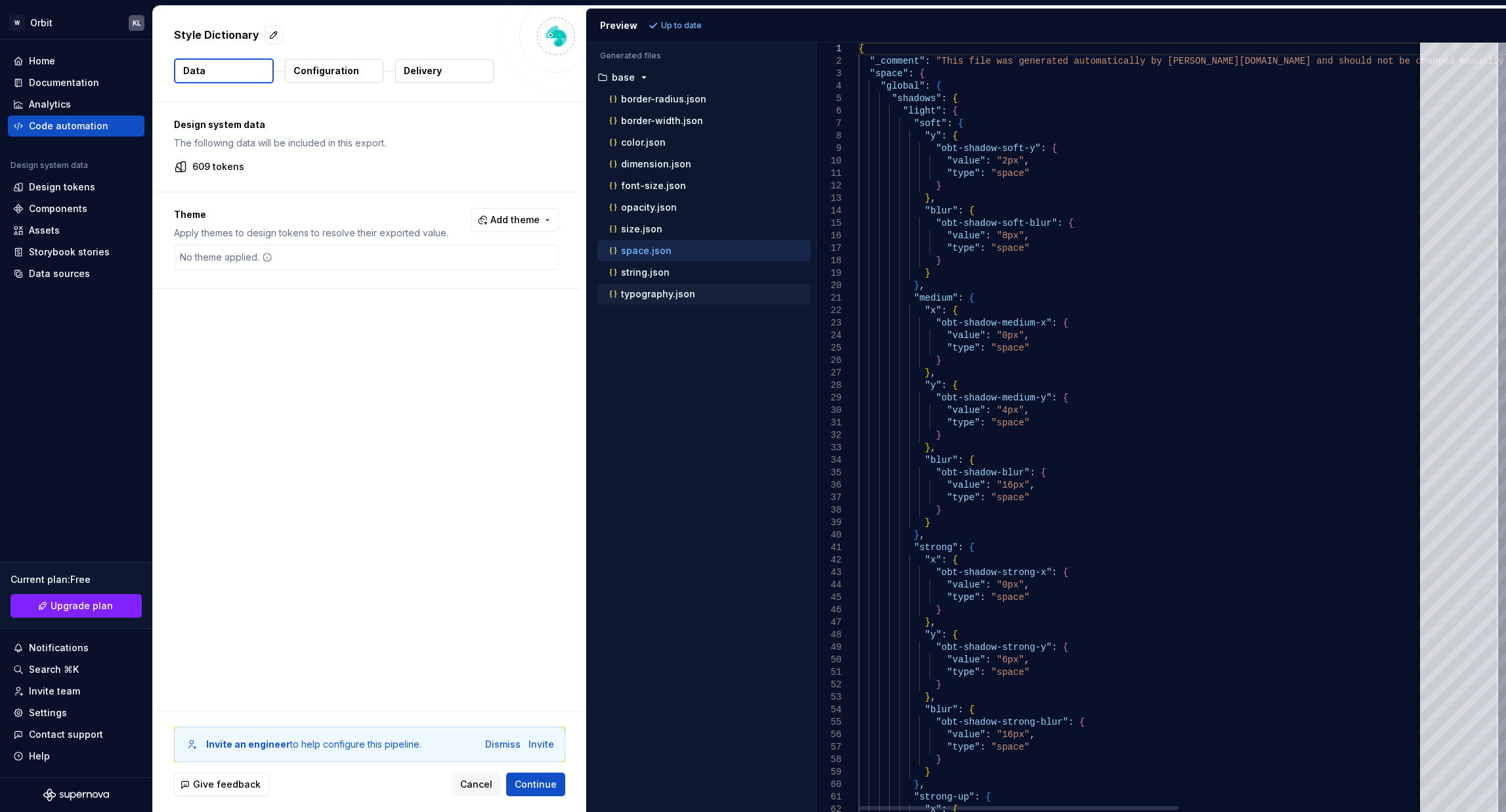
click at [669, 299] on div "typography.json" at bounding box center [709, 293] width 204 height 13
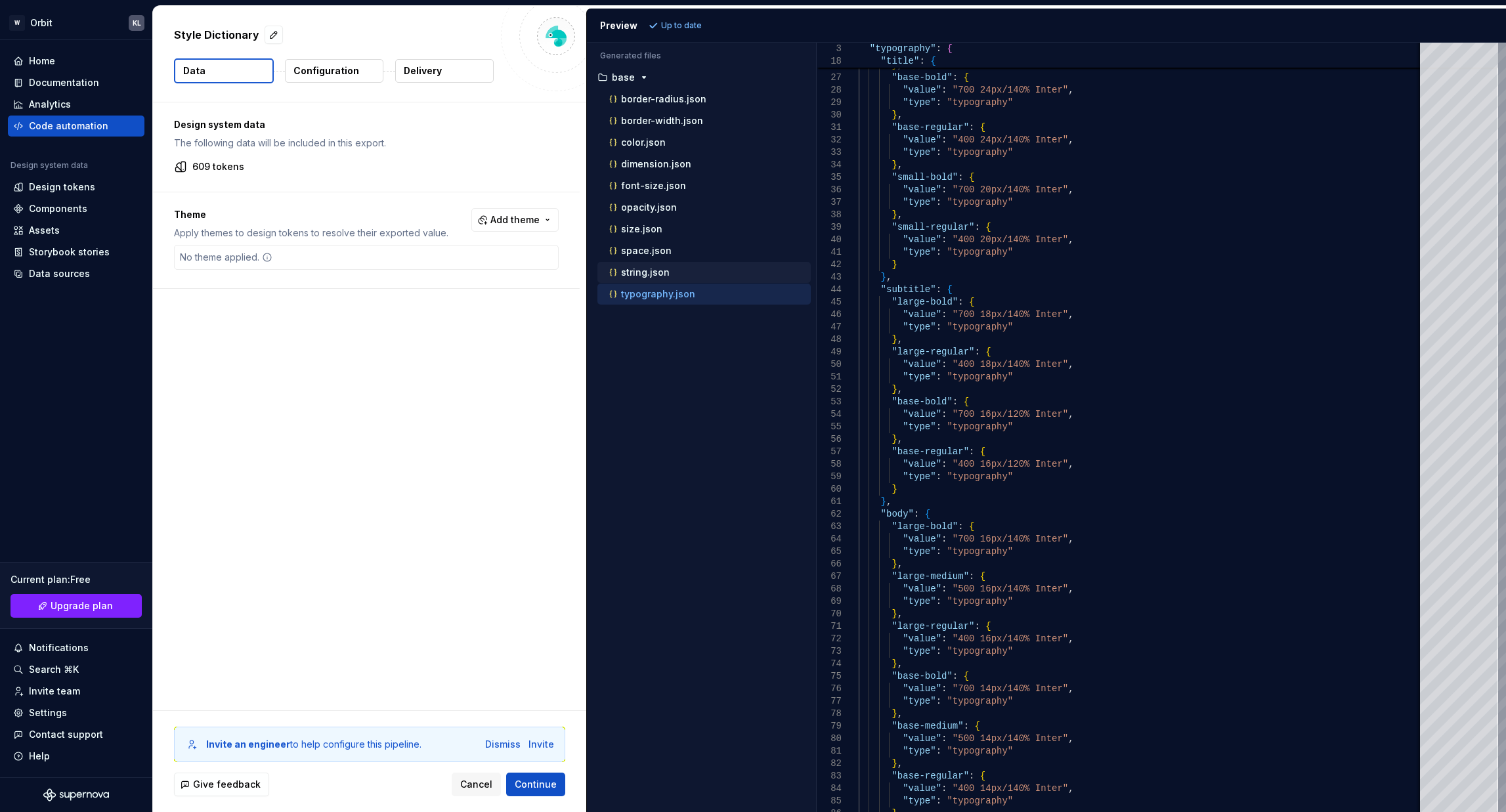
click at [660, 279] on div "string.json" at bounding box center [703, 272] width 213 height 21
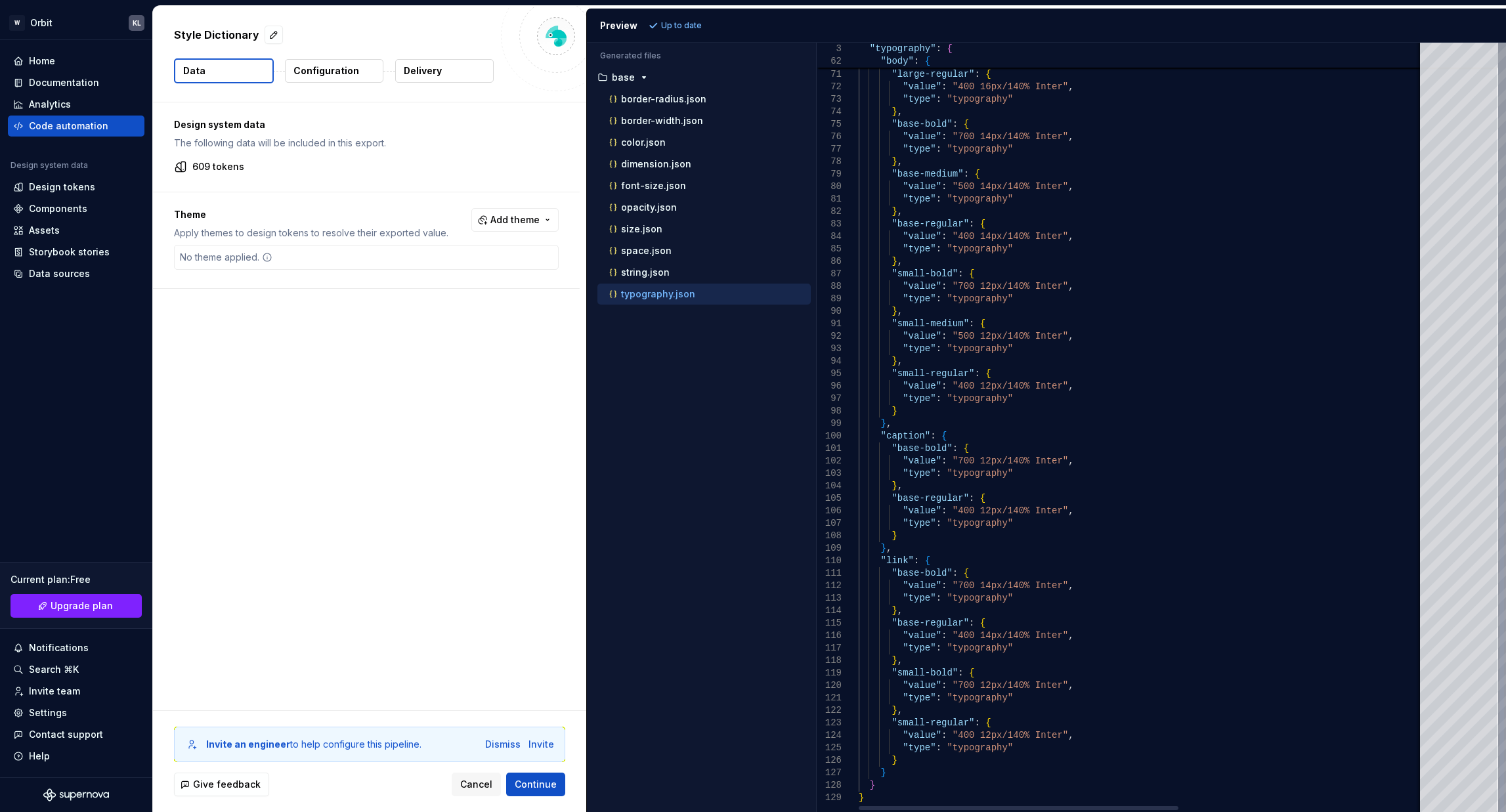
click at [939, 568] on div ""value" : "500 16px/140% Inter" , "type" : "typography" } , "large-regular" : {…" at bounding box center [1358, 3] width 998 height 1617
click at [1014, 615] on div ""value" : "500 16px/140% Inter" , "type" : "typography" } , "large-regular" : {…" at bounding box center [1358, 3] width 998 height 1617
click at [1014, 638] on div ""value" : "500 16px/140% Inter" , "type" : "typography" } , "large-regular" : {…" at bounding box center [1358, 3] width 998 height 1617
click at [1015, 702] on div ""value" : "500 16px/140% Inter" , "type" : "typography" } , "large-regular" : {…" at bounding box center [1358, 3] width 998 height 1617
click at [1020, 733] on div ""value" : "500 16px/140% Inter" , "type" : "typography" } , "large-regular" : {…" at bounding box center [1358, 3] width 998 height 1617
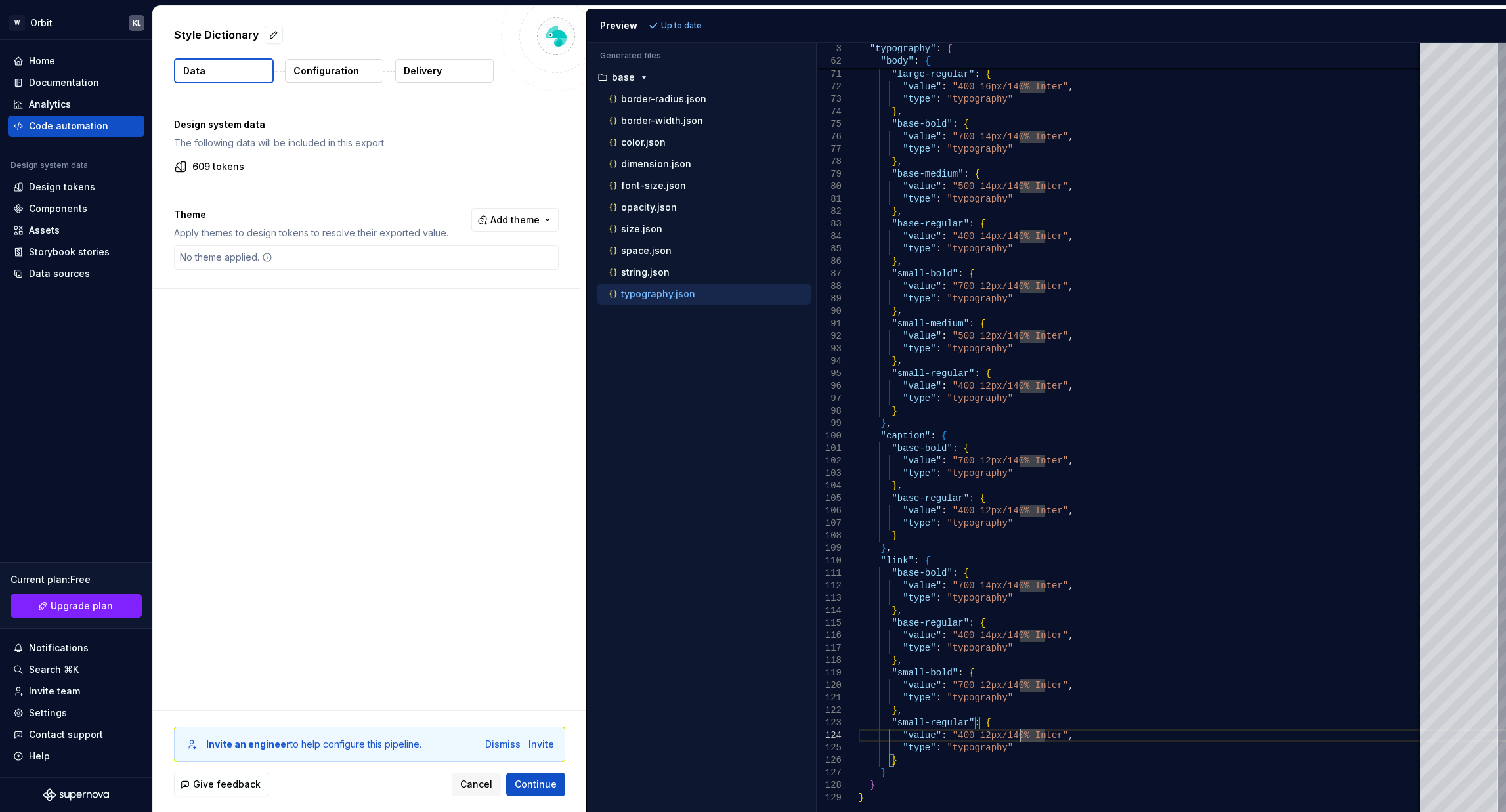
click at [696, 485] on div "Accessibility guide for tree . Navigate the tree with the arrow keys. Common tr…" at bounding box center [701, 438] width 229 height 748
click at [667, 97] on p "border-radius.json" at bounding box center [663, 99] width 85 height 10
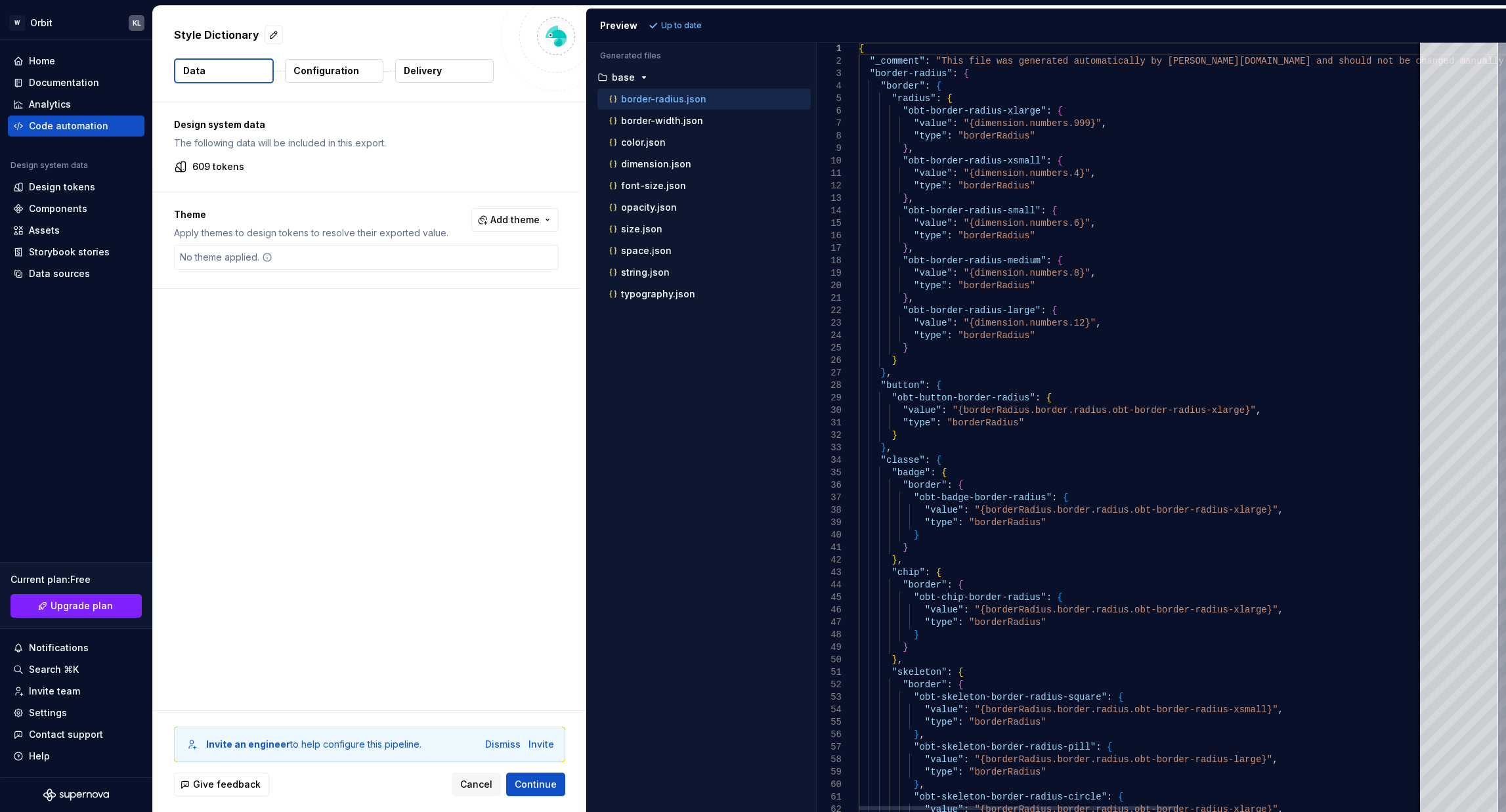
click at [928, 163] on div "{ "_comment" : "This file was generated automatically by Supernov [DOMAIN_NAME]…" at bounding box center [1358, 477] width 998 height 868
click at [1044, 163] on div "{ "_comment" : "This file was generated automatically by Supernov [DOMAIN_NAME]…" at bounding box center [1358, 477] width 998 height 868
drag, startPoint x: 891, startPoint y: 402, endPoint x: 1014, endPoint y: 403, distance: 123.0
click at [1014, 403] on div "{ "_comment" : "This file was generated automatically by Supernov [DOMAIN_NAME]…" at bounding box center [1358, 477] width 998 height 868
drag, startPoint x: 916, startPoint y: 496, endPoint x: 1031, endPoint y: 504, distance: 115.3
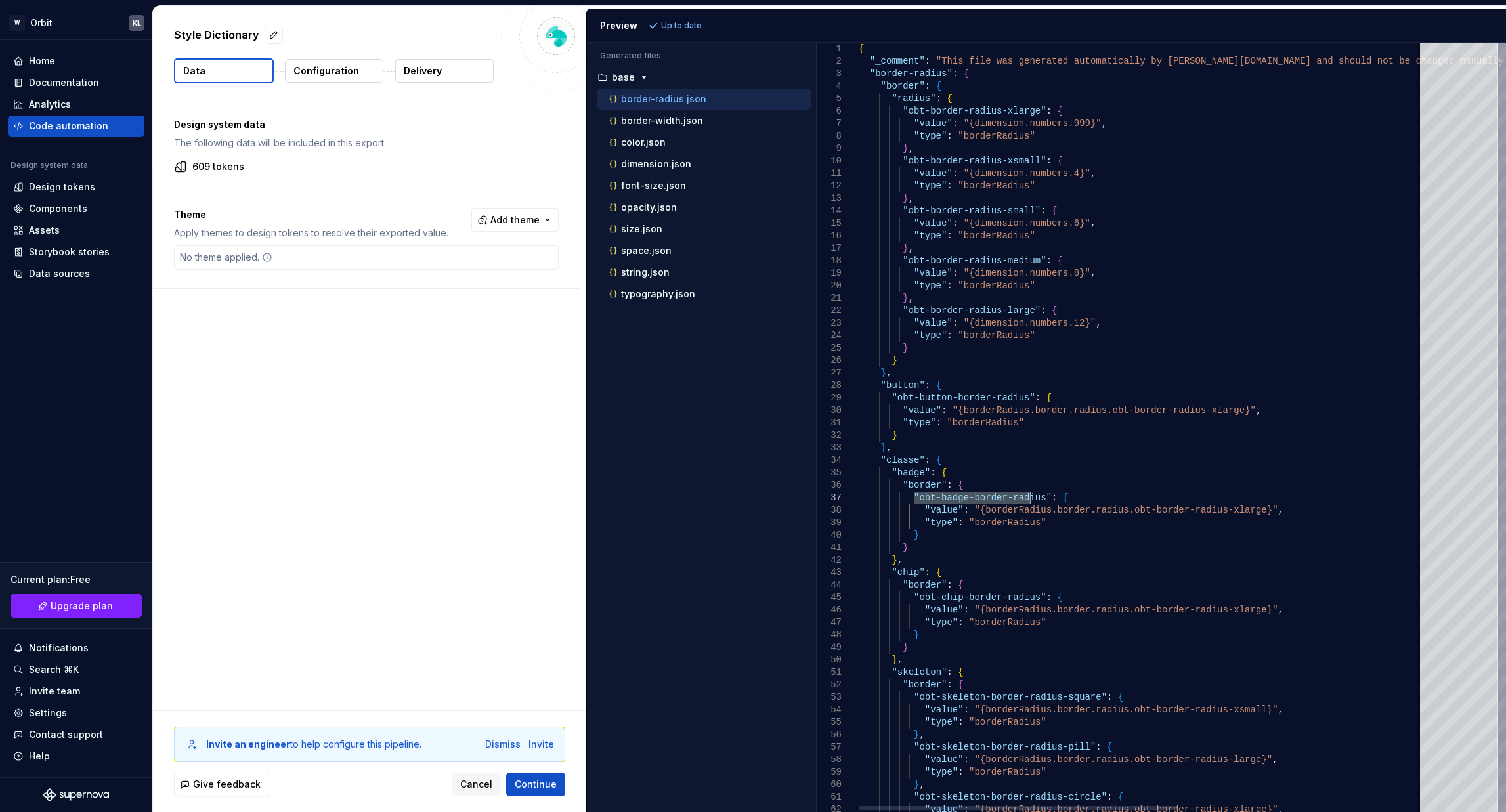
click at [1031, 504] on div "{ "_comment" : "This file was generated automatically by Supernov [DOMAIN_NAME]…" at bounding box center [1358, 477] width 998 height 868
click at [1110, 450] on div "{ "_comment" : "This file was generated automatically by Supernov [DOMAIN_NAME]…" at bounding box center [1358, 477] width 998 height 868
click at [1110, 402] on div "{ "_comment" : "This file was generated automatically by Supernov [DOMAIN_NAME]…" at bounding box center [1358, 477] width 998 height 868
click at [639, 70] on button "base" at bounding box center [701, 77] width 219 height 14
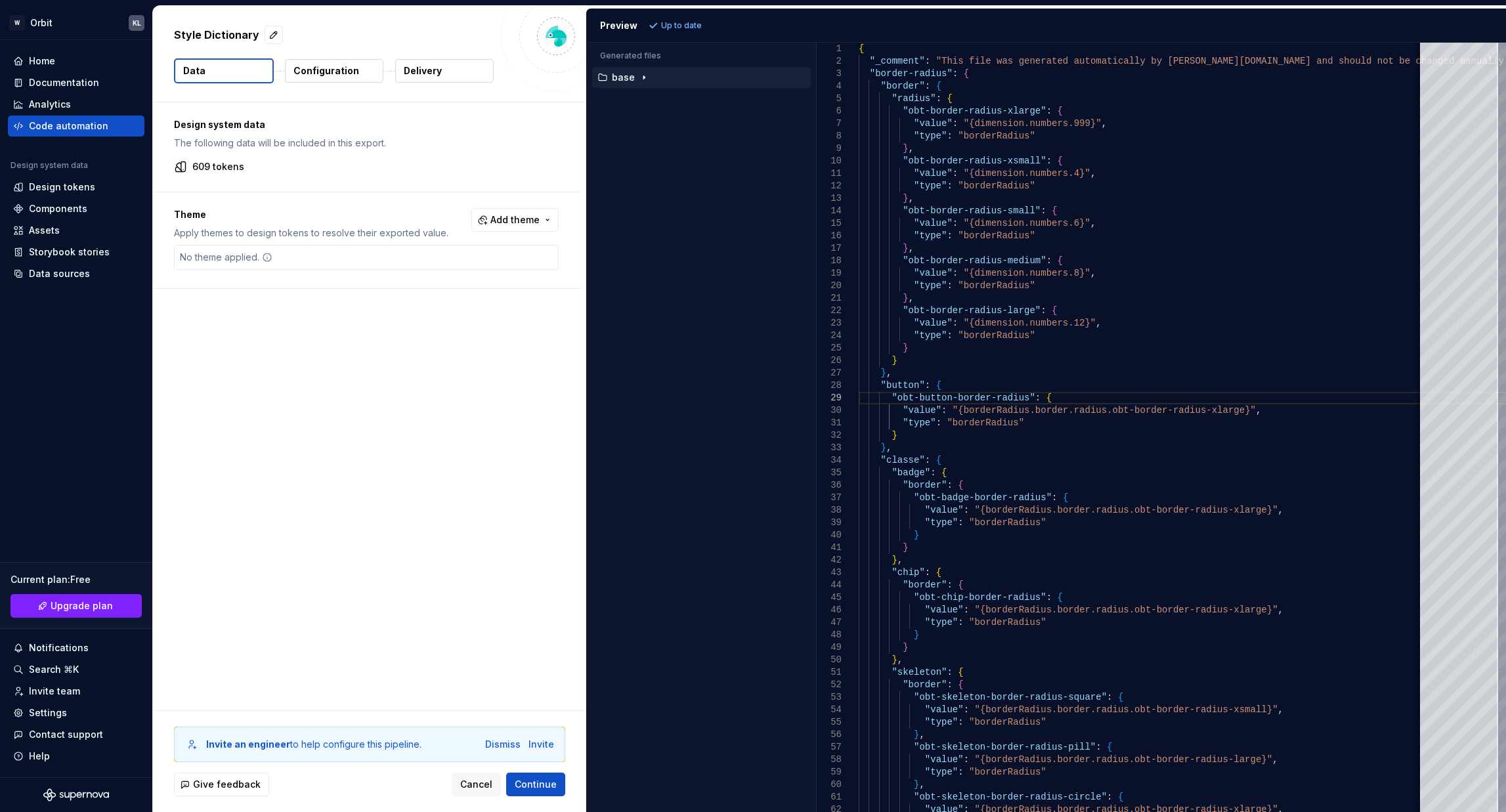
click at [639, 70] on button "base" at bounding box center [701, 77] width 219 height 14
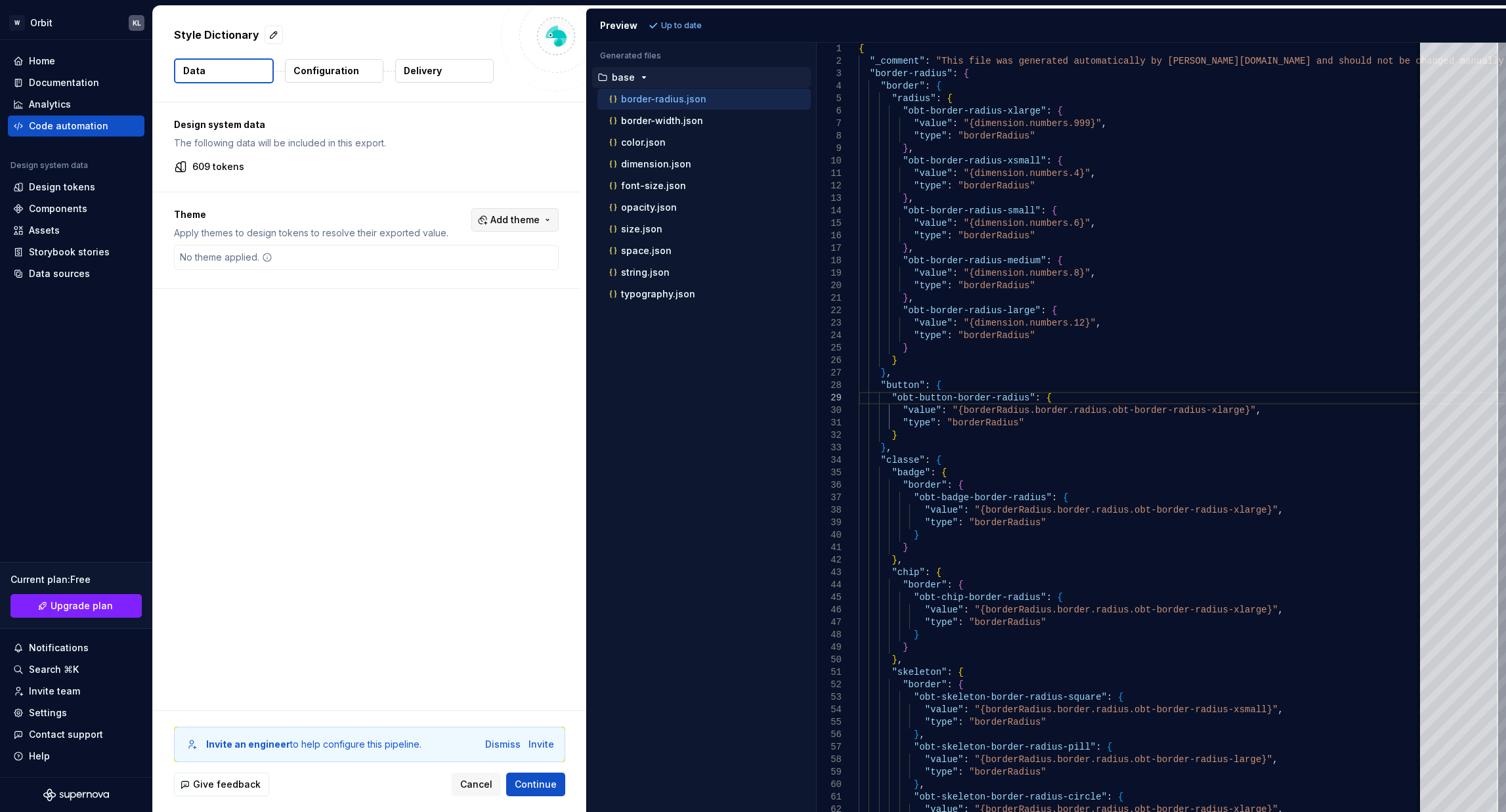
click at [494, 218] on span "Add theme" at bounding box center [515, 219] width 49 height 13
click at [420, 378] on span "Brastemp" at bounding box center [480, 377] width 151 height 21
click at [418, 403] on div "Suggestions" at bounding box center [415, 398] width 10 height 10
click at [417, 414] on div "Suggestions" at bounding box center [415, 419] width 10 height 10
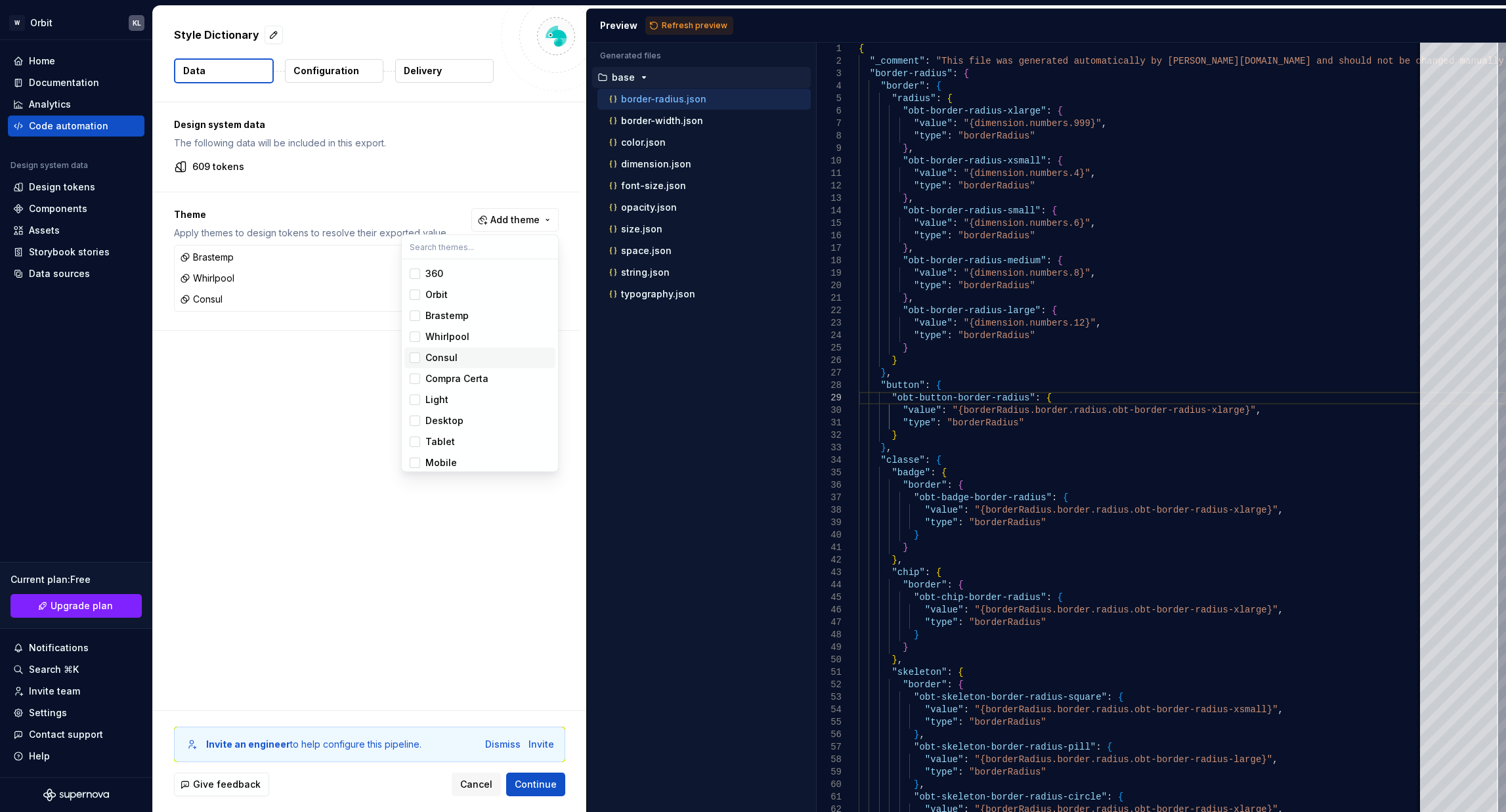
scroll to position [87, 0]
click at [416, 357] on div "Suggestions" at bounding box center [415, 353] width 10 height 10
click at [413, 379] on div "Suggestions" at bounding box center [415, 374] width 10 height 10
click at [415, 394] on div "Suggestions" at bounding box center [415, 395] width 10 height 10
click at [415, 417] on div "Suggestions" at bounding box center [415, 416] width 10 height 10
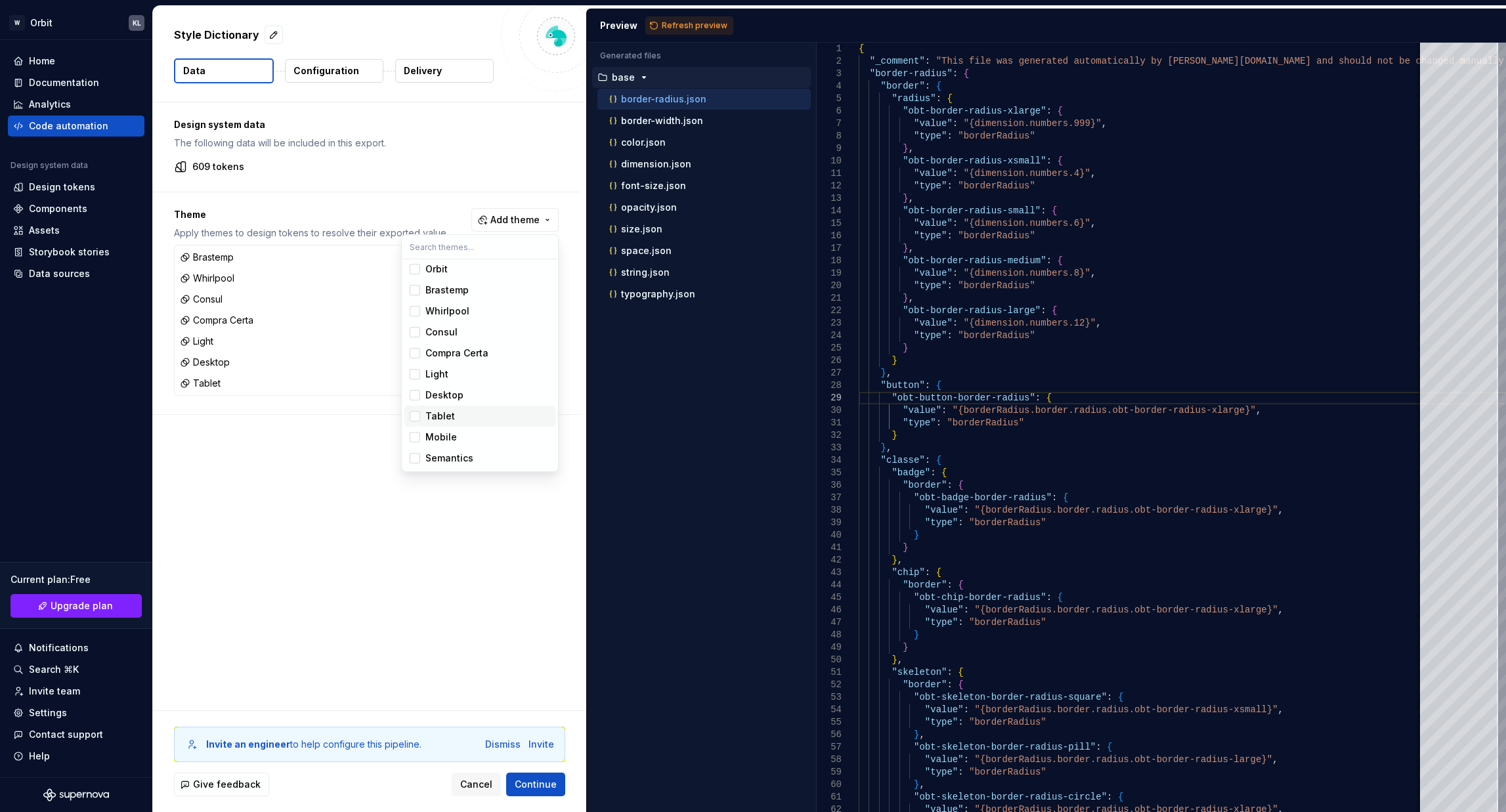
click at [413, 425] on span "Tablet" at bounding box center [480, 416] width 151 height 21
click at [415, 441] on div "Suggestions" at bounding box center [415, 436] width 10 height 10
click at [415, 463] on div "Suggestions" at bounding box center [415, 457] width 10 height 10
click at [413, 421] on div "Suggestions" at bounding box center [415, 416] width 10 height 10
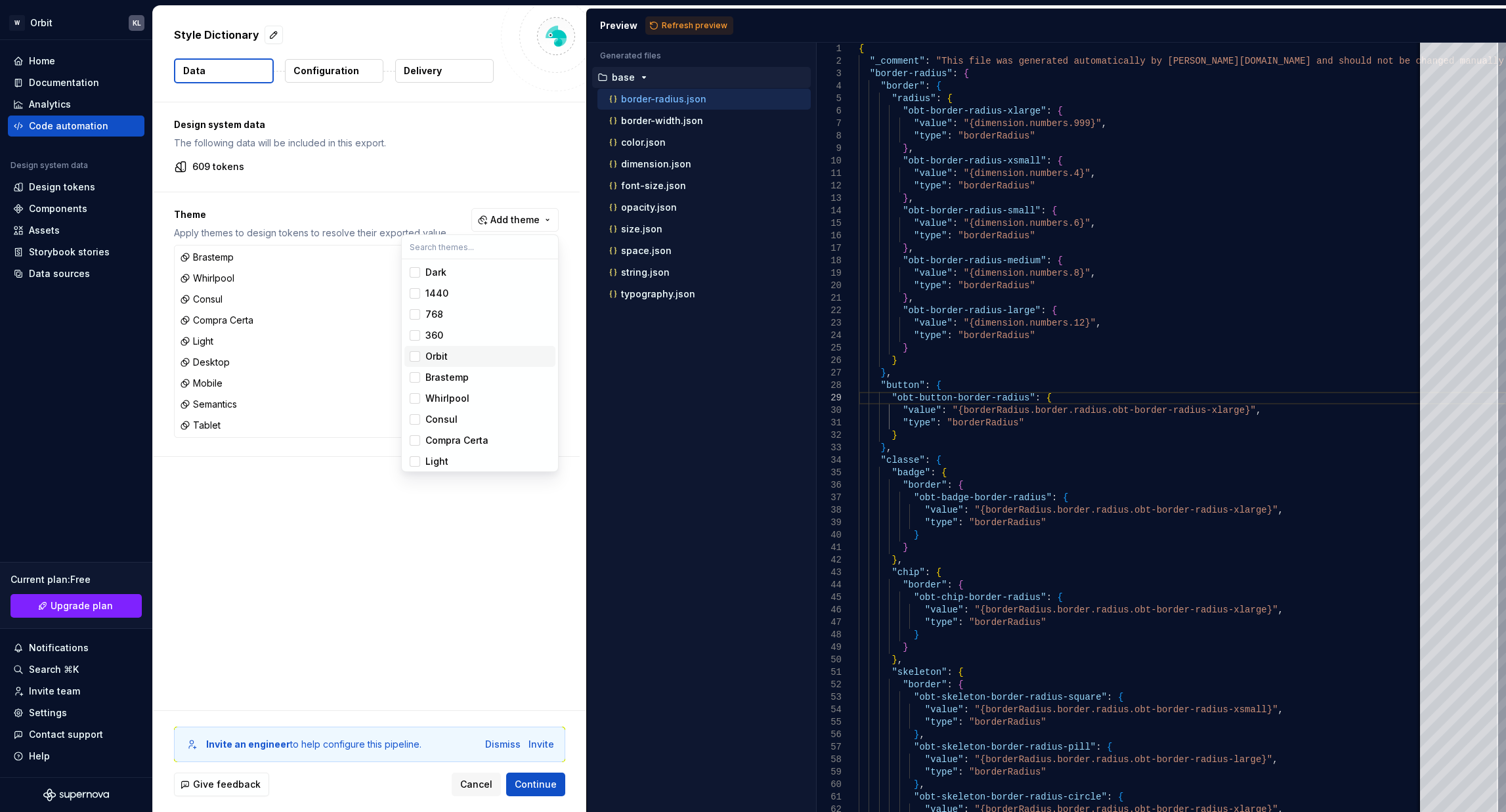
click at [423, 353] on span "Orbit" at bounding box center [480, 356] width 151 height 21
click at [419, 334] on div "Suggestions" at bounding box center [415, 335] width 10 height 10
click at [419, 319] on div "Suggestions" at bounding box center [415, 314] width 10 height 10
click at [419, 293] on div "Suggestions" at bounding box center [415, 293] width 10 height 10
click at [422, 275] on span "Dark" at bounding box center [480, 272] width 151 height 21
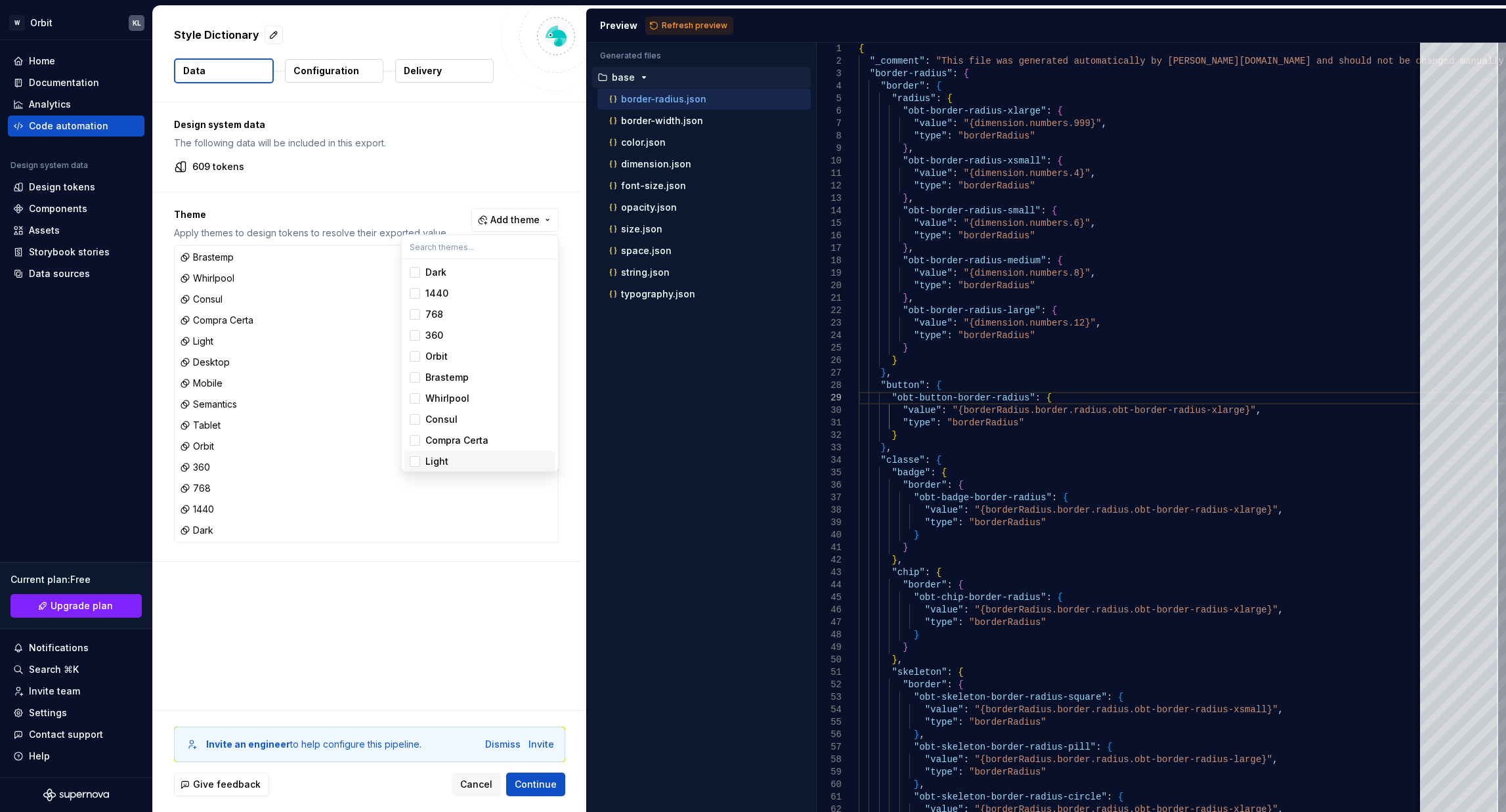
click at [431, 608] on html "W Orbit KL Home Documentation Analytics Code automation Design system data Desi…" at bounding box center [753, 406] width 1506 height 812
click at [500, 745] on div "Dismiss" at bounding box center [503, 744] width 35 height 13
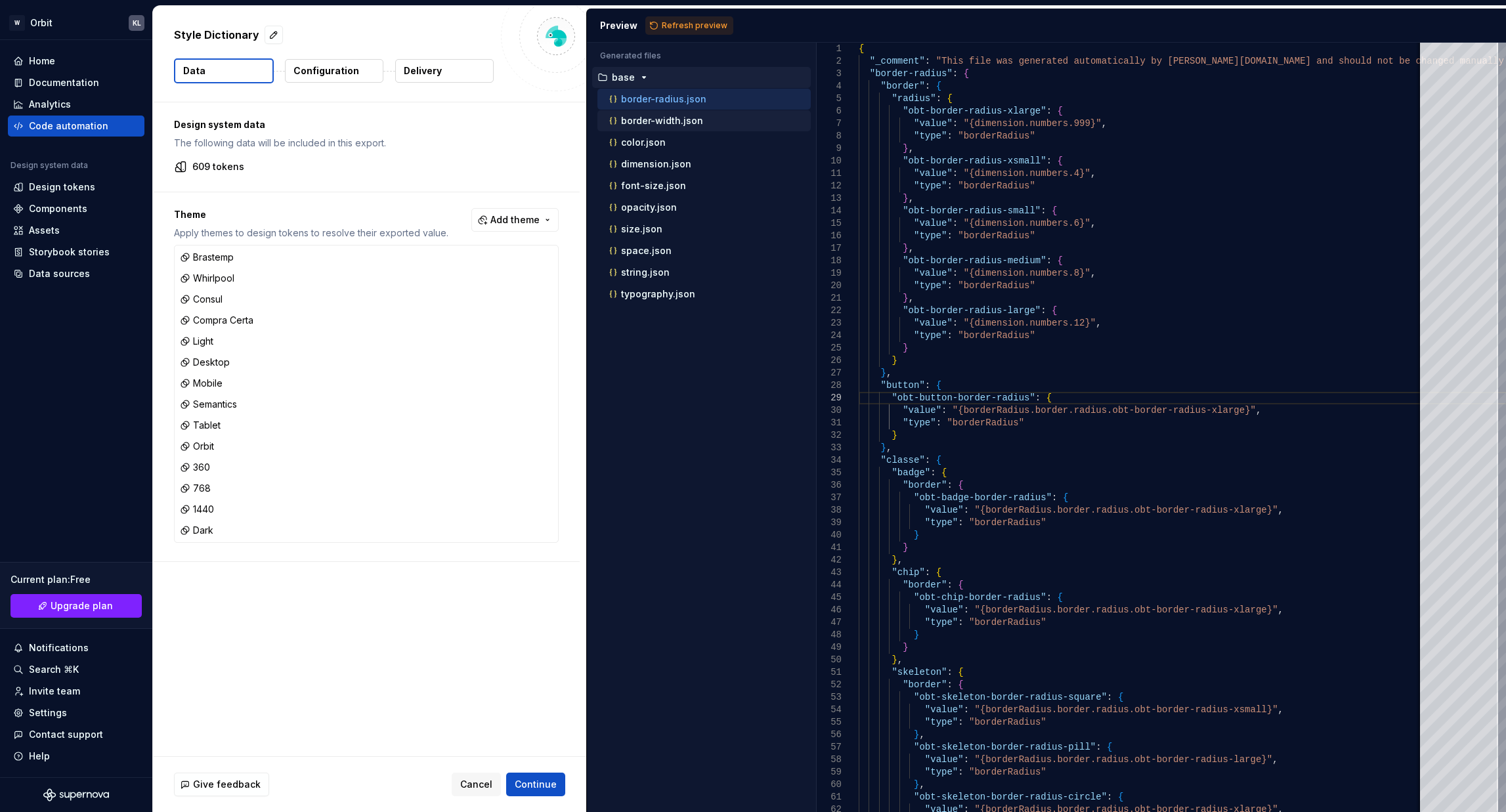
click at [707, 123] on div "border-width.json" at bounding box center [709, 120] width 204 height 13
type textarea "**********"
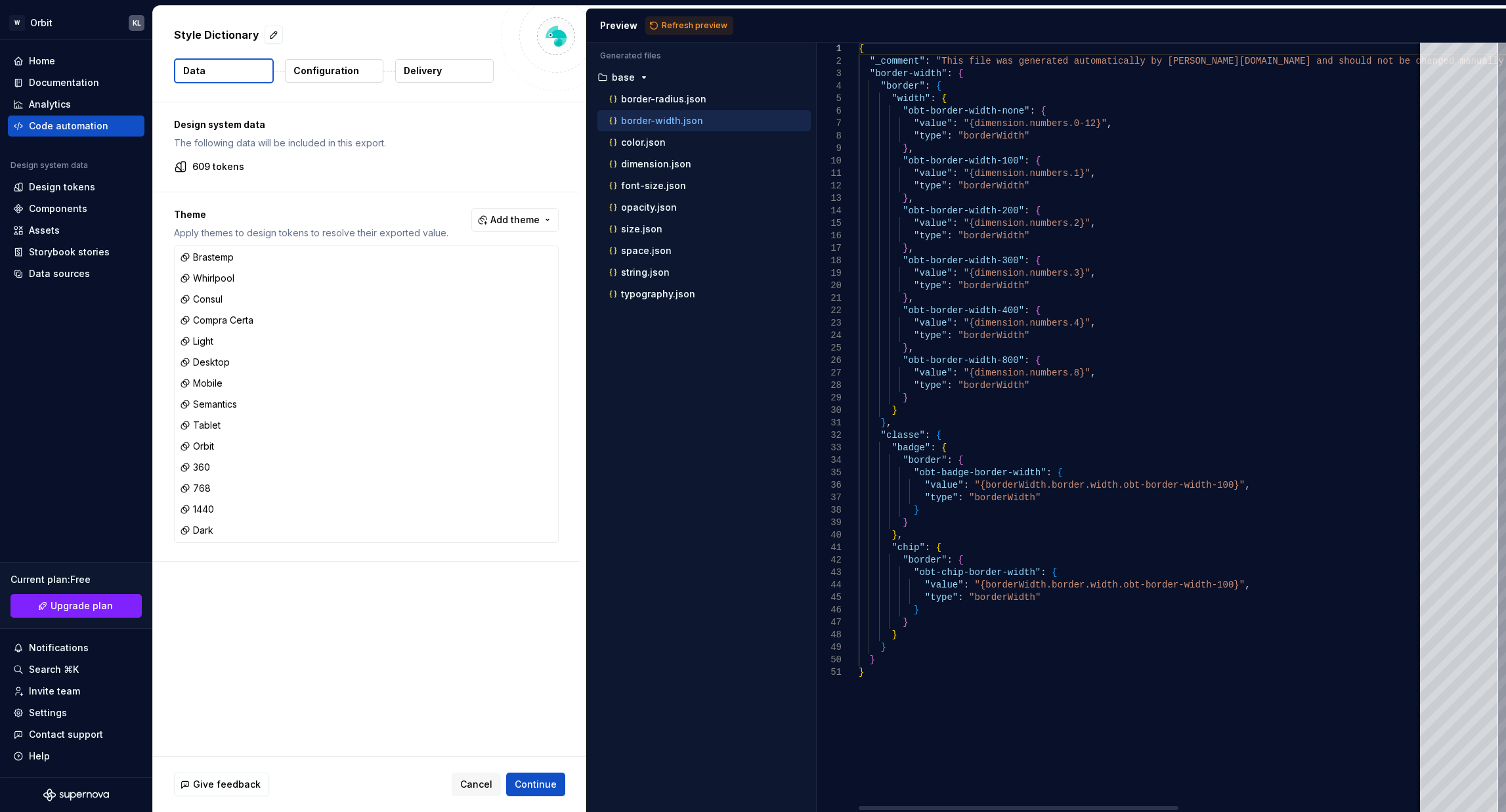
click at [908, 47] on div "{ "_comment" : "This file was generated automatically by Supernov [DOMAIN_NAME]…" at bounding box center [1358, 427] width 998 height 769
click at [1008, 82] on div "{ "_comment" : "This file was generated automatically by Supernov [DOMAIN_NAME]…" at bounding box center [1358, 427] width 998 height 769
click at [235, 649] on div "Design system data The following data will be included in this export. 609 toke…" at bounding box center [370, 429] width 433 height 653
click at [564, 779] on button "Continue" at bounding box center [535, 784] width 59 height 24
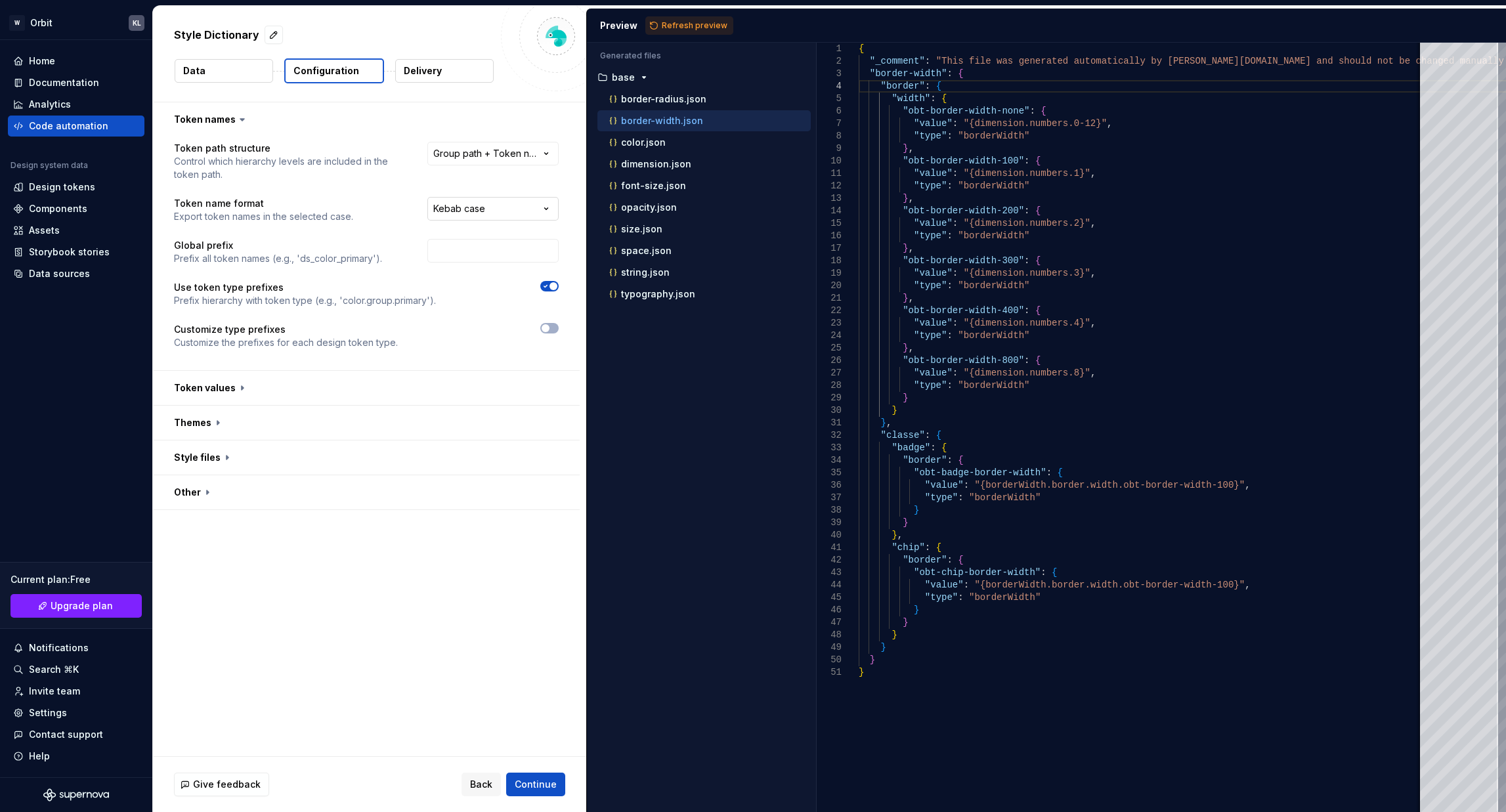
click at [455, 212] on html "**********" at bounding box center [753, 406] width 1506 height 812
click at [500, 143] on html "**********" at bounding box center [753, 406] width 1506 height 812
click at [500, 146] on html "**********" at bounding box center [753, 406] width 1506 height 812
click at [513, 261] on input "text" at bounding box center [493, 250] width 131 height 24
click at [549, 331] on icon "button" at bounding box center [545, 328] width 10 height 8
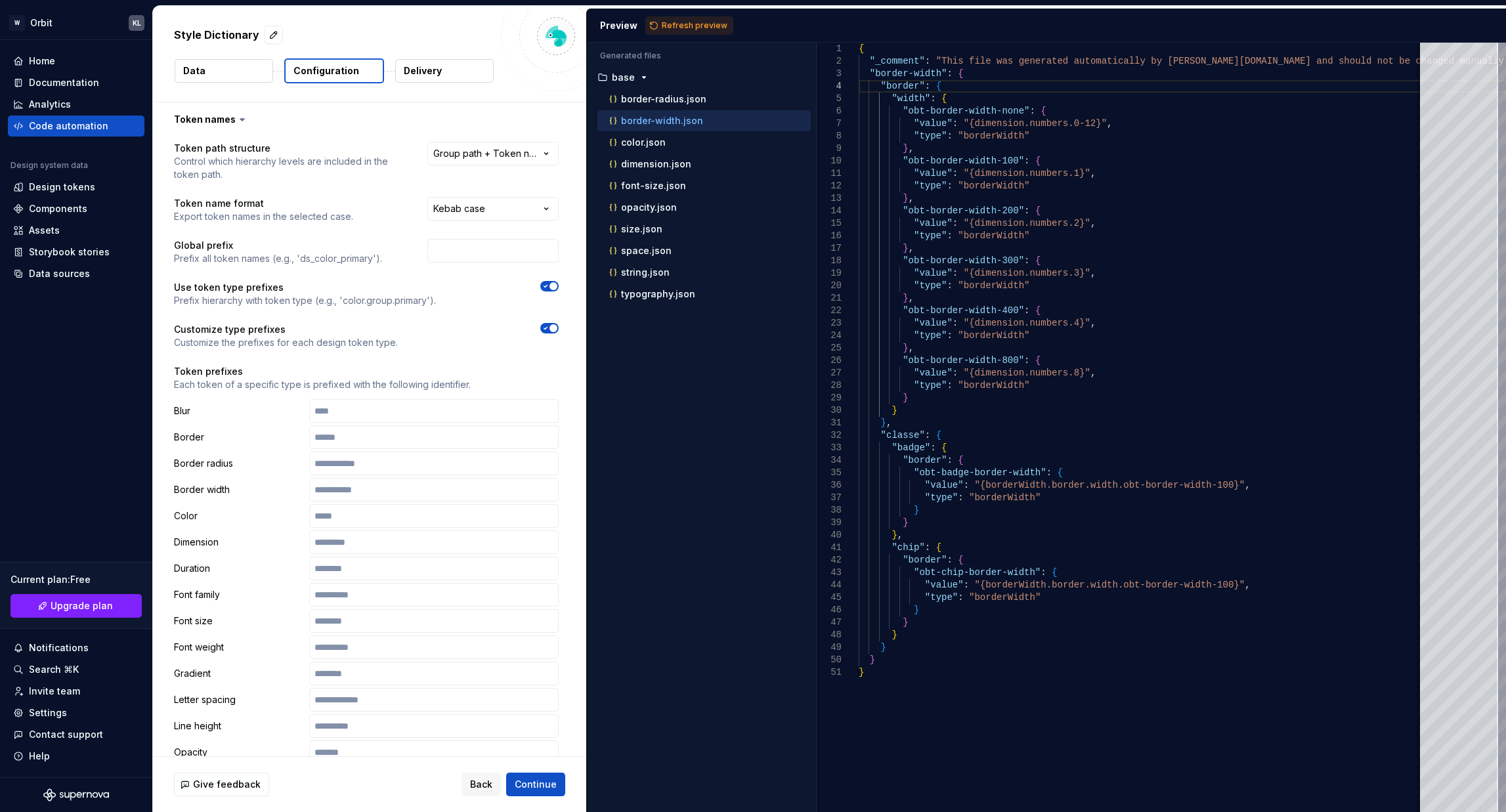
click at [562, 338] on div "**********" at bounding box center [366, 605] width 427 height 937
click at [549, 330] on span "button" at bounding box center [554, 328] width 8 height 8
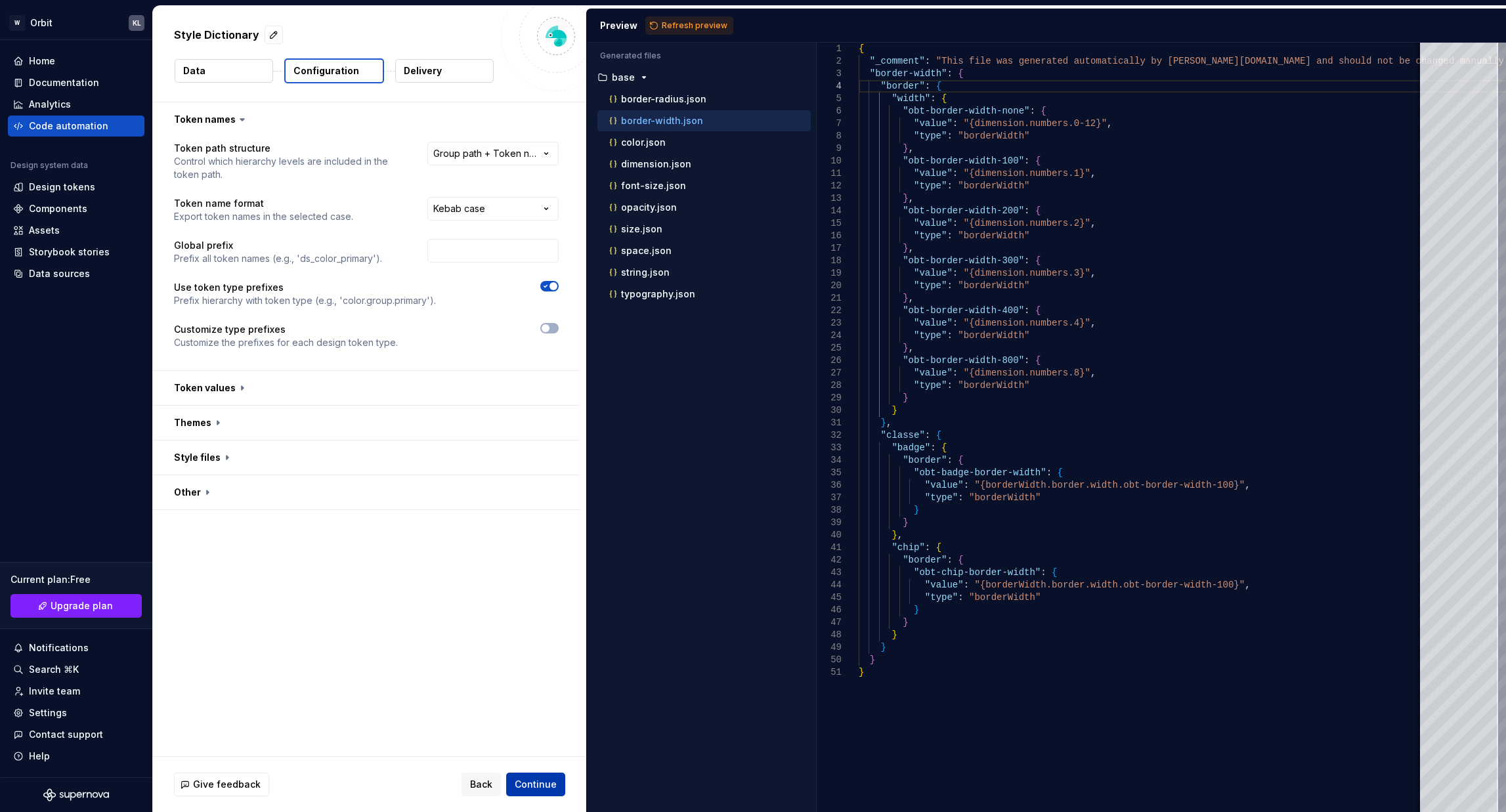
click at [544, 787] on span "Continue" at bounding box center [536, 784] width 42 height 13
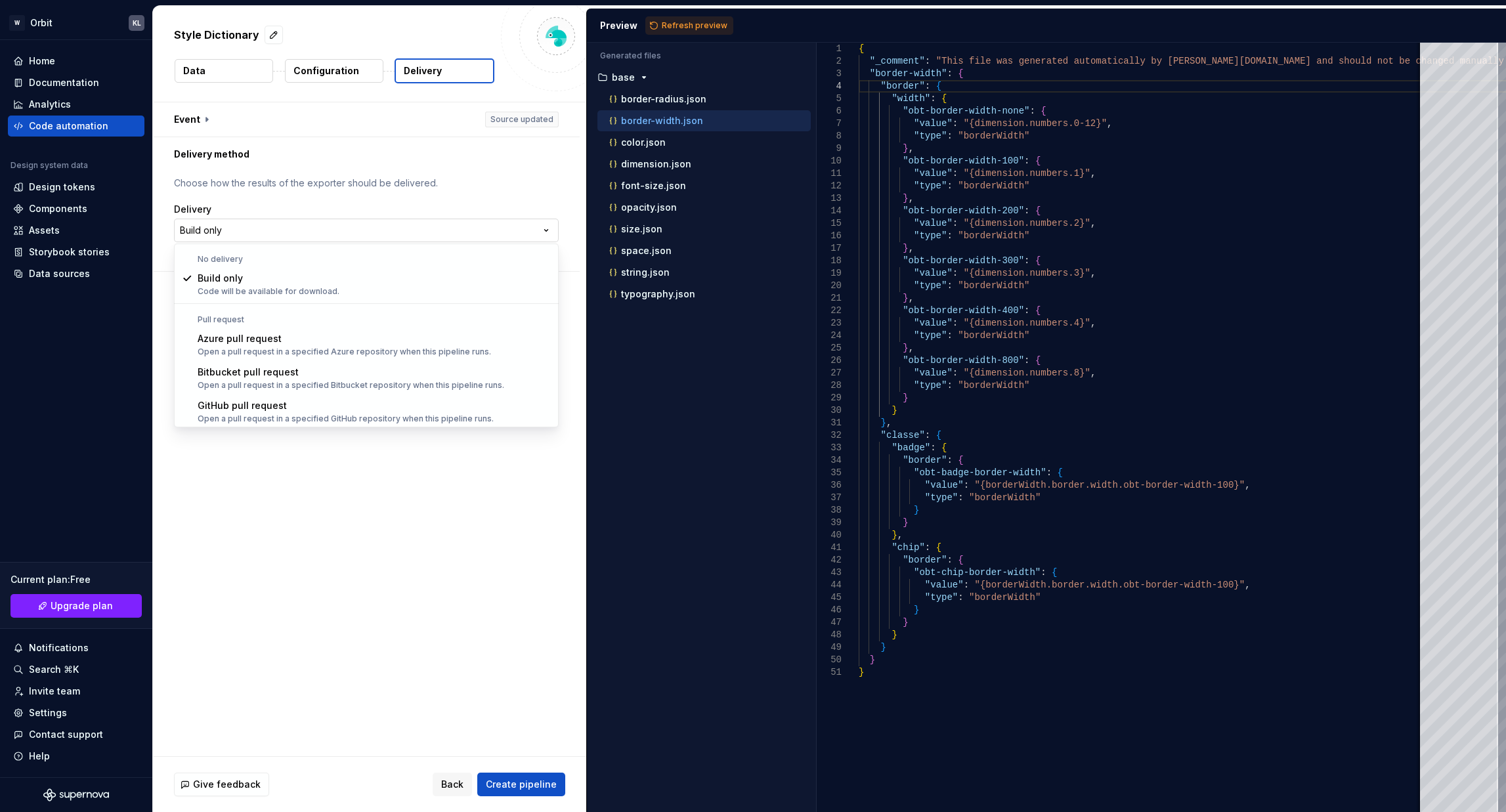
click at [550, 218] on html "**********" at bounding box center [753, 406] width 1506 height 812
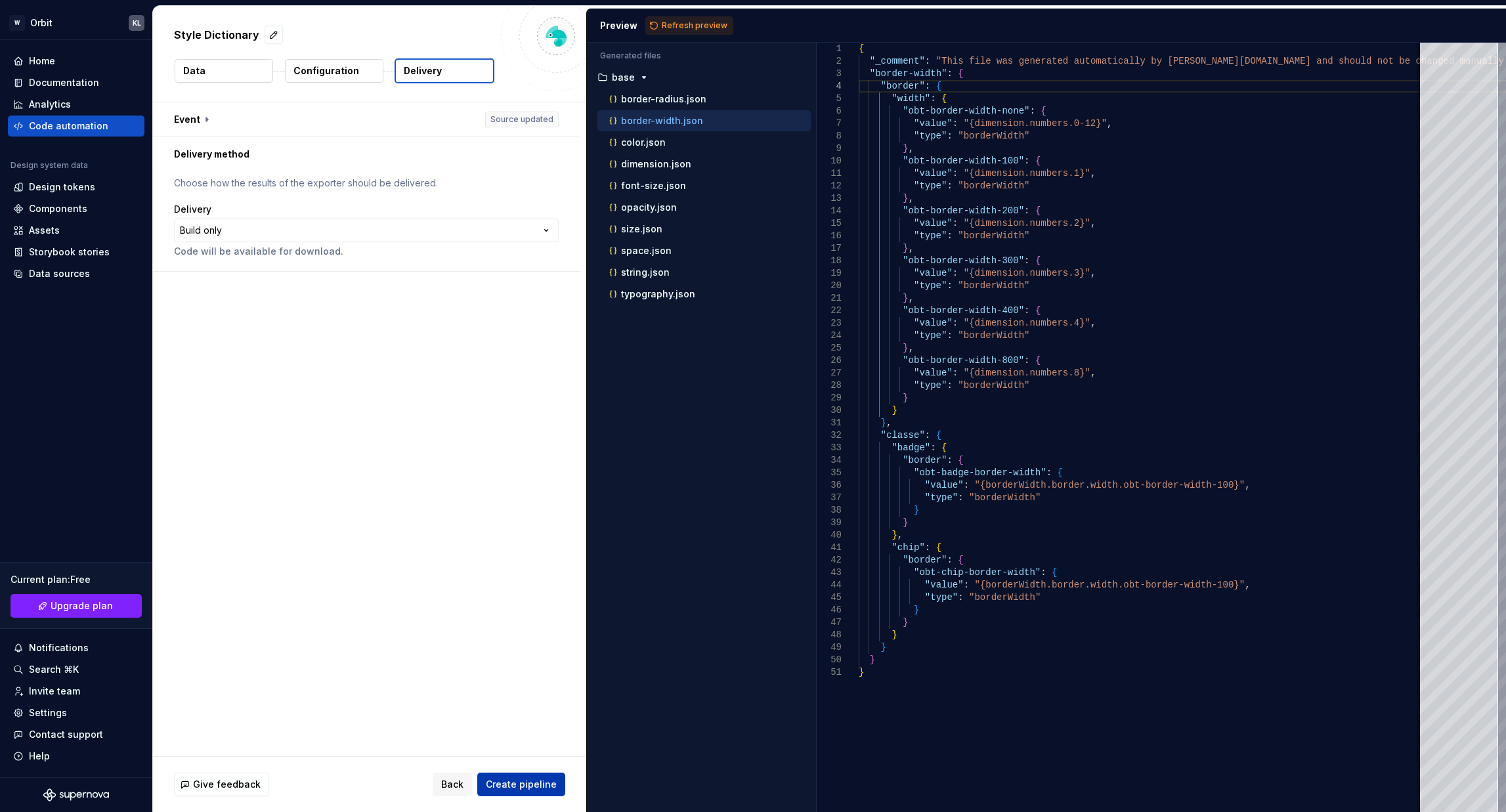
click at [509, 781] on span "Create pipeline" at bounding box center [522, 784] width 71 height 13
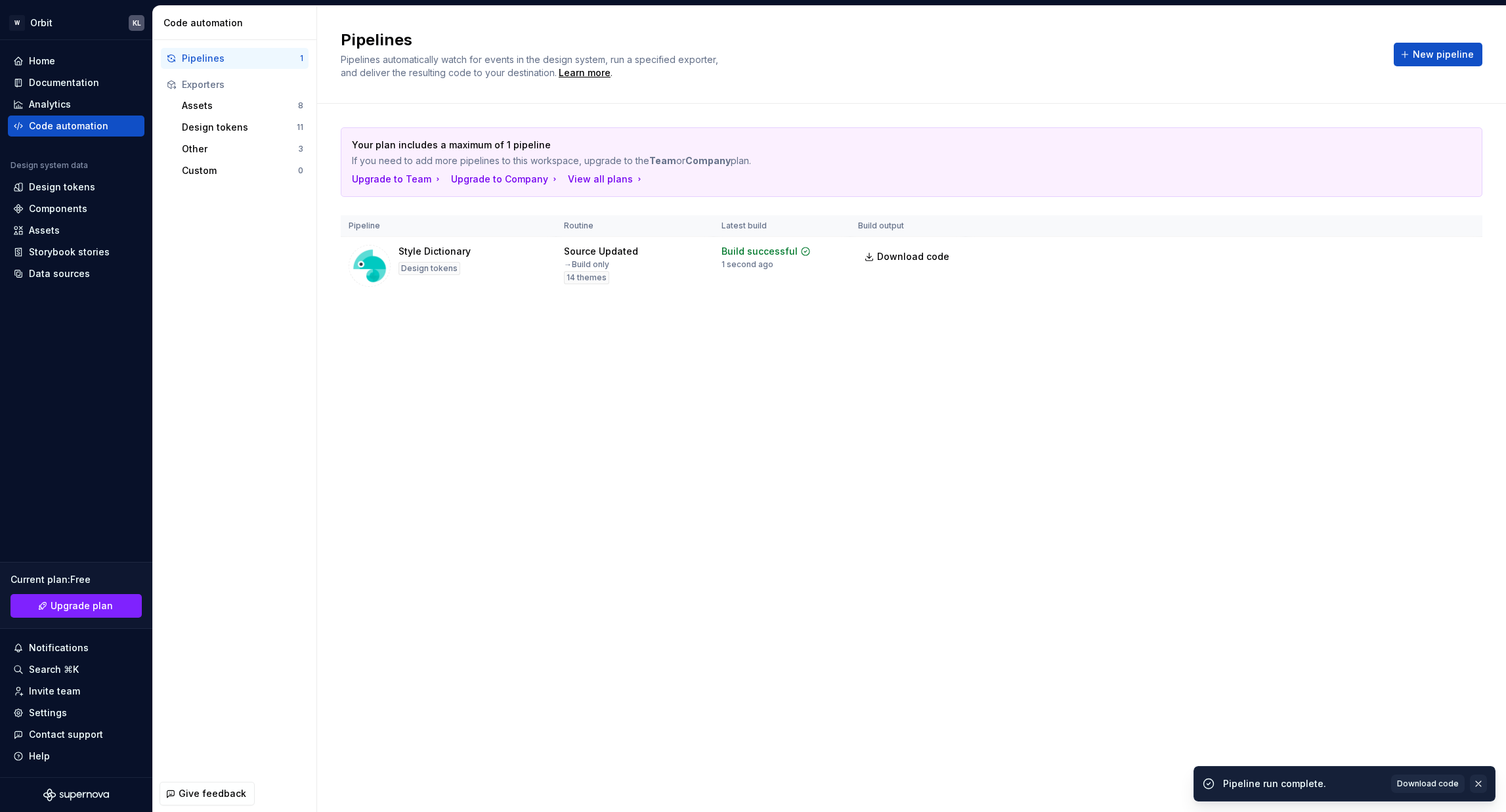
click at [1484, 776] on button "button" at bounding box center [1478, 783] width 17 height 18
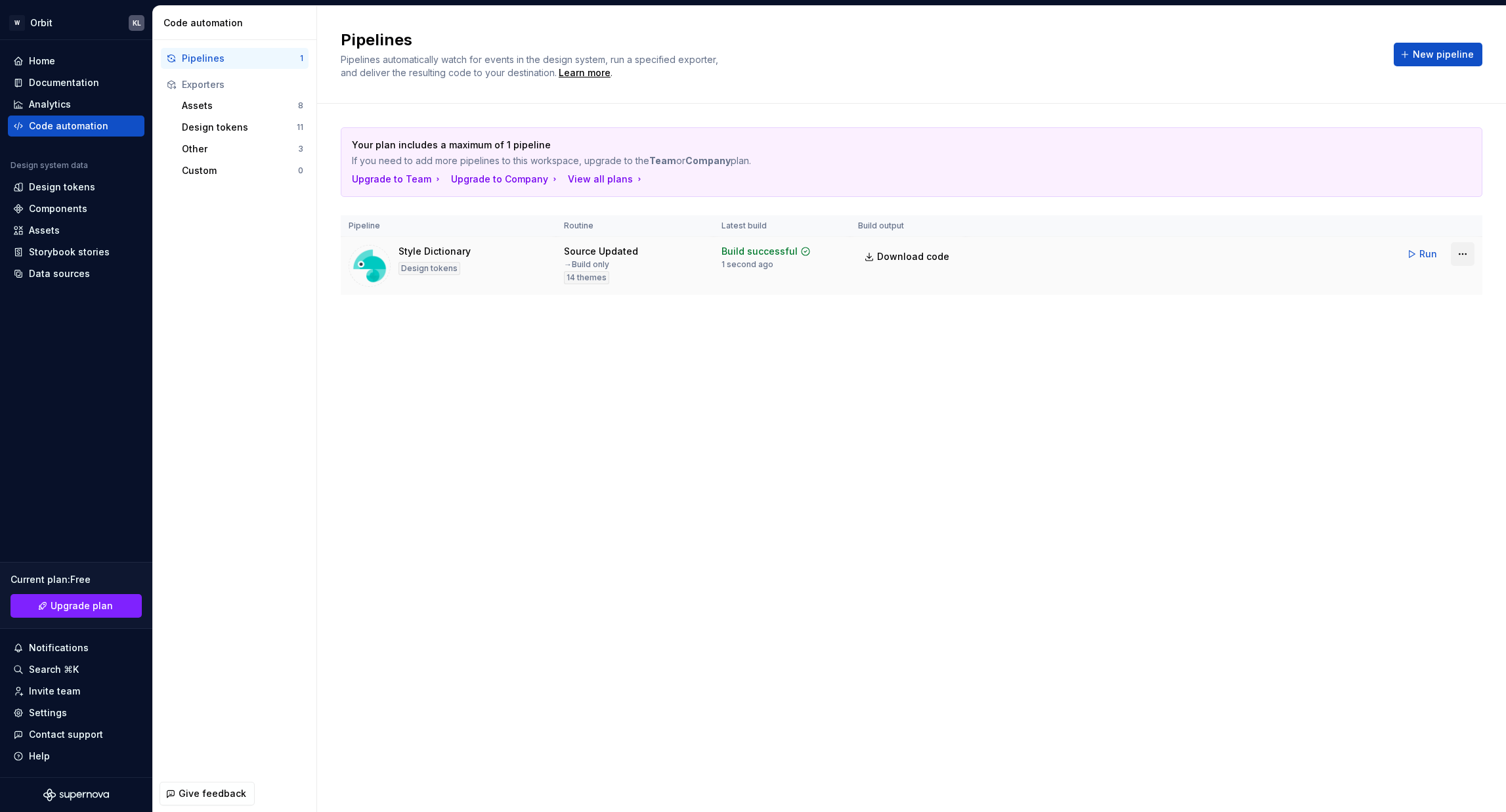
click at [1462, 258] on html "W Orbit KL Home Documentation Analytics Code automation Design system data Desi…" at bounding box center [753, 406] width 1506 height 812
click at [1078, 423] on html "W Orbit KL Home Documentation Analytics Code automation Design system data Desi…" at bounding box center [753, 406] width 1506 height 812
click at [1457, 250] on html "W Orbit KL Home Documentation Analytics Code automation Design system data Desi…" at bounding box center [753, 406] width 1506 height 812
click at [1441, 343] on link "Download code" at bounding box center [1445, 345] width 112 height 13
drag, startPoint x: 936, startPoint y: 229, endPoint x: 967, endPoint y: 292, distance: 70.2
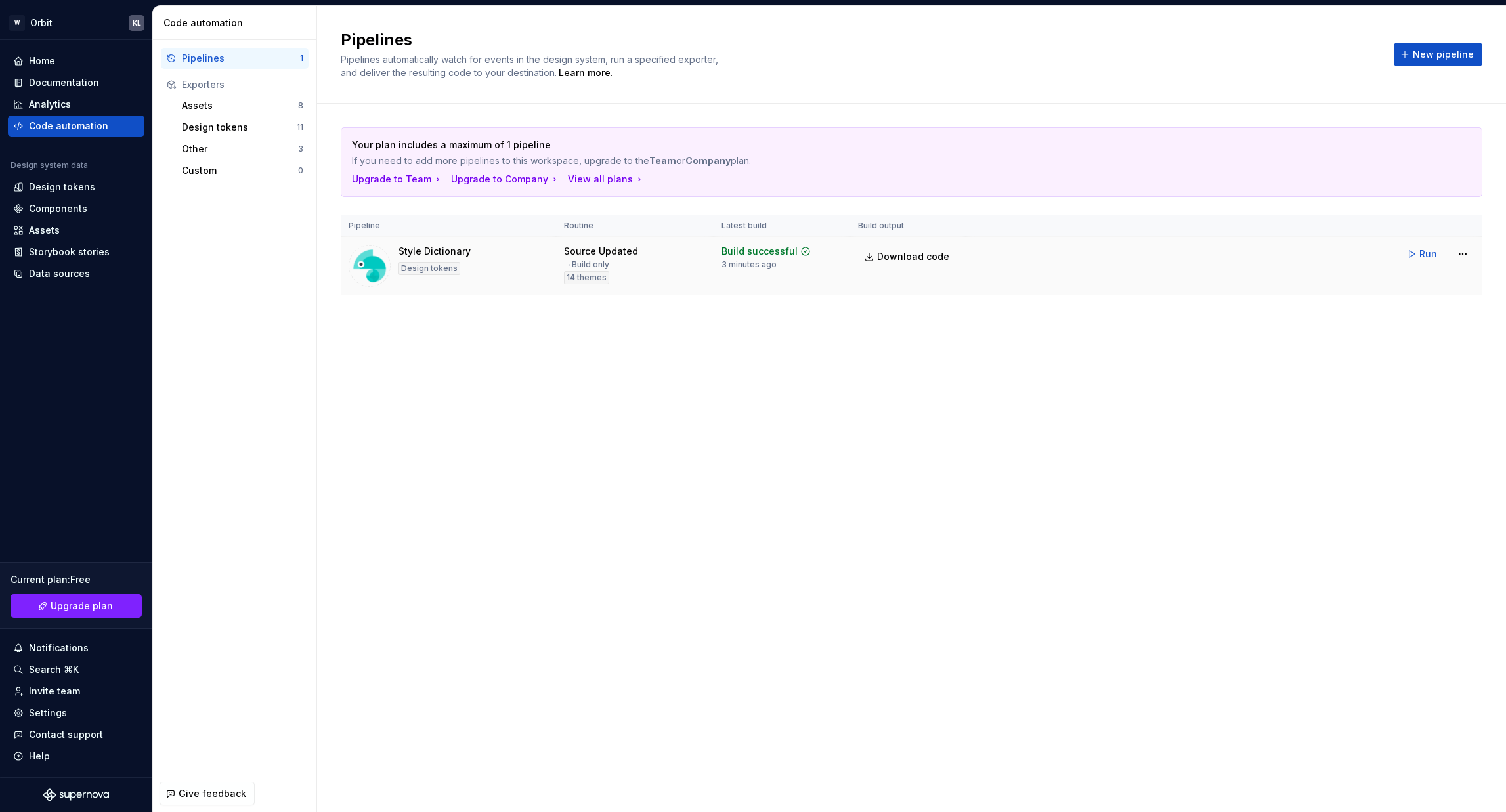
click at [936, 232] on th "Build output" at bounding box center [908, 226] width 116 height 22
click at [1013, 348] on div "Pipelines Pipelines automatically watch for events in the design system, run a …" at bounding box center [912, 409] width 1189 height 806
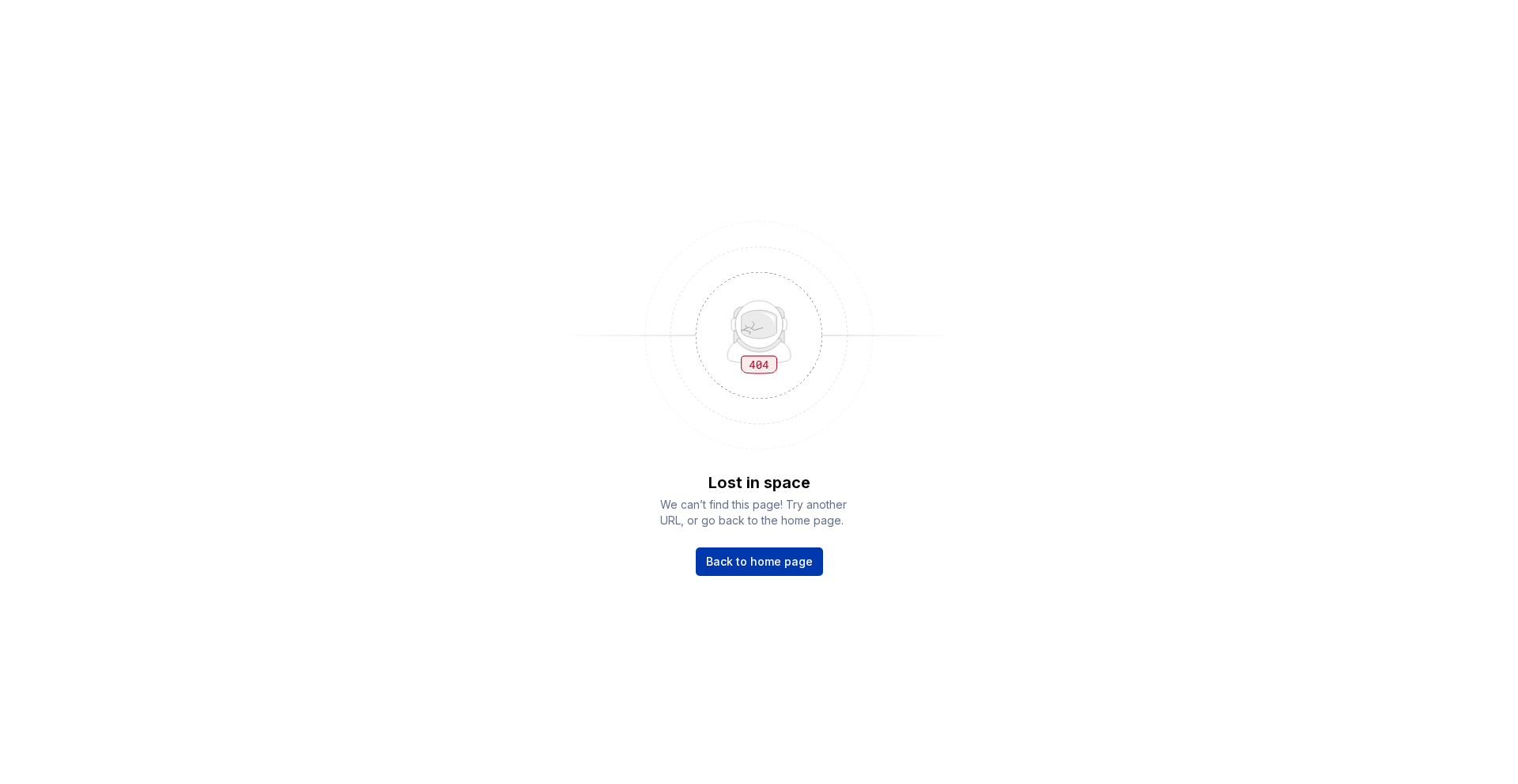
click at [735, 552] on link "Back to home page" at bounding box center [759, 561] width 127 height 29
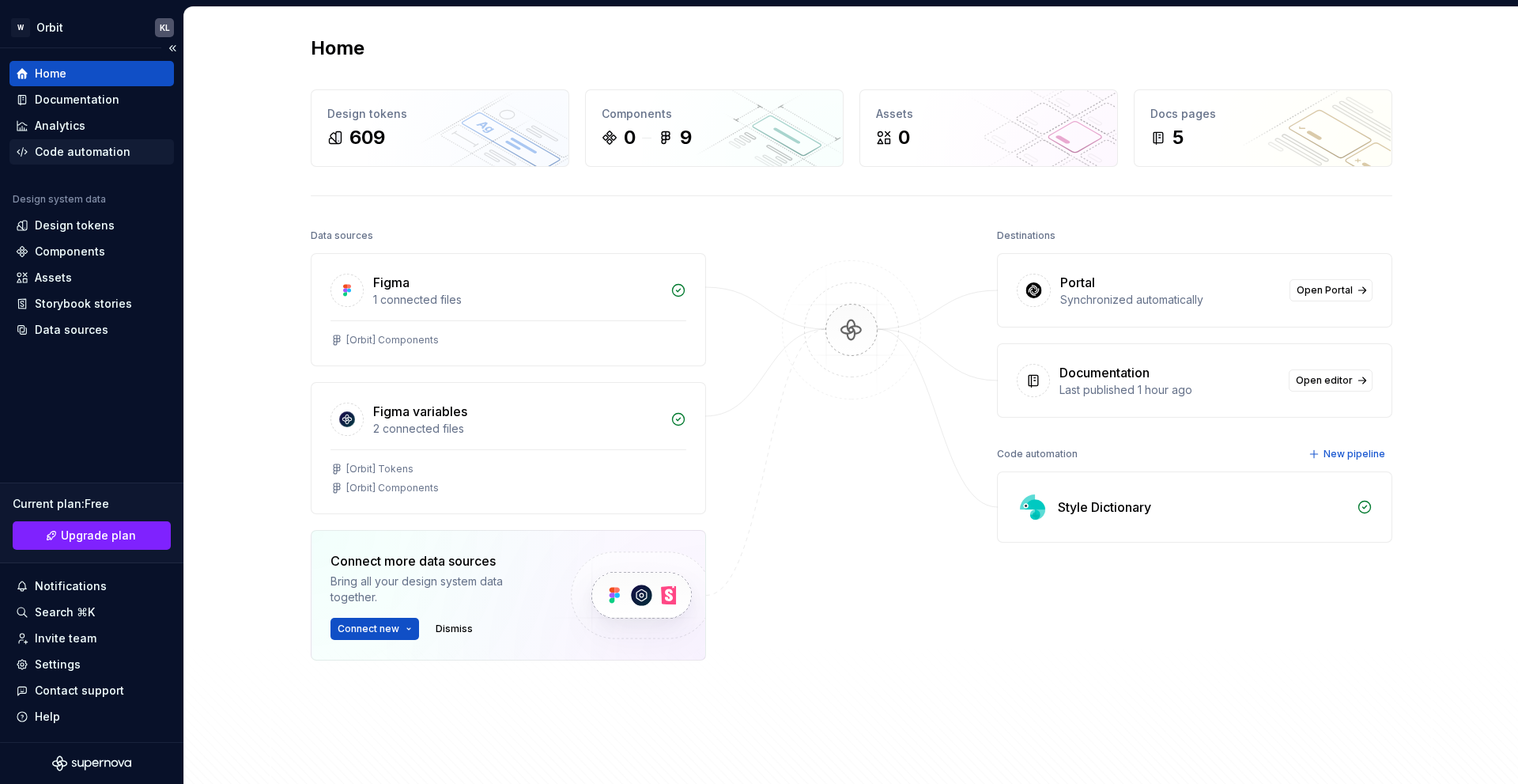
click at [98, 151] on div "Code automation" at bounding box center [82, 151] width 96 height 16
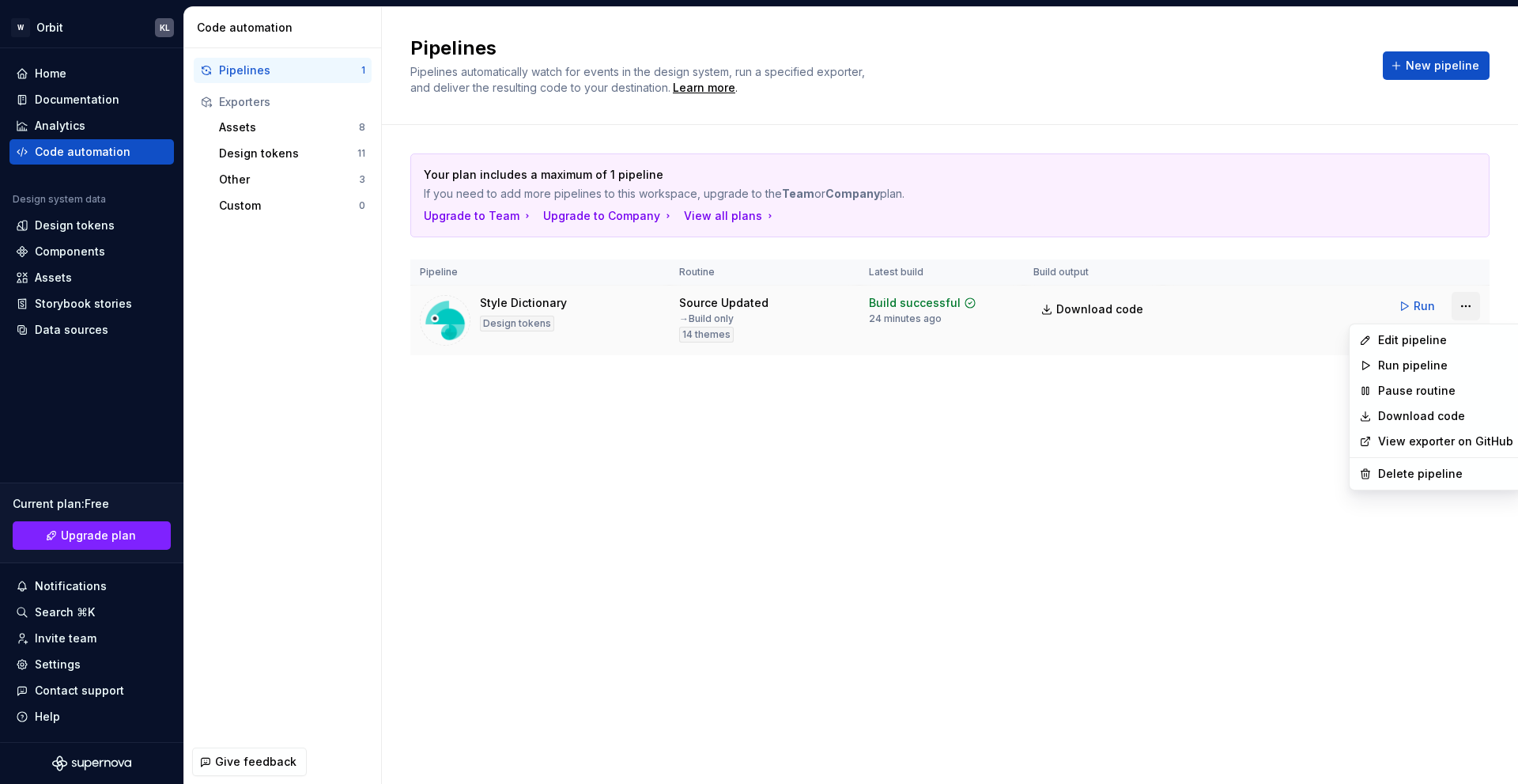
click at [1470, 318] on html "W Orbit KL Home Documentation Analytics Code automation Design system data Desi…" at bounding box center [759, 392] width 1518 height 784
click at [1422, 453] on div "View exporter on GitHub" at bounding box center [1436, 441] width 166 height 25
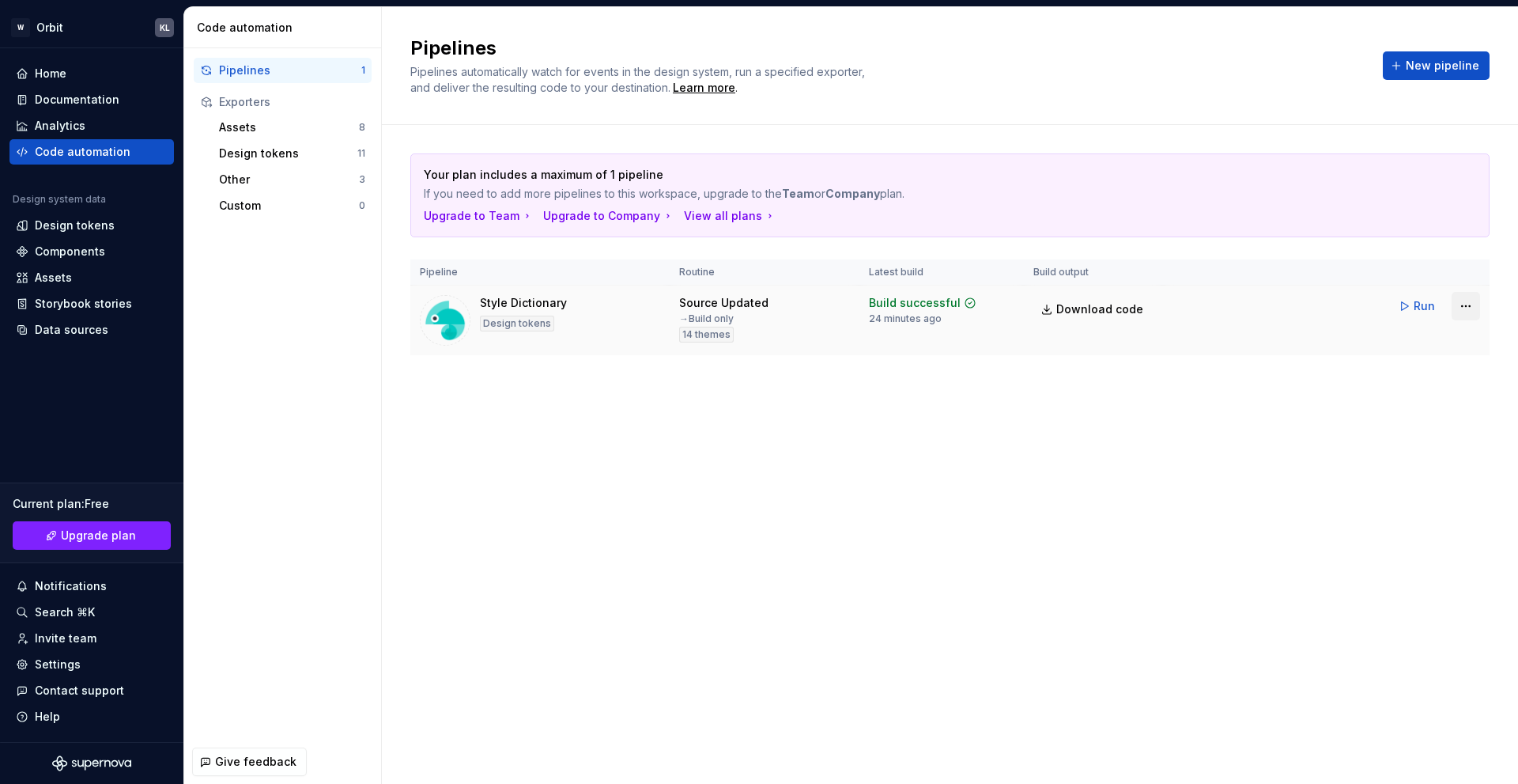
click at [1470, 299] on html "W Orbit KL Home Documentation Analytics Code automation Design system data Desi…" at bounding box center [759, 392] width 1518 height 784
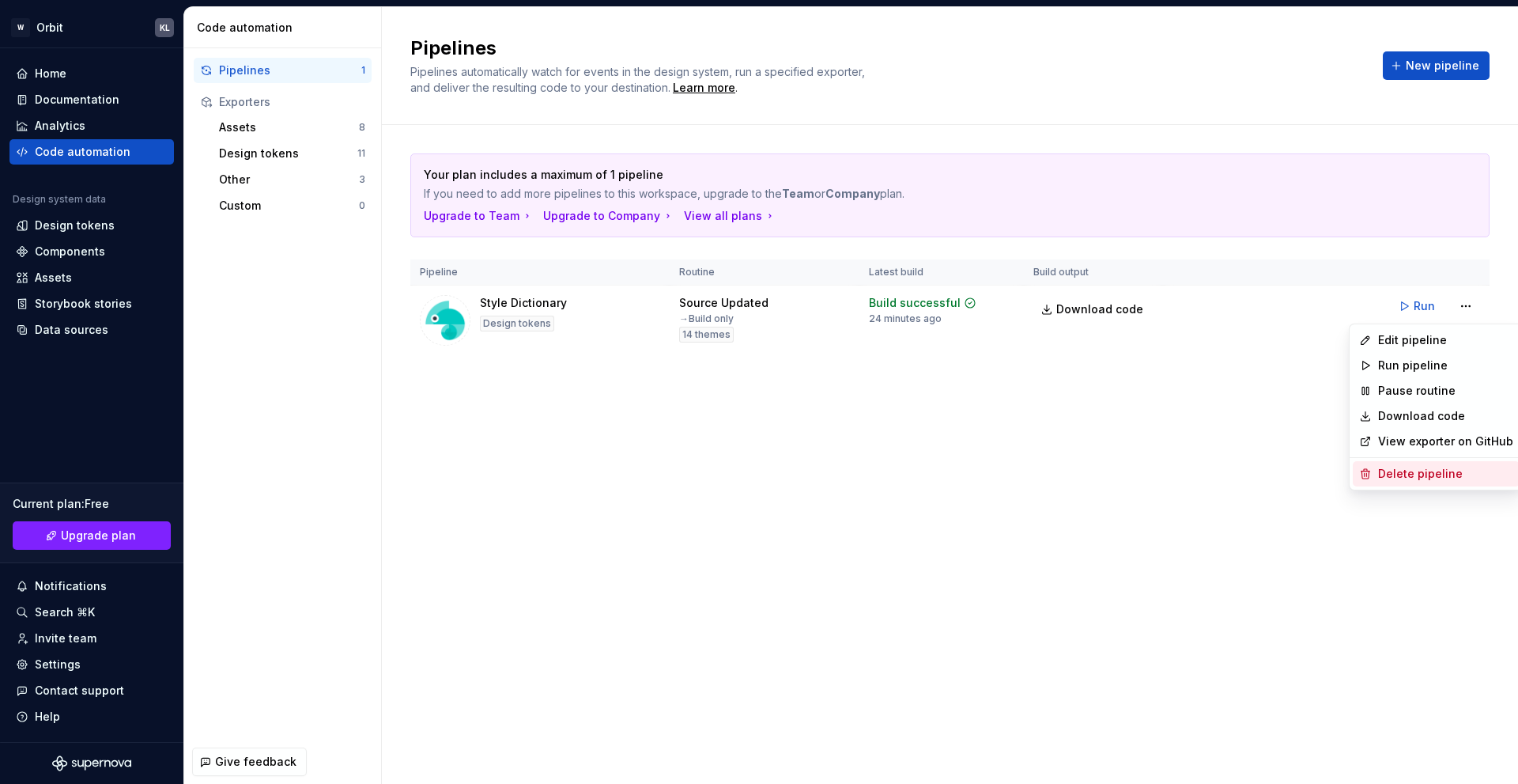
click at [1405, 465] on div "Delete pipeline" at bounding box center [1436, 473] width 166 height 25
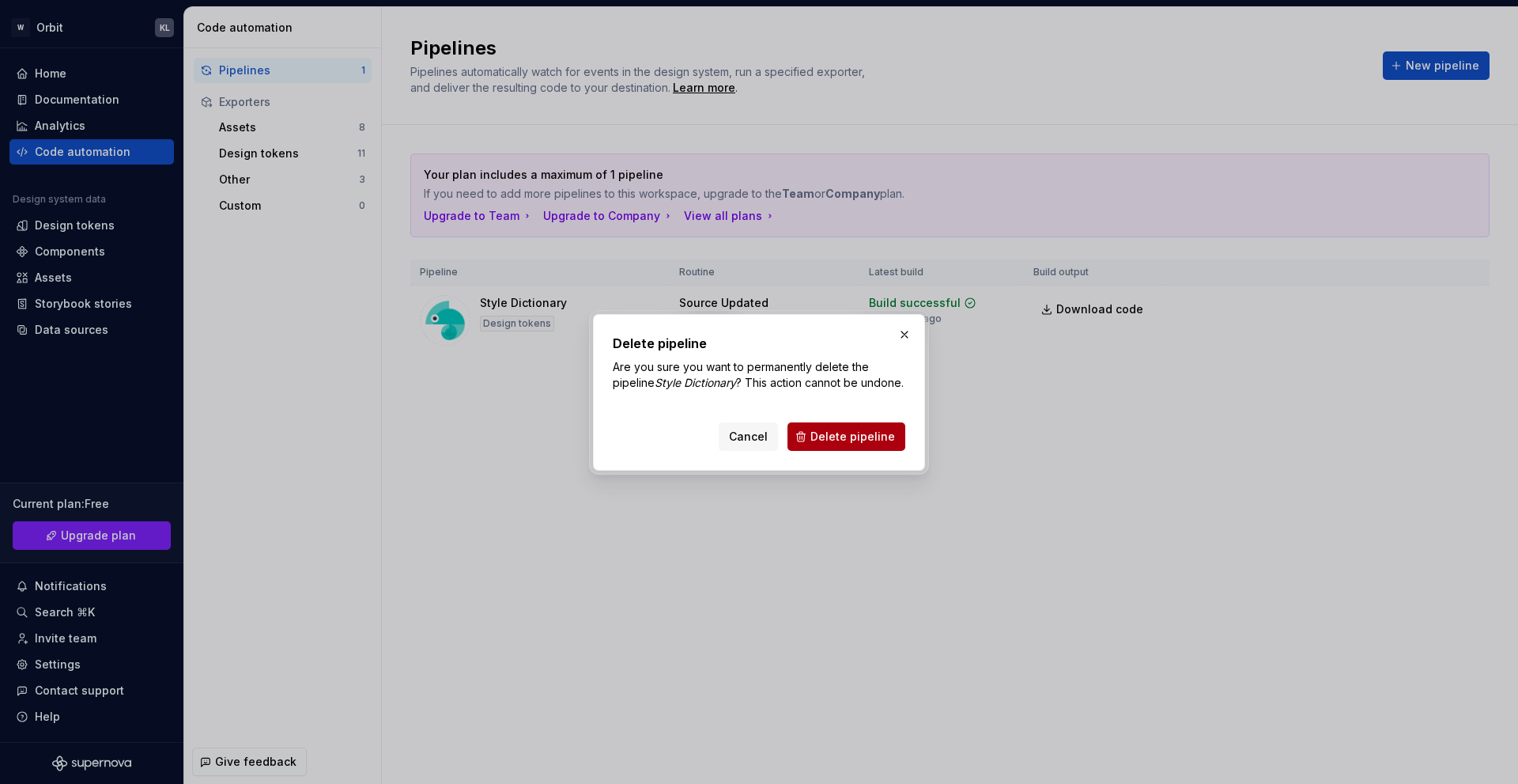
click at [884, 431] on button "Delete pipeline" at bounding box center [846, 436] width 118 height 29
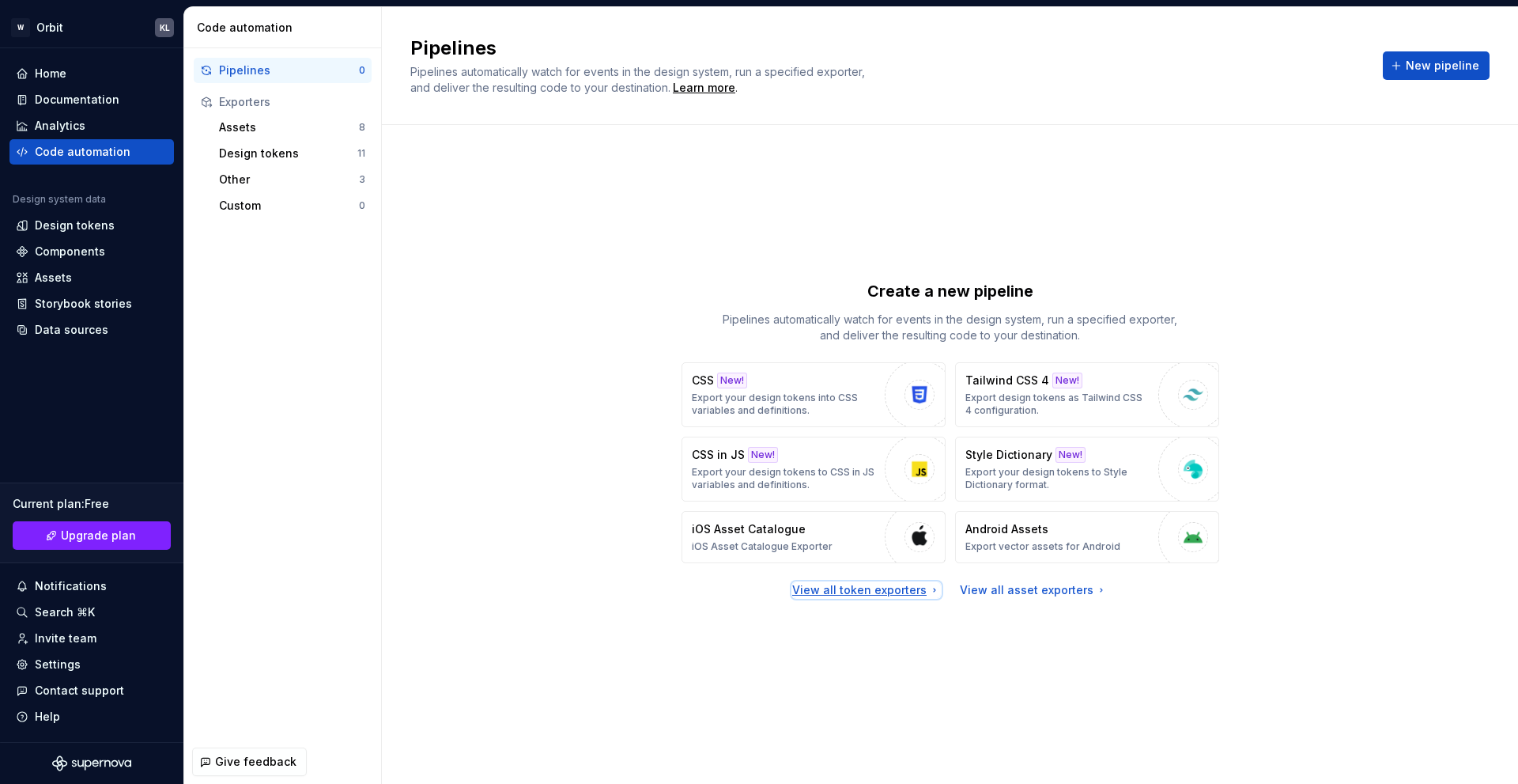
click at [876, 585] on div "View all token exporters" at bounding box center [866, 590] width 148 height 16
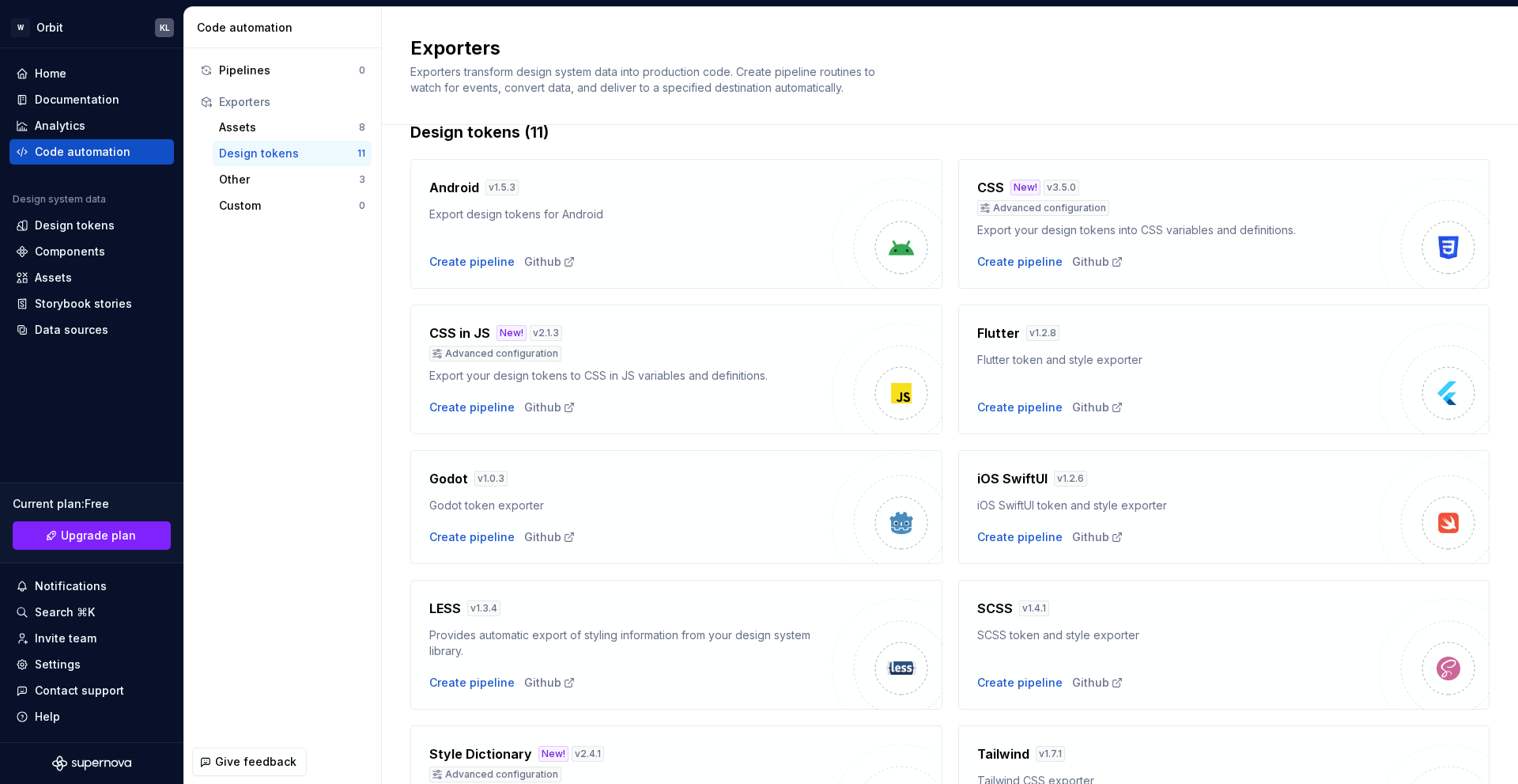
scroll to position [33, 0]
click at [591, 156] on div "Android v 1.5.3 Export design tokens for Android Create pipeline Github CSS New…" at bounding box center [950, 572] width 1079 height 857
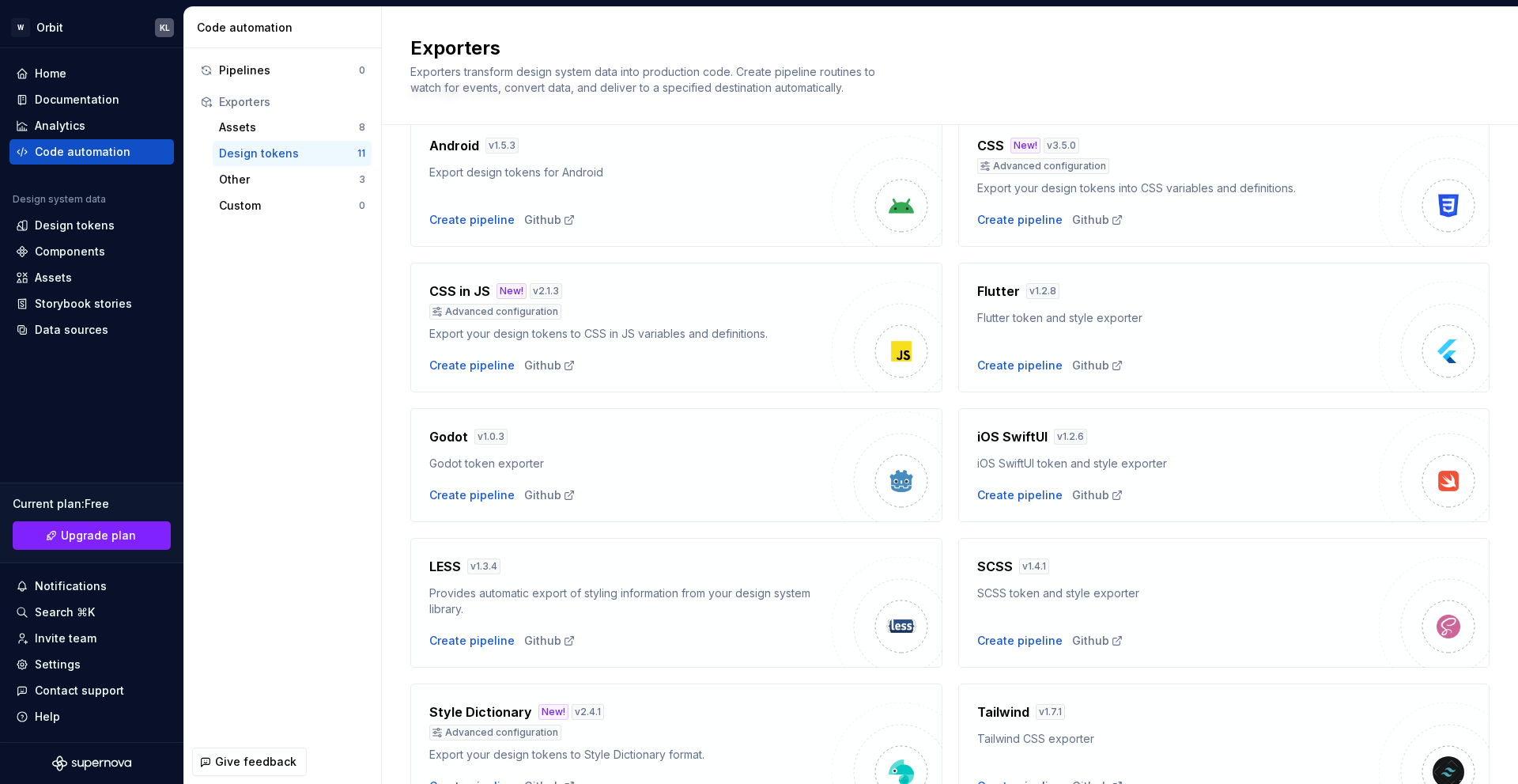
scroll to position [0, 0]
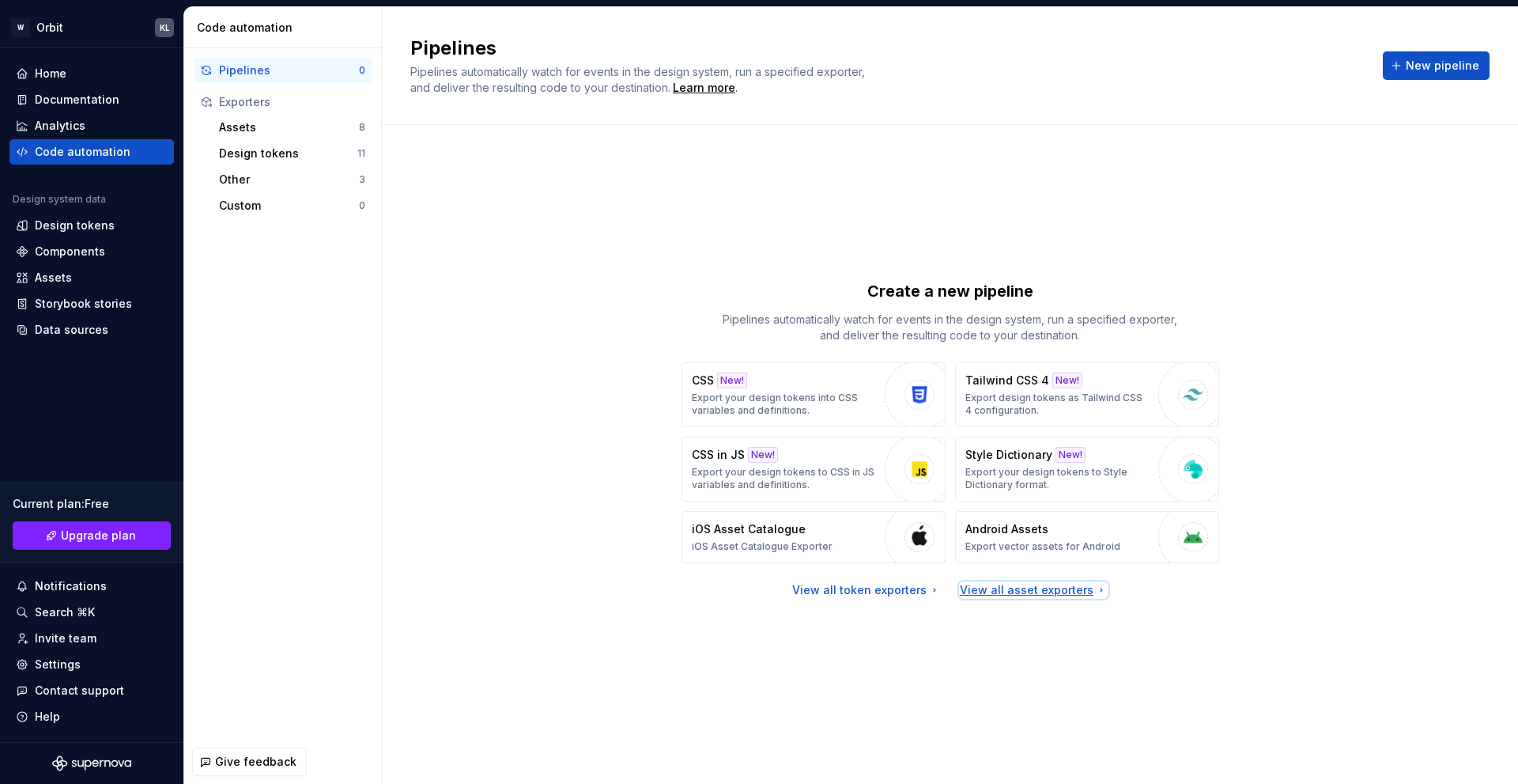
click at [1050, 585] on div "View all asset exporters" at bounding box center [1034, 590] width 148 height 16
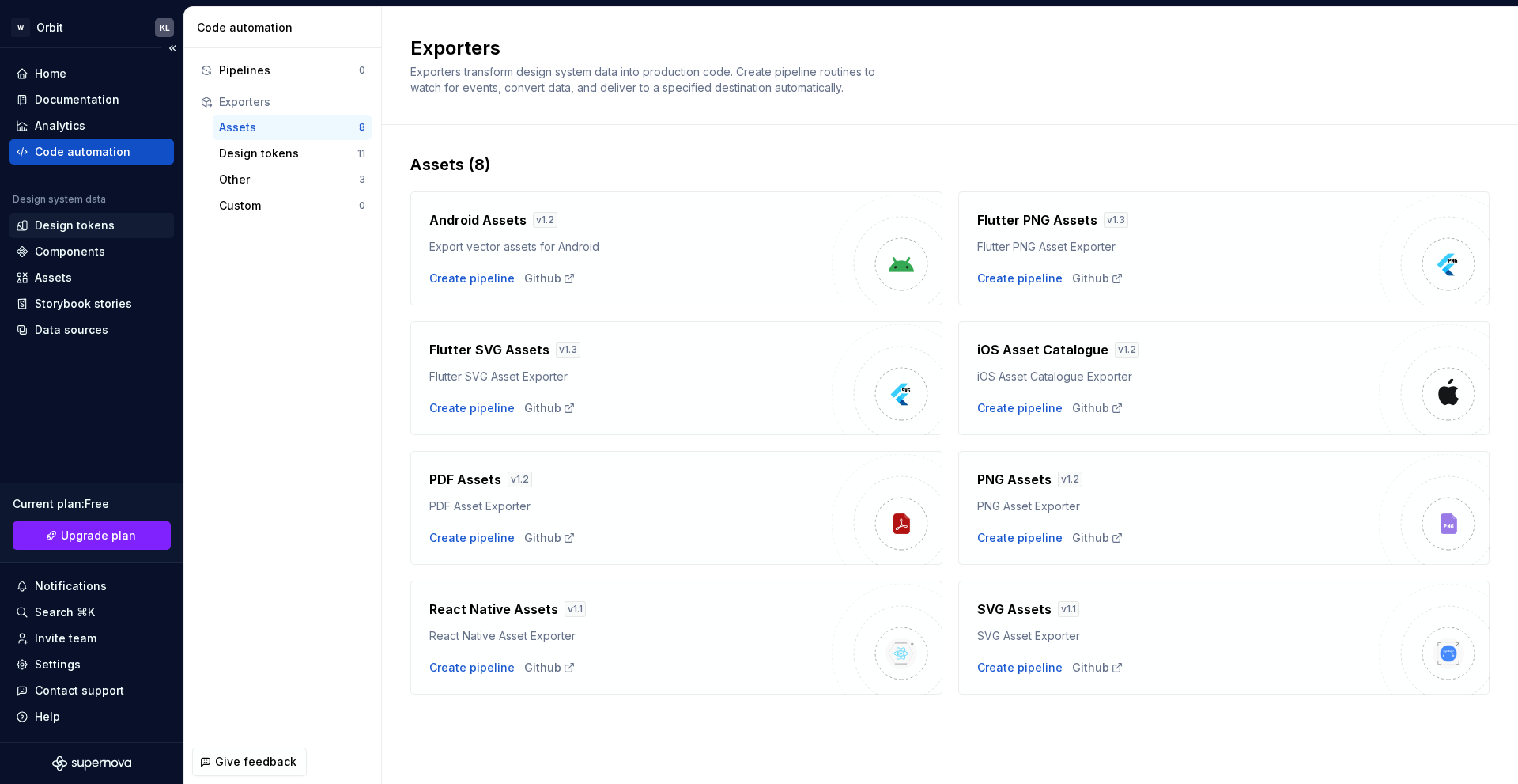
click at [56, 235] on div "Design tokens" at bounding box center [92, 225] width 165 height 25
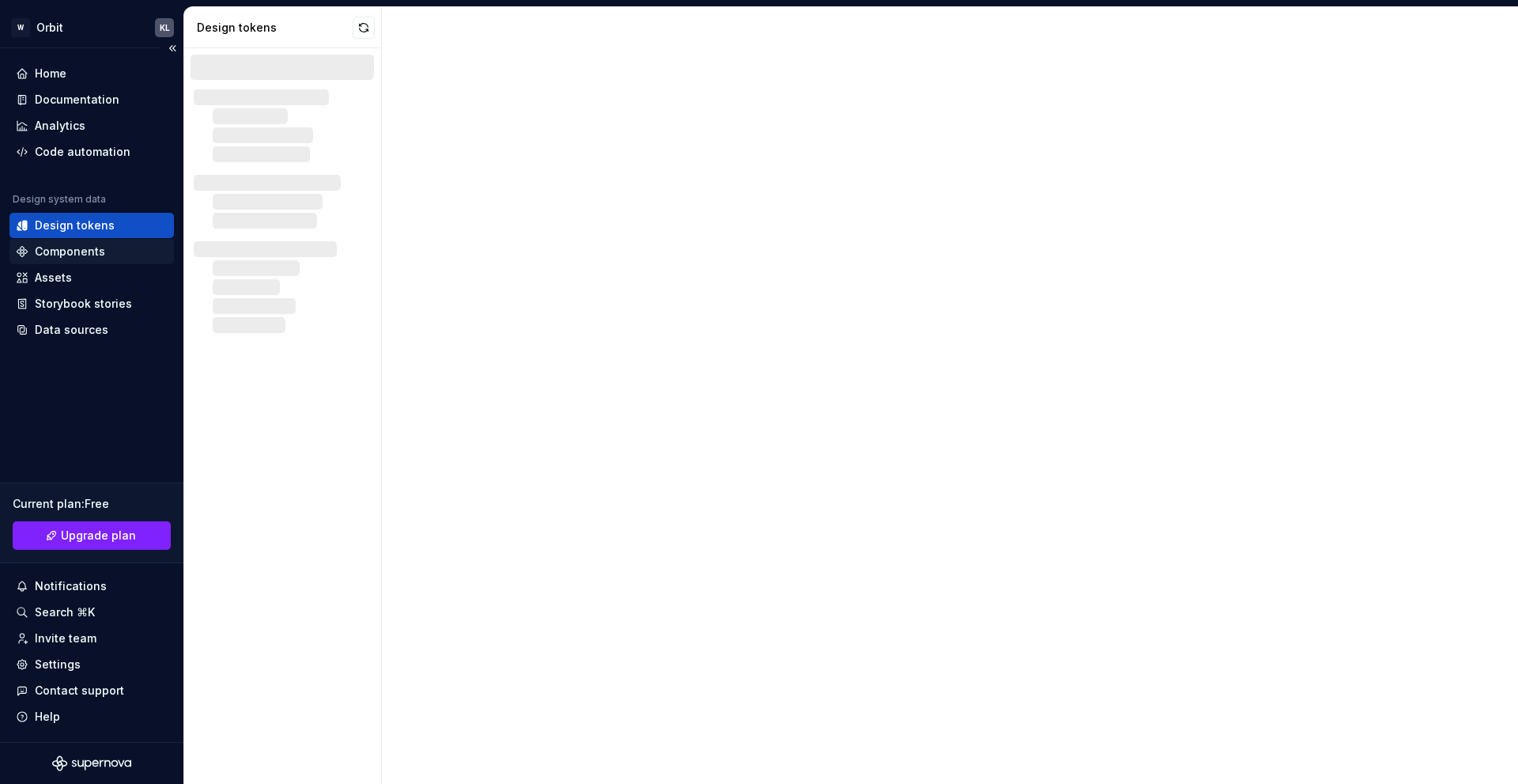
click at [75, 252] on div "Components" at bounding box center [70, 251] width 71 height 16
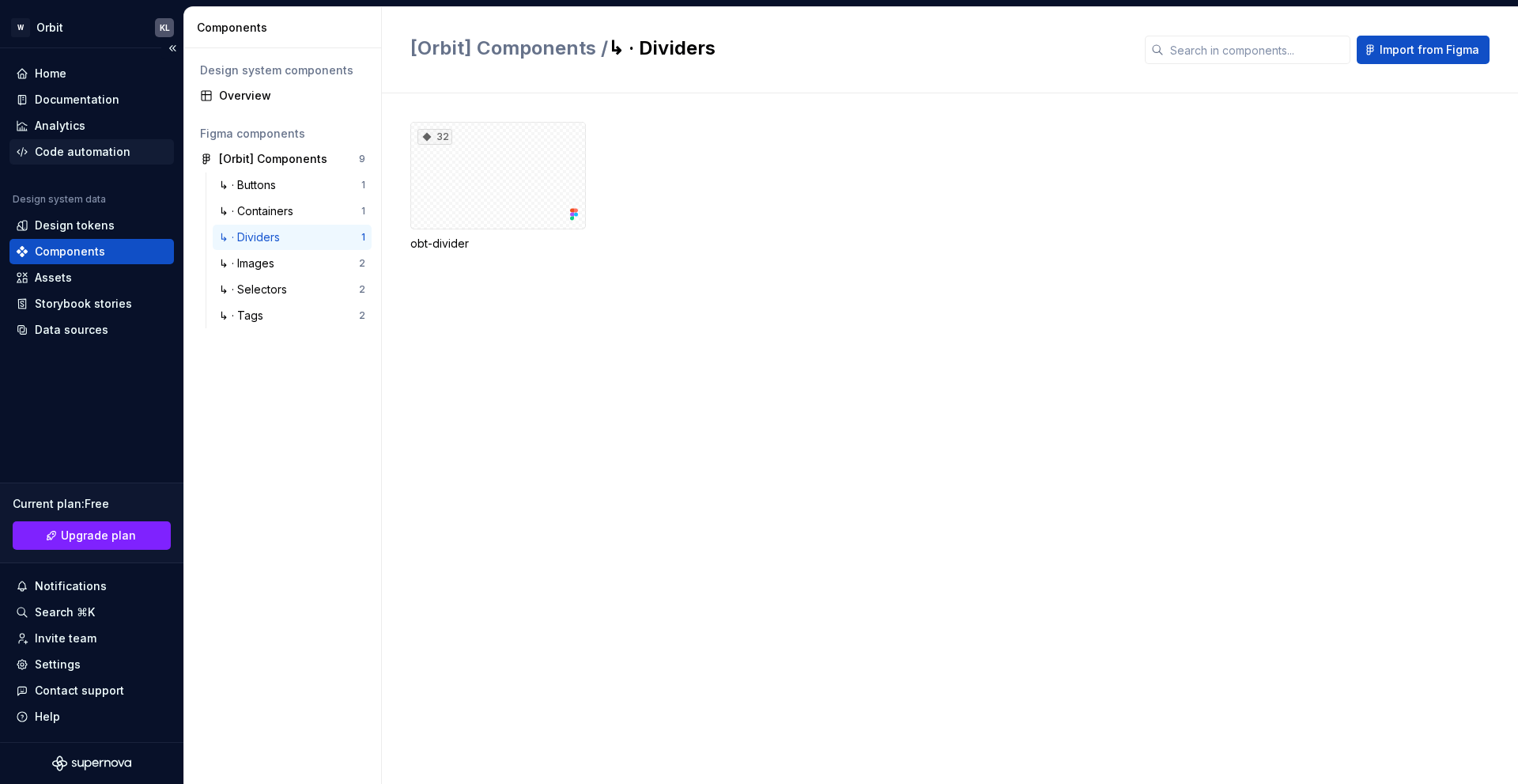
click at [69, 144] on div "Code automation" at bounding box center [82, 151] width 96 height 16
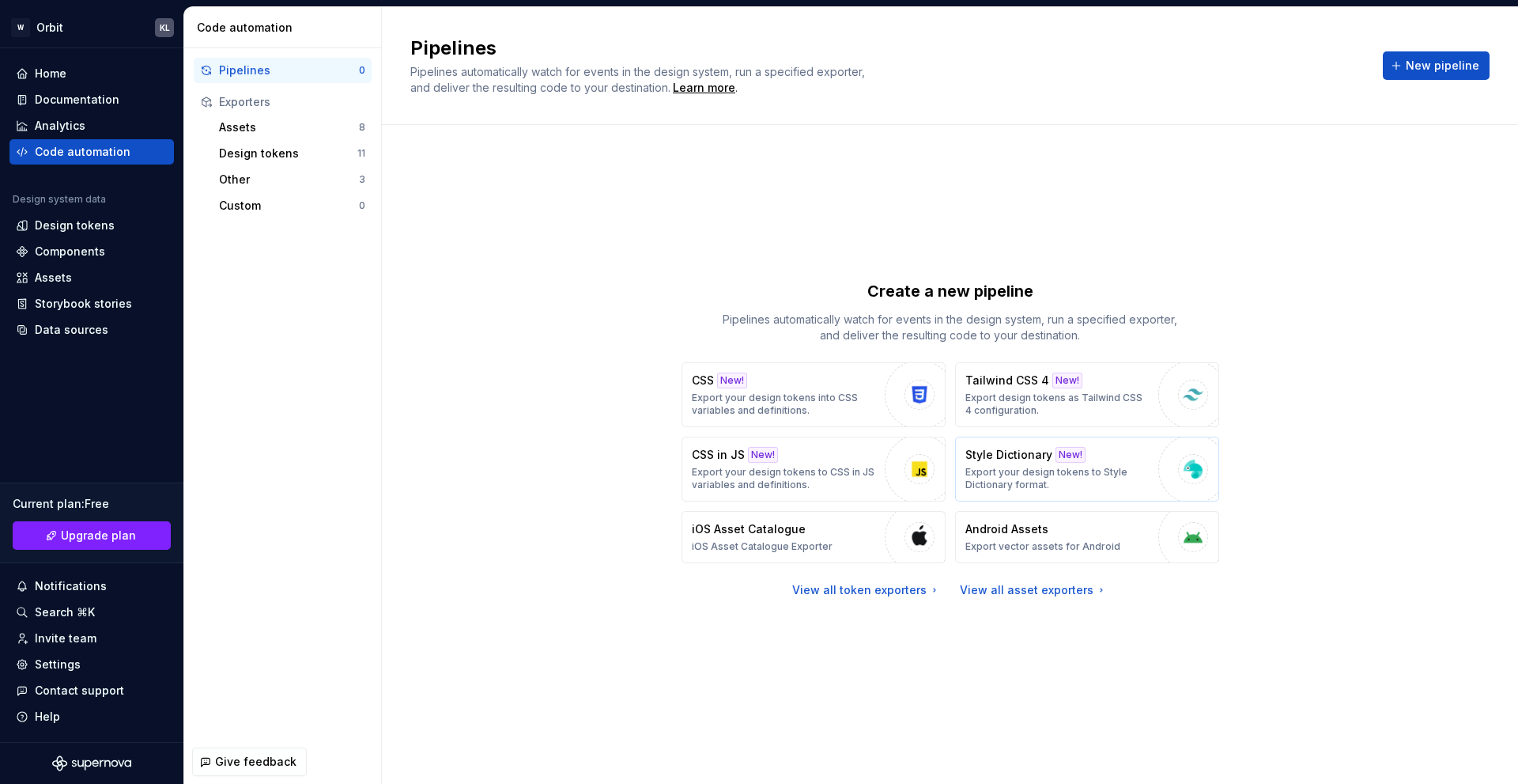
click at [1098, 471] on p "Export your design tokens to Style Dictionary format." at bounding box center [1058, 478] width 185 height 25
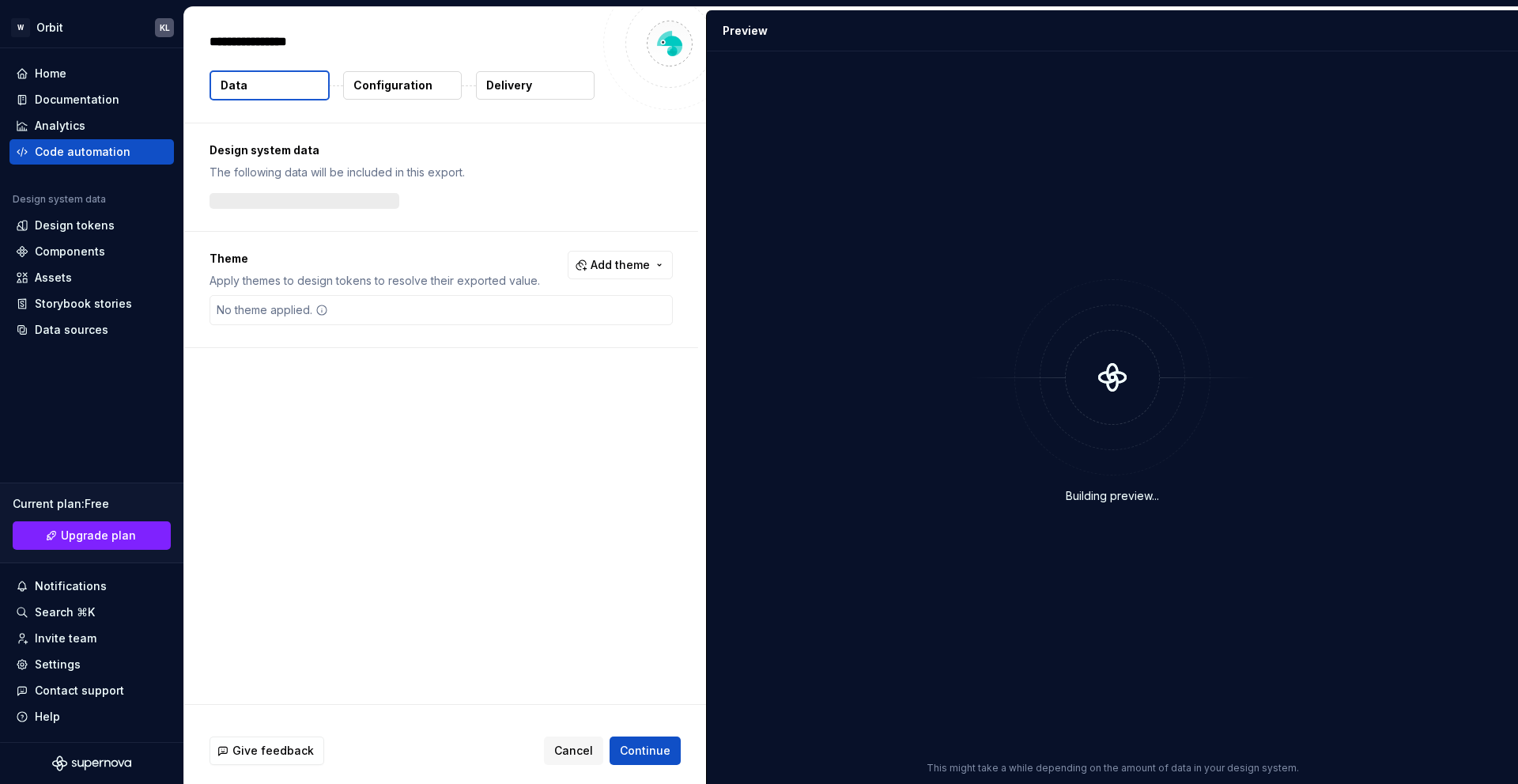
type textarea "*"
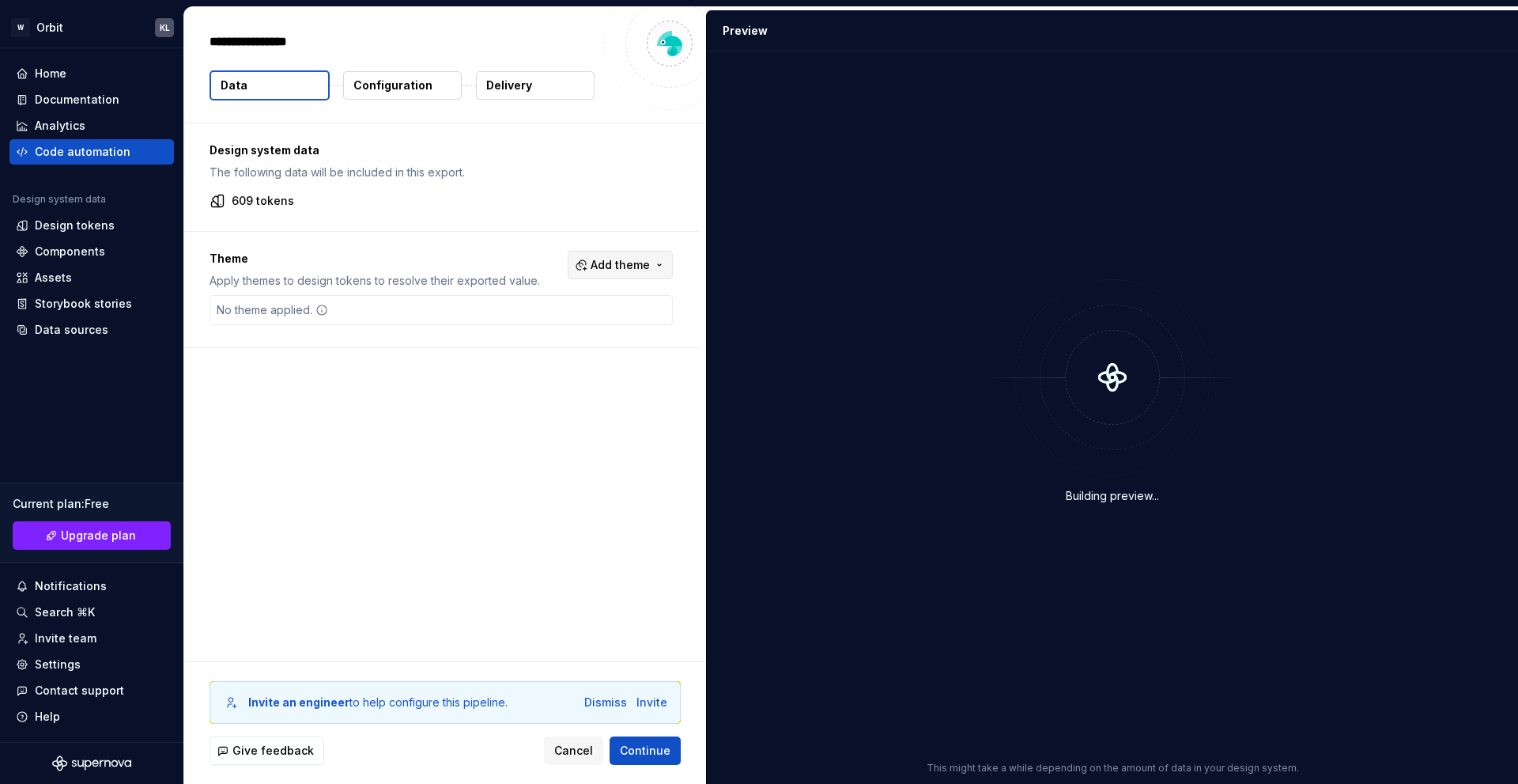
click at [615, 271] on span "Add theme" at bounding box center [620, 264] width 59 height 16
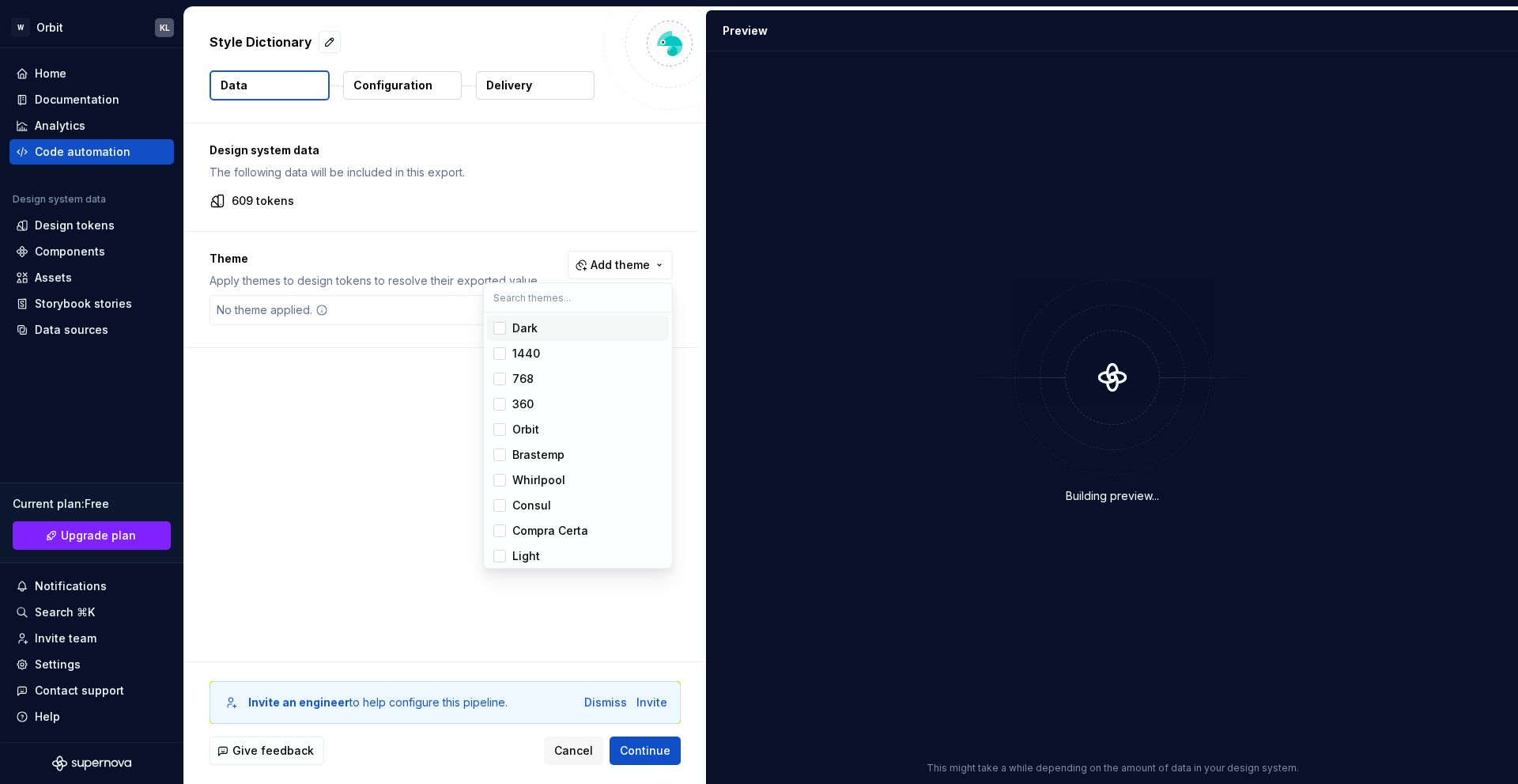
click at [555, 340] on span "Dark" at bounding box center [578, 328] width 182 height 25
click at [552, 356] on div "1440" at bounding box center [587, 353] width 150 height 16
click at [548, 367] on span "768" at bounding box center [578, 378] width 182 height 25
click at [541, 394] on span "360" at bounding box center [578, 403] width 182 height 25
click at [538, 431] on div "Orbit" at bounding box center [526, 429] width 27 height 16
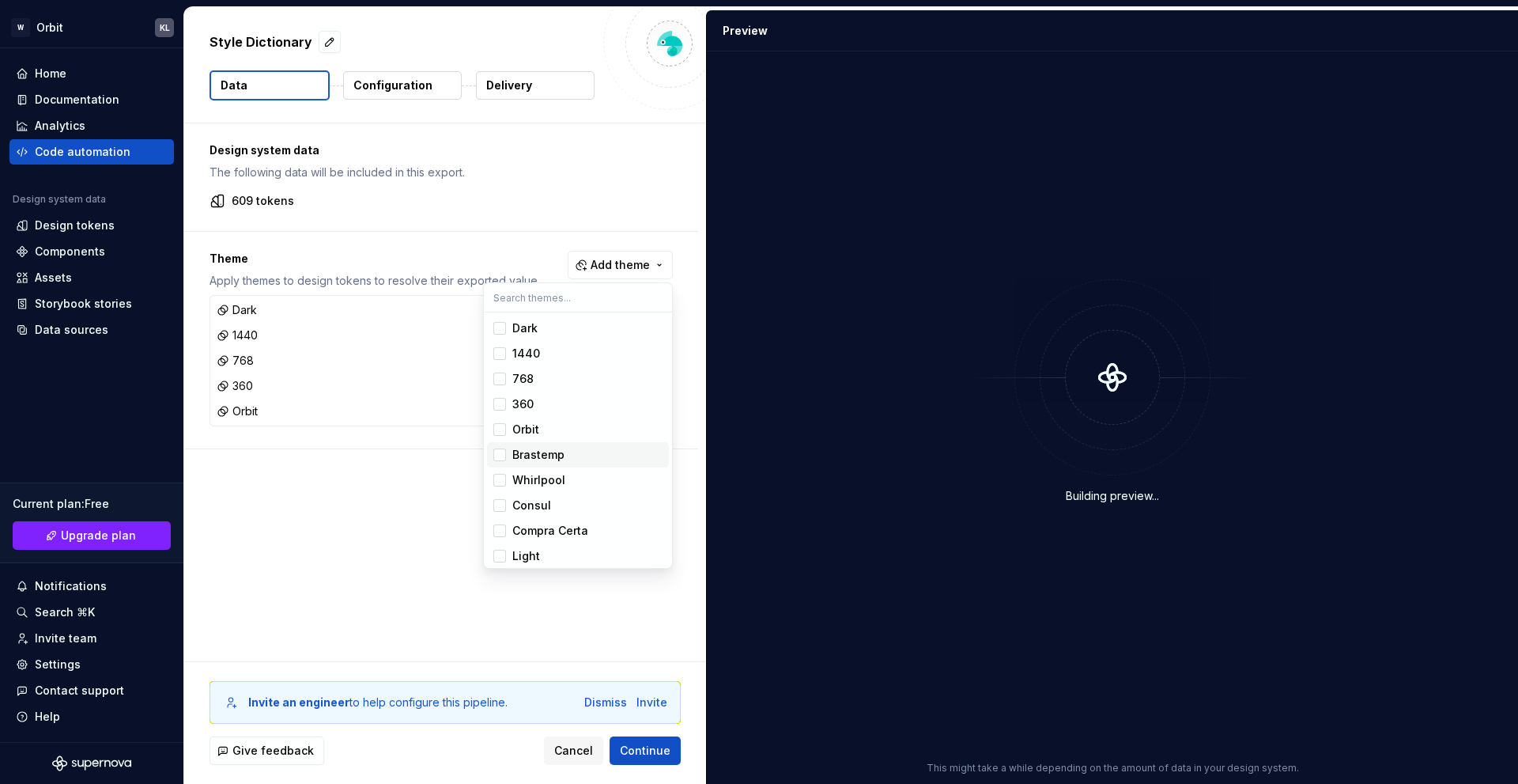
click at [539, 448] on div "Brastemp" at bounding box center [539, 454] width 52 height 16
click at [539, 480] on div "Whirlpool" at bounding box center [539, 480] width 53 height 16
click at [541, 504] on div "Consul" at bounding box center [531, 505] width 39 height 16
click at [543, 534] on div "Compra Certa" at bounding box center [550, 530] width 76 height 16
click at [543, 549] on div "Light" at bounding box center [587, 555] width 150 height 16
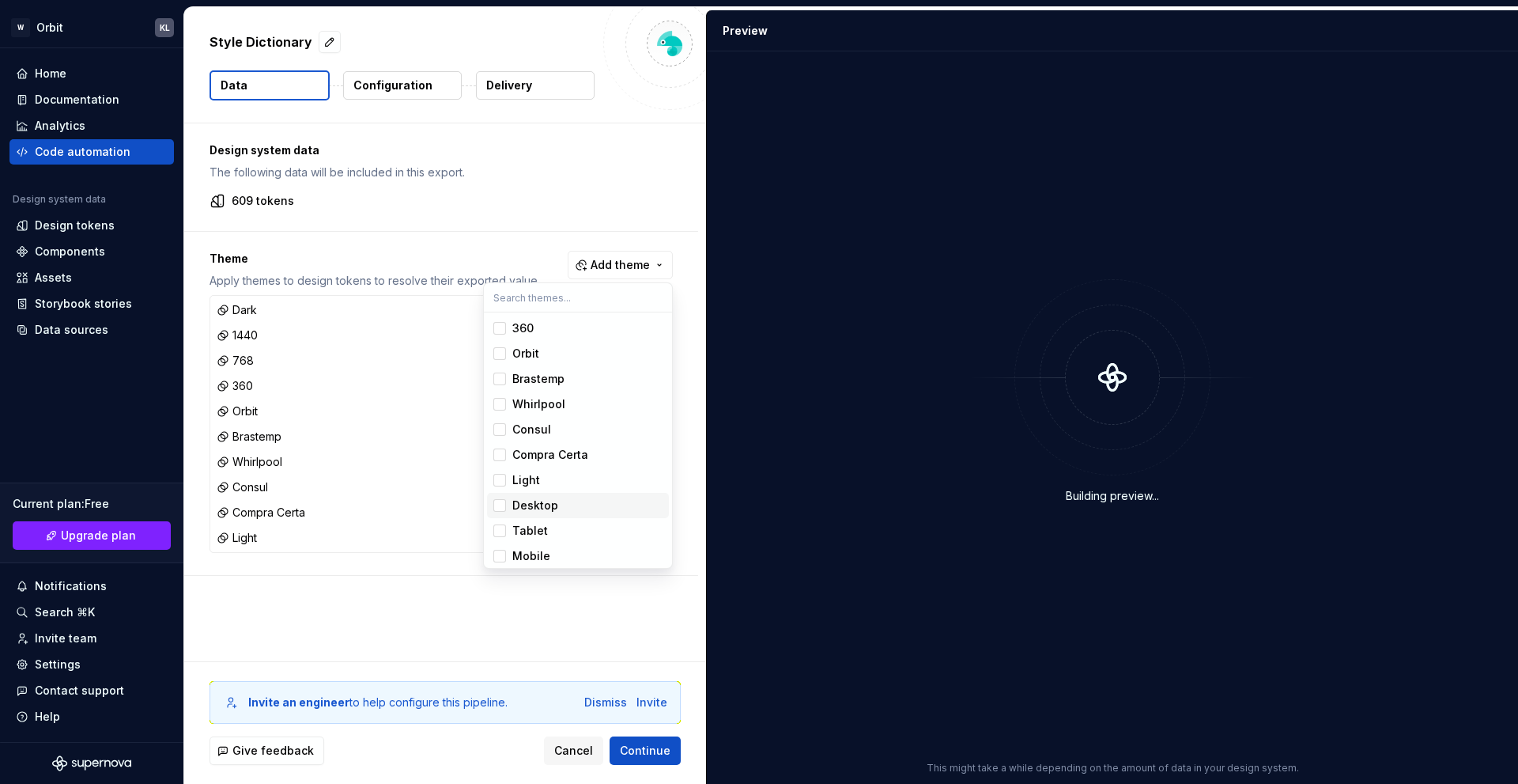
scroll to position [105, 0]
click at [551, 482] on div "Desktop" at bounding box center [536, 476] width 46 height 16
click at [551, 505] on div "Tablet" at bounding box center [587, 501] width 150 height 16
click at [549, 517] on span "Mobile" at bounding box center [578, 526] width 182 height 25
click at [549, 535] on span "Mobile" at bounding box center [578, 526] width 182 height 25
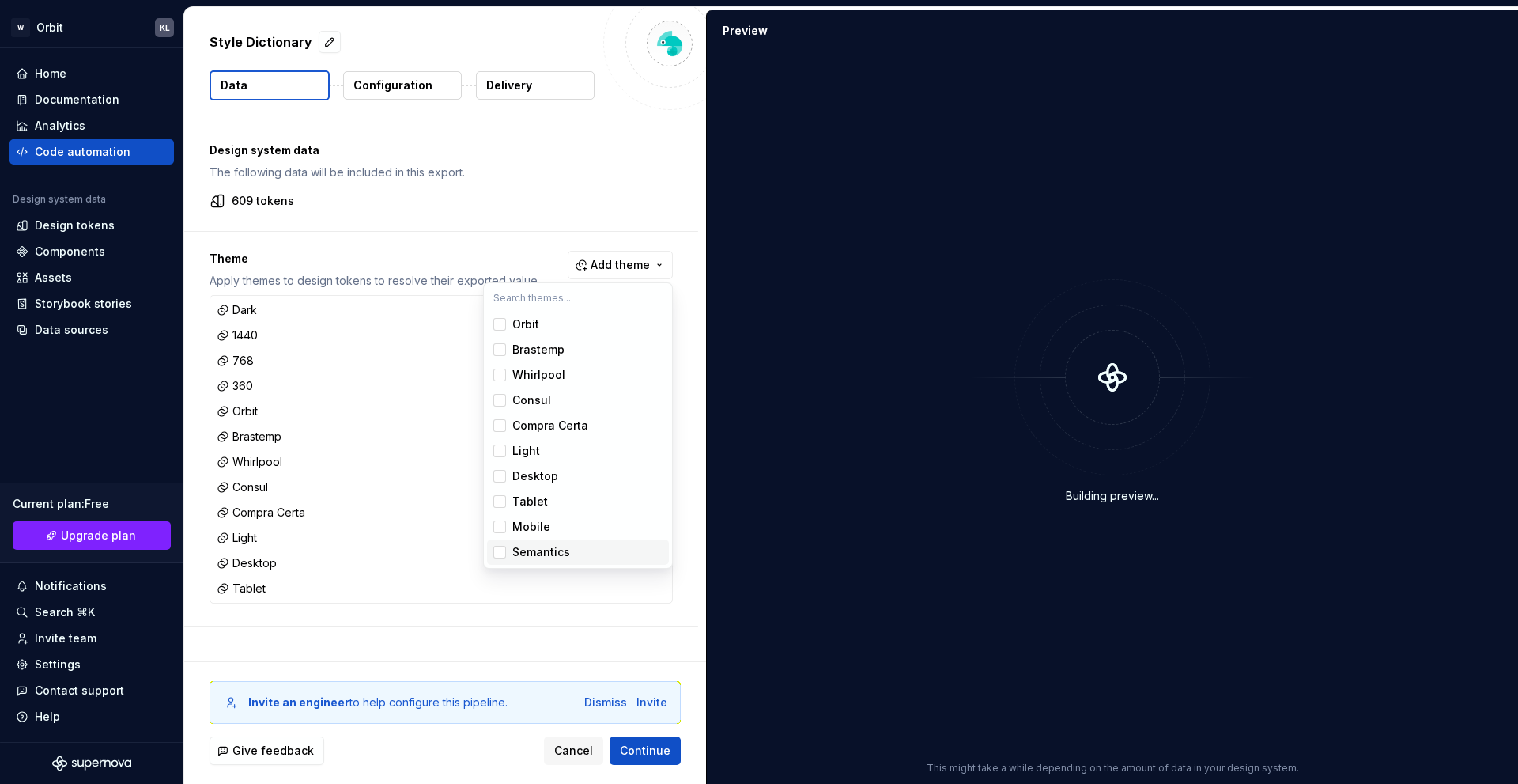
click at [549, 547] on div "Semantics" at bounding box center [541, 551] width 57 height 16
click at [535, 520] on div "Mobile" at bounding box center [531, 526] width 38 height 16
click at [594, 630] on html "W Orbit KL Home Documentation Analytics Code automation Design system data Desi…" at bounding box center [759, 392] width 1518 height 784
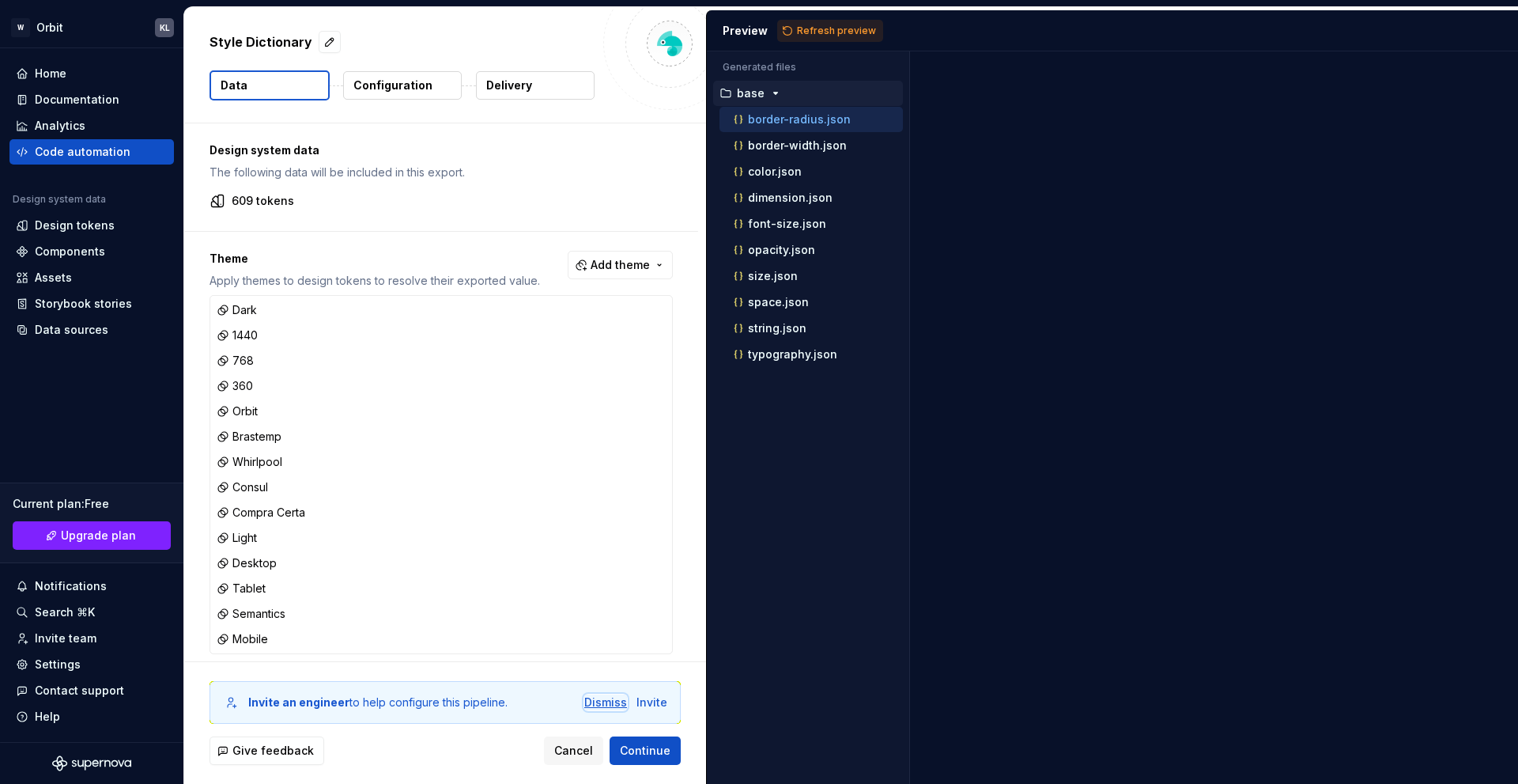
click at [608, 704] on div "Dismiss" at bounding box center [606, 702] width 43 height 16
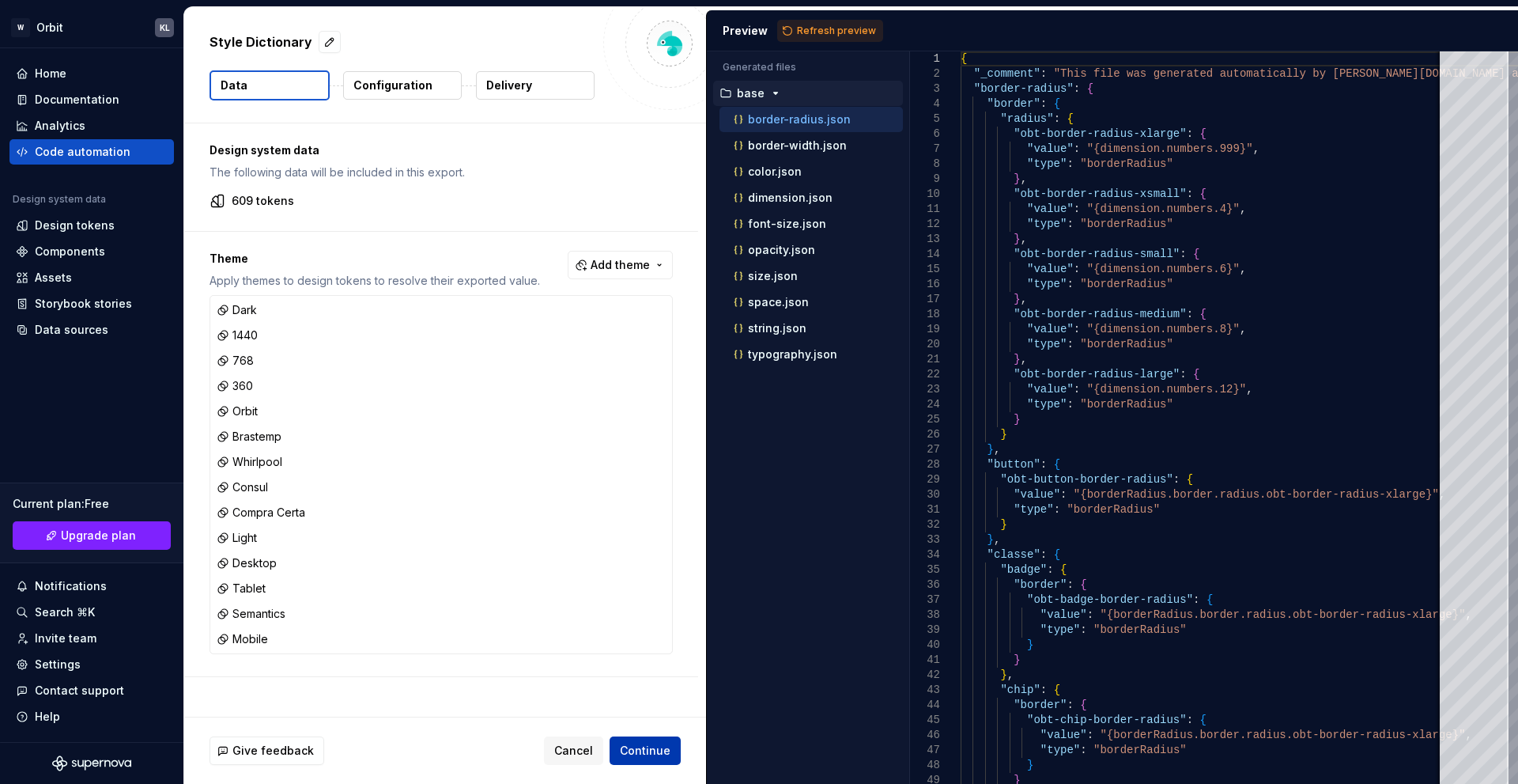
click at [633, 754] on span "Continue" at bounding box center [645, 750] width 51 height 16
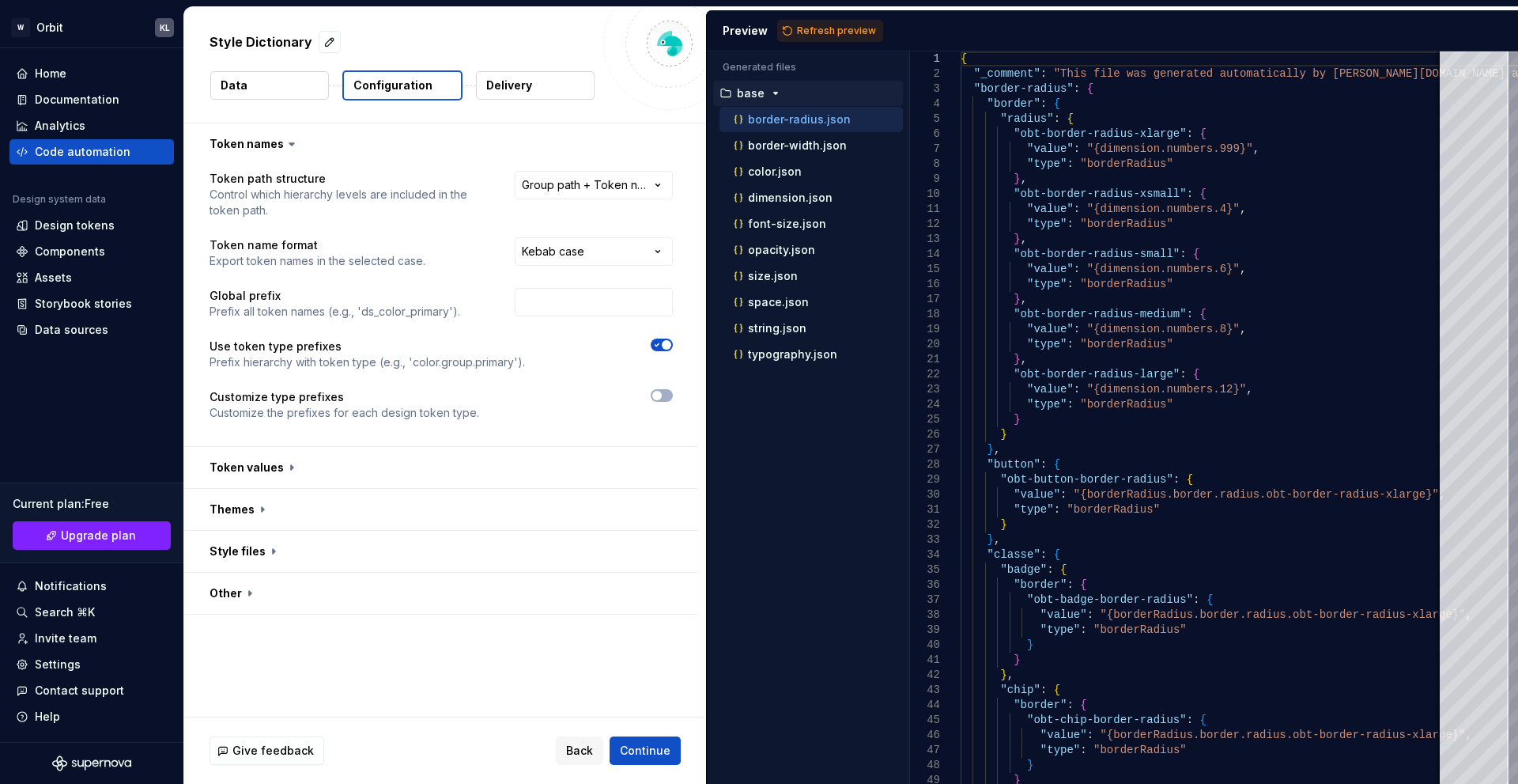
click at [660, 386] on div "**********" at bounding box center [441, 305] width 463 height 269
click at [647, 745] on span "Continue" at bounding box center [645, 750] width 51 height 16
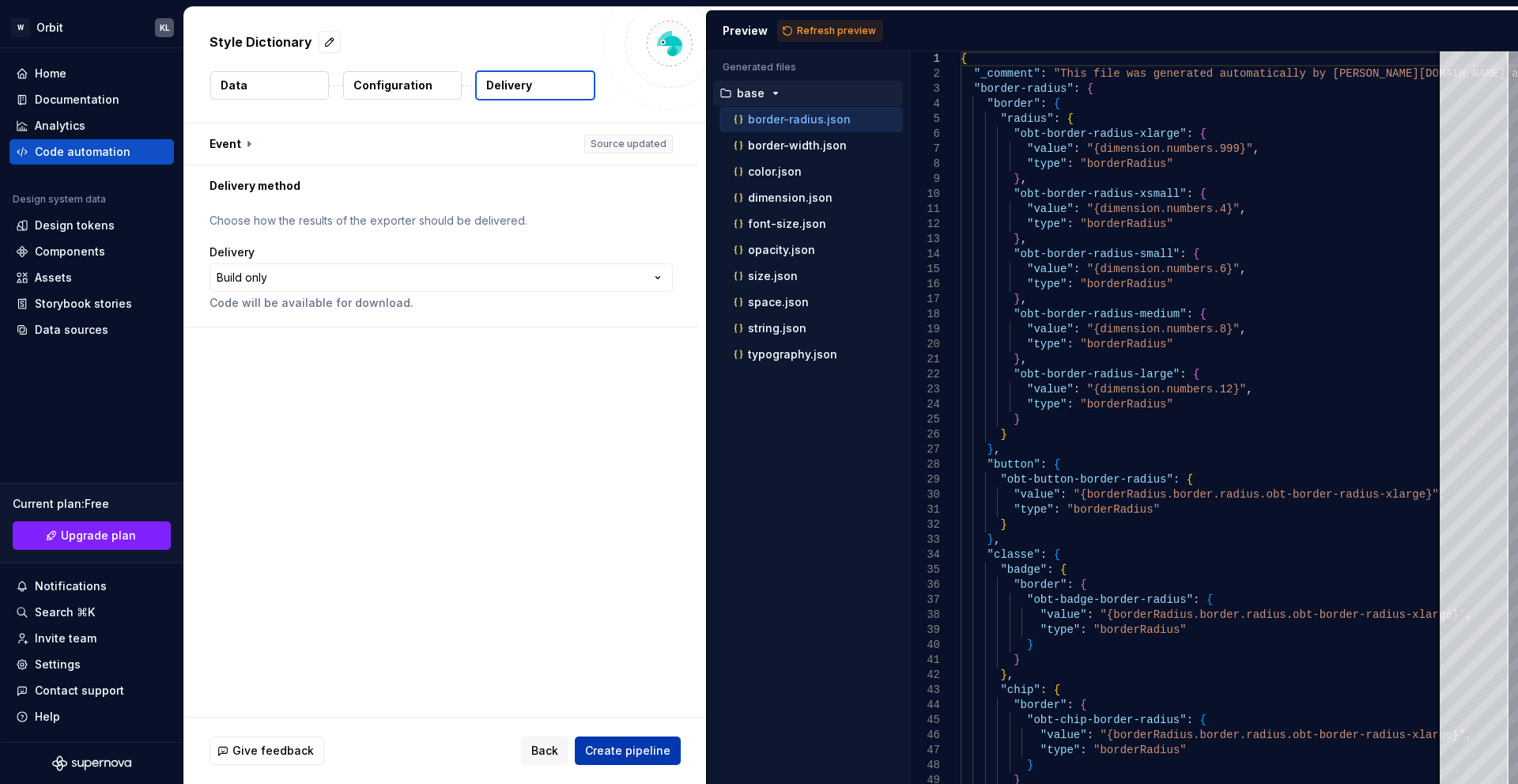
click at [647, 745] on span "Create pipeline" at bounding box center [628, 750] width 85 height 16
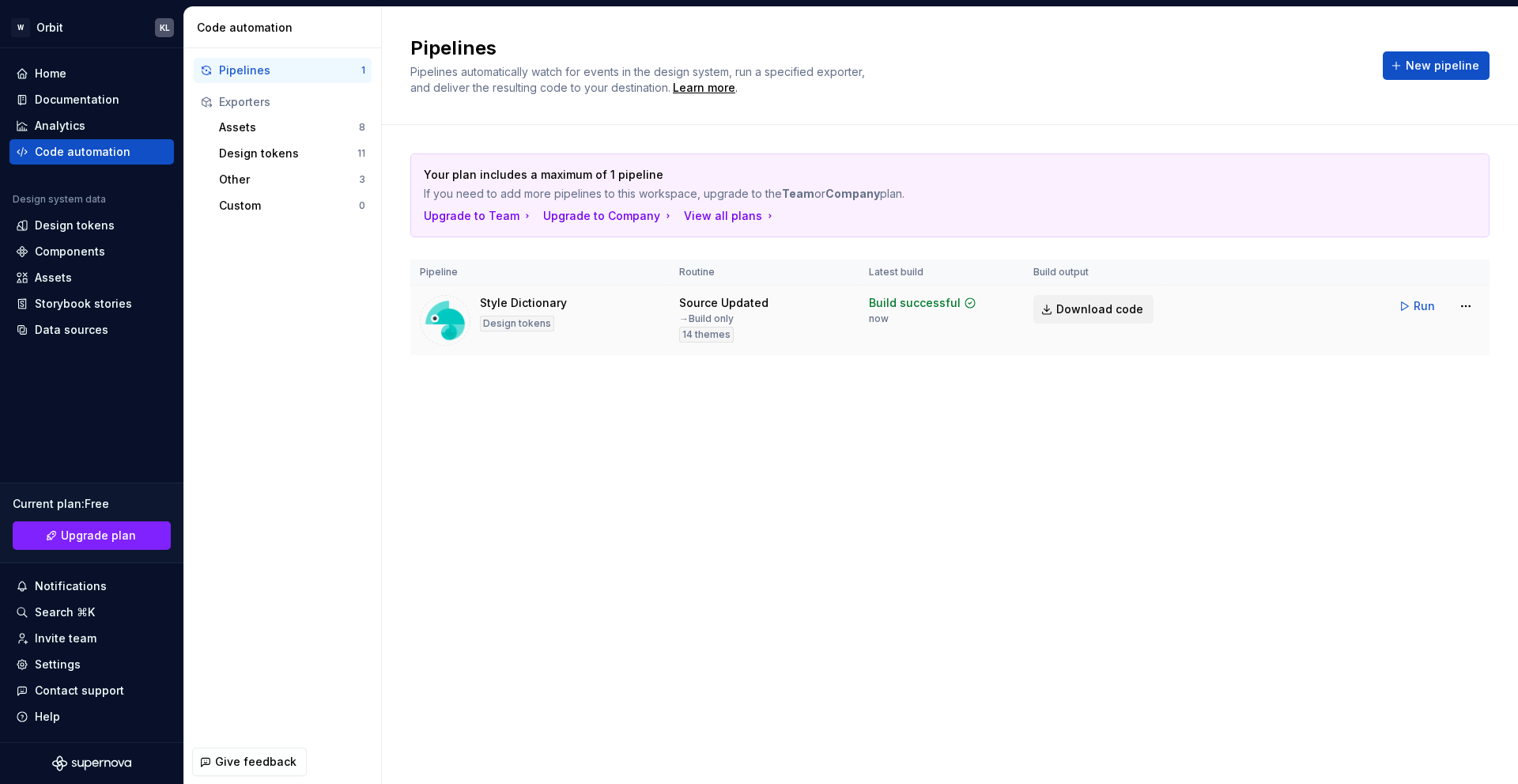
click at [1128, 317] on link "Download code" at bounding box center [1093, 309] width 121 height 29
